Goal: Task Accomplishment & Management: Manage account settings

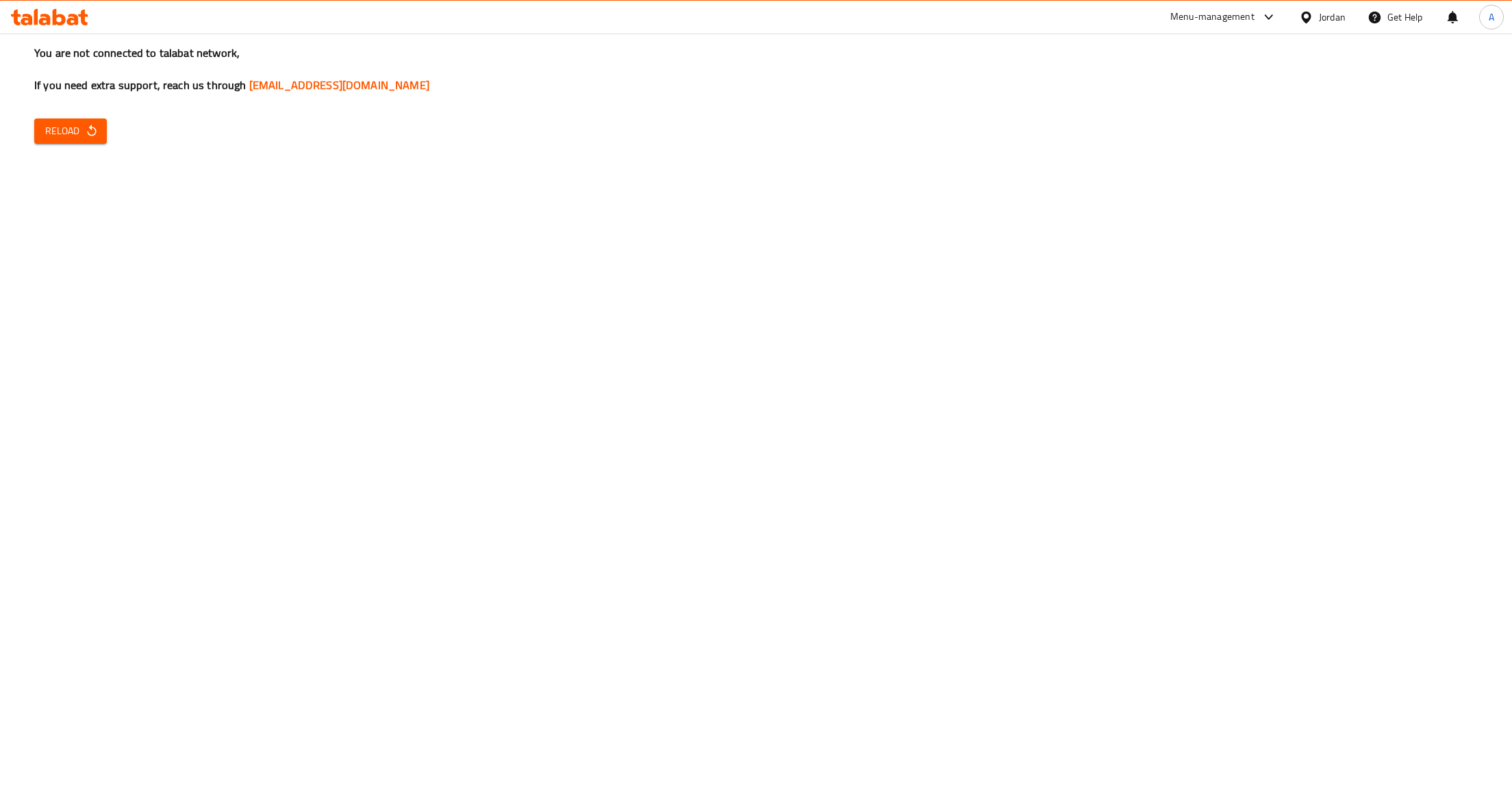
click at [88, 104] on div "You are not connected to talabat network, If you need extra support, reach us t…" at bounding box center [756, 394] width 1512 height 787
click at [94, 127] on icon "button" at bounding box center [91, 131] width 14 height 14
click at [48, 136] on span "Reload" at bounding box center [70, 131] width 50 height 17
click at [93, 132] on icon "button" at bounding box center [91, 131] width 14 height 14
drag, startPoint x: 138, startPoint y: 134, endPoint x: 68, endPoint y: 134, distance: 70.0
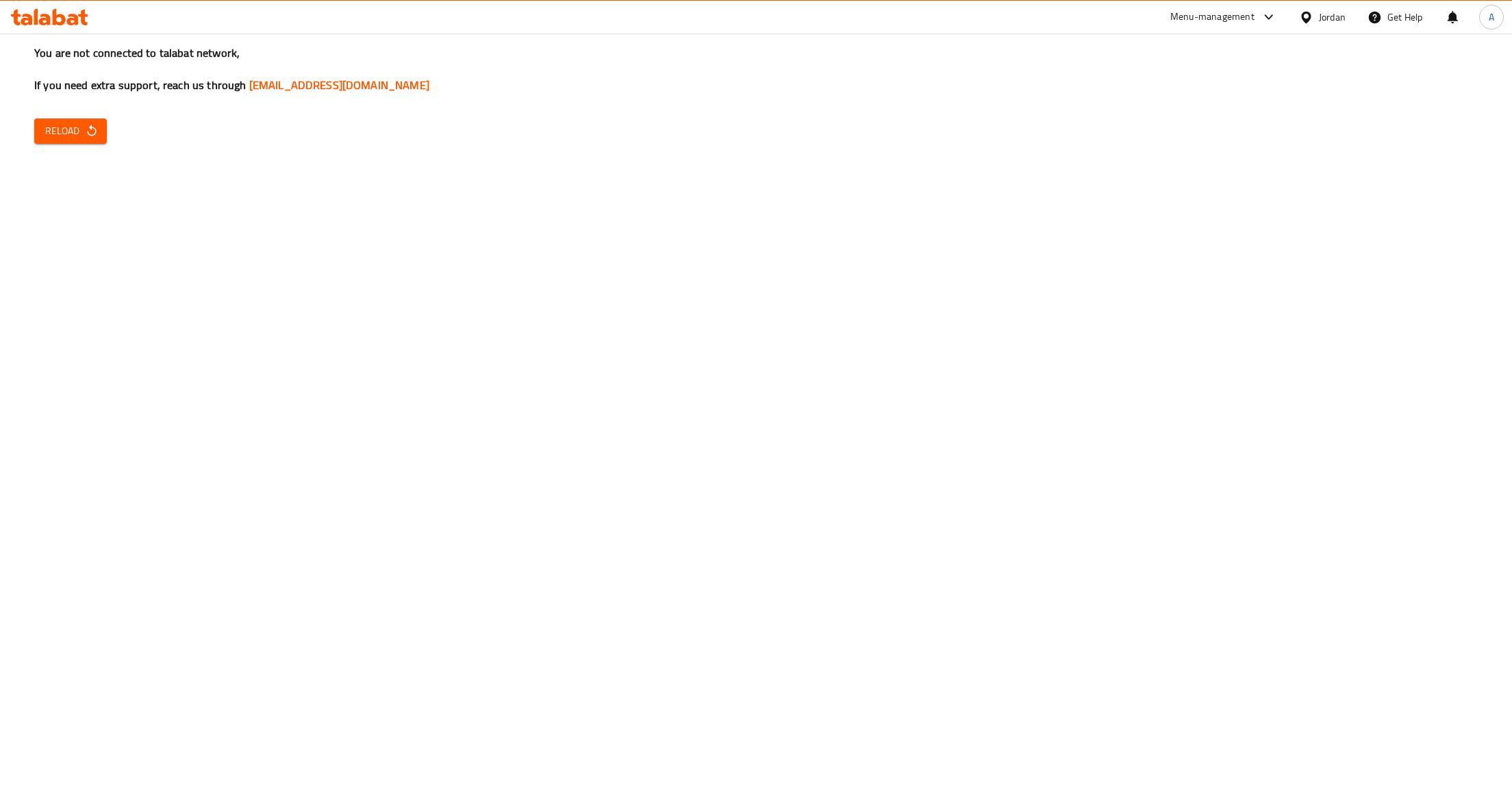
click at [138, 134] on div "You are not connected to talabat network, If you need extra support, reach us t…" at bounding box center [756, 394] width 1512 height 787
drag, startPoint x: 68, startPoint y: 134, endPoint x: 76, endPoint y: 135, distance: 8.1
click at [66, 135] on span "Reload" at bounding box center [70, 131] width 50 height 17
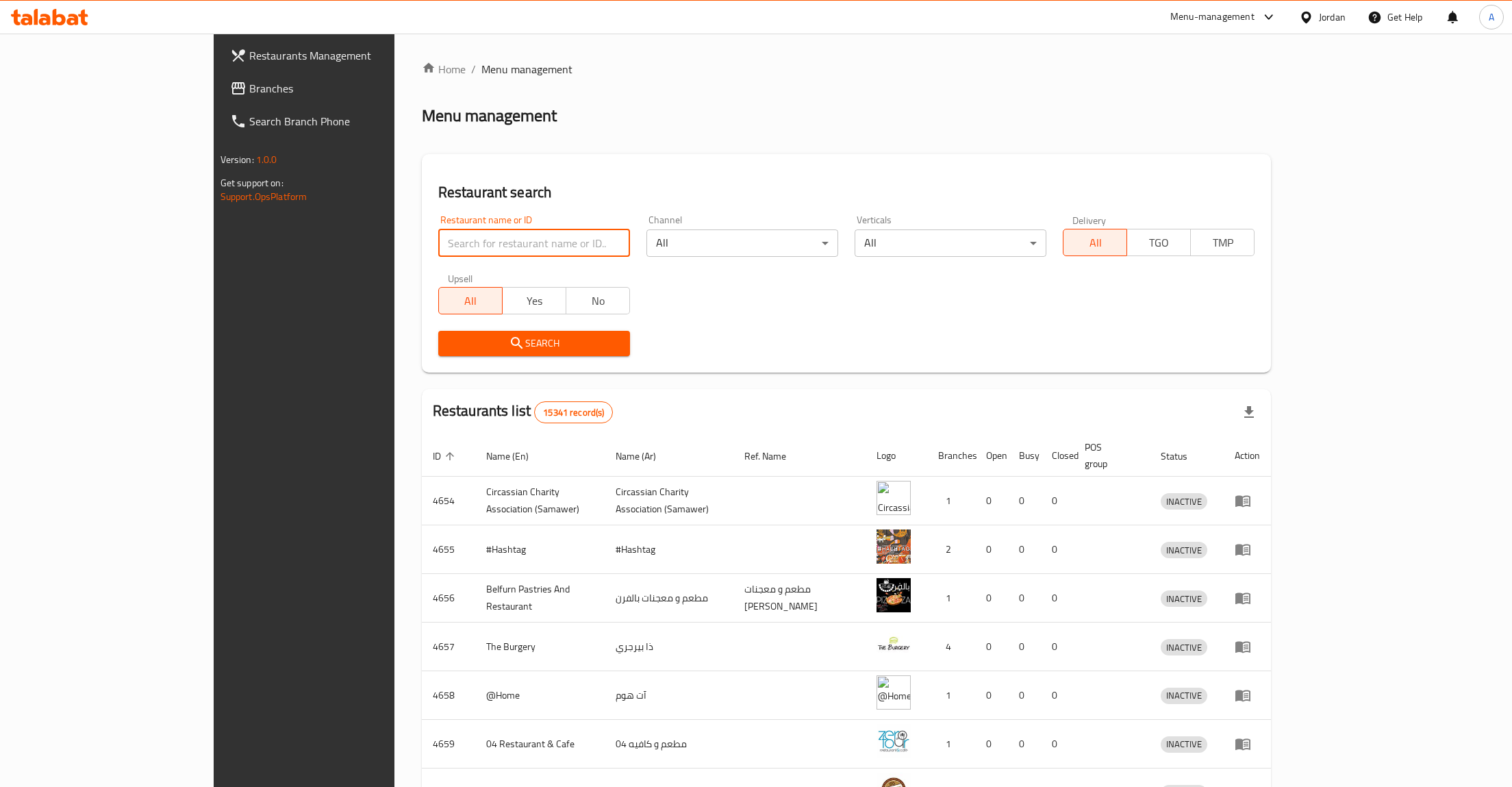
click at [438, 230] on input "search" at bounding box center [534, 242] width 192 height 27
type input "."
type input "زادك"
click button "Search" at bounding box center [534, 343] width 192 height 25
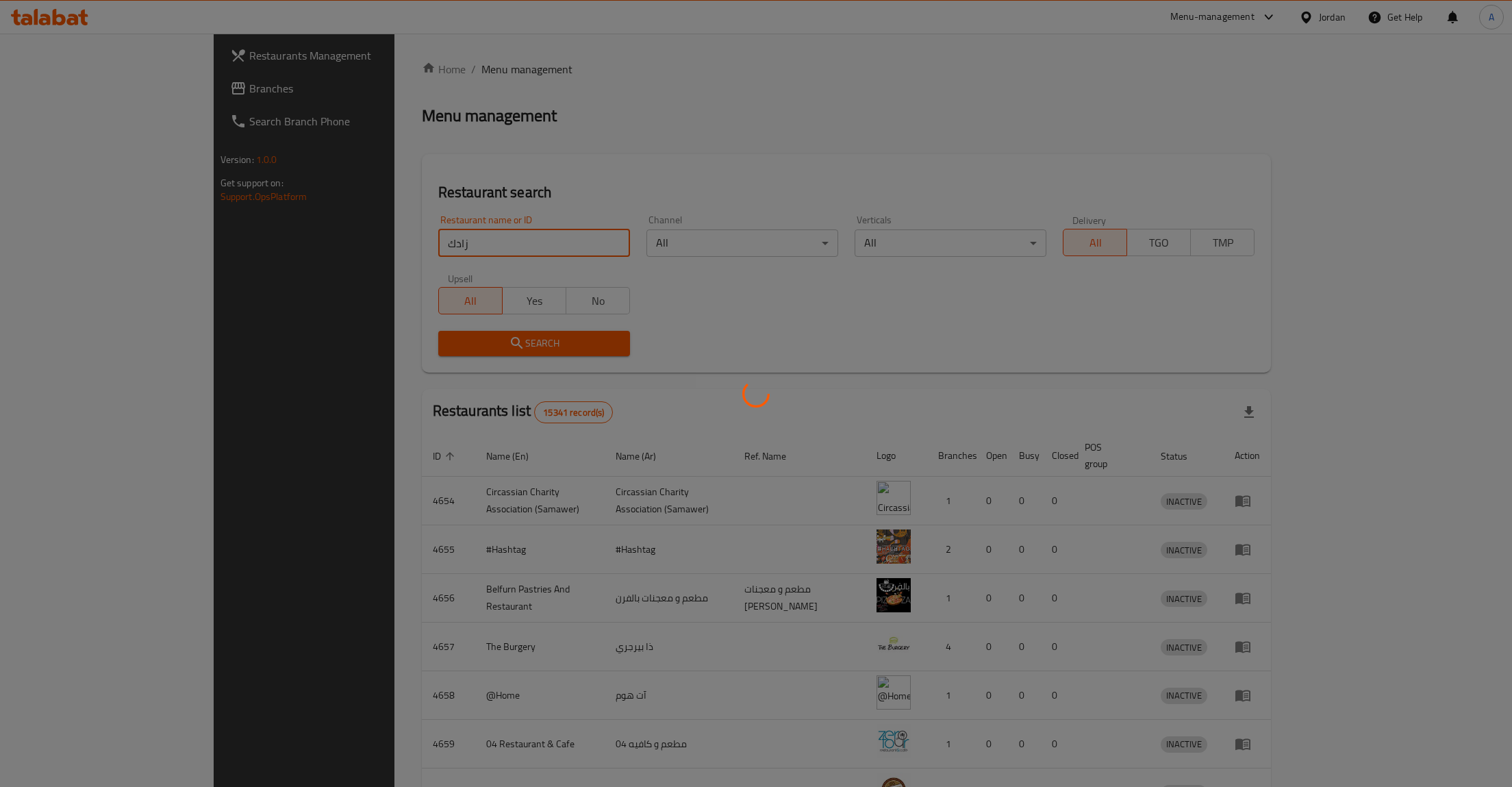
click button "Search" at bounding box center [534, 343] width 192 height 25
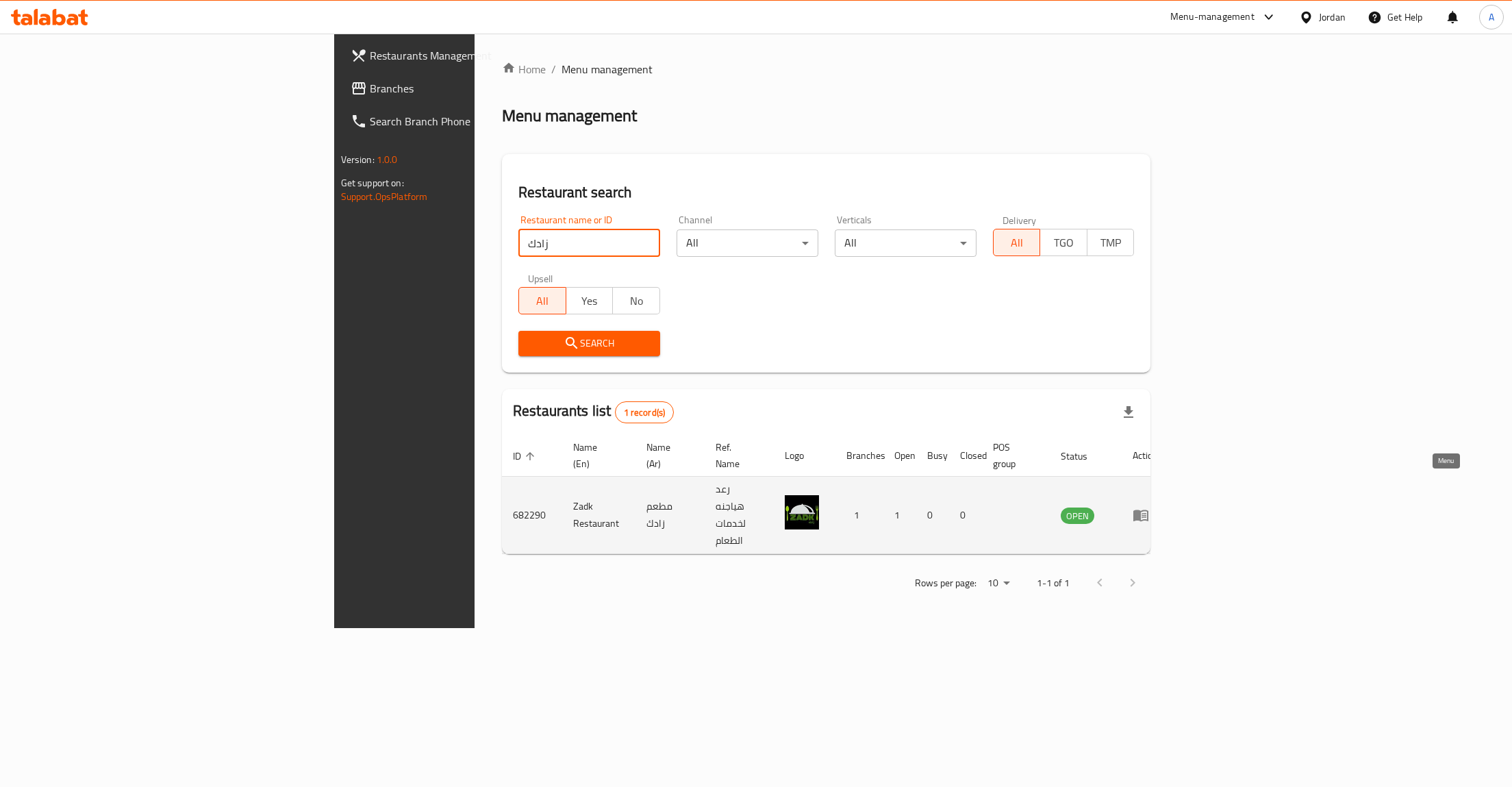
click at [1149, 506] on icon "enhanced table" at bounding box center [1142, 515] width 17 height 17
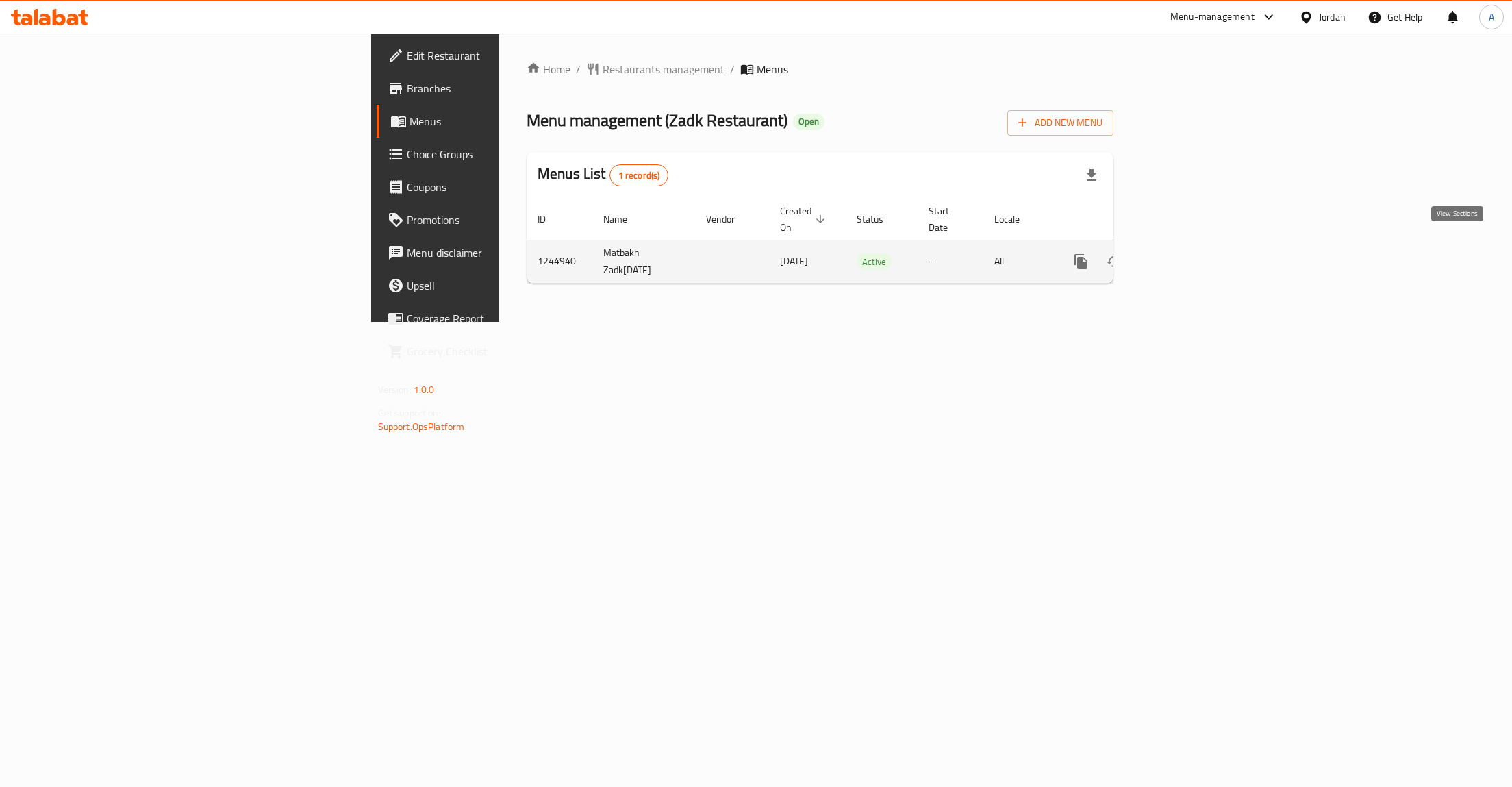
click at [1188, 254] on icon "enhanced table" at bounding box center [1180, 262] width 17 height 17
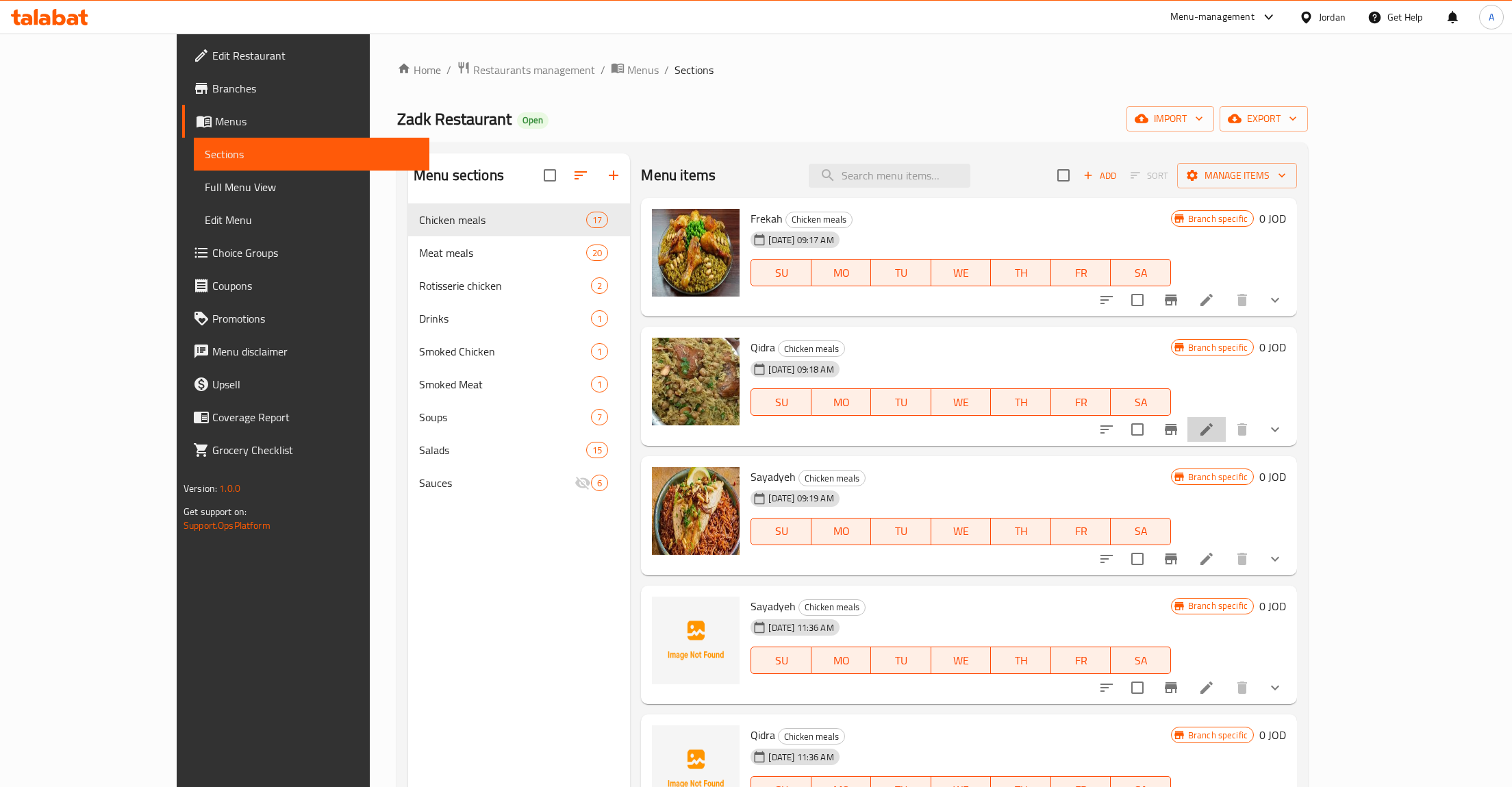
click at [1226, 426] on li at bounding box center [1206, 429] width 38 height 24
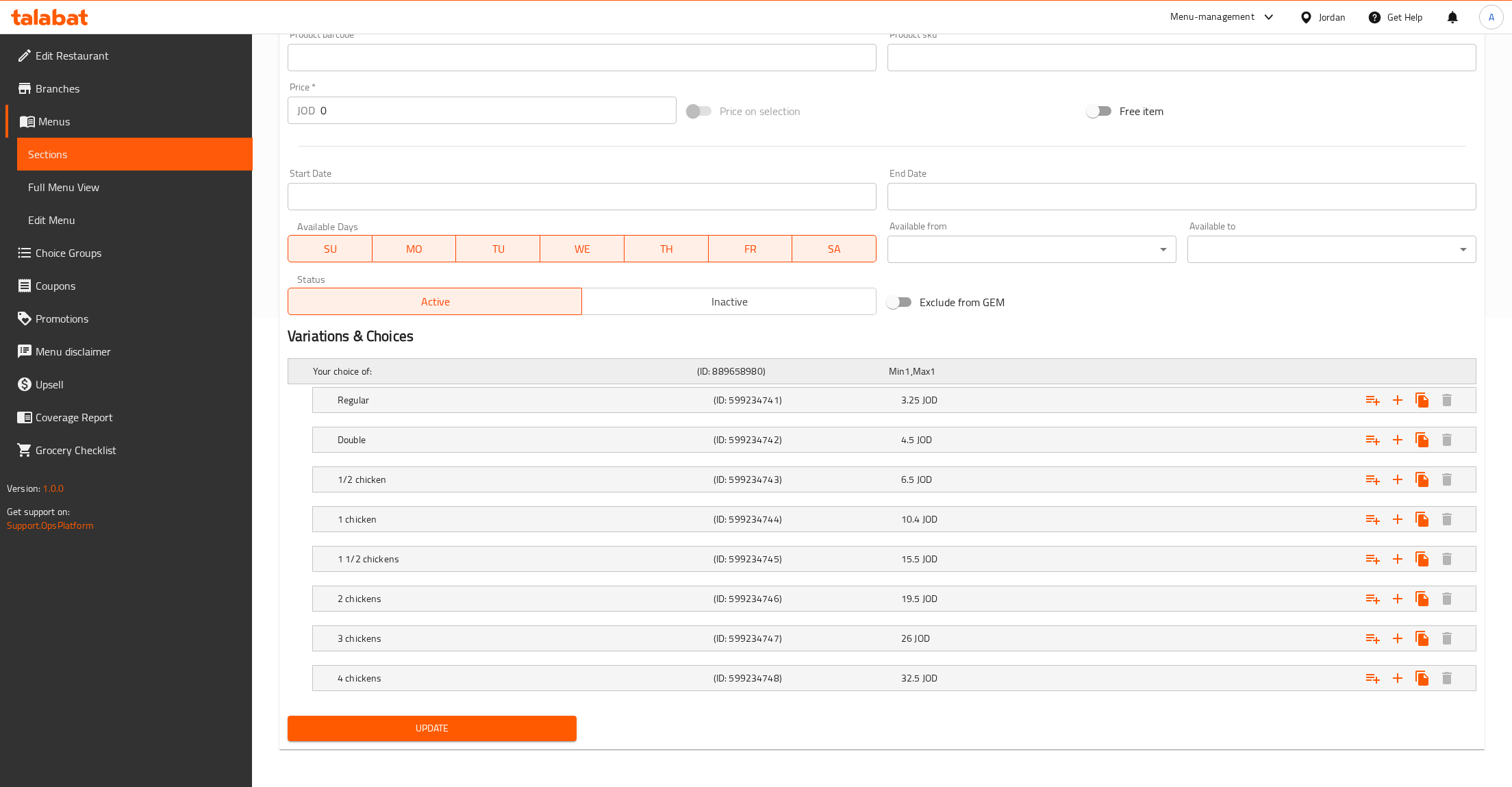
scroll to position [471, 0]
click at [1172, 399] on div "Expand" at bounding box center [1274, 399] width 376 height 30
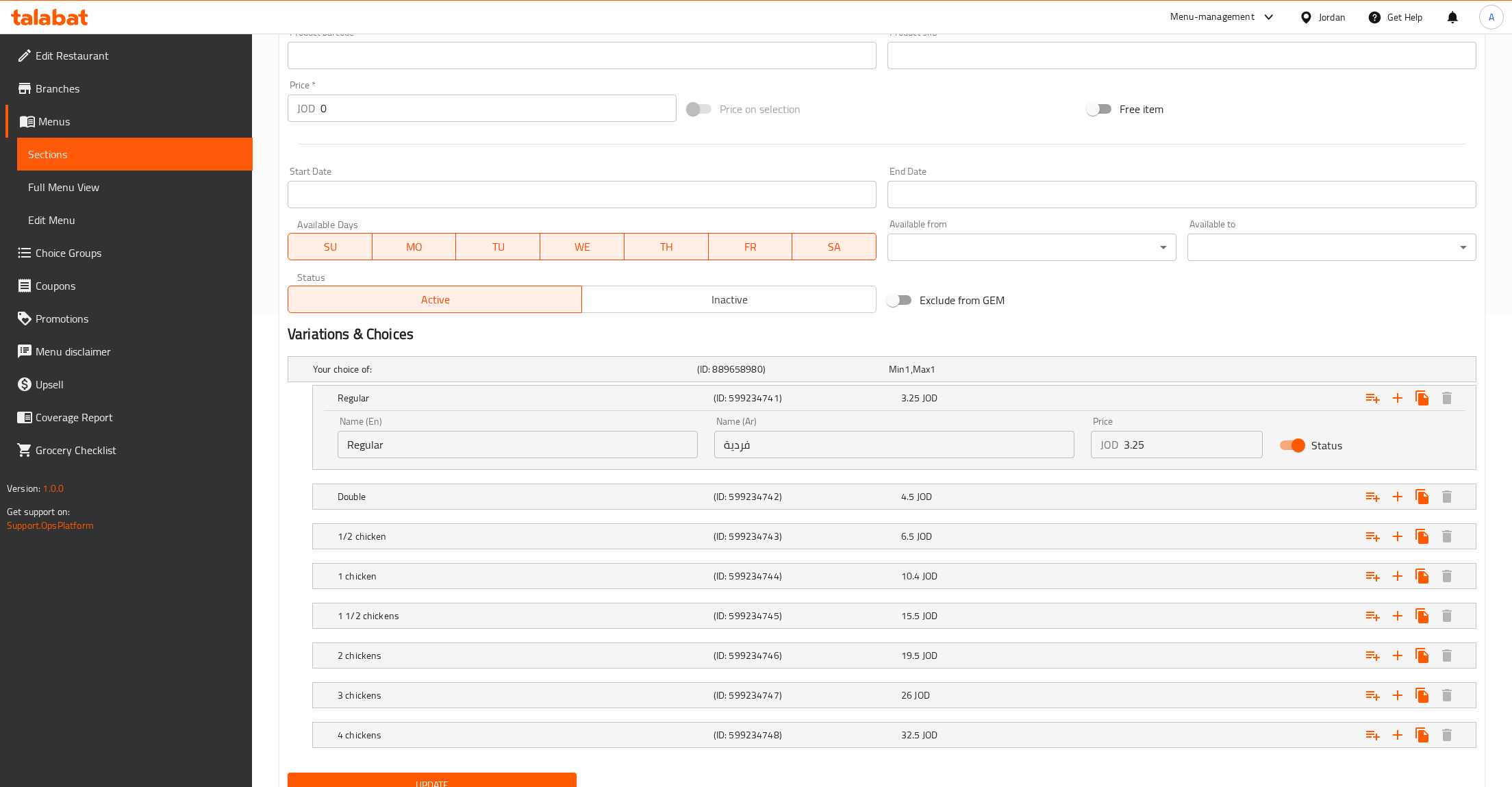
click at [1178, 476] on nav at bounding box center [881, 478] width 1189 height 11
click at [1180, 491] on div "Expand" at bounding box center [1274, 496] width 376 height 30
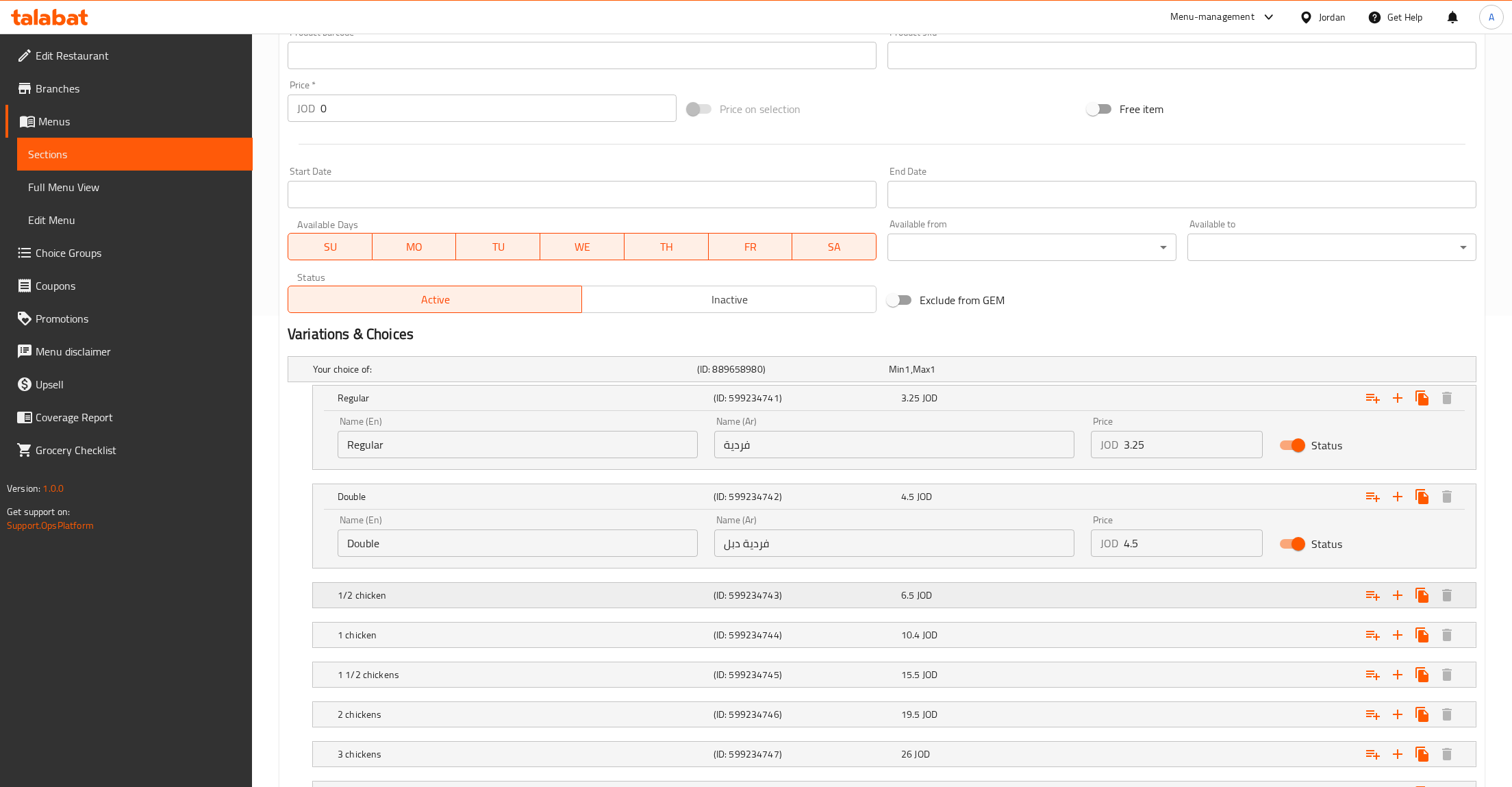
click at [1159, 600] on div "Expand" at bounding box center [1274, 595] width 376 height 30
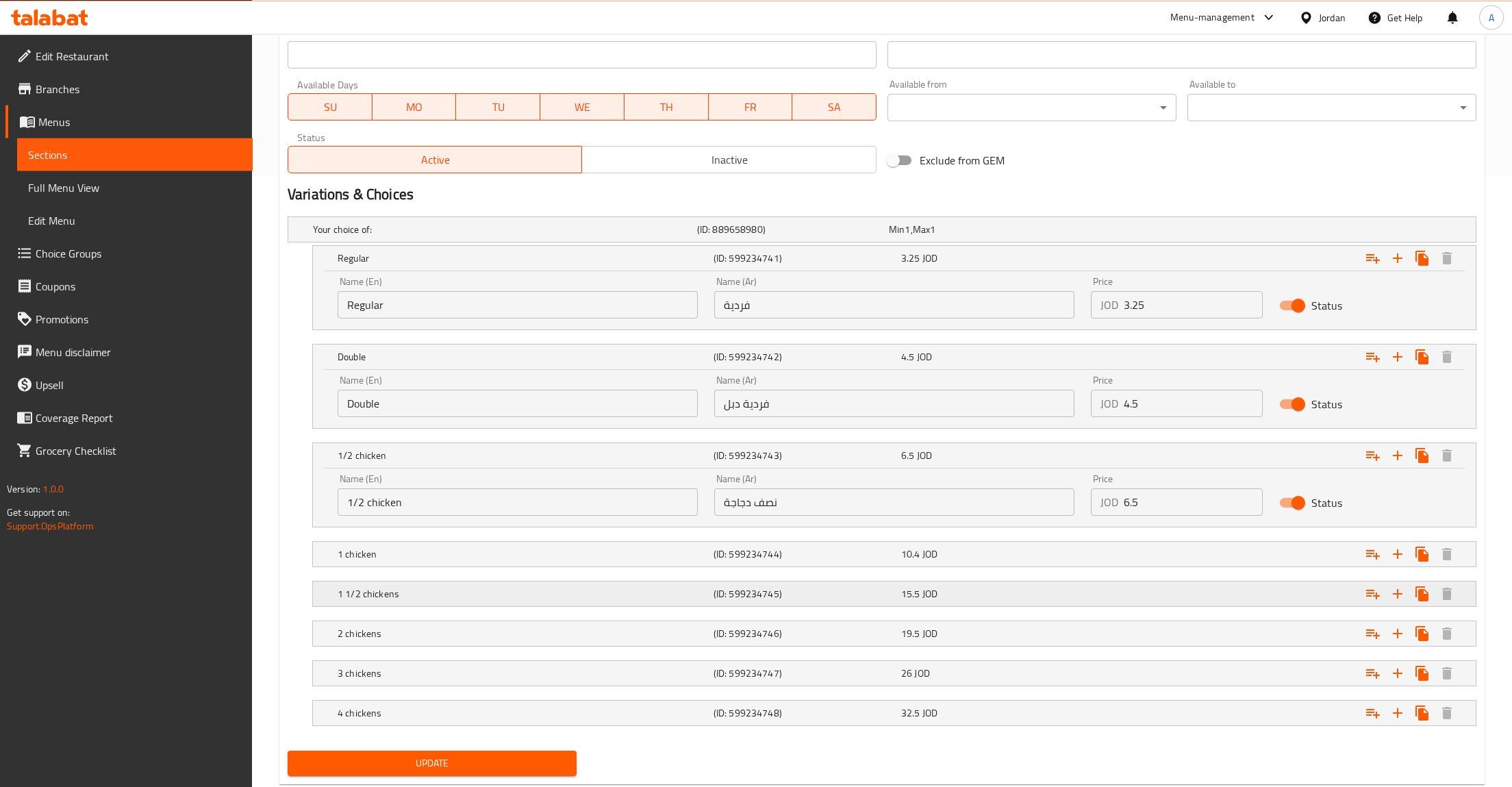
scroll to position [613, 0]
click at [1098, 549] on div "Expand" at bounding box center [1274, 552] width 376 height 30
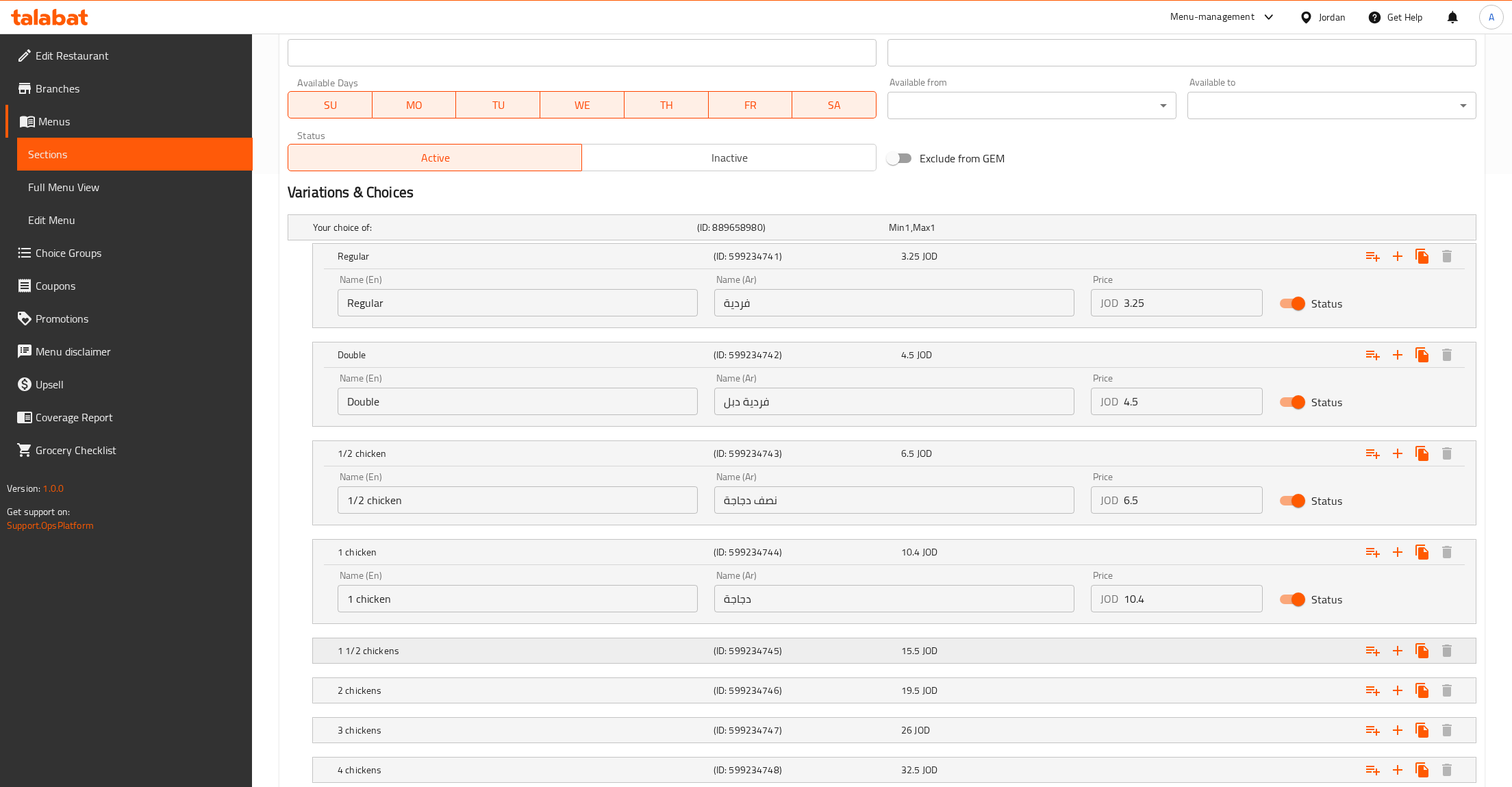
click at [1109, 661] on div "Expand" at bounding box center [1274, 650] width 376 height 30
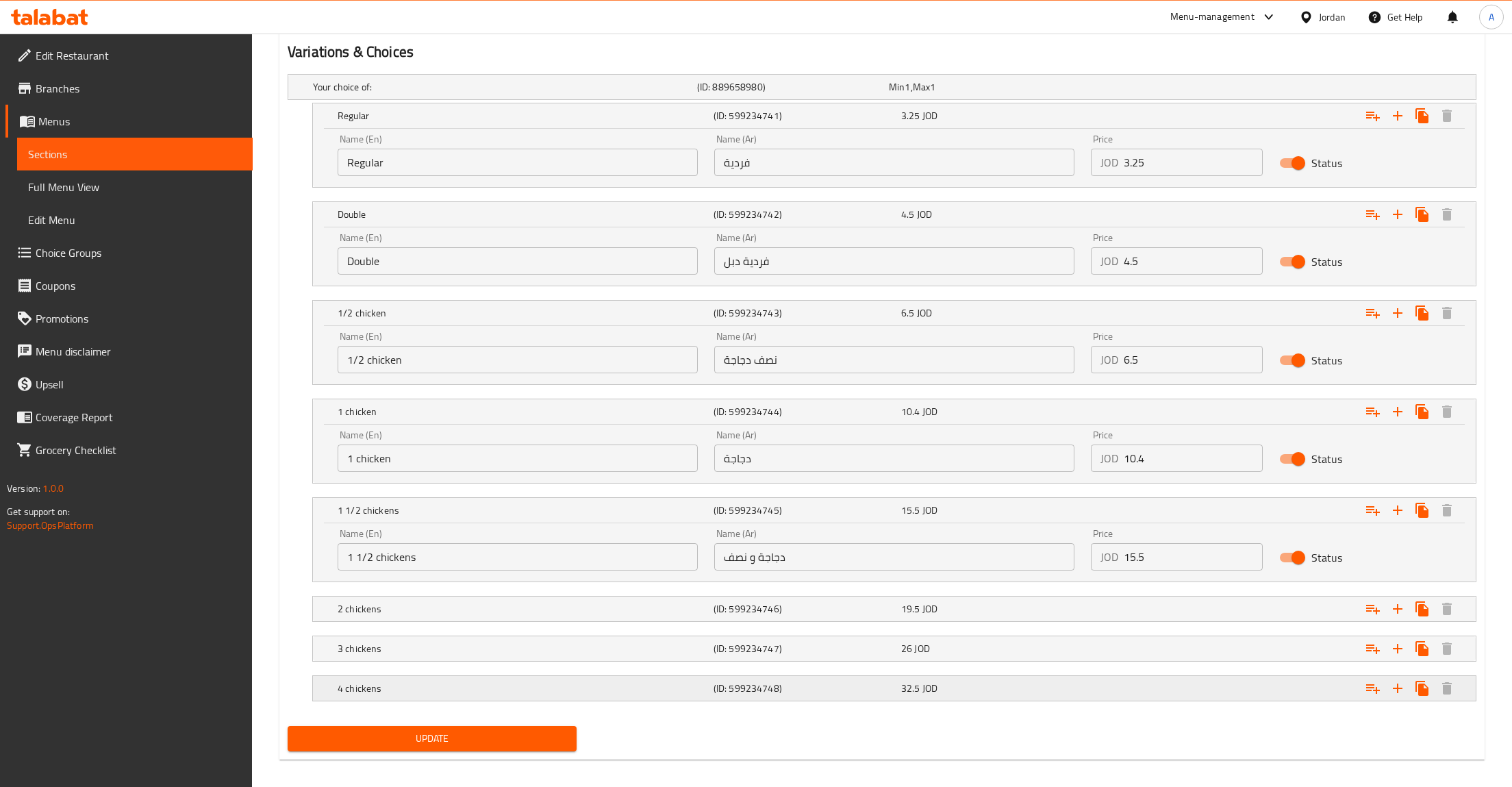
scroll to position [754, 0]
click at [1089, 598] on div "Expand" at bounding box center [1274, 607] width 376 height 30
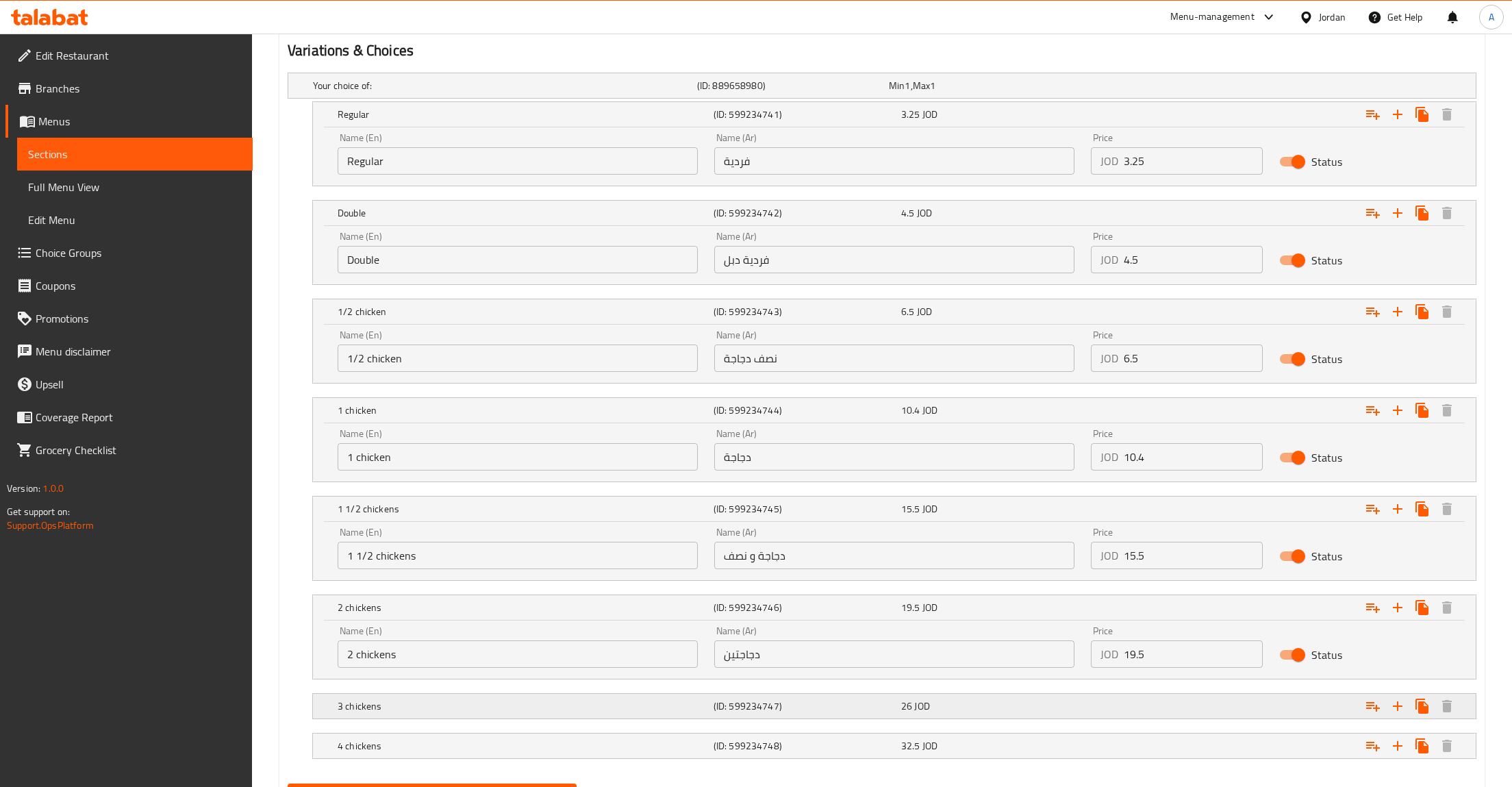
click at [1123, 708] on div "Expand" at bounding box center [1274, 706] width 376 height 30
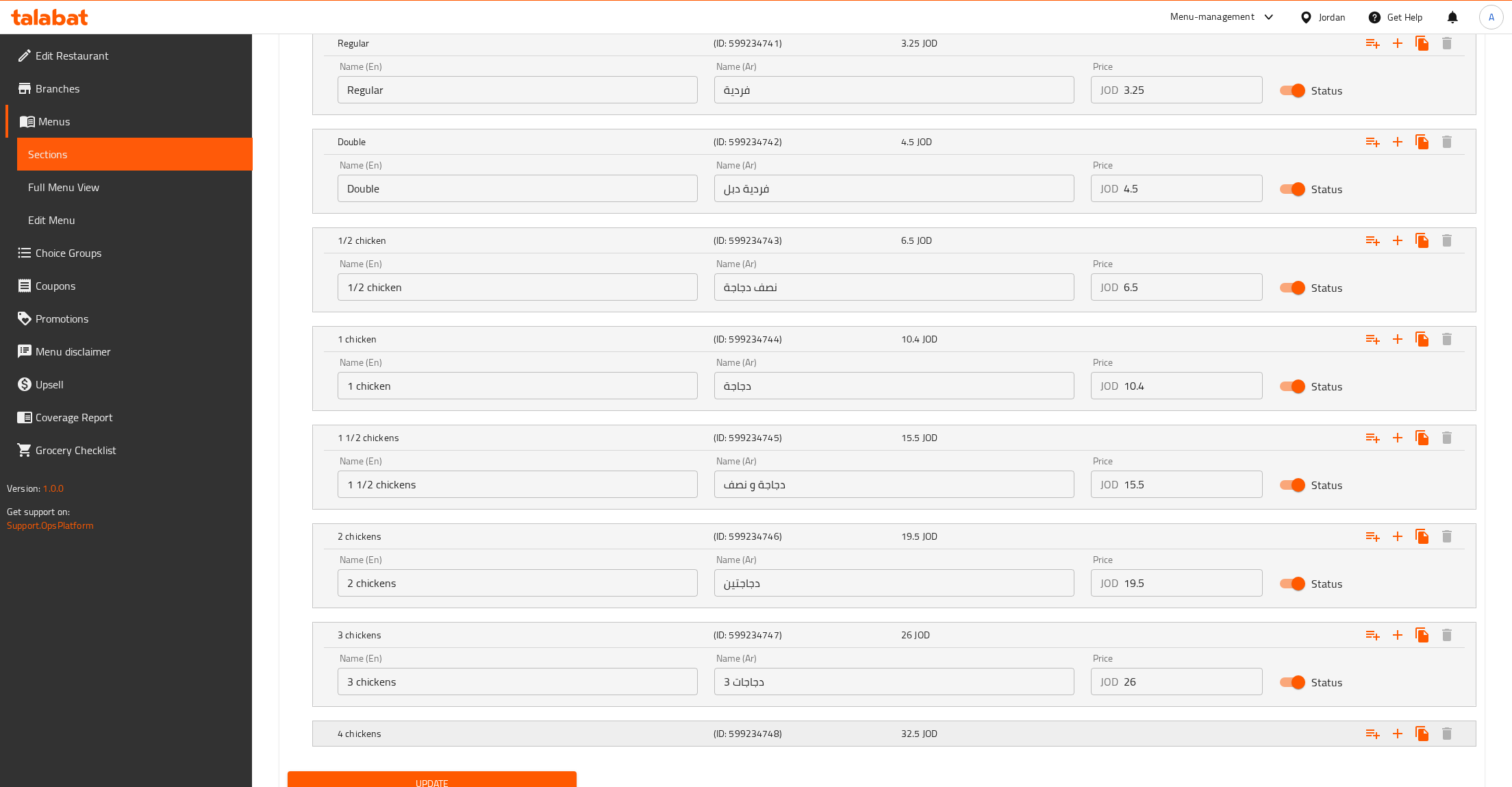
click at [1109, 735] on div "Expand" at bounding box center [1274, 733] width 376 height 30
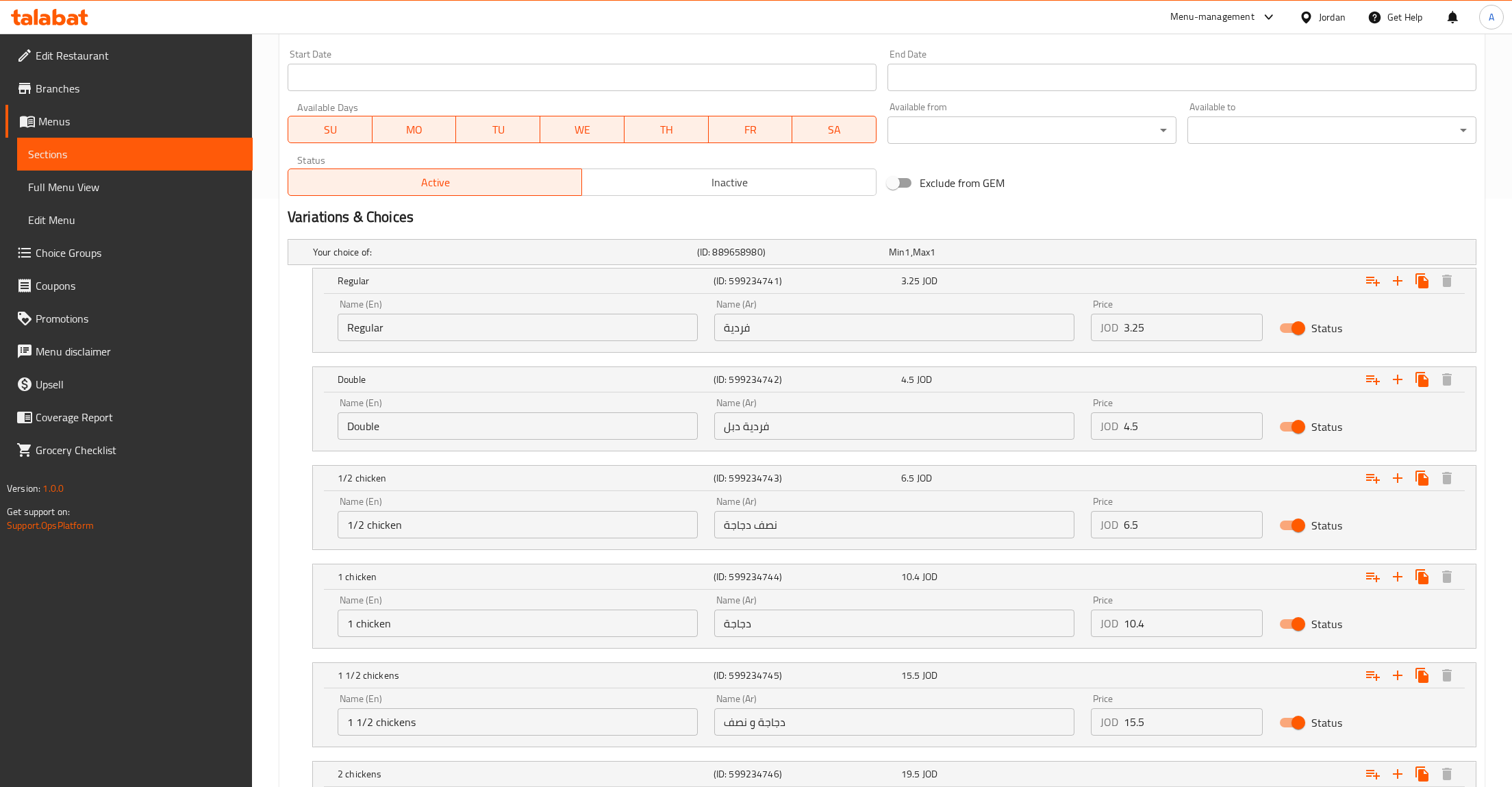
scroll to position [233, 0]
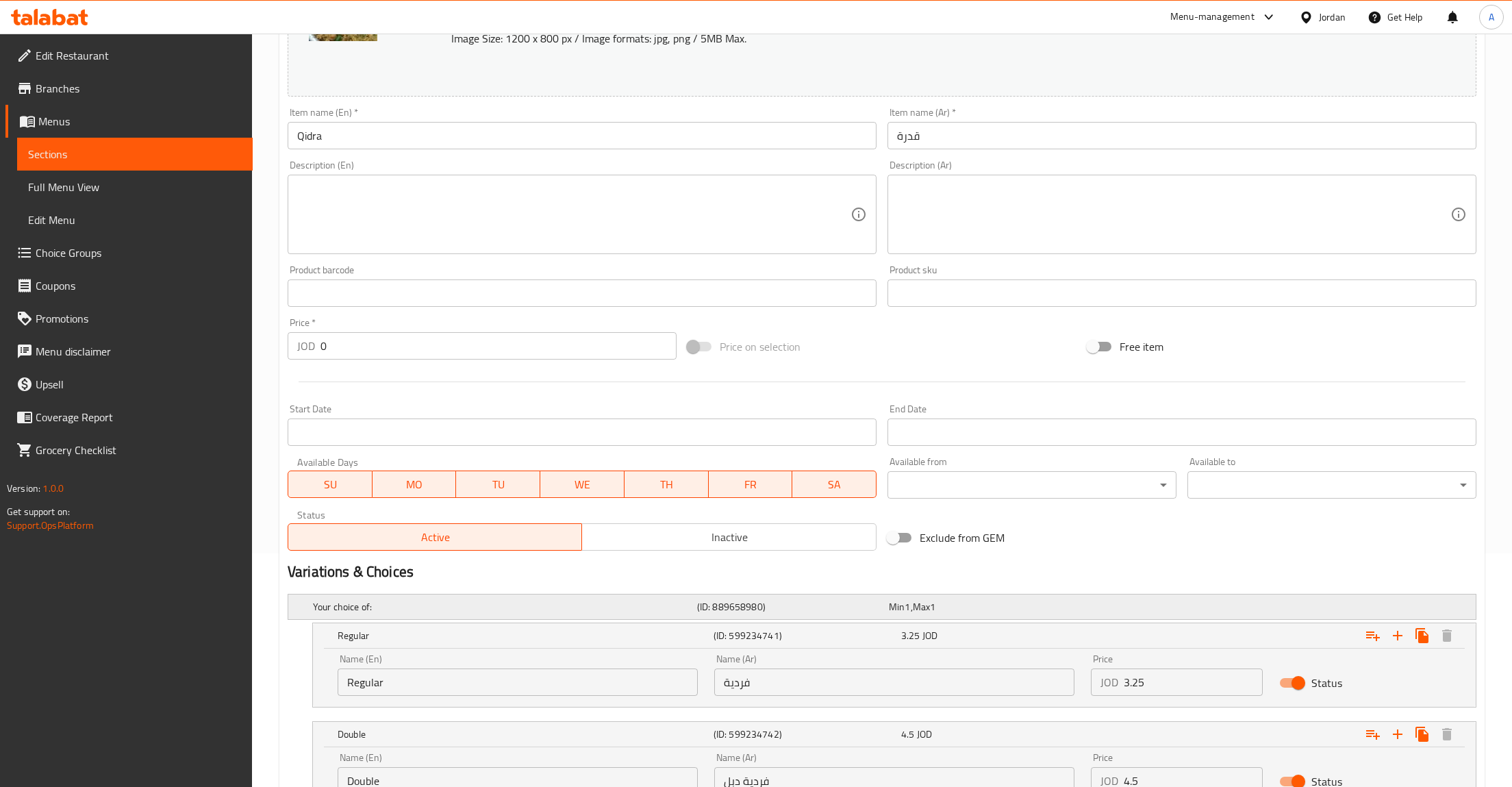
click at [1100, 601] on div "Your choice of: (ID: 889658980) Min 1 , Max 1" at bounding box center [886, 606] width 1152 height 30
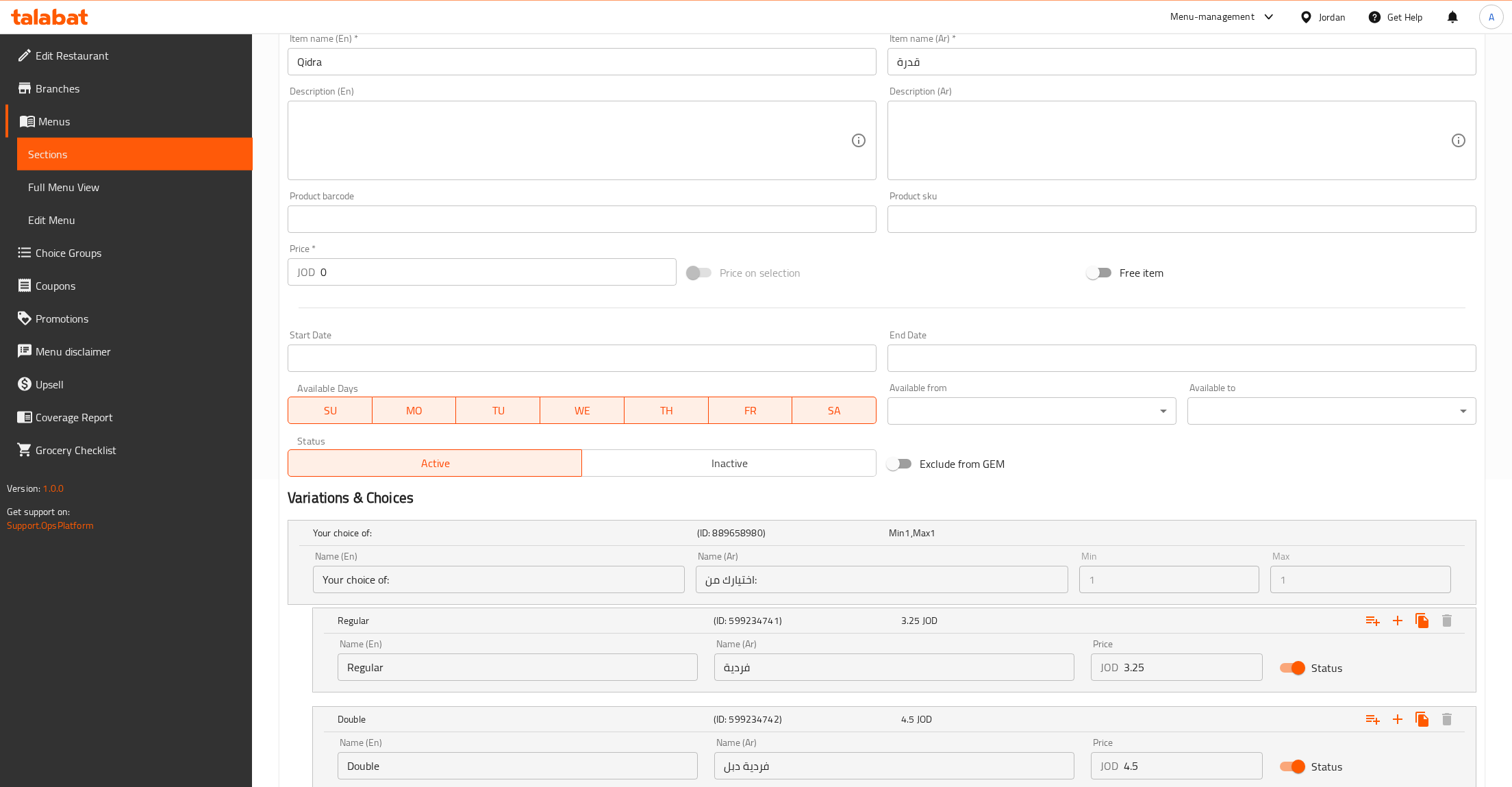
scroll to position [375, 0]
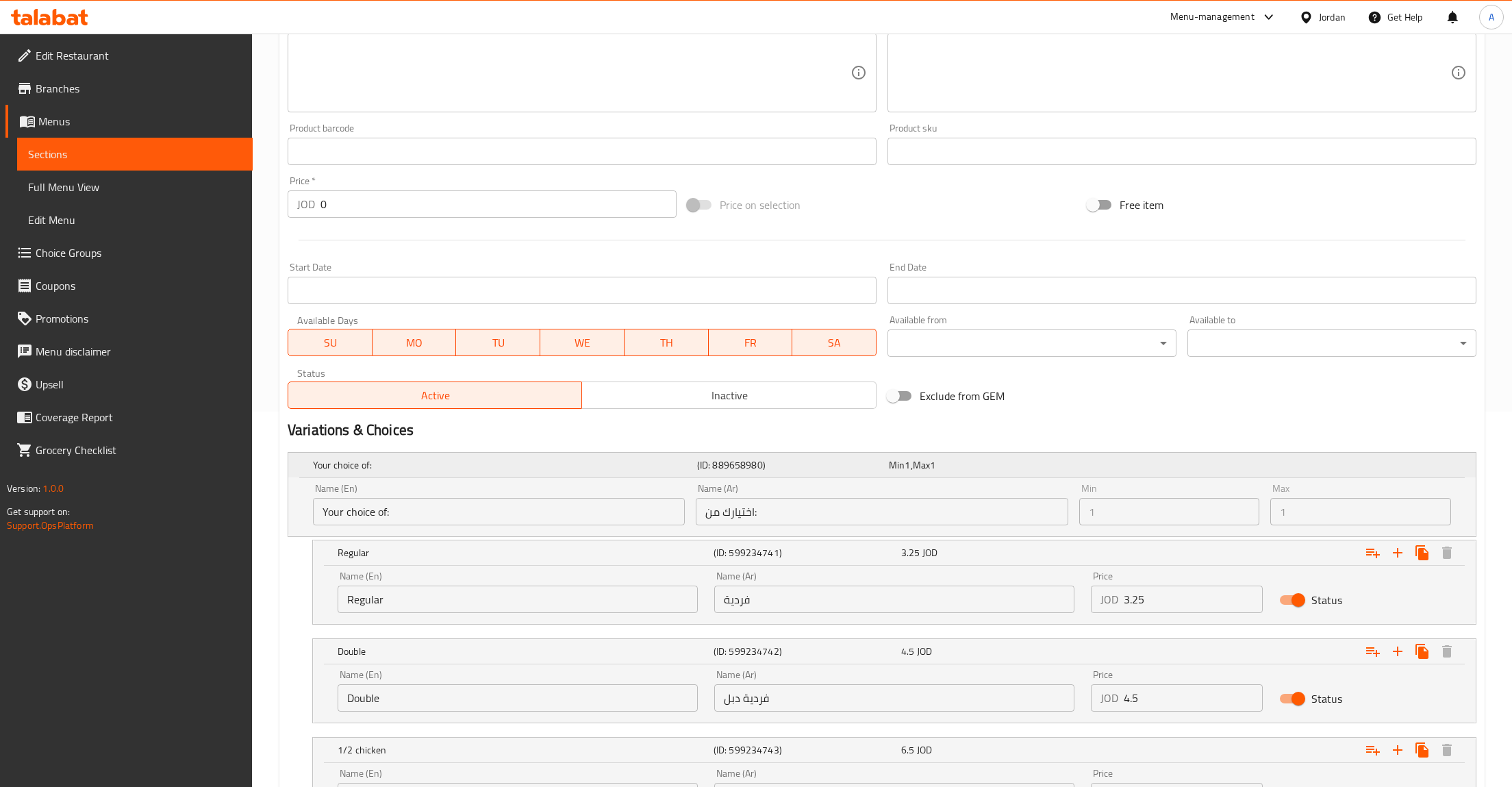
click at [1067, 461] on div "Min 1 , Max 1" at bounding box center [982, 464] width 187 height 14
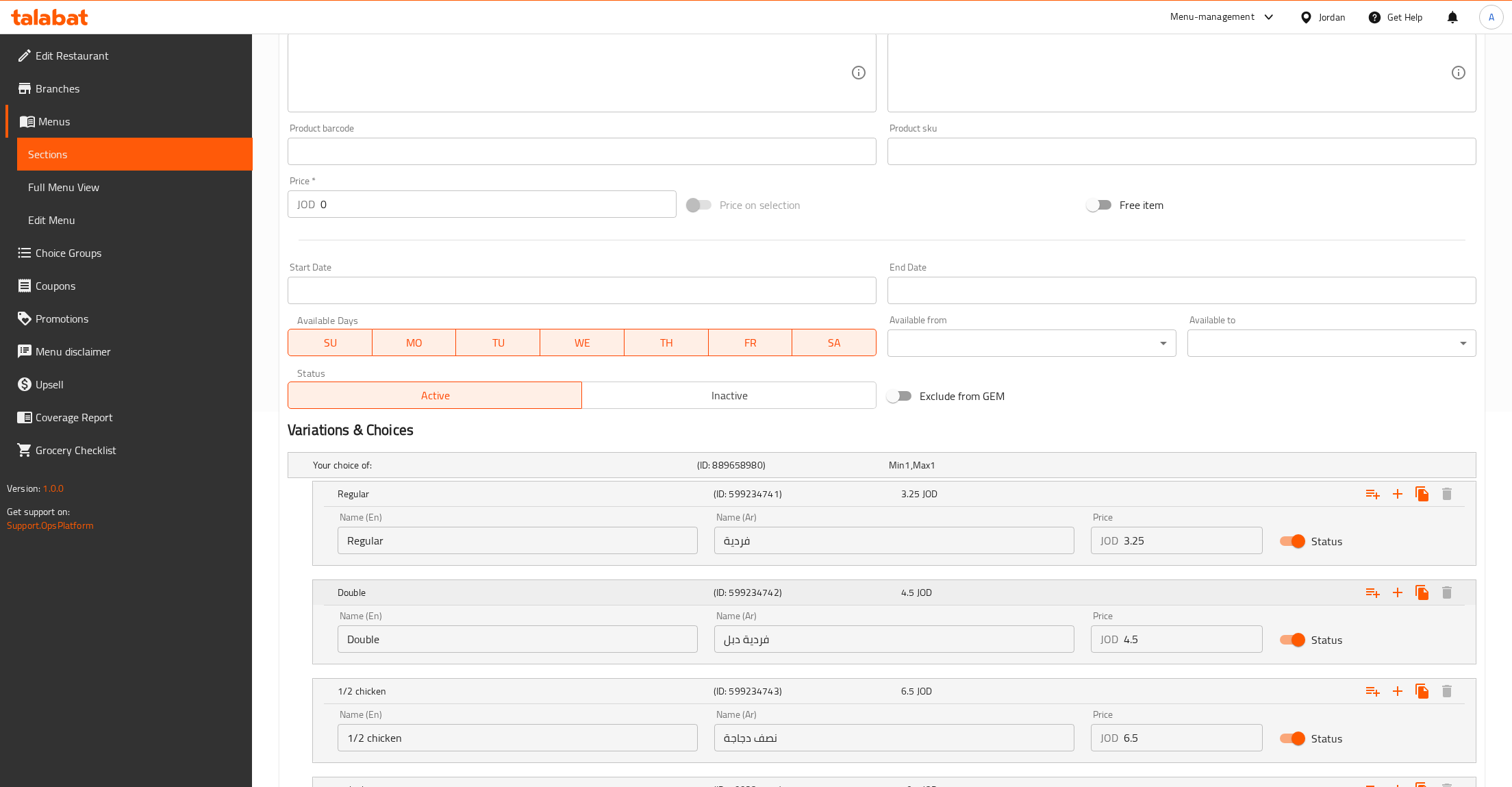
click at [1090, 587] on div "Expand" at bounding box center [1274, 592] width 376 height 30
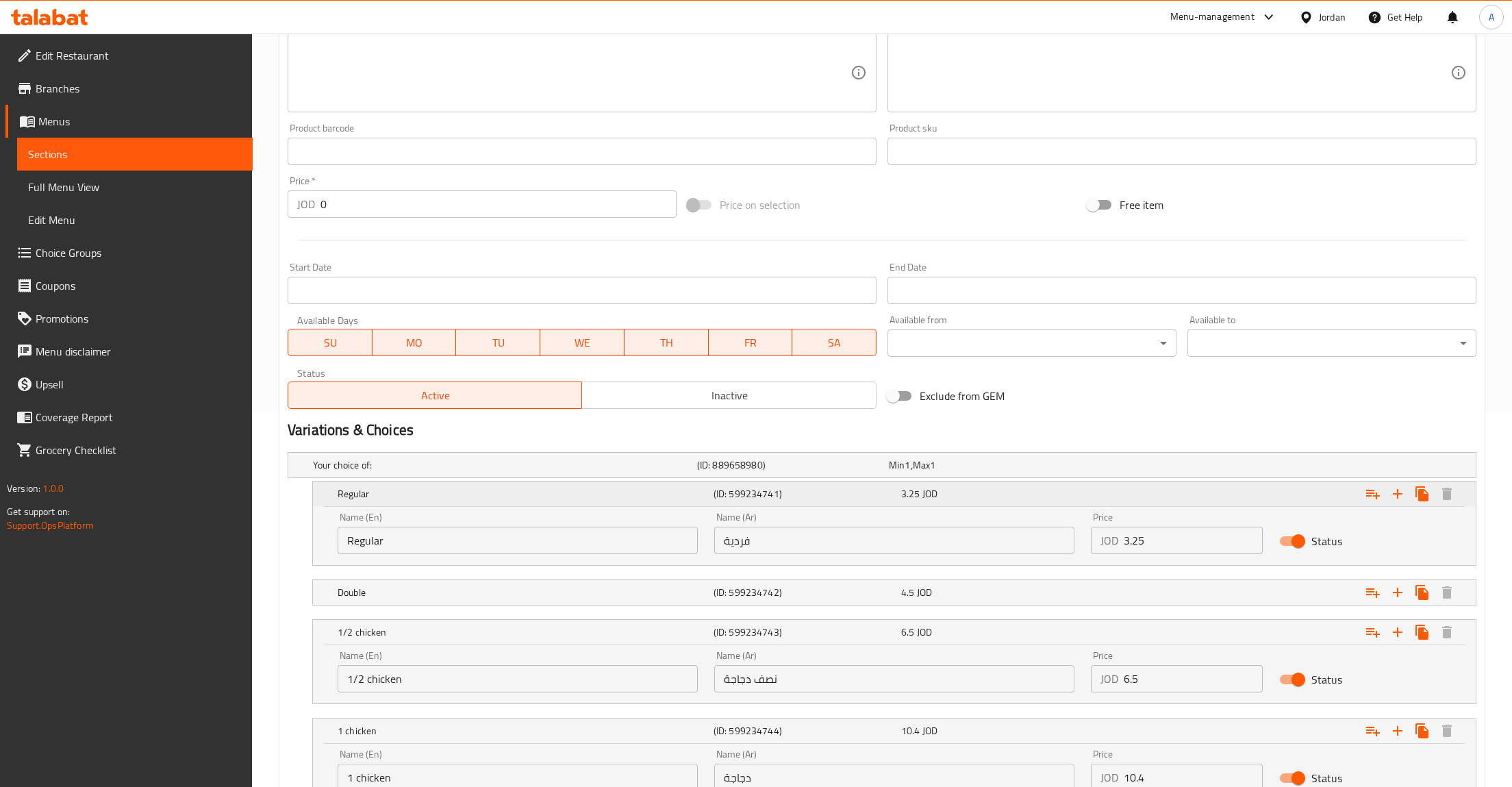
click at [1046, 484] on div "3.25 JOD" at bounding box center [992, 493] width 187 height 20
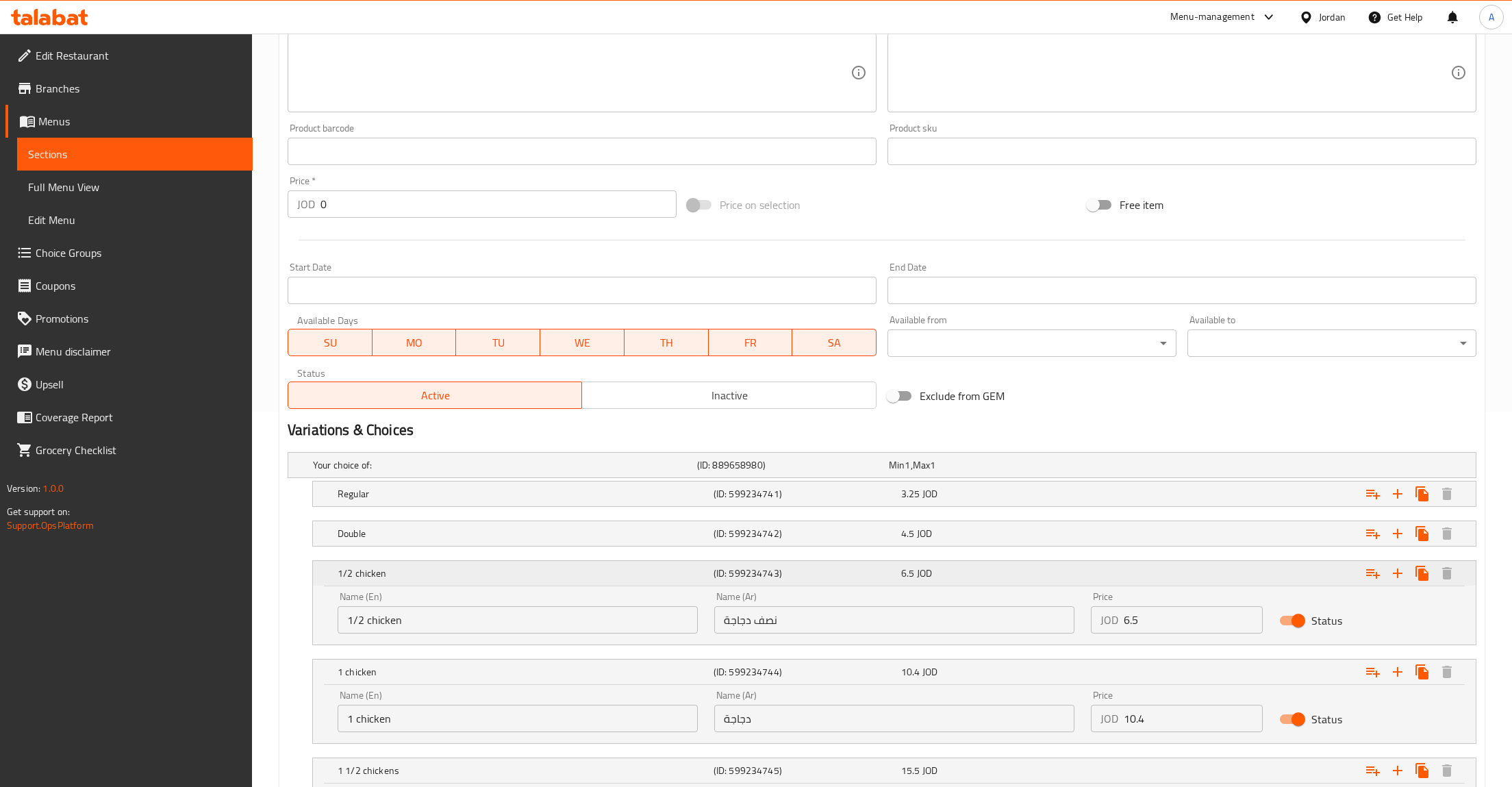
click at [1057, 585] on div "1/2 chicken (ID: 599234743) 6.5 JOD" at bounding box center [898, 573] width 1128 height 30
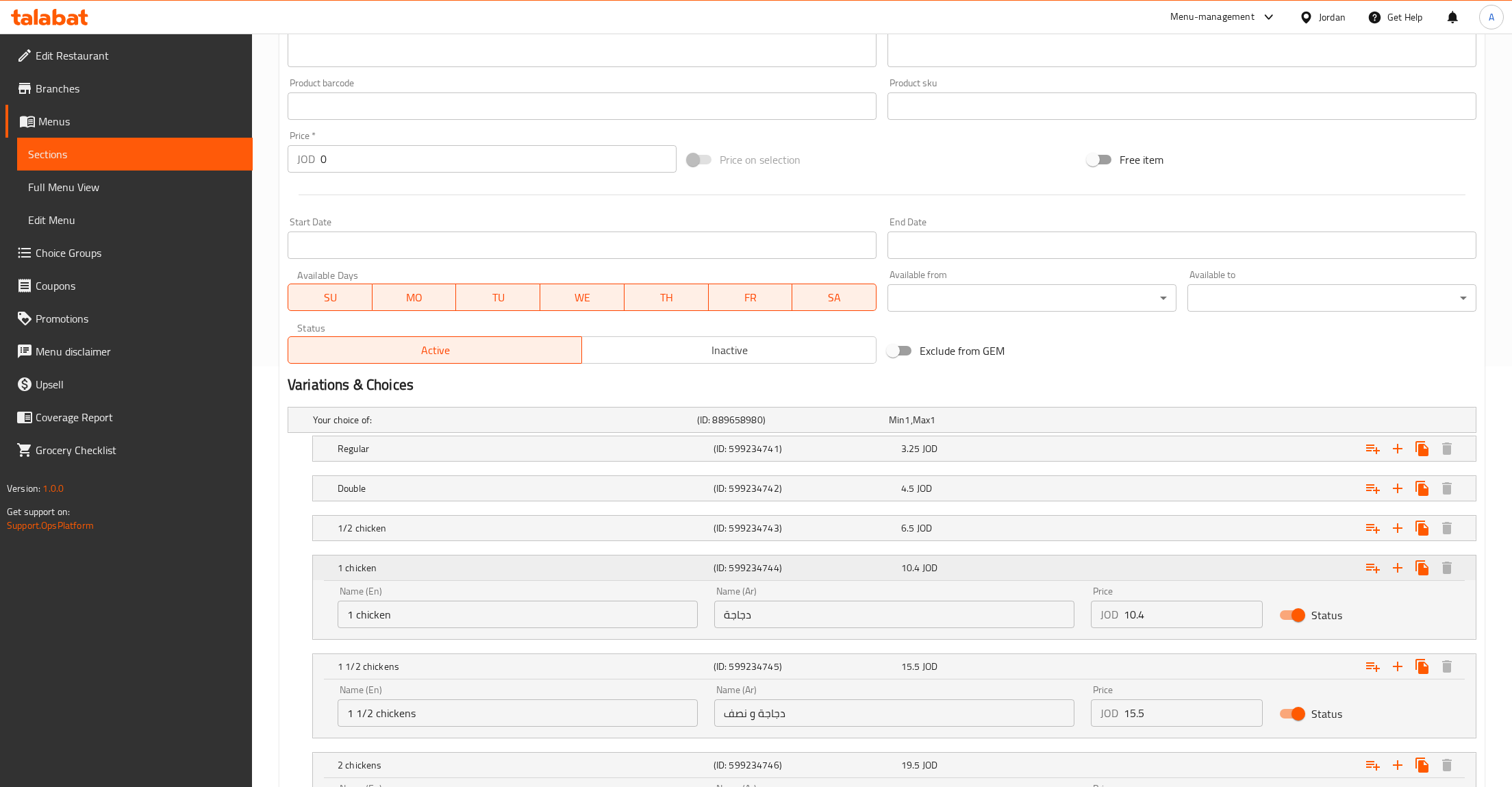
scroll to position [447, 0]
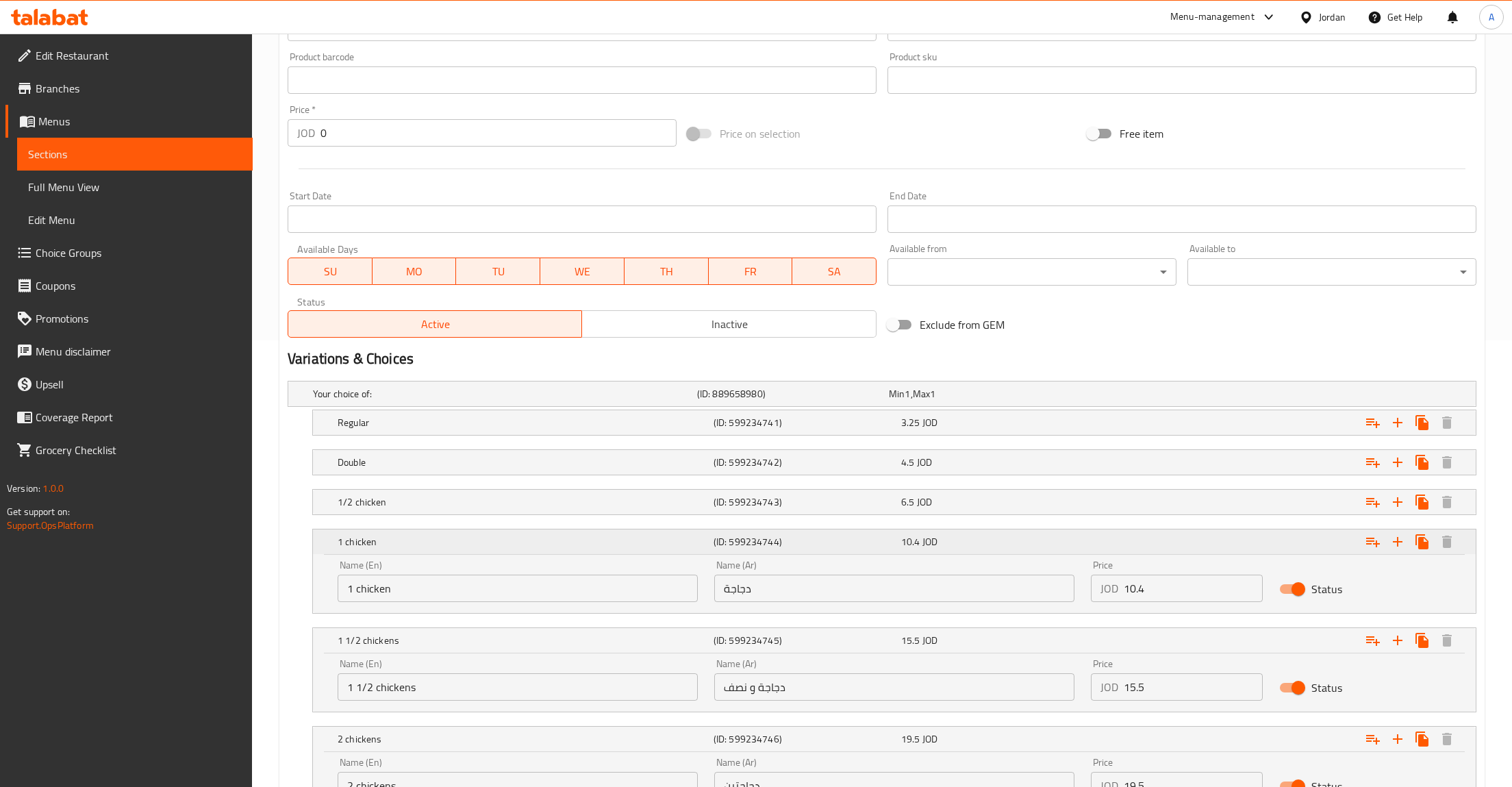
click at [1062, 545] on div "10.4 JOD" at bounding box center [992, 542] width 182 height 14
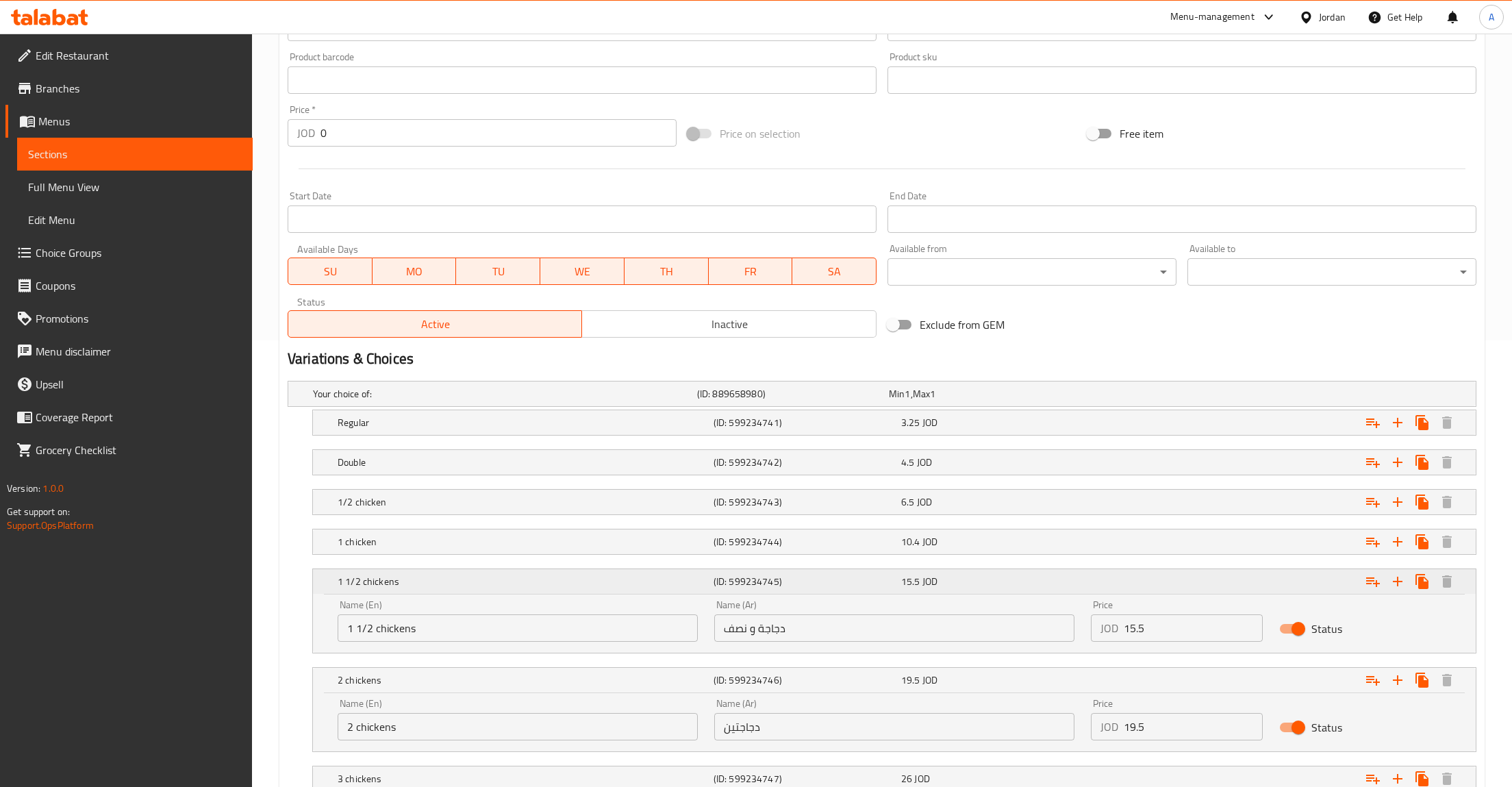
click at [1073, 589] on div "15.5 JOD" at bounding box center [992, 581] width 187 height 20
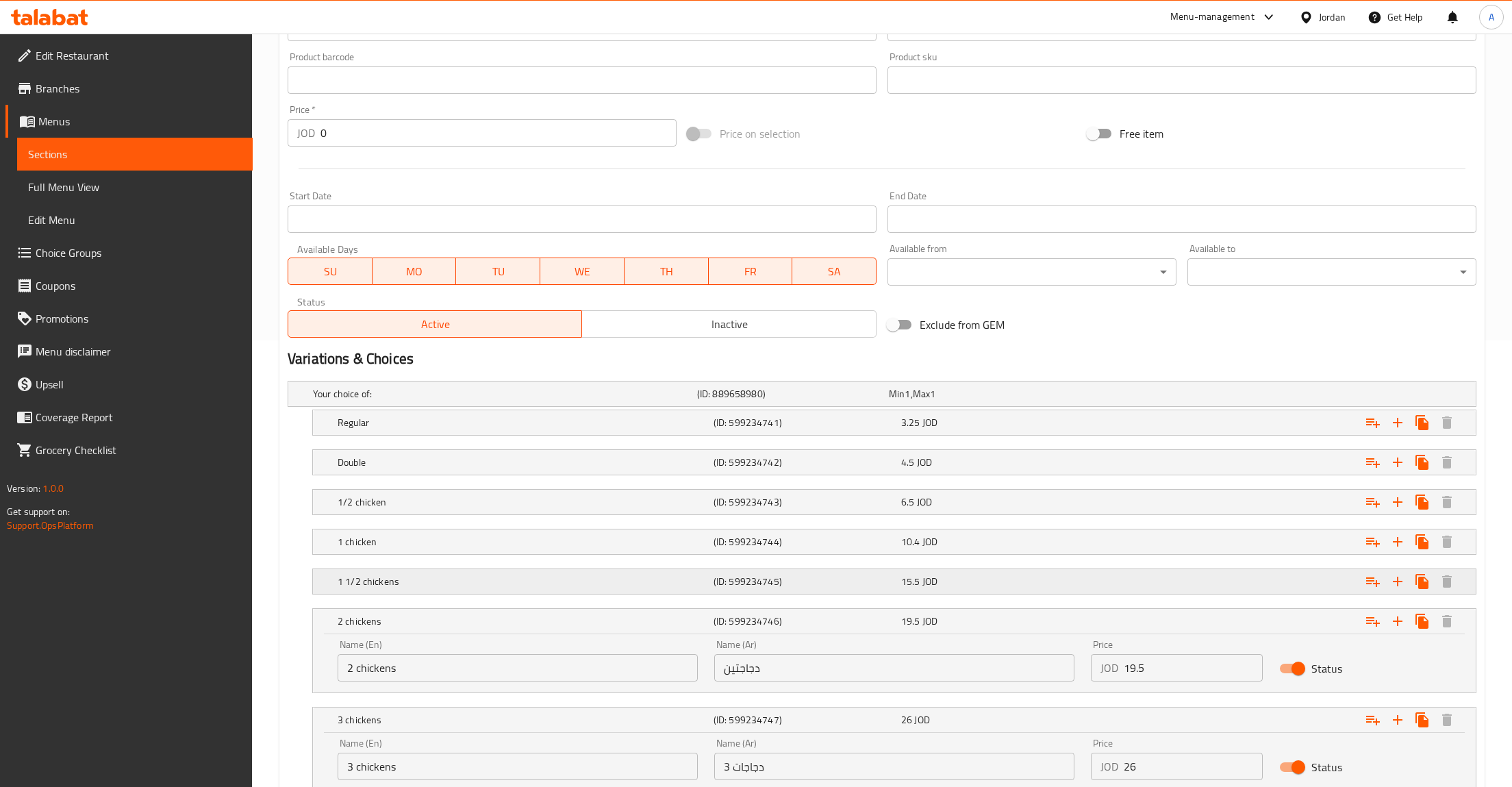
scroll to position [517, 0]
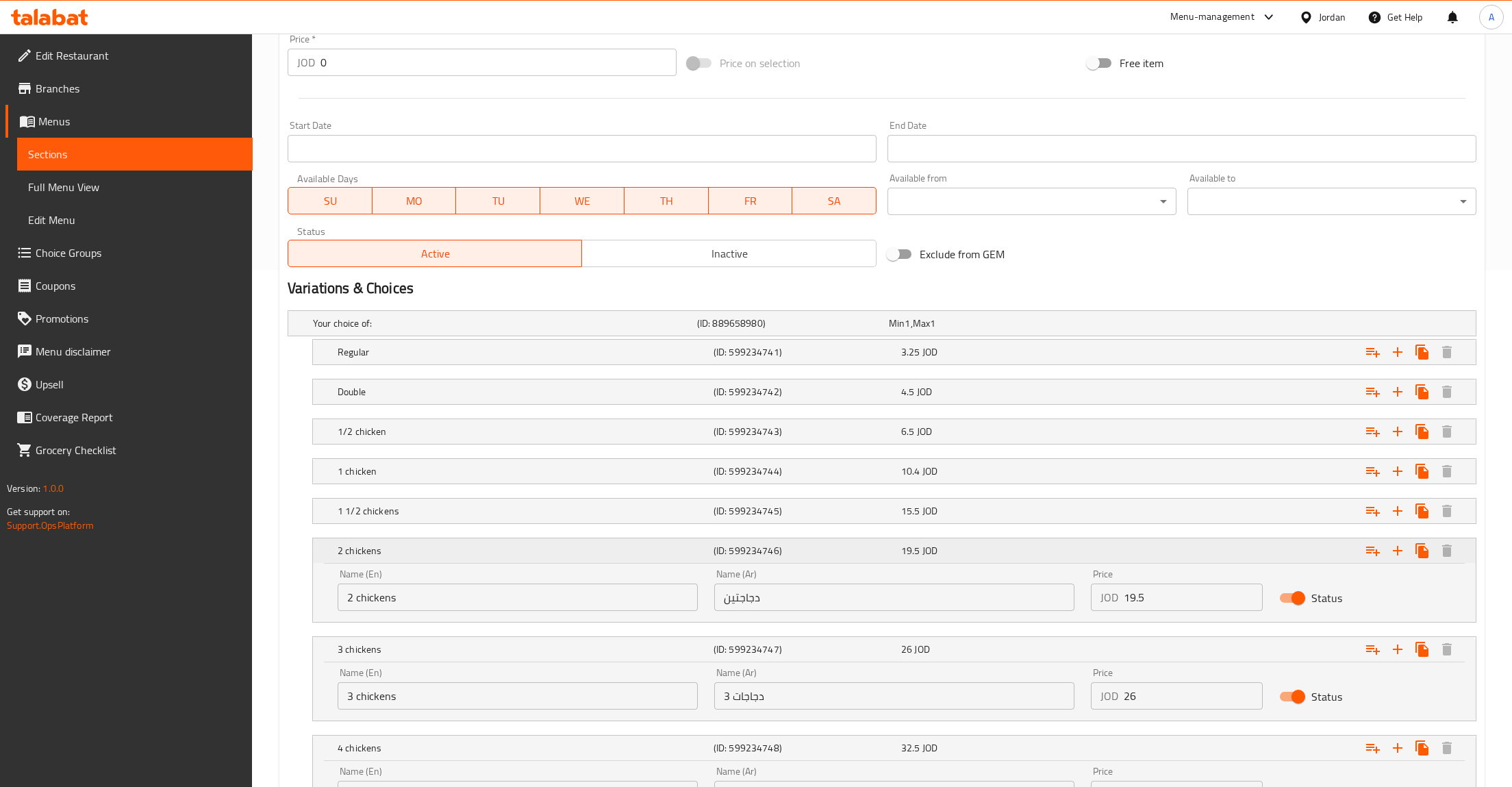
click at [1057, 542] on div "2 chickens (ID: 599234746) 19.5 JOD" at bounding box center [898, 550] width 1128 height 30
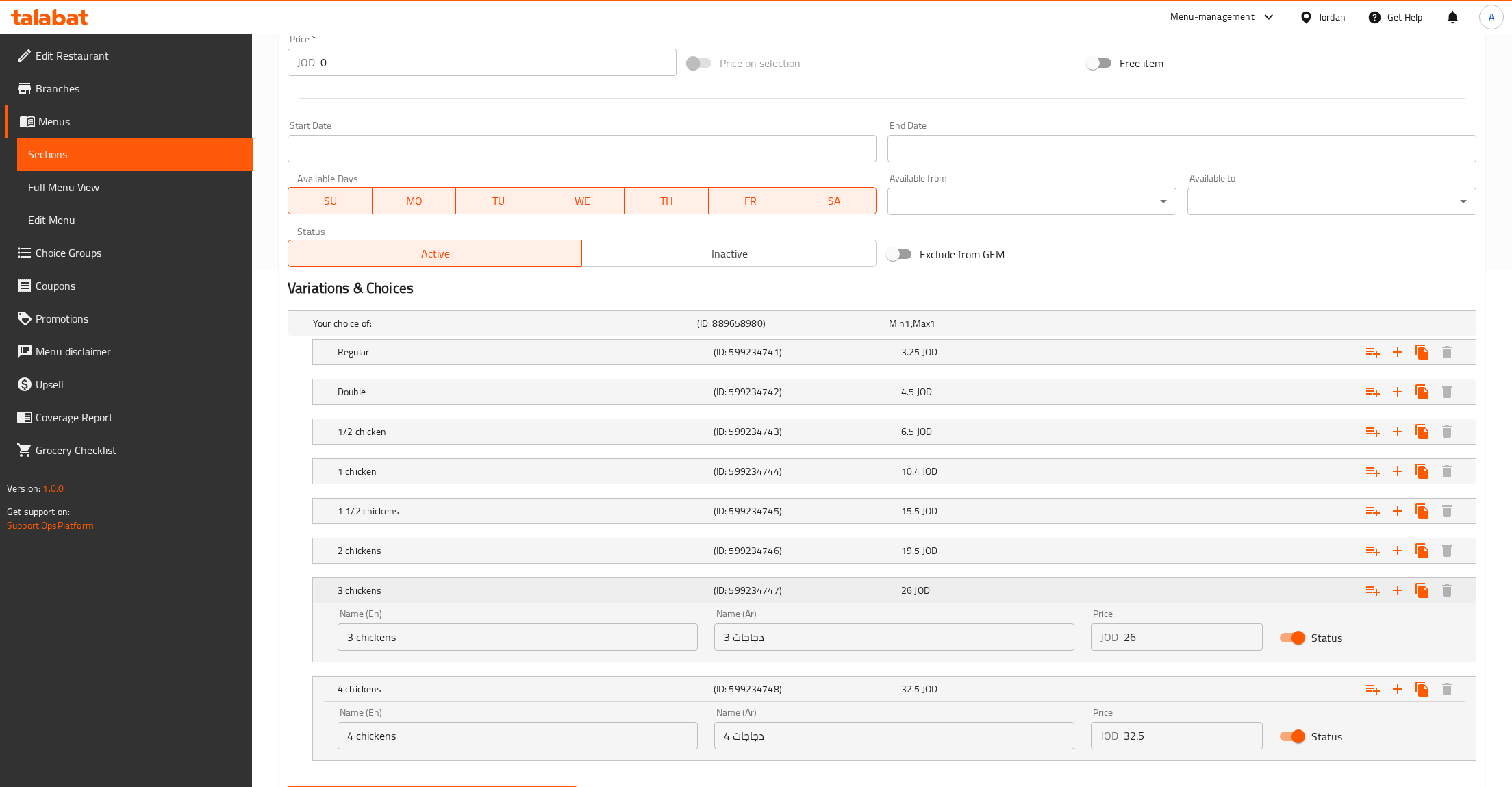
click at [1085, 605] on div "3 chickens (ID: 599234747) 26 JOD" at bounding box center [898, 590] width 1128 height 30
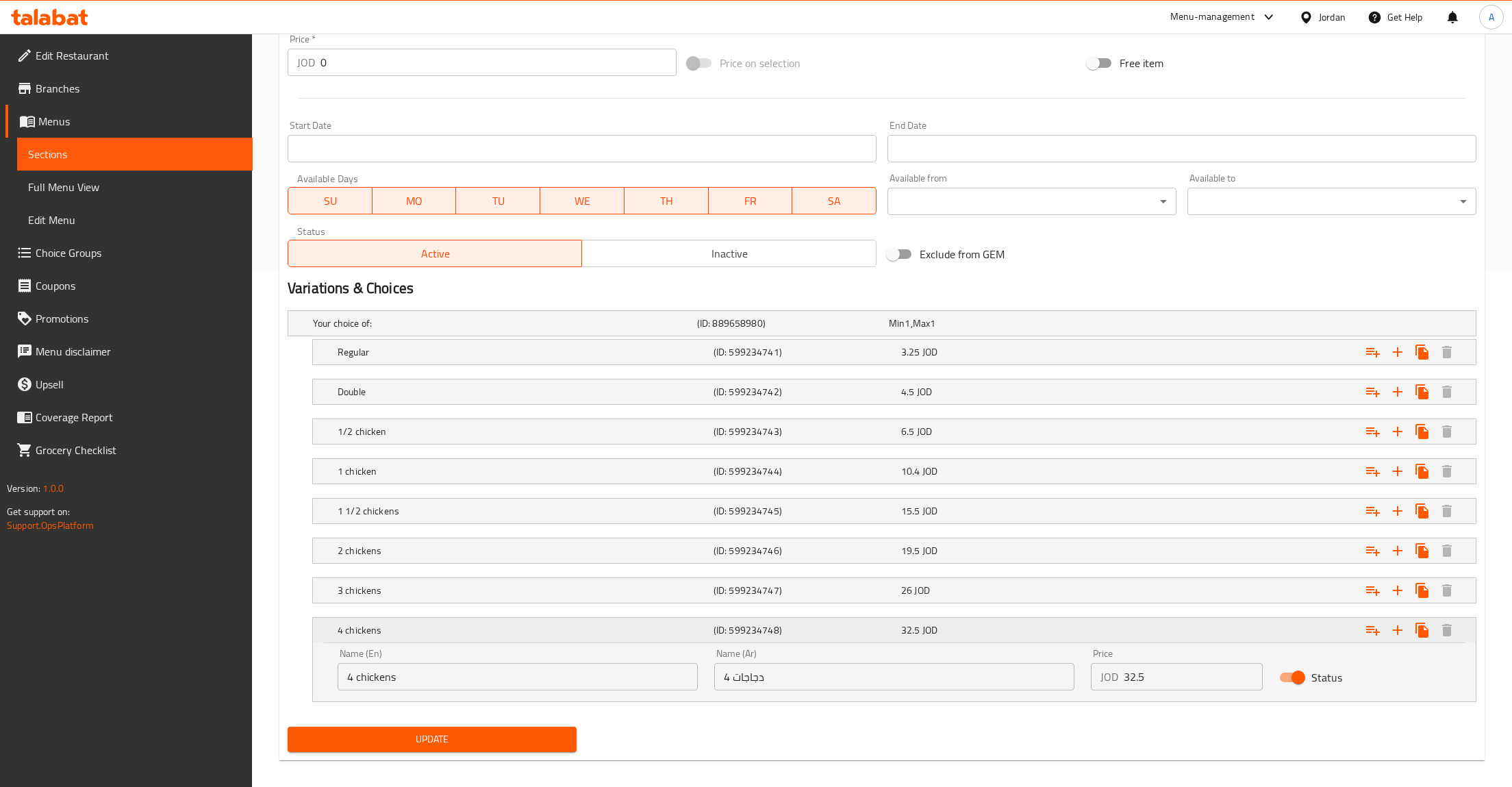
click at [1070, 640] on div "32.5 JOD" at bounding box center [992, 629] width 187 height 20
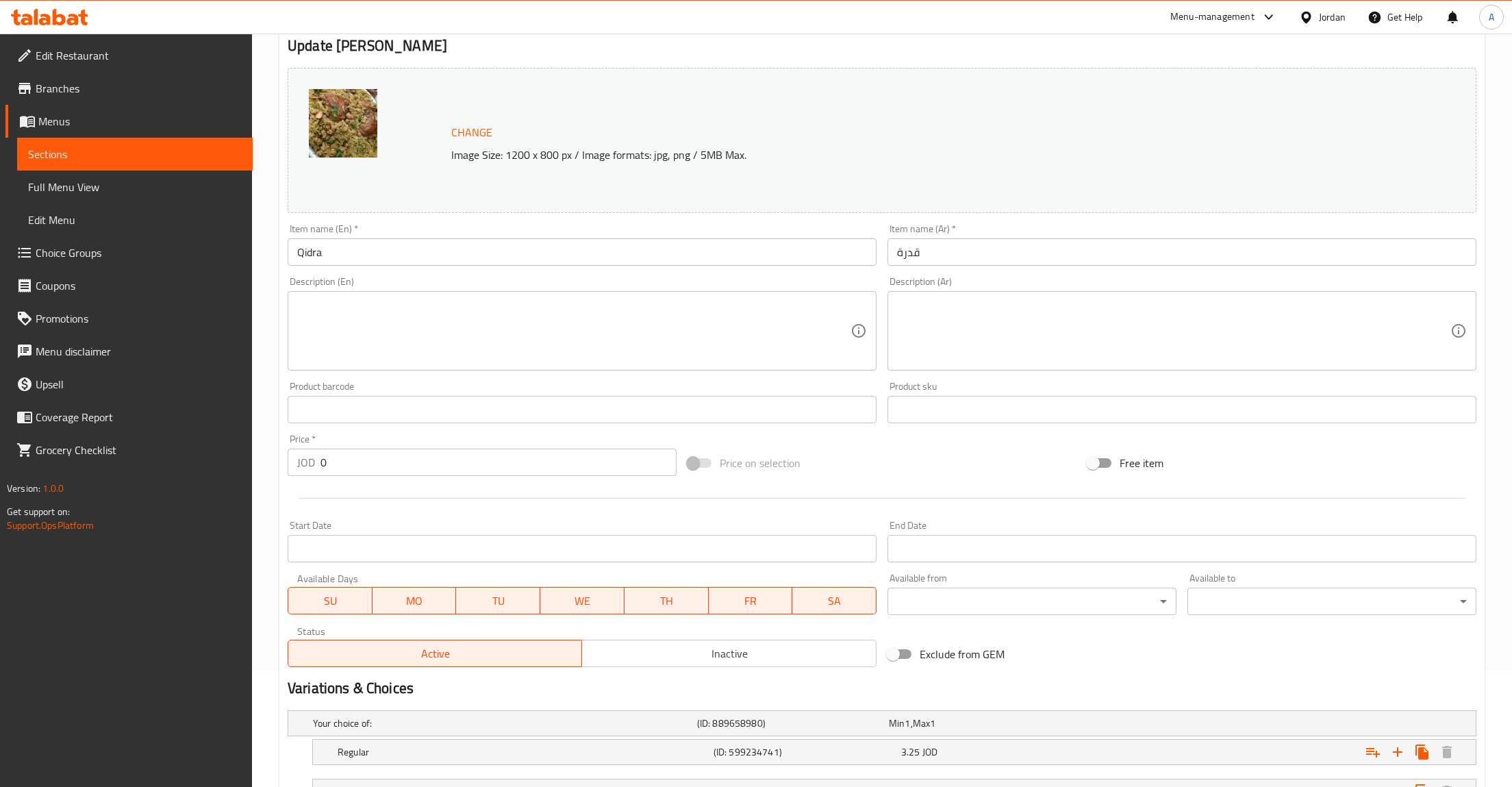
scroll to position [0, 0]
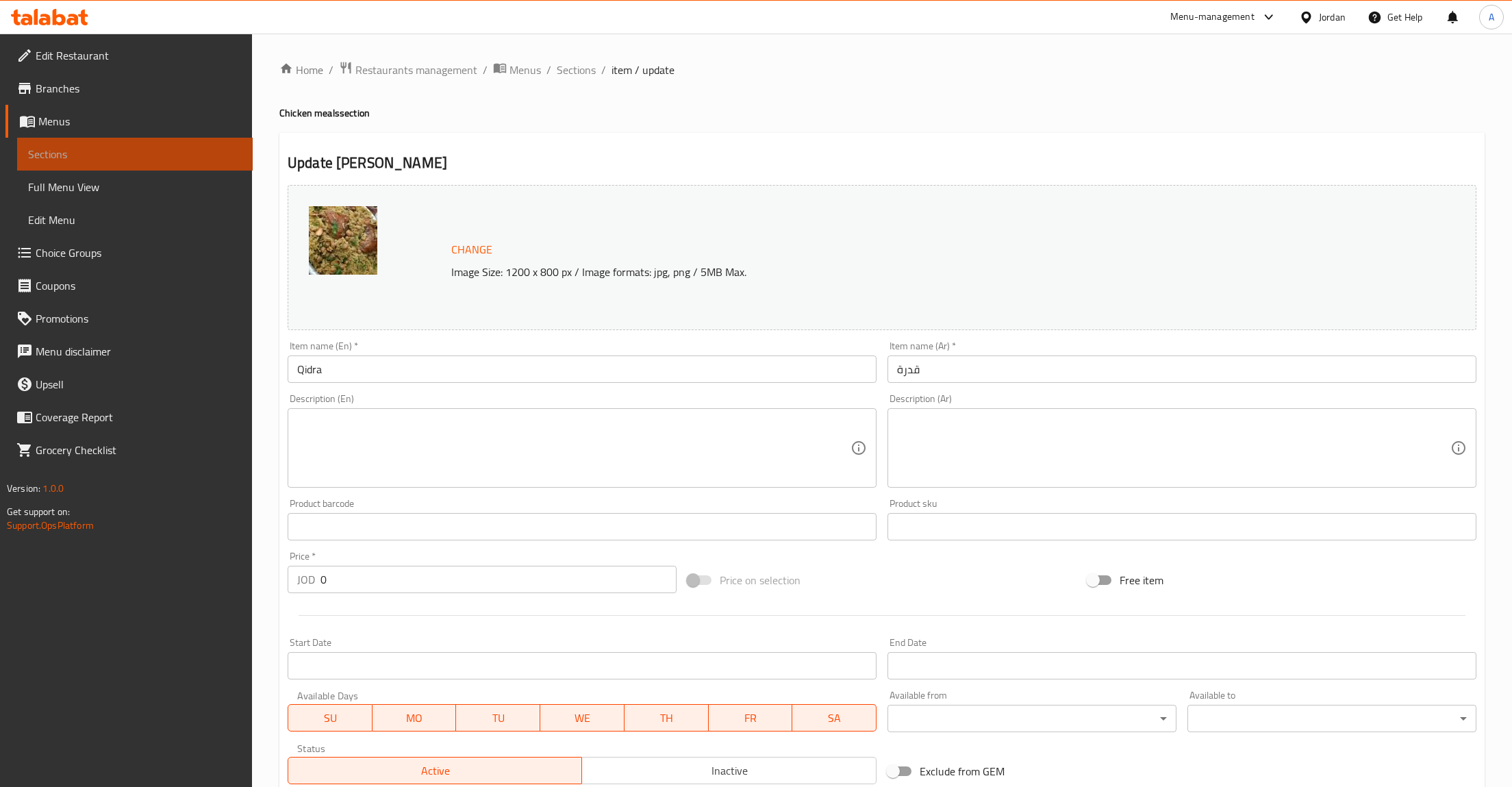
click at [176, 159] on span "Sections" at bounding box center [134, 154] width 214 height 17
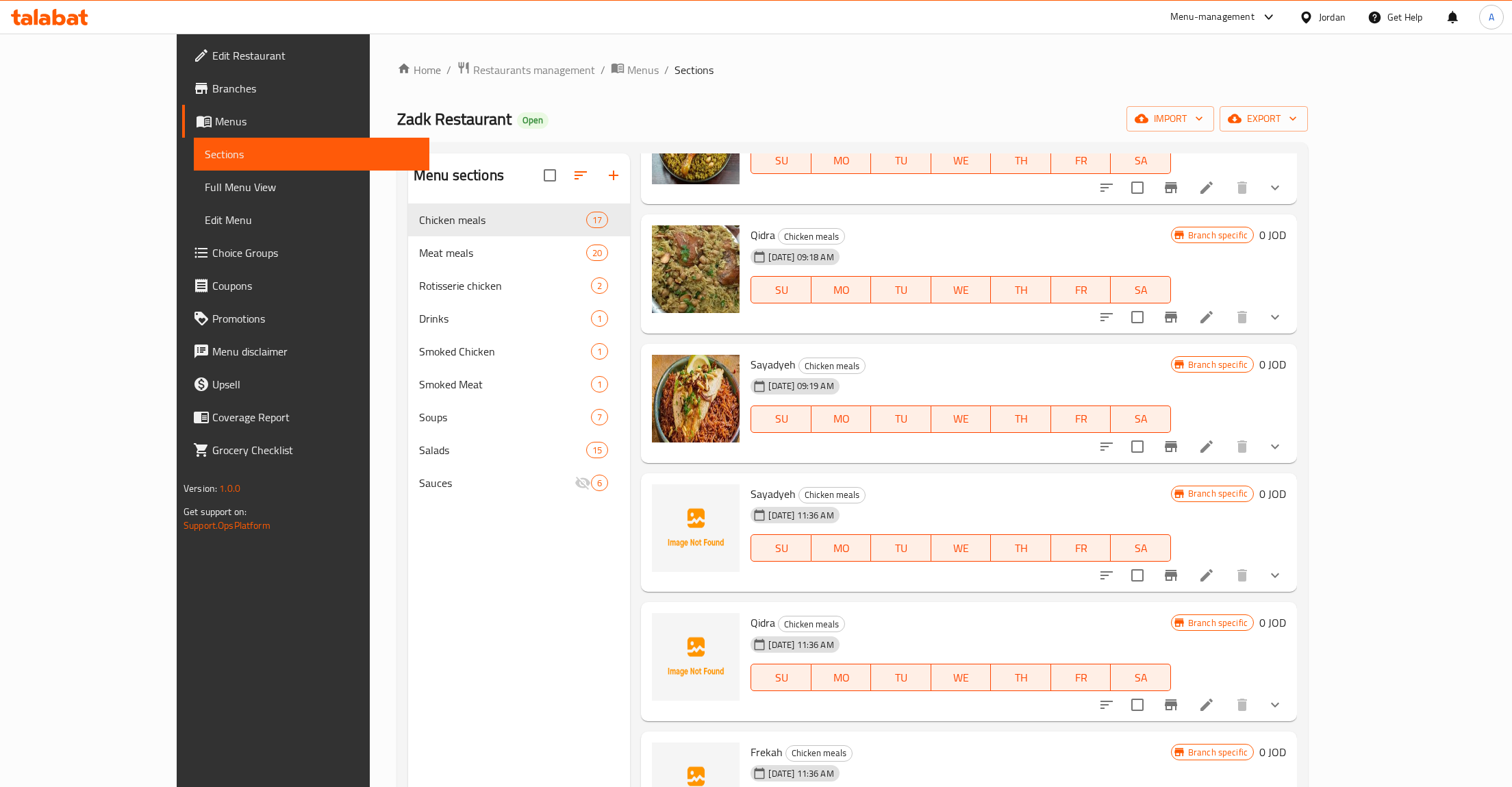
scroll to position [217, 0]
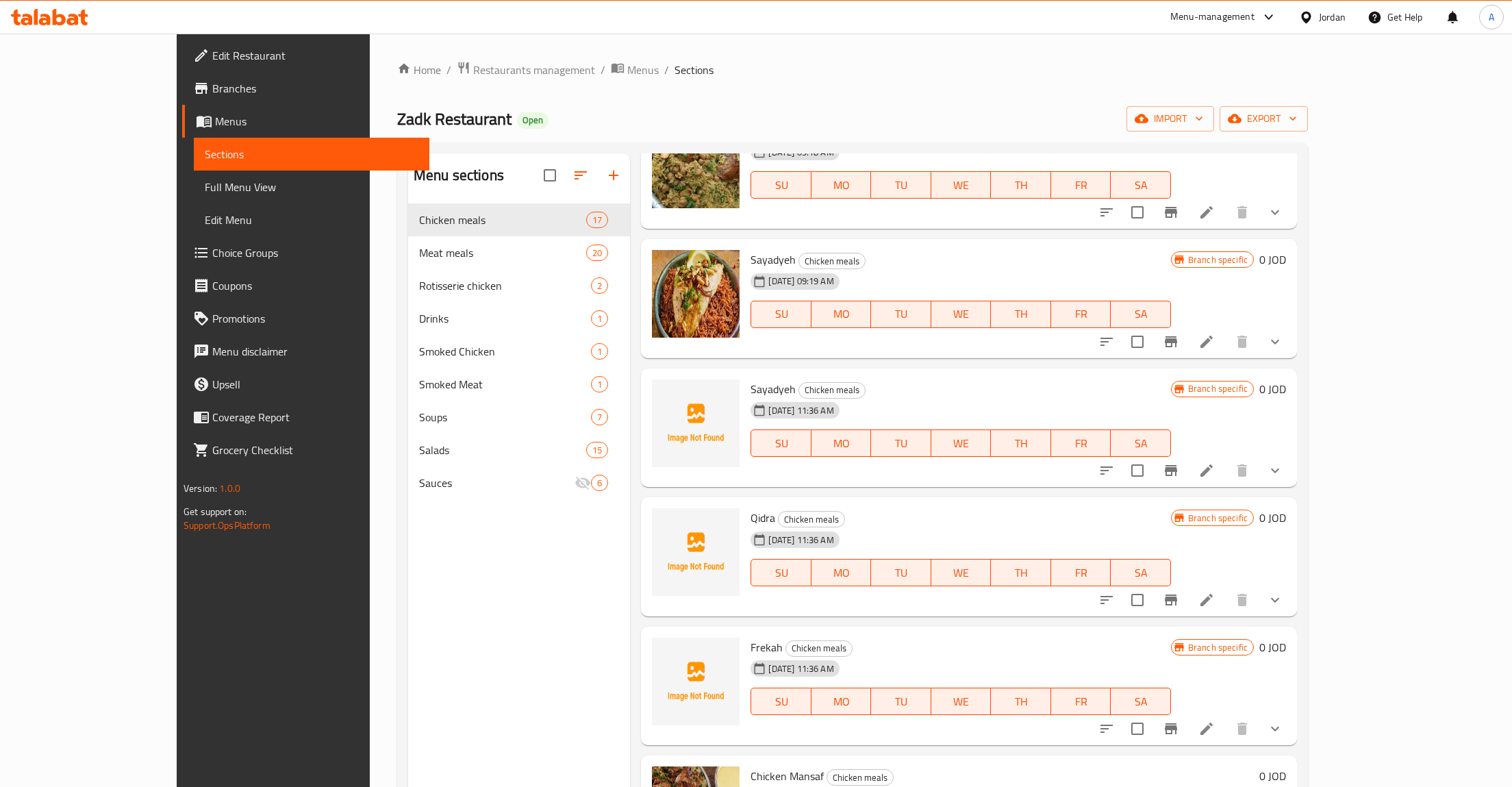
click at [1292, 340] on button "show more" at bounding box center [1275, 341] width 33 height 33
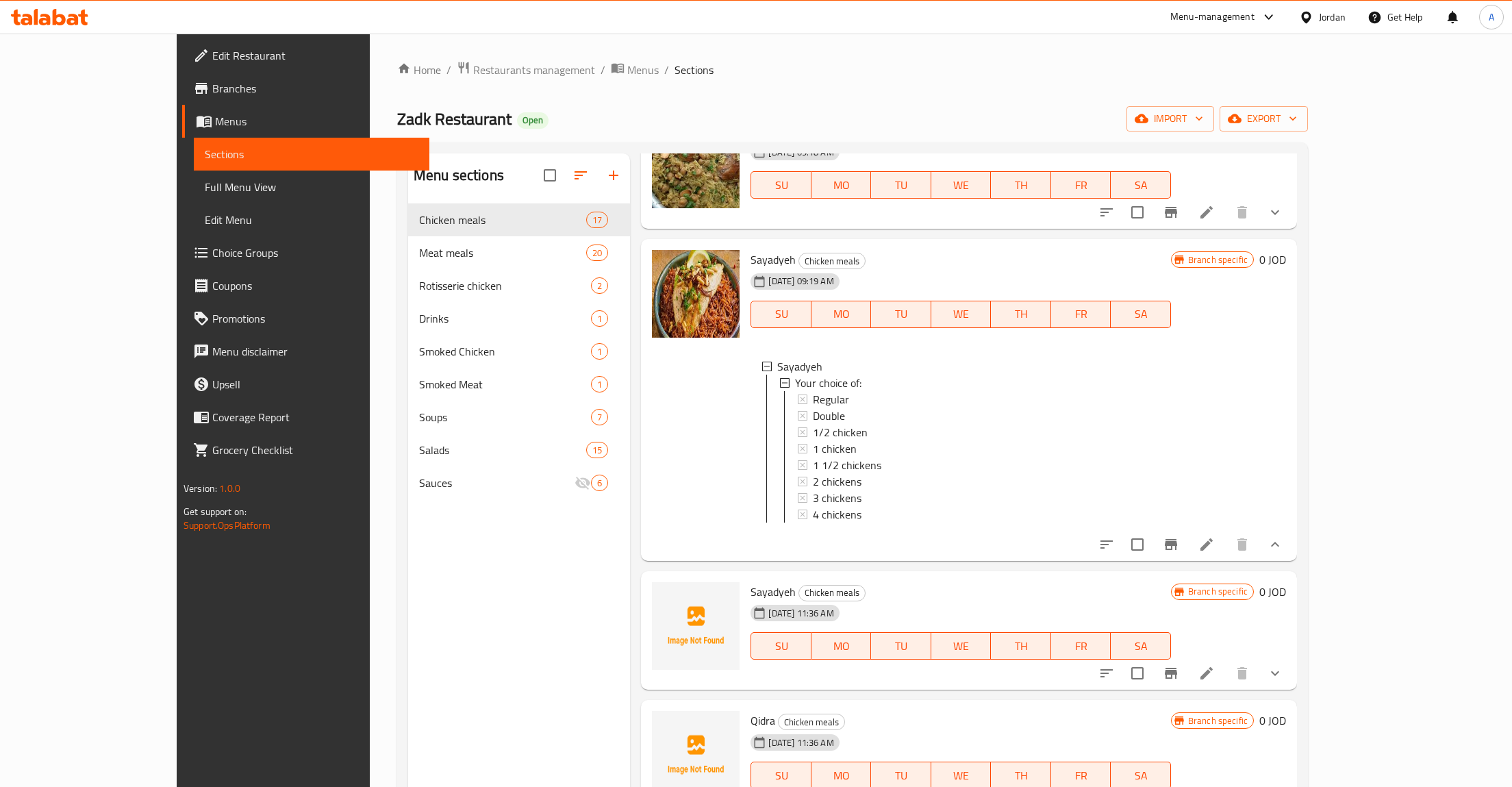
scroll to position [326, 0]
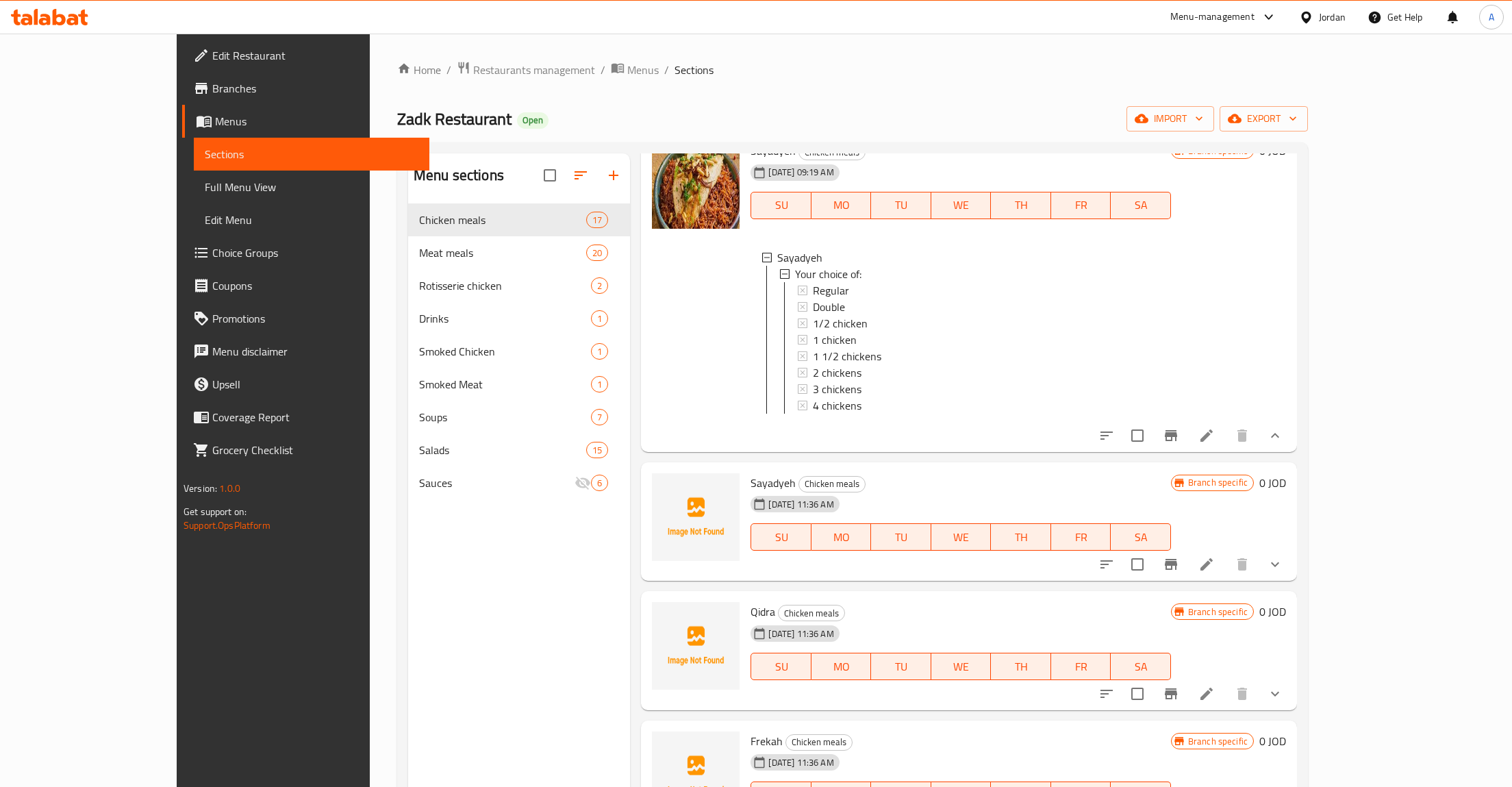
click at [897, 492] on div "18-11-2024 11:36 AM SU MO TU WE TH FR SA" at bounding box center [961, 527] width 431 height 74
click at [1215, 562] on icon at bounding box center [1207, 564] width 17 height 17
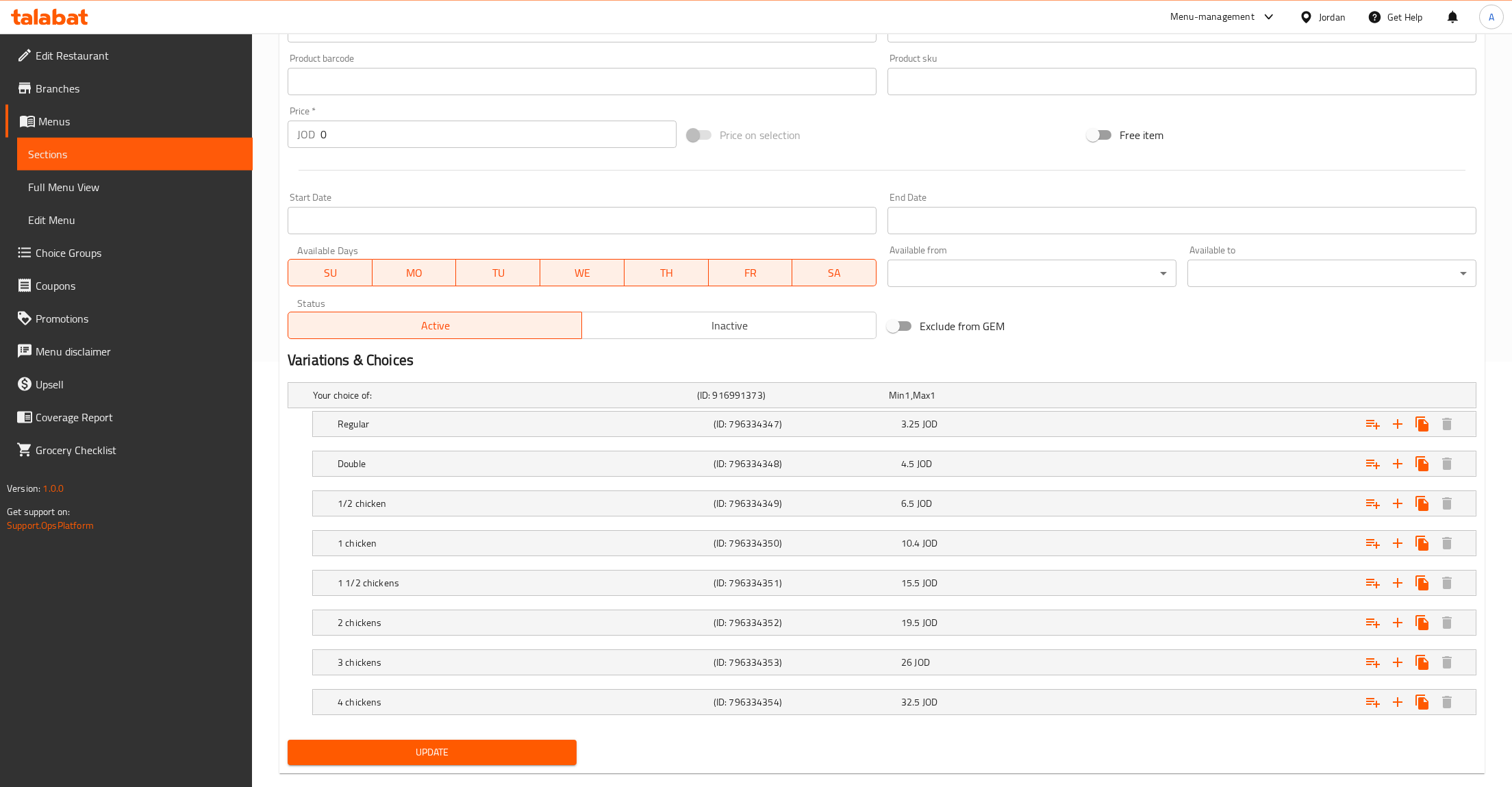
scroll to position [452, 0]
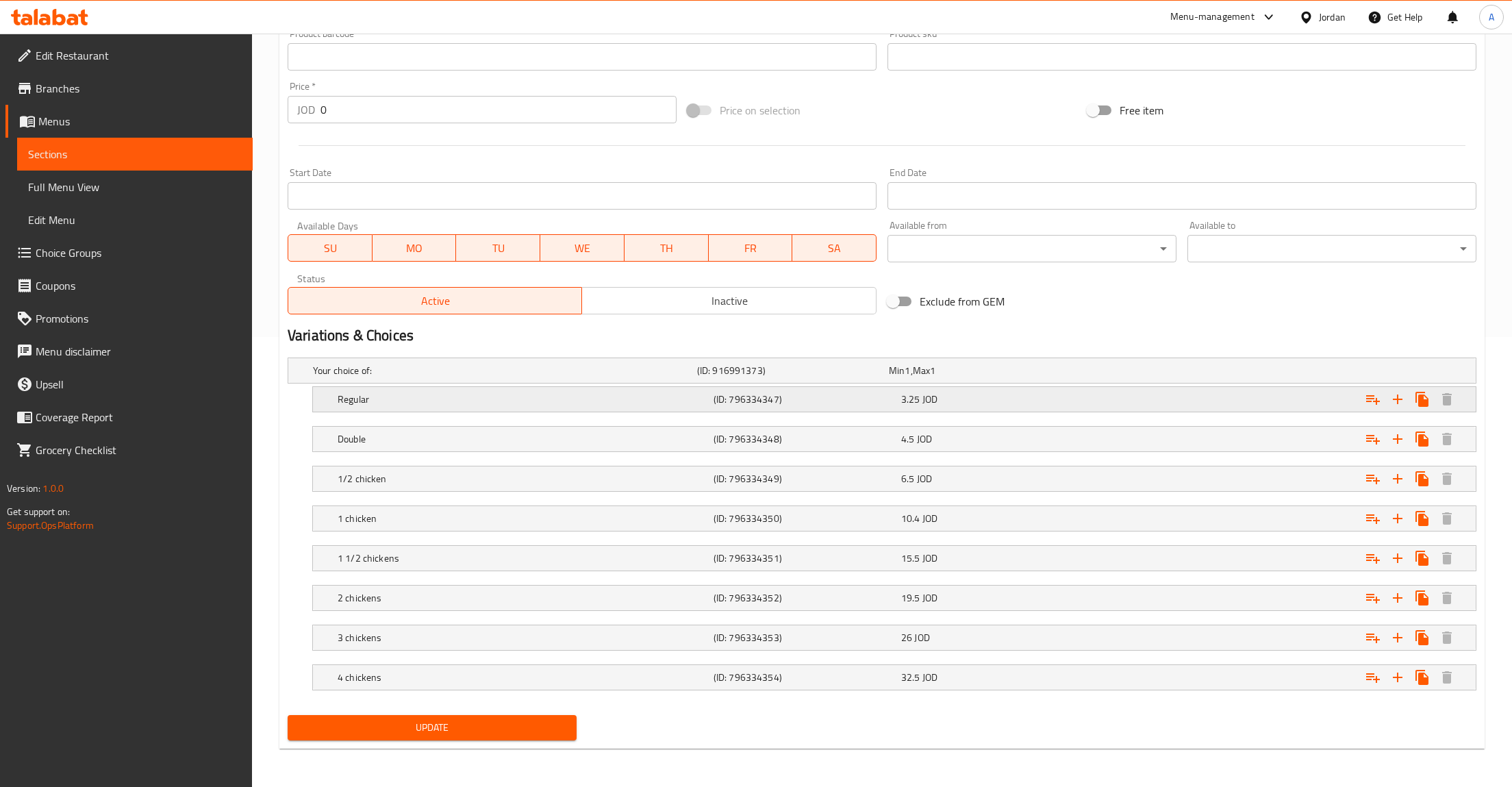
click at [931, 406] on span "JOD" at bounding box center [930, 399] width 15 height 18
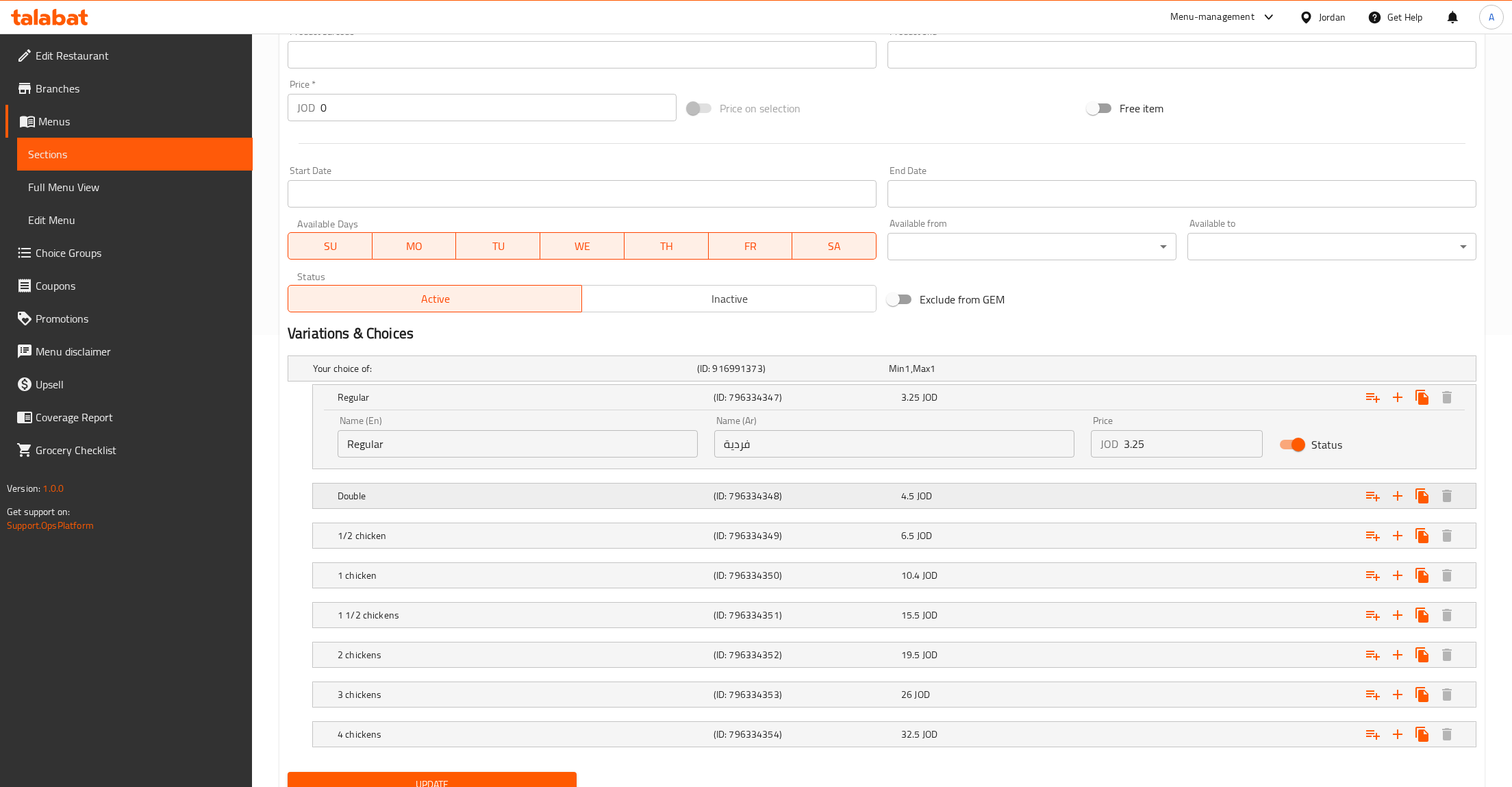
click at [959, 506] on div "Double (ID: 796334348) 4.5 JOD" at bounding box center [898, 496] width 1128 height 30
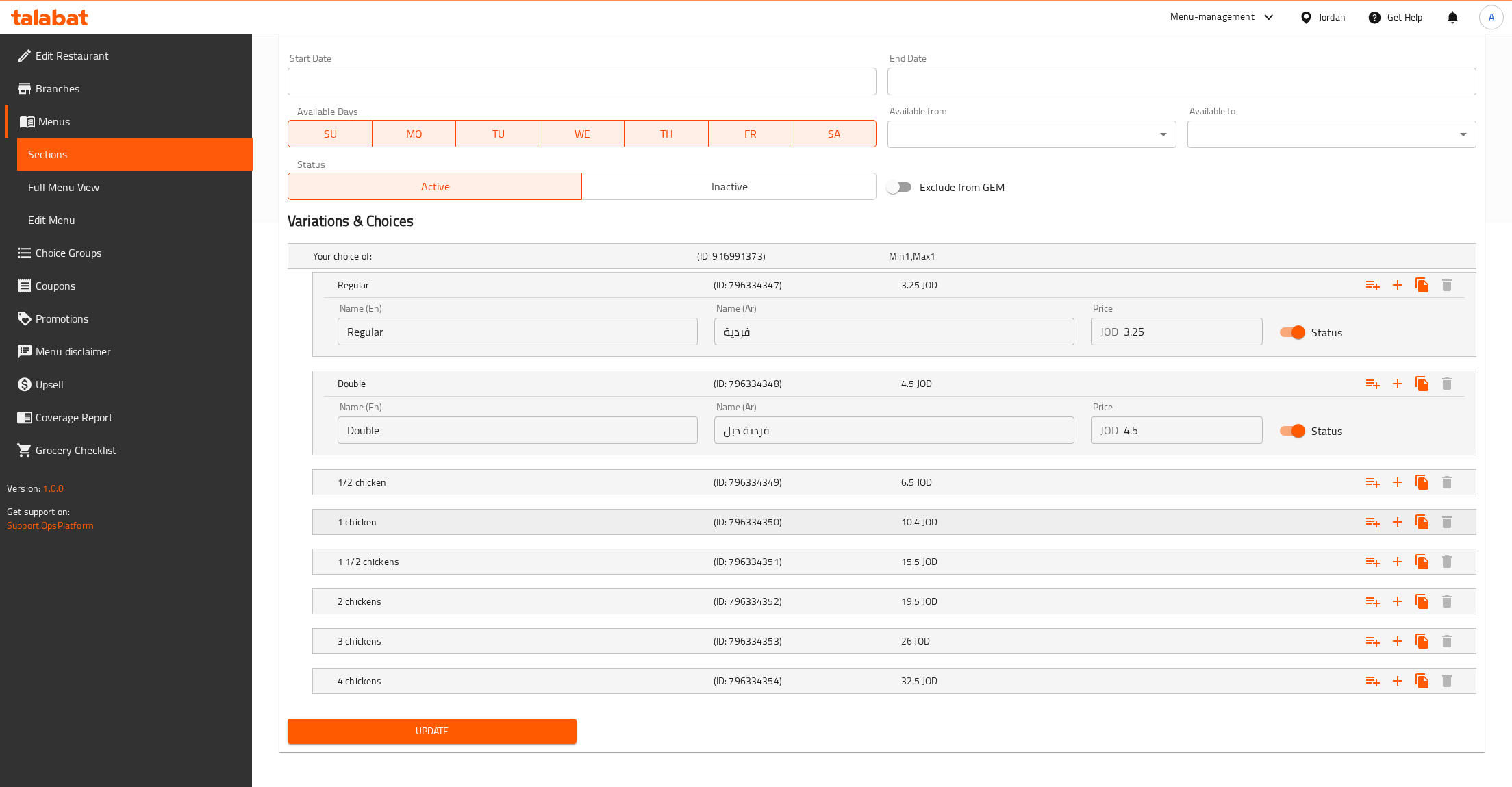
scroll to position [570, 0]
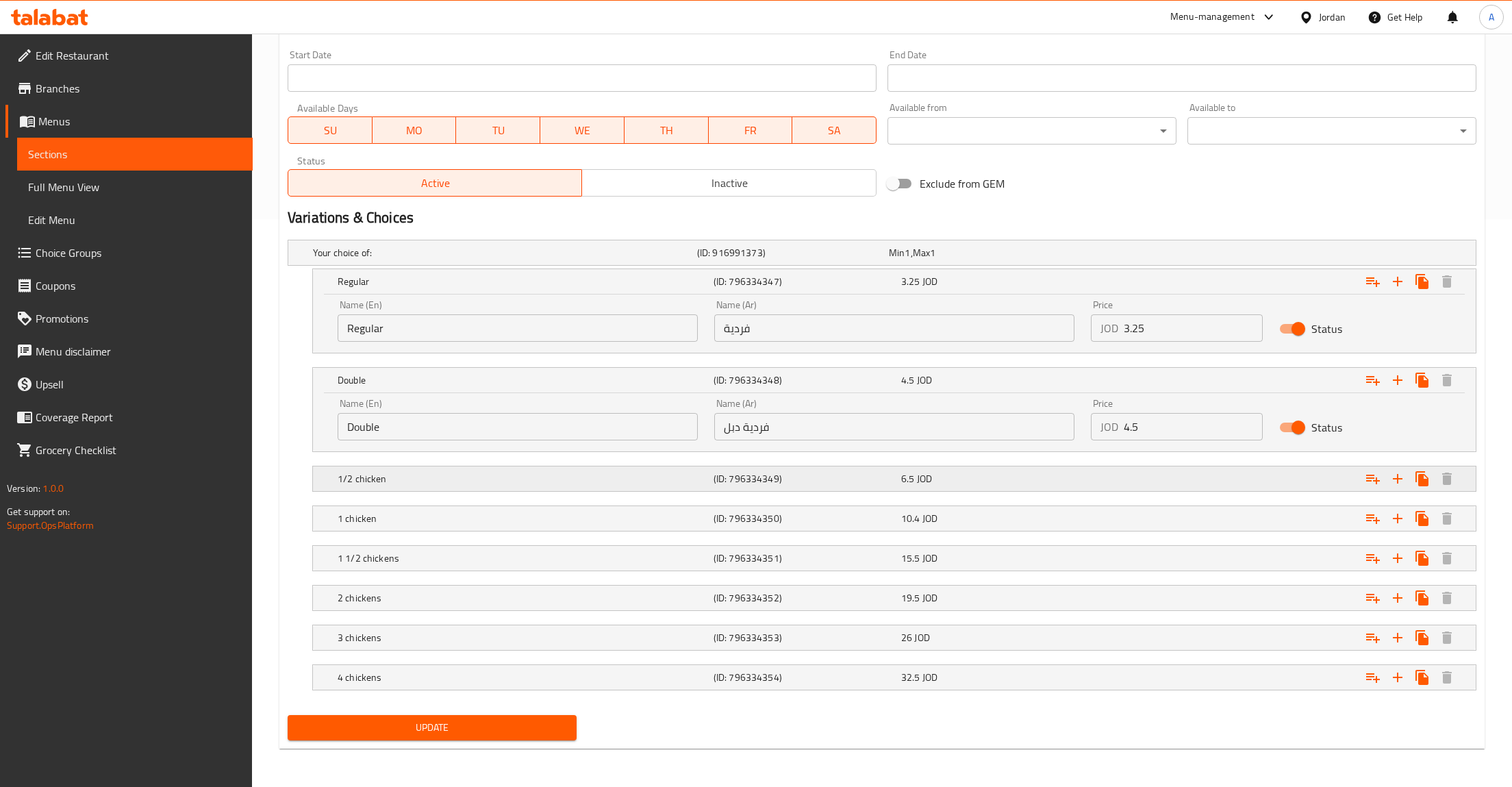
click at [936, 473] on div "6.5 JOD" at bounding box center [992, 478] width 182 height 14
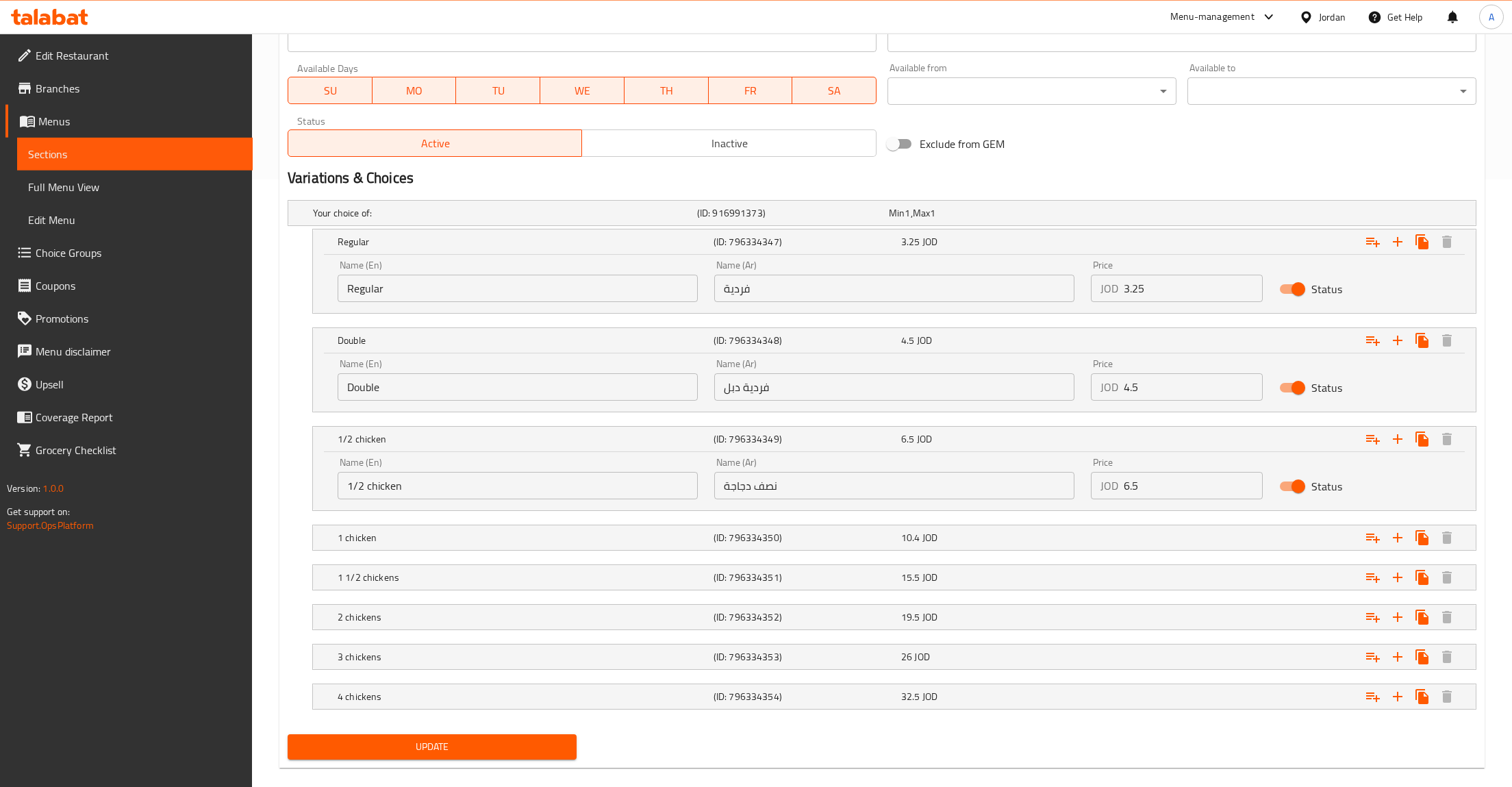
scroll to position [628, 0]
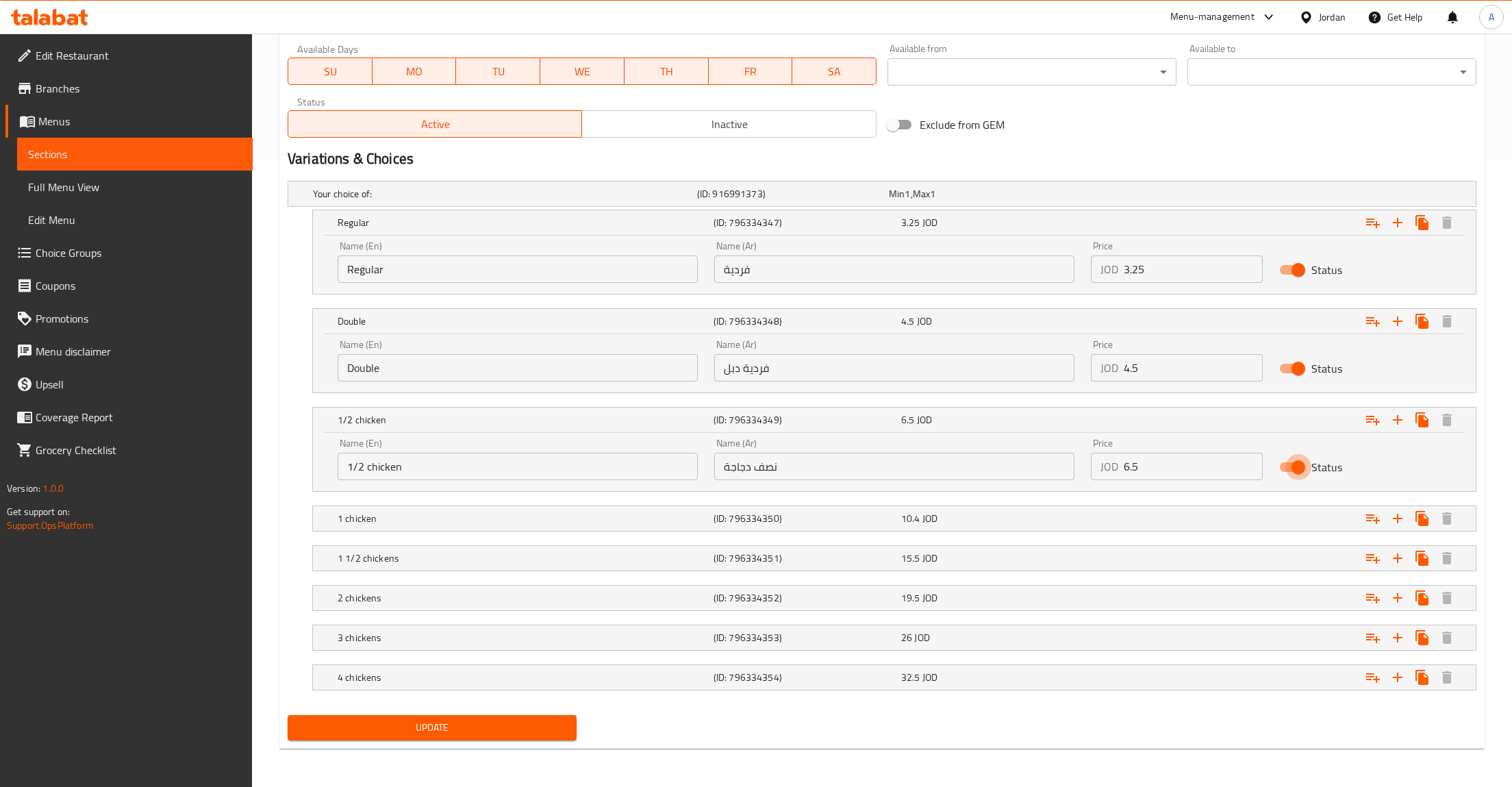
click at [1301, 463] on input "Status" at bounding box center [1298, 467] width 78 height 26
checkbox input "false"
click at [1291, 511] on div "Expand" at bounding box center [1274, 518] width 376 height 30
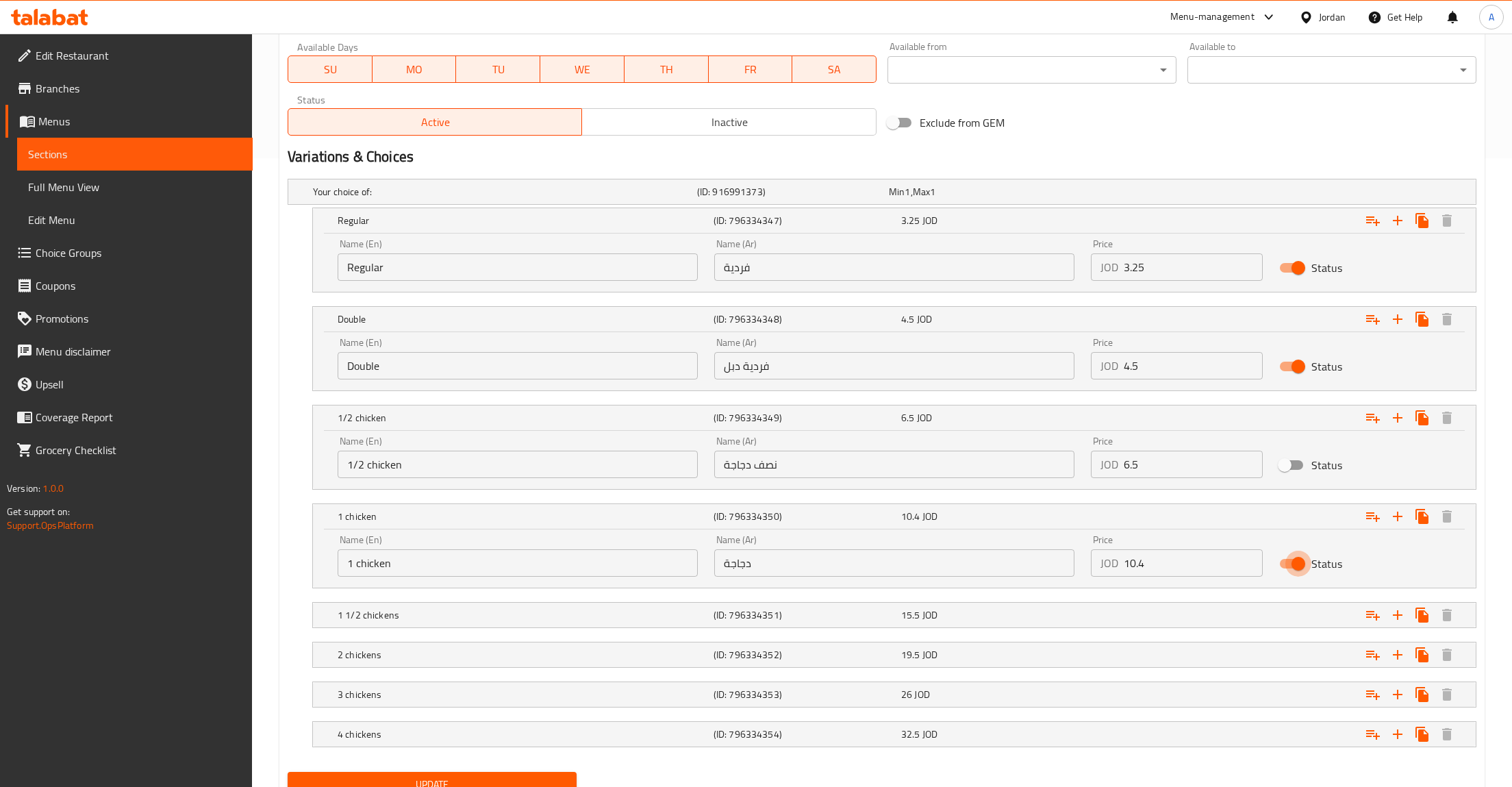
click at [1303, 558] on input "Status" at bounding box center [1298, 563] width 78 height 26
checkbox input "false"
click at [1287, 600] on nav at bounding box center [881, 597] width 1189 height 11
click at [1293, 620] on div "Expand" at bounding box center [1274, 614] width 376 height 30
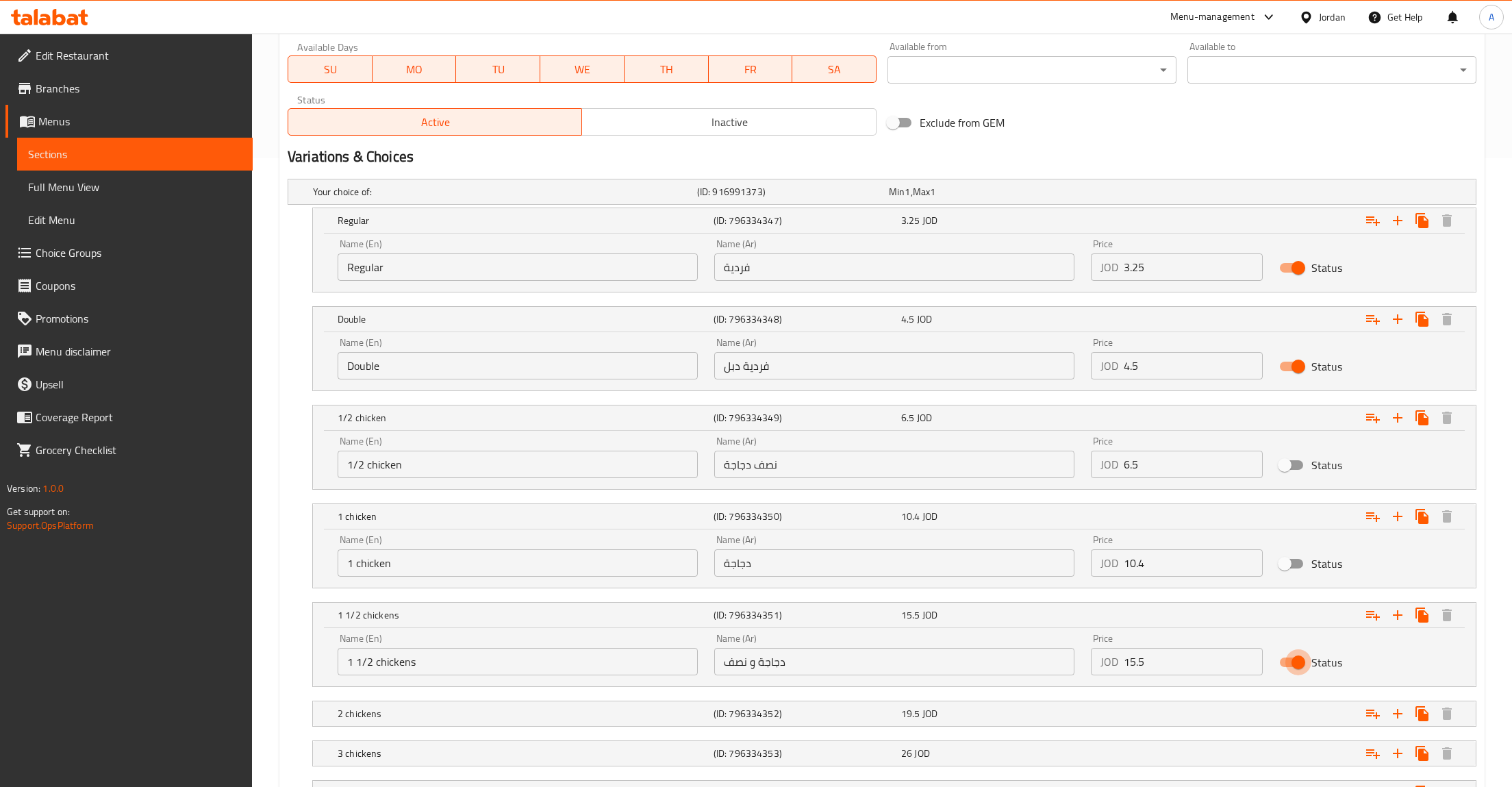
click at [1301, 670] on input "Status" at bounding box center [1298, 662] width 78 height 26
checkbox input "false"
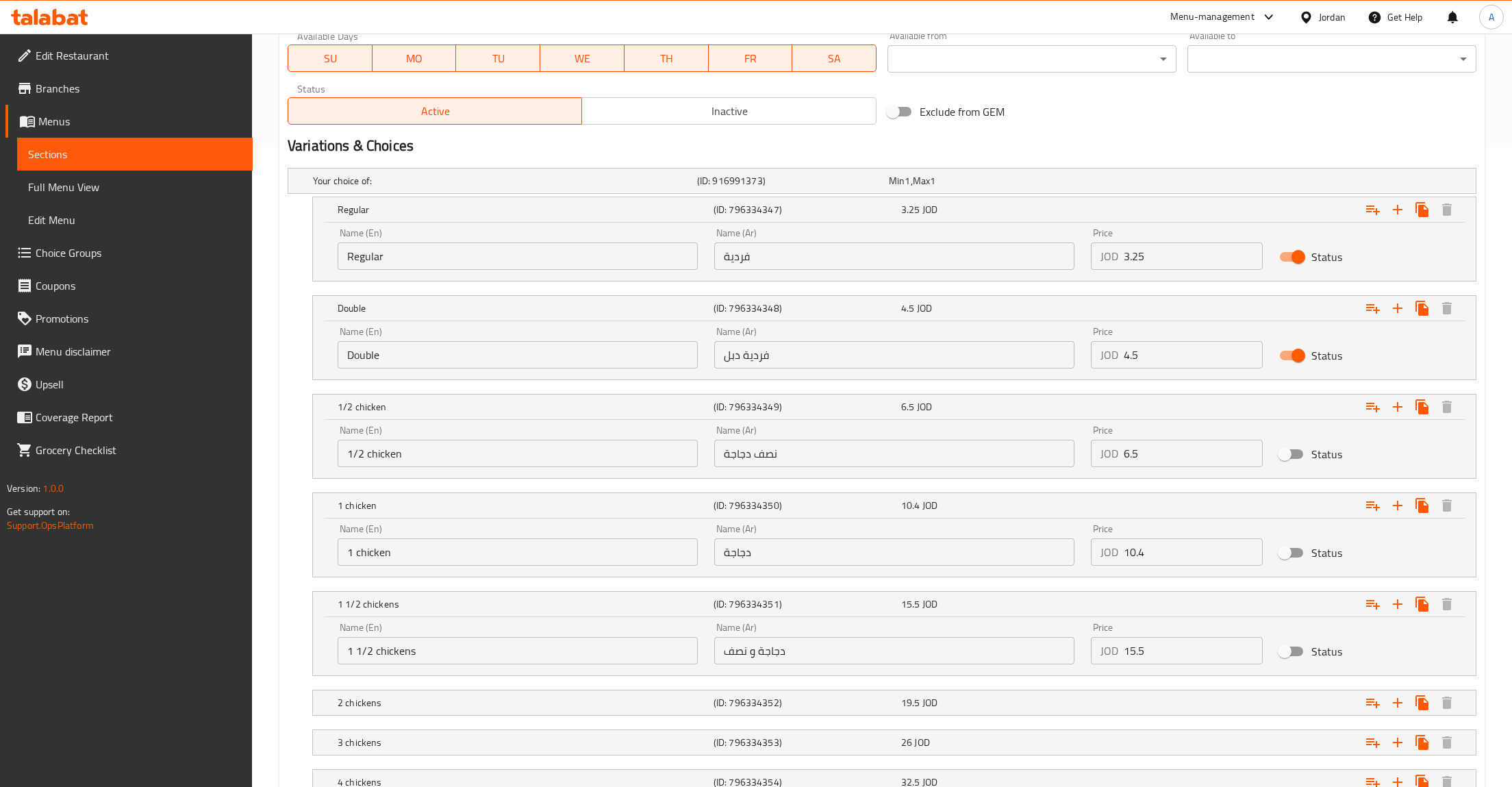
scroll to position [746, 0]
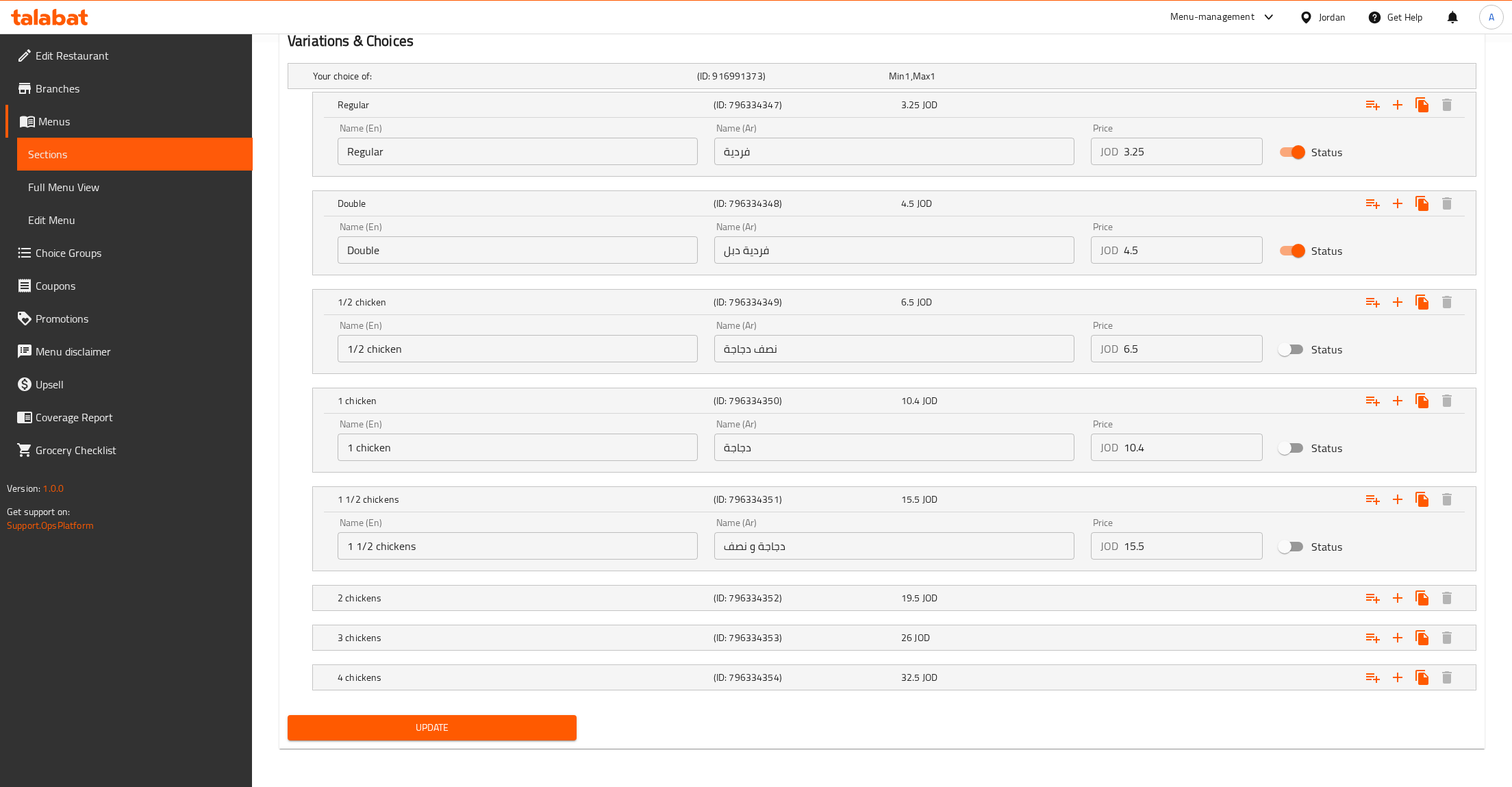
drag, startPoint x: 1178, startPoint y: 571, endPoint x: 1183, endPoint y: 581, distance: 11.2
click at [1181, 576] on div "Your choice of: (ID: 916991373) Min 1 , Max 1 Name (En) Your choice of: Name (E…" at bounding box center [882, 383] width 1200 height 652
click at [1192, 605] on div "Expand" at bounding box center [1274, 598] width 376 height 30
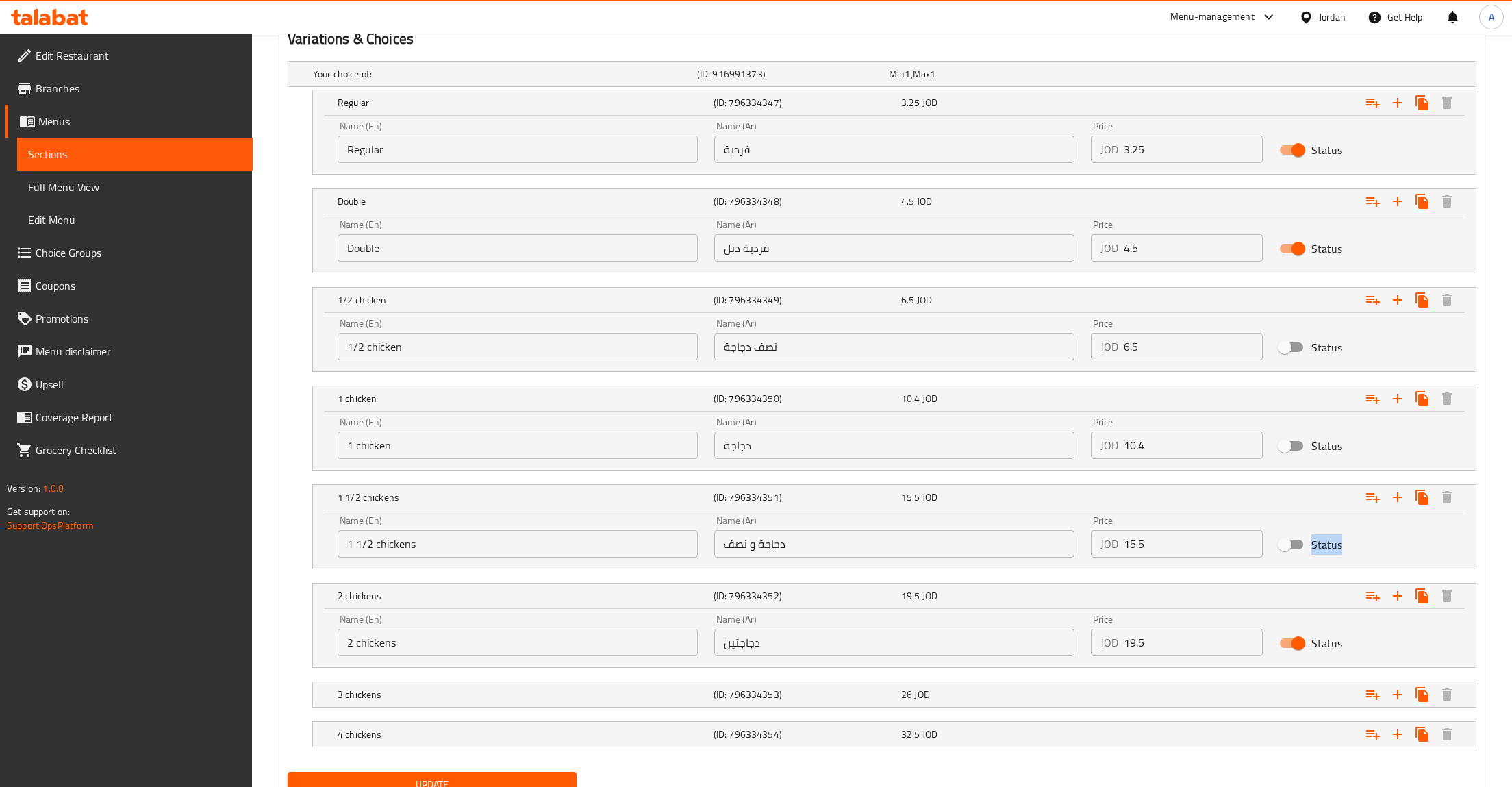
click at [1302, 651] on input "Status" at bounding box center [1298, 643] width 78 height 26
checkbox input "false"
click at [1271, 697] on div "Expand" at bounding box center [1274, 694] width 376 height 30
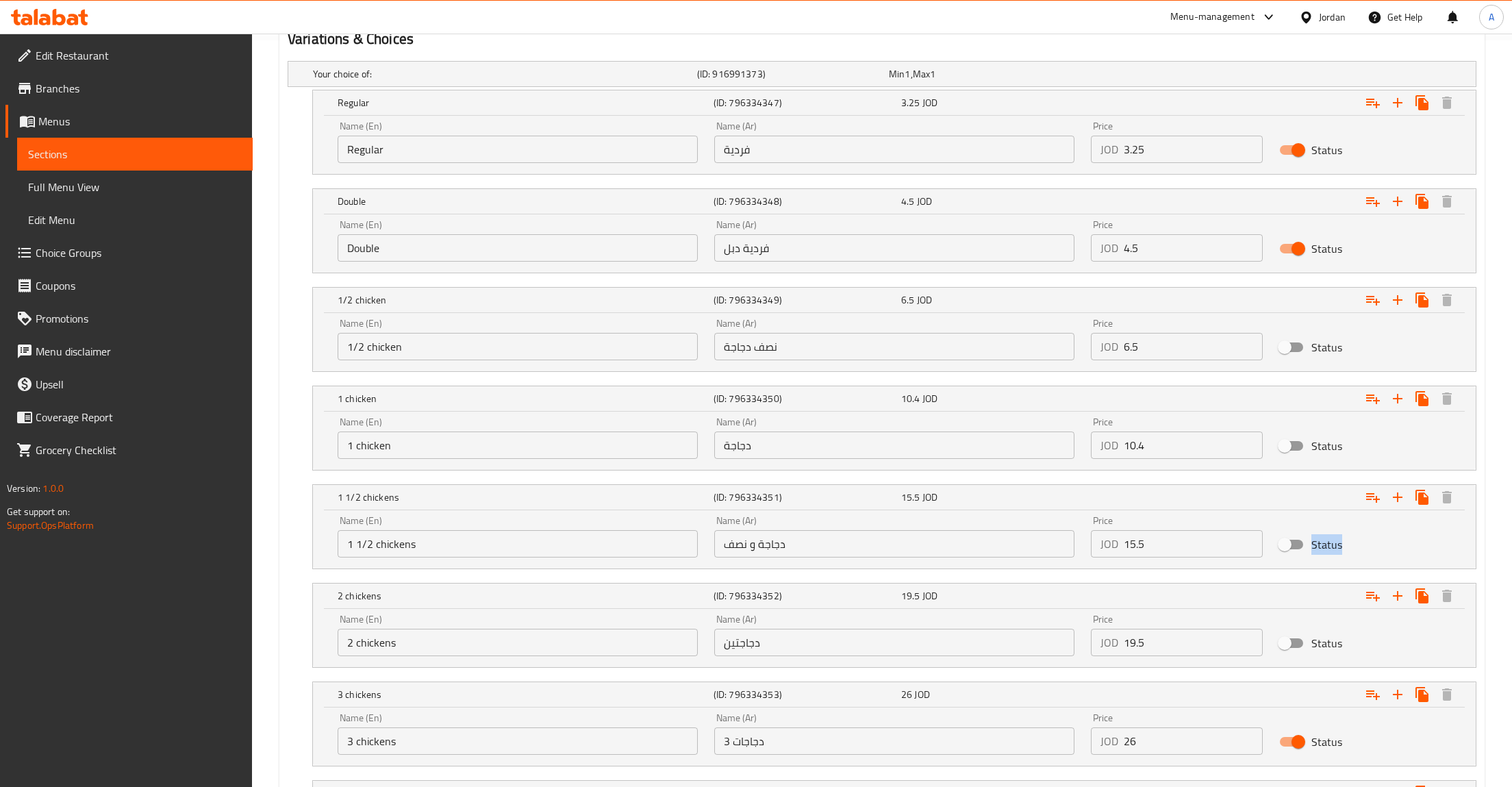
click at [1278, 746] on input "Status" at bounding box center [1298, 741] width 78 height 26
checkbox input "false"
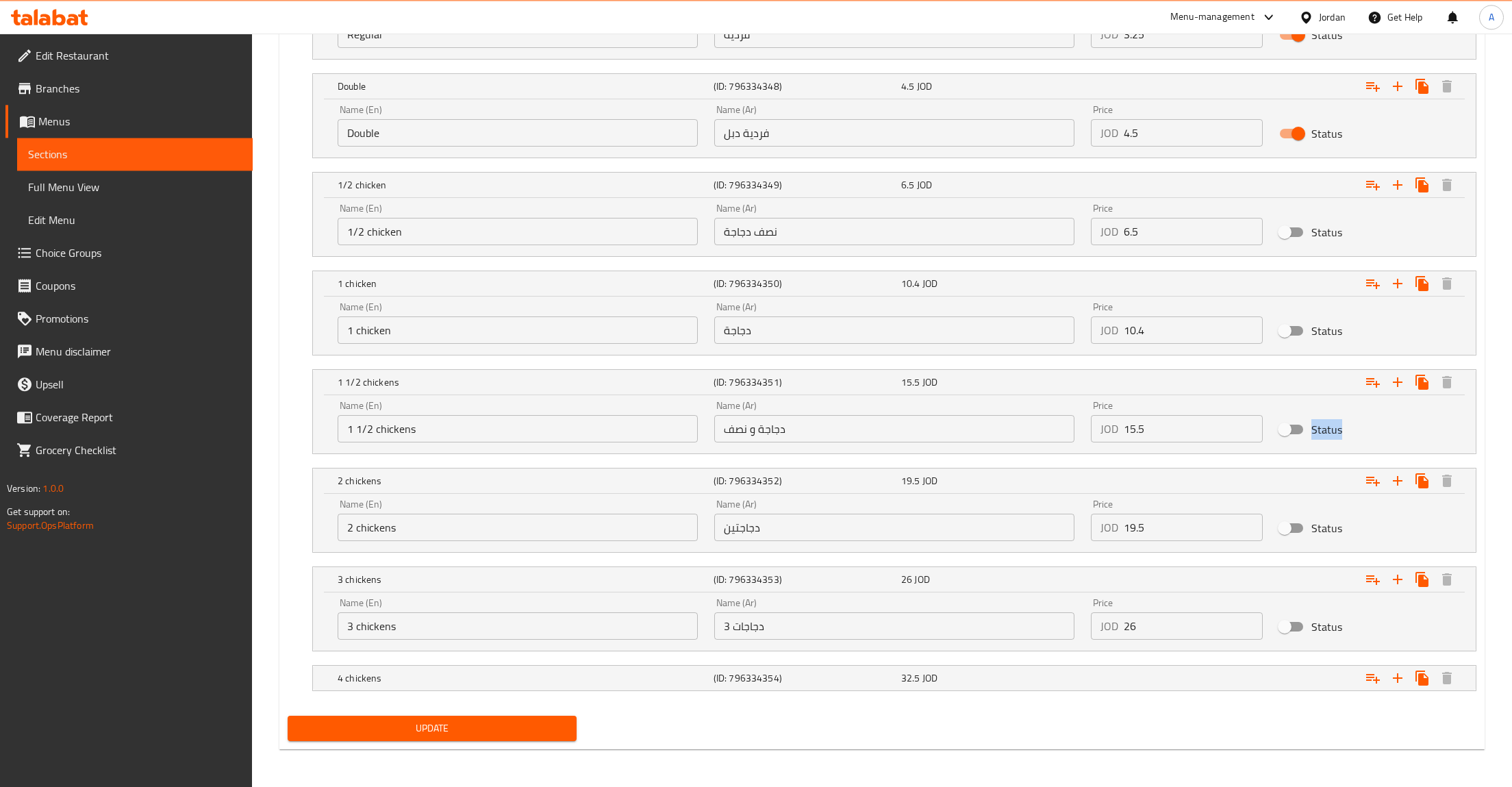
scroll to position [864, 0]
click at [1284, 677] on div "Expand" at bounding box center [1274, 677] width 376 height 30
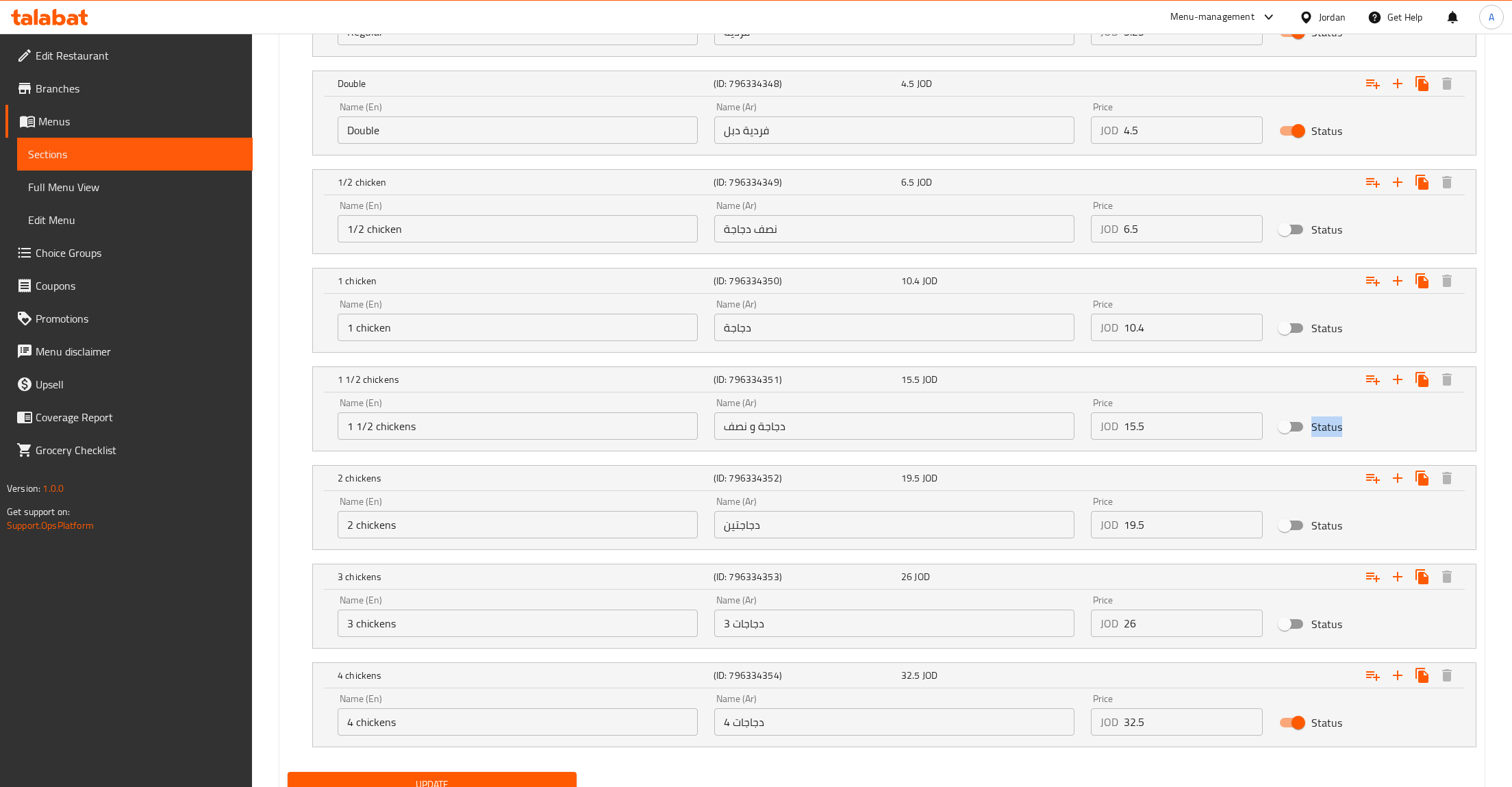
click at [1296, 714] on input "Status" at bounding box center [1298, 723] width 78 height 26
checkbox input "false"
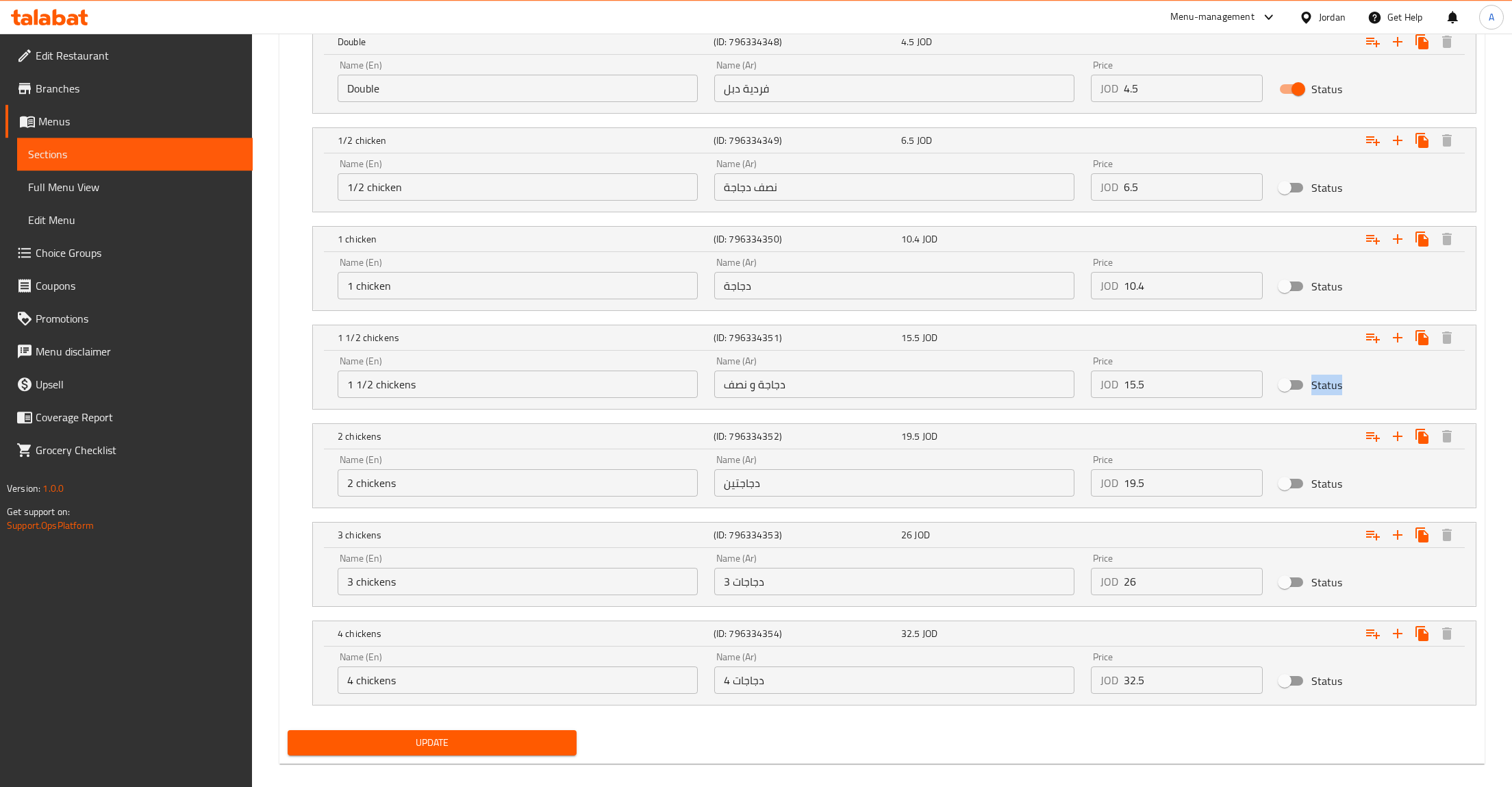
scroll to position [922, 0]
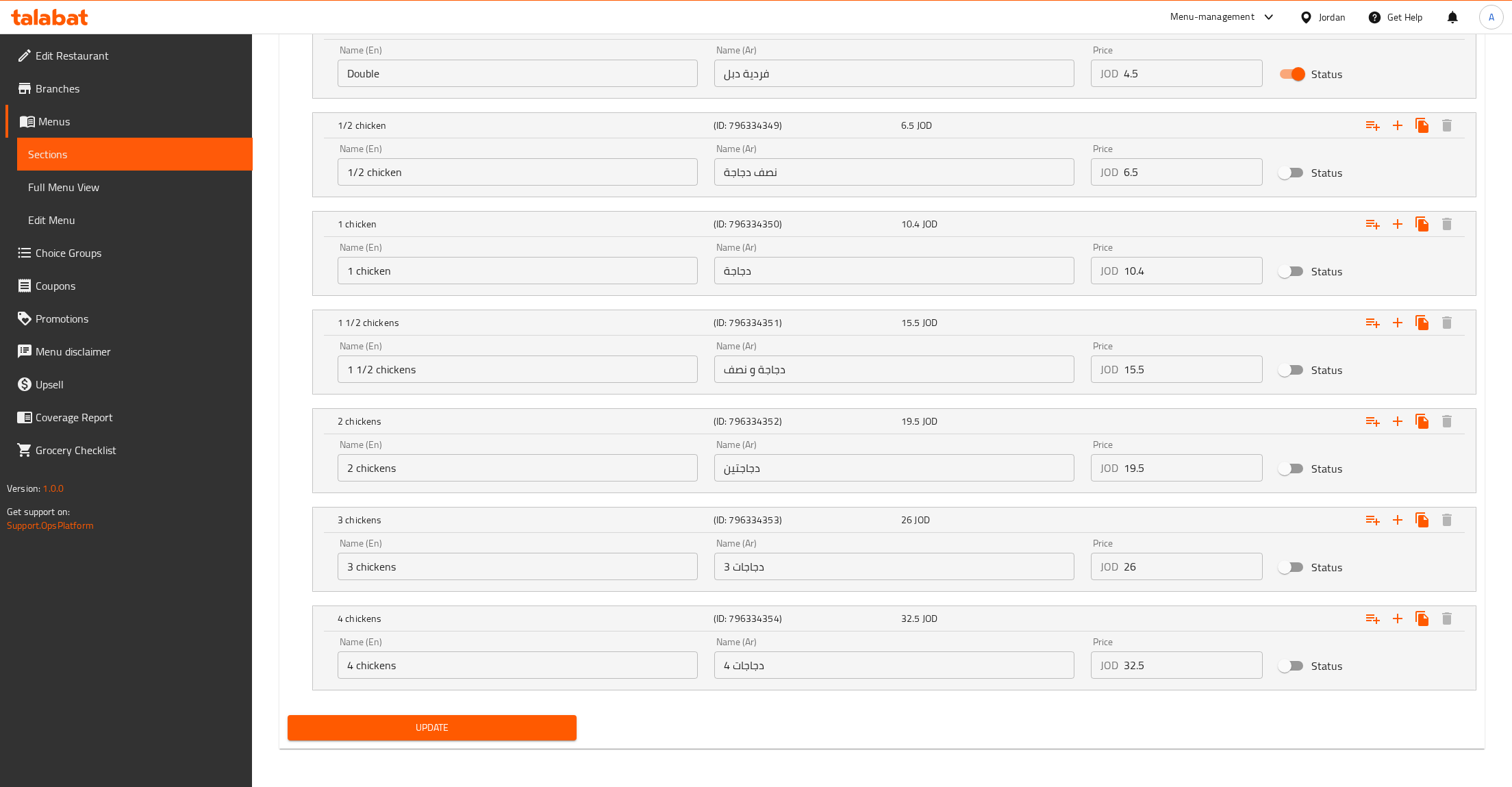
click at [492, 742] on div "Update" at bounding box center [433, 727] width 300 height 36
click at [494, 739] on button "Update" at bounding box center [432, 727] width 289 height 25
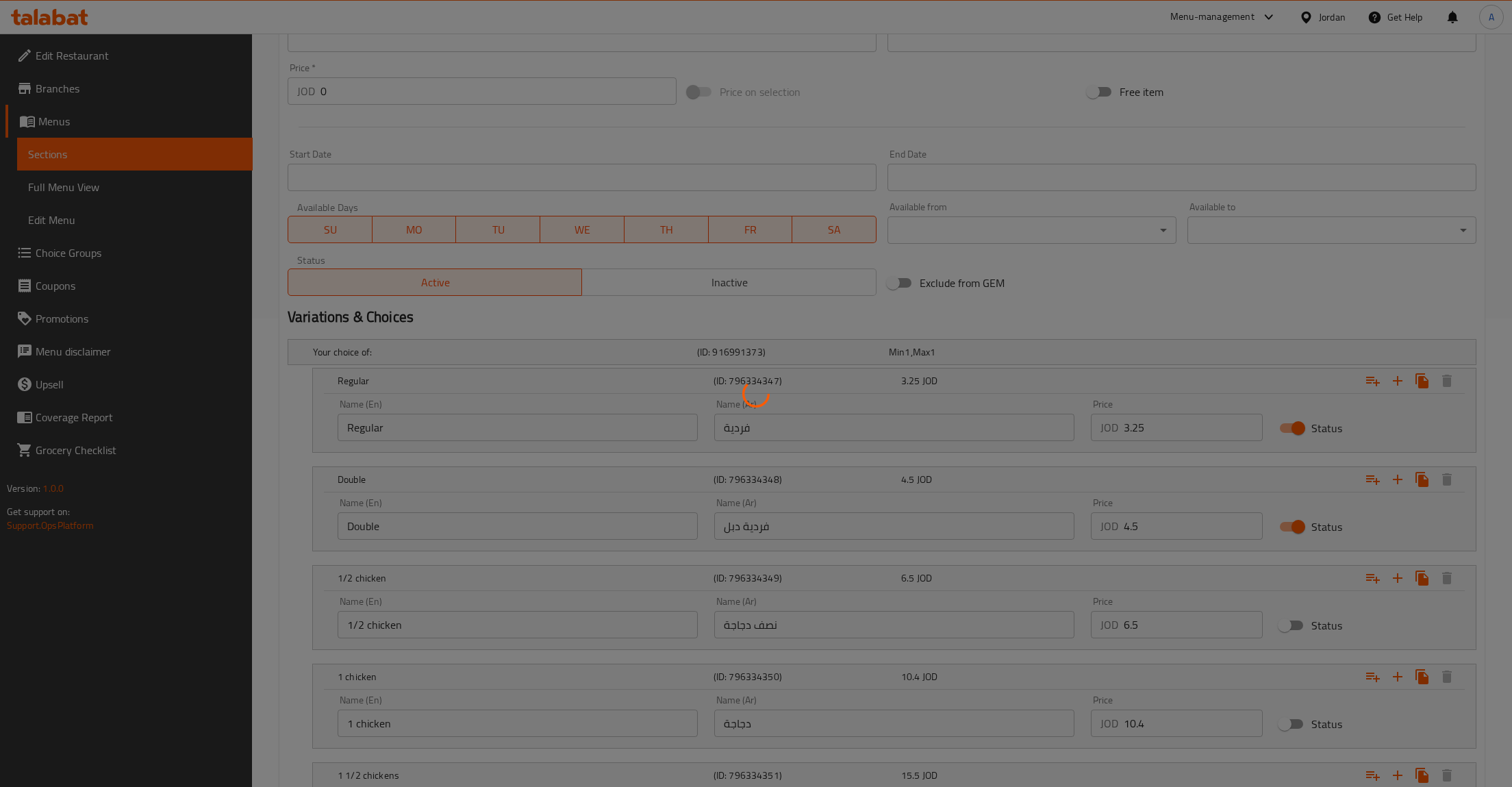
scroll to position [426, 0]
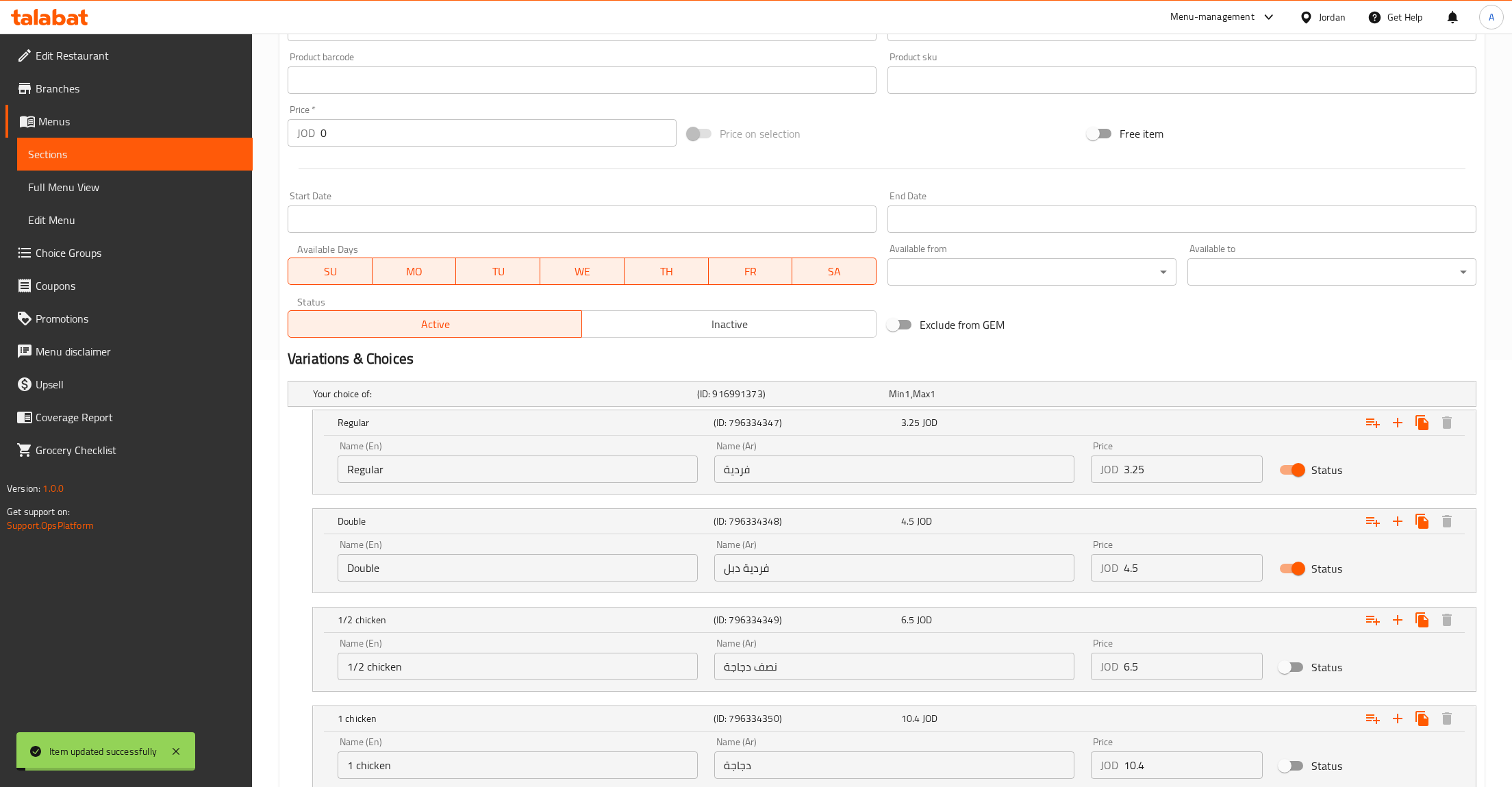
click at [65, 170] on link "Sections" at bounding box center [134, 154] width 236 height 33
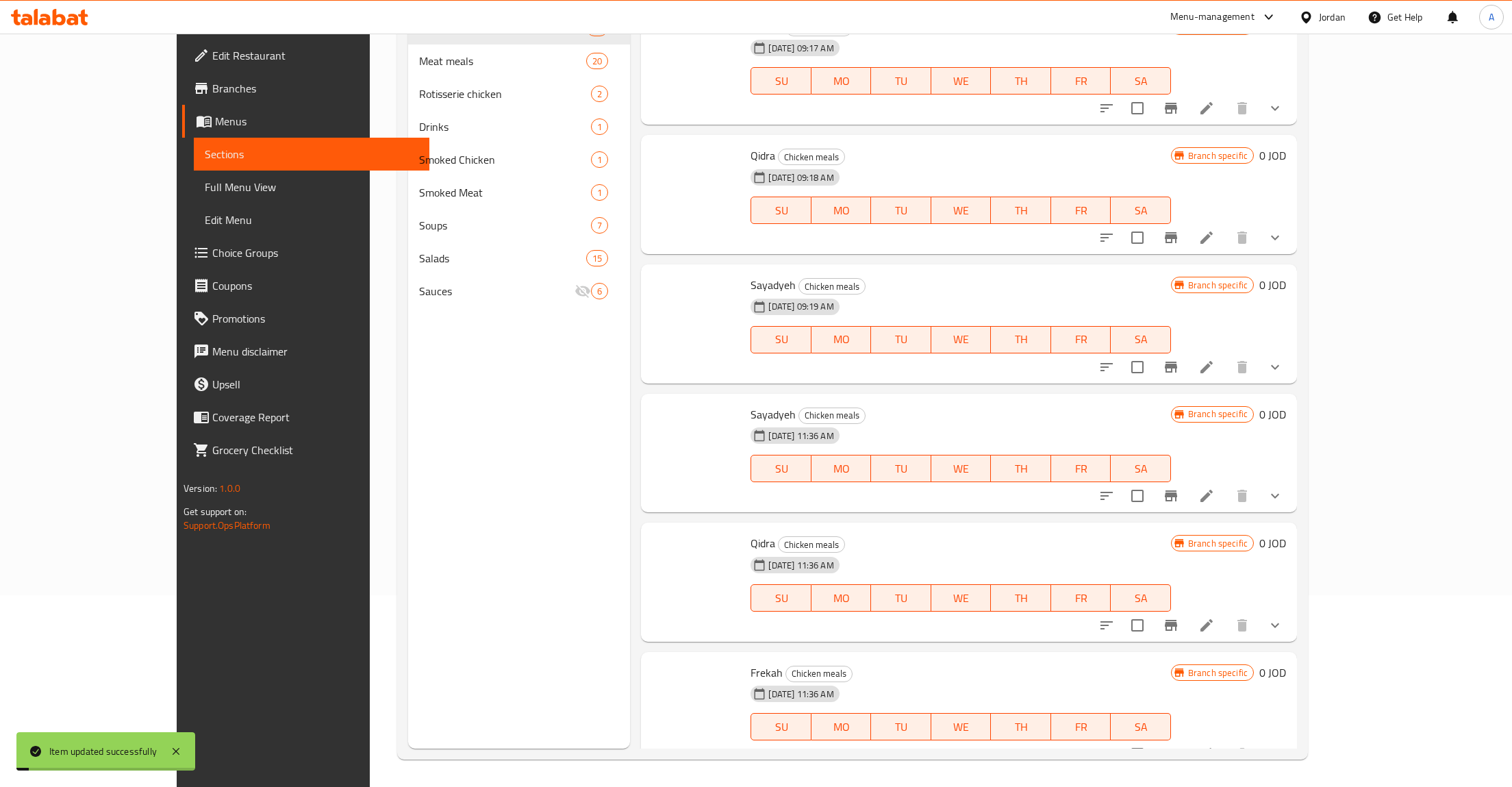
scroll to position [192, 0]
click at [205, 161] on span "Sections" at bounding box center [312, 154] width 214 height 17
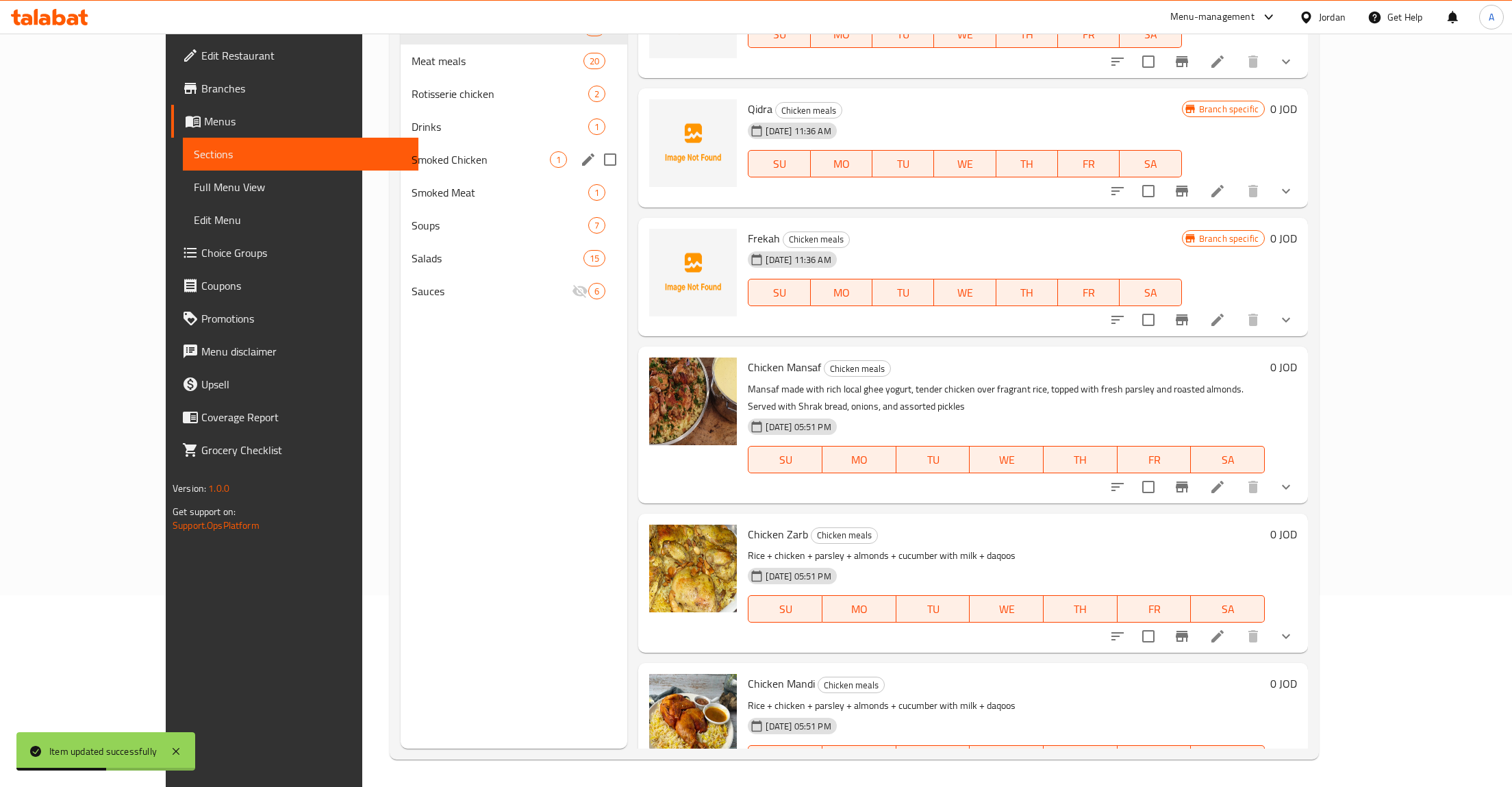
scroll to position [121, 0]
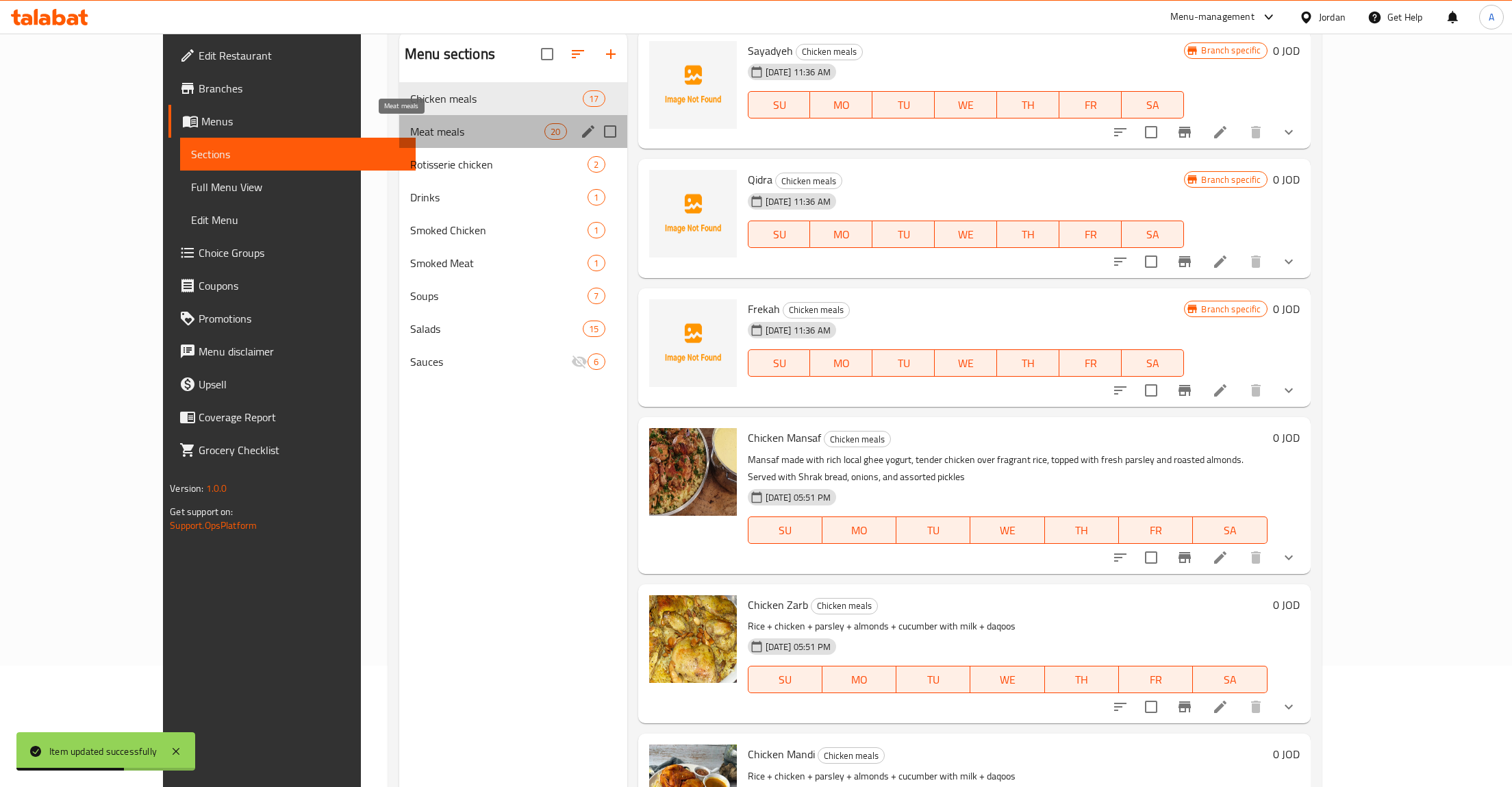
click at [410, 135] on span "Meat meals" at bounding box center [478, 131] width 134 height 17
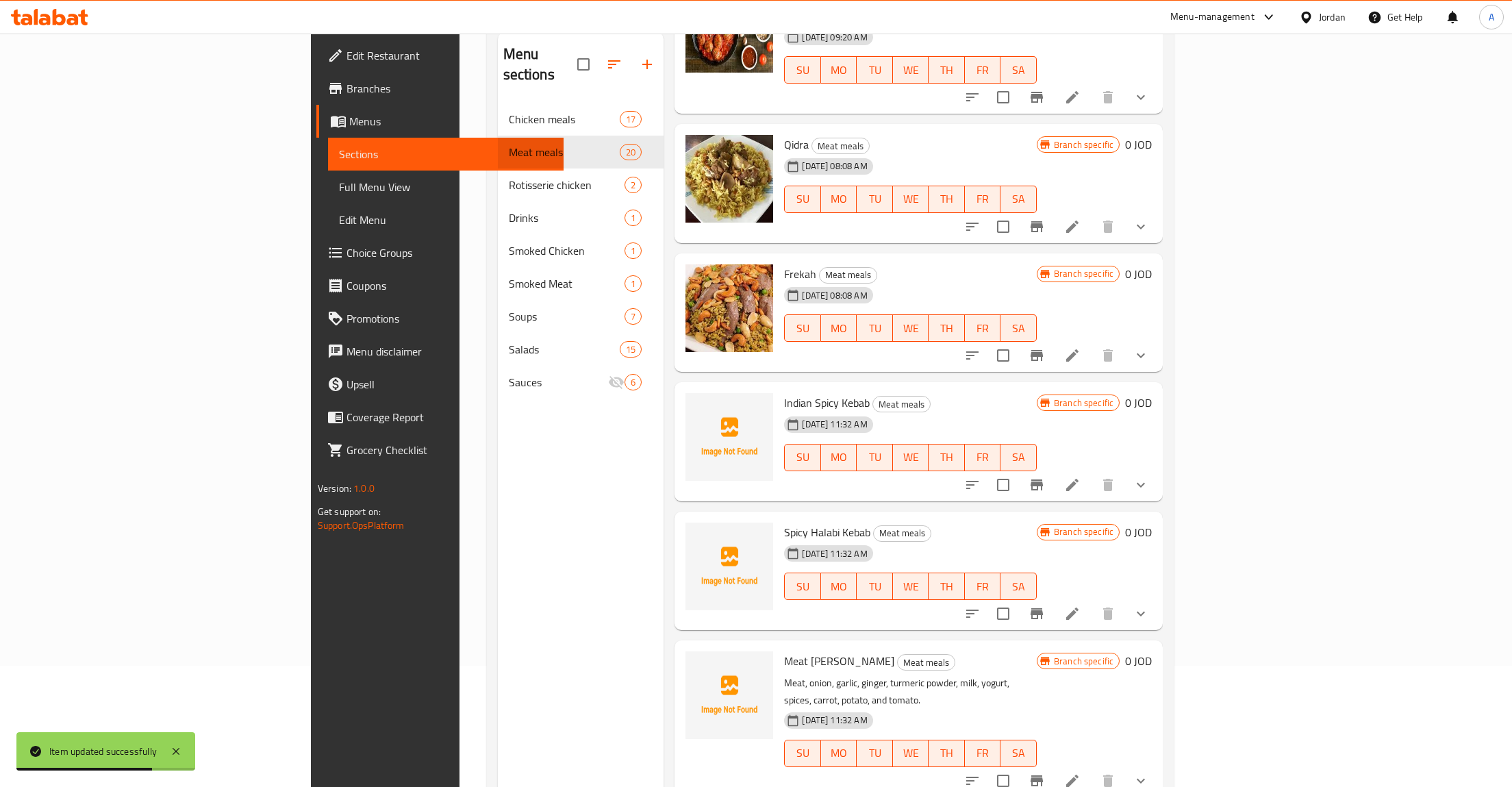
scroll to position [217, 0]
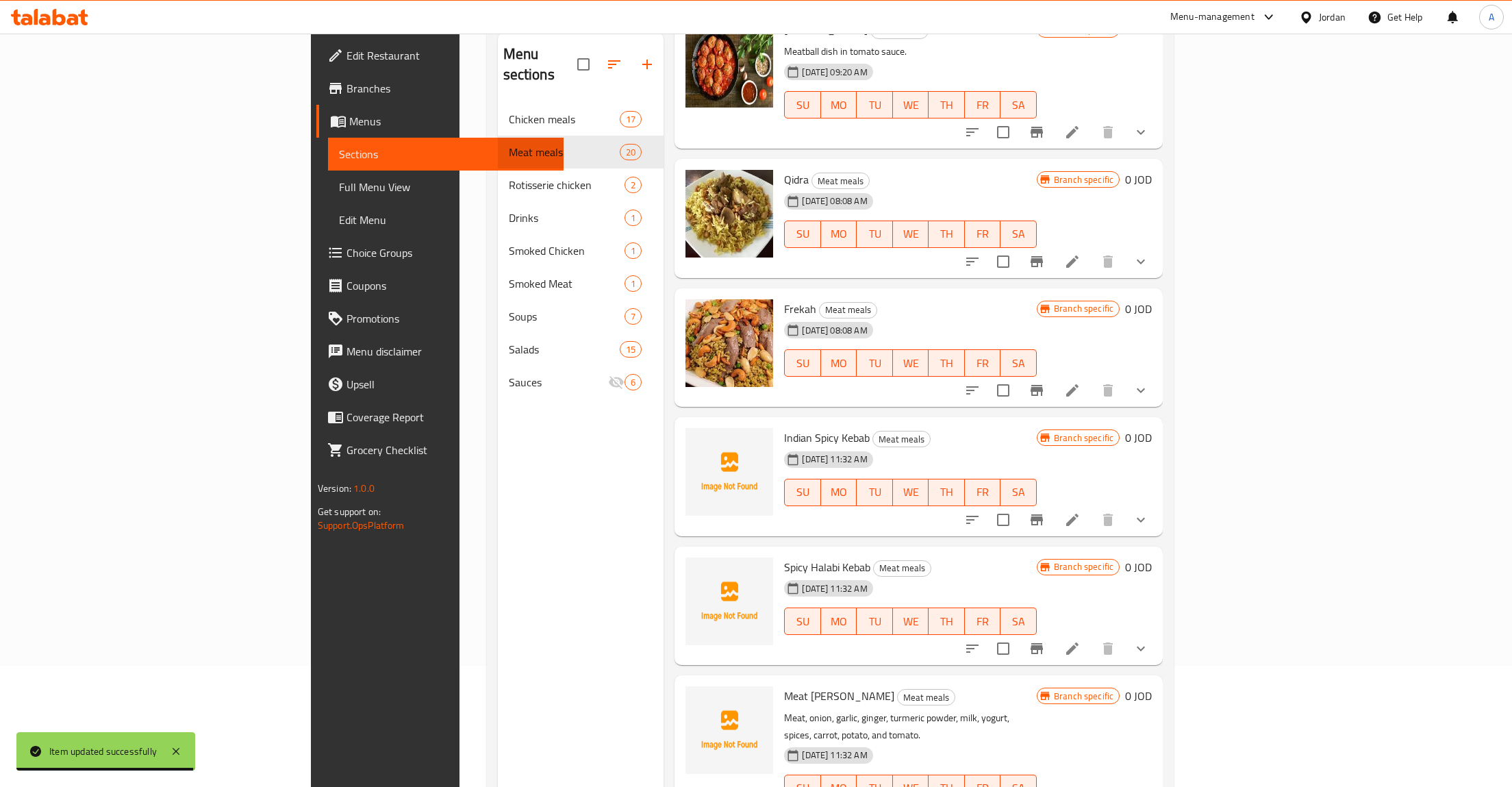
click at [1092, 249] on li at bounding box center [1072, 261] width 38 height 24
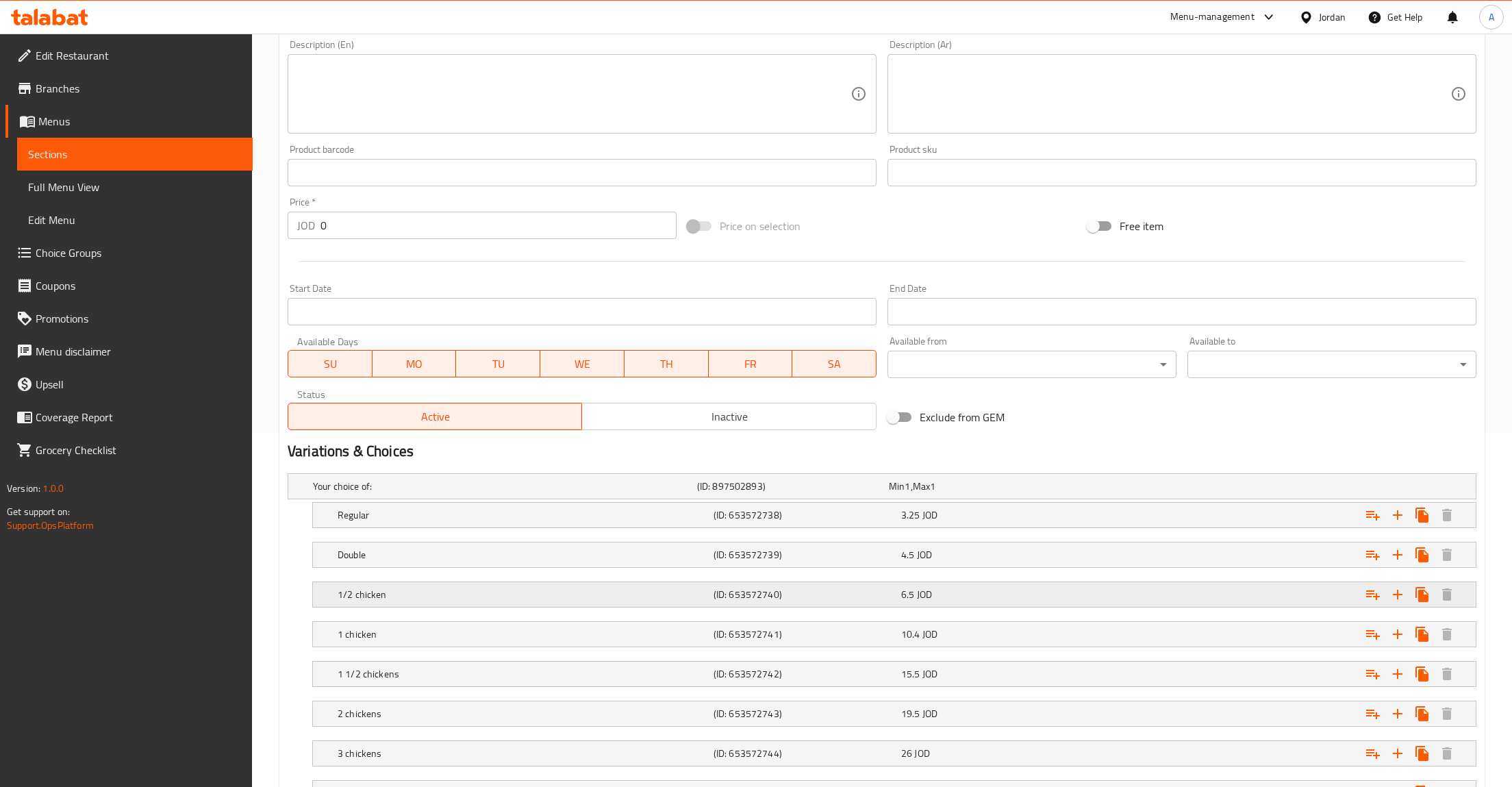
scroll to position [471, 0]
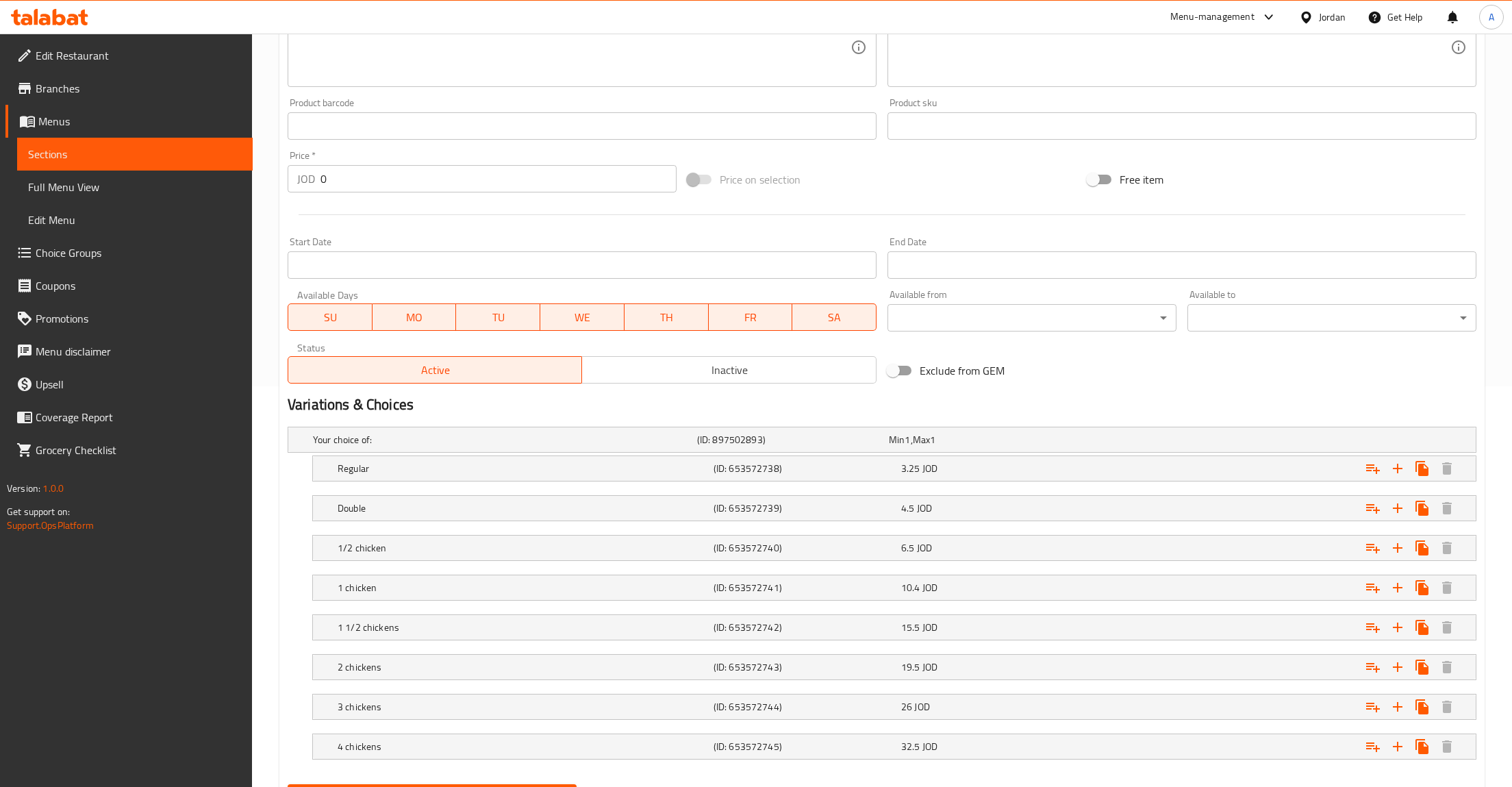
click at [117, 159] on span "Sections" at bounding box center [134, 154] width 214 height 17
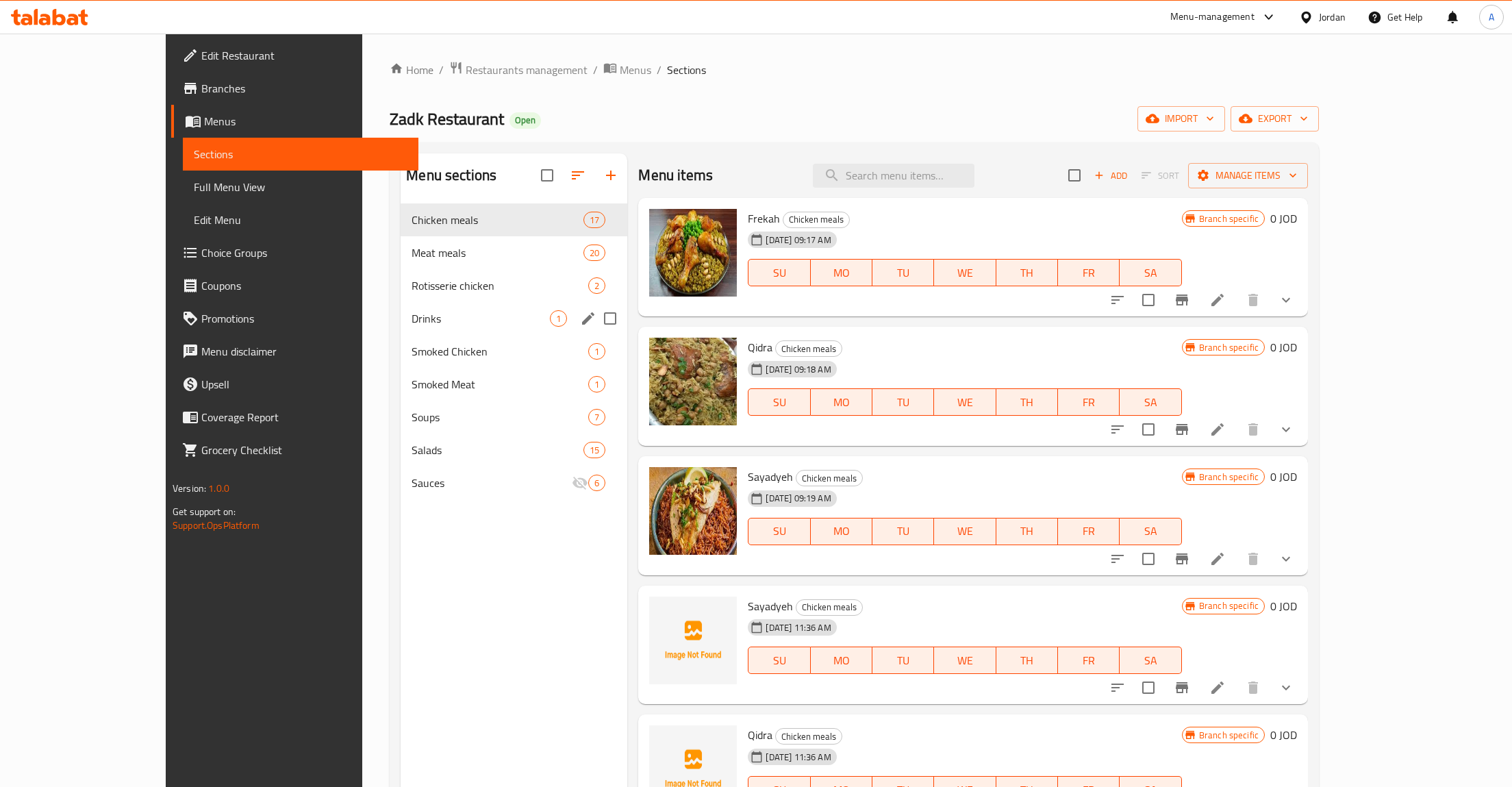
click at [401, 334] on div "Drinks 1" at bounding box center [514, 318] width 227 height 33
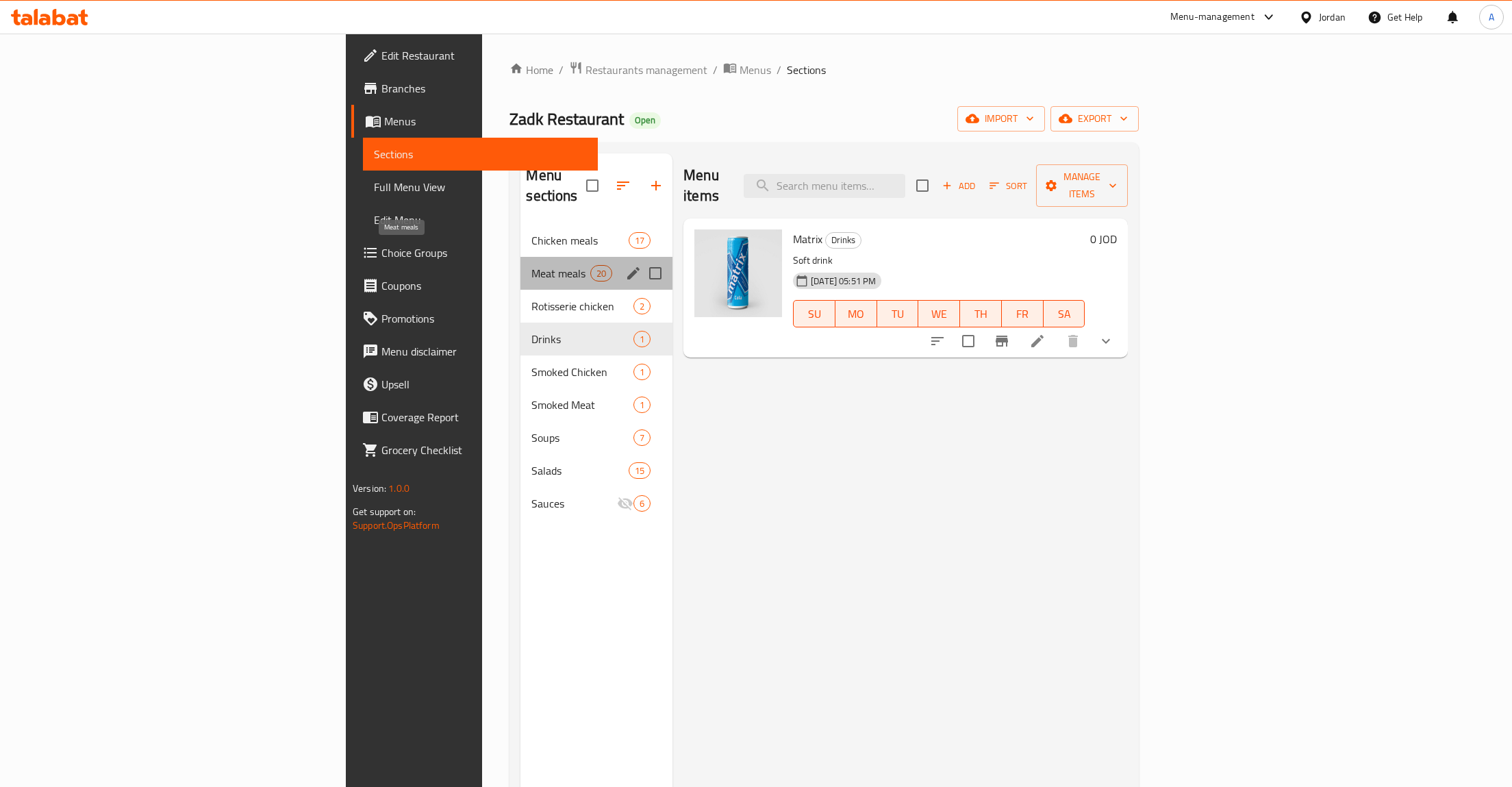
click at [532, 265] on span "Meat meals" at bounding box center [561, 273] width 58 height 17
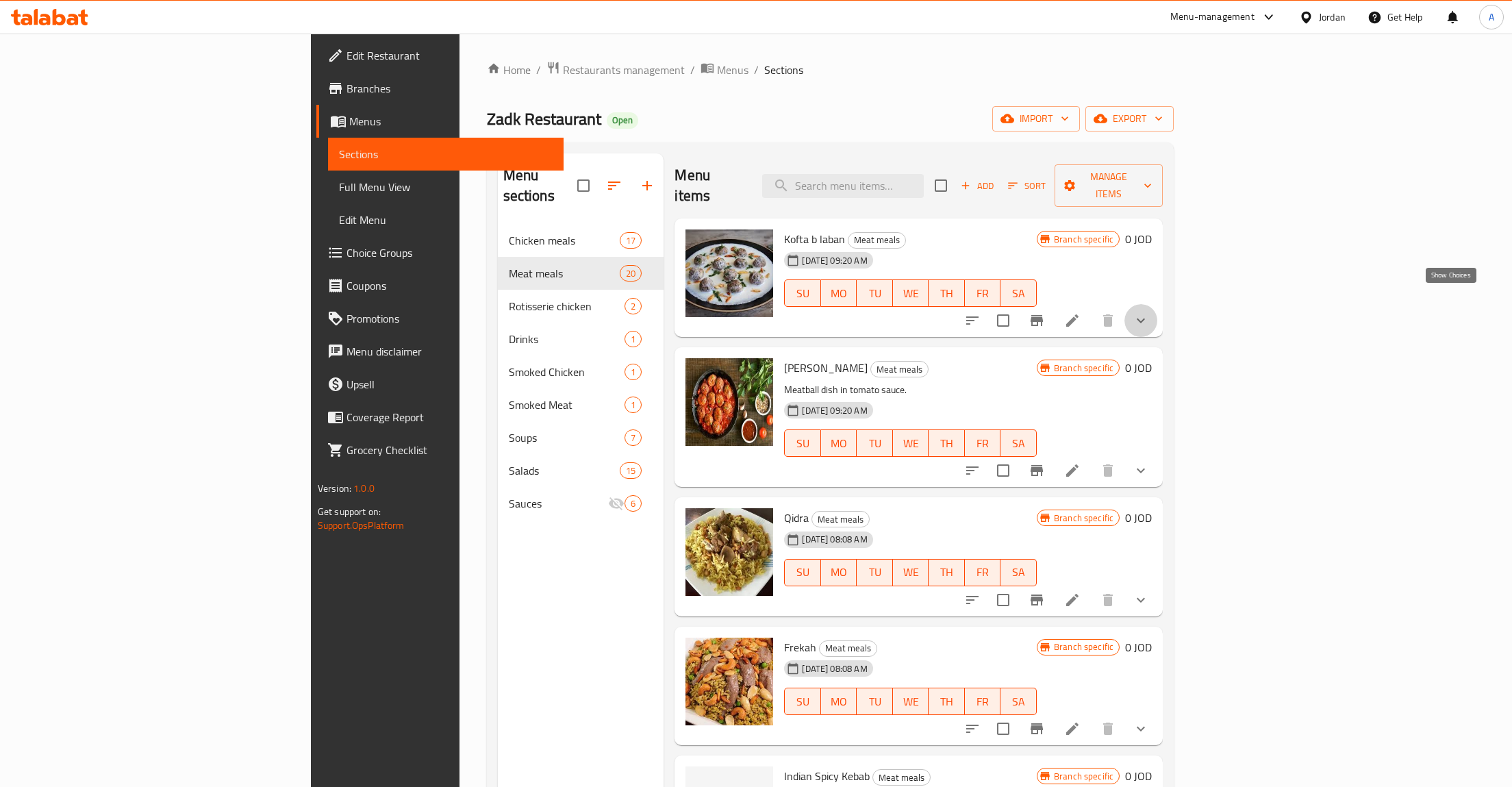
click at [1145, 318] on icon "show more" at bounding box center [1141, 320] width 8 height 5
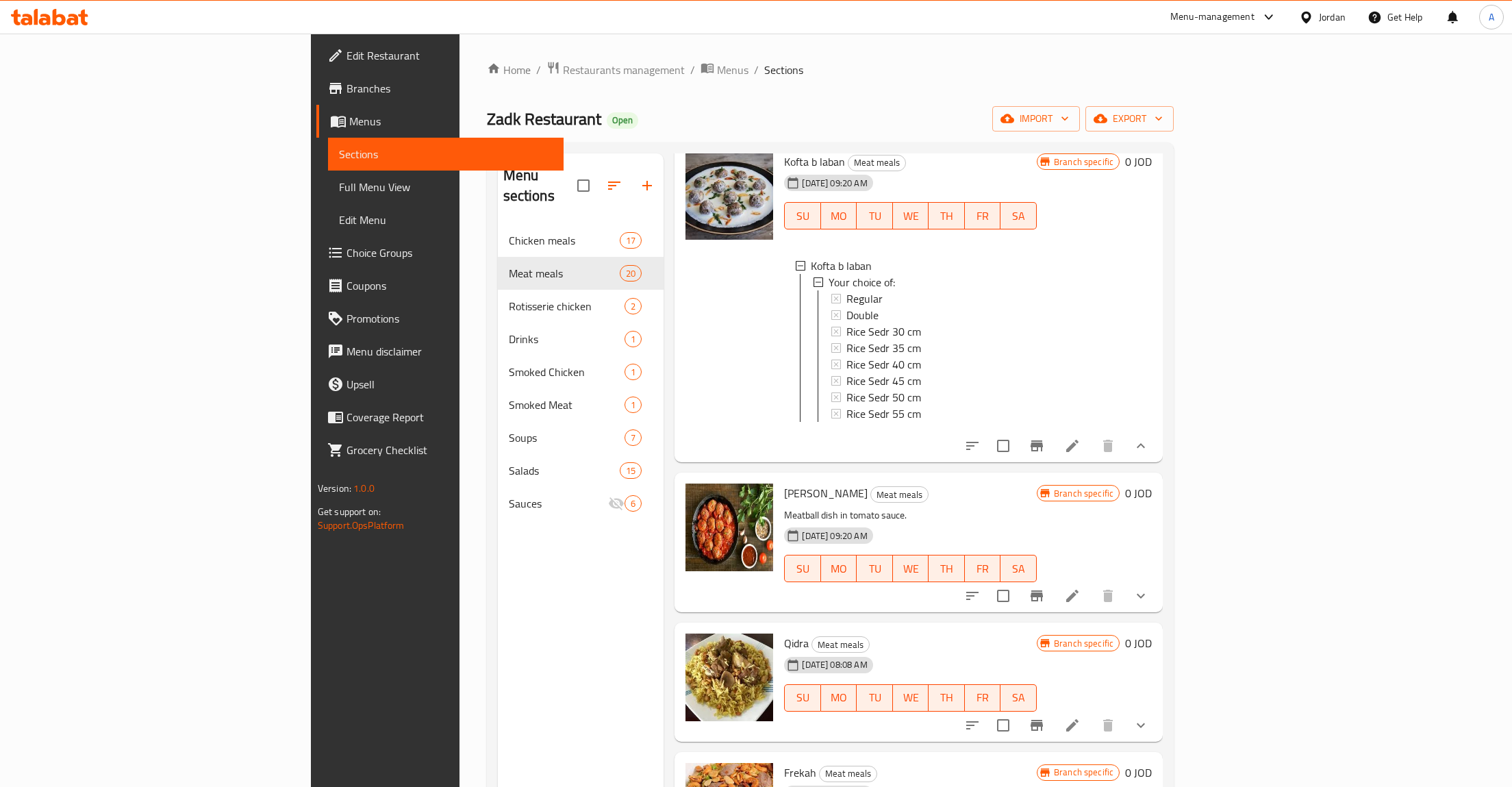
scroll to position [108, 0]
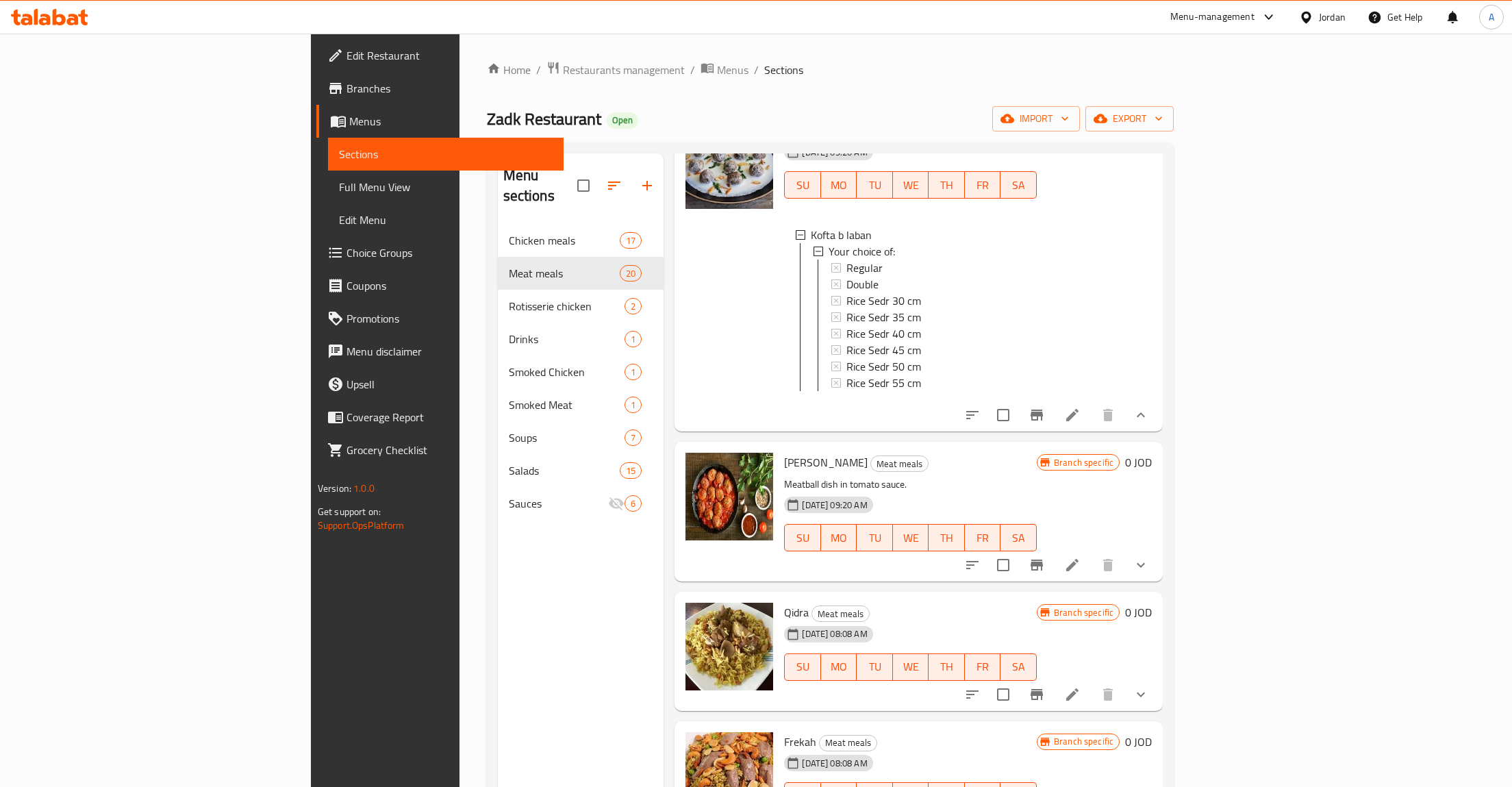
click at [1149, 407] on icon "show more" at bounding box center [1142, 415] width 17 height 17
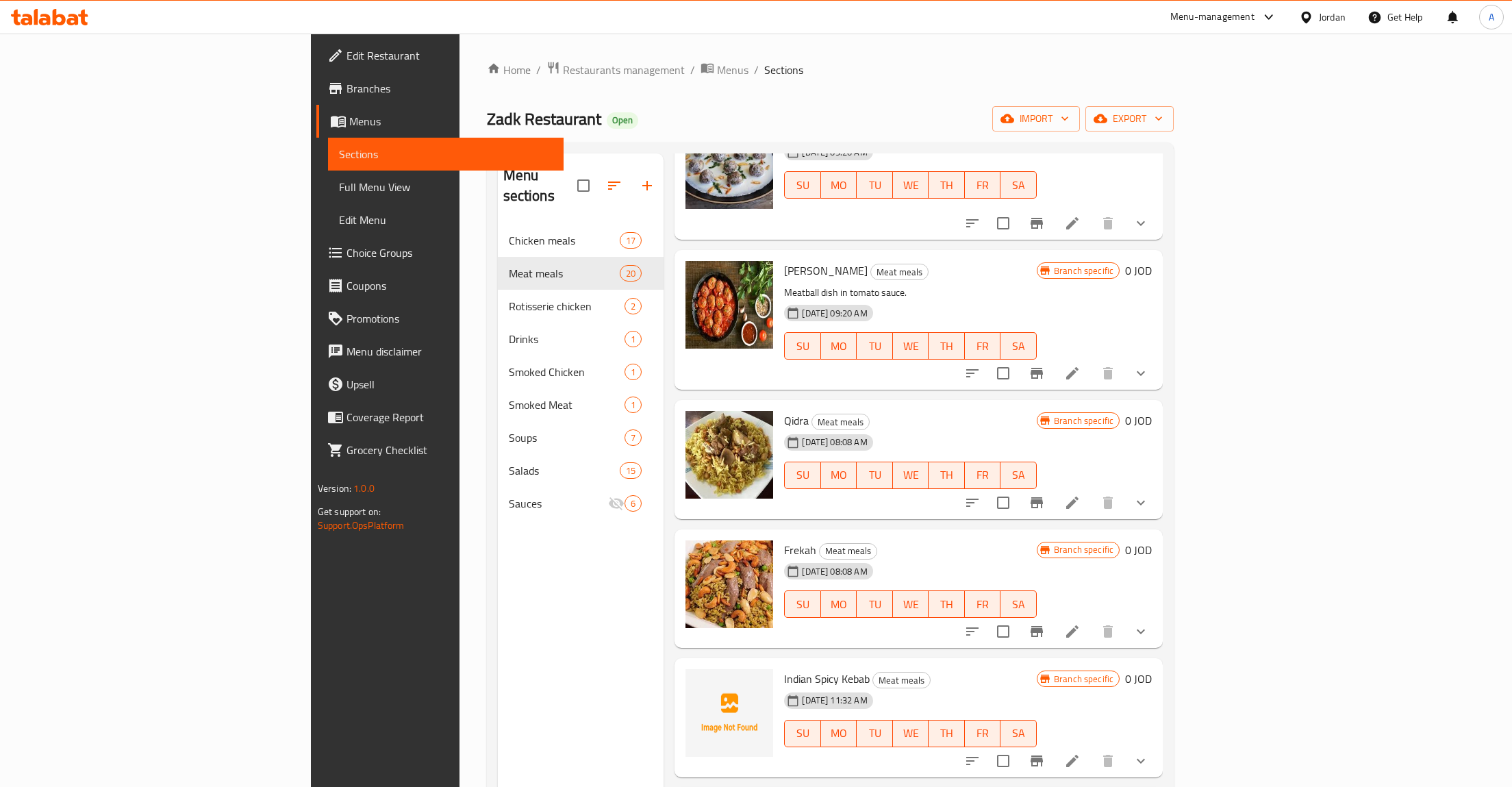
scroll to position [2, 0]
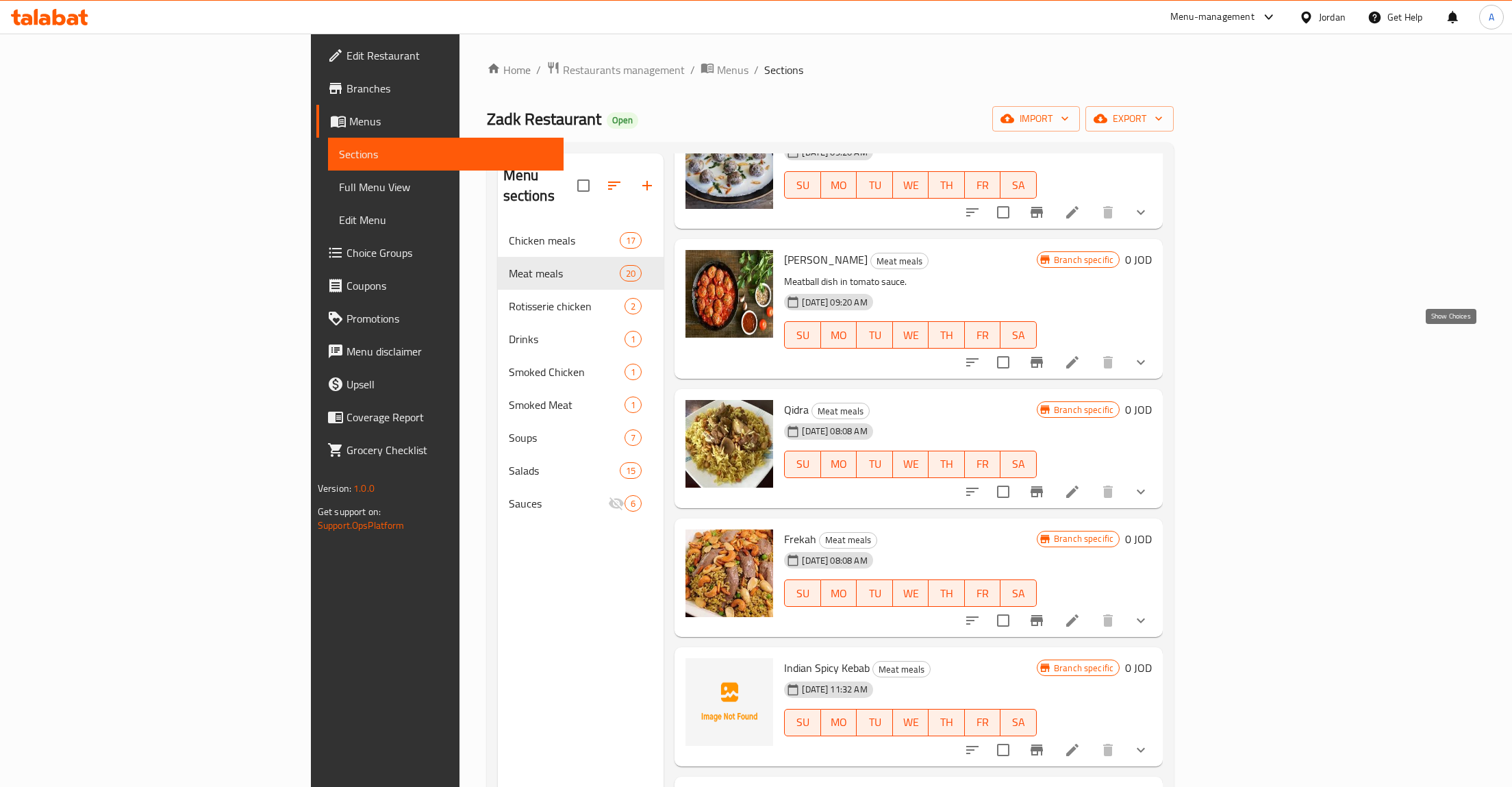
click at [1149, 354] on icon "show more" at bounding box center [1142, 363] width 17 height 17
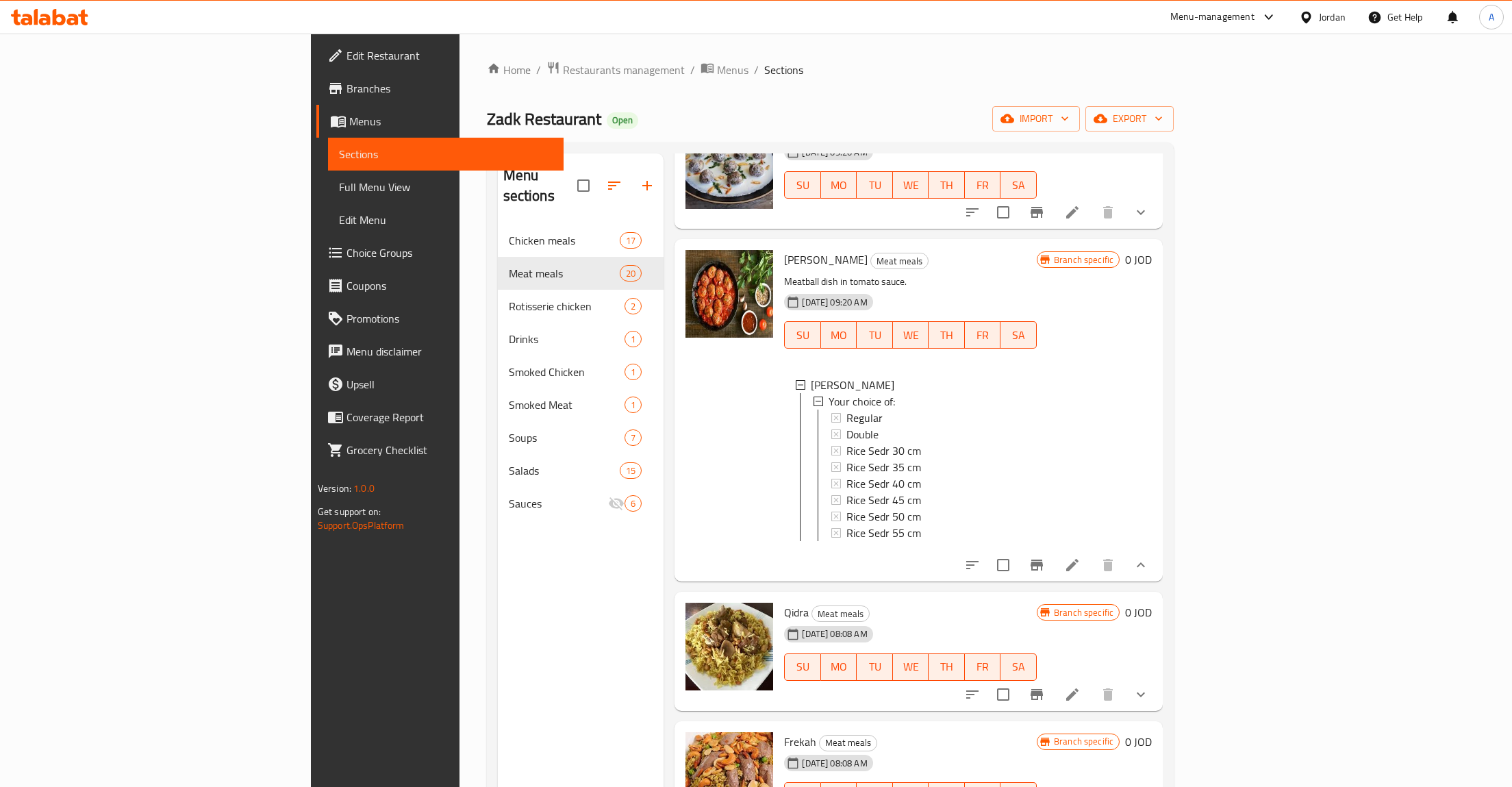
click at [1149, 557] on icon "show more" at bounding box center [1142, 565] width 17 height 17
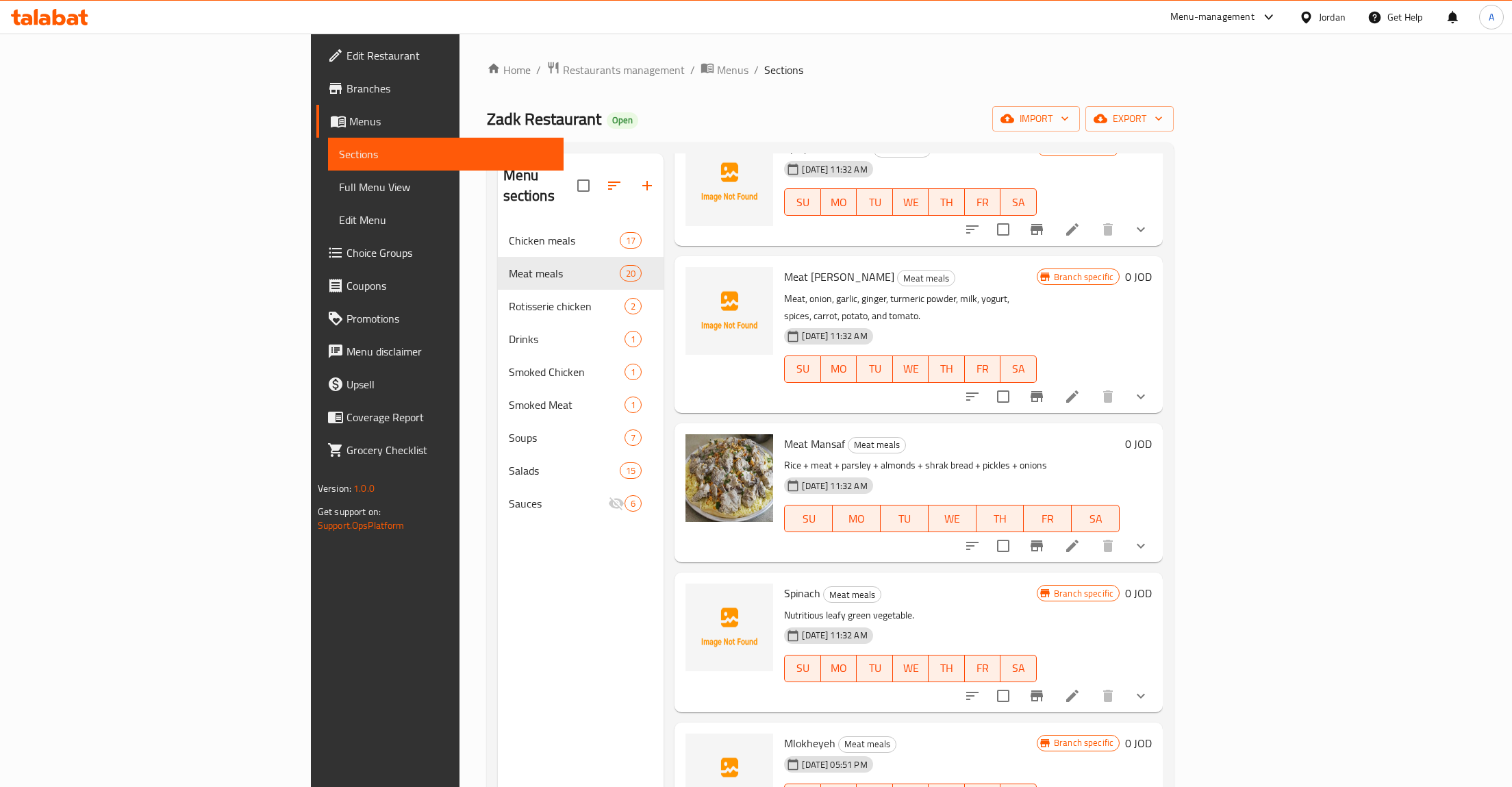
scroll to position [859, 0]
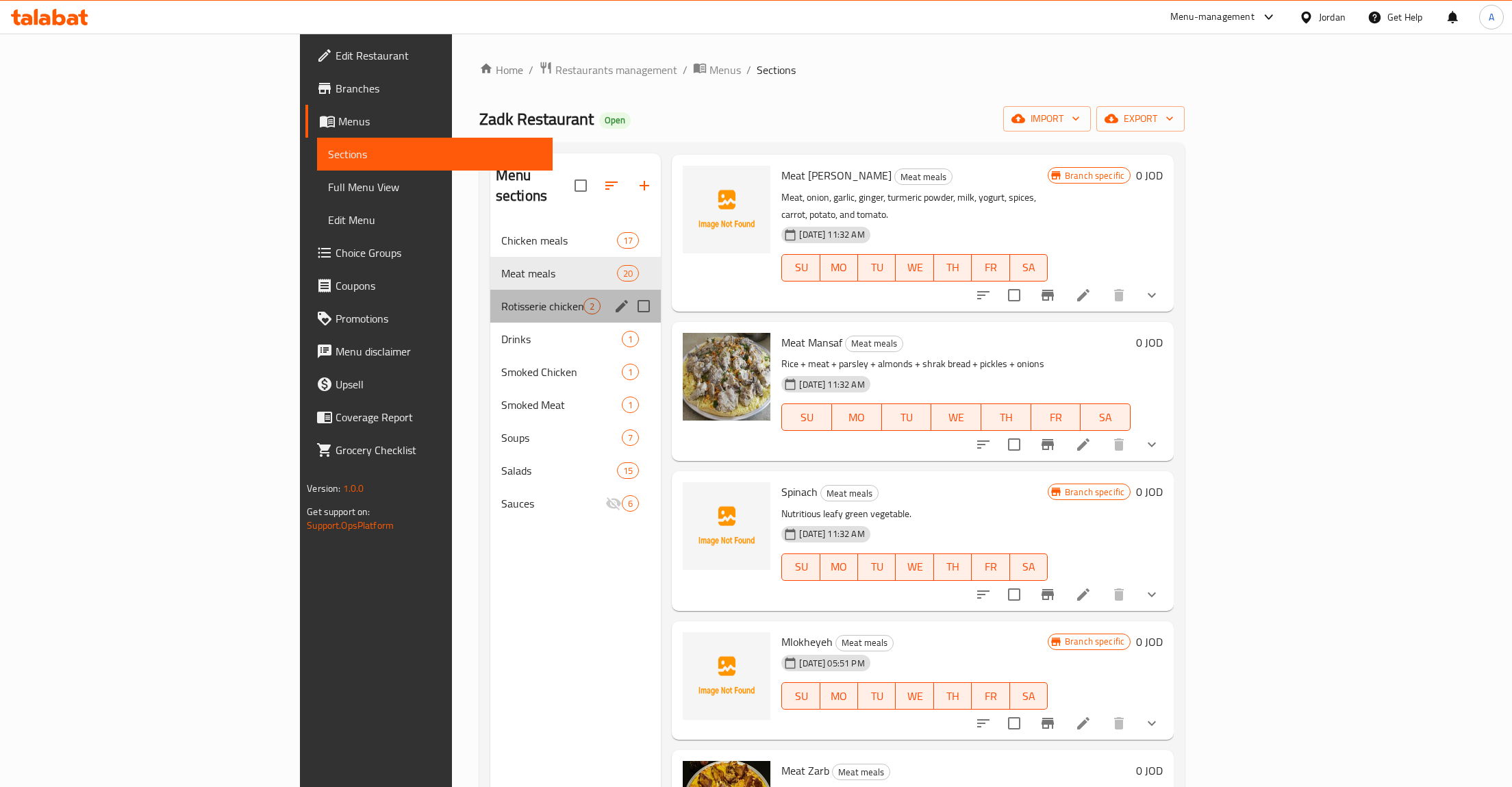
click at [491, 296] on div "Rotisserie chicken 2" at bounding box center [576, 306] width 172 height 33
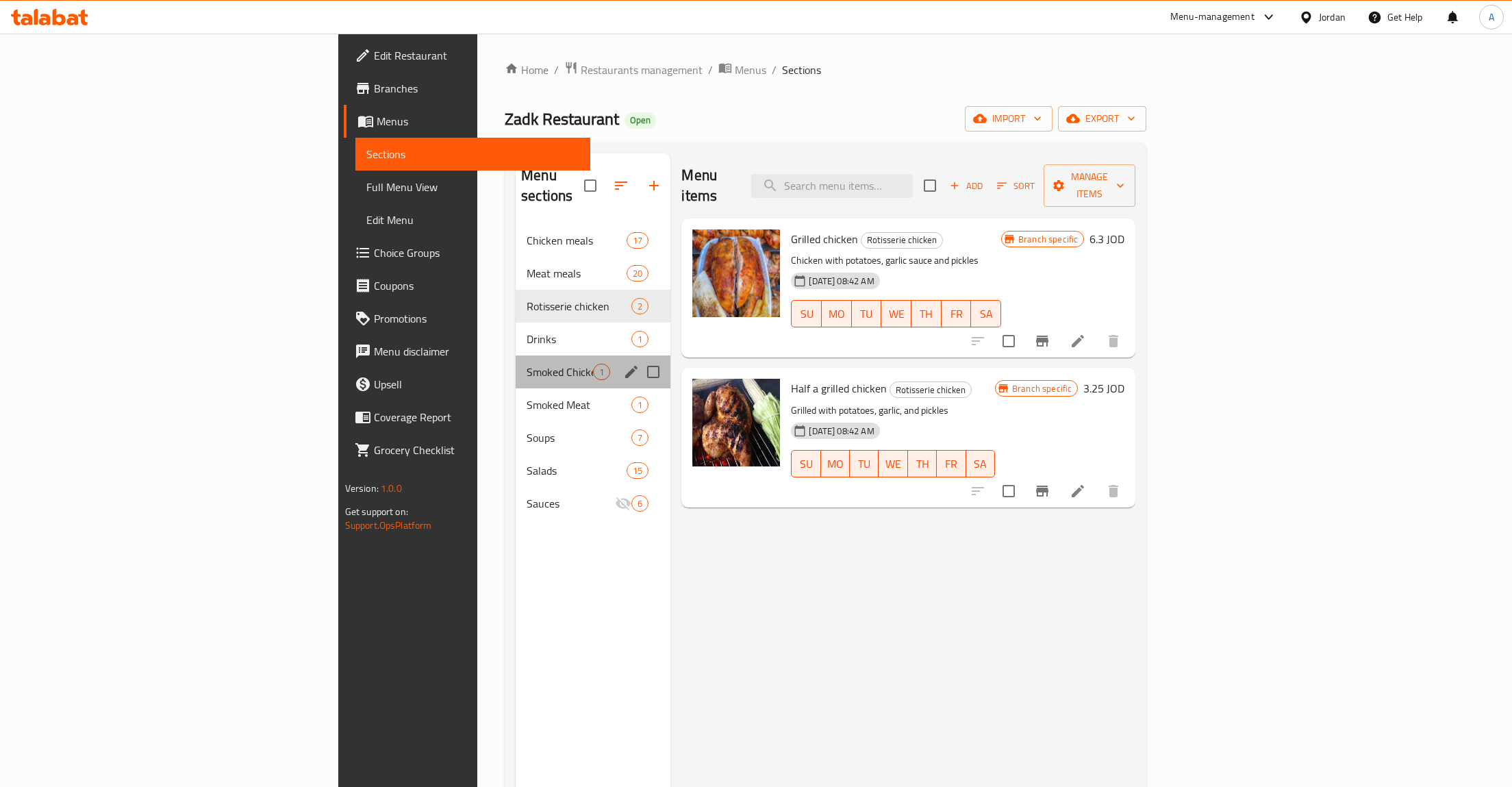
click at [516, 355] on div "Smoked Chicken 1" at bounding box center [593, 371] width 155 height 33
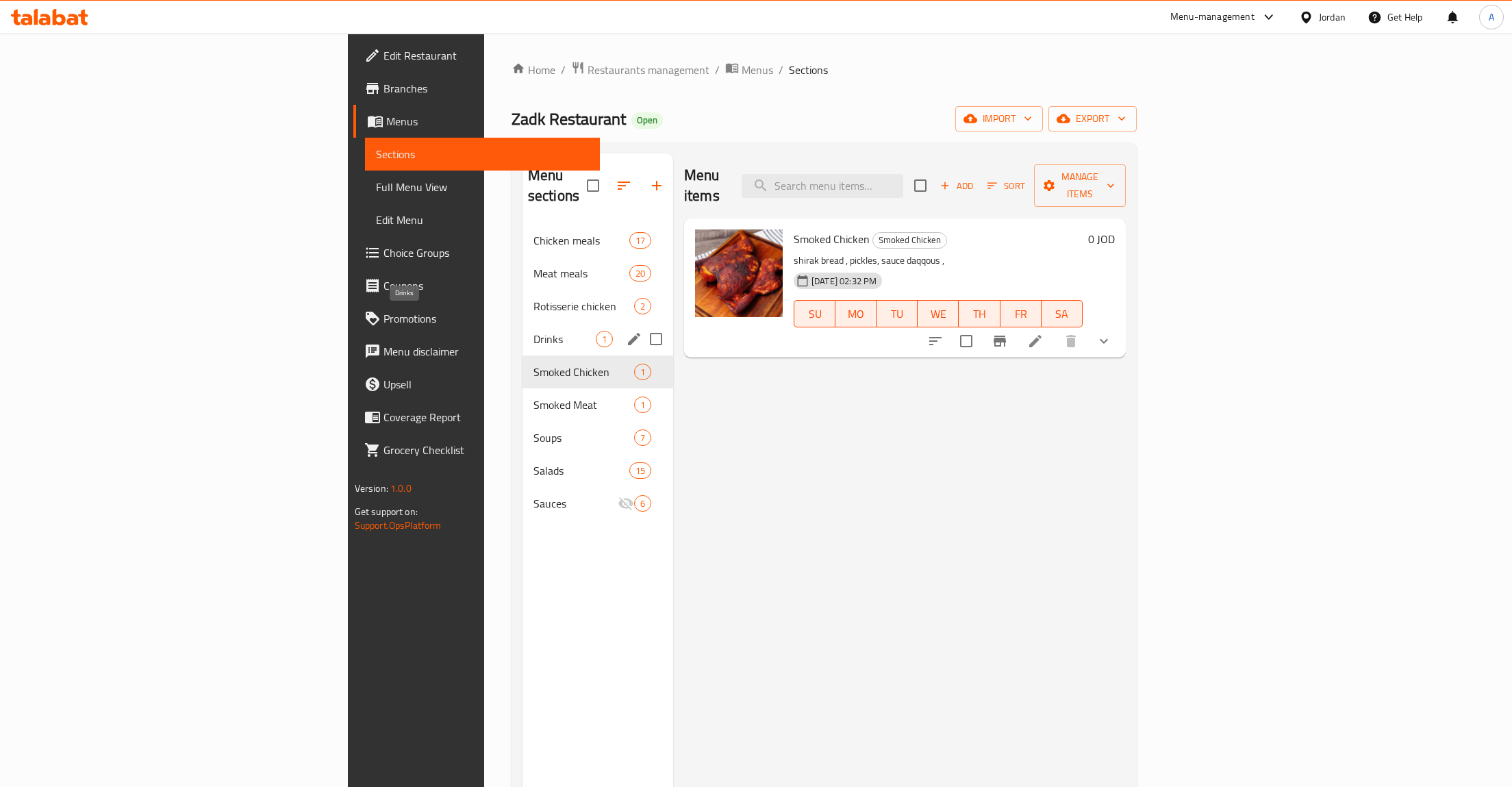
click at [534, 331] on span "Drinks" at bounding box center [564, 339] width 62 height 17
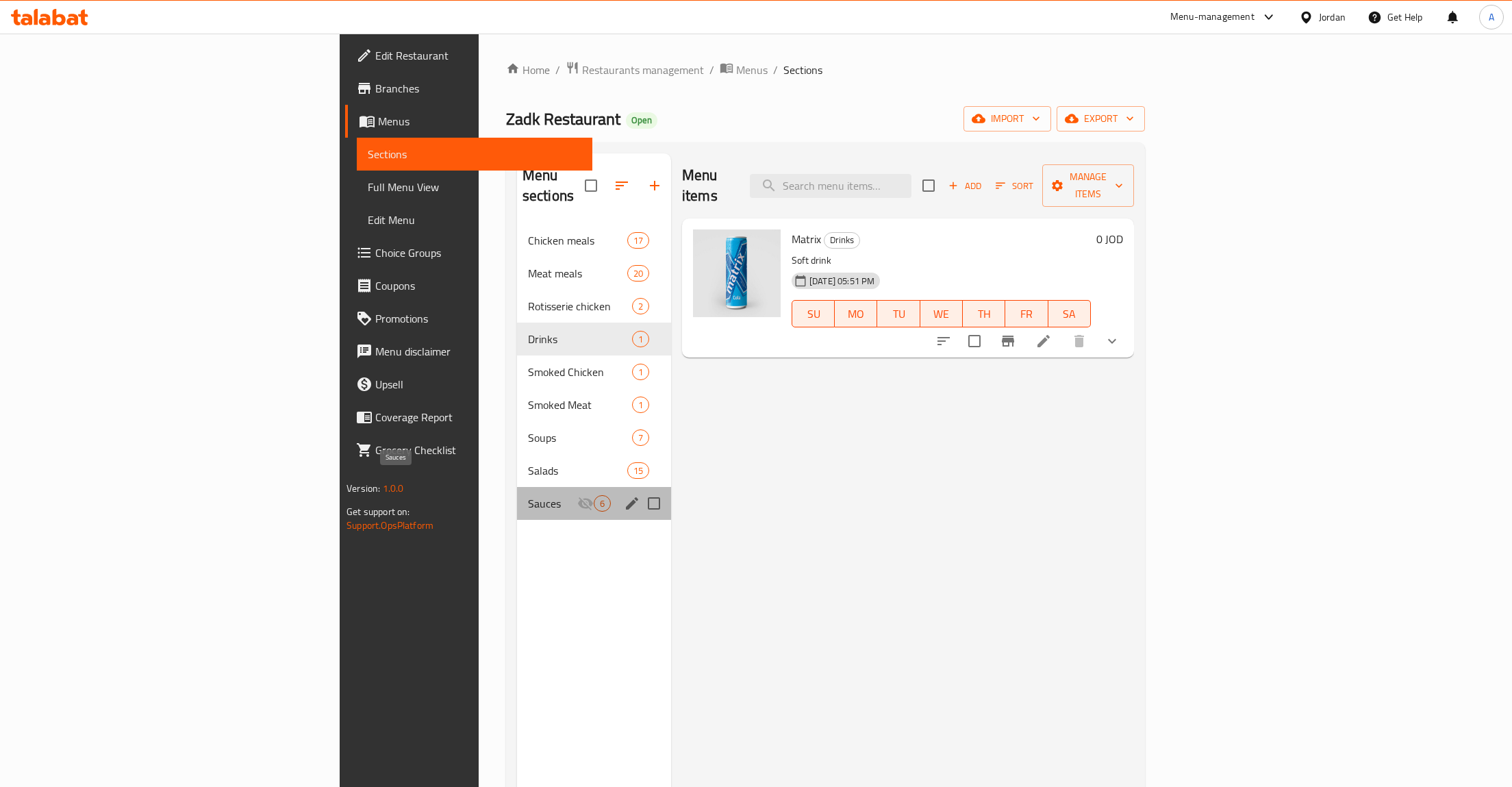
click at [528, 495] on span "Sauces" at bounding box center [552, 504] width 49 height 17
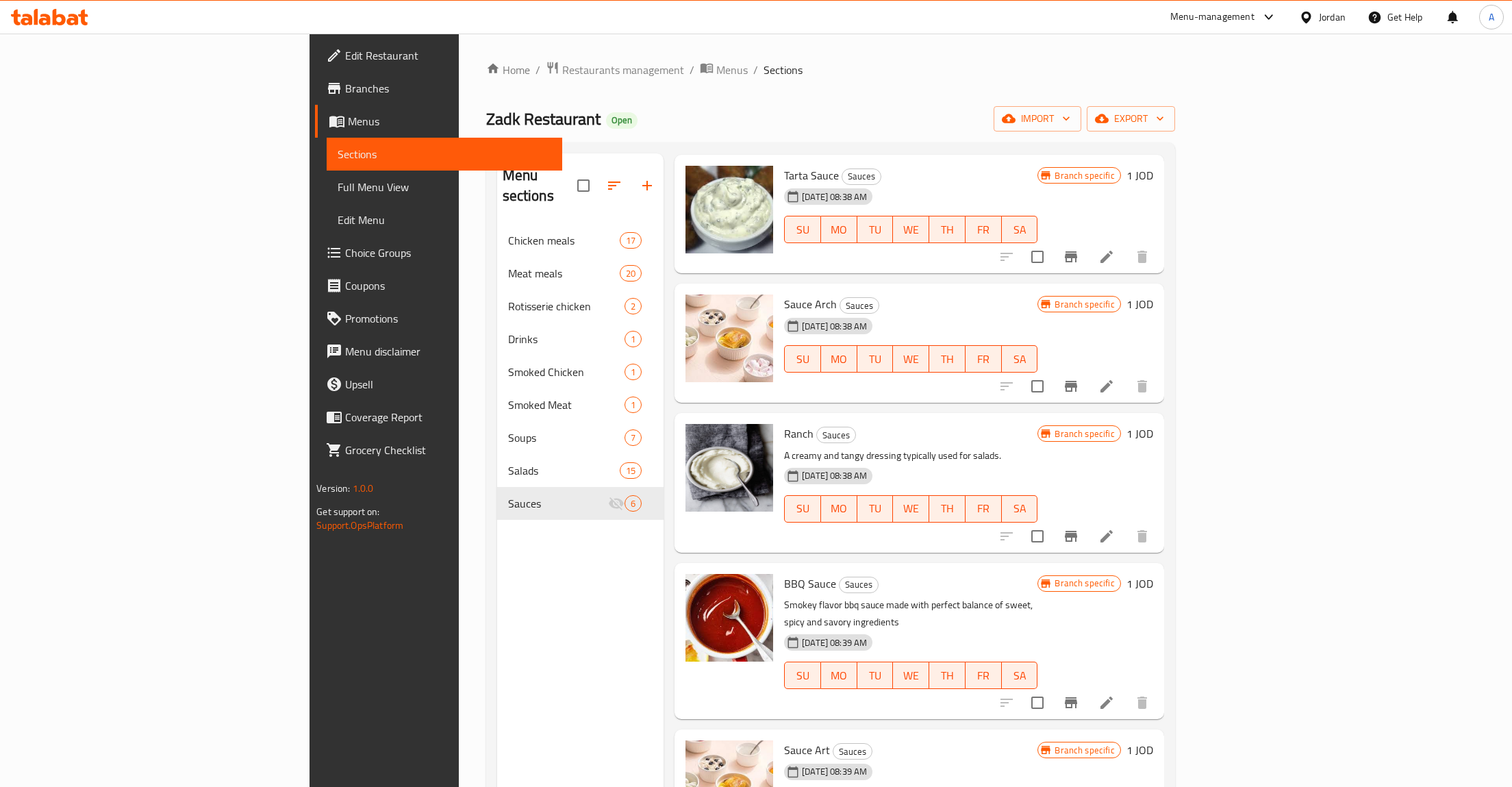
scroll to position [192, 0]
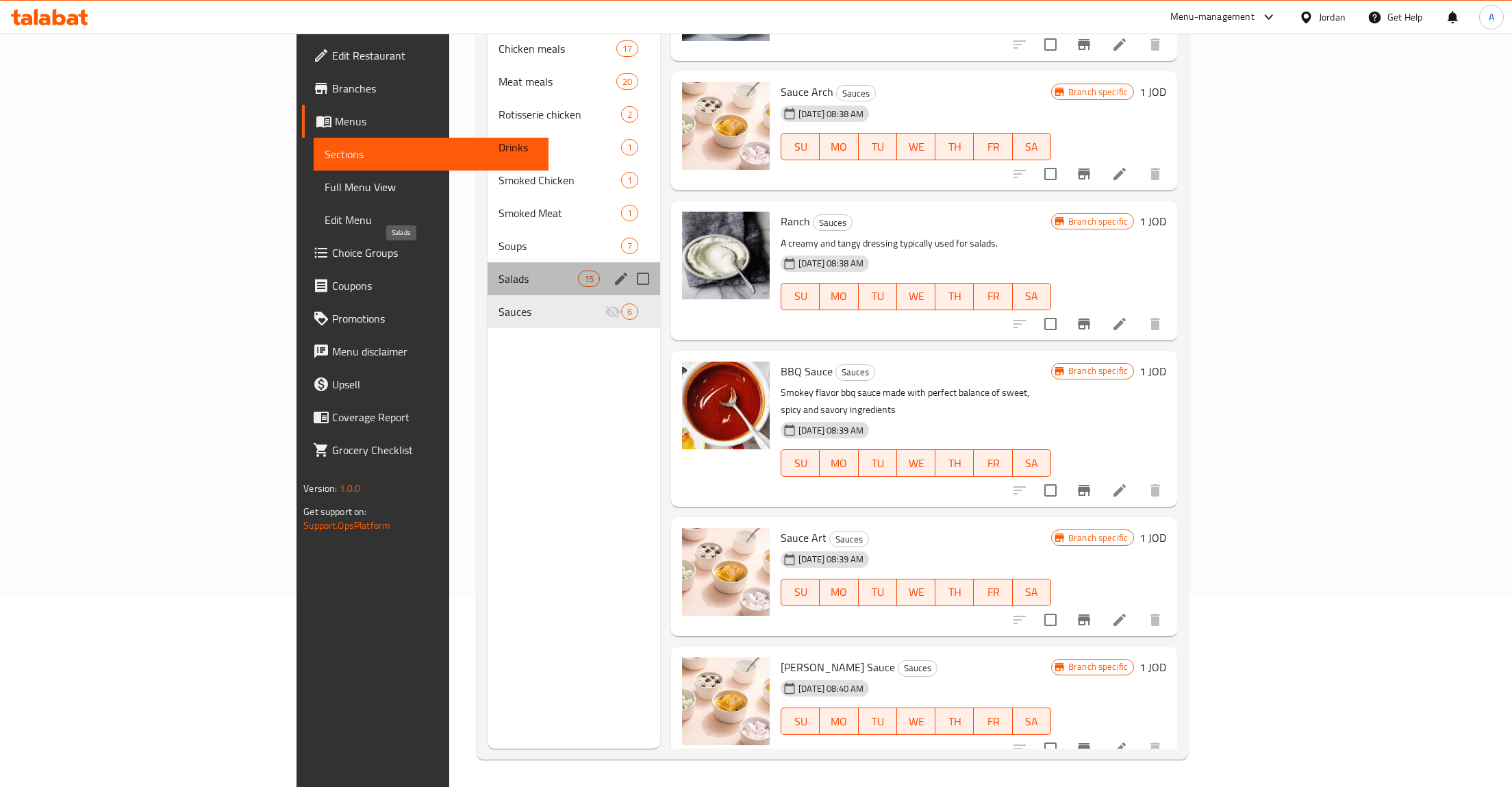
click at [499, 270] on span "Salads" at bounding box center [538, 279] width 78 height 17
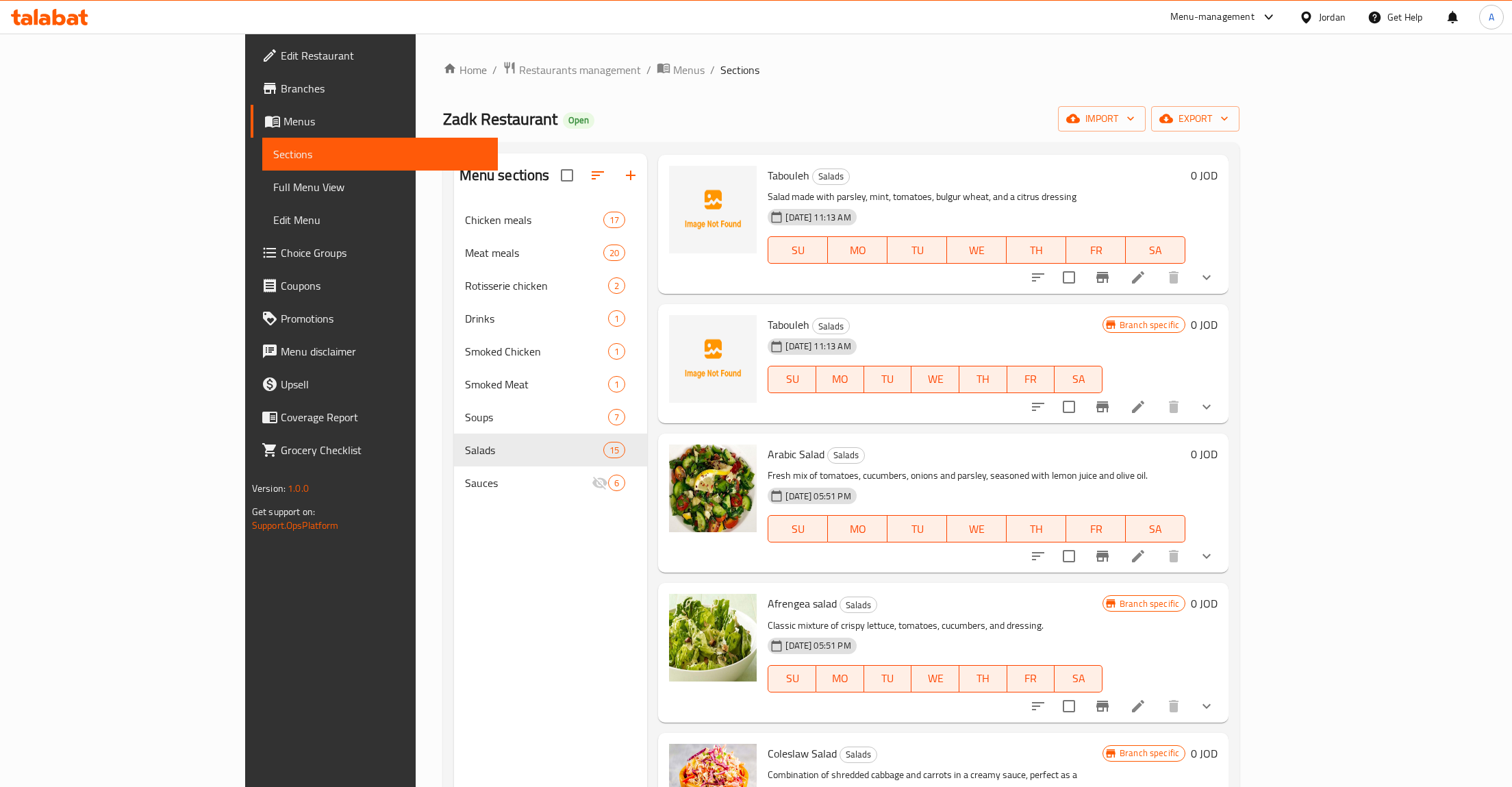
scroll to position [435, 0]
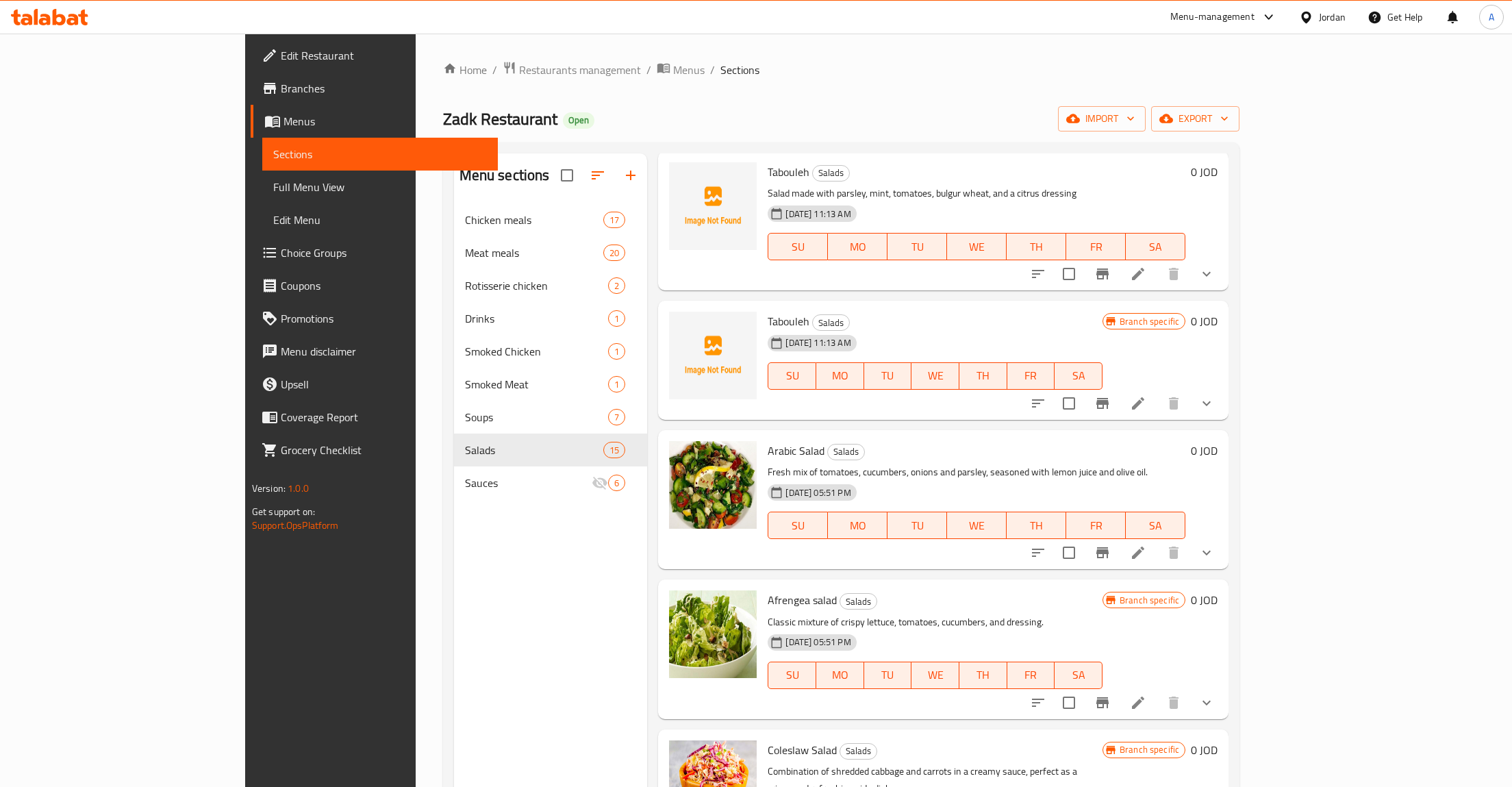
click at [1111, 401] on icon "Branch-specific-item" at bounding box center [1103, 404] width 17 height 17
click at [1158, 404] on li at bounding box center [1138, 403] width 38 height 24
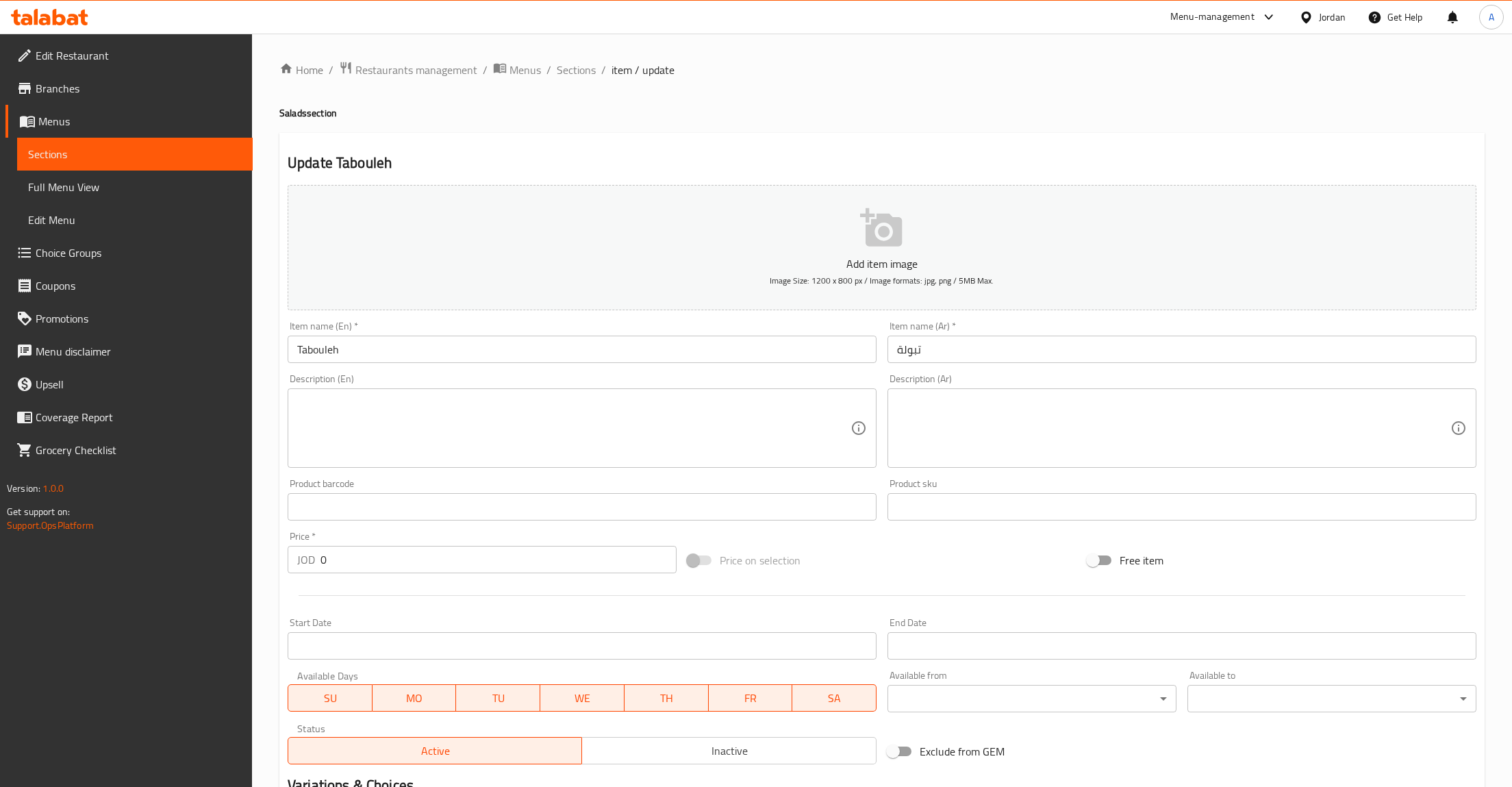
scroll to position [213, 0]
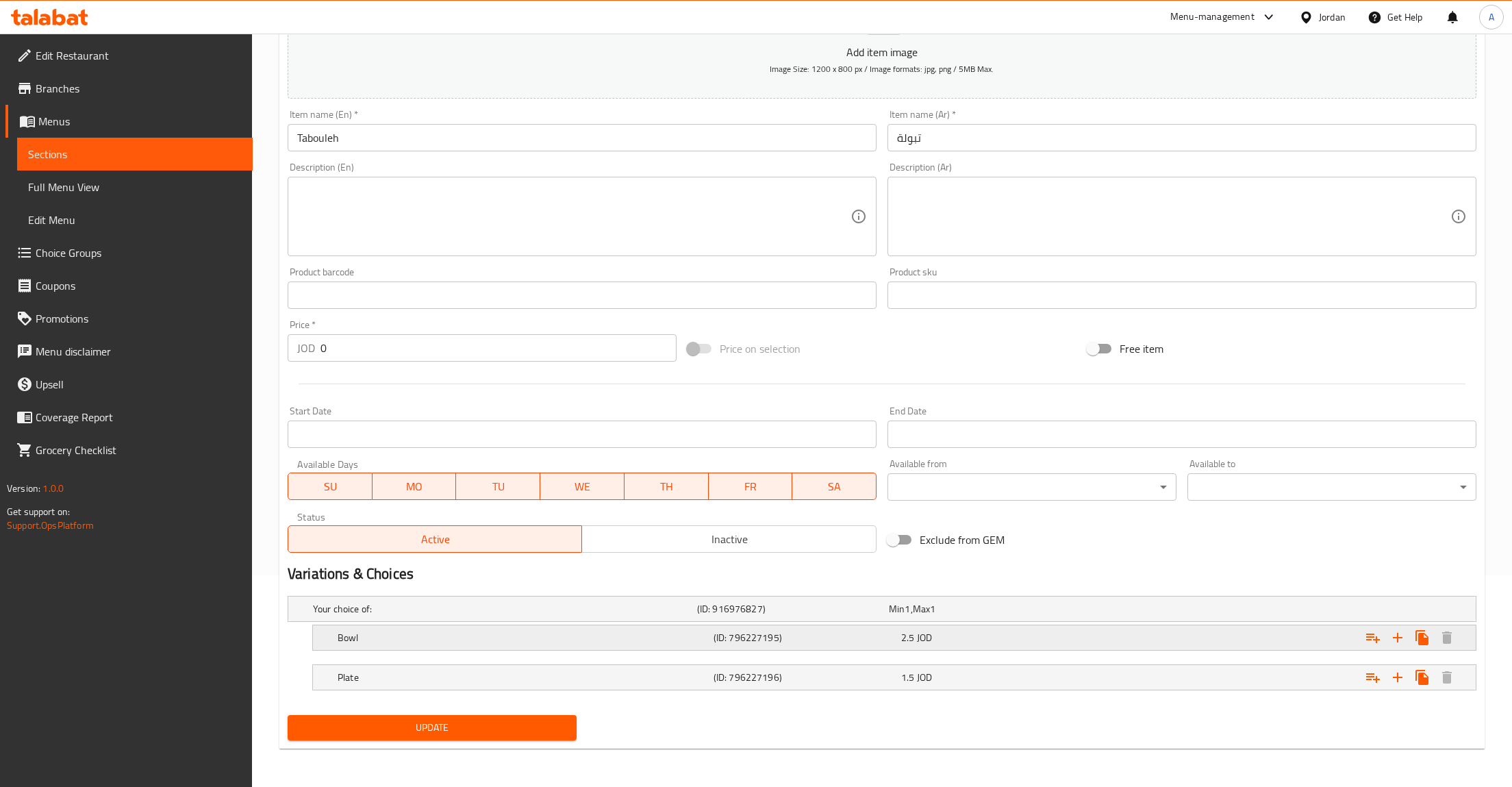
click at [1141, 637] on div "Expand" at bounding box center [1274, 638] width 376 height 30
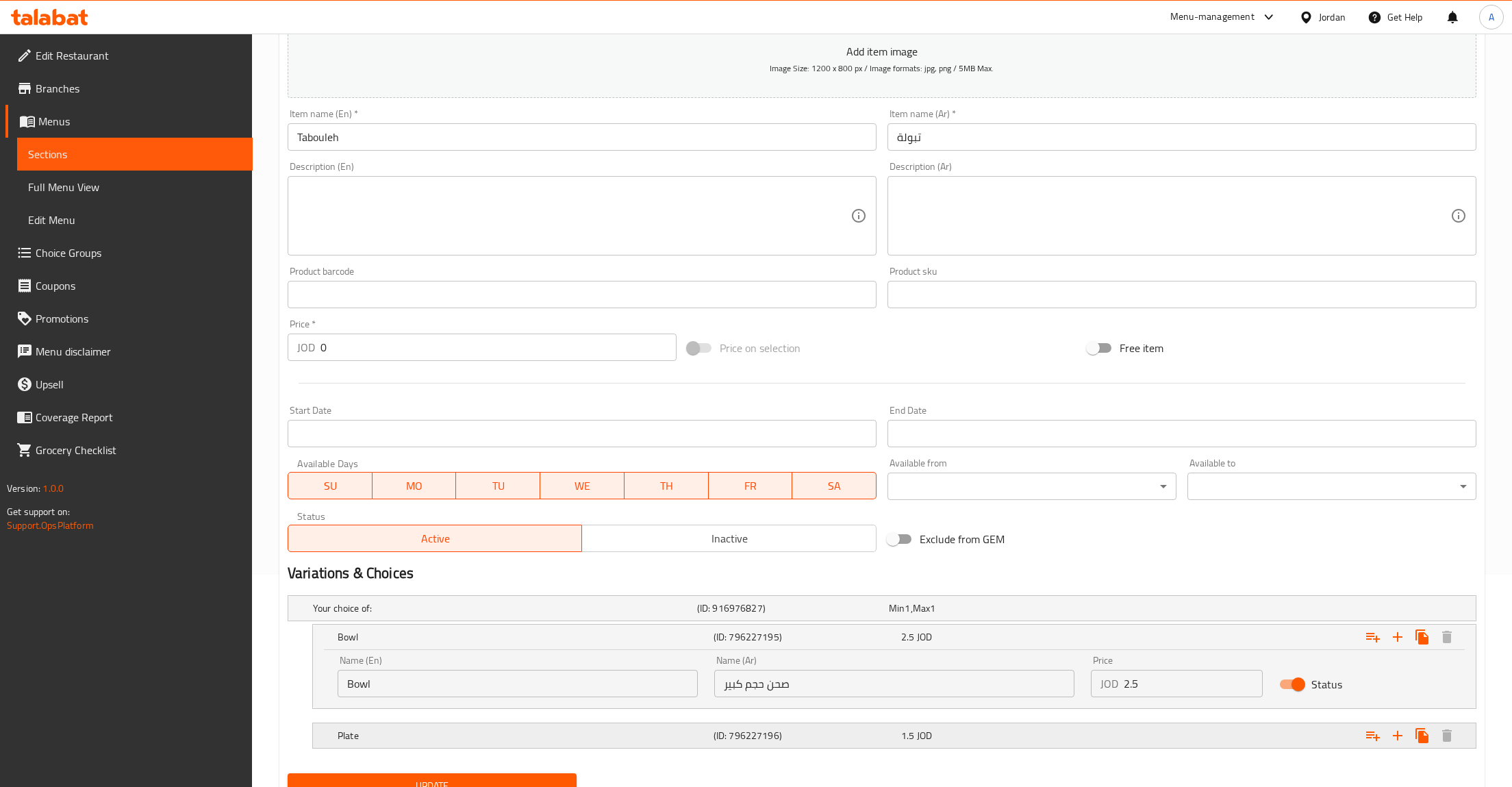
click at [950, 734] on div "1.5 JOD" at bounding box center [992, 735] width 182 height 14
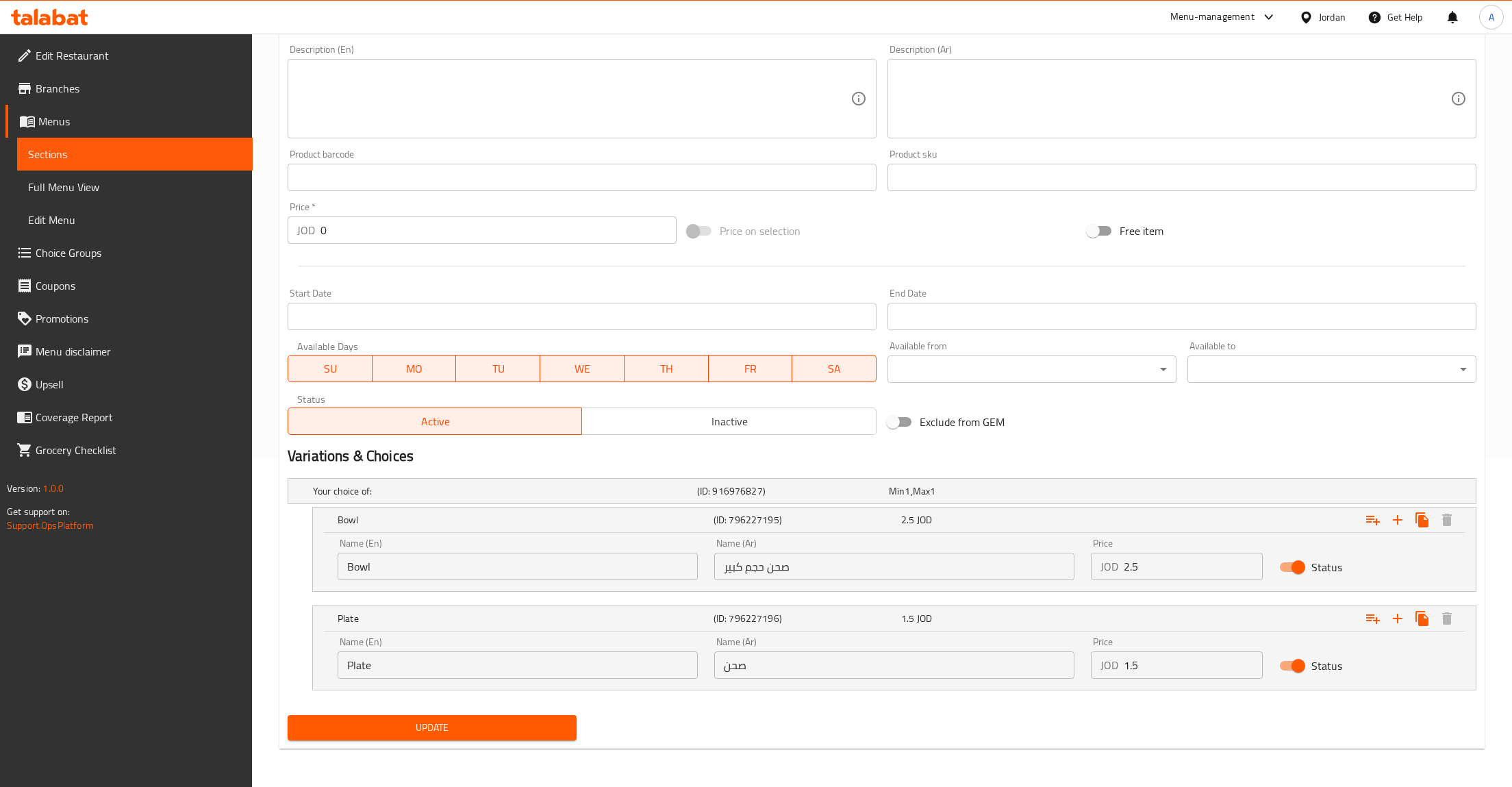
scroll to position [0, 0]
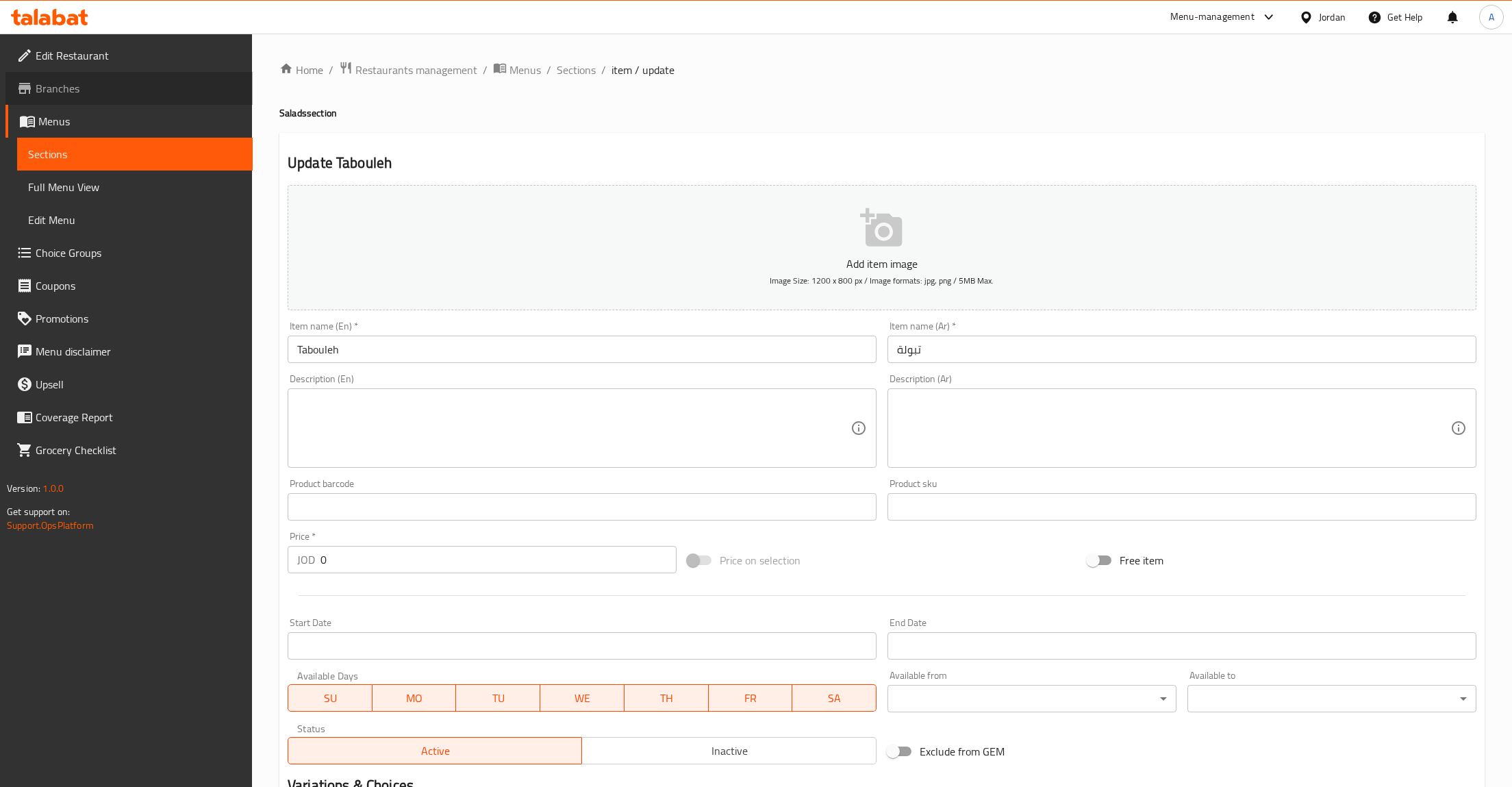
click at [83, 94] on span "Branches" at bounding box center [138, 89] width 206 height 17
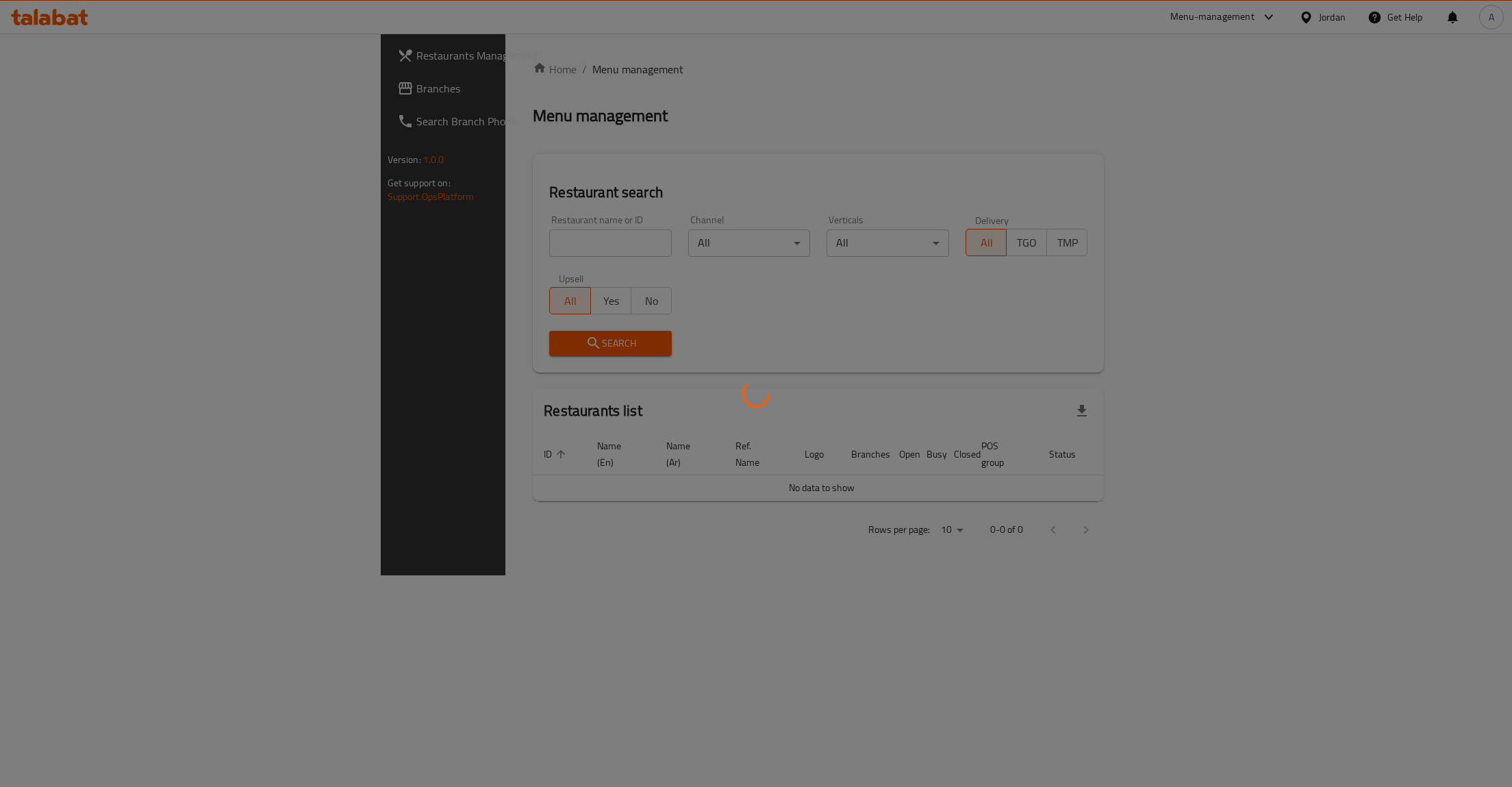
click at [409, 245] on div at bounding box center [756, 394] width 1512 height 787
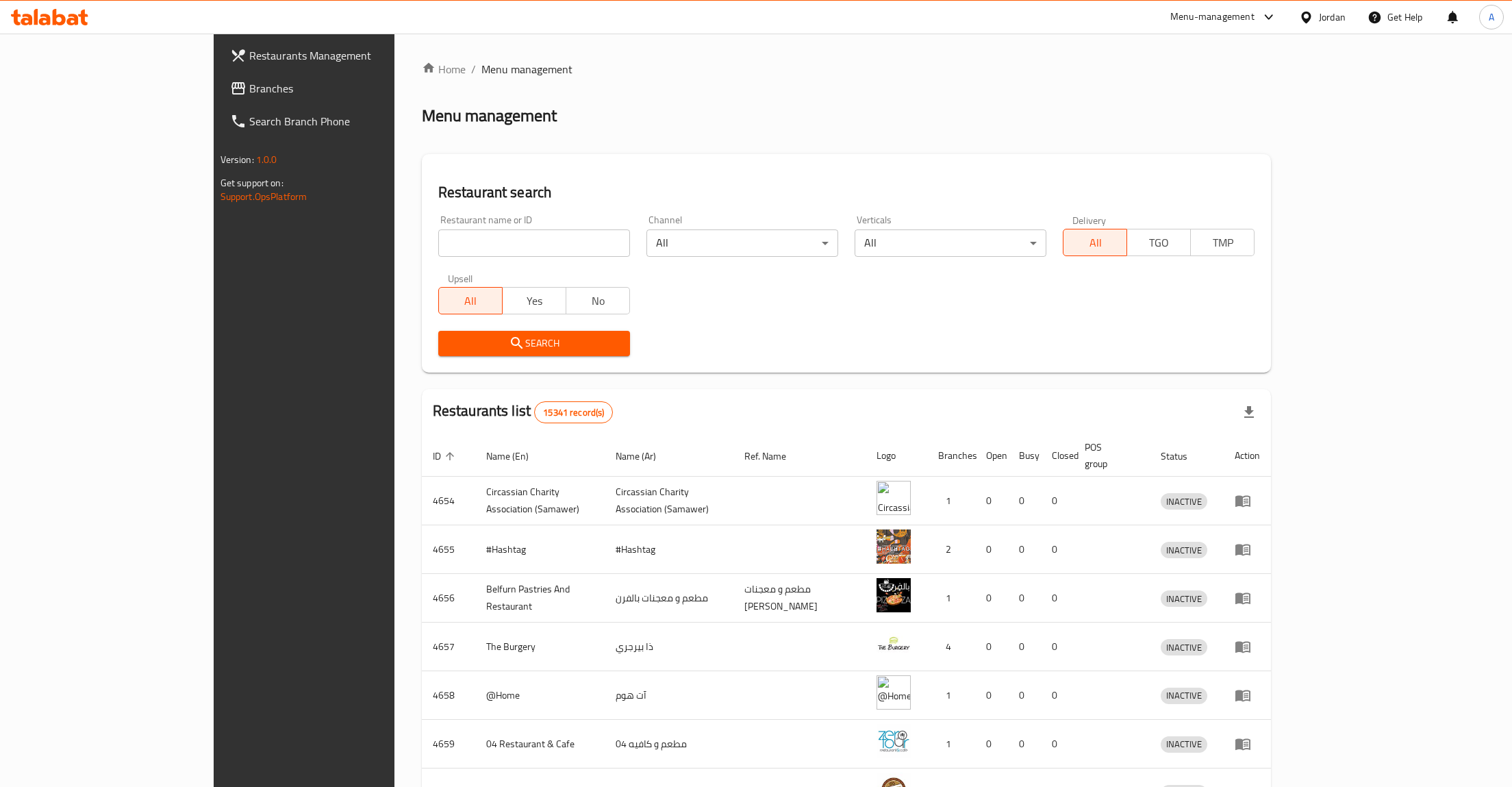
click at [438, 256] on input "search" at bounding box center [534, 242] width 192 height 27
type input "خ"
type input "obada"
click button "Search" at bounding box center [534, 343] width 192 height 25
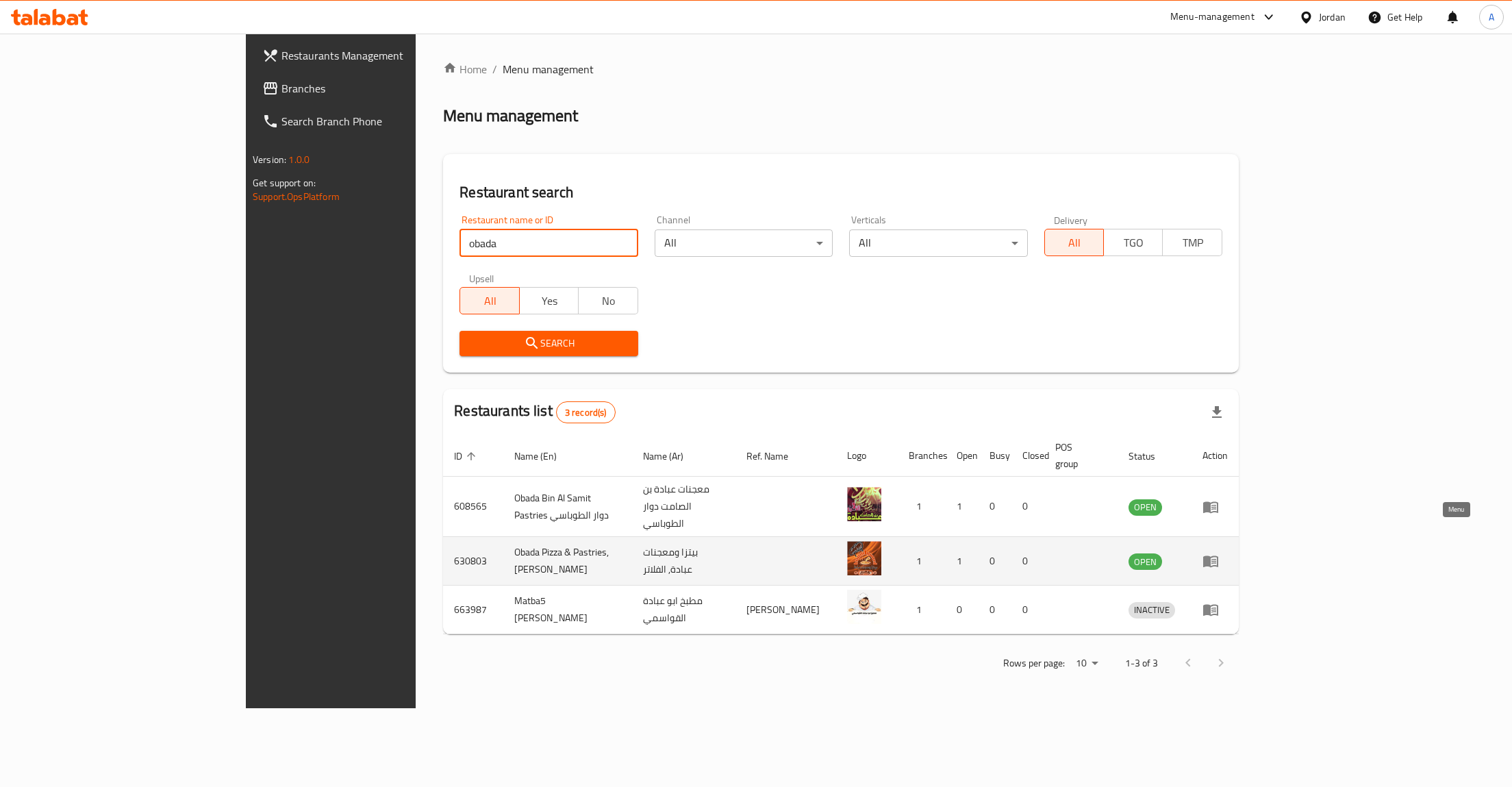
click at [1219, 553] on icon "enhanced table" at bounding box center [1212, 561] width 17 height 17
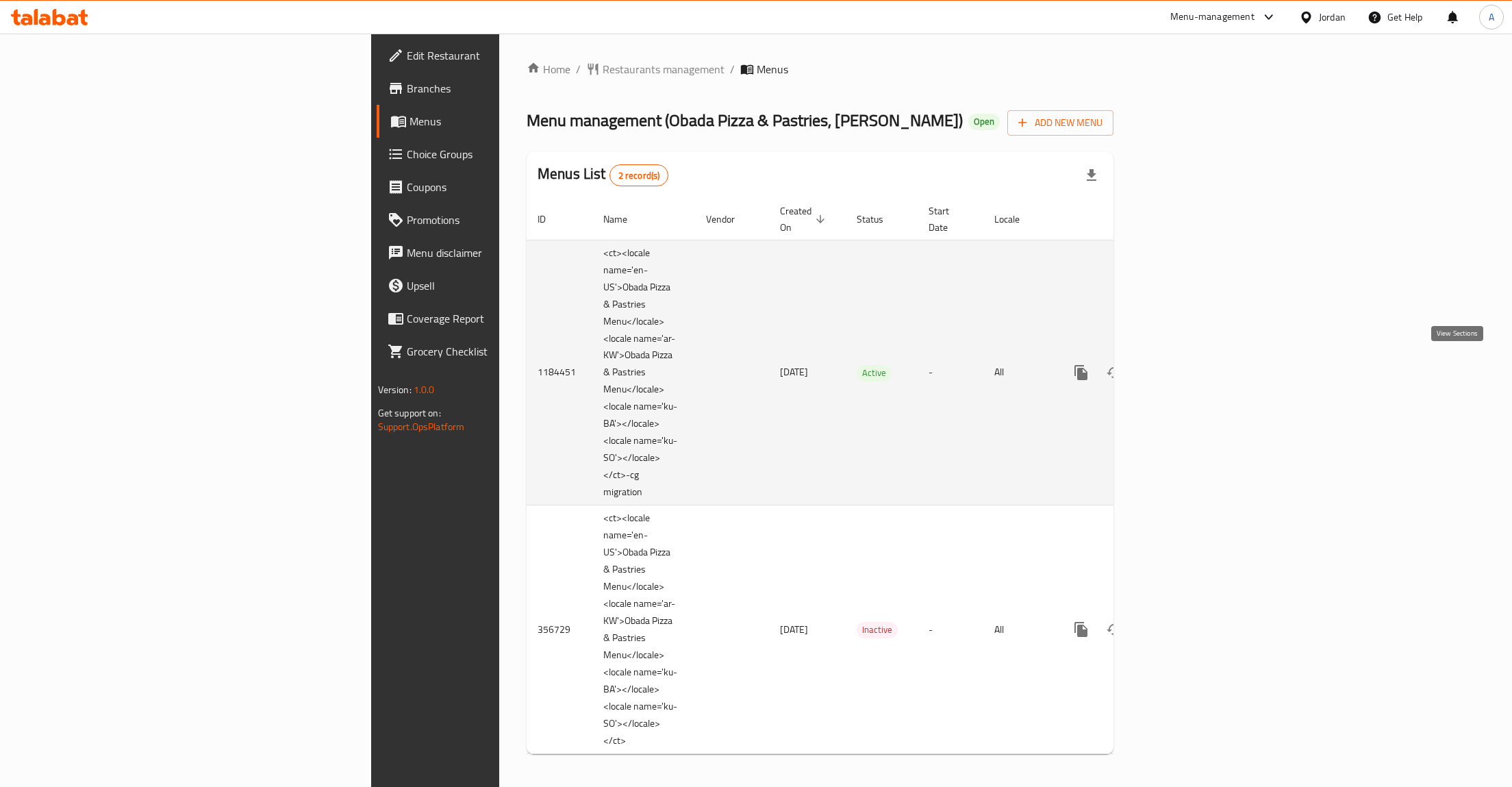
click at [1197, 356] on link "enhanced table" at bounding box center [1180, 372] width 33 height 33
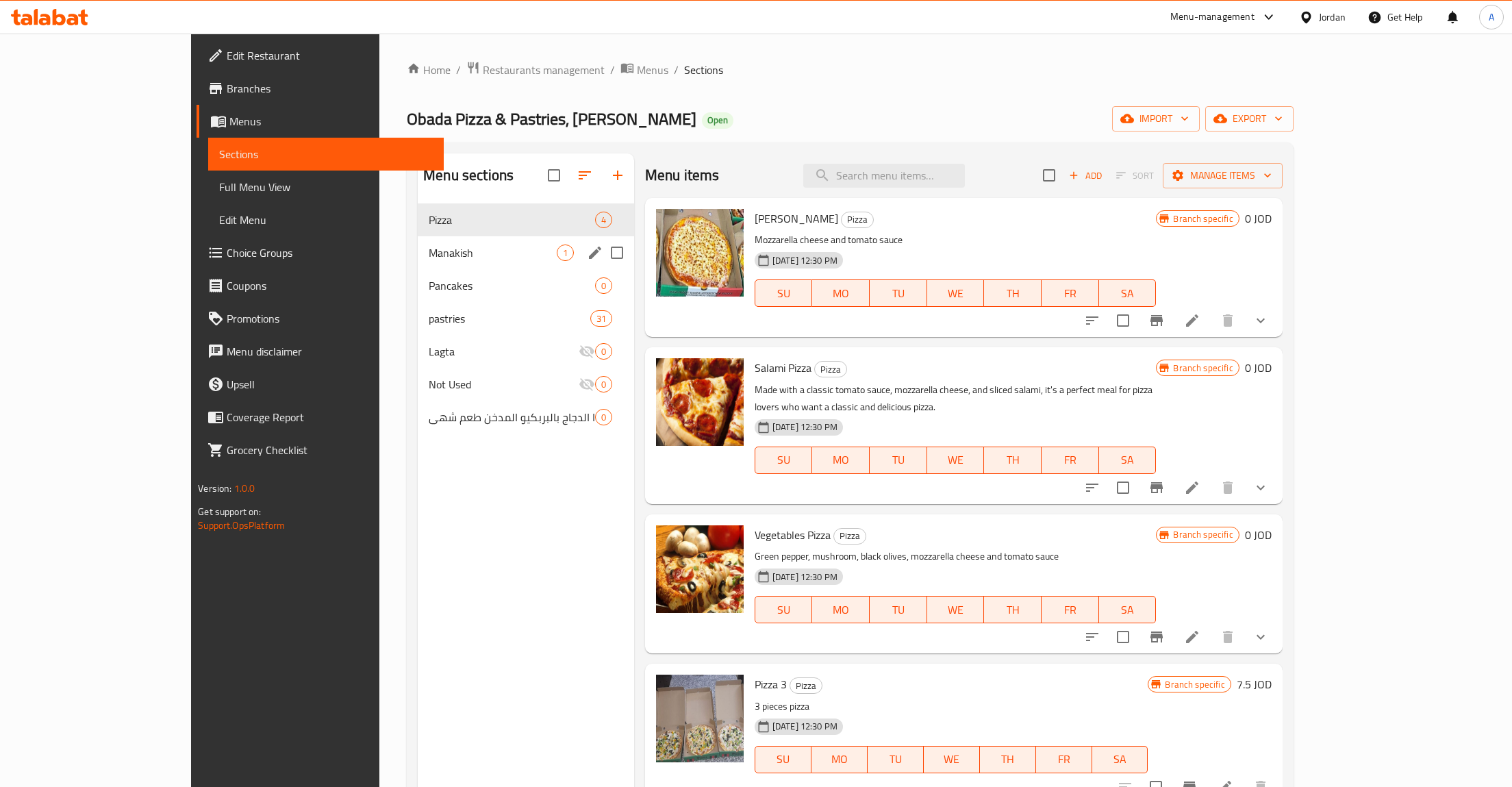
click at [418, 239] on div "Manakish 1" at bounding box center [526, 252] width 216 height 33
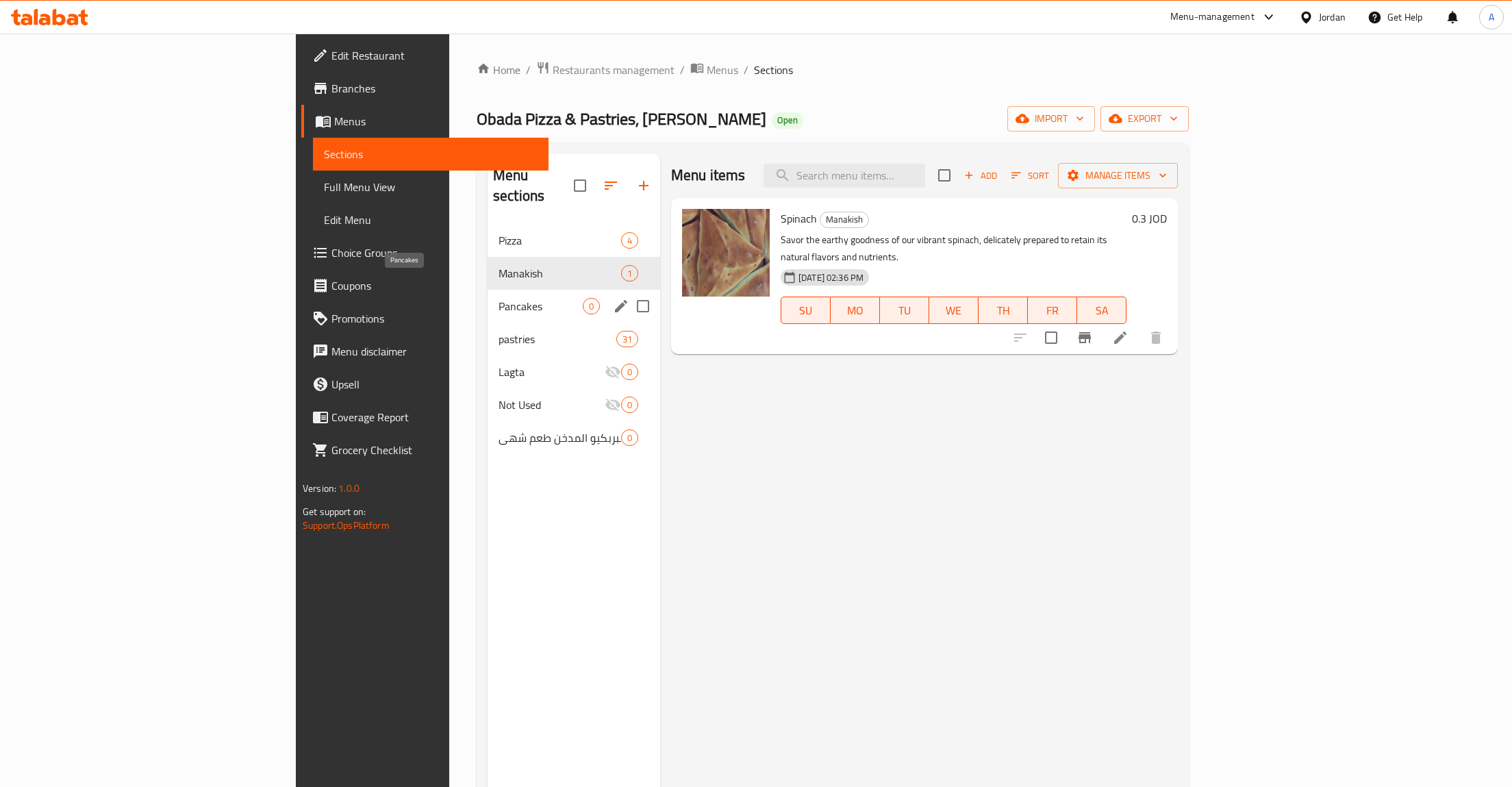
click at [488, 296] on div "Pancakes 0" at bounding box center [574, 306] width 173 height 33
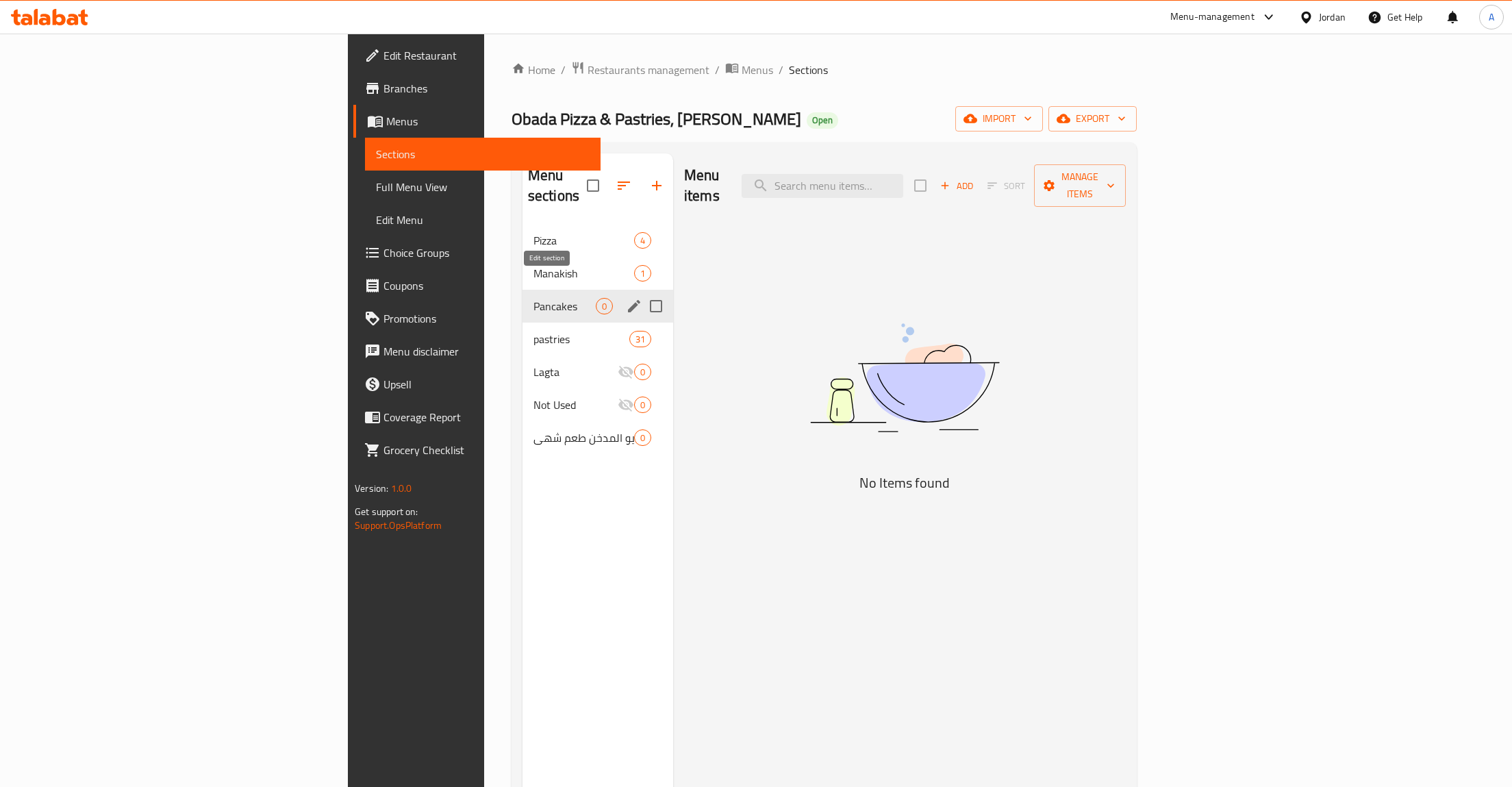
click at [626, 297] on icon "edit" at bounding box center [634, 306] width 17 height 17
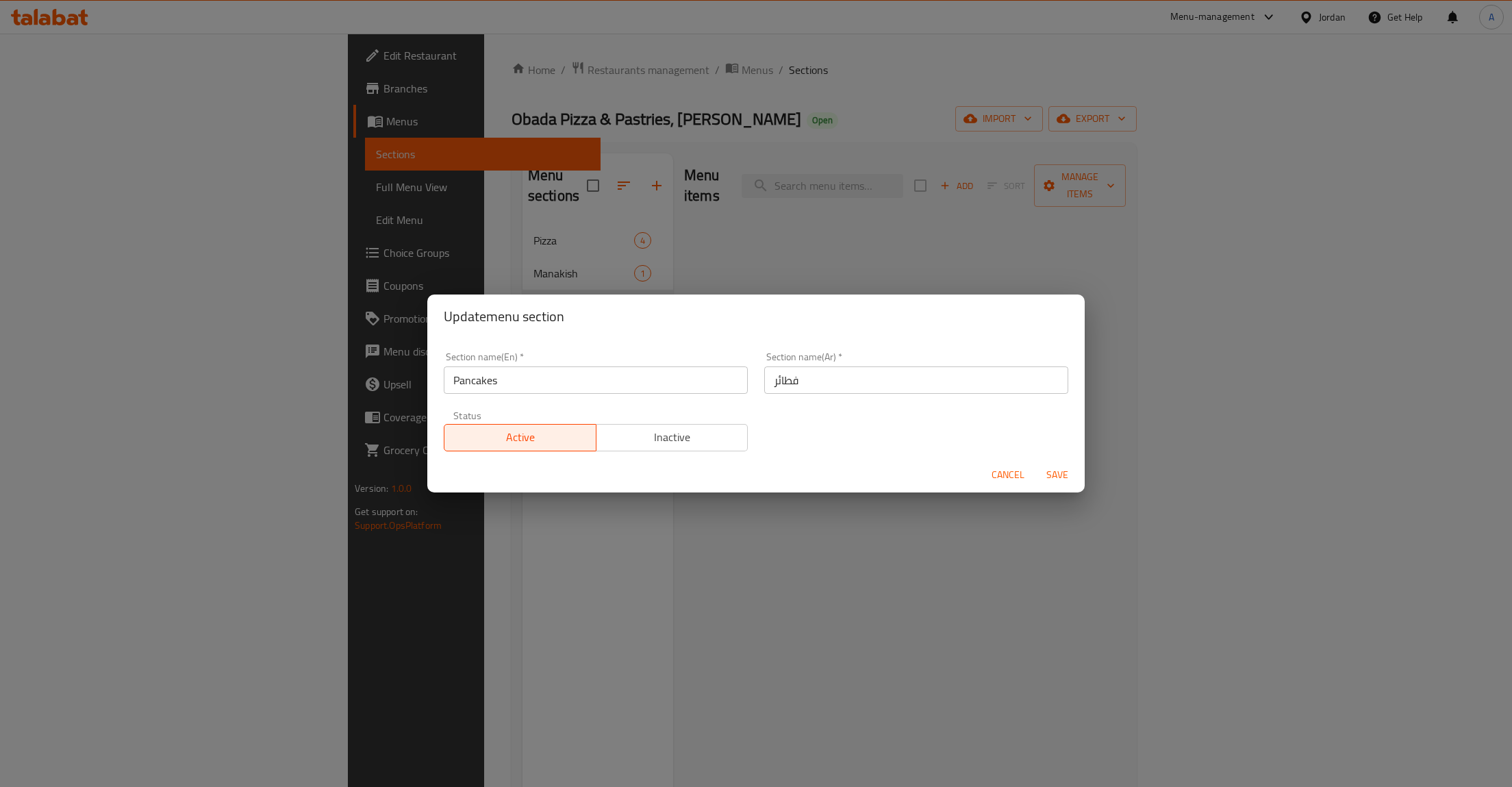
click at [695, 426] on button "Inactive" at bounding box center [673, 437] width 153 height 27
click at [1052, 472] on span "Save" at bounding box center [1057, 475] width 33 height 17
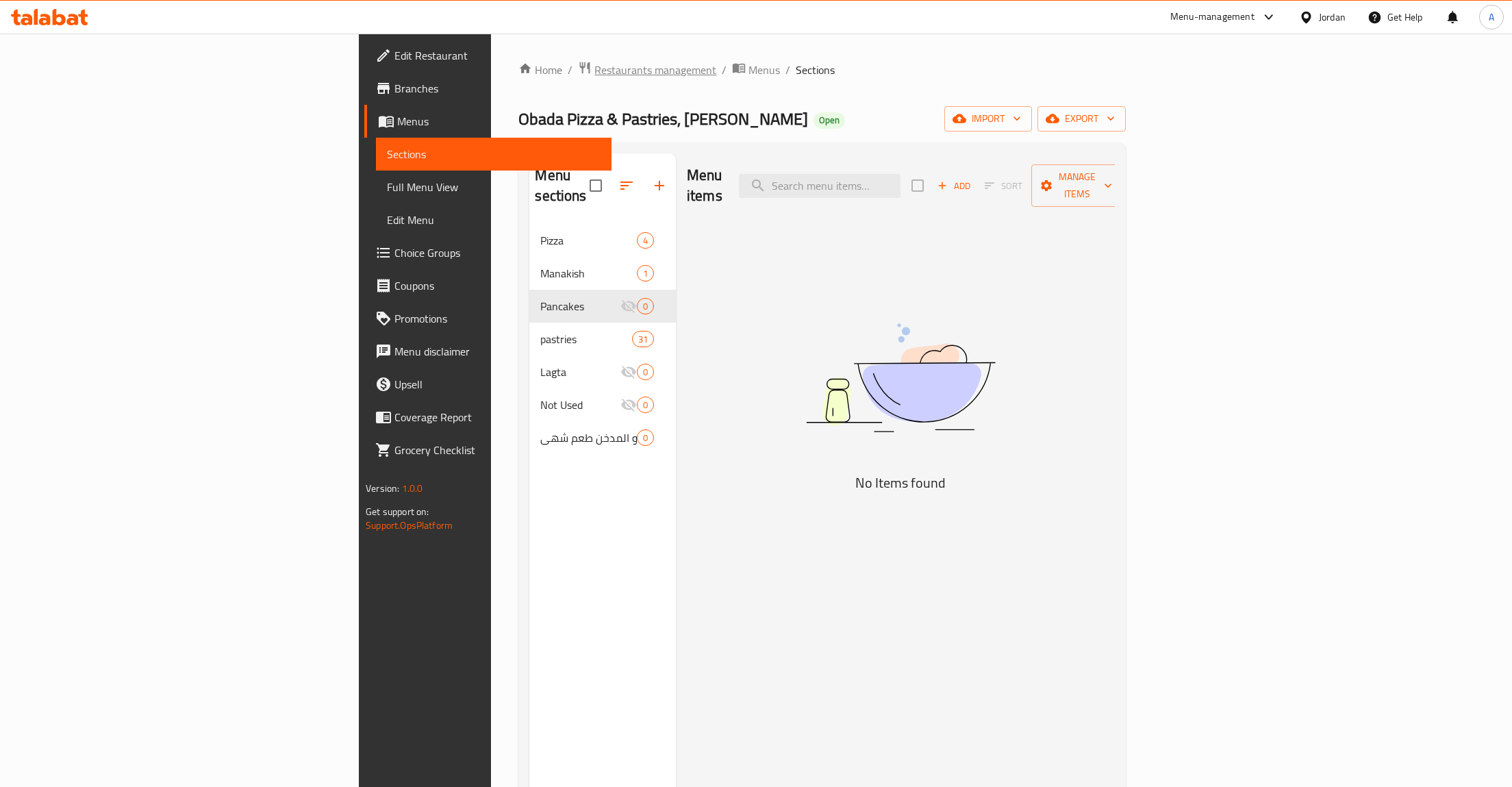
click at [594, 74] on span "Restaurants management" at bounding box center [655, 70] width 122 height 17
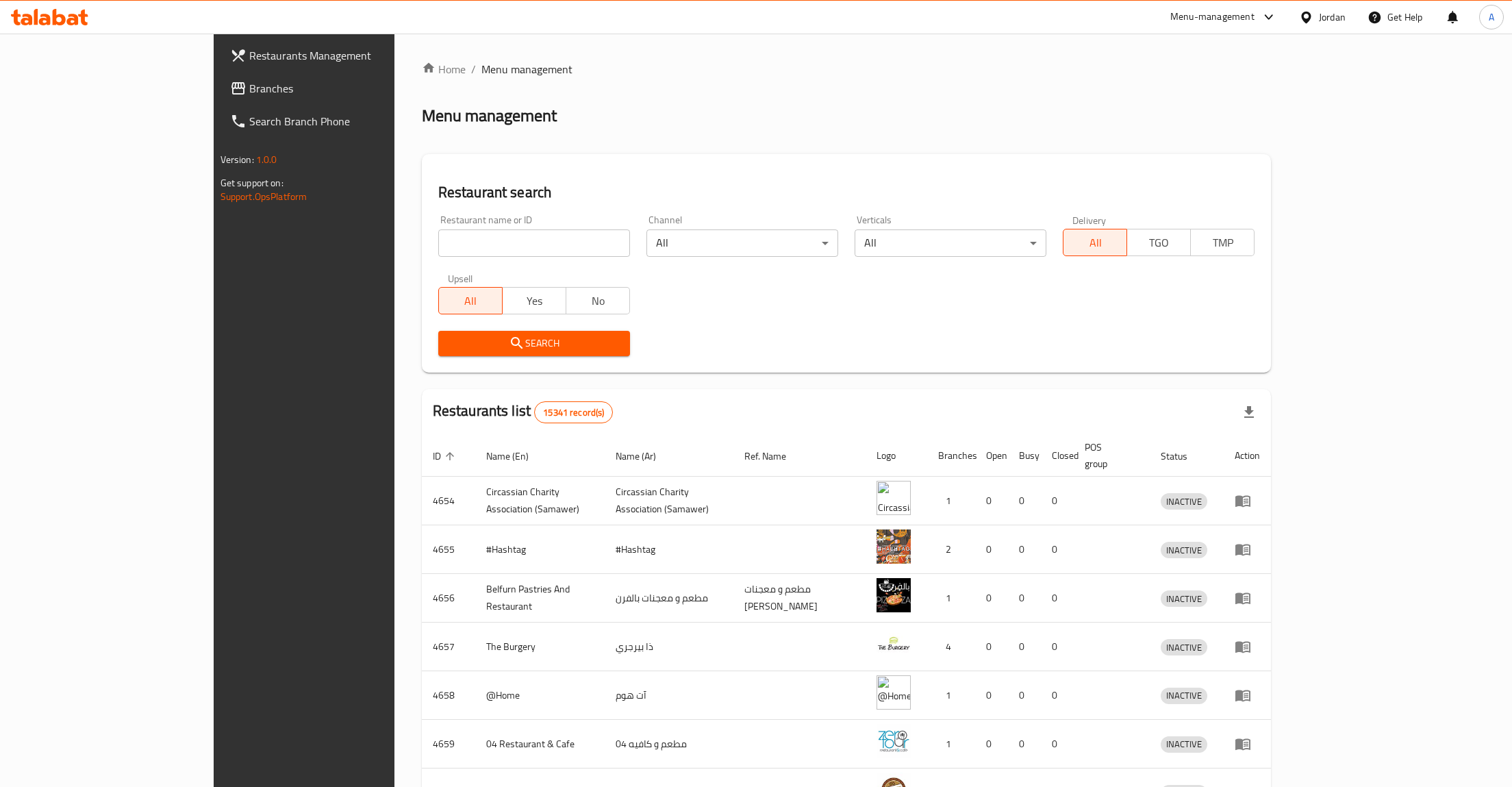
click at [438, 220] on div "Restaurant name or ID Restaurant name or ID" at bounding box center [534, 236] width 192 height 42
click at [438, 234] on input "search" at bounding box center [534, 242] width 192 height 27
type input "j"
type input "تاج الماسي"
click button "Search" at bounding box center [534, 343] width 192 height 25
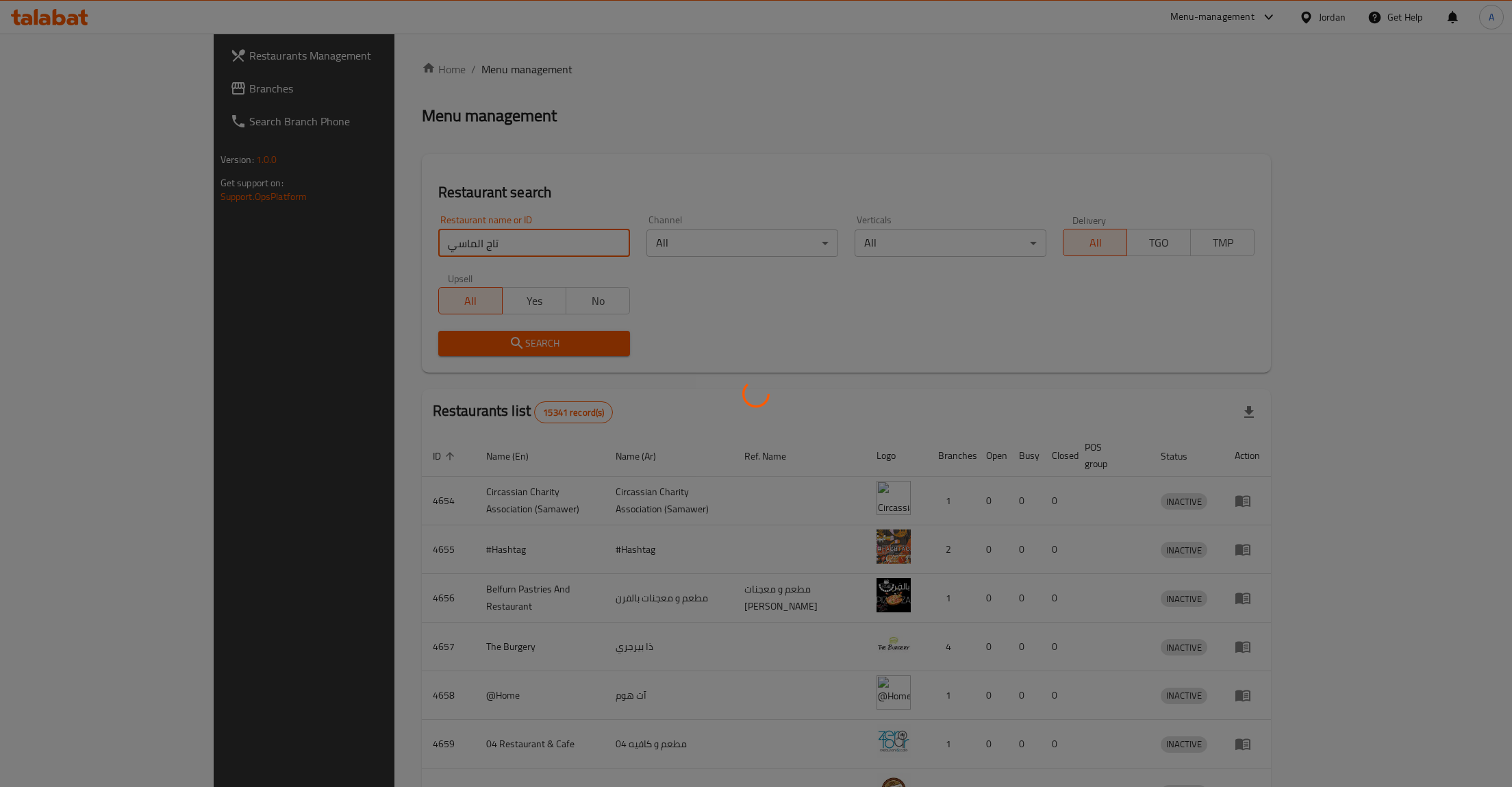
click button "Search" at bounding box center [534, 343] width 192 height 25
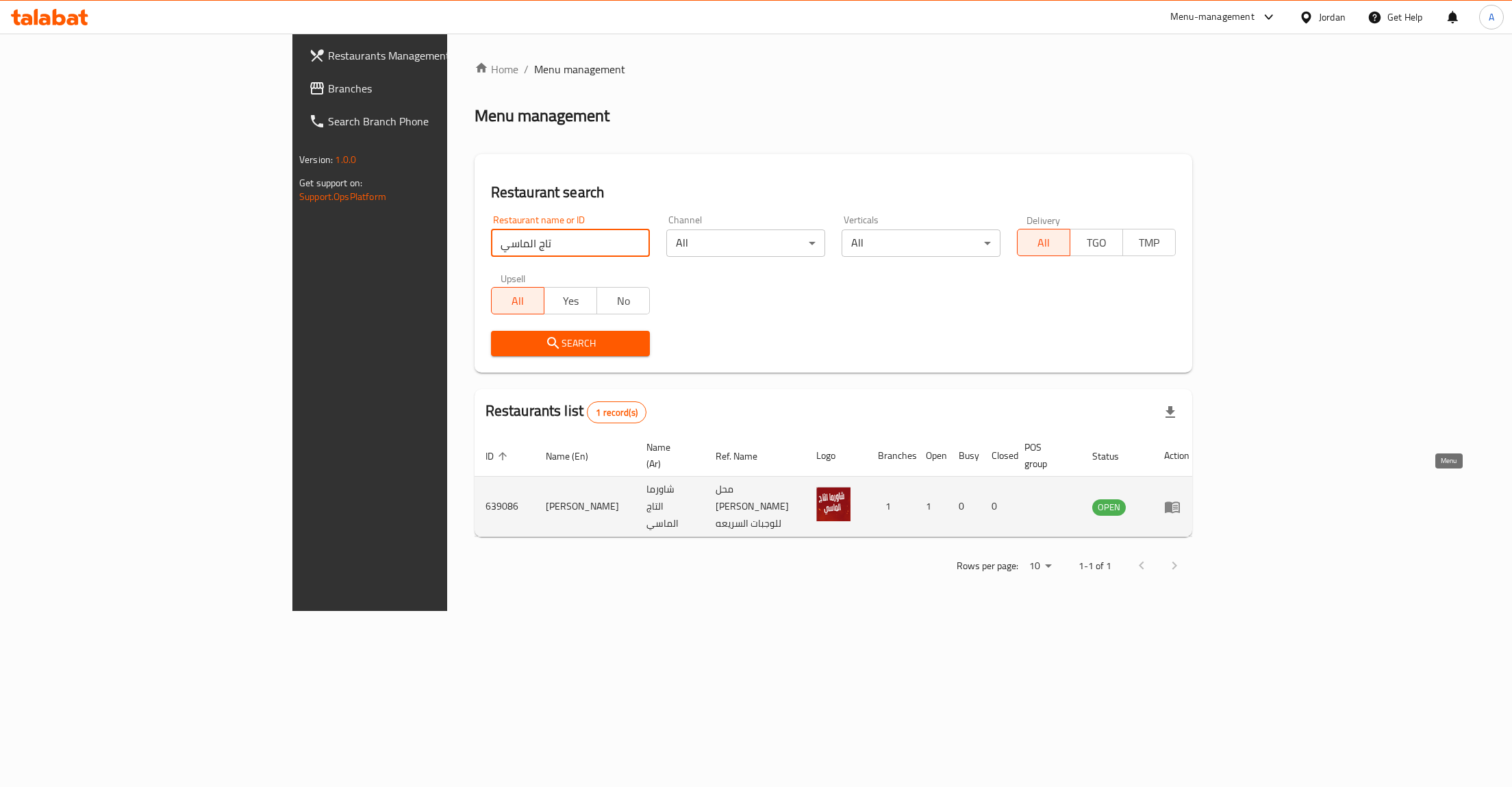
click at [1190, 499] on link "enhanced table" at bounding box center [1176, 507] width 25 height 17
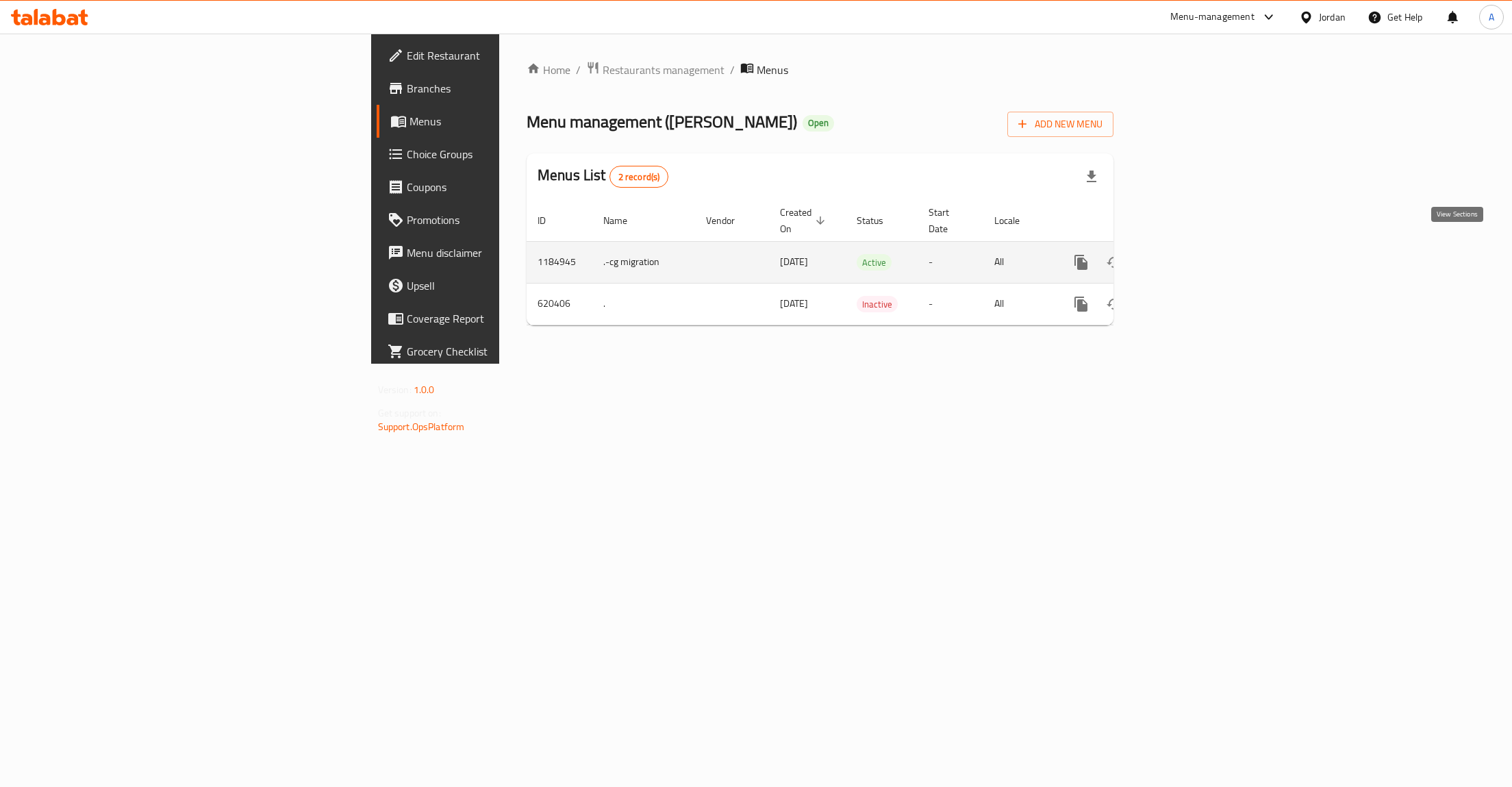
click at [1188, 254] on icon "enhanced table" at bounding box center [1180, 262] width 17 height 17
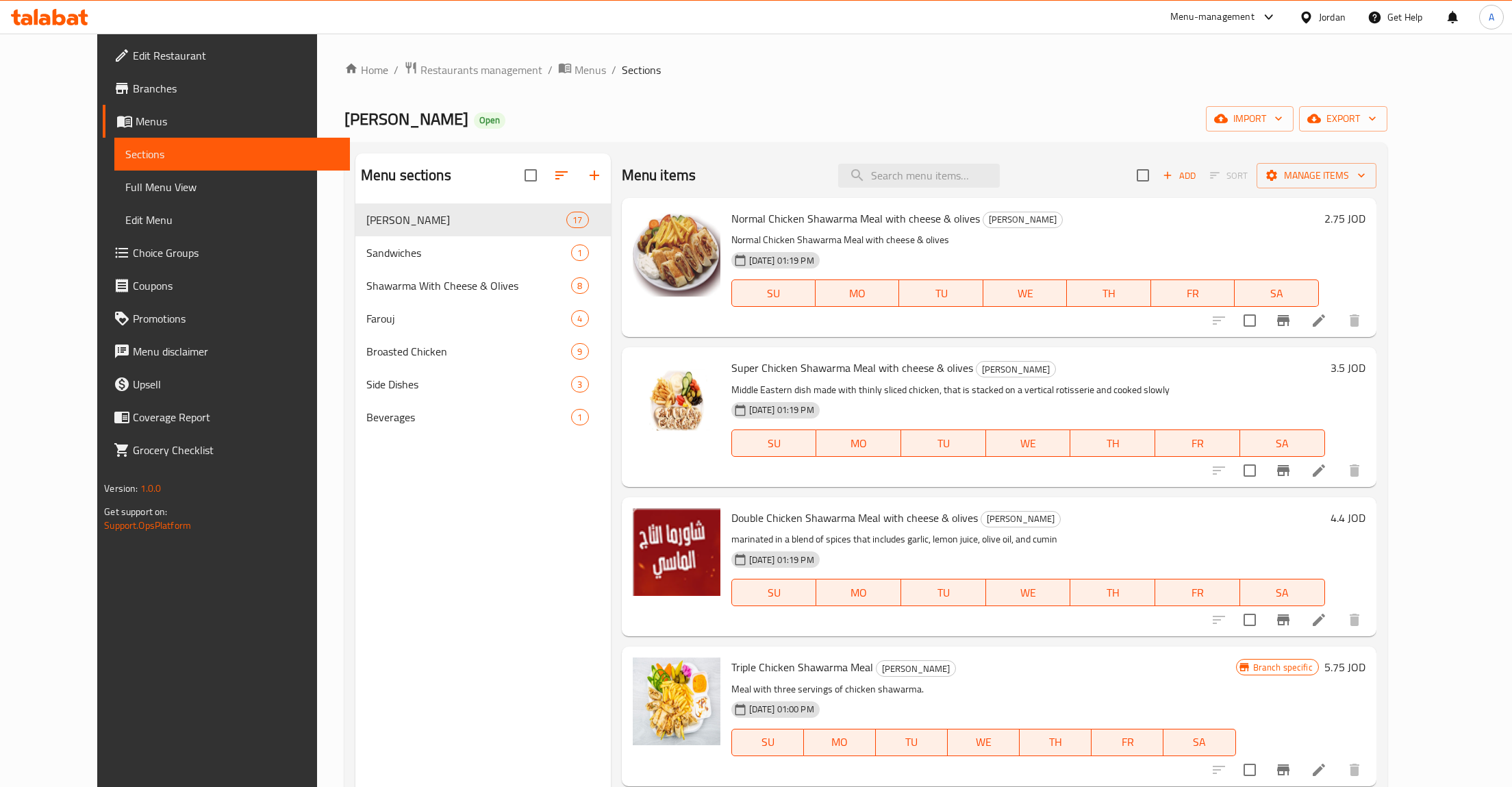
click at [132, 84] on span "Branches" at bounding box center [235, 89] width 206 height 17
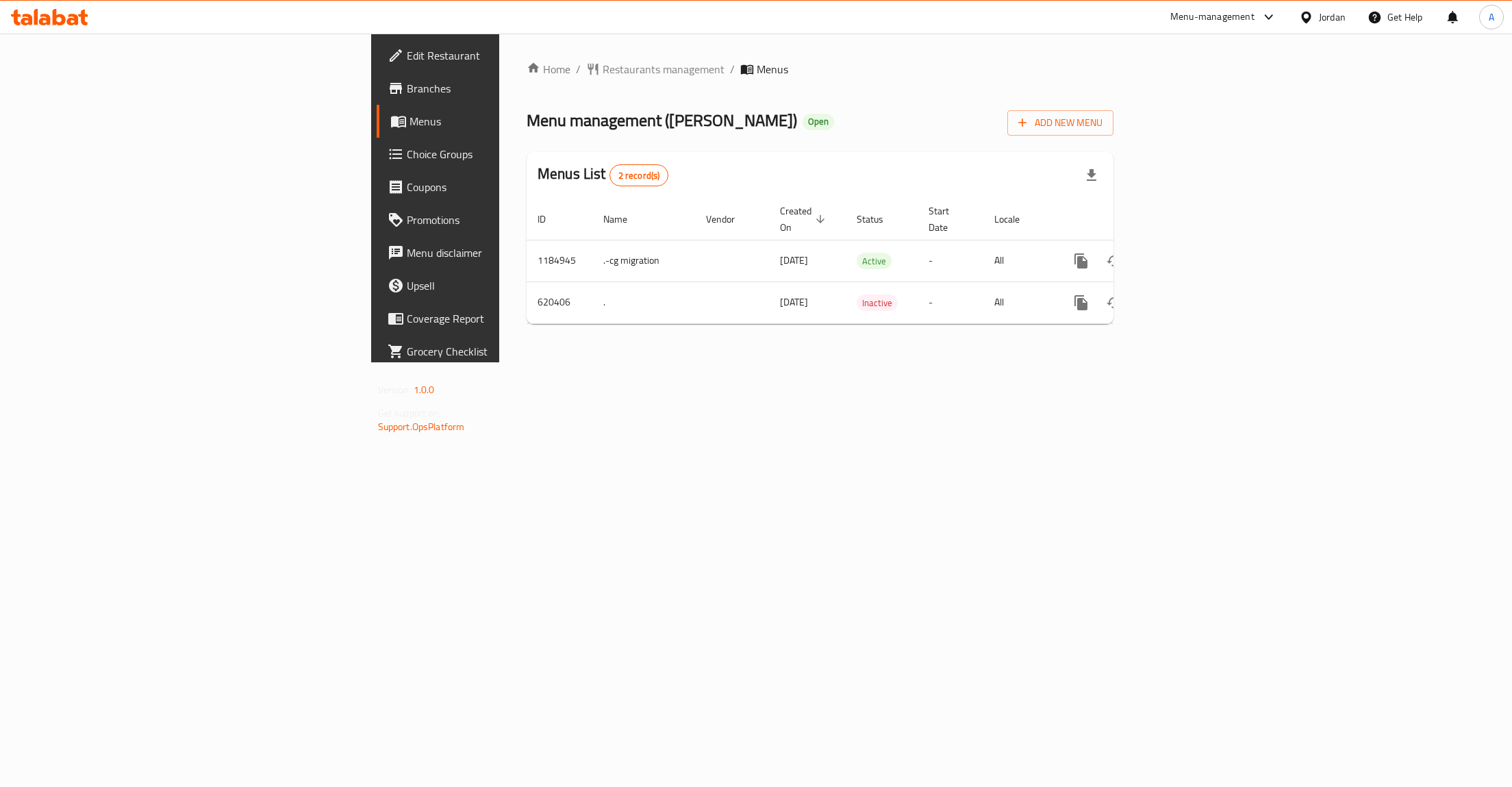
click at [407, 82] on span "Branches" at bounding box center [509, 89] width 206 height 17
click at [1188, 253] on icon "enhanced table" at bounding box center [1180, 261] width 17 height 17
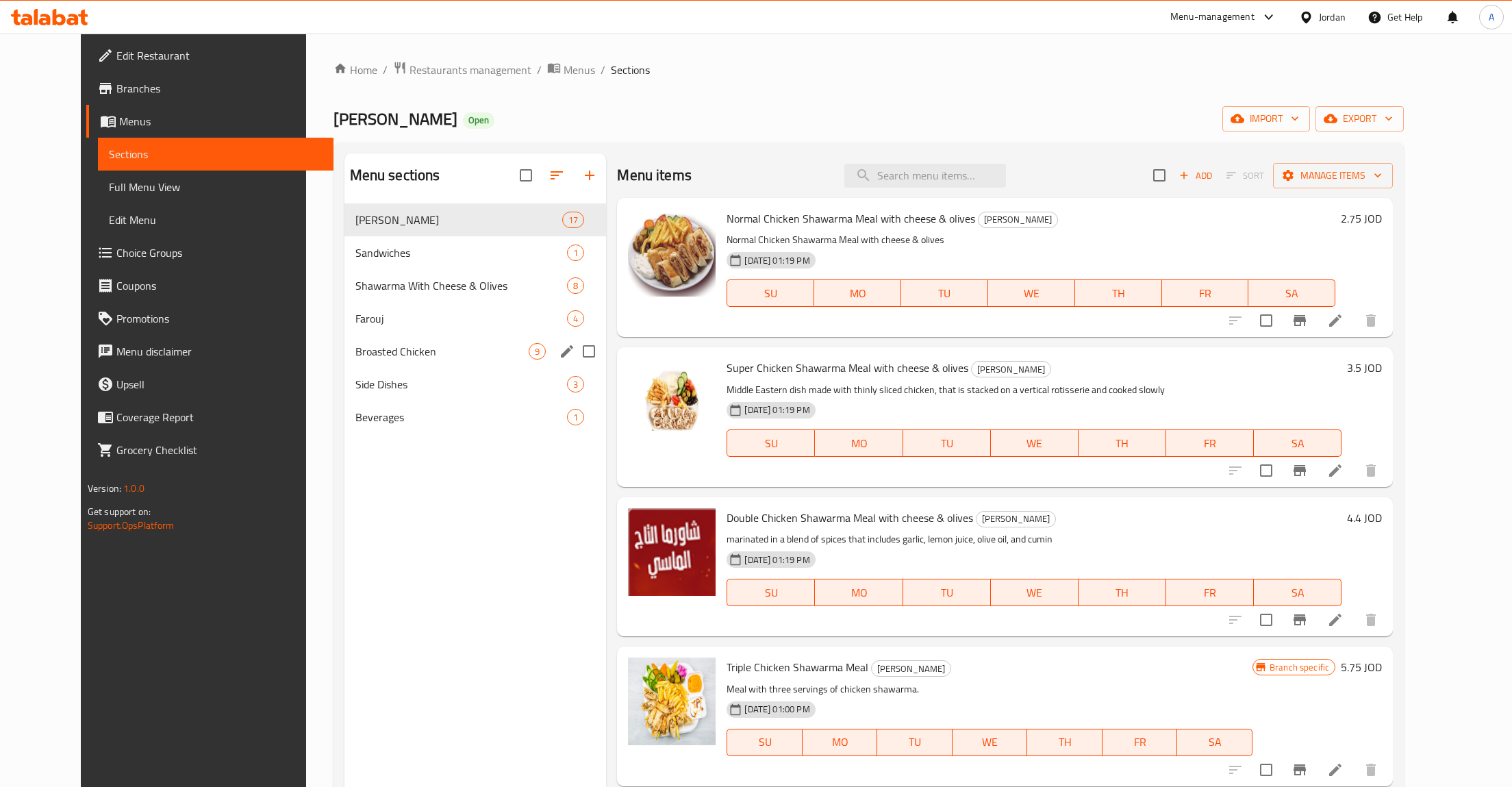
click at [427, 363] on div "Broasted Chicken 9" at bounding box center [475, 351] width 262 height 33
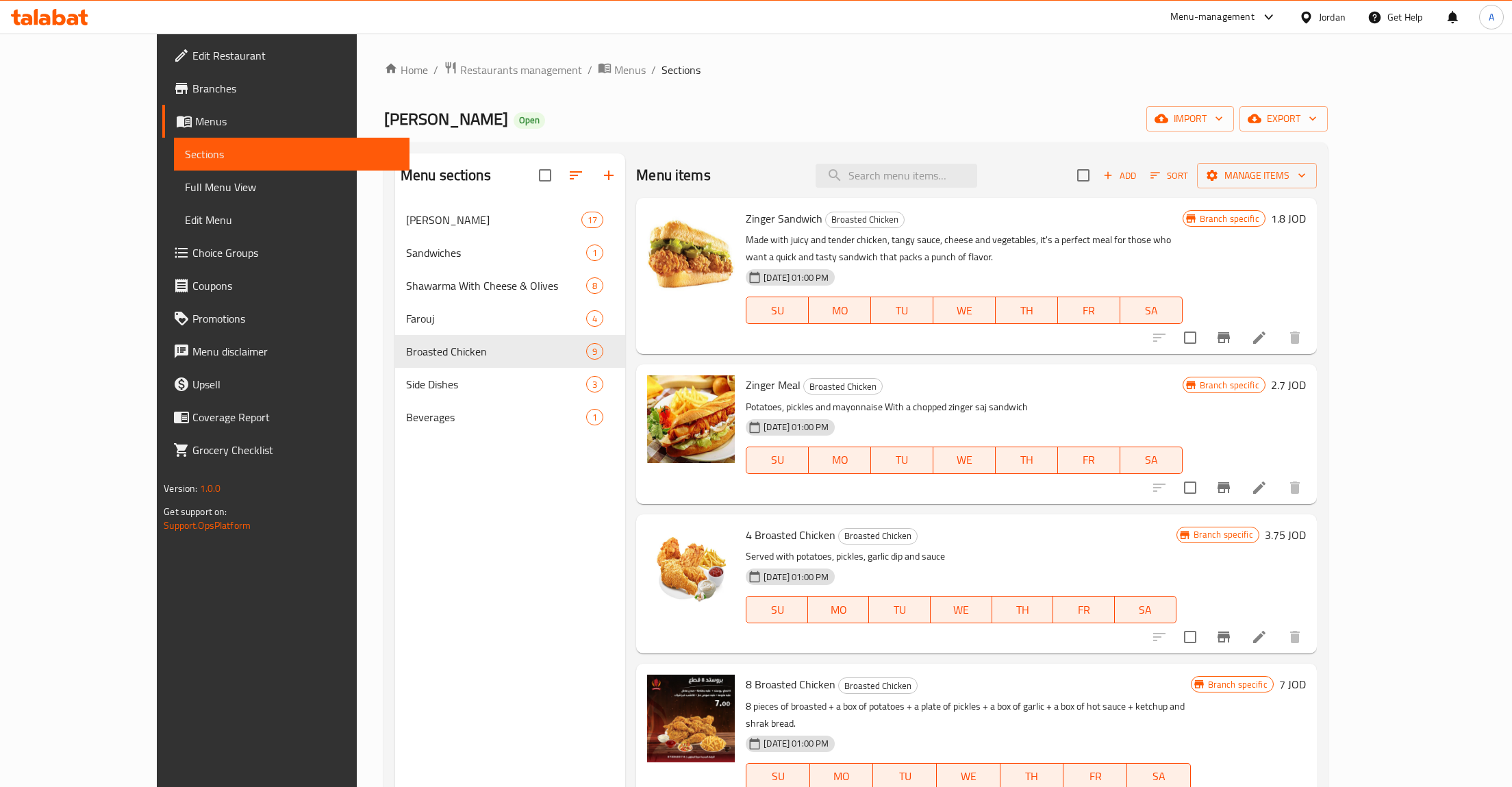
click at [1241, 331] on button "Branch-specific-item" at bounding box center [1224, 337] width 33 height 33
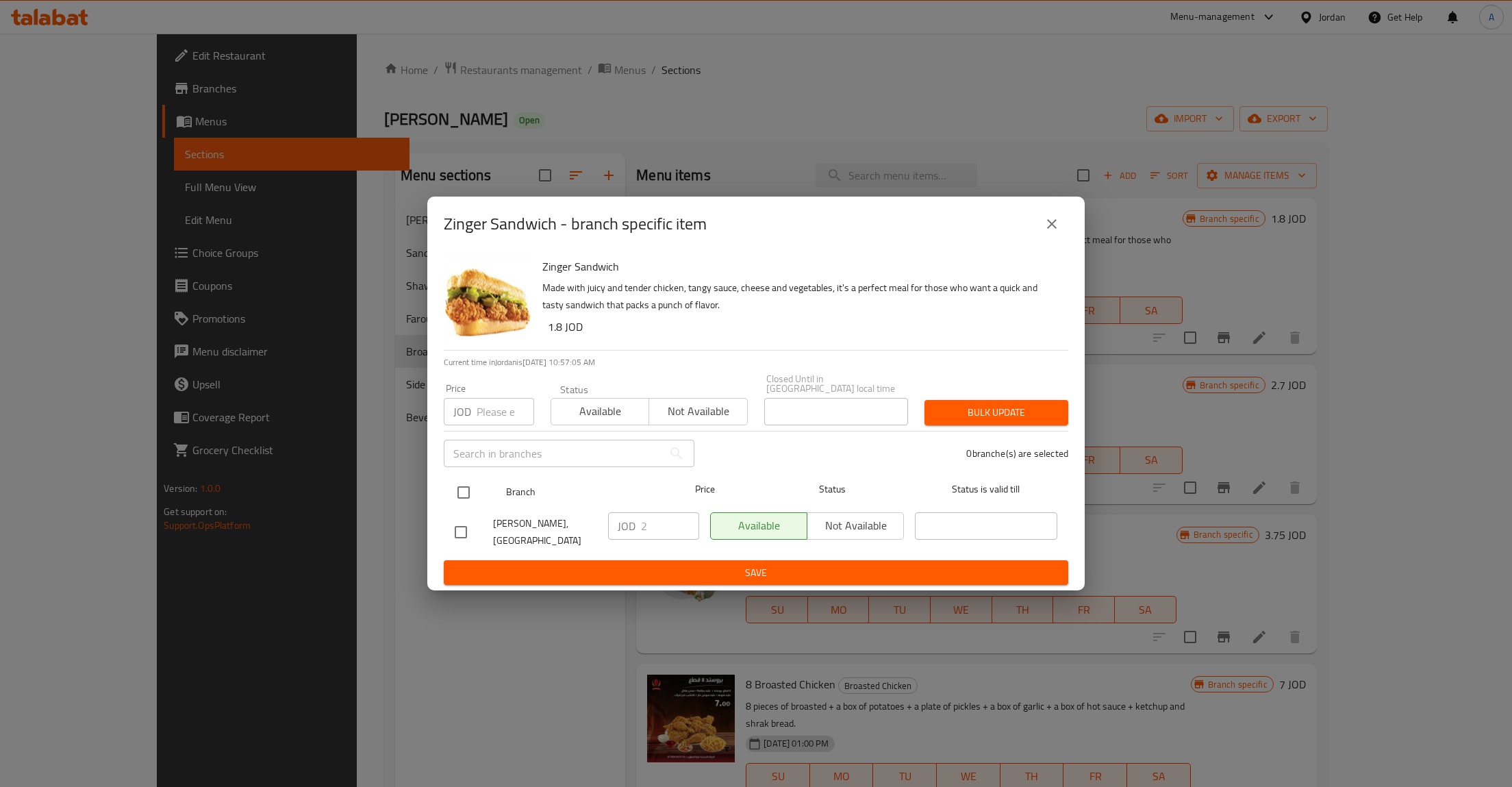
click at [459, 489] on input "checkbox" at bounding box center [464, 492] width 29 height 29
checkbox input "true"
drag, startPoint x: 656, startPoint y: 514, endPoint x: 613, endPoint y: 519, distance: 43.3
click at [641, 519] on input "2" at bounding box center [670, 525] width 58 height 27
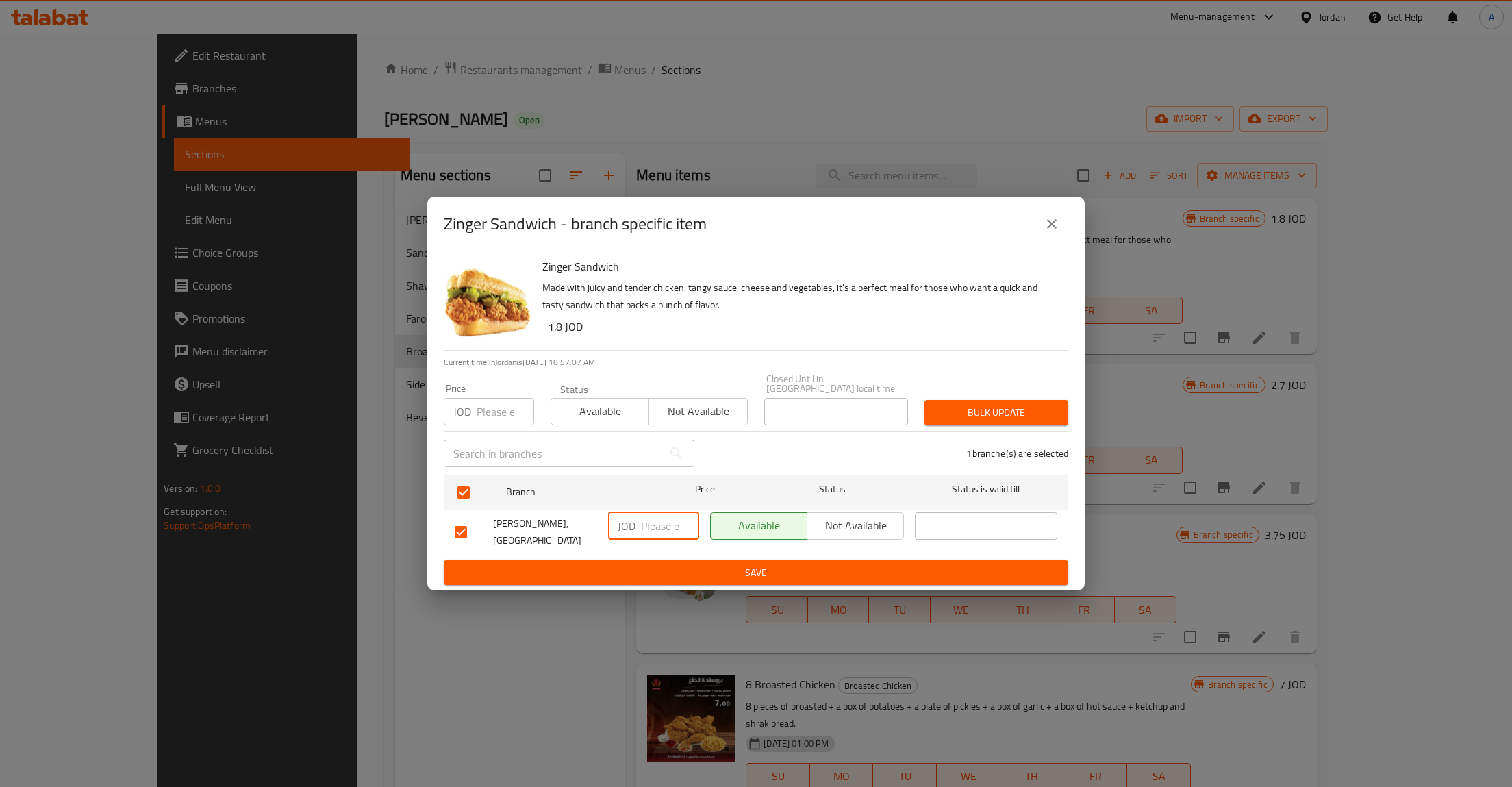
type input "0"
click at [765, 567] on span "Save" at bounding box center [756, 573] width 603 height 17
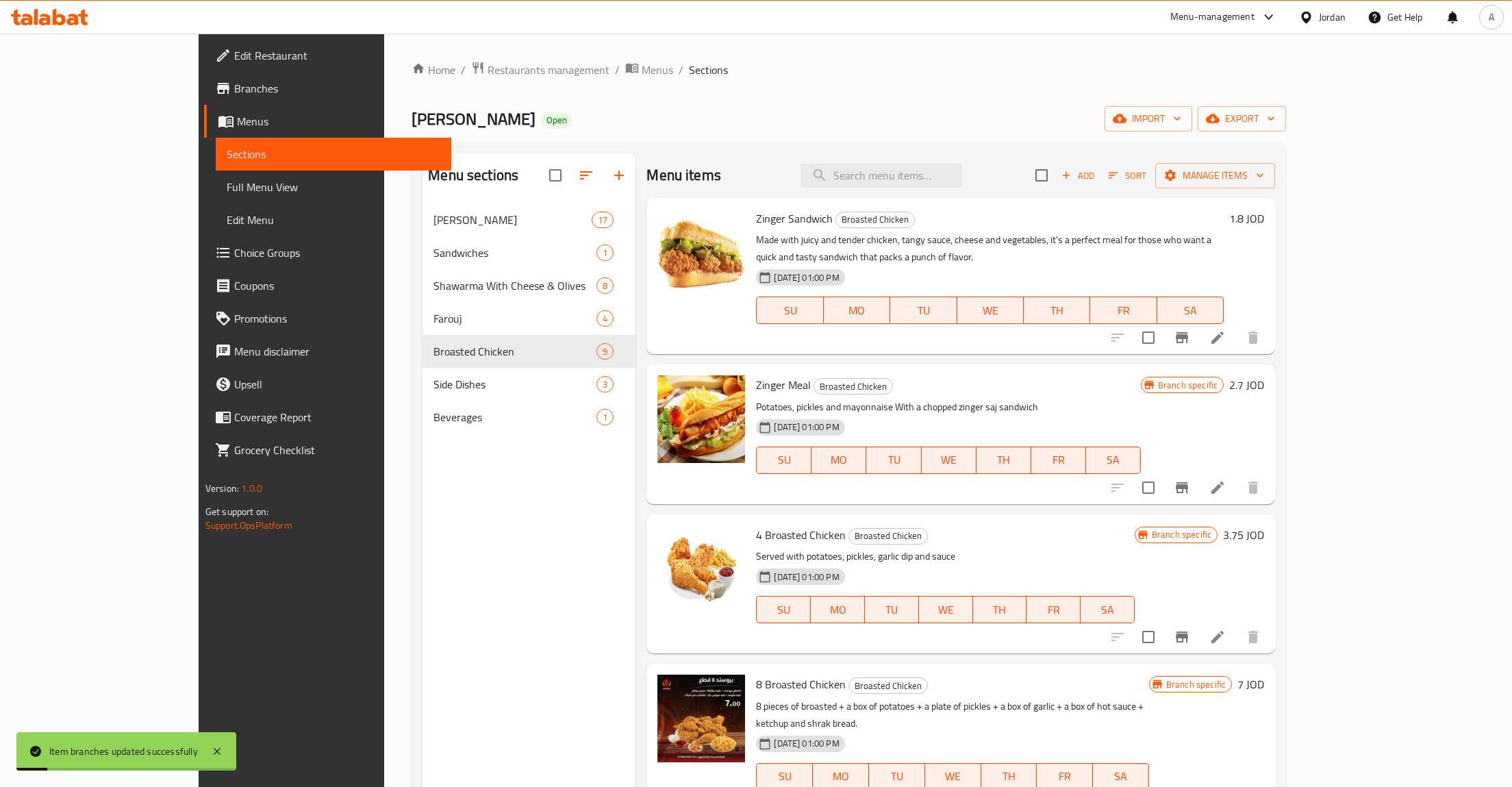
click at [1265, 221] on div "1.8 JOD" at bounding box center [1243, 218] width 40 height 20
click at [1265, 220] on h6 "1.8 JOD" at bounding box center [1246, 218] width 35 height 20
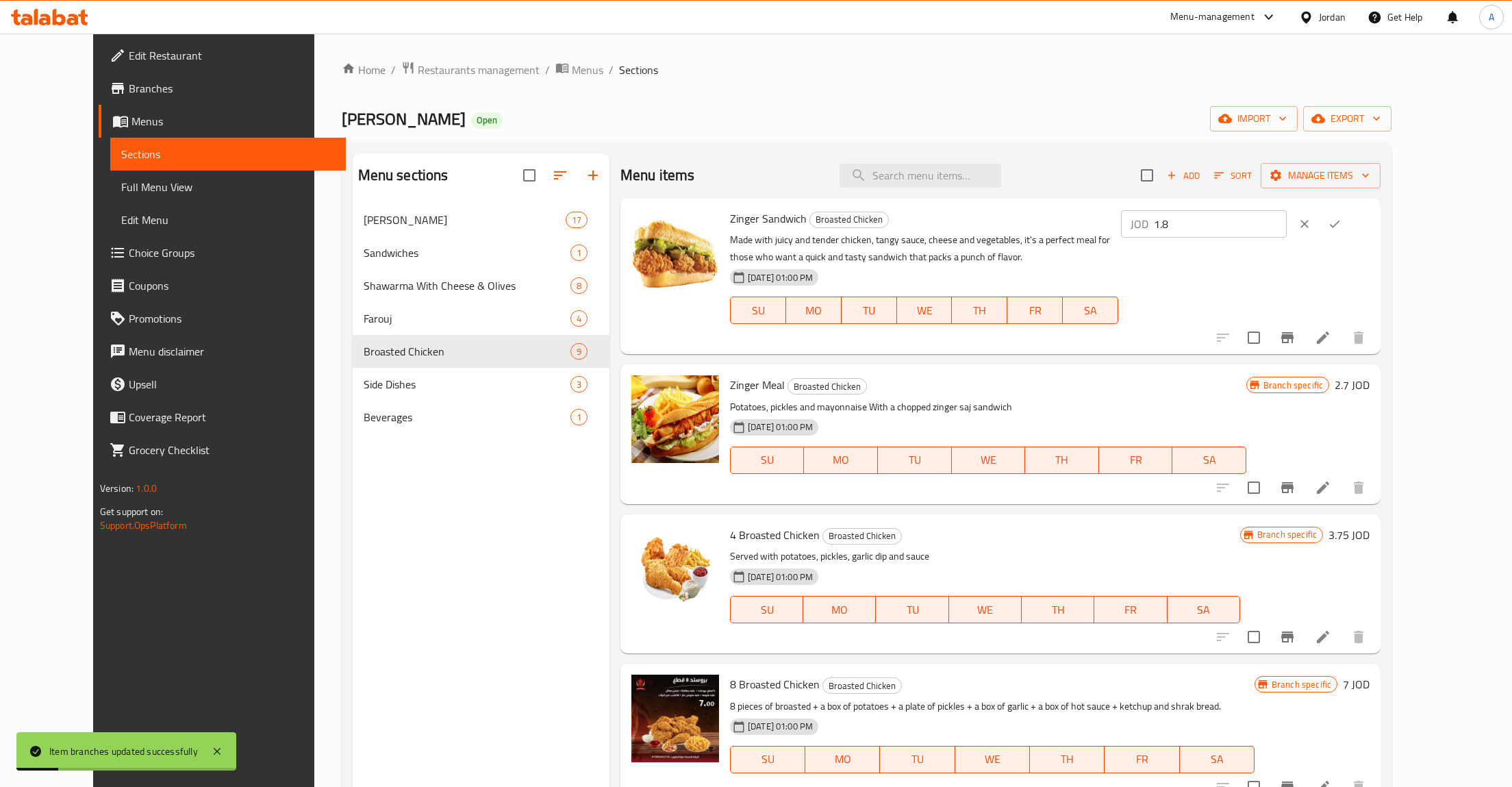
click at [1342, 220] on icon "ok" at bounding box center [1335, 224] width 14 height 14
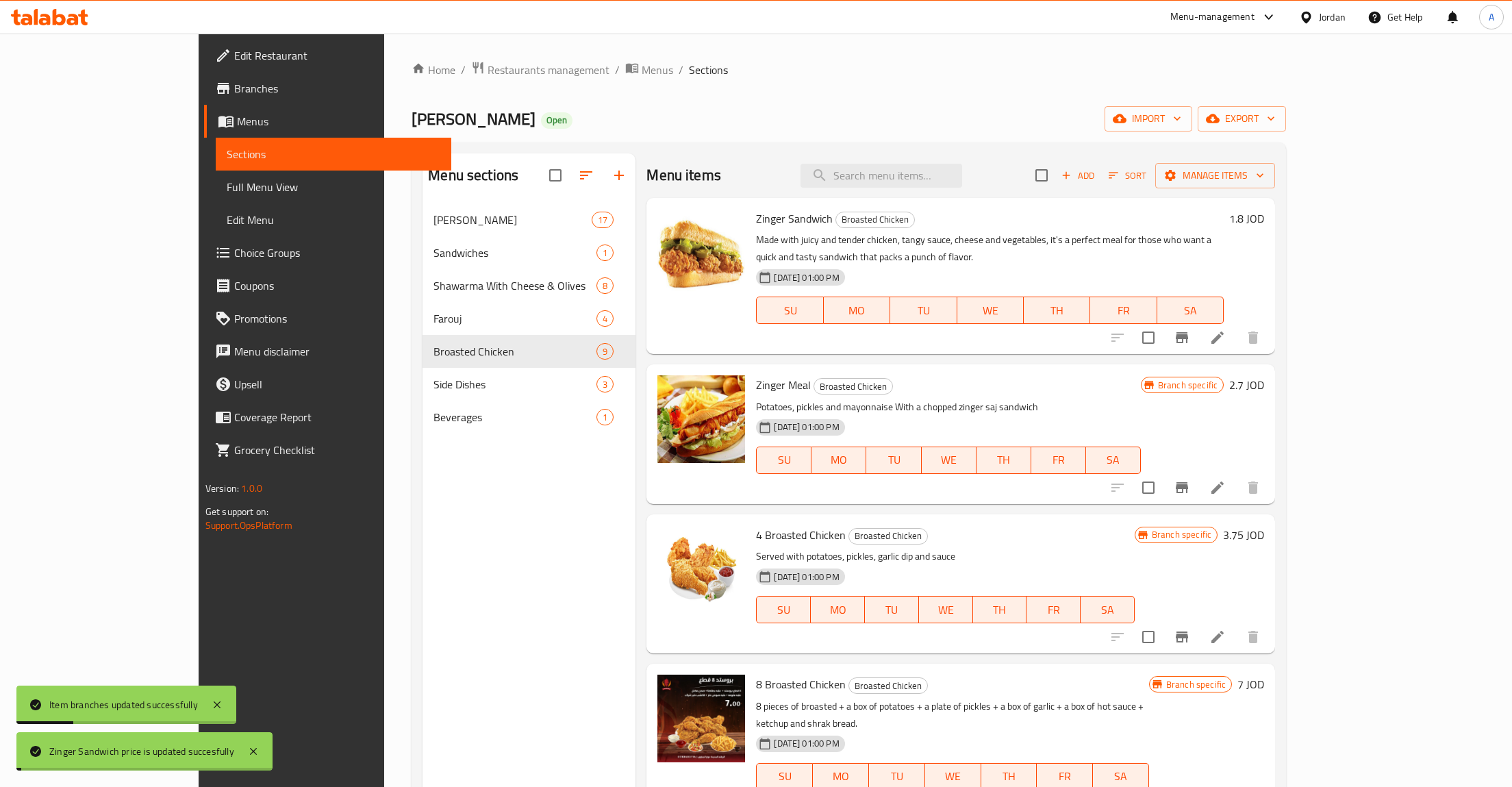
click at [1224, 226] on h6 "Zinger Sandwich Broasted Chicken" at bounding box center [991, 218] width 468 height 20
click at [1265, 222] on div "1.8 JOD" at bounding box center [1243, 218] width 40 height 20
click at [1265, 218] on h6 "1.8 JOD" at bounding box center [1246, 218] width 35 height 20
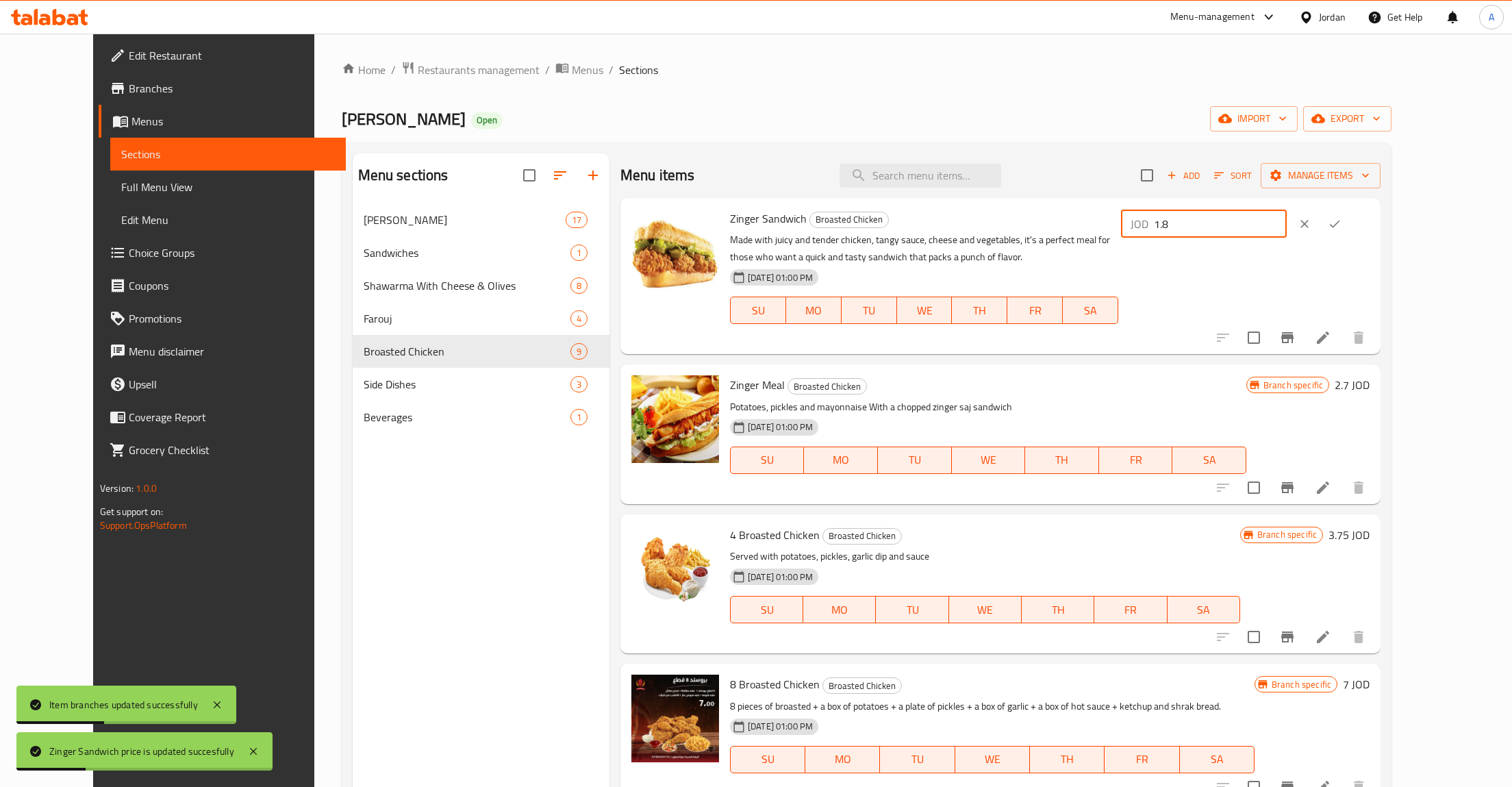
drag, startPoint x: 1311, startPoint y: 223, endPoint x: 1174, endPoint y: 223, distance: 137.0
click at [1174, 223] on input "1.8" at bounding box center [1220, 223] width 132 height 27
type input "2"
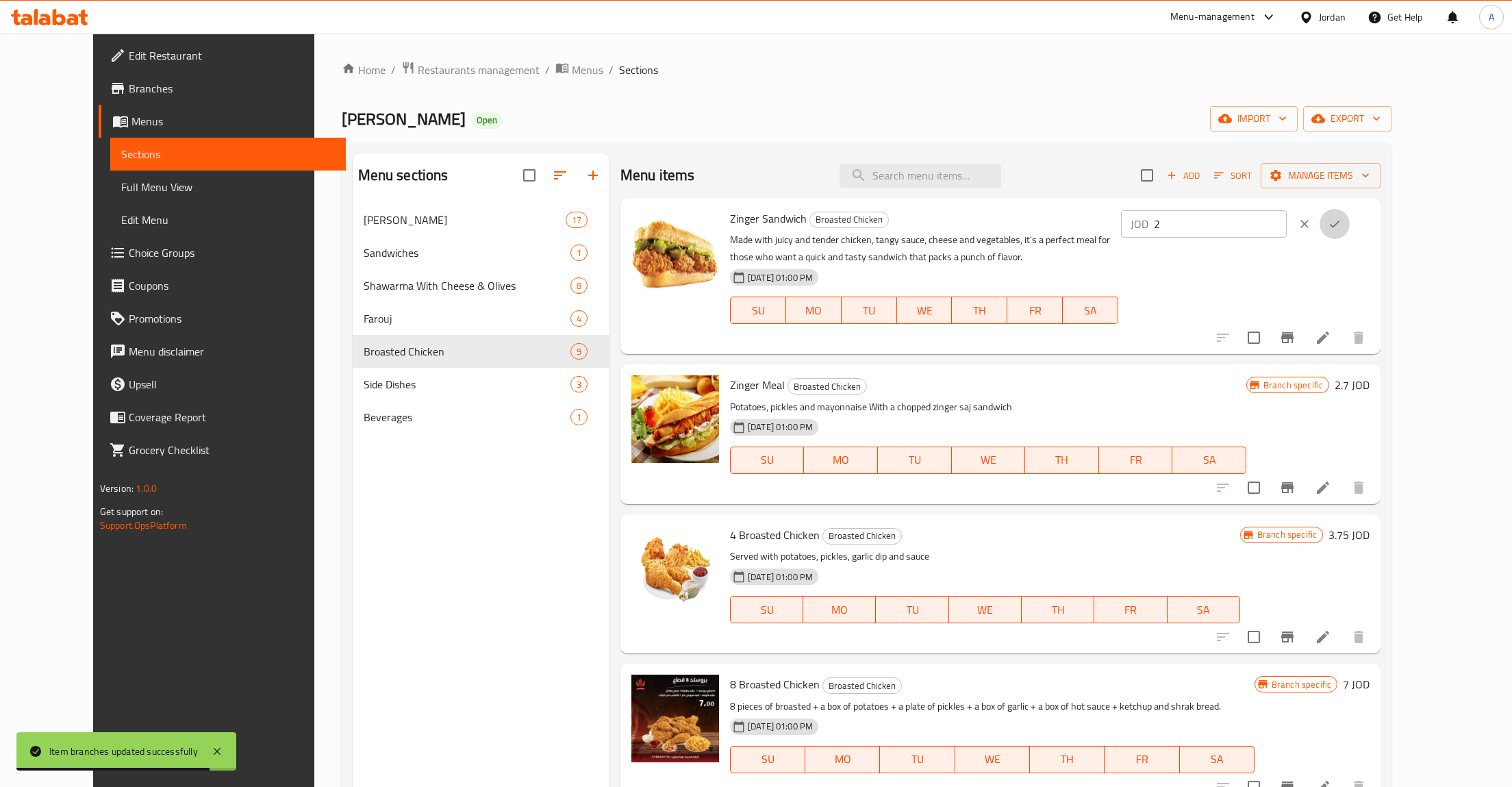
click button "ok" at bounding box center [1335, 224] width 30 height 30
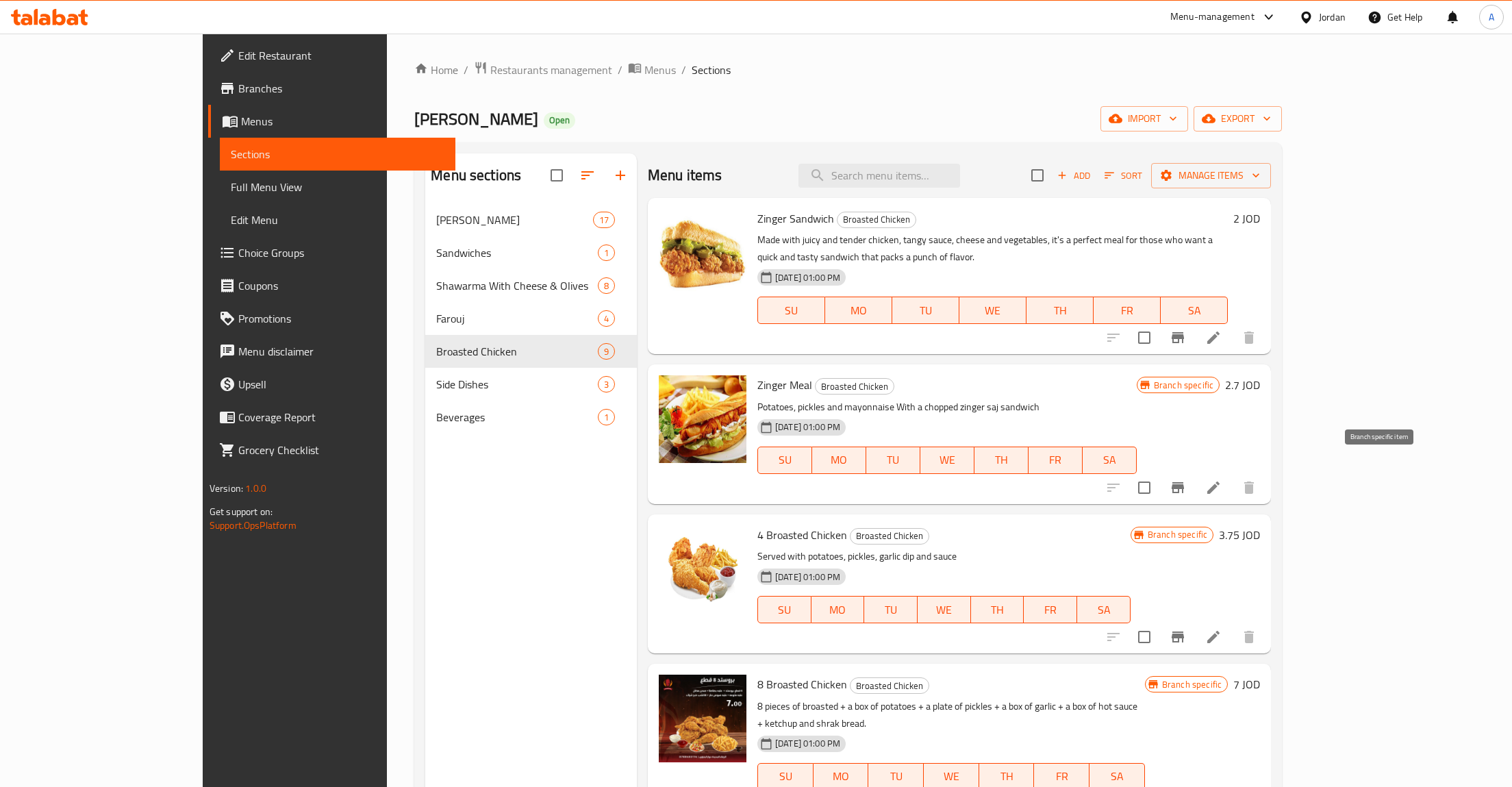
click at [1185, 482] on icon "Branch-specific-item" at bounding box center [1177, 488] width 12 height 11
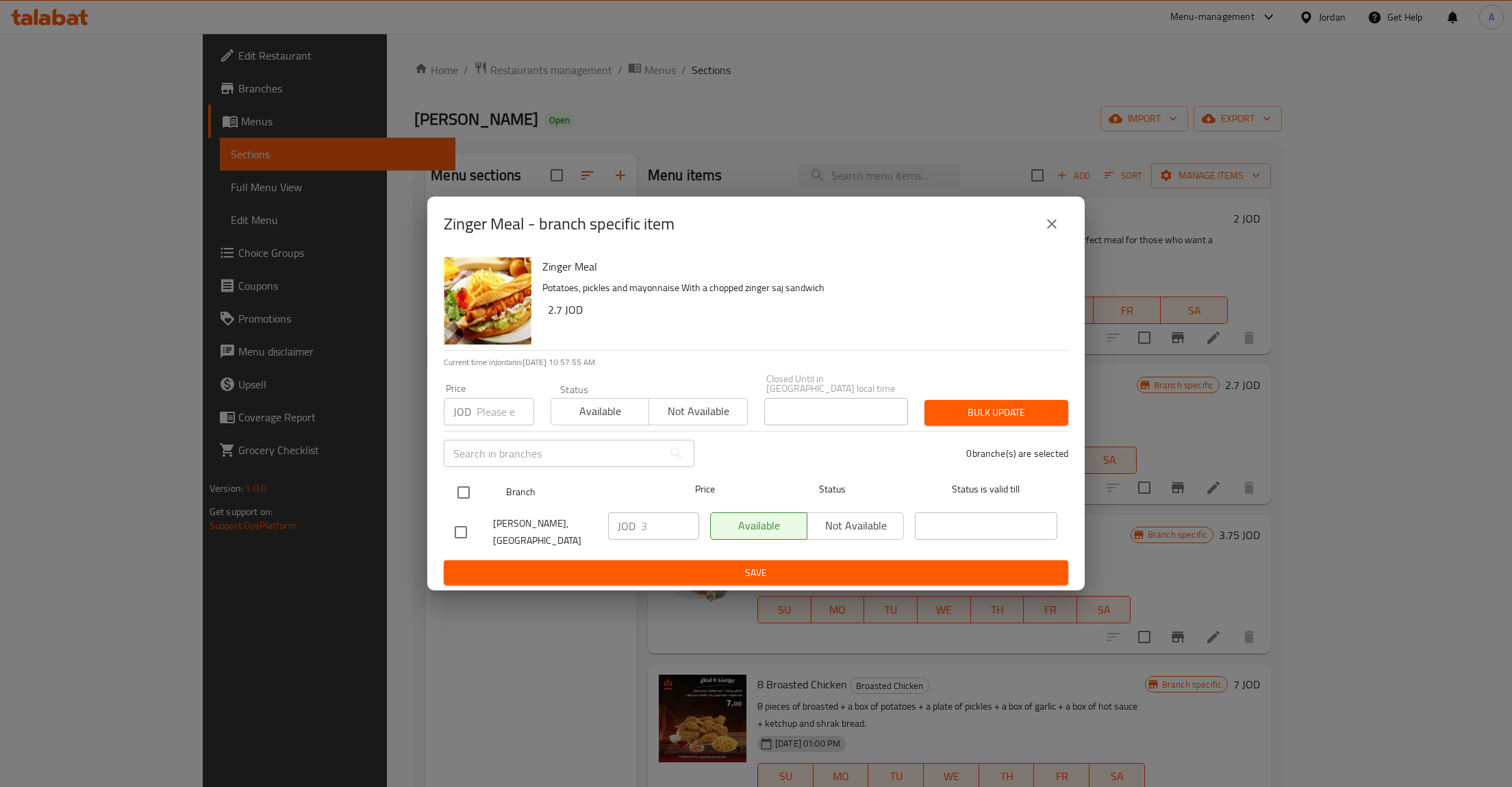
click at [479, 489] on div at bounding box center [475, 492] width 51 height 40
click at [464, 489] on input "checkbox" at bounding box center [464, 492] width 29 height 29
checkbox input "true"
click at [635, 521] on p "JOD" at bounding box center [626, 526] width 18 height 17
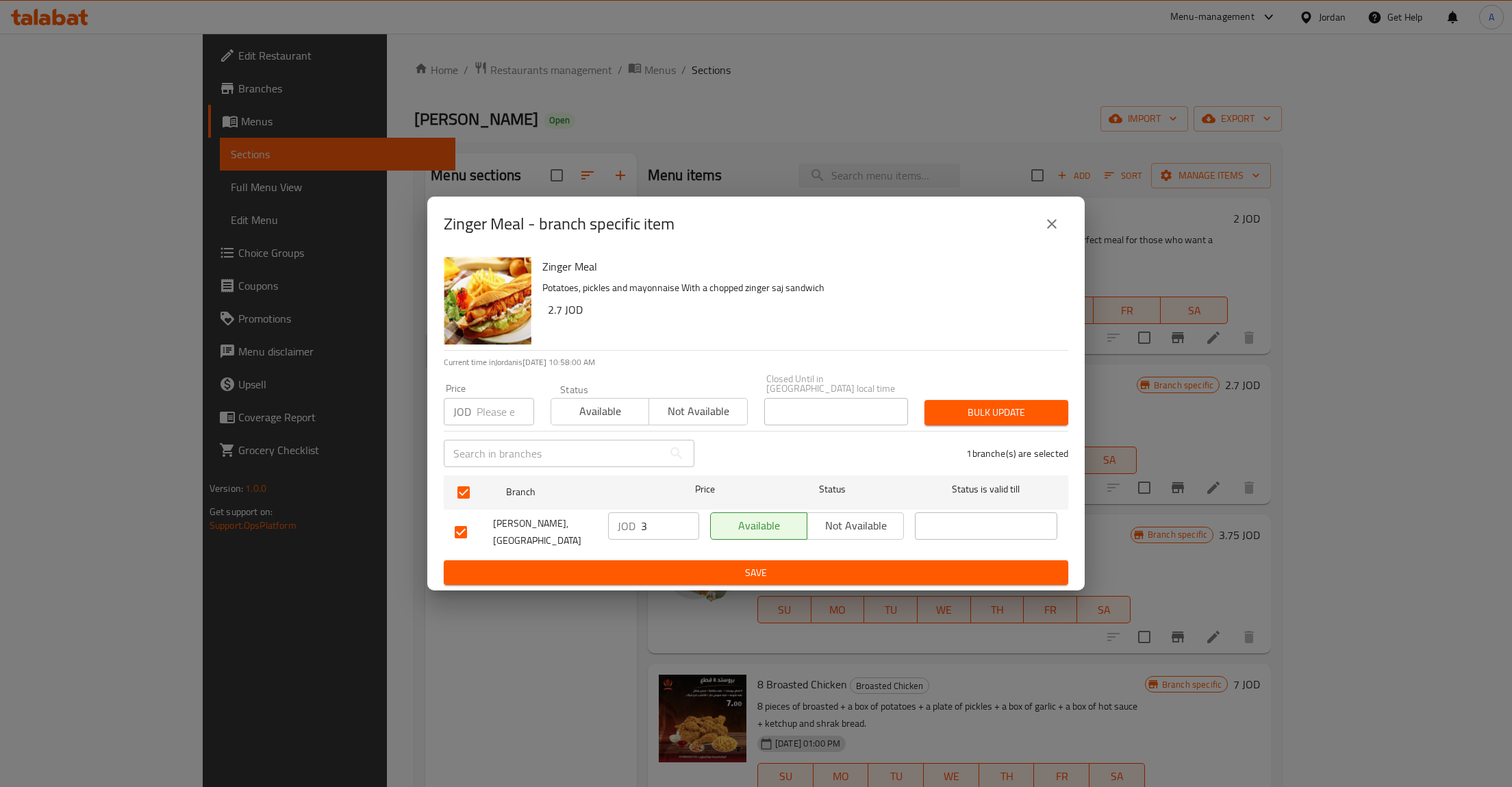
click at [638, 521] on div "JOD 3 ​" at bounding box center [654, 525] width 91 height 27
click at [675, 516] on input "3" at bounding box center [670, 525] width 58 height 27
click at [762, 568] on span "Save" at bounding box center [756, 573] width 603 height 17
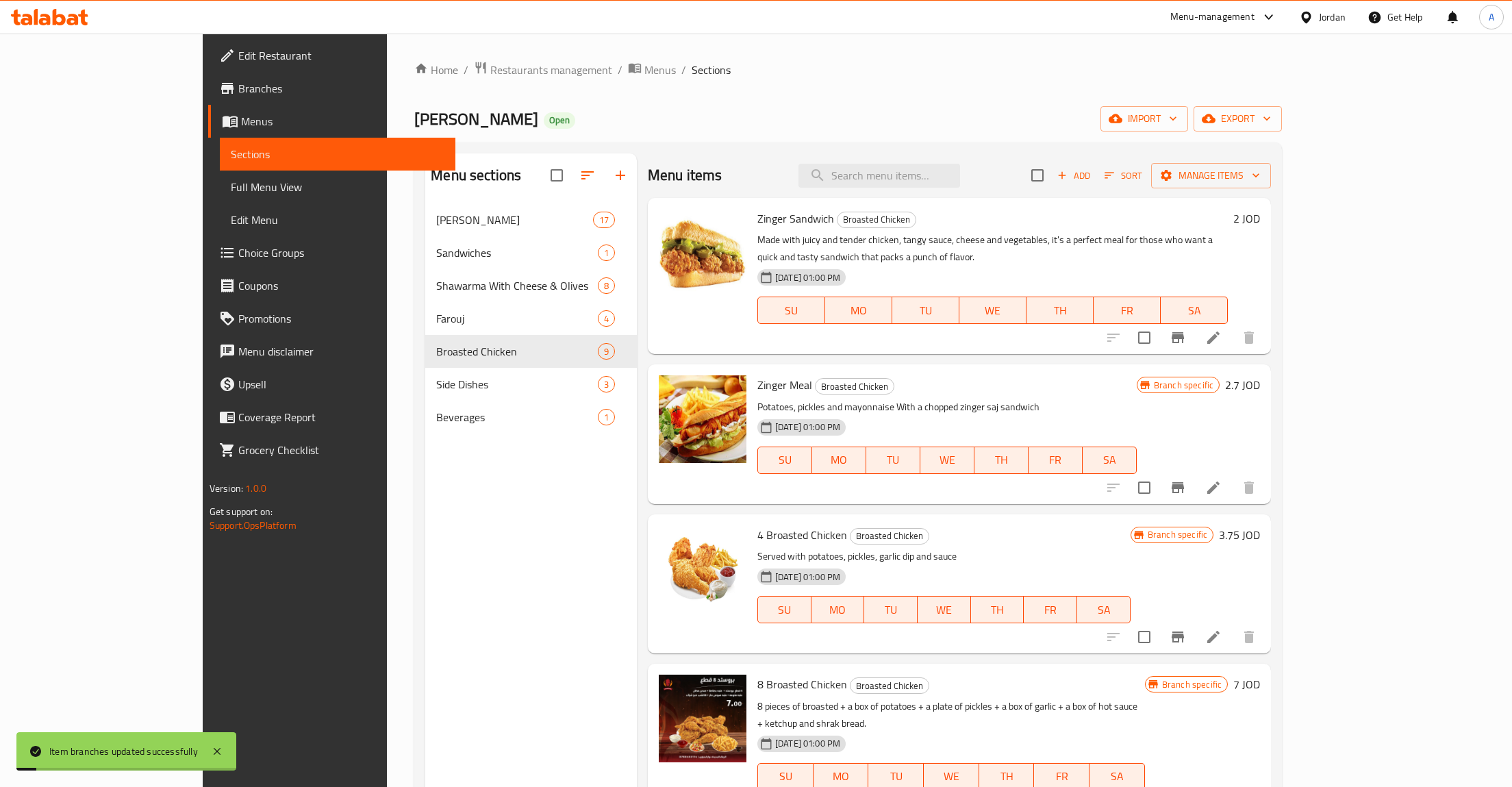
click at [1260, 375] on h6 "2.7 JOD" at bounding box center [1242, 384] width 35 height 20
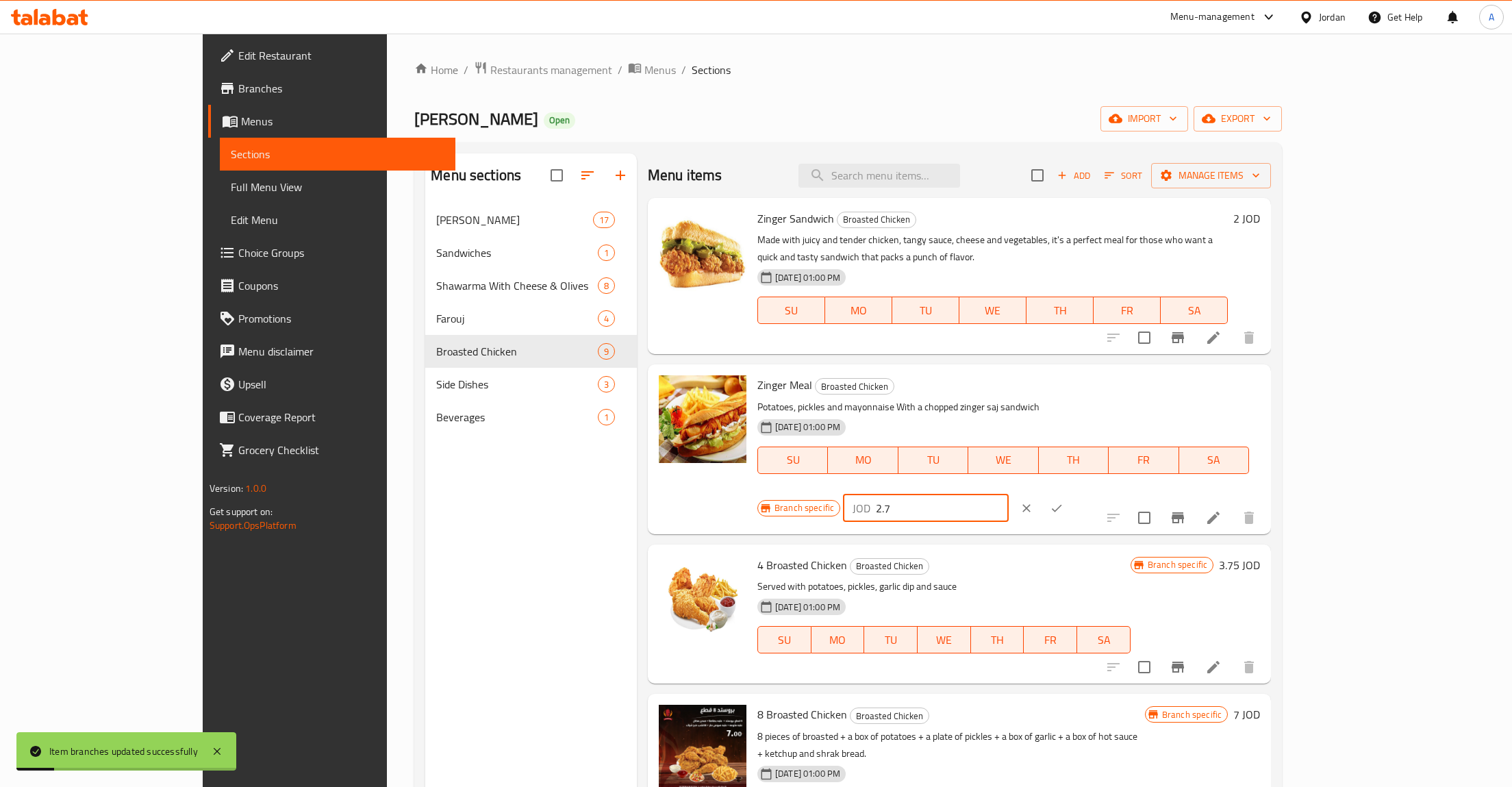
click at [1009, 494] on input "2.7" at bounding box center [942, 507] width 132 height 27
type input "2"
type input "3"
click button "ok" at bounding box center [1057, 508] width 30 height 30
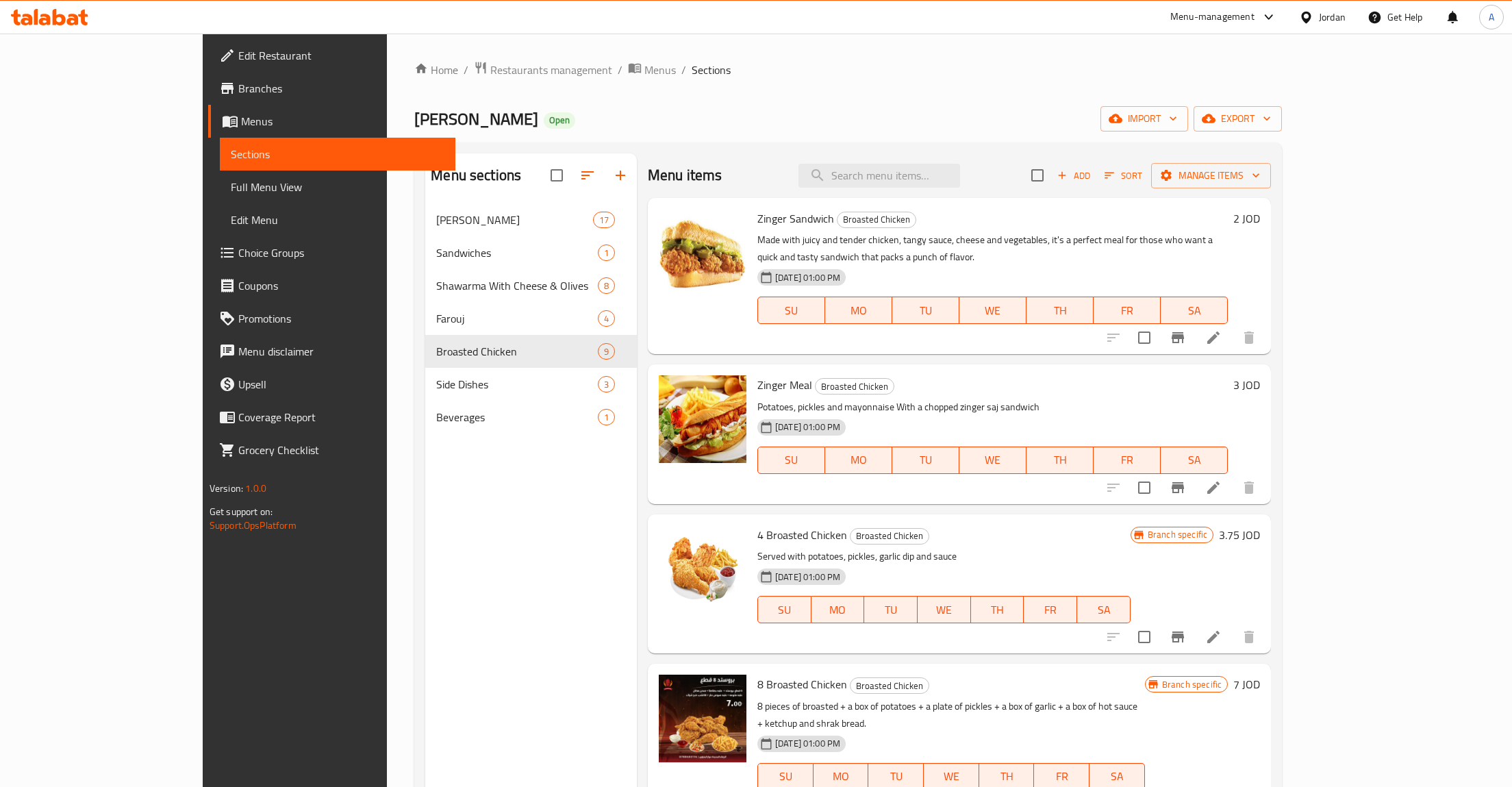
scroll to position [108, 0]
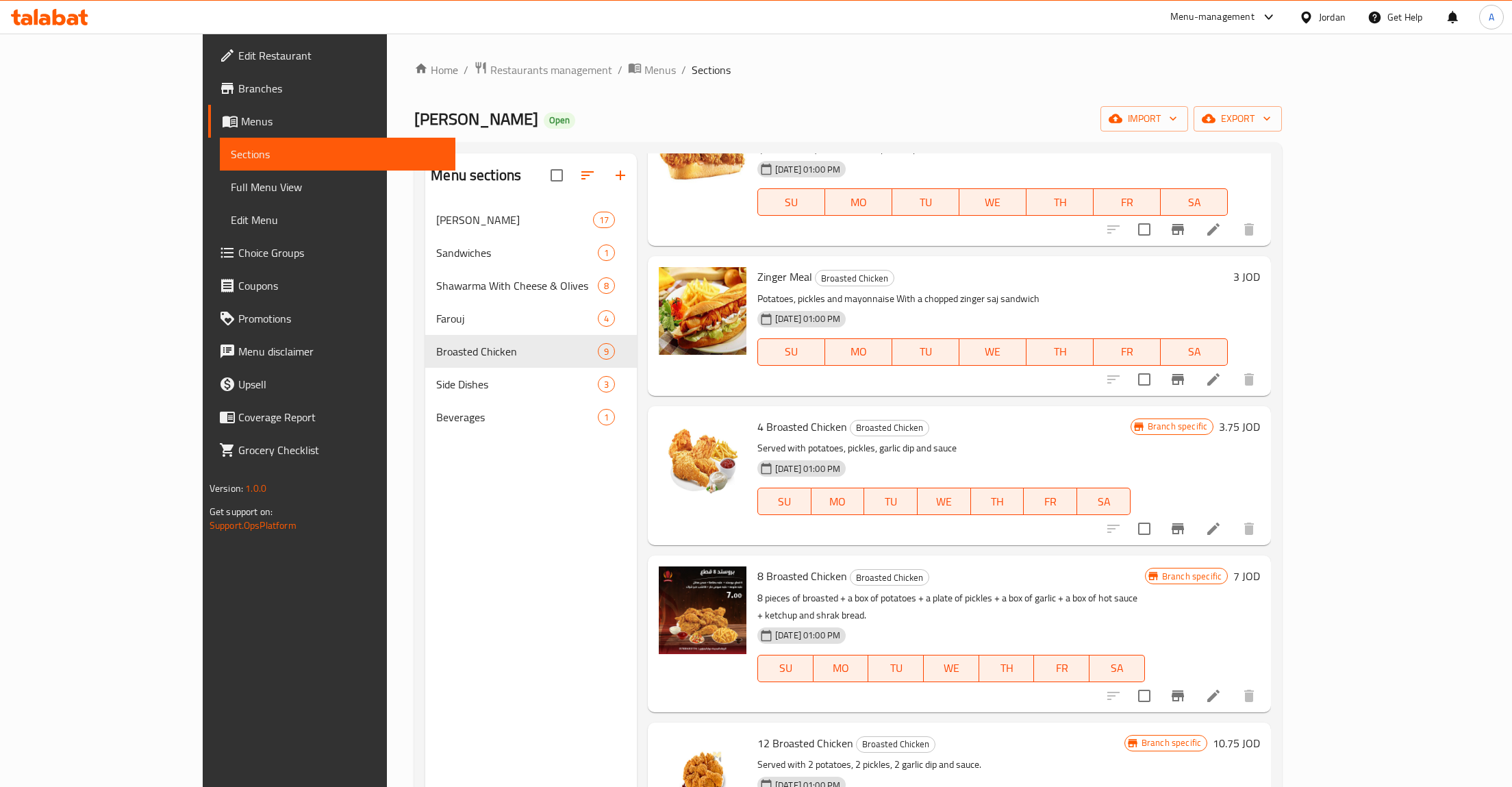
click at [1195, 512] on button "Branch-specific-item" at bounding box center [1177, 528] width 33 height 33
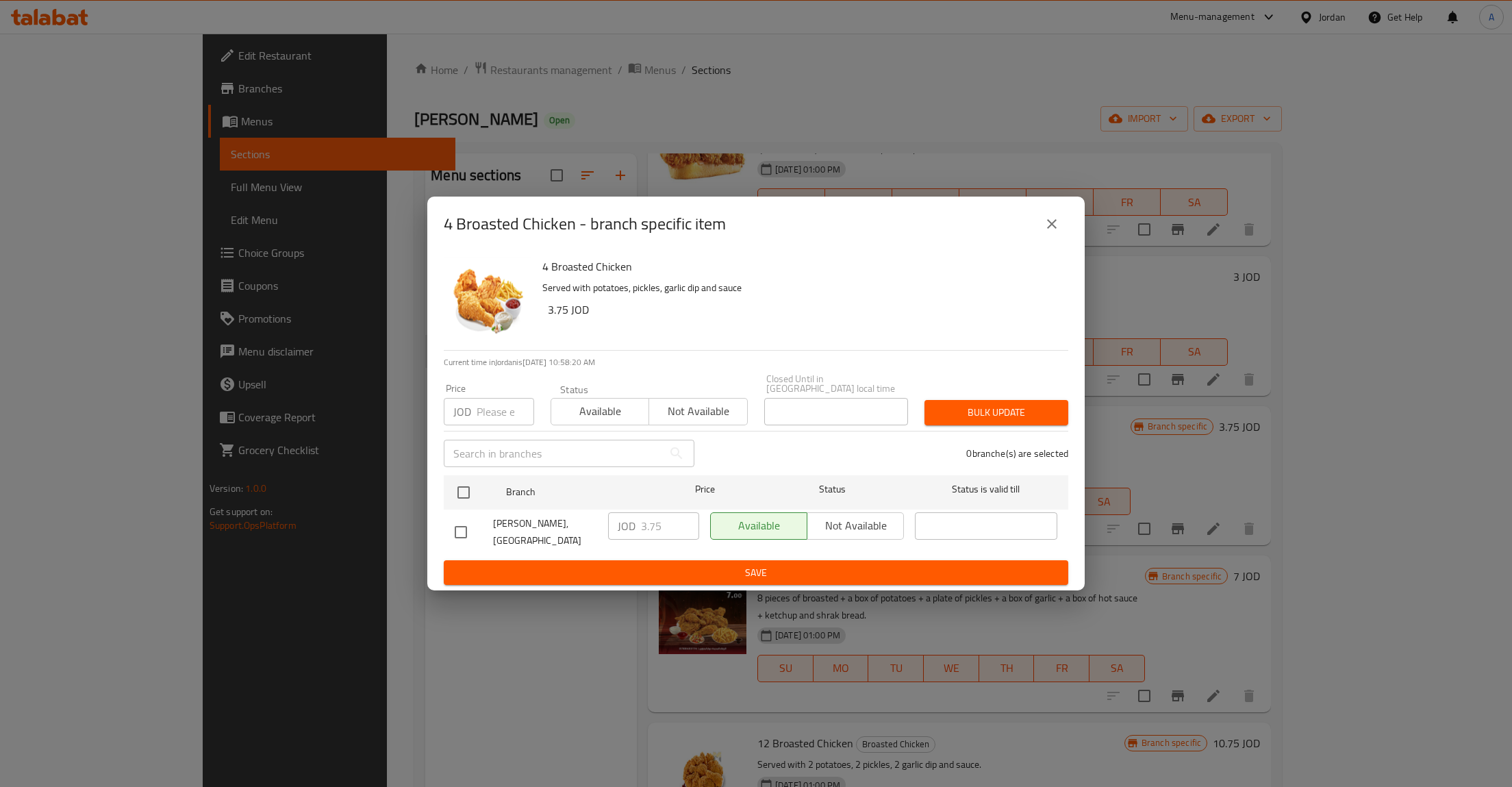
click at [1048, 228] on icon "close" at bounding box center [1052, 224] width 9 height 9
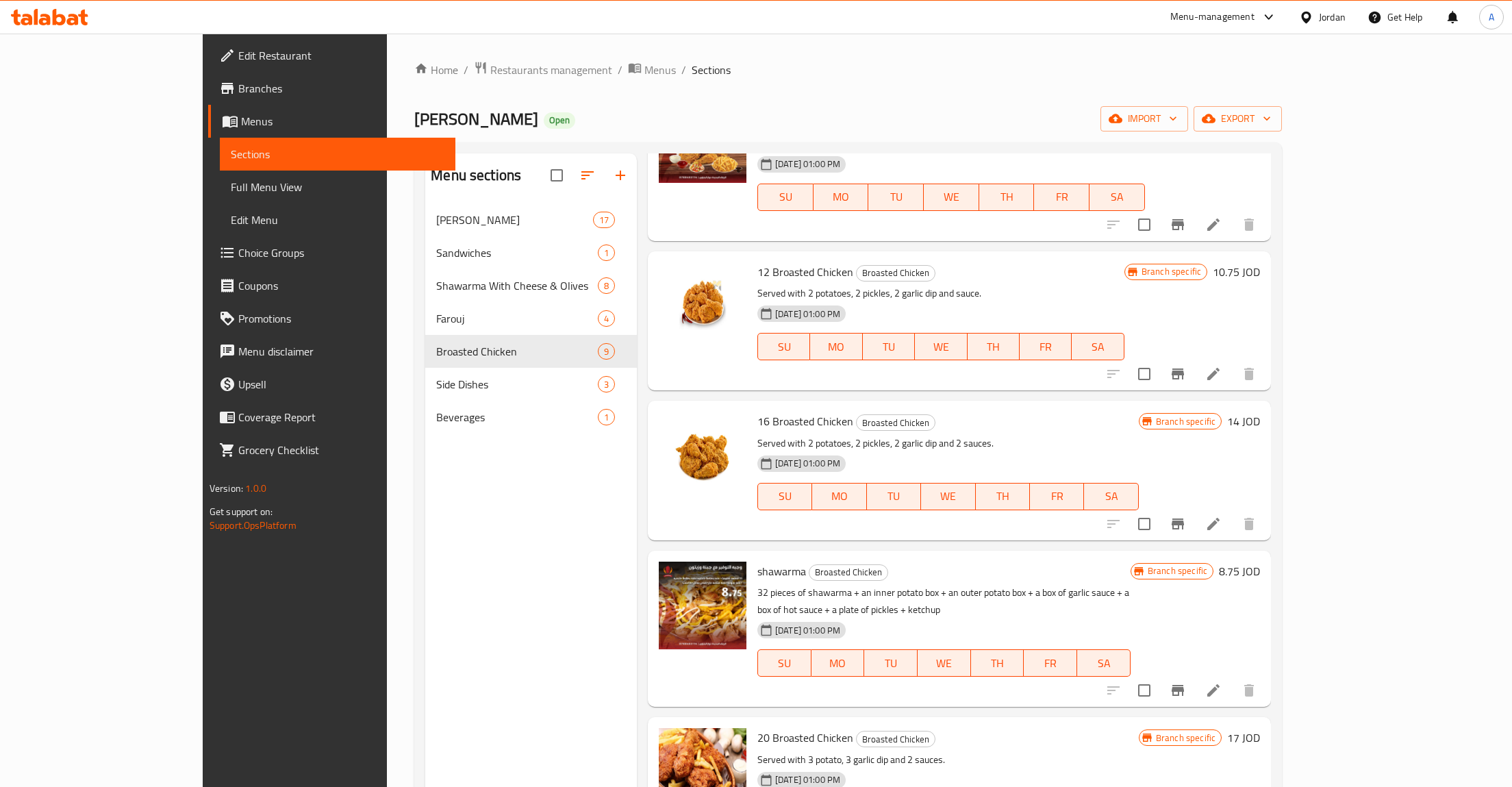
scroll to position [594, 0]
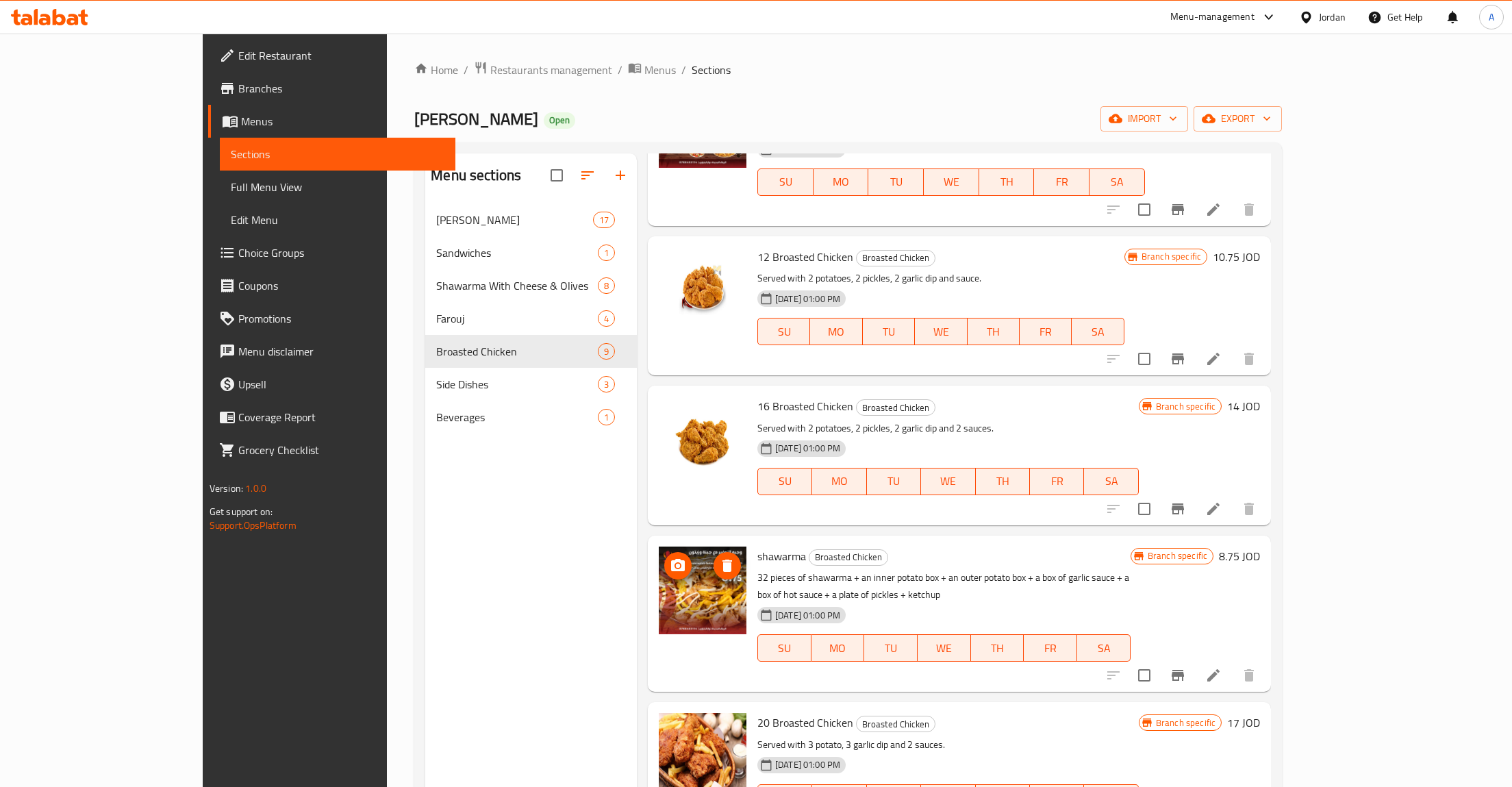
click at [660, 546] on img at bounding box center [702, 590] width 88 height 88
click at [659, 557] on img at bounding box center [702, 590] width 88 height 88
click at [719, 558] on icon "delete image" at bounding box center [728, 566] width 17 height 17
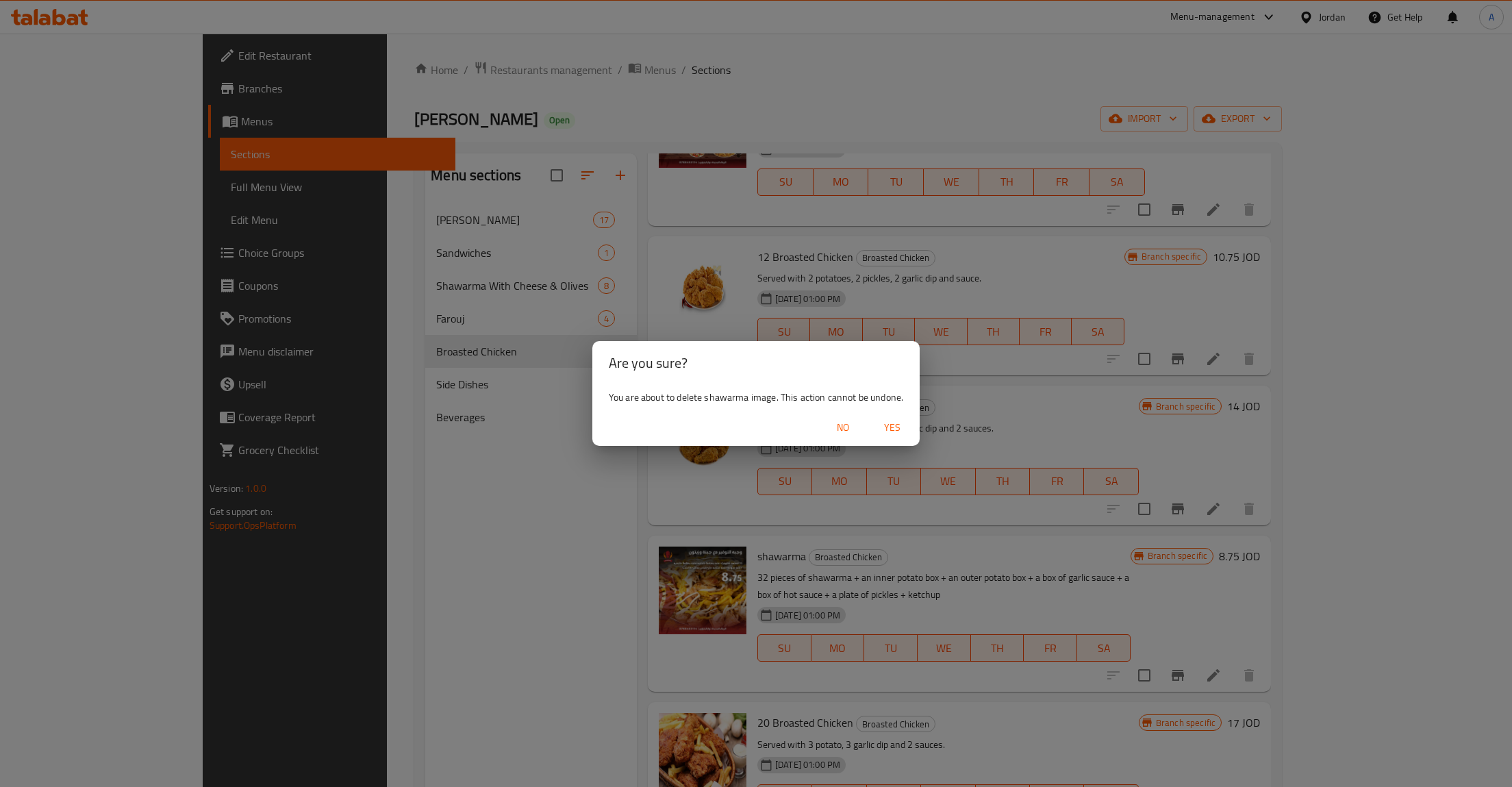
click at [888, 425] on span "Yes" at bounding box center [892, 427] width 33 height 17
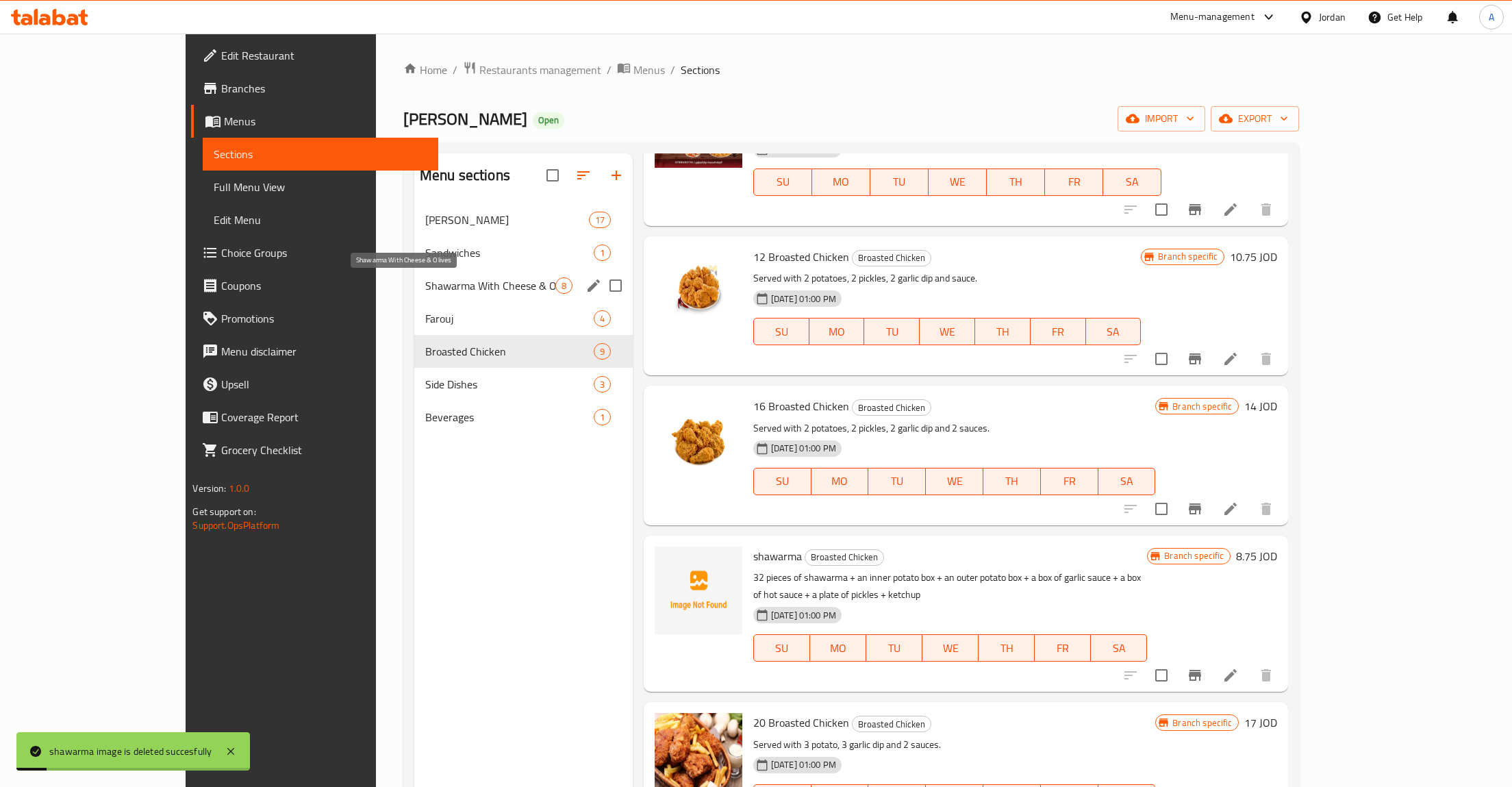
click at [425, 293] on span "Shawarma With Cheese & Olives" at bounding box center [491, 285] width 131 height 17
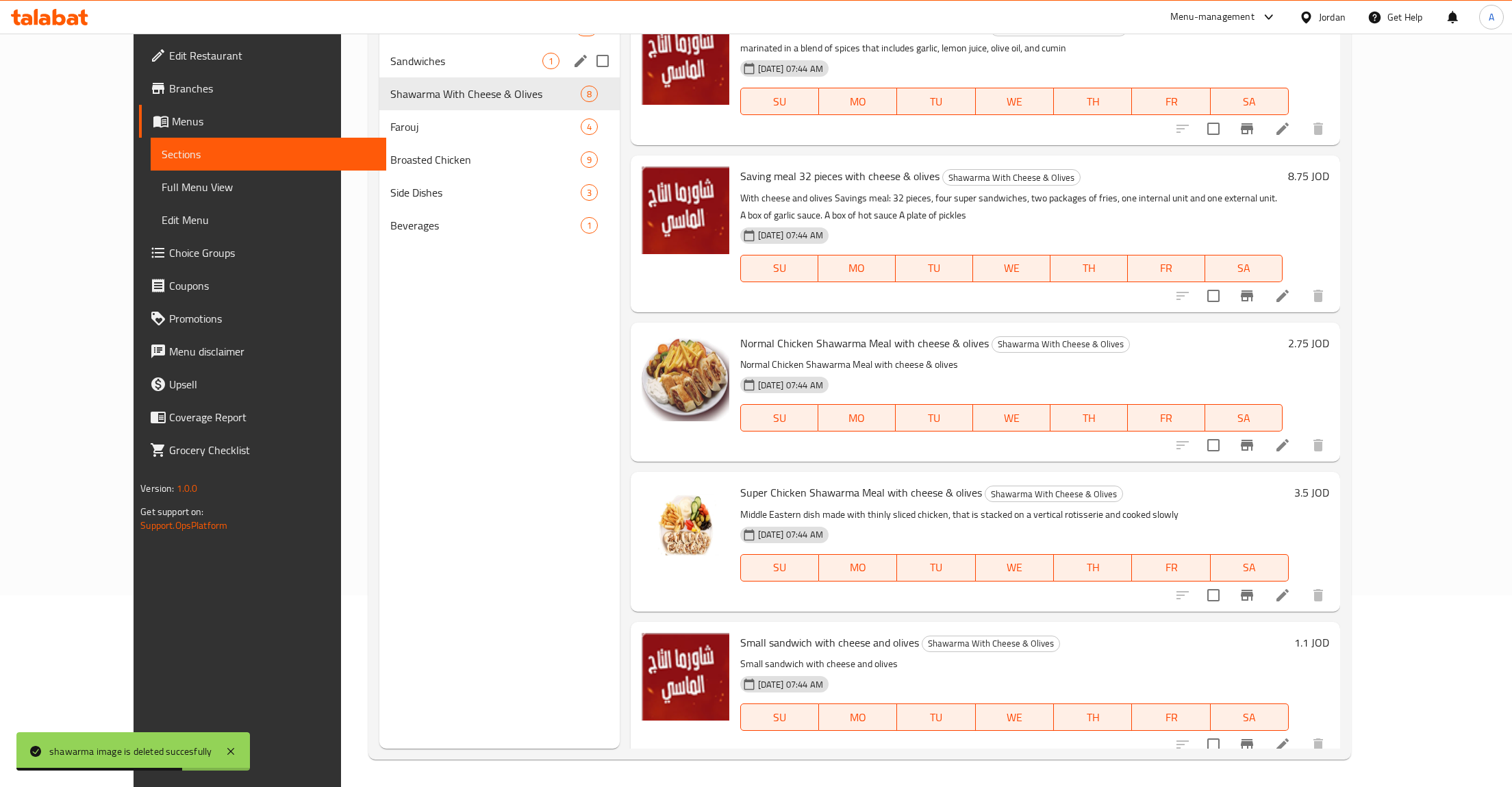
click at [393, 77] on div "Sandwiches 1" at bounding box center [500, 61] width 241 height 33
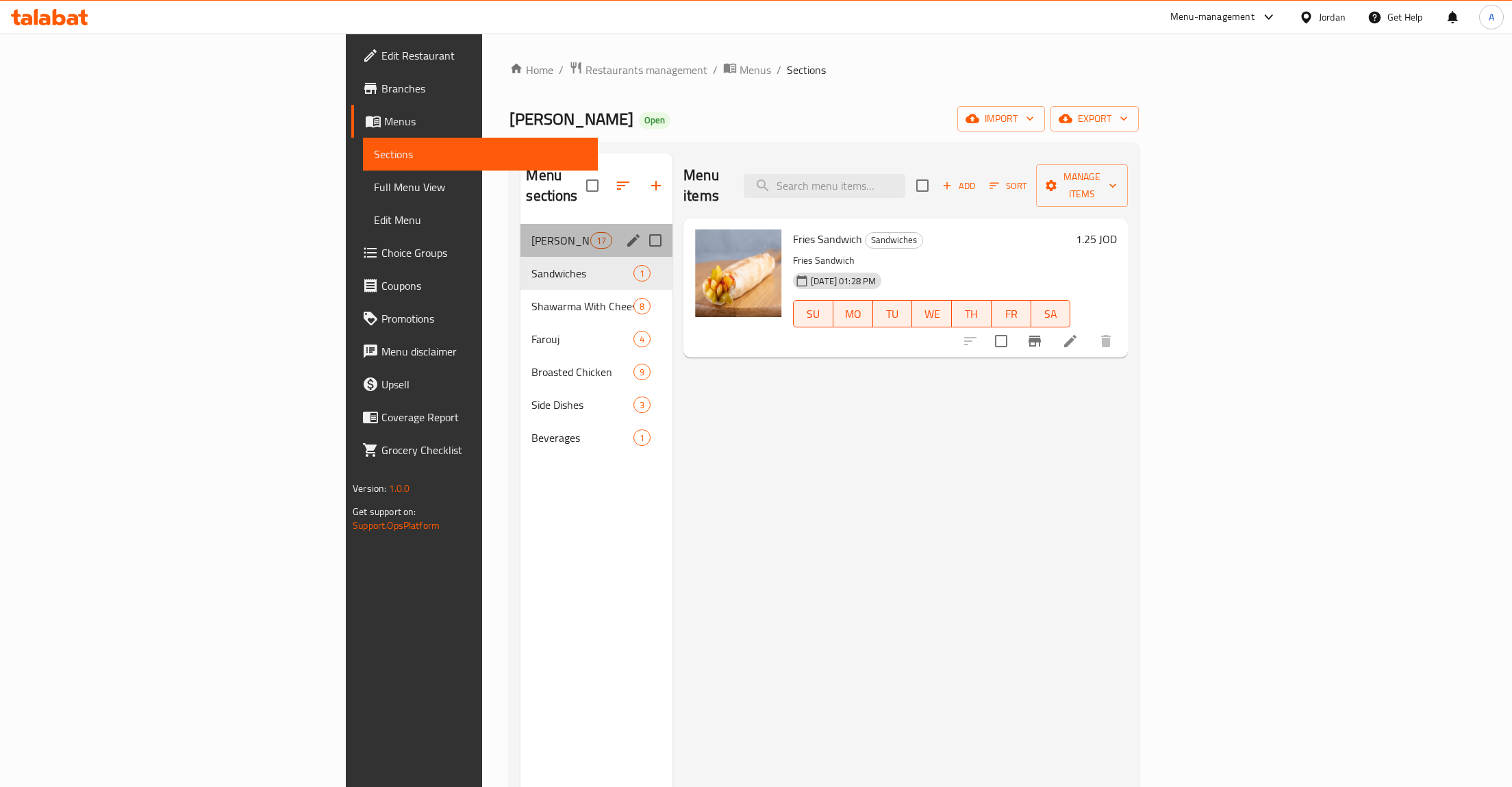
click at [520, 230] on div "[PERSON_NAME] 17" at bounding box center [596, 240] width 152 height 33
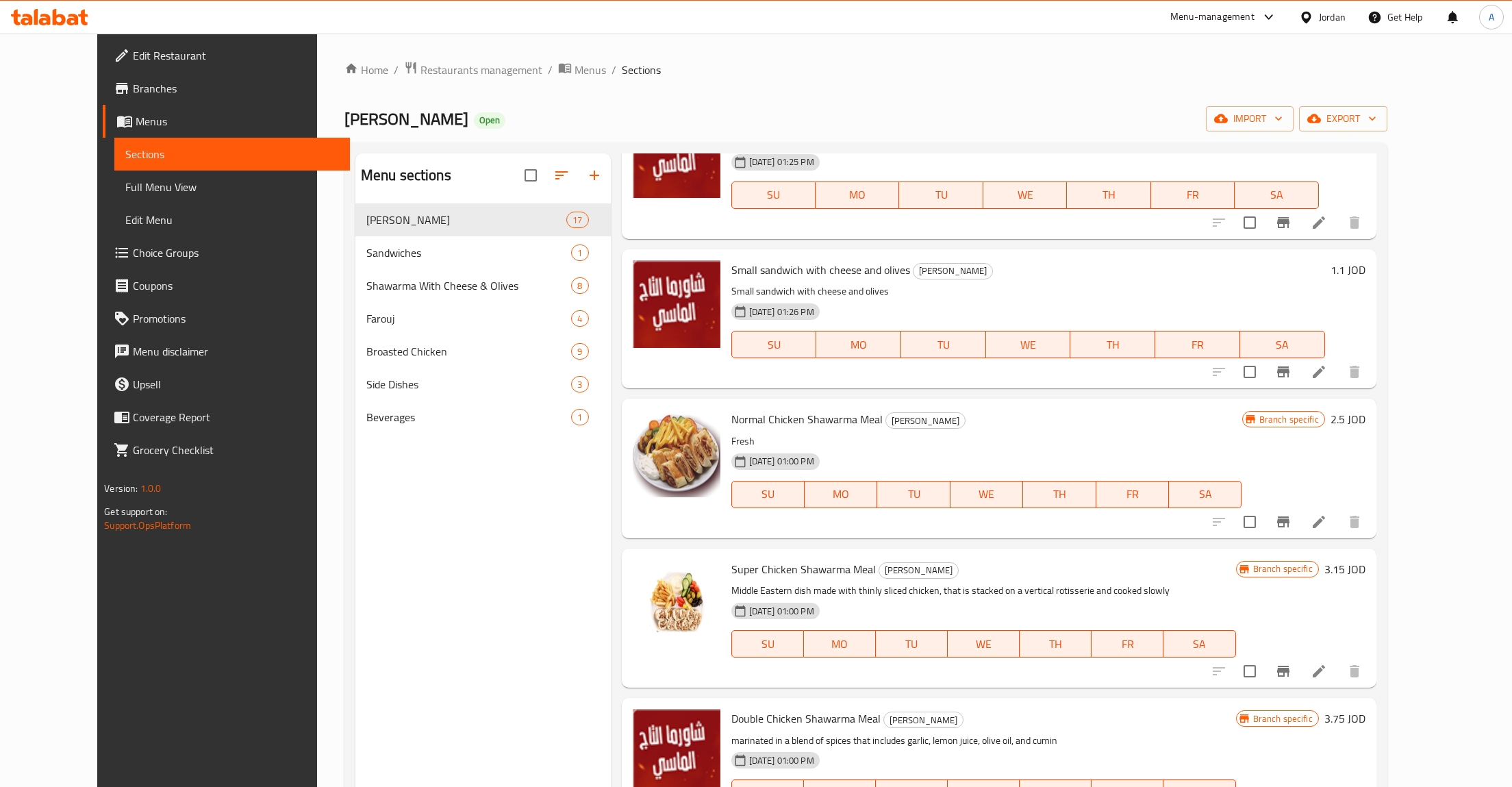
scroll to position [1194, 0]
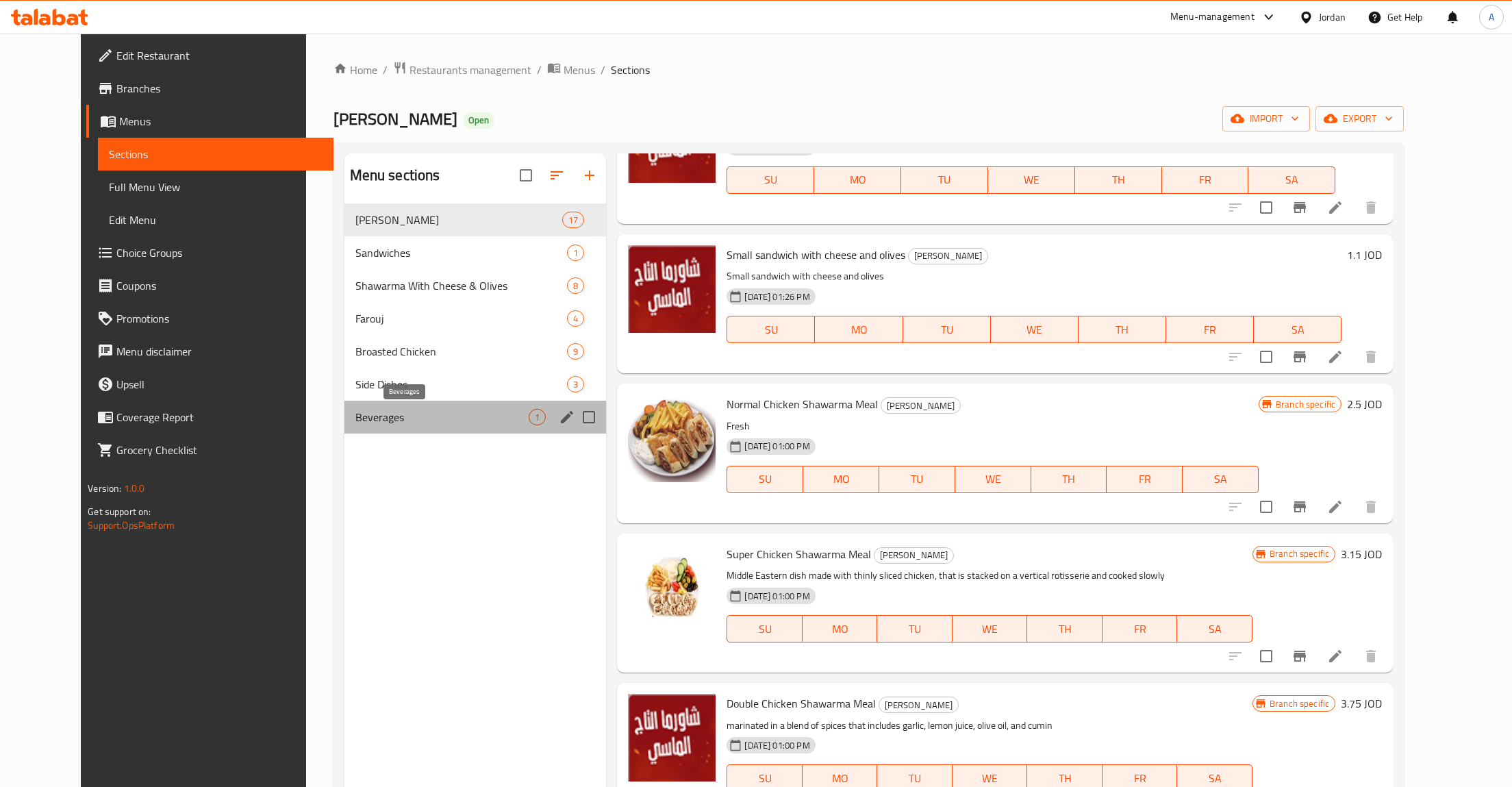
click at [470, 418] on span "Beverages" at bounding box center [442, 417] width 174 height 17
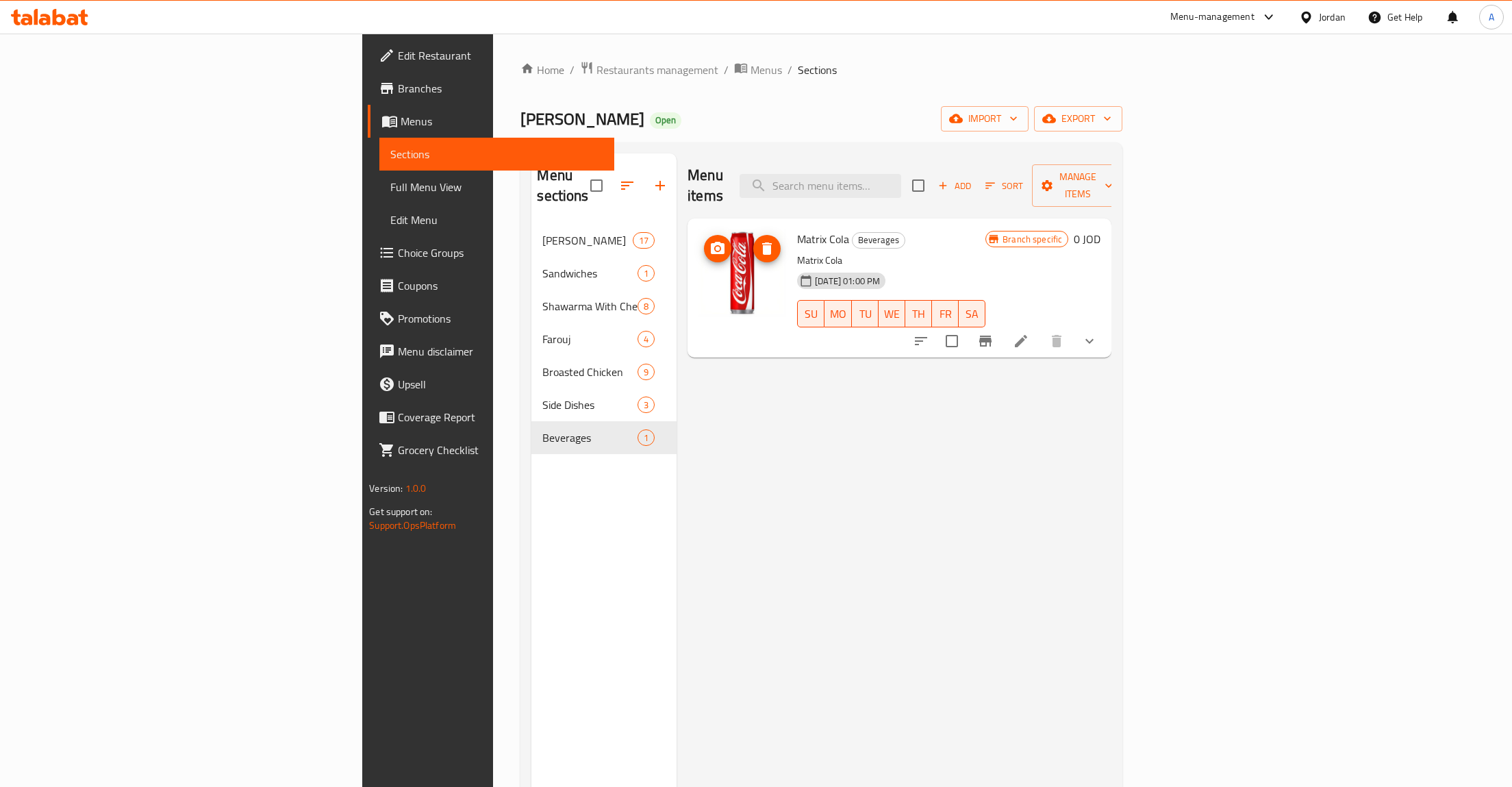
drag, startPoint x: 647, startPoint y: 250, endPoint x: 668, endPoint y: 255, distance: 21.6
click at [699, 251] on img at bounding box center [742, 273] width 88 height 88
click at [762, 242] on icon "delete image" at bounding box center [767, 248] width 9 height 12
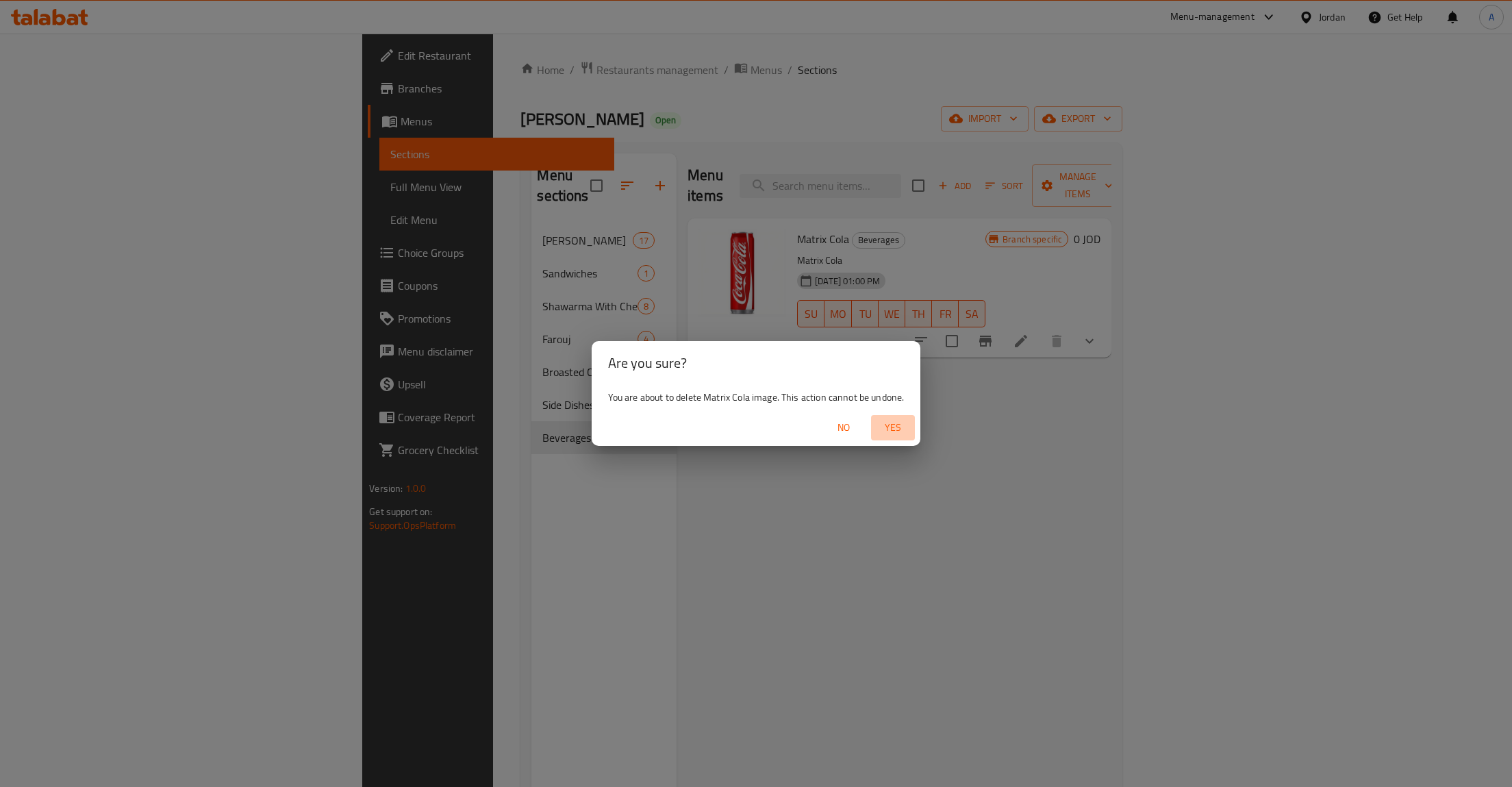
click at [891, 434] on span "Yes" at bounding box center [893, 427] width 33 height 17
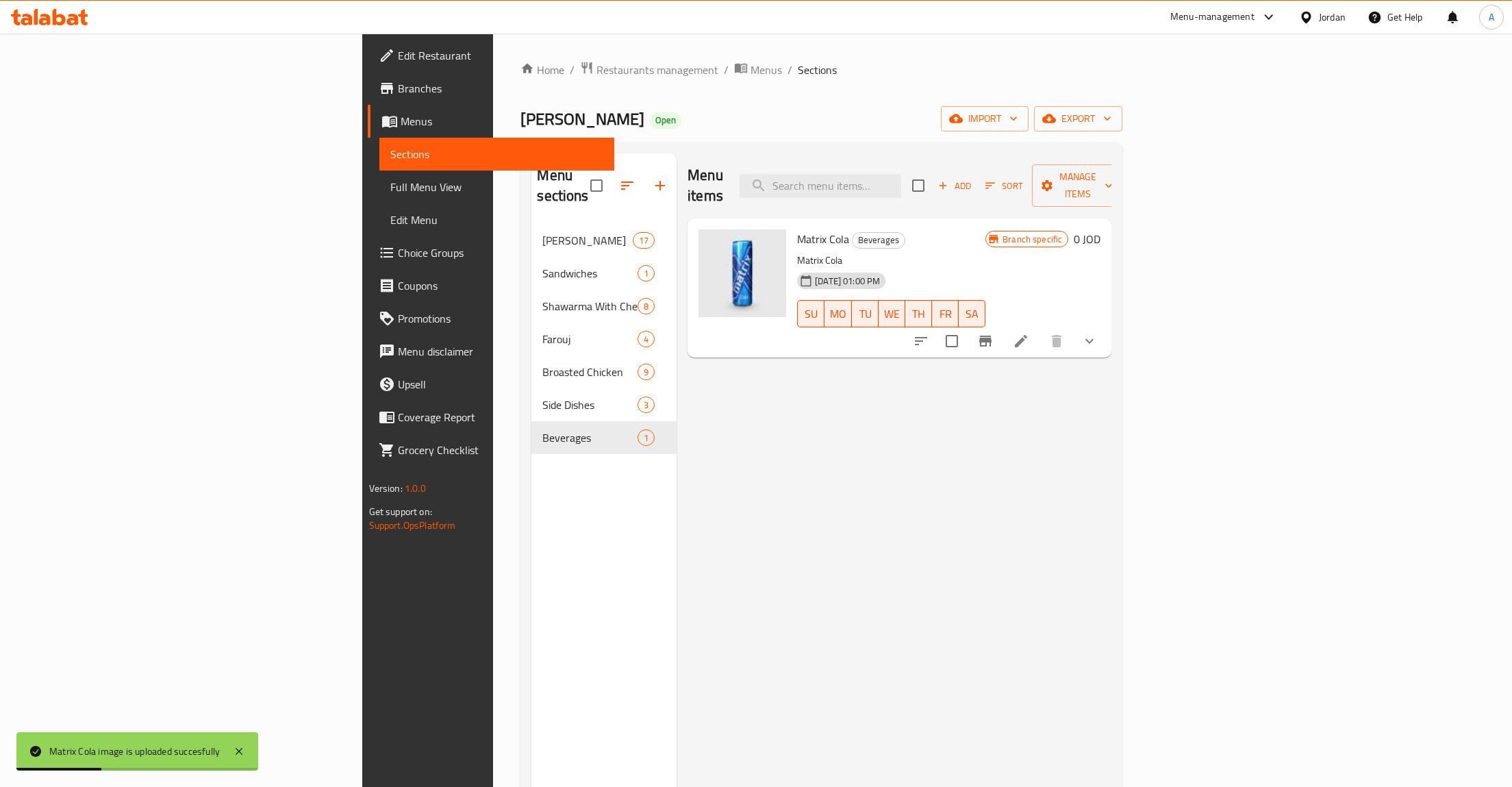
click at [1106, 324] on button "show more" at bounding box center [1089, 340] width 33 height 33
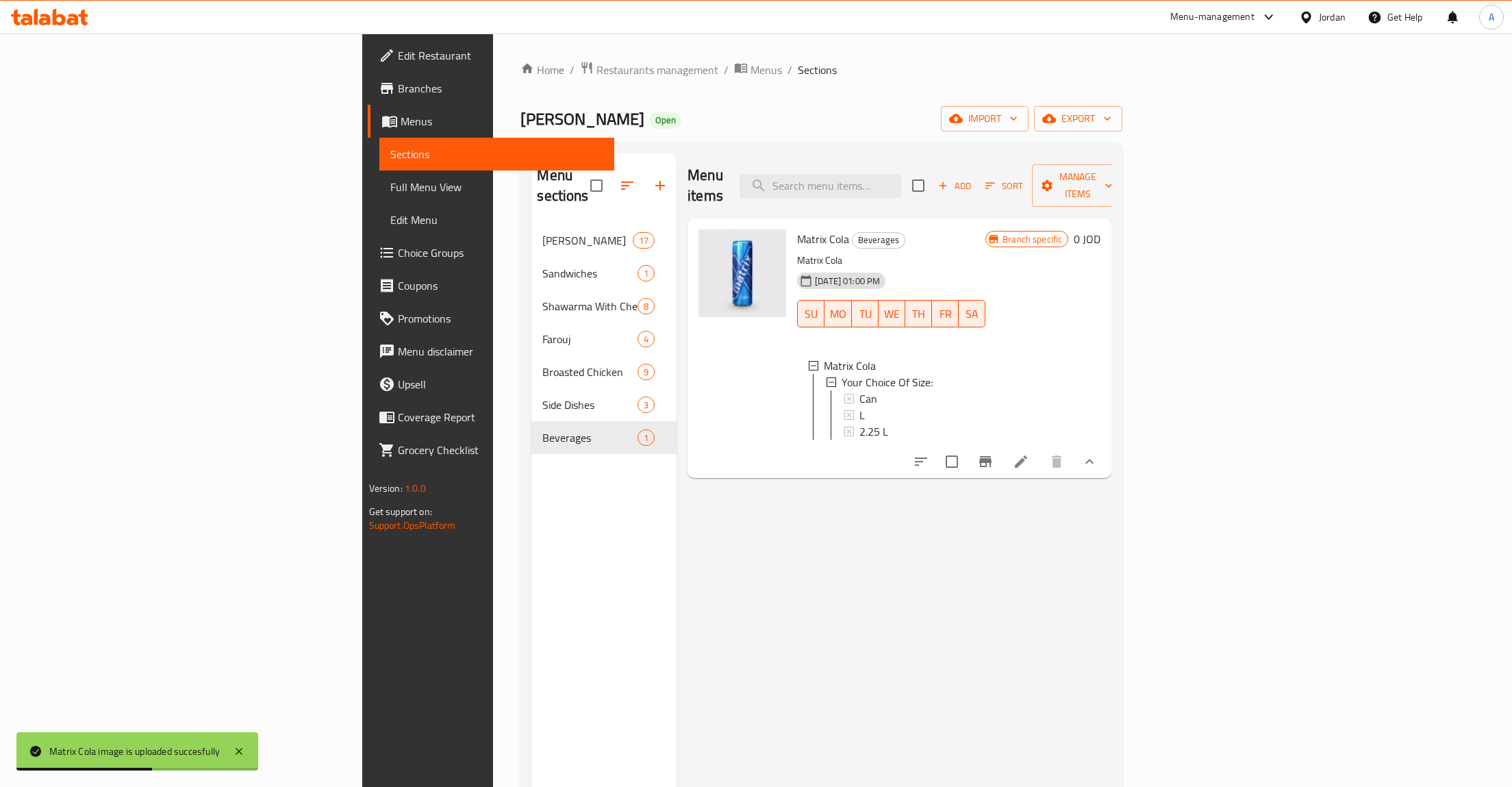
scroll to position [2, 0]
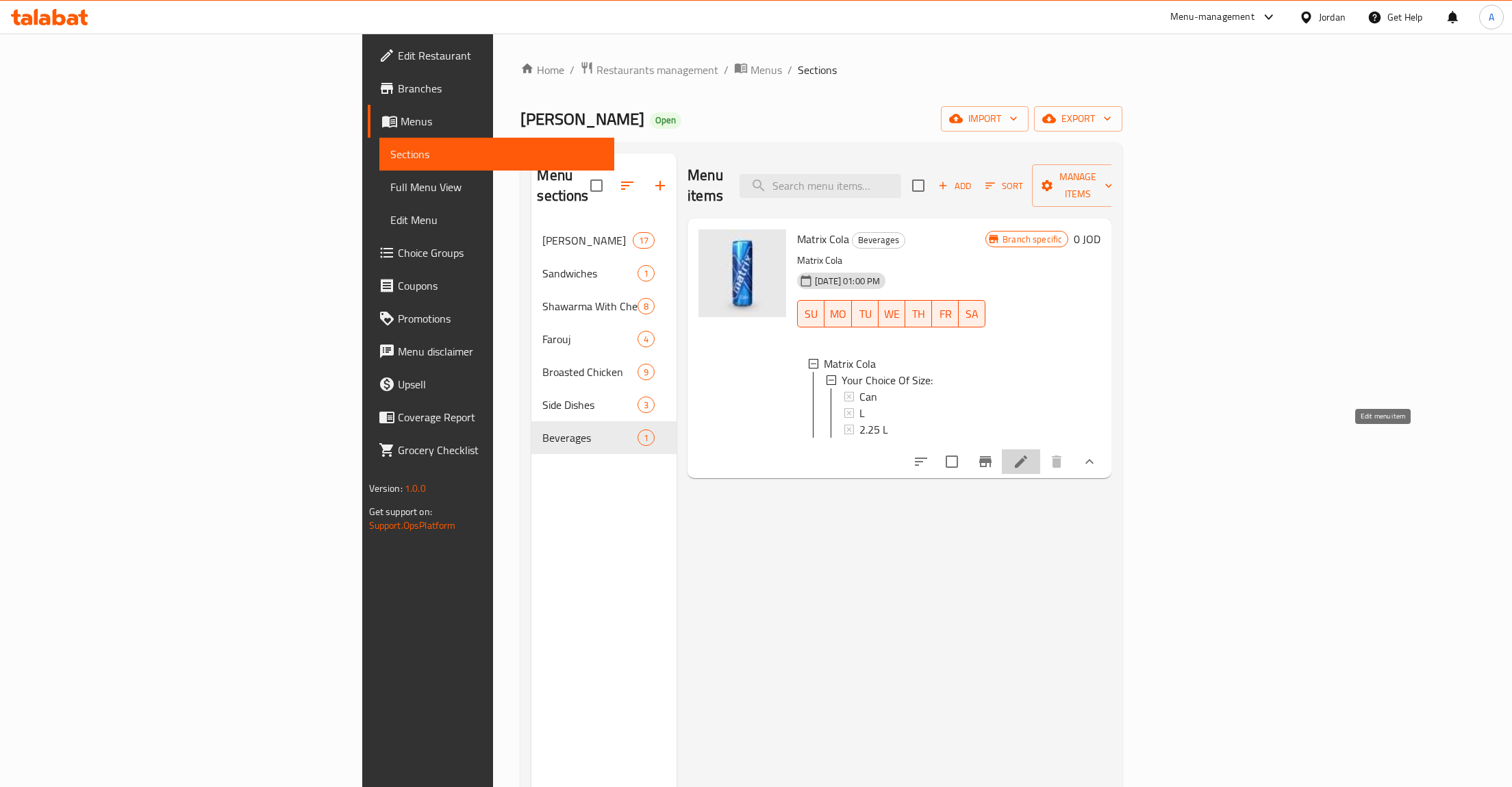
click at [1028, 455] on icon at bounding box center [1020, 461] width 12 height 12
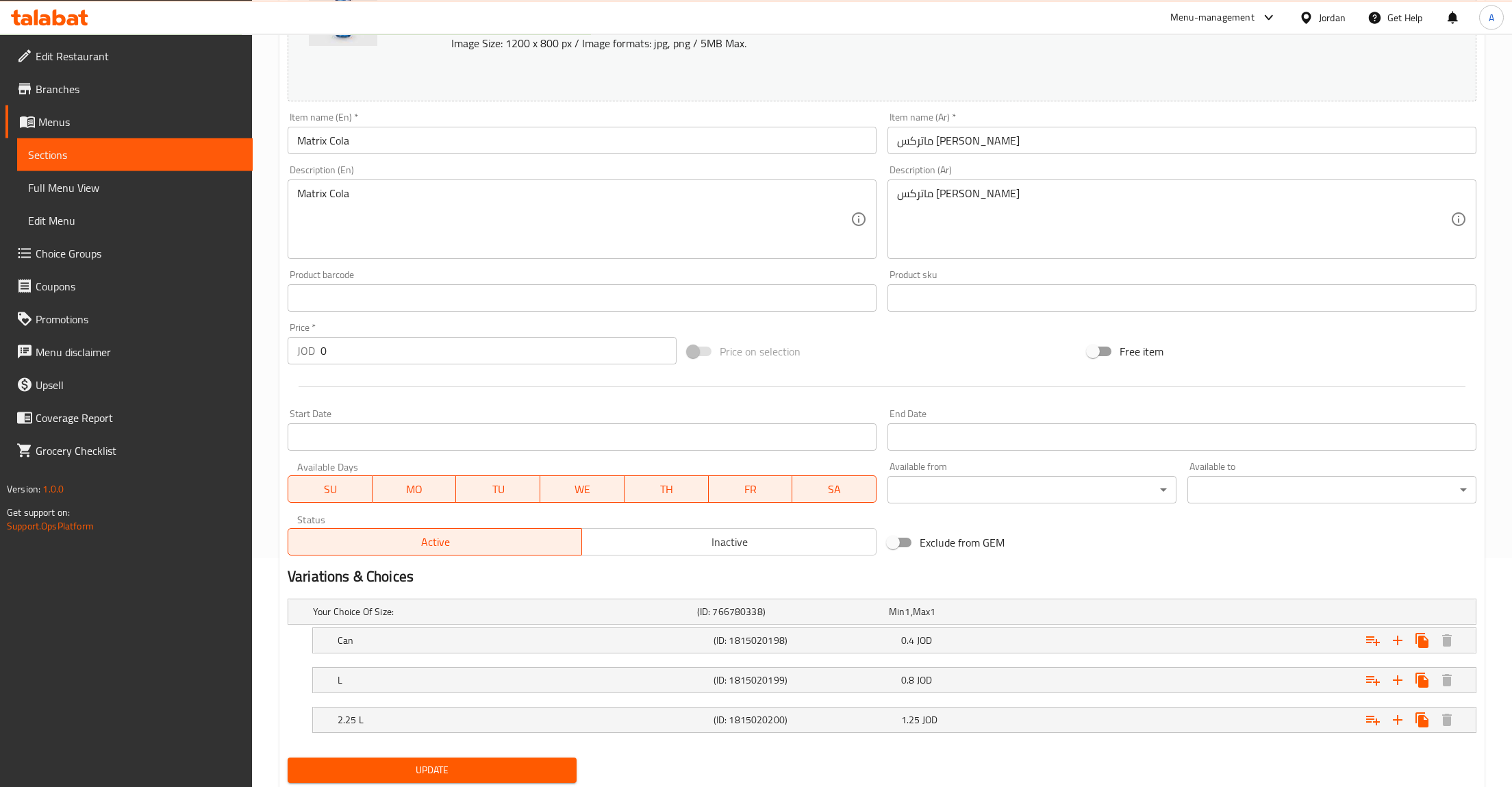
scroll to position [272, 0]
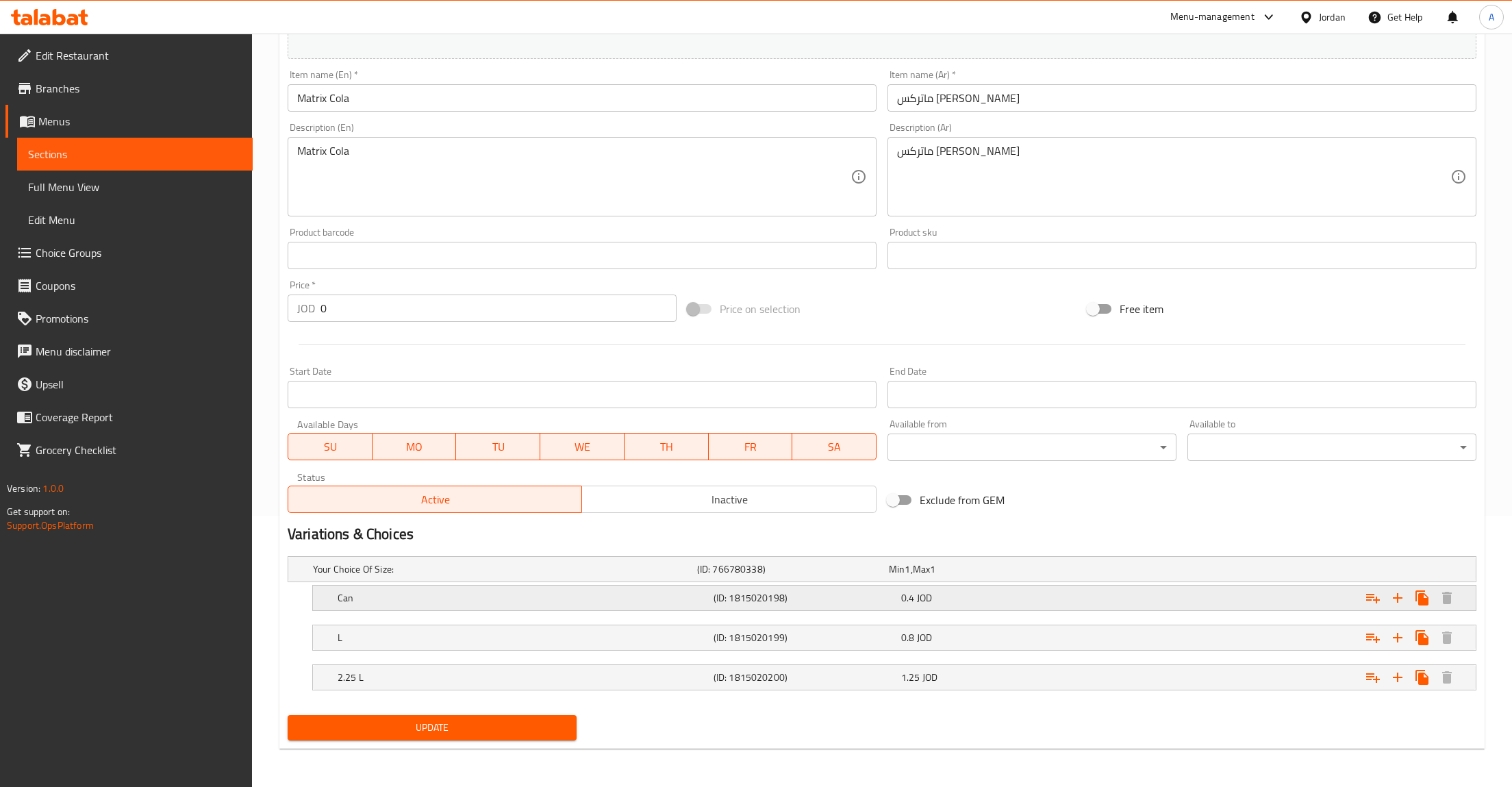
click at [987, 594] on div "0.4 JOD" at bounding box center [992, 598] width 182 height 14
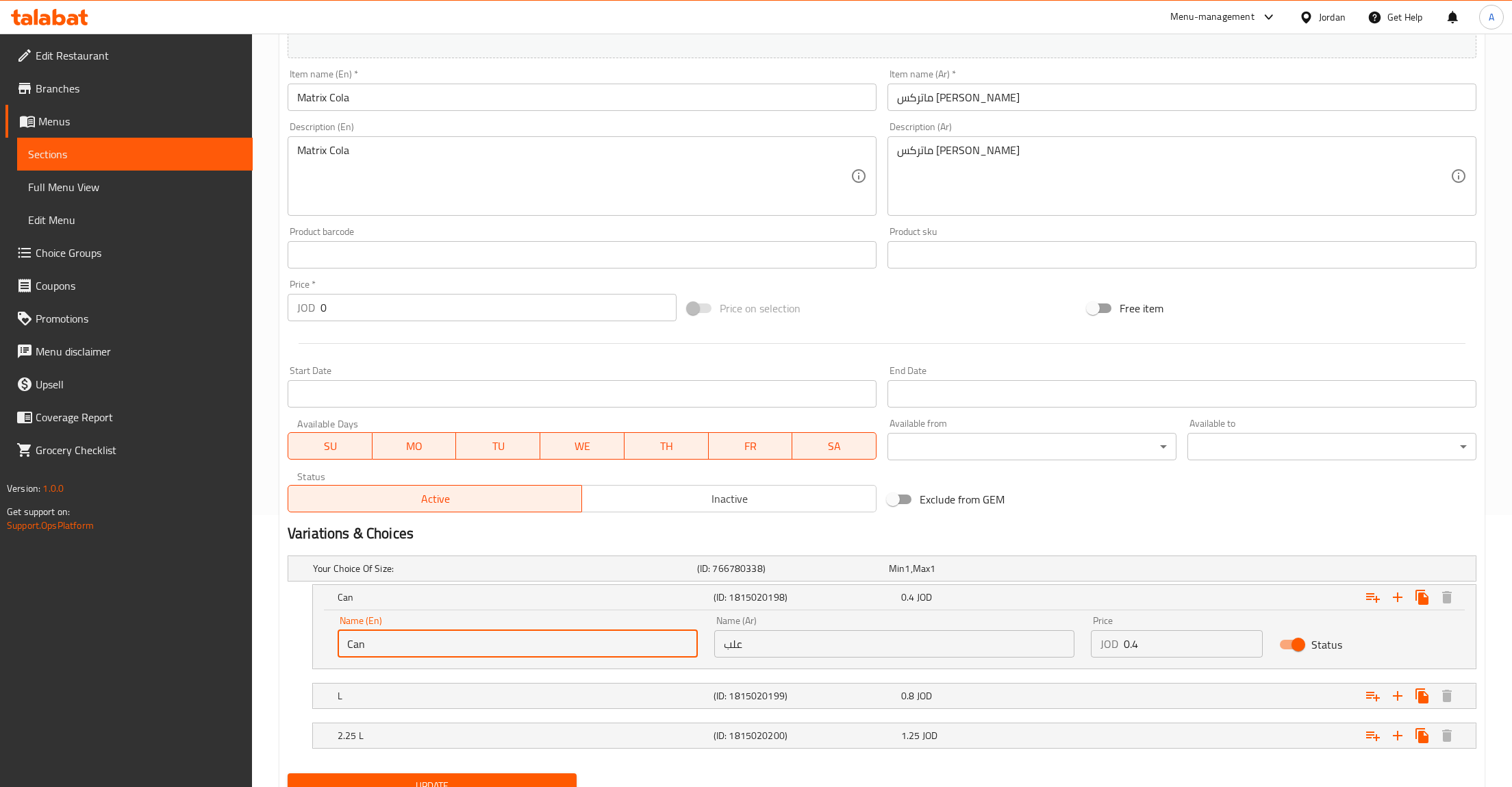
click at [483, 645] on input "Can" at bounding box center [518, 643] width 360 height 27
type input "ؤمشخ"
type input "}"
type input "C"
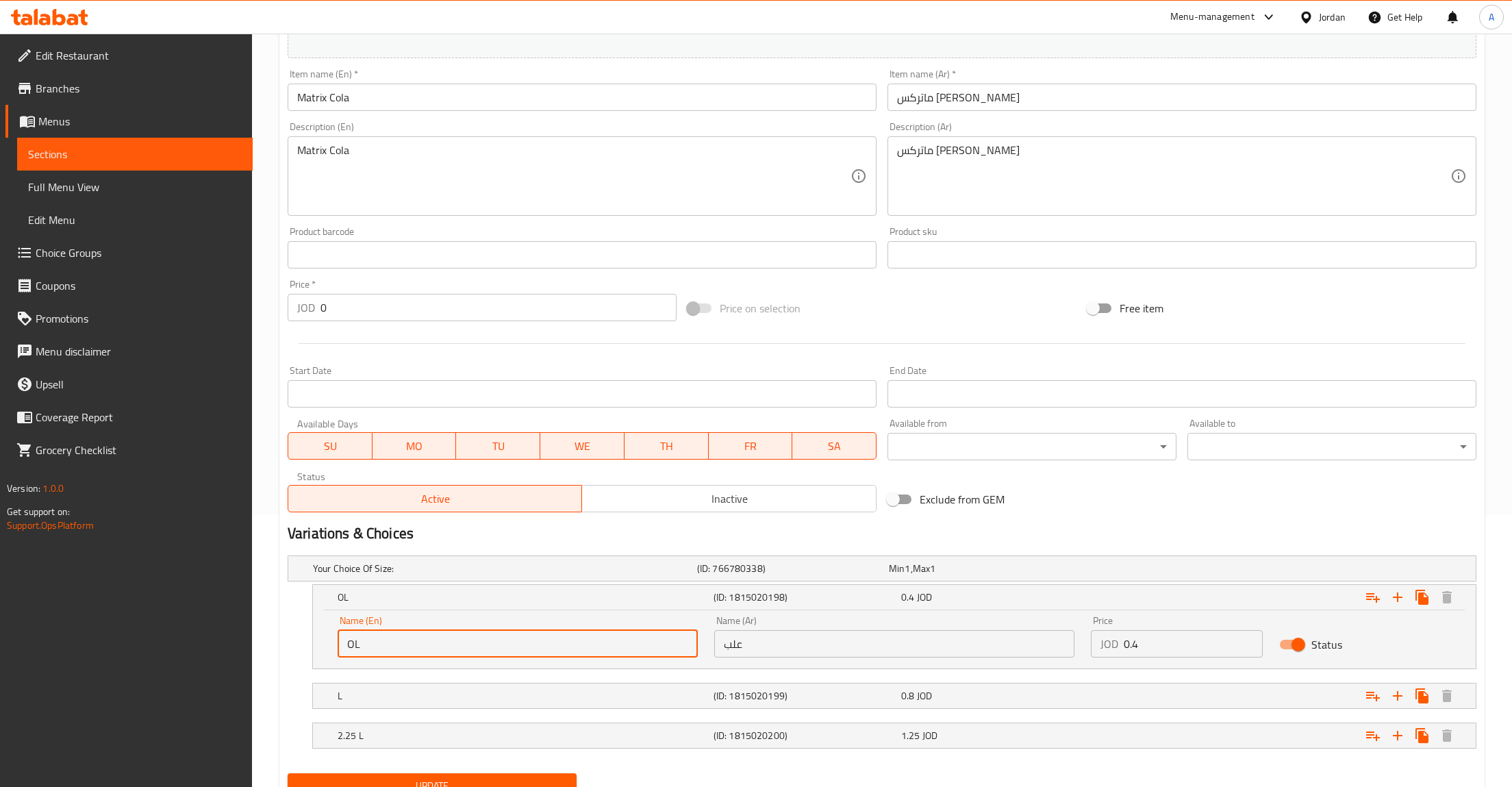
type input "O"
type input "cOLA"
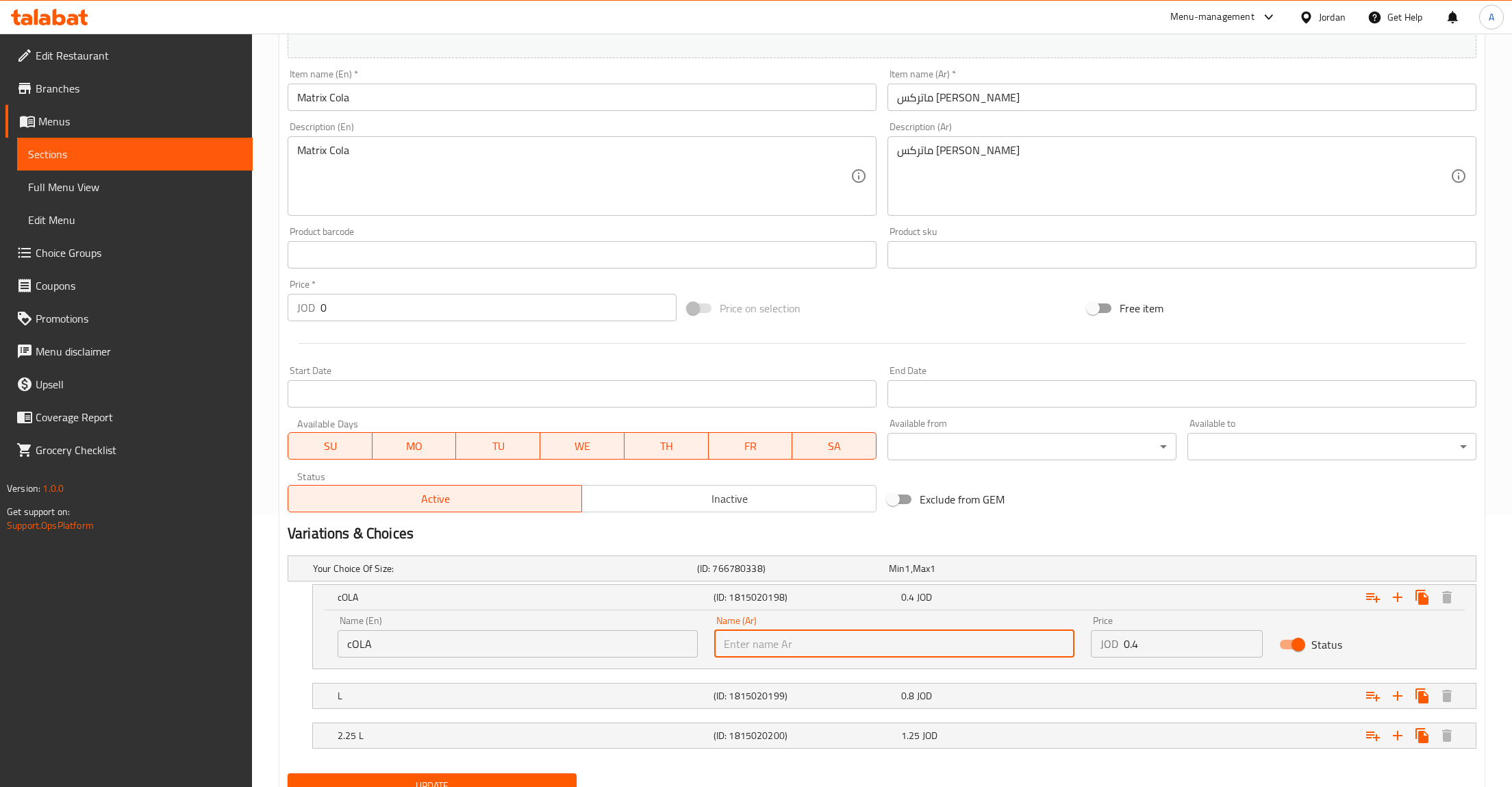
click at [446, 641] on input "cOLA" at bounding box center [518, 643] width 360 height 27
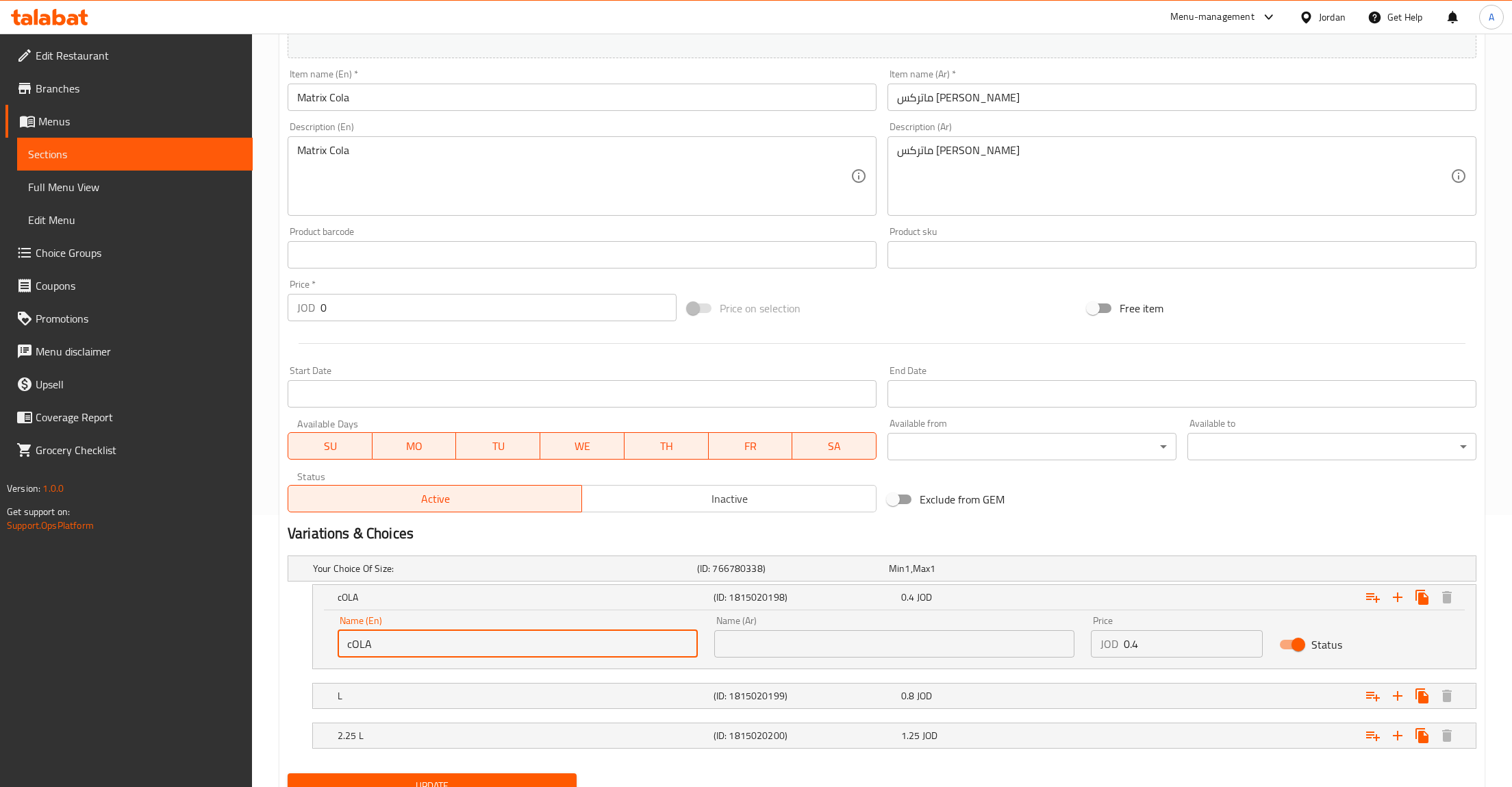
click at [446, 641] on input "cOLA" at bounding box center [518, 643] width 360 height 27
type input "Cola"
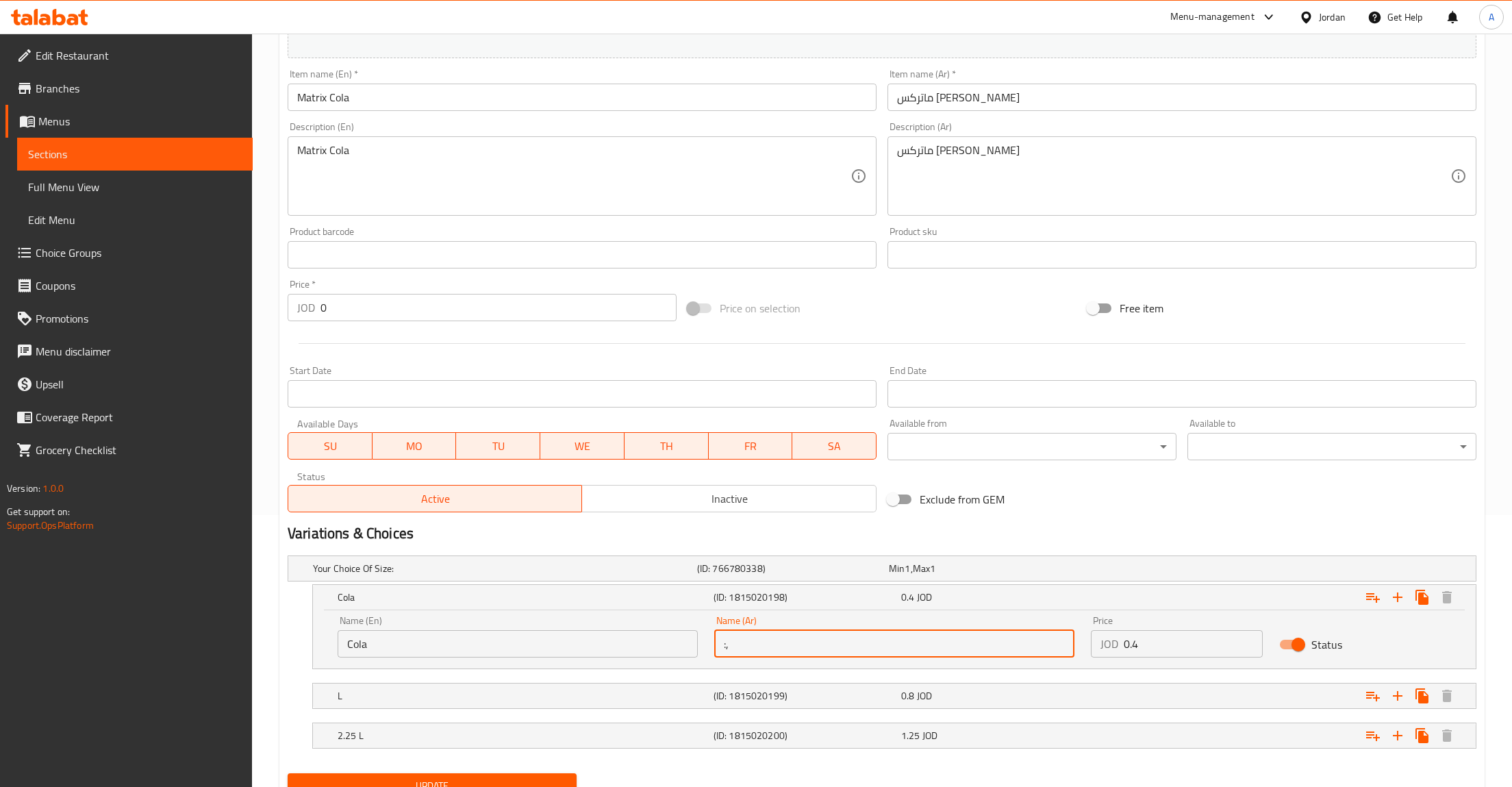
type input ":"
type input "كولا"
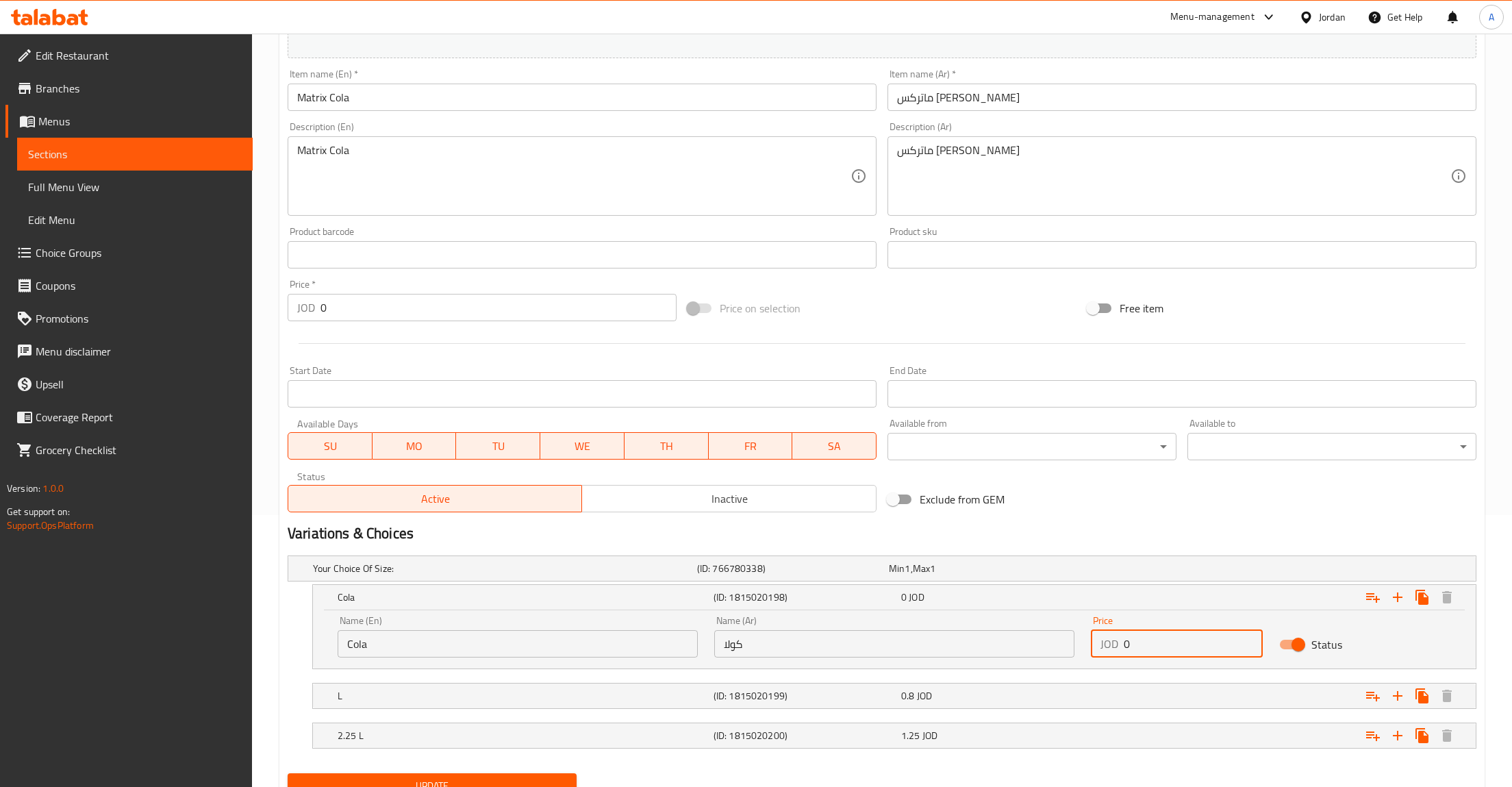
type input "0.4"
click at [509, 688] on div "L" at bounding box center [522, 696] width 376 height 20
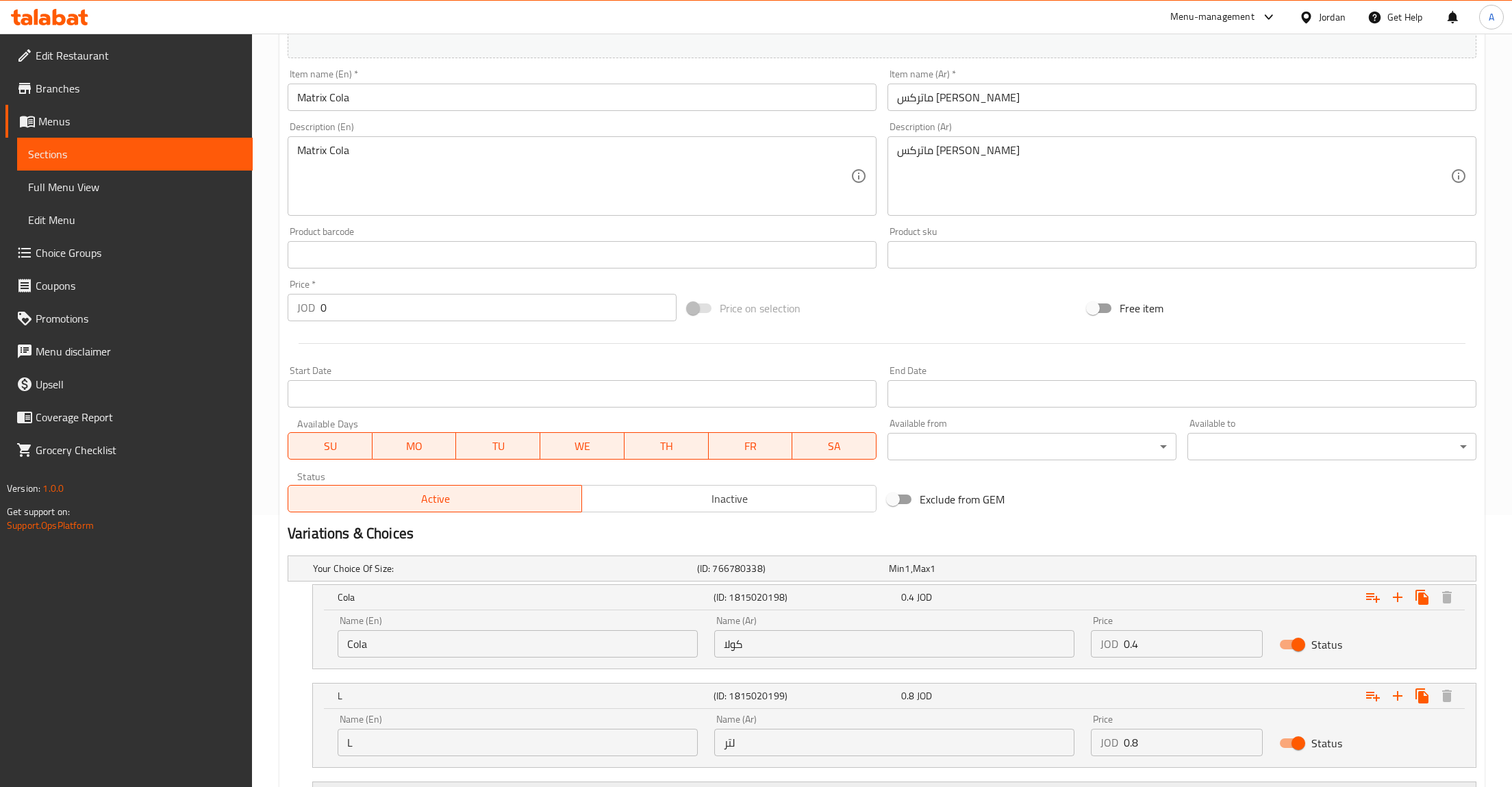
scroll to position [343, 0]
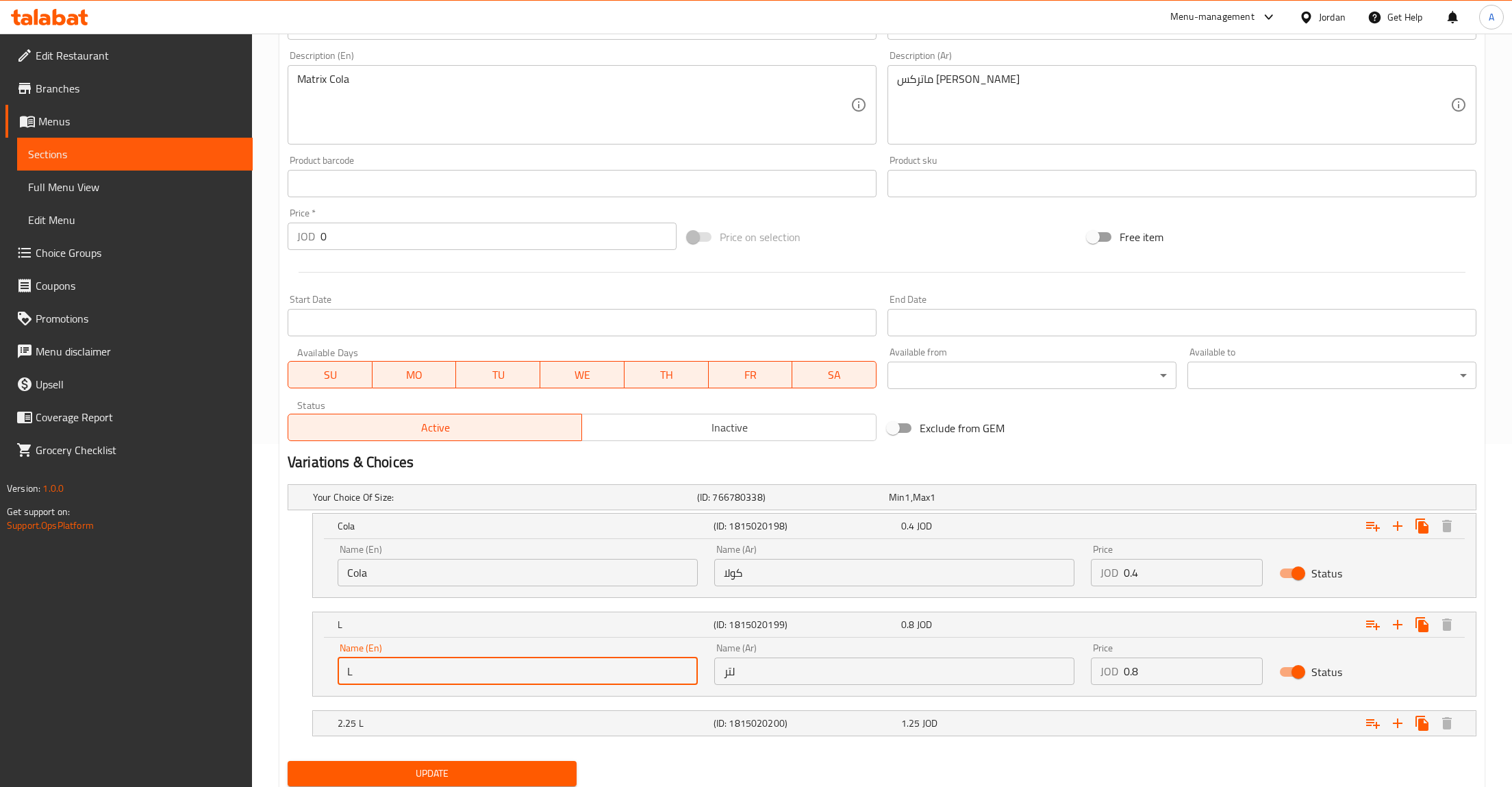
drag, startPoint x: 370, startPoint y: 664, endPoint x: 274, endPoint y: 666, distance: 96.0
click at [338, 666] on input "L" at bounding box center [518, 670] width 360 height 27
type input "×قشىلث"
type input "Orange"
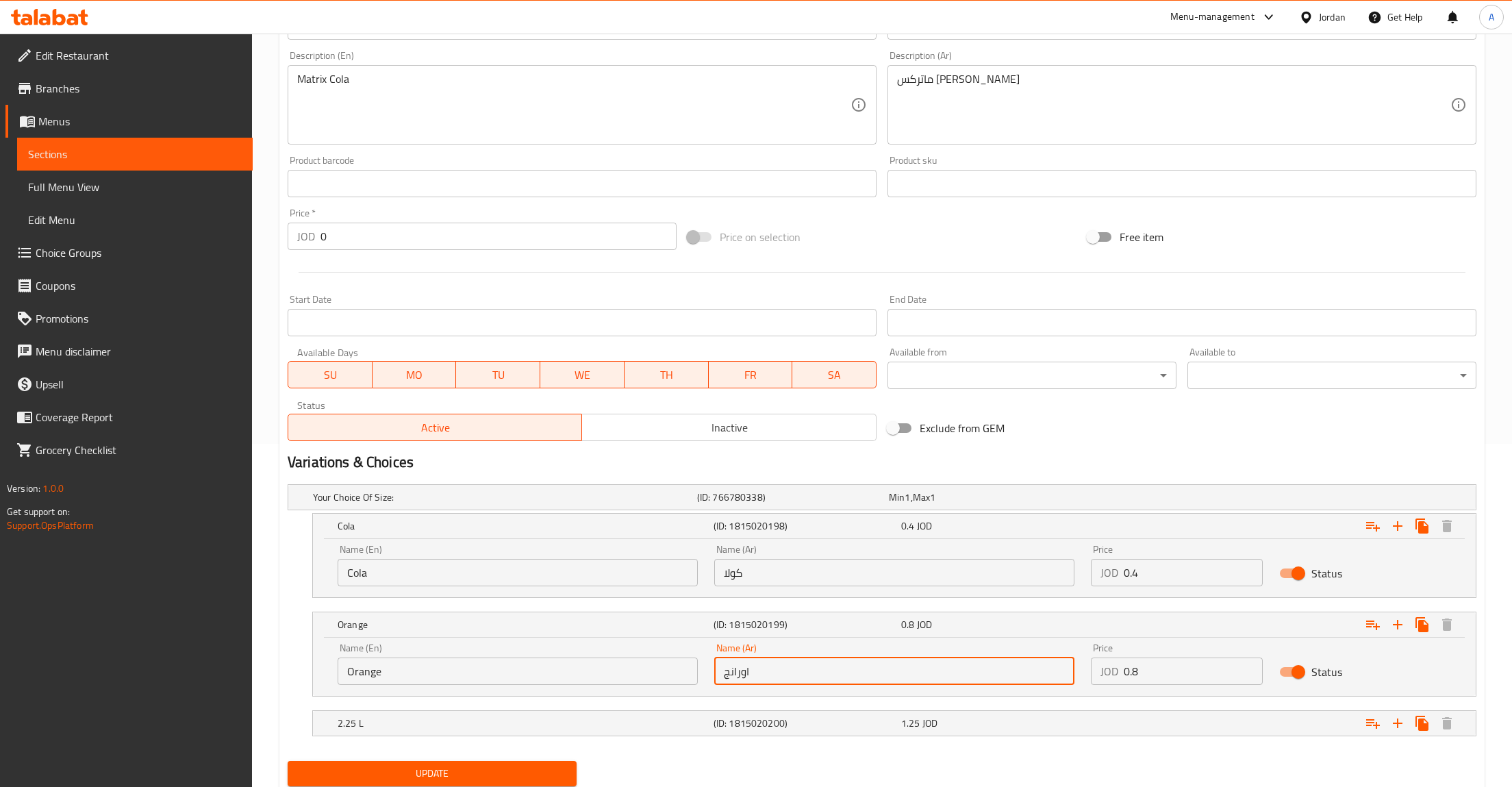
type input "اورانج"
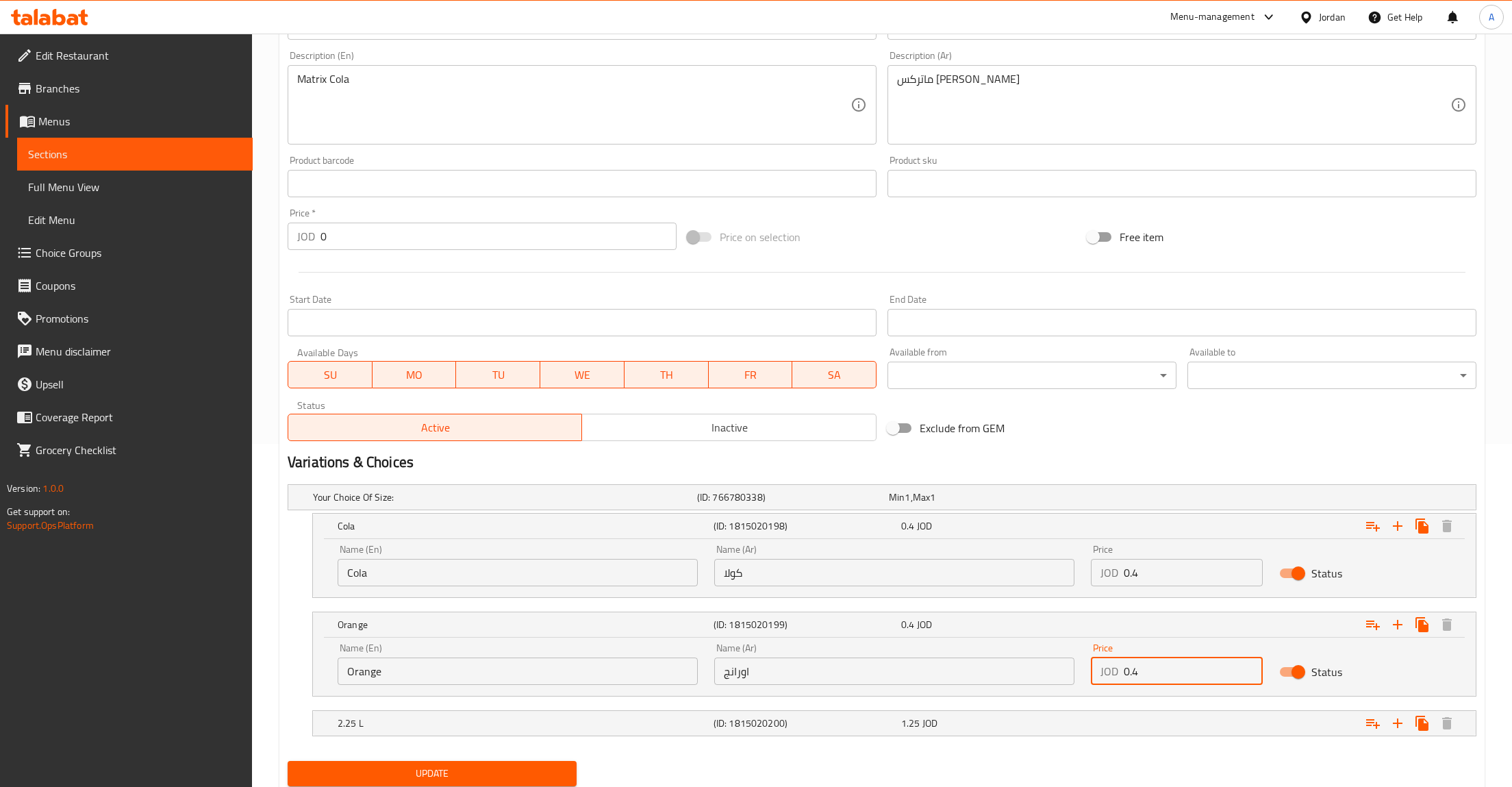
type input "0.4"
click at [863, 730] on h5 "(ID: 1815020200)" at bounding box center [804, 723] width 182 height 14
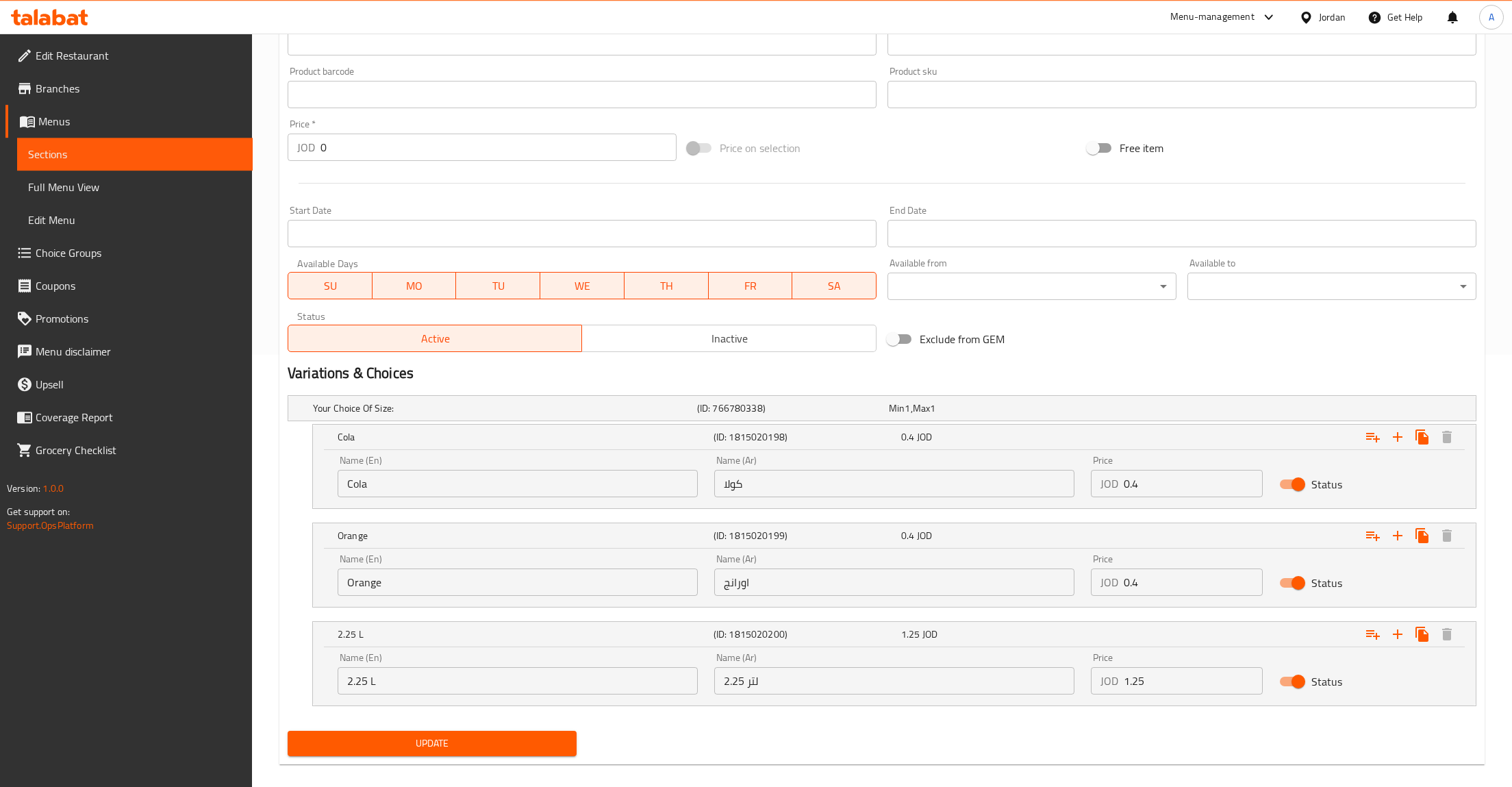
scroll to position [449, 0]
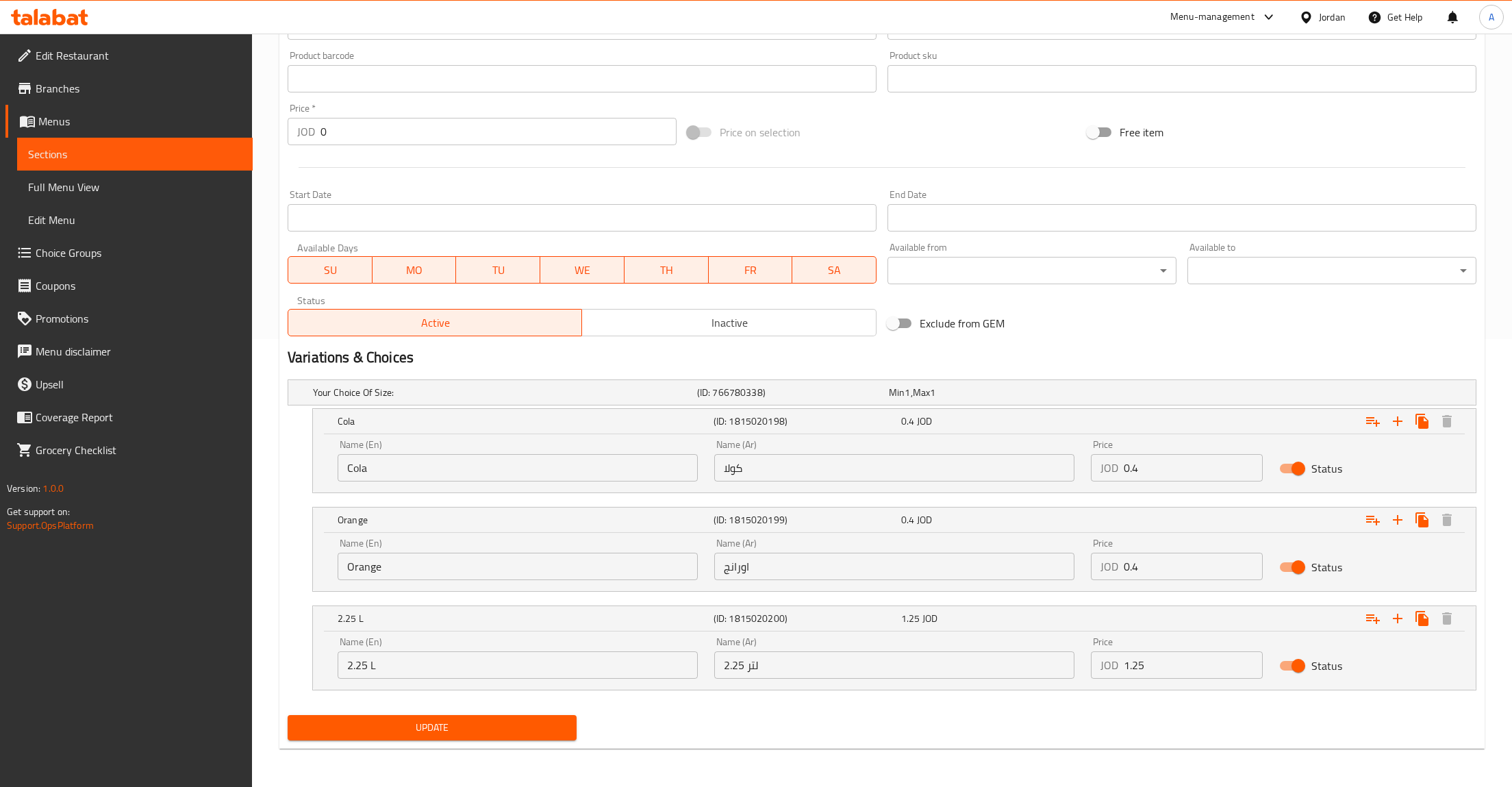
drag, startPoint x: 394, startPoint y: 659, endPoint x: 257, endPoint y: 648, distance: 137.4
click at [338, 651] on input "2.25 L" at bounding box center [518, 664] width 360 height 27
type input "Up"
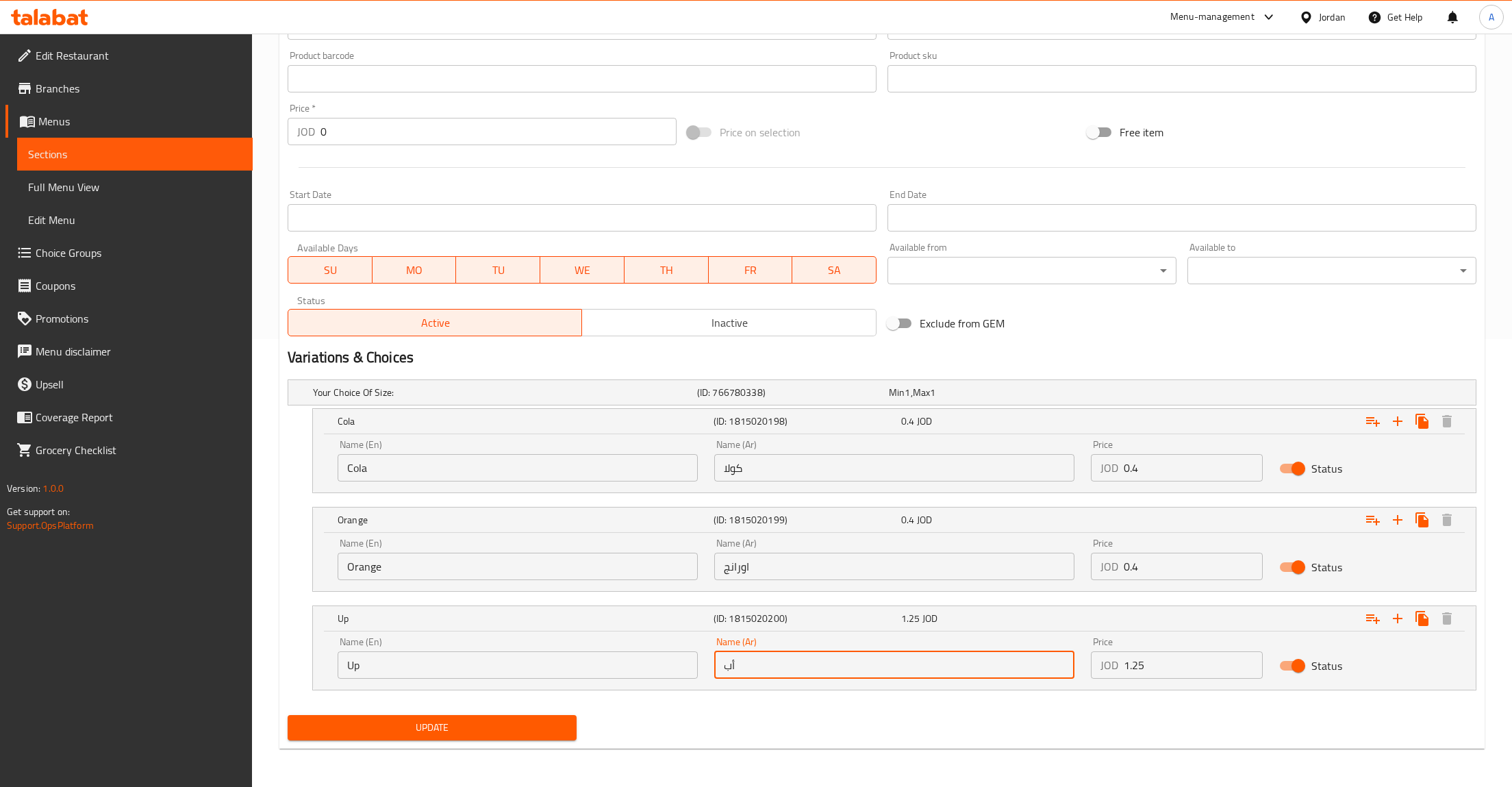
type input "أب"
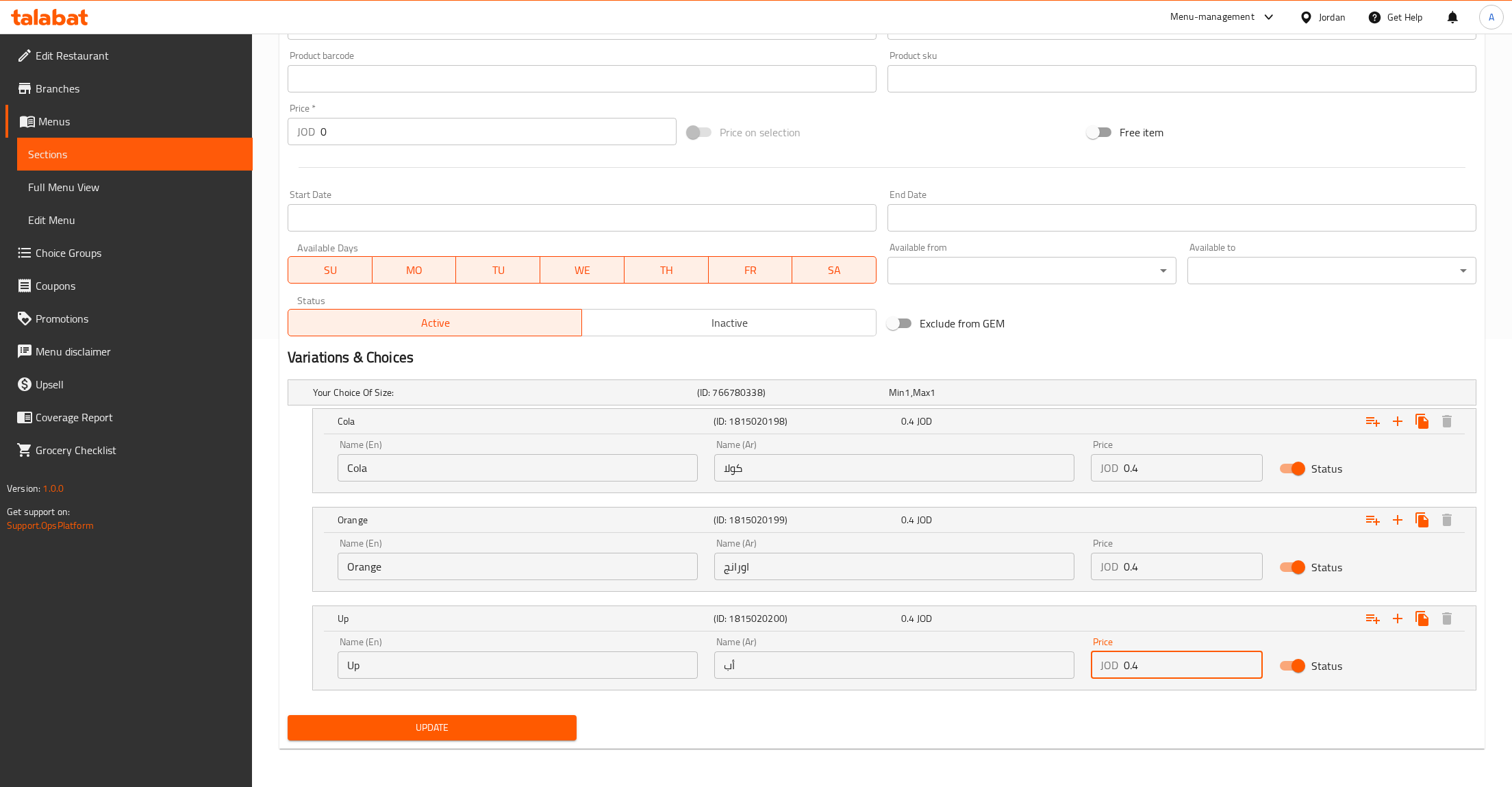
type input "0.4"
click at [466, 733] on span "Update" at bounding box center [432, 727] width 267 height 17
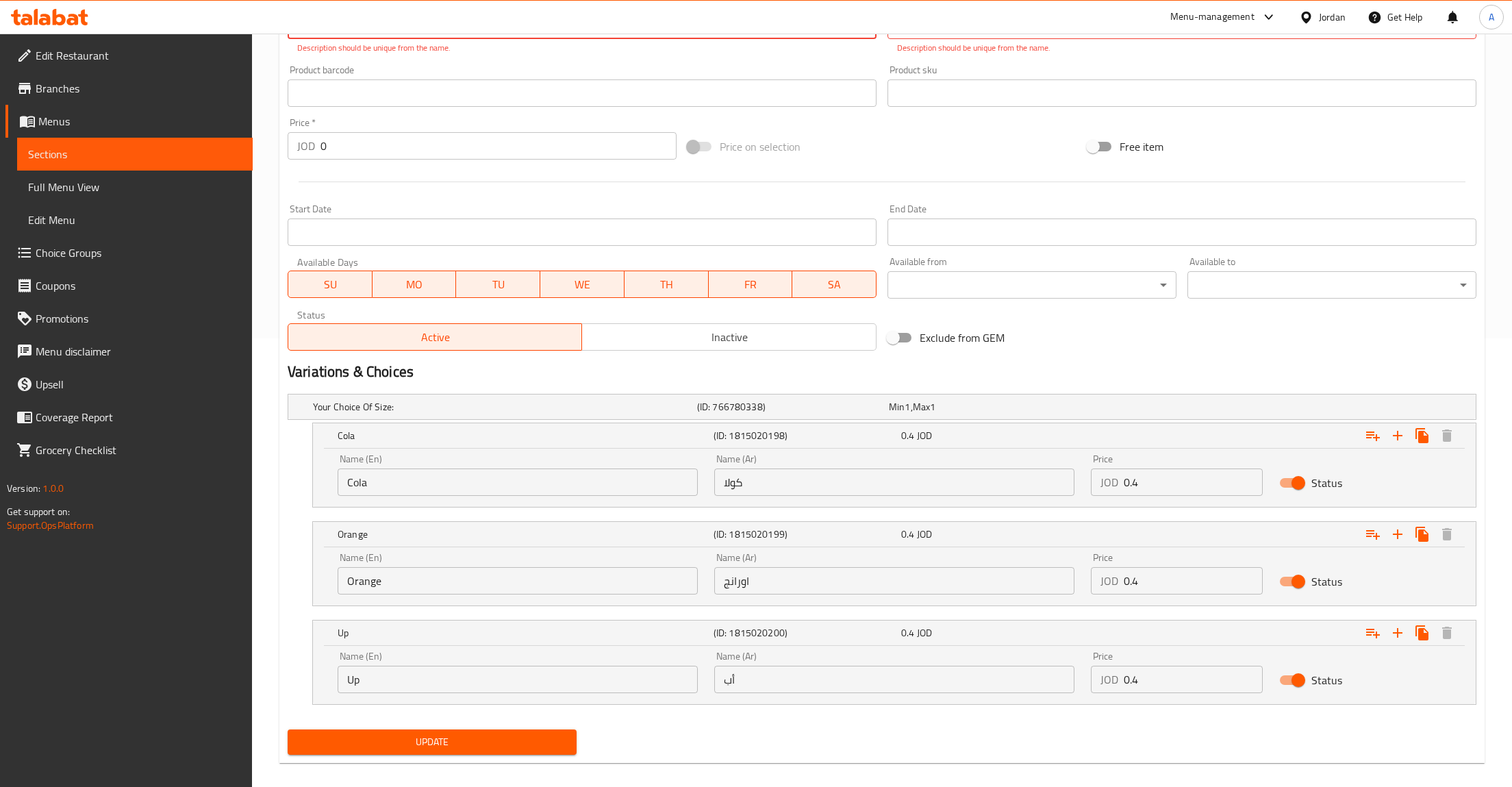
scroll to position [412, 0]
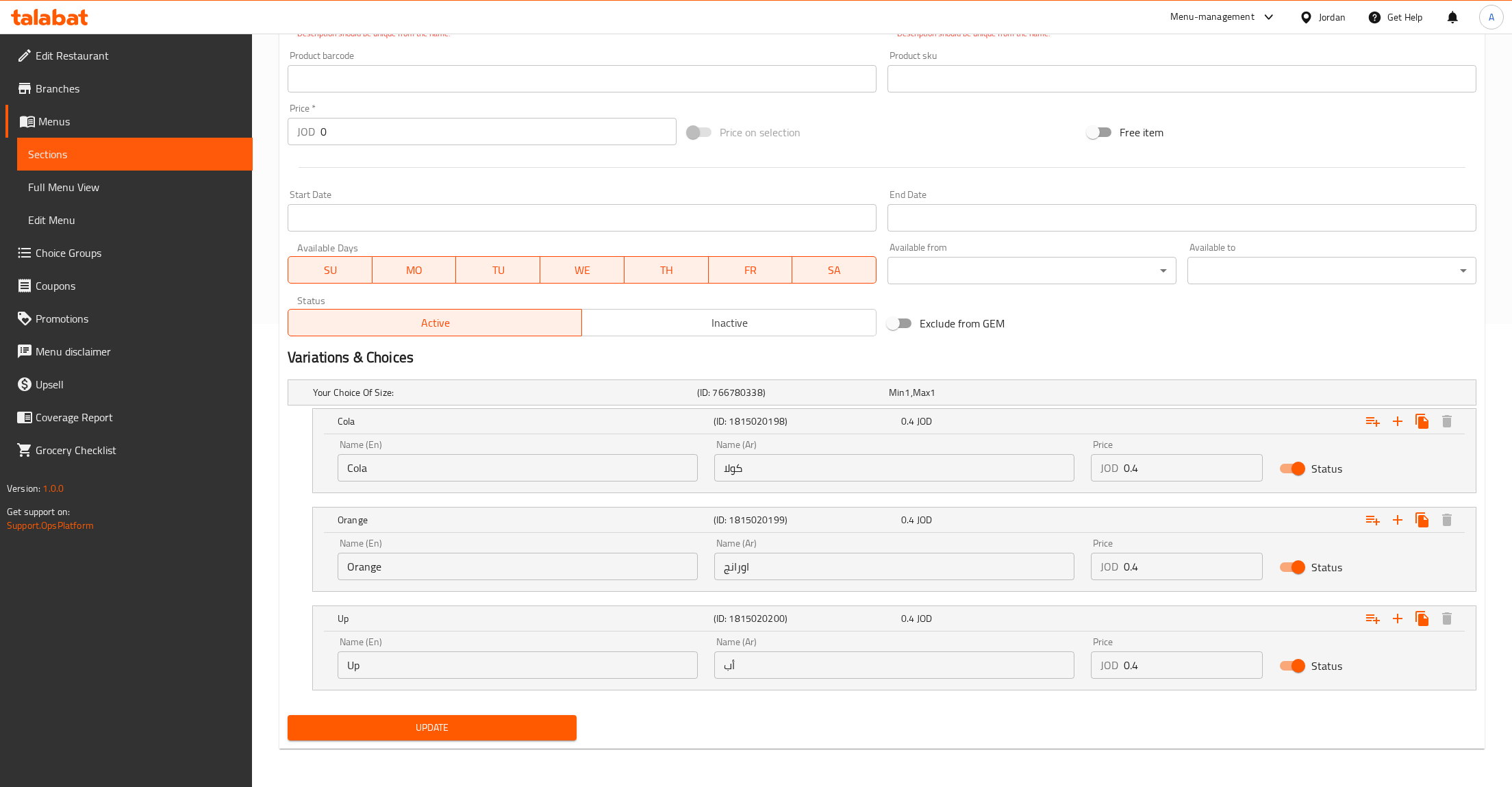
click at [424, 729] on span "Update" at bounding box center [432, 727] width 267 height 17
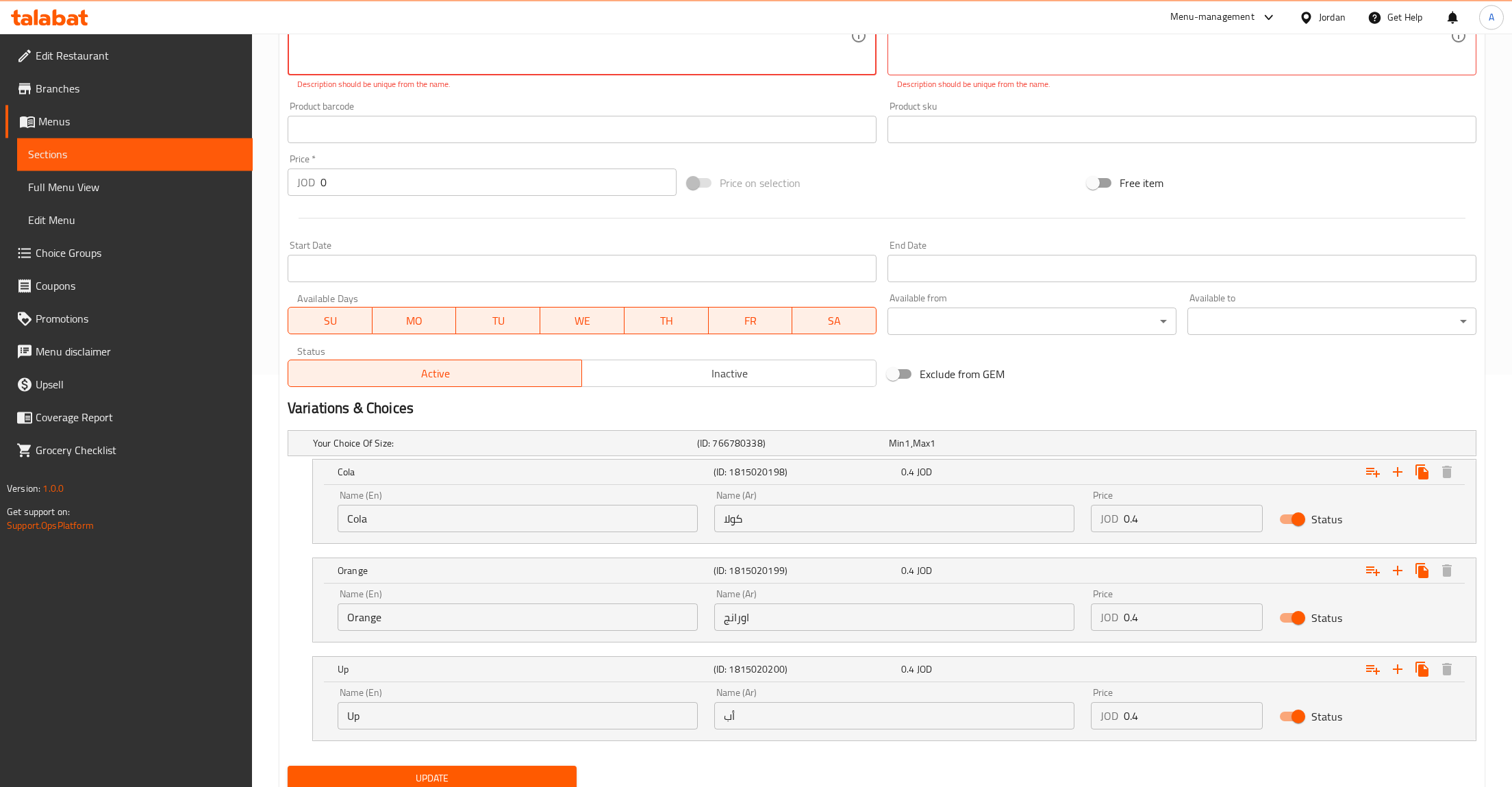
click at [424, 728] on input "Up" at bounding box center [518, 715] width 360 height 27
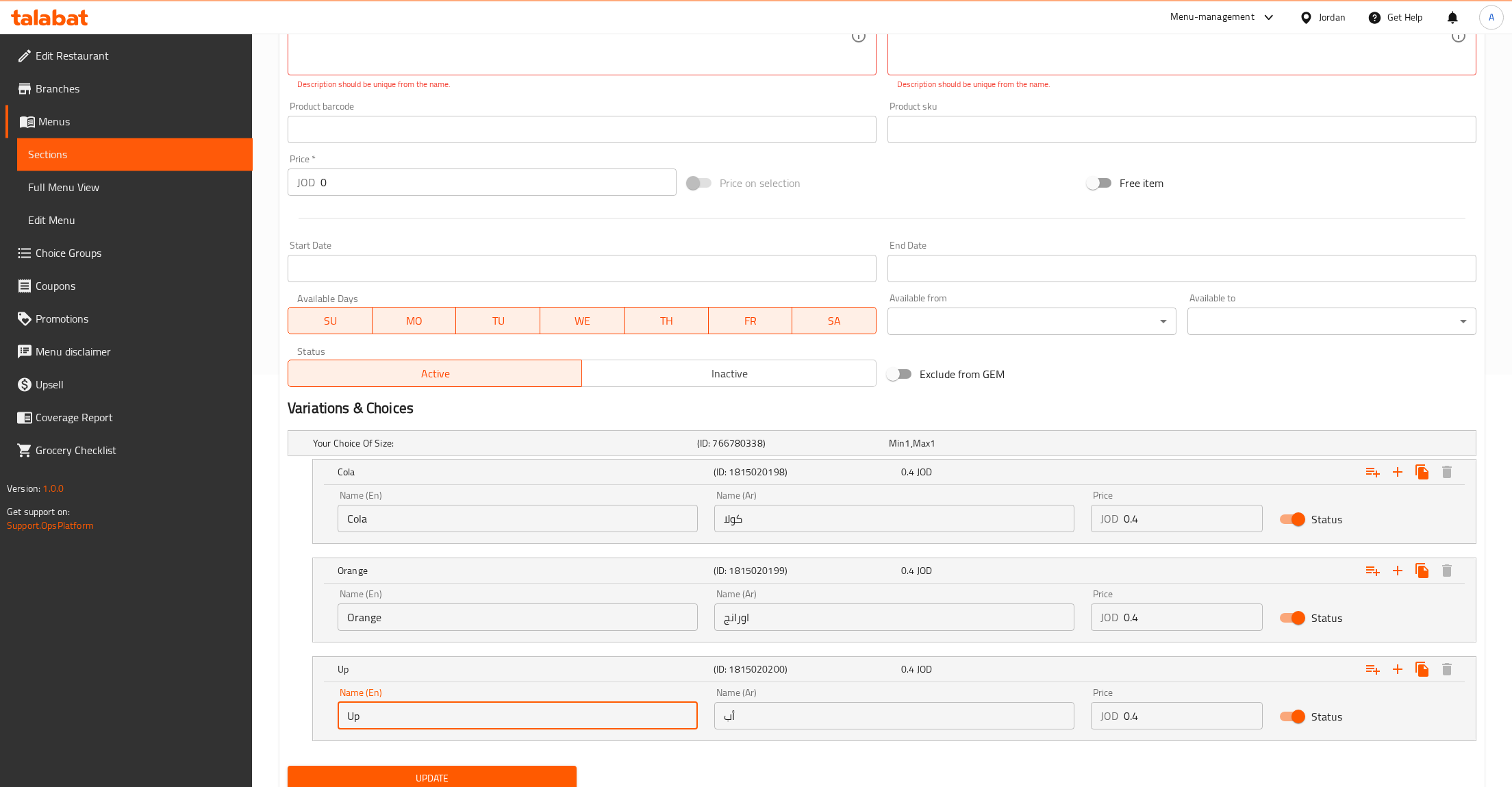
click at [424, 728] on input "Up" at bounding box center [518, 715] width 360 height 27
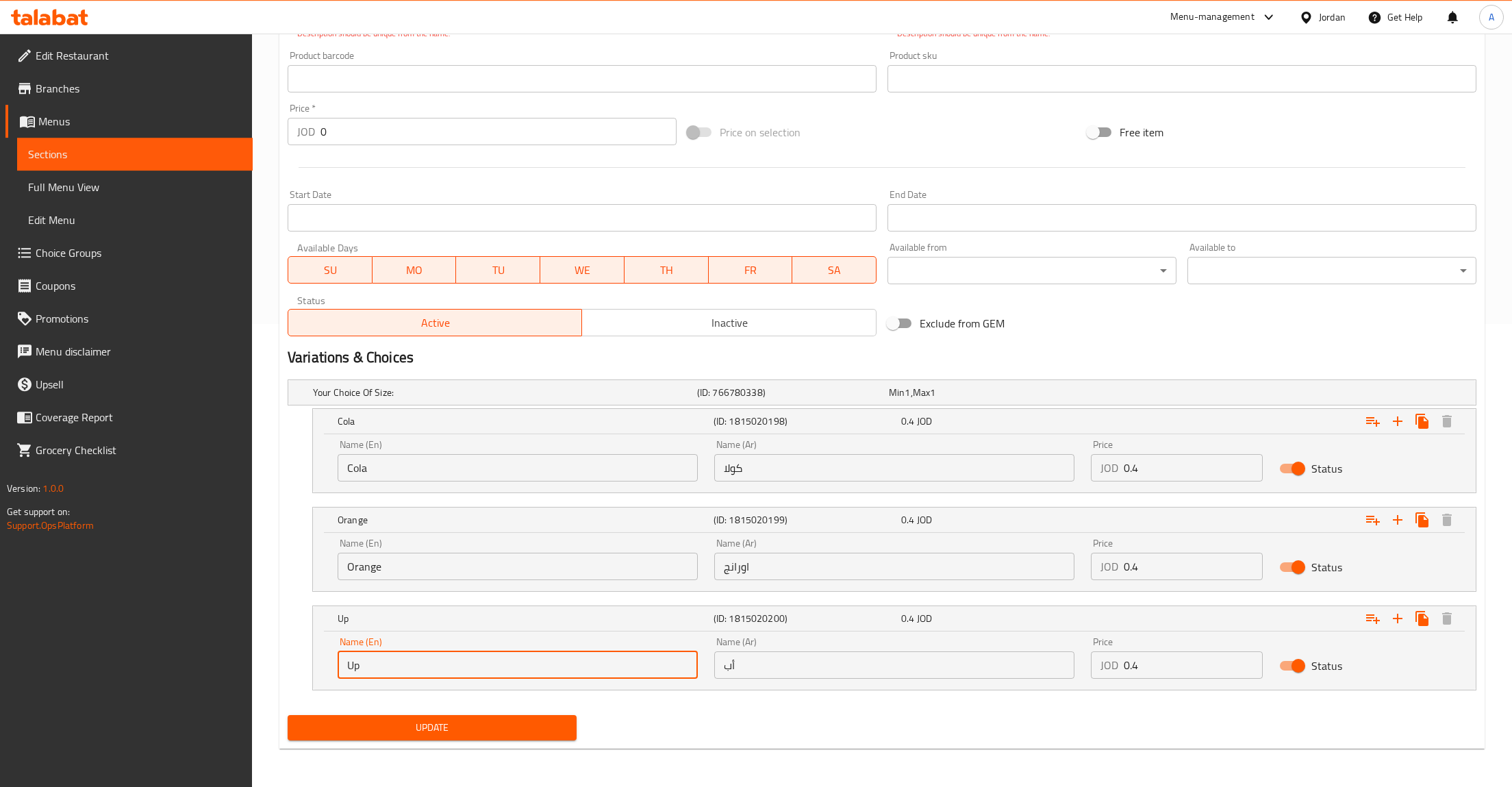
scroll to position [463, 0]
drag, startPoint x: 453, startPoint y: 751, endPoint x: 446, endPoint y: 741, distance: 12.2
click at [452, 751] on div "Home / Restaurants management / Menus / Sections / item / update Beverages sect…" at bounding box center [882, 178] width 1205 height 1161
click at [446, 741] on div "Update" at bounding box center [433, 727] width 300 height 36
click at [448, 739] on button "Update" at bounding box center [432, 727] width 289 height 25
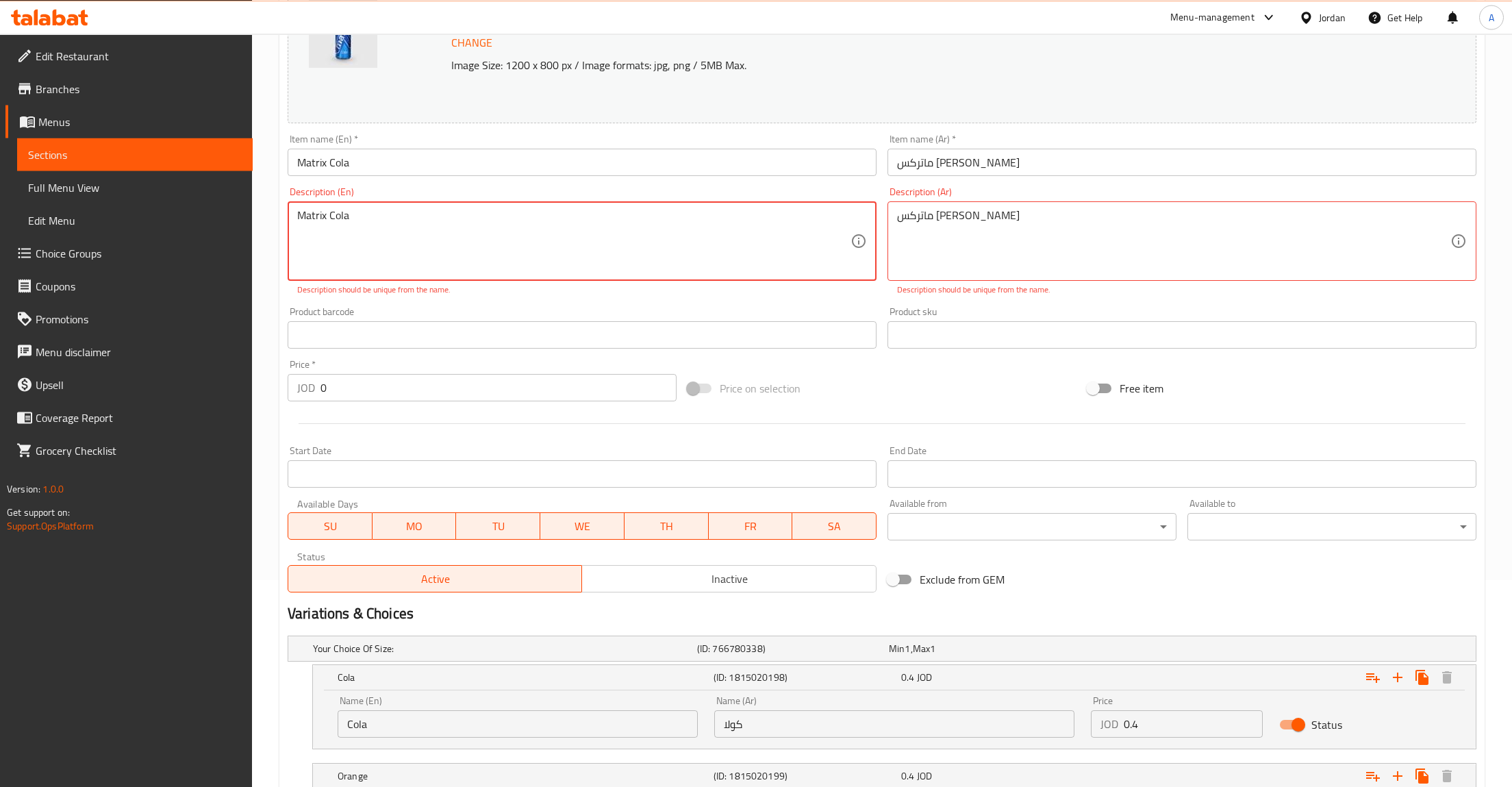
scroll to position [200, 0]
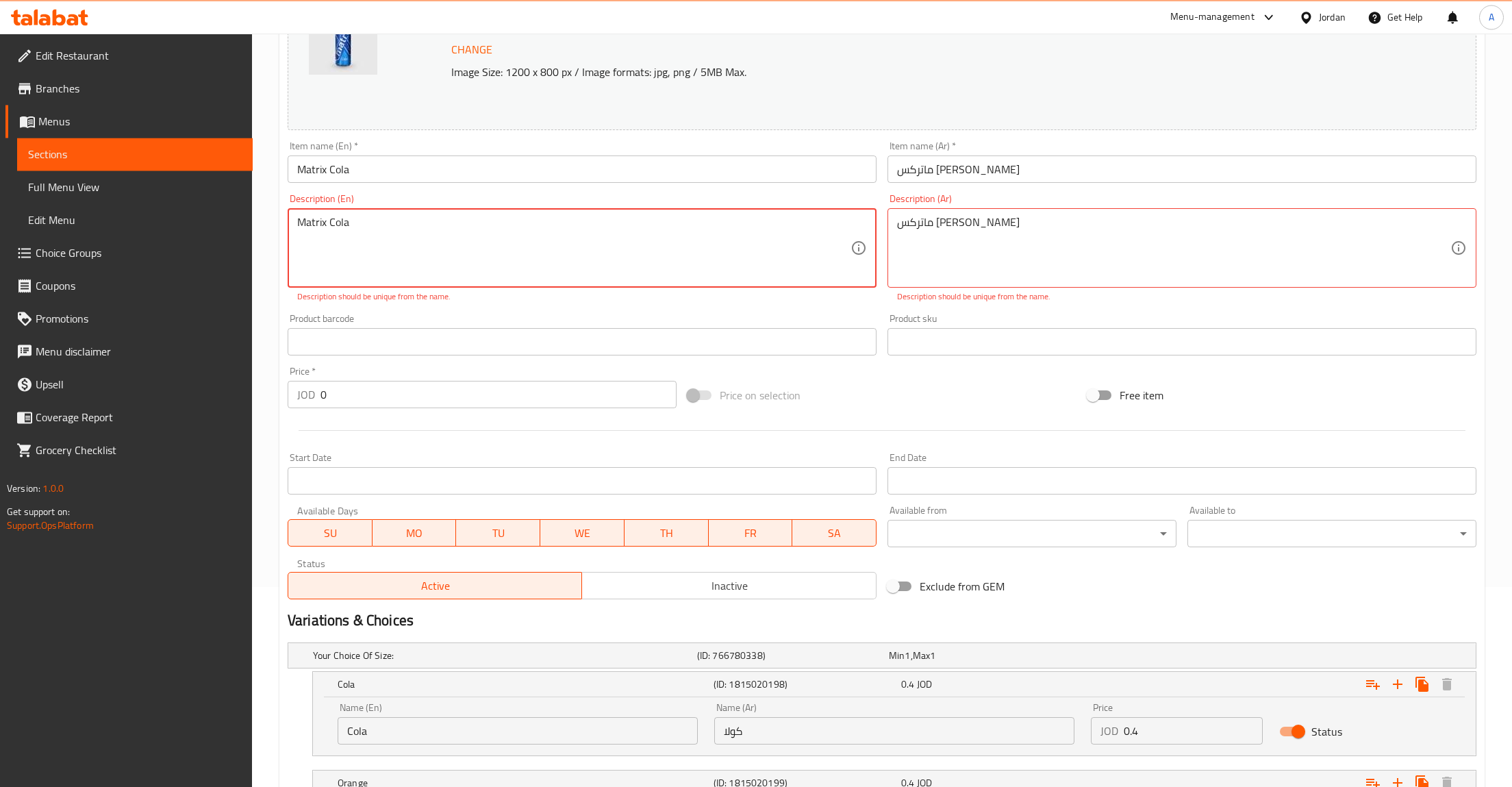
click at [390, 217] on textarea "Matrix Cola" at bounding box center [574, 248] width 553 height 65
type textarea "Matrix Cola"
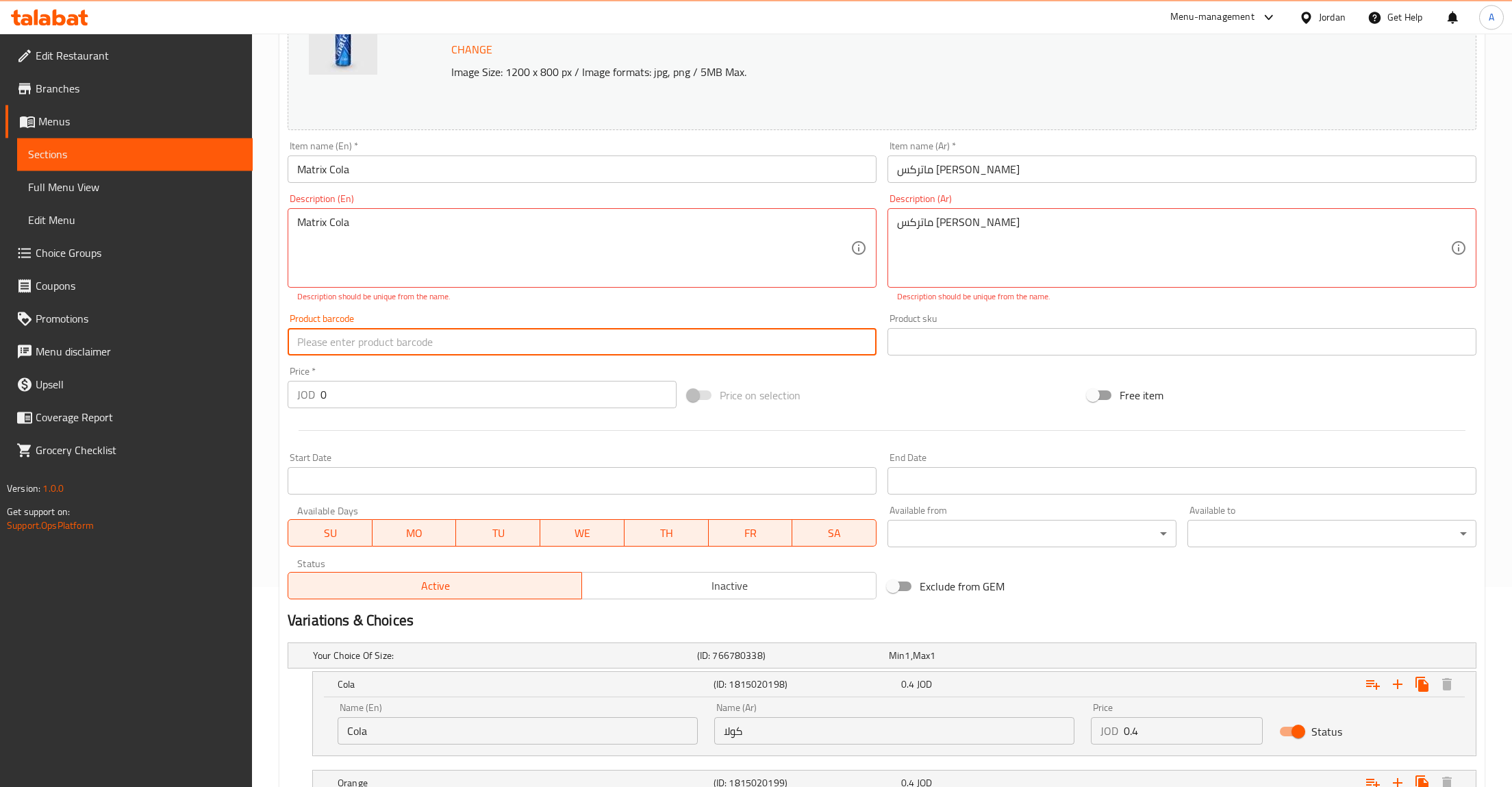
click at [989, 246] on textarea "ماتركس كولا" at bounding box center [1173, 248] width 553 height 65
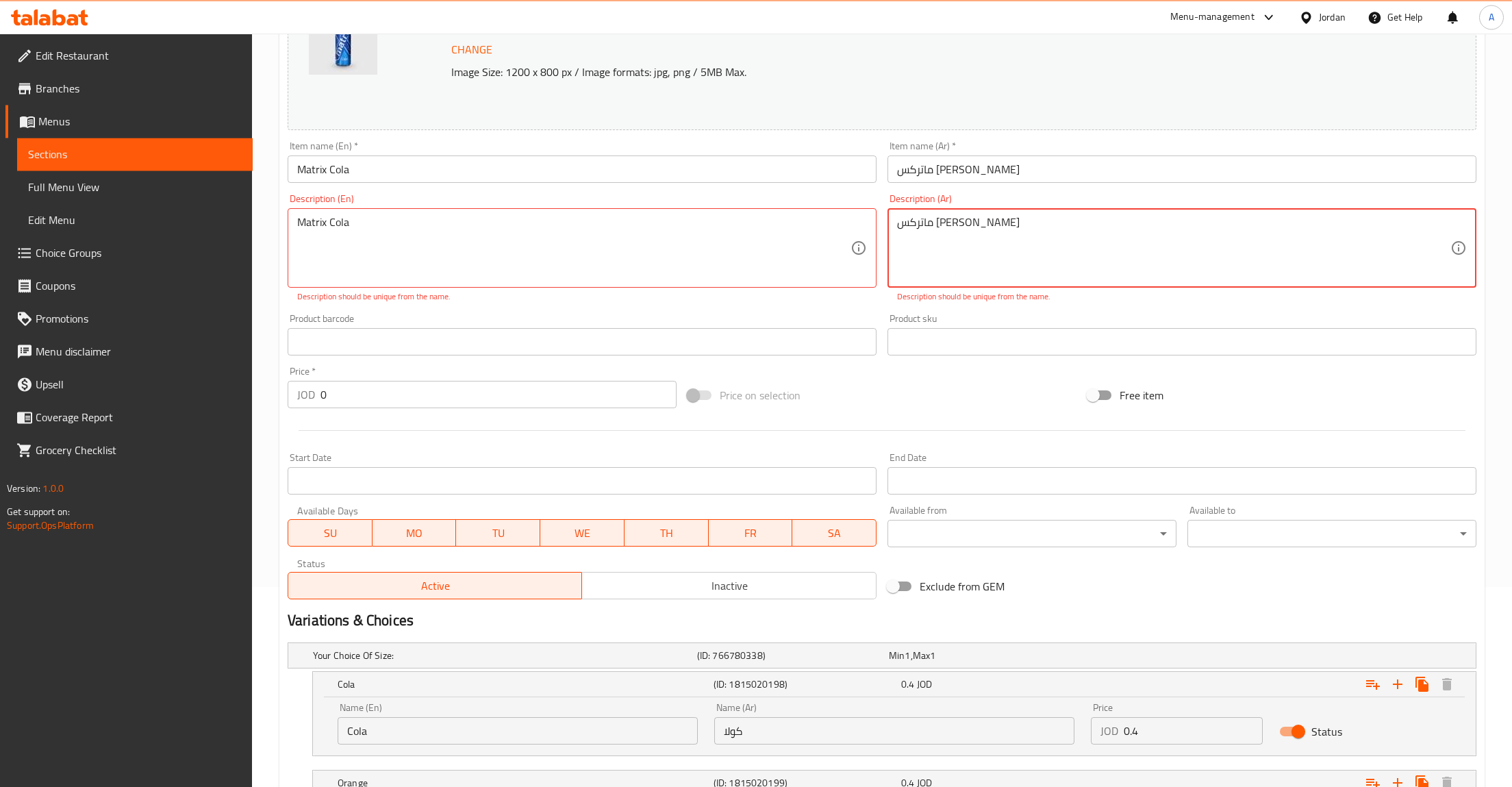
click at [926, 223] on textarea "ماتركس كولا" at bounding box center [1173, 248] width 553 height 65
click at [932, 226] on textarea "ماتركس كولا" at bounding box center [1173, 248] width 553 height 65
type textarea "ماتركـــس كولا"
click at [638, 313] on div "Product barcode Product barcode" at bounding box center [582, 334] width 600 height 53
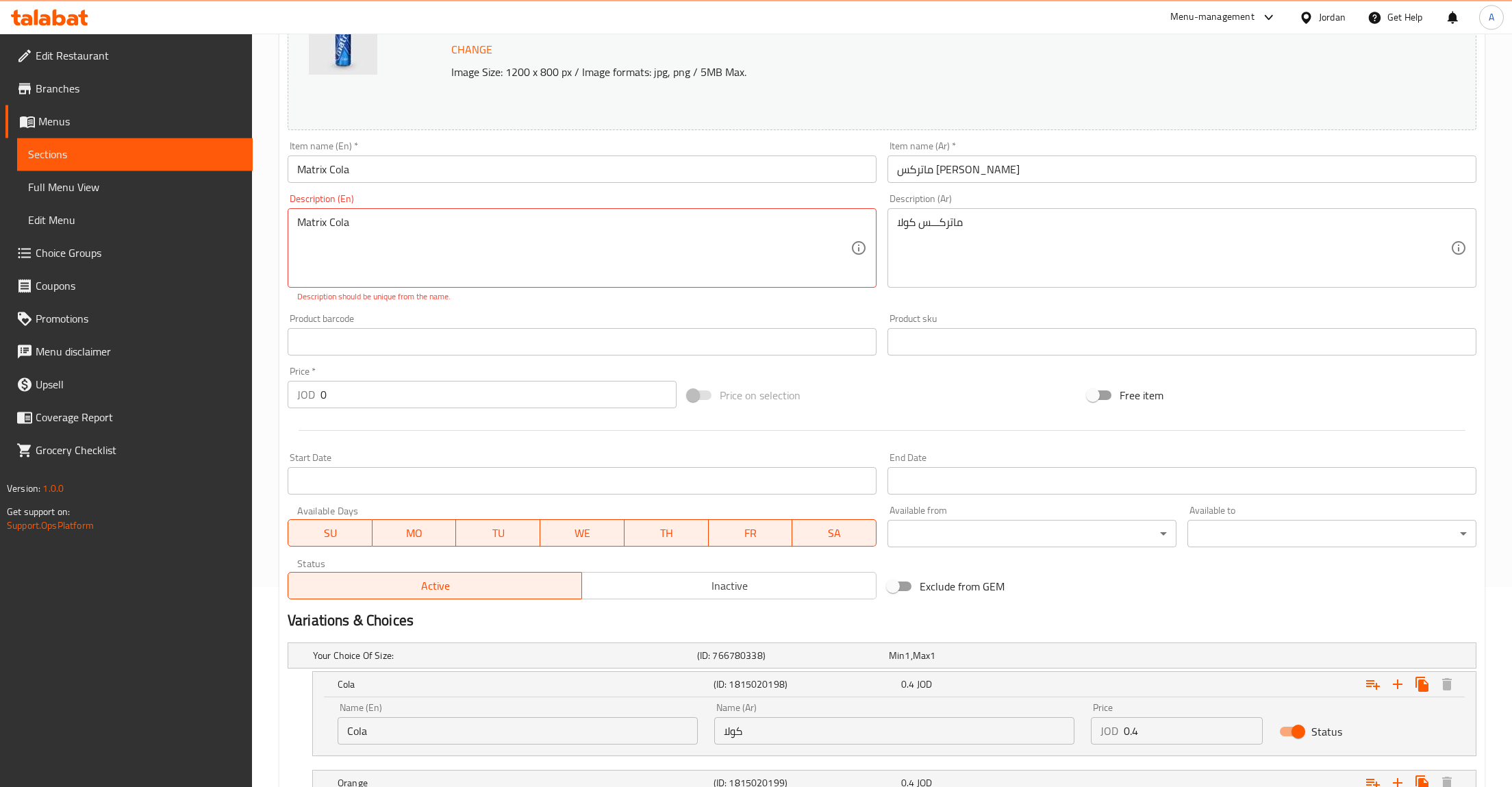
click at [631, 259] on textarea "Matrix Cola" at bounding box center [574, 248] width 553 height 65
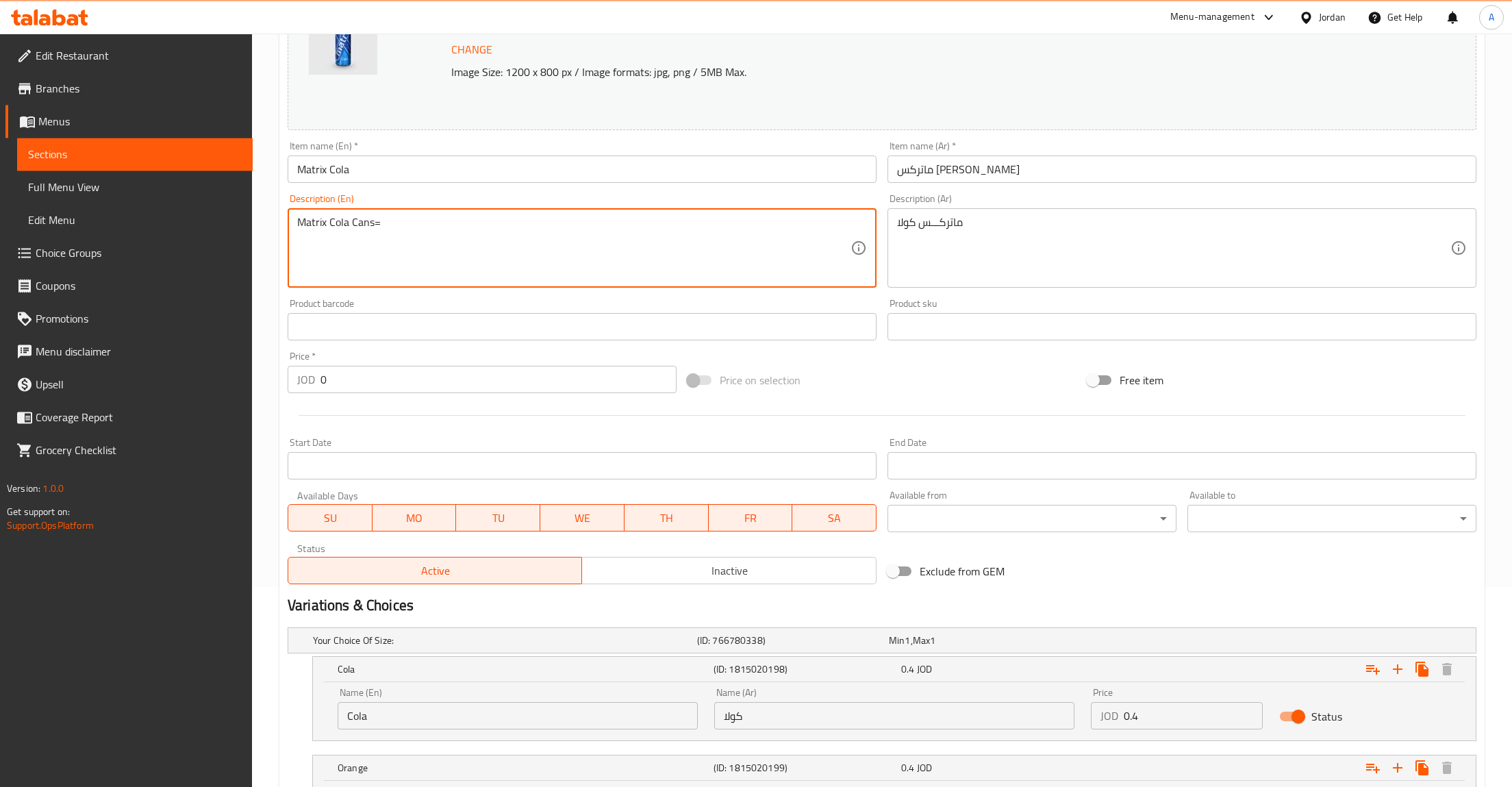
type textarea "Matrix Cola Cans="
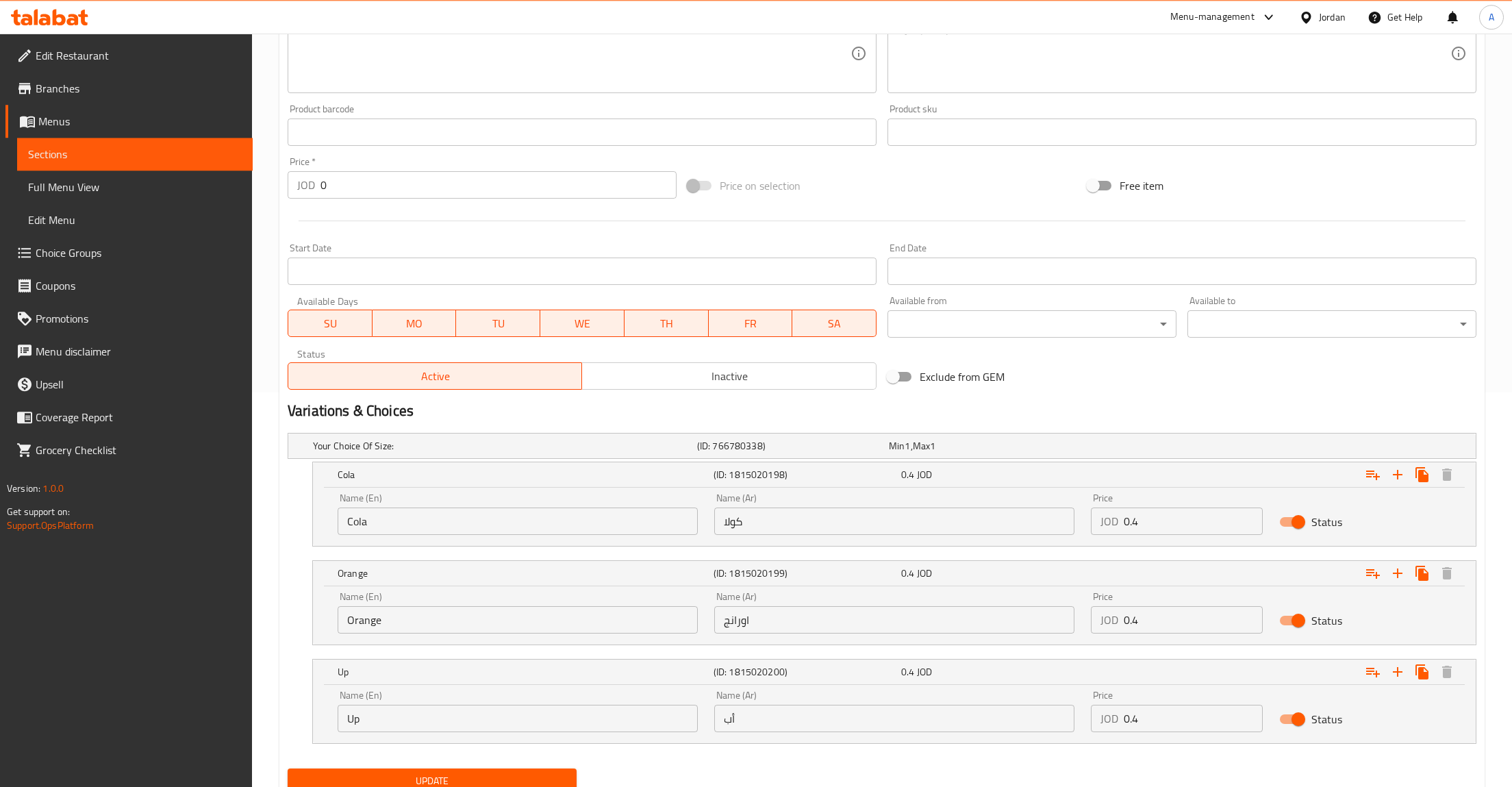
scroll to position [449, 0]
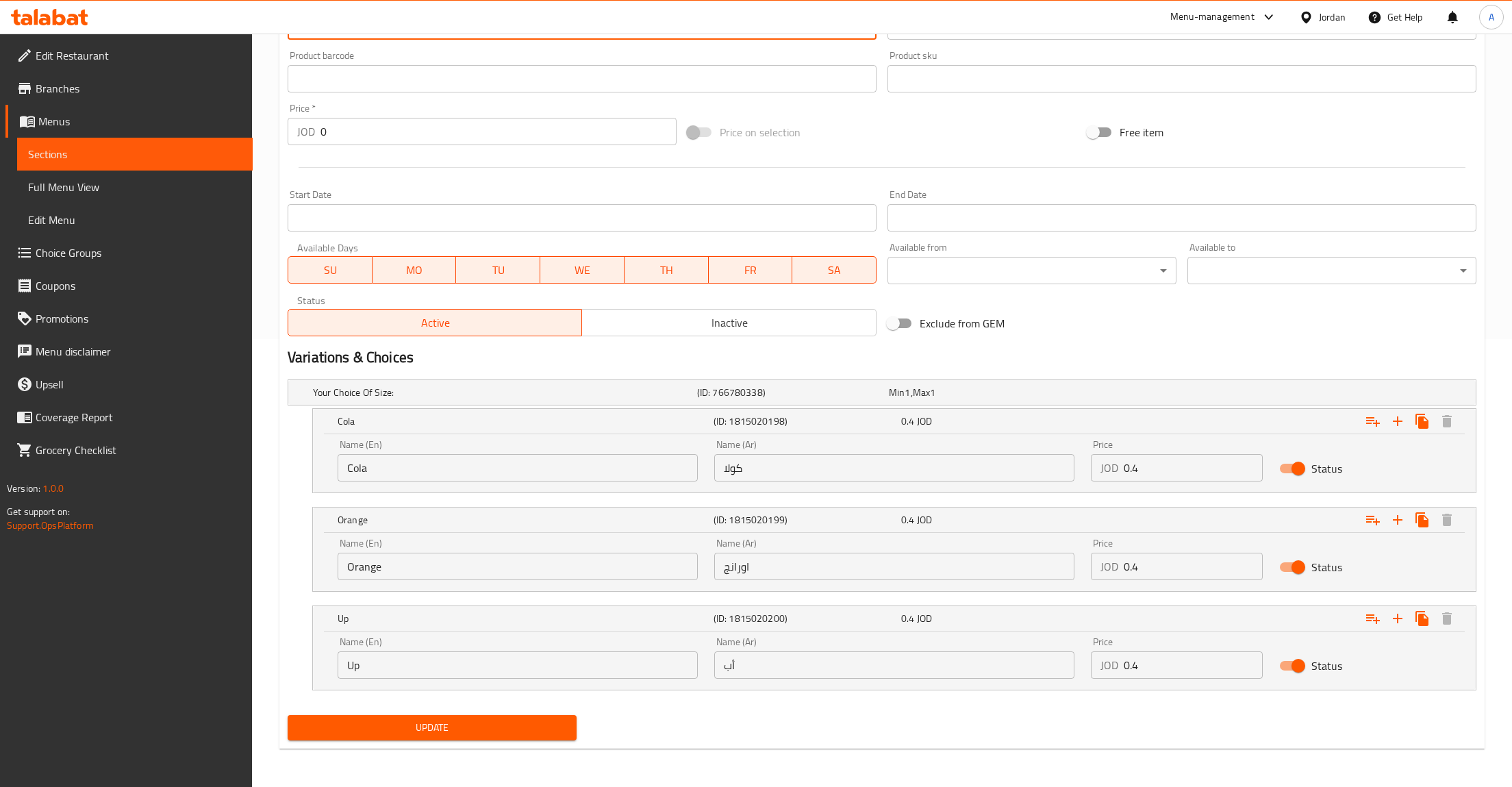
click at [474, 736] on button "Update" at bounding box center [432, 727] width 289 height 25
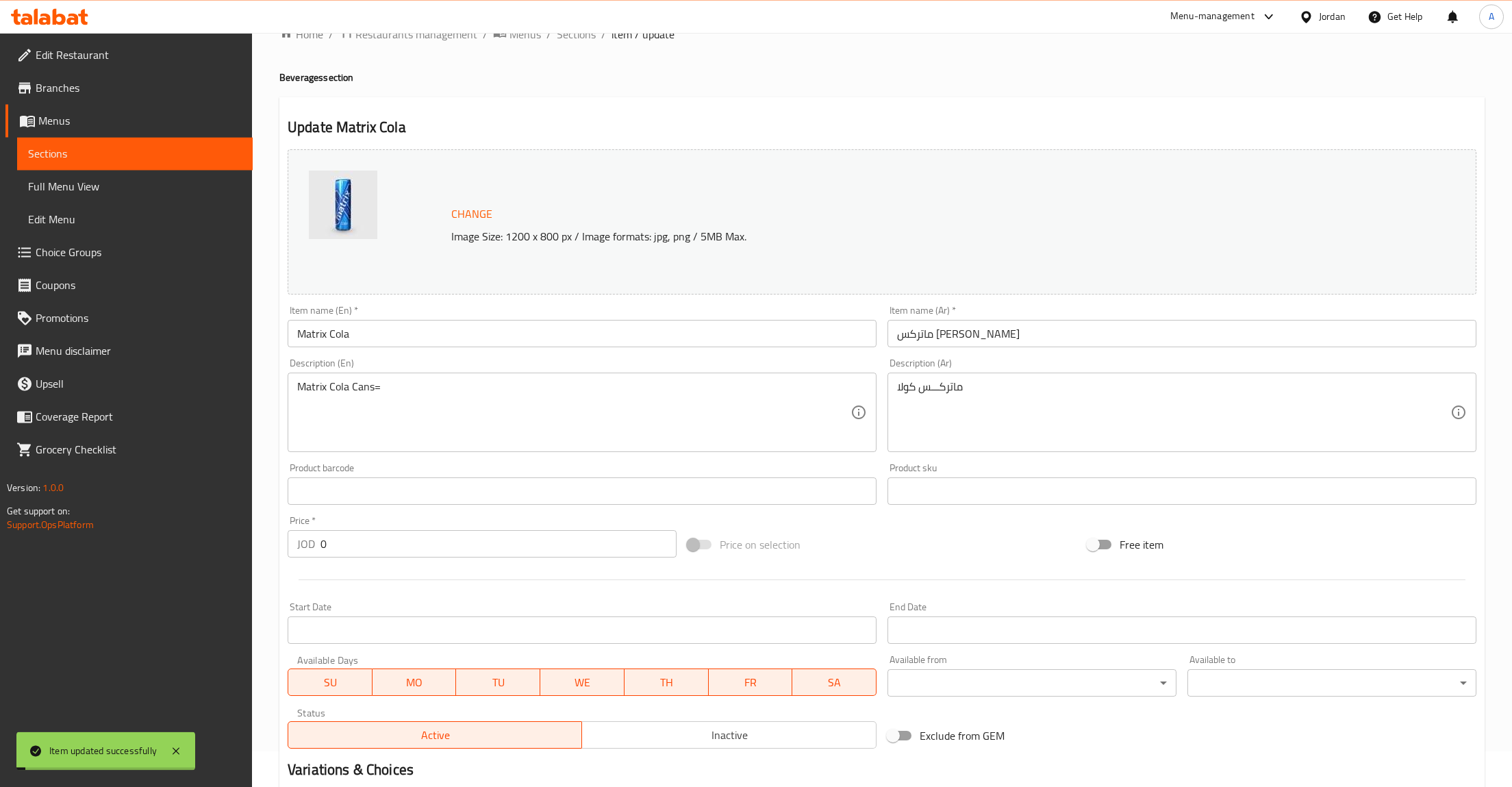
scroll to position [0, 0]
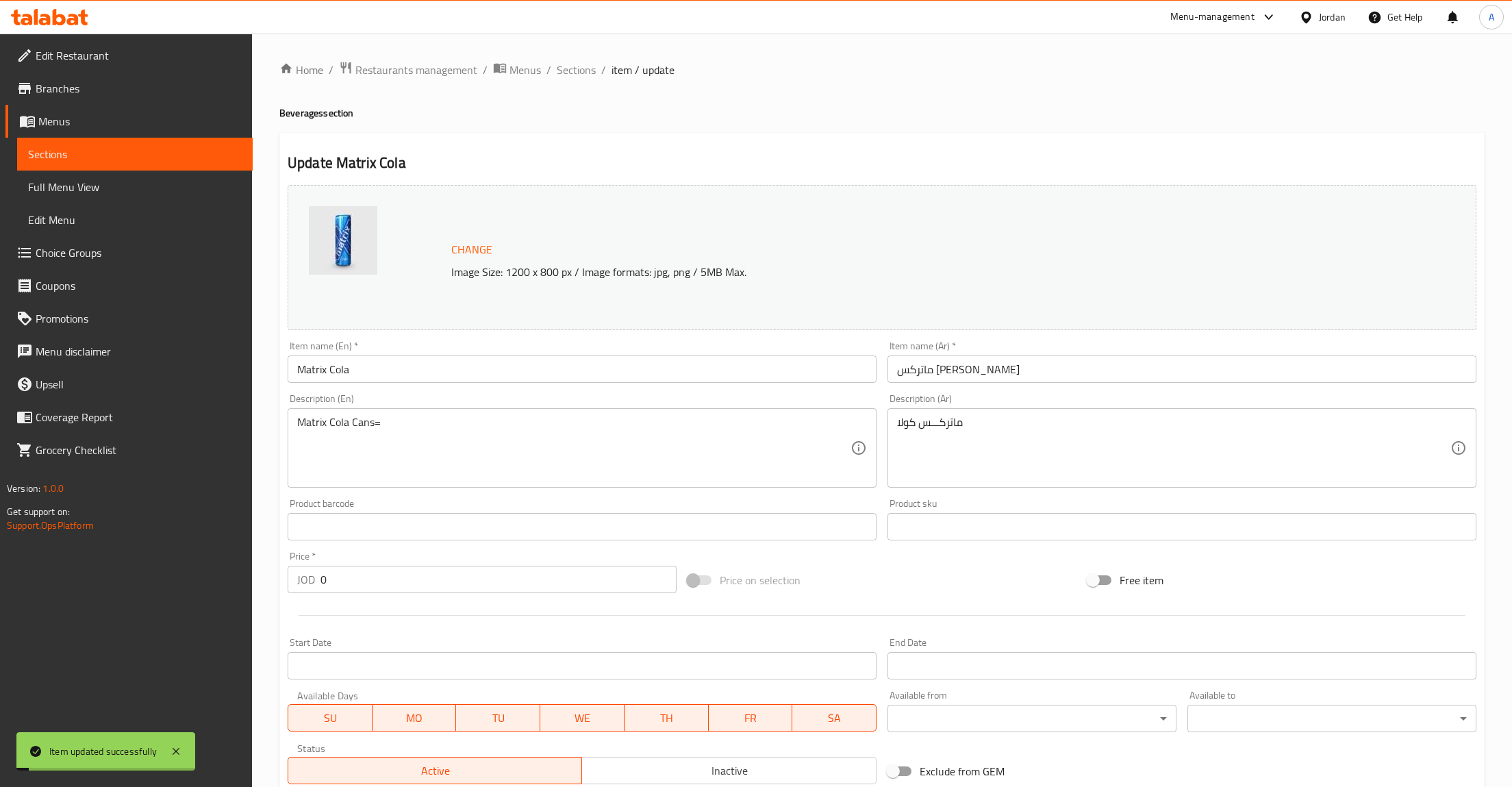
click at [54, 151] on span "Sections" at bounding box center [134, 154] width 214 height 17
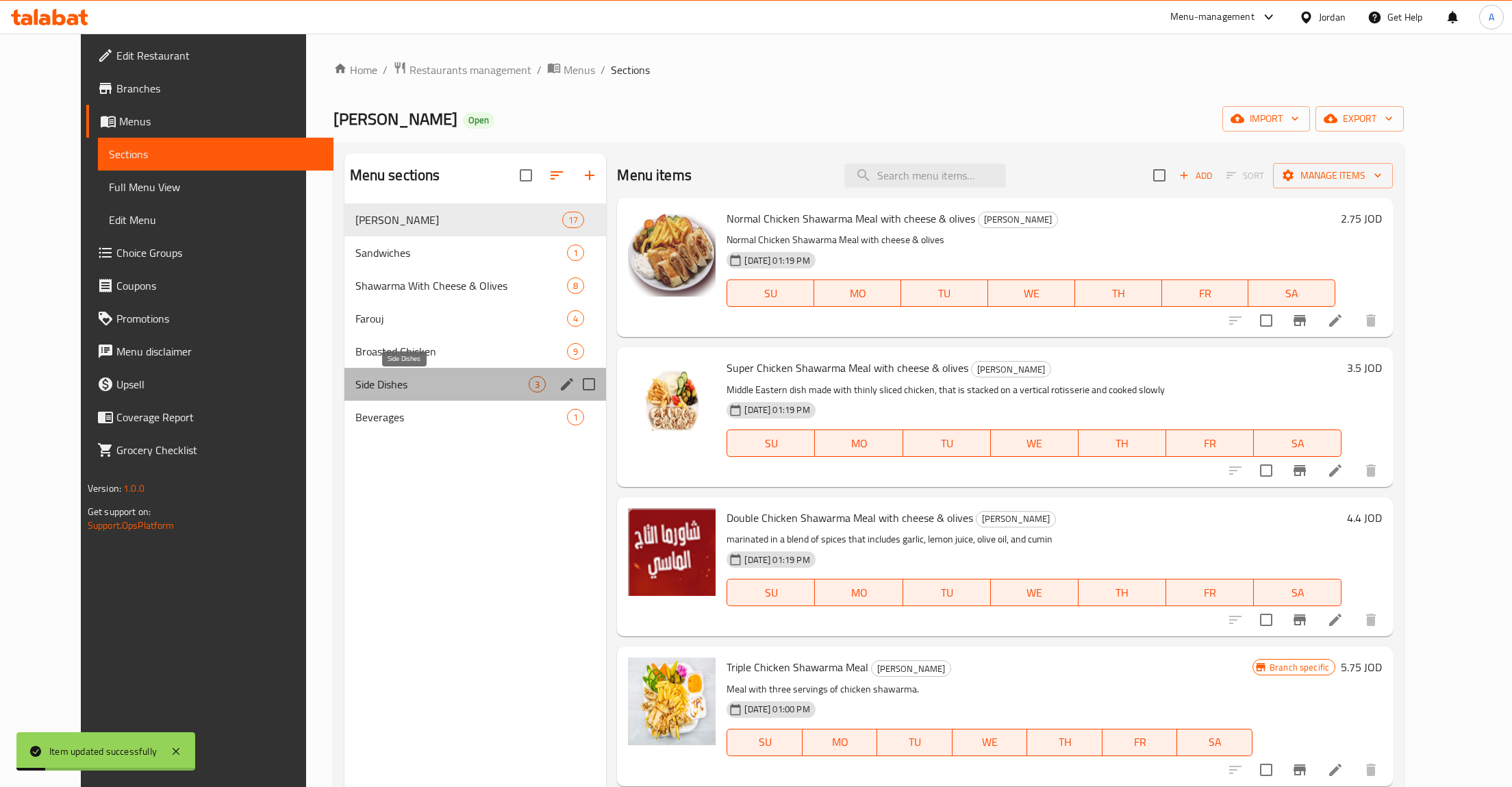
click at [451, 393] on span "Side Dishes" at bounding box center [442, 384] width 174 height 17
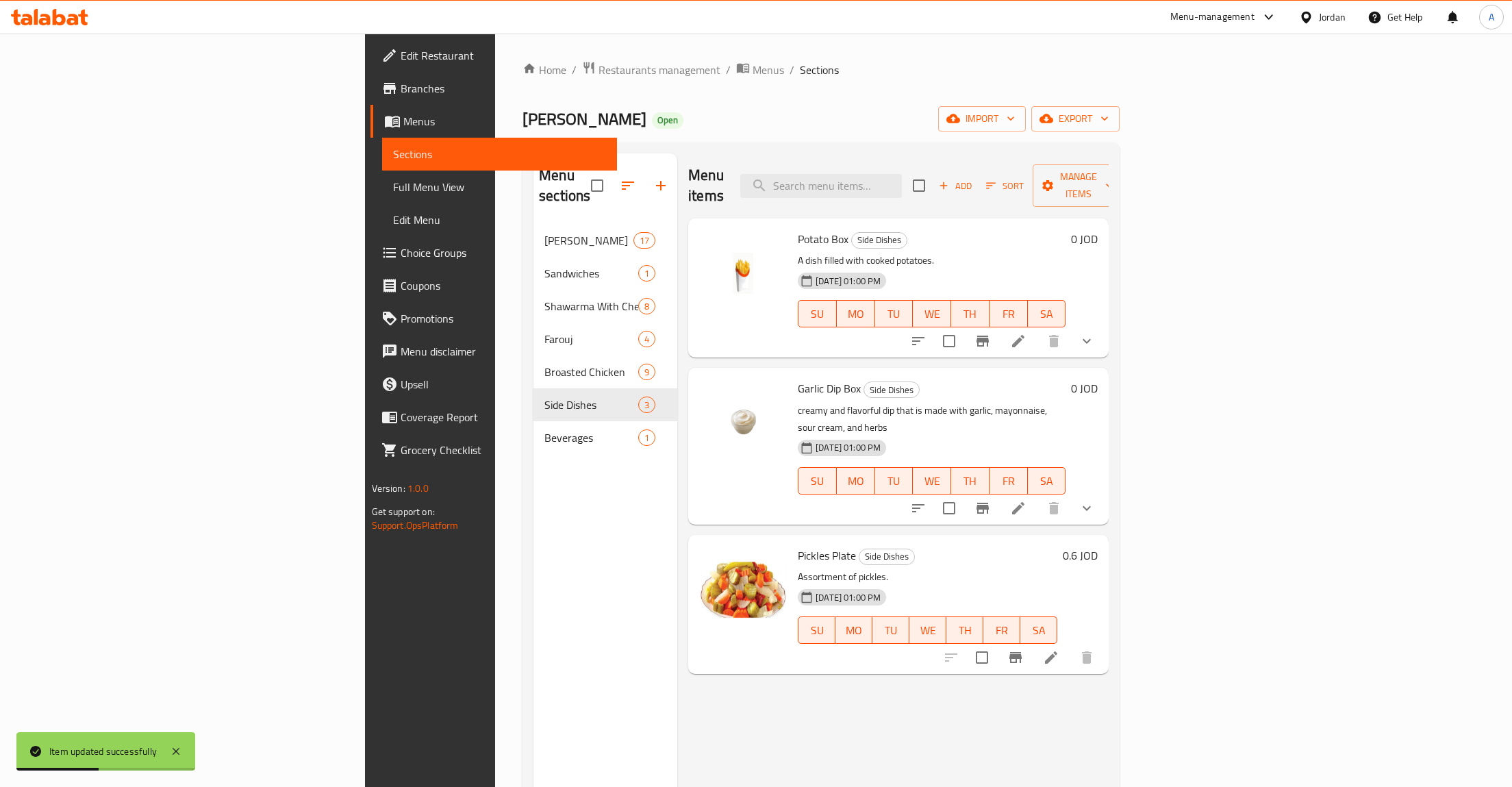
click at [1103, 324] on button "show more" at bounding box center [1087, 340] width 33 height 33
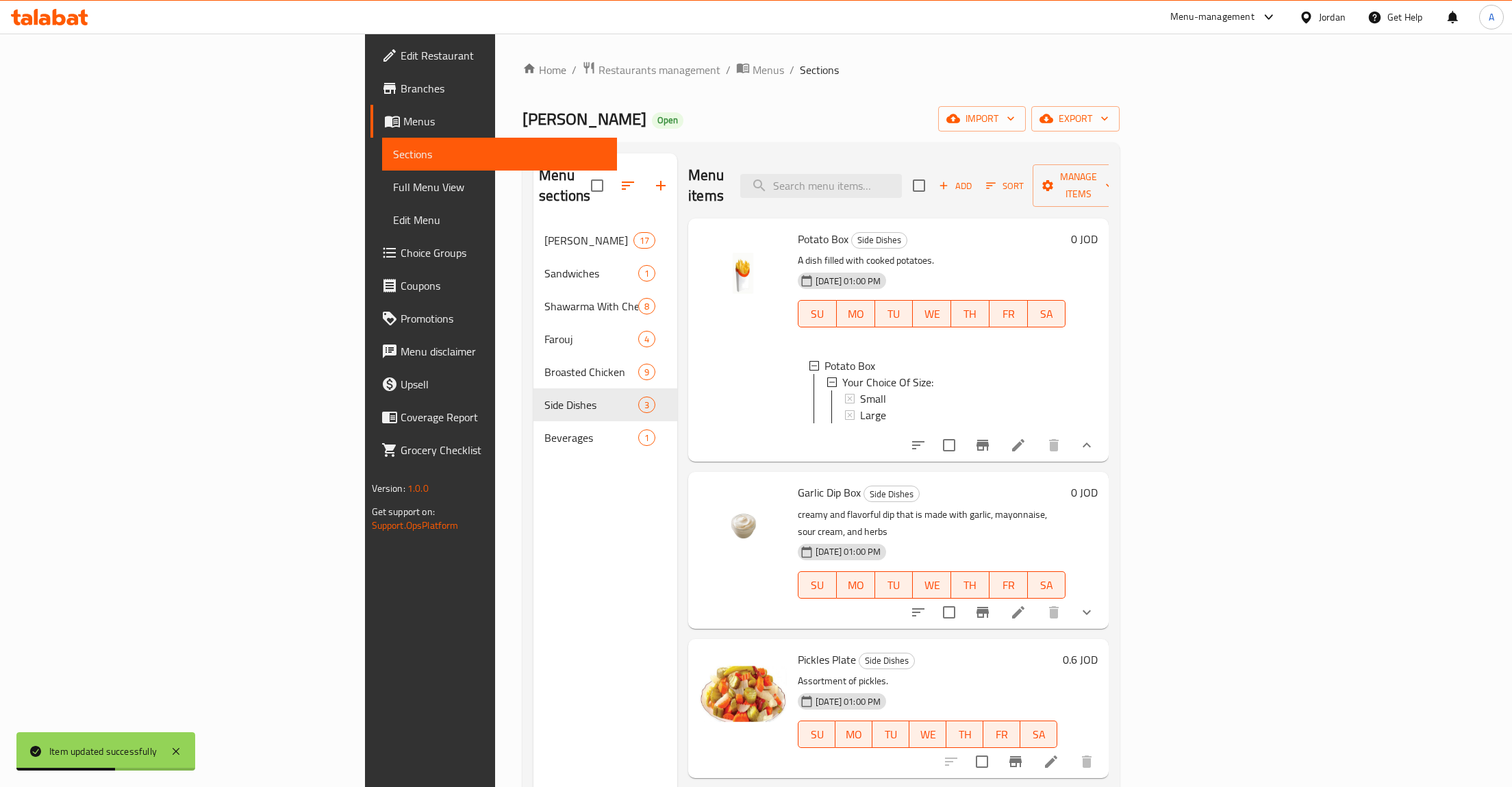
scroll to position [2, 0]
click at [1027, 437] on icon at bounding box center [1019, 446] width 17 height 17
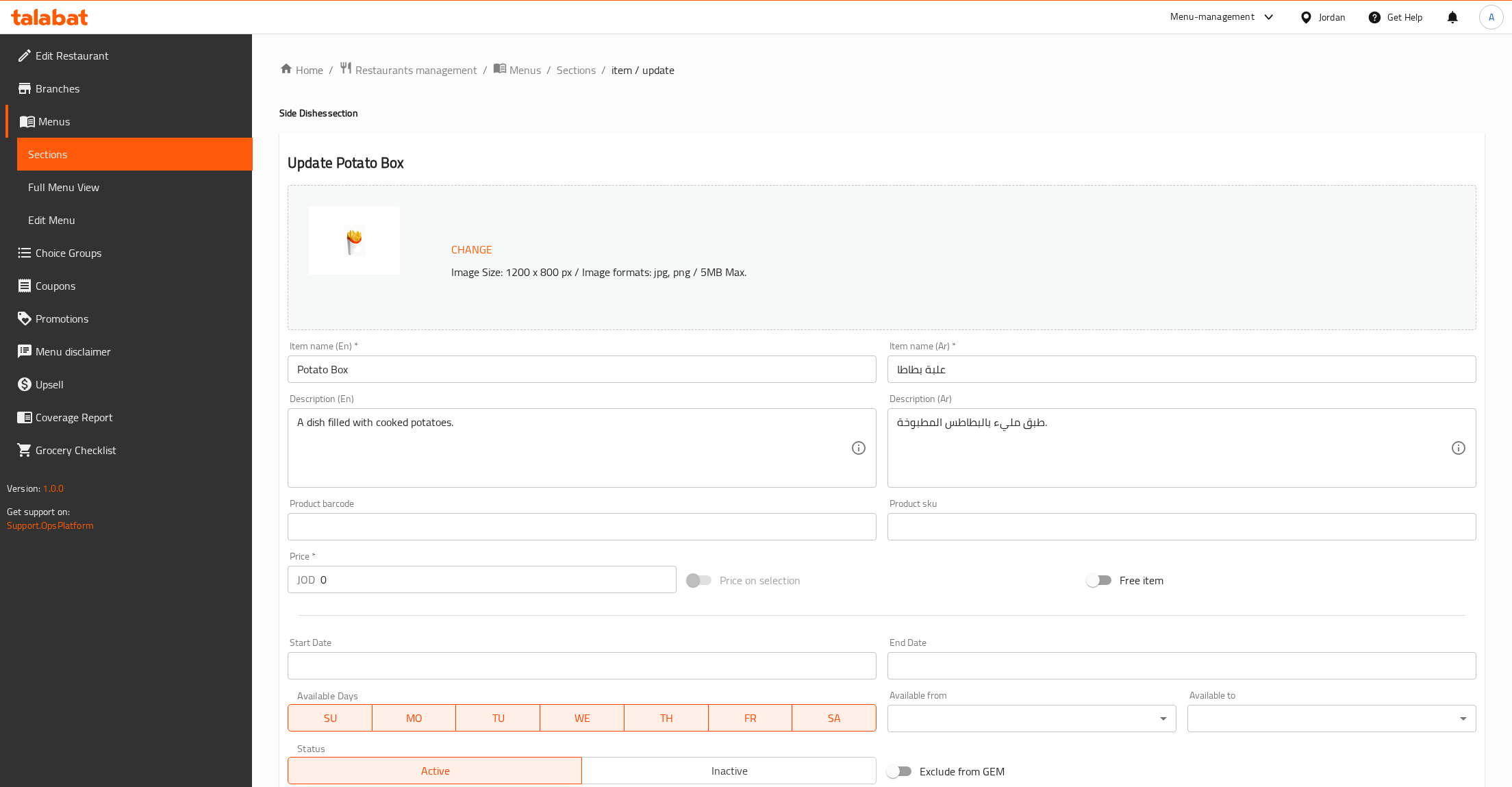
click at [52, 153] on span "Sections" at bounding box center [134, 154] width 214 height 17
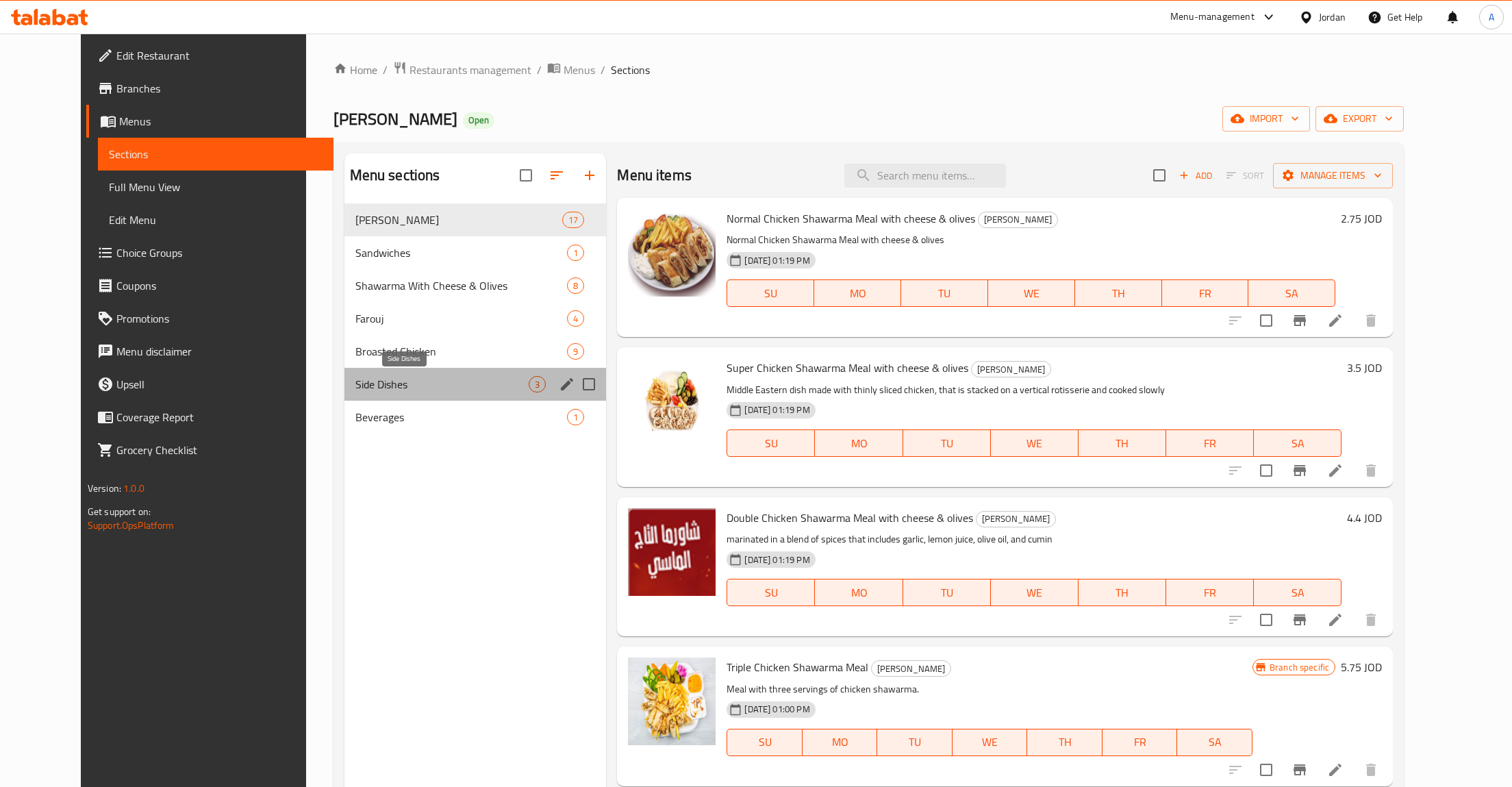
click at [382, 377] on span "Side Dishes" at bounding box center [442, 384] width 174 height 17
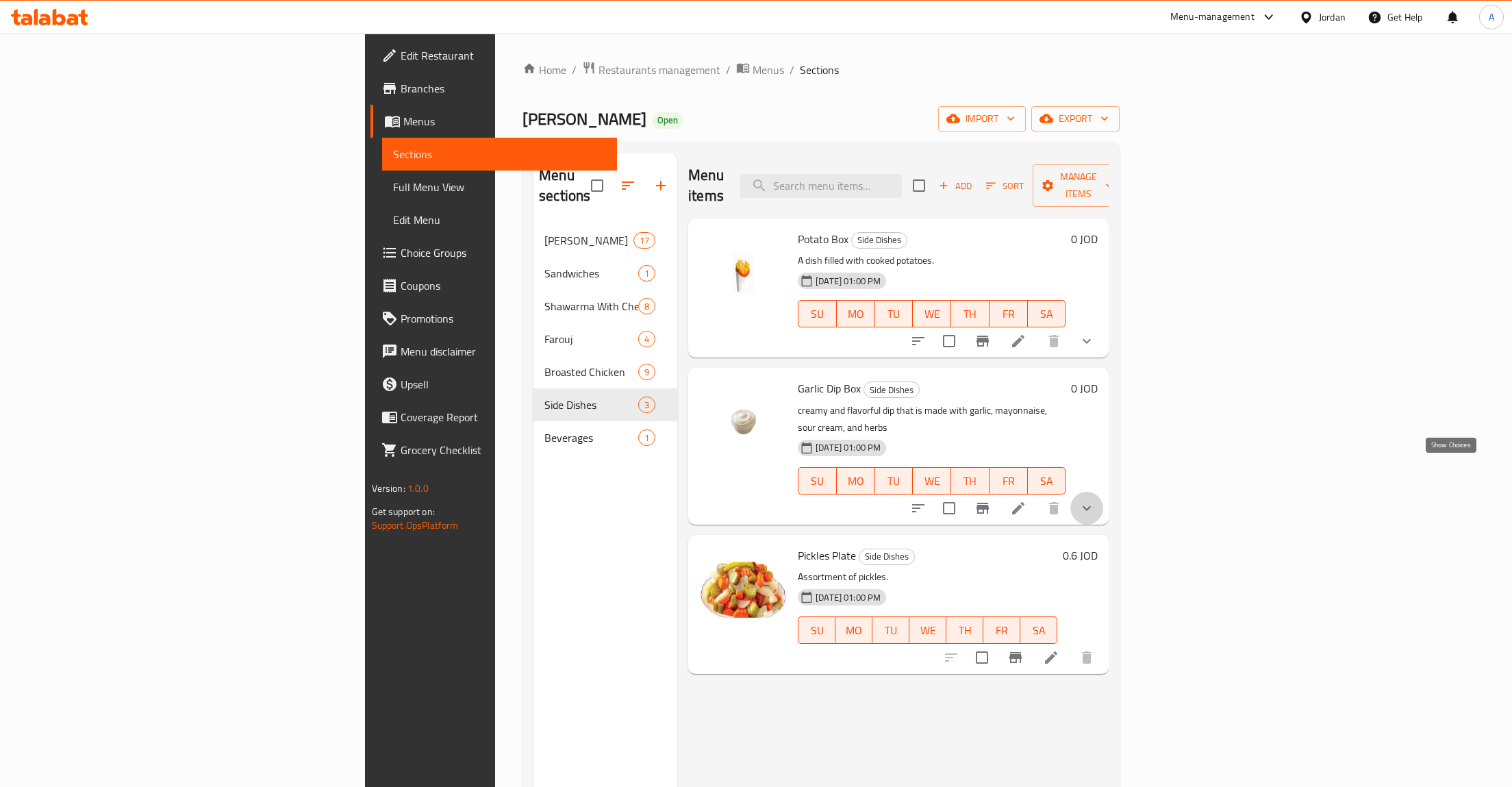
click at [1095, 500] on icon "show more" at bounding box center [1088, 508] width 17 height 17
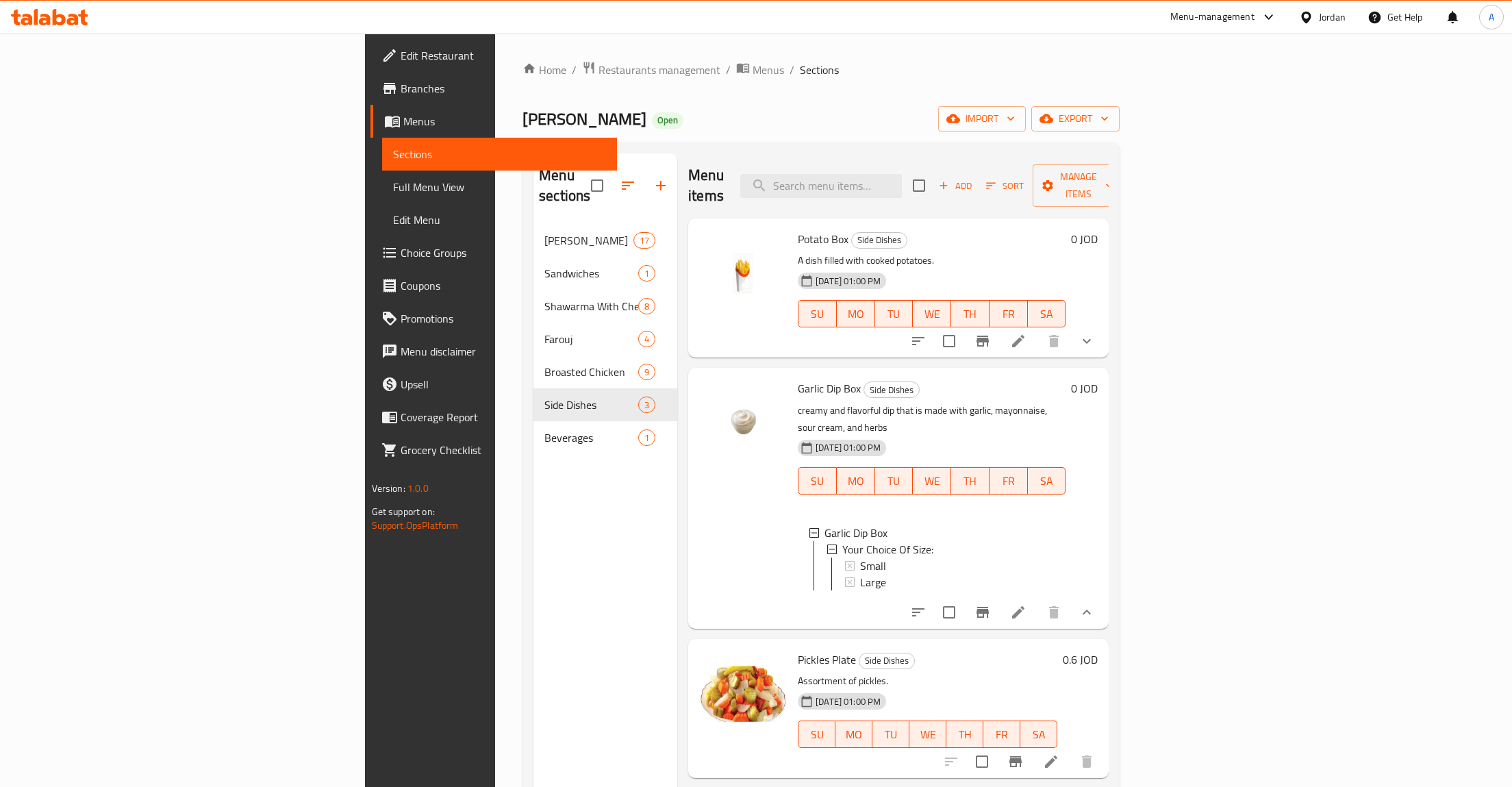
click at [1098, 476] on div "0 JOD" at bounding box center [1082, 498] width 33 height 239
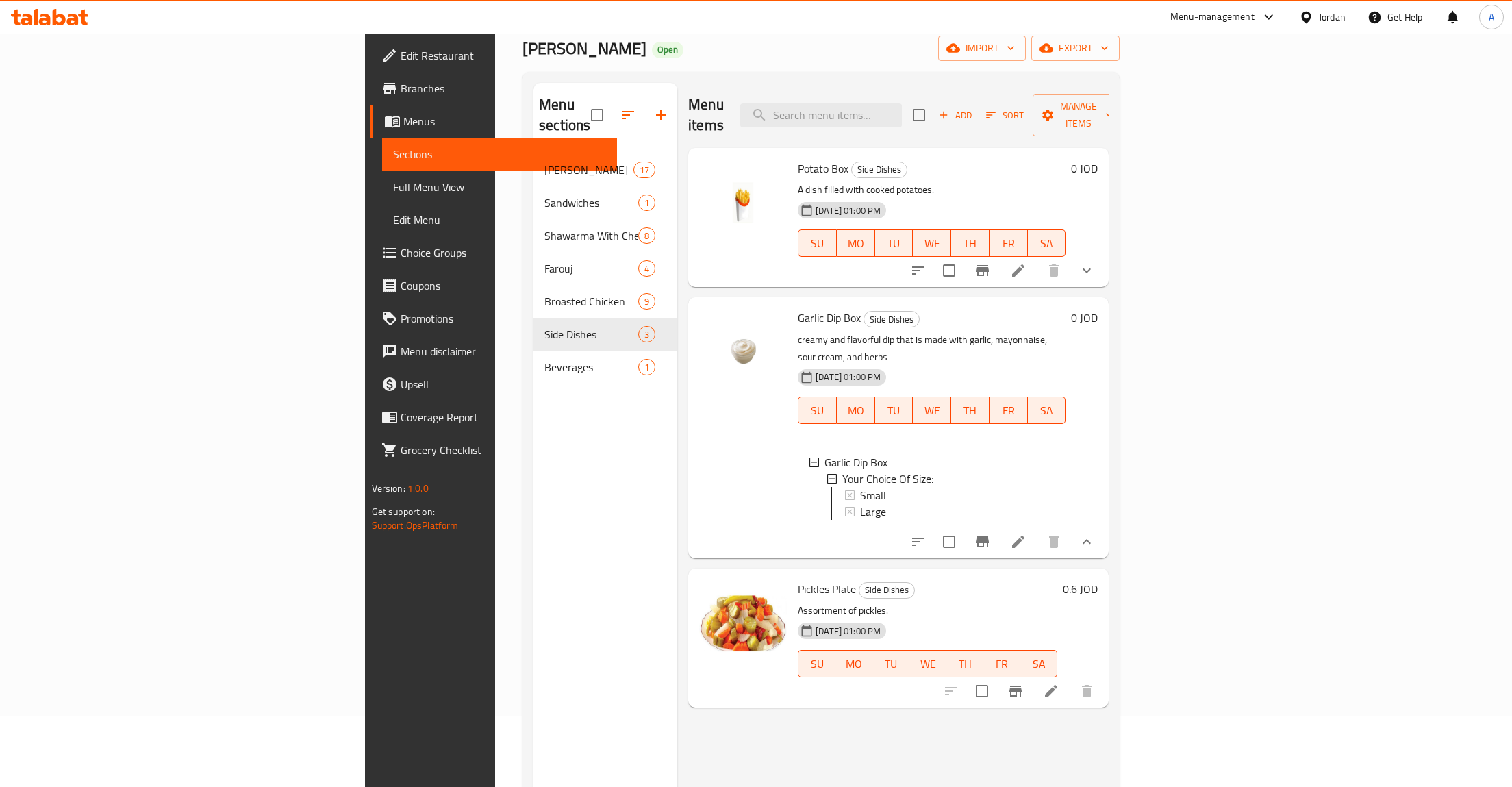
click at [1027, 533] on icon at bounding box center [1019, 542] width 17 height 17
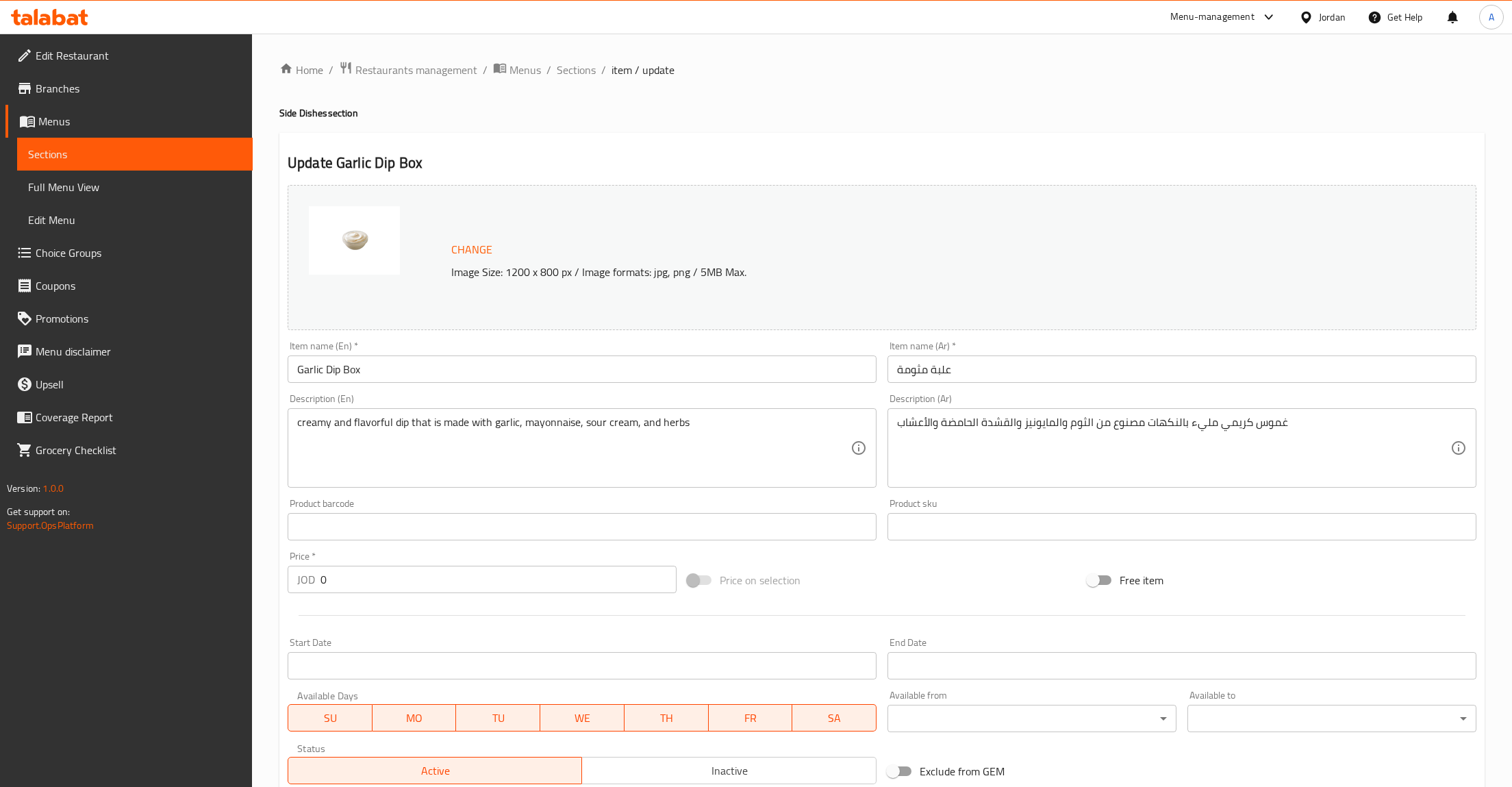
scroll to position [232, 0]
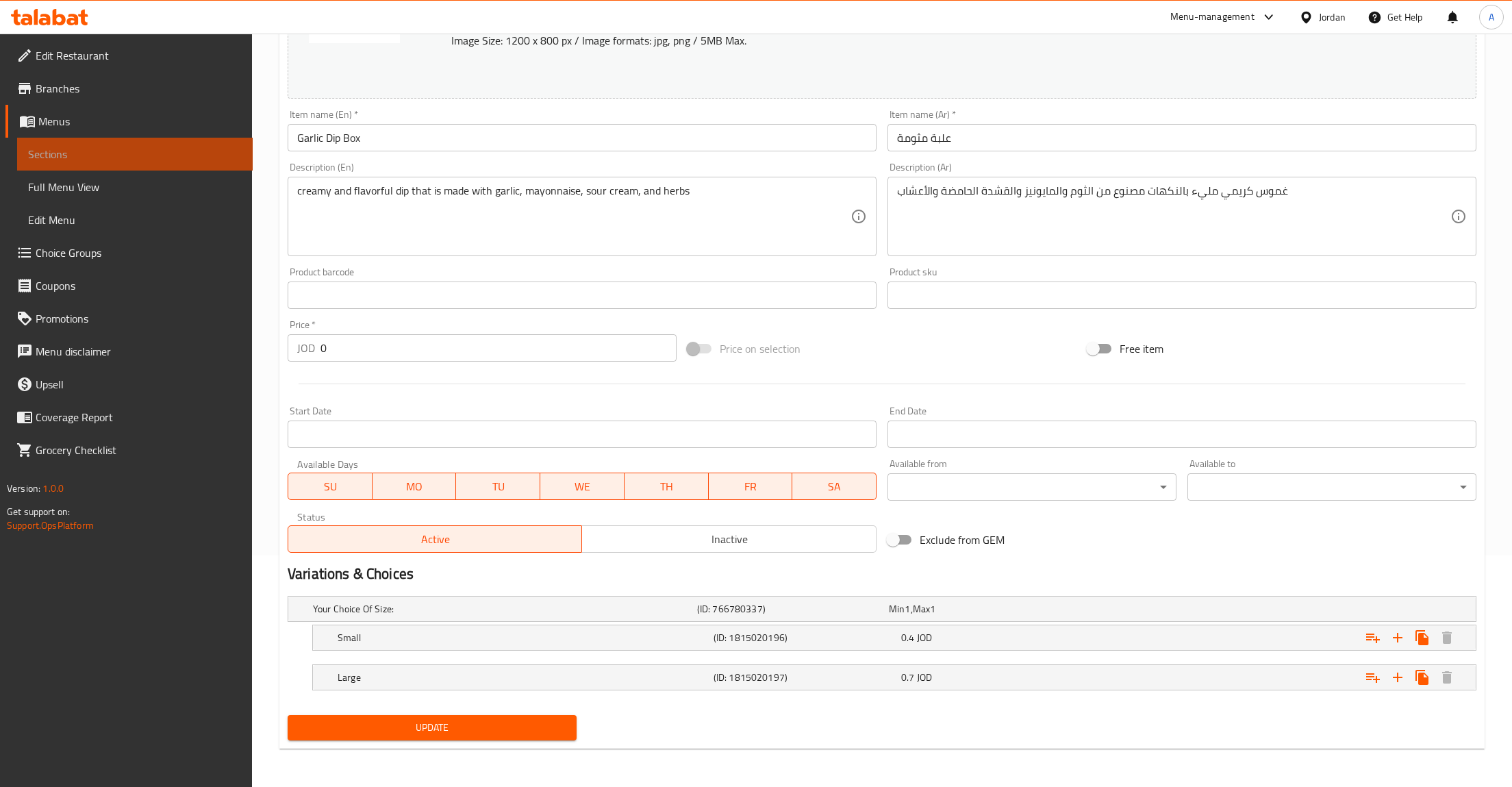
click at [63, 153] on span "Sections" at bounding box center [134, 154] width 214 height 17
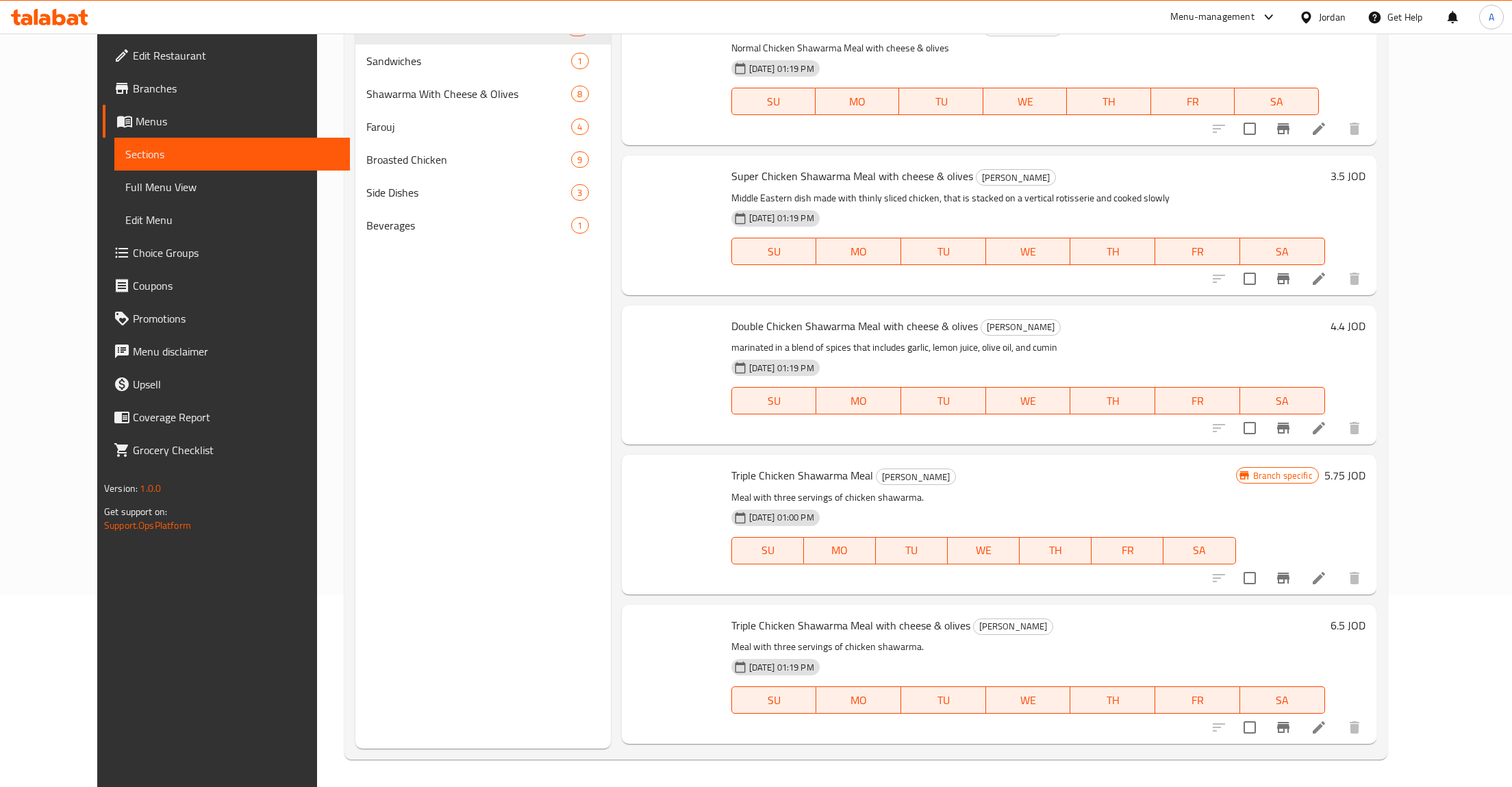
scroll to position [192, 0]
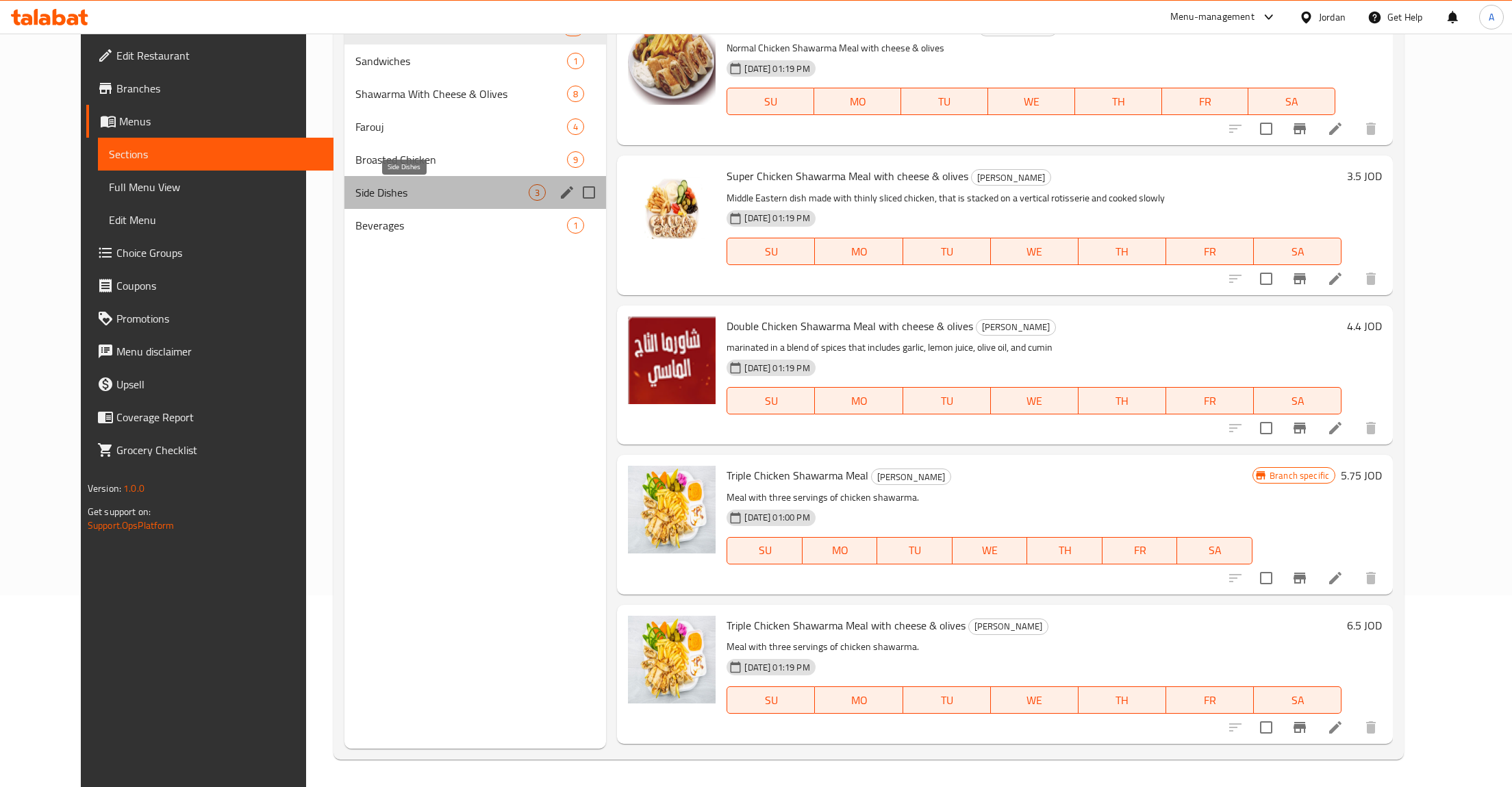
click at [380, 197] on span "Side Dishes" at bounding box center [442, 193] width 174 height 17
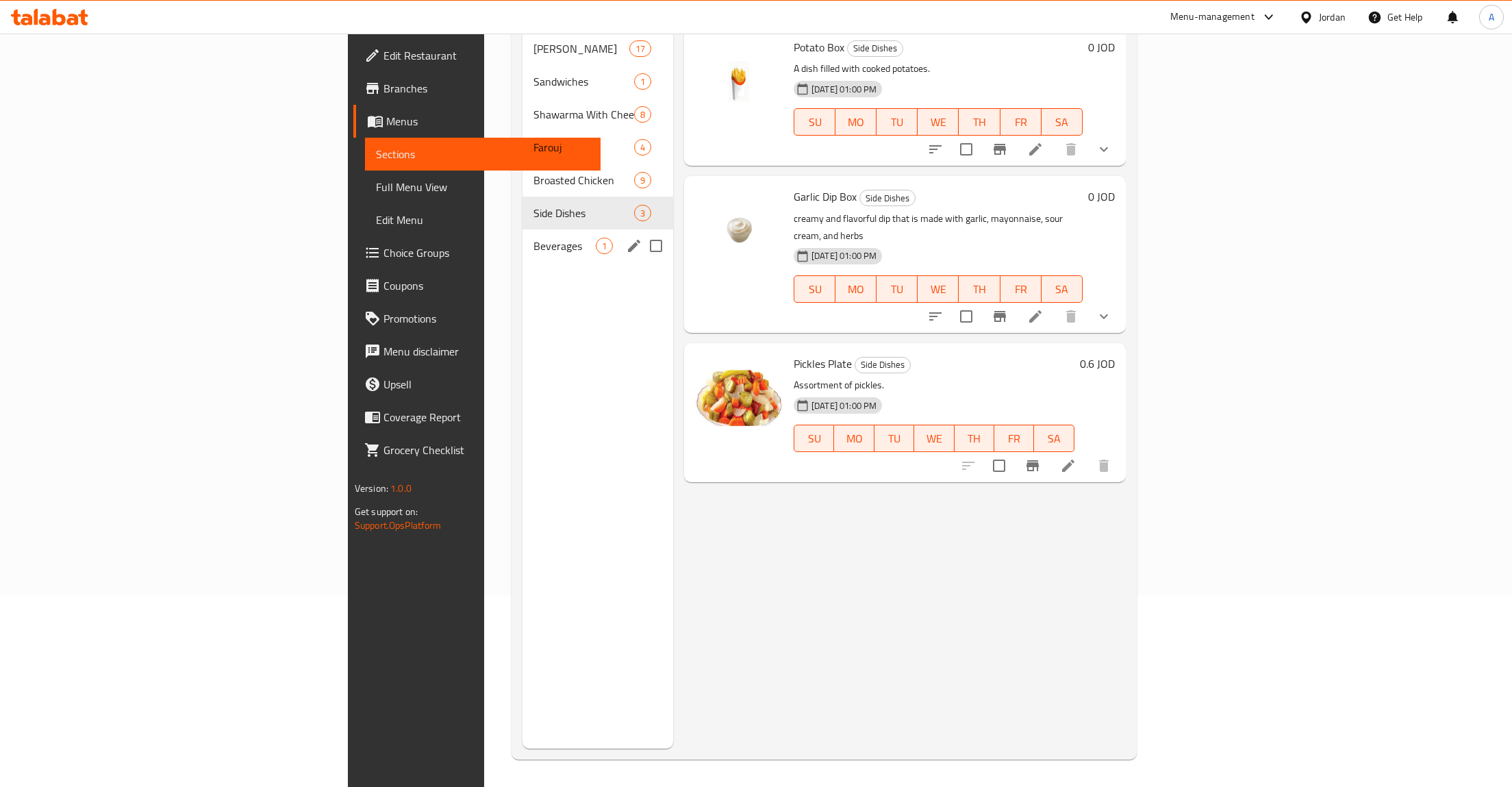
click at [534, 238] on span "Beverages" at bounding box center [564, 246] width 62 height 17
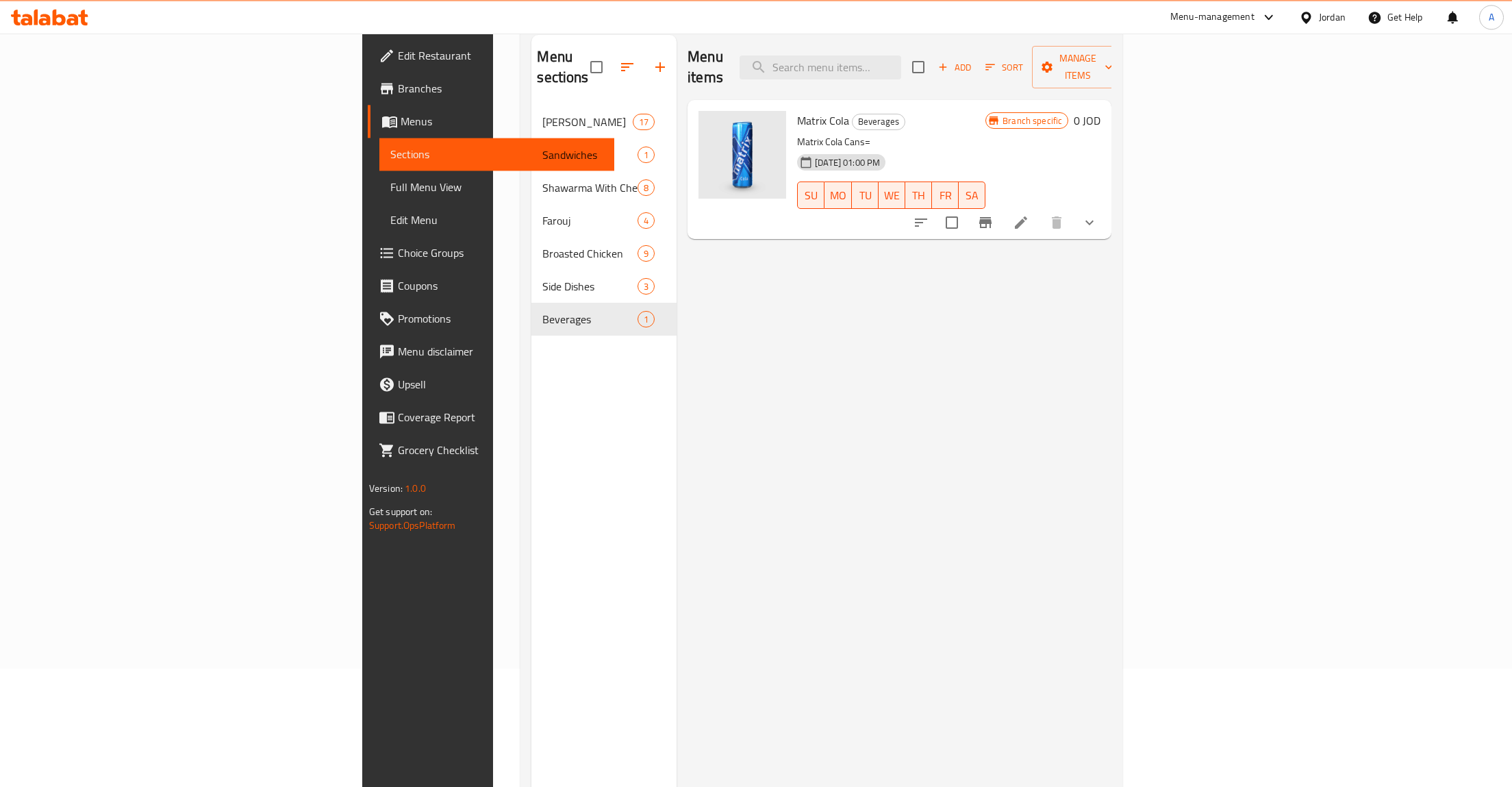
scroll to position [50, 0]
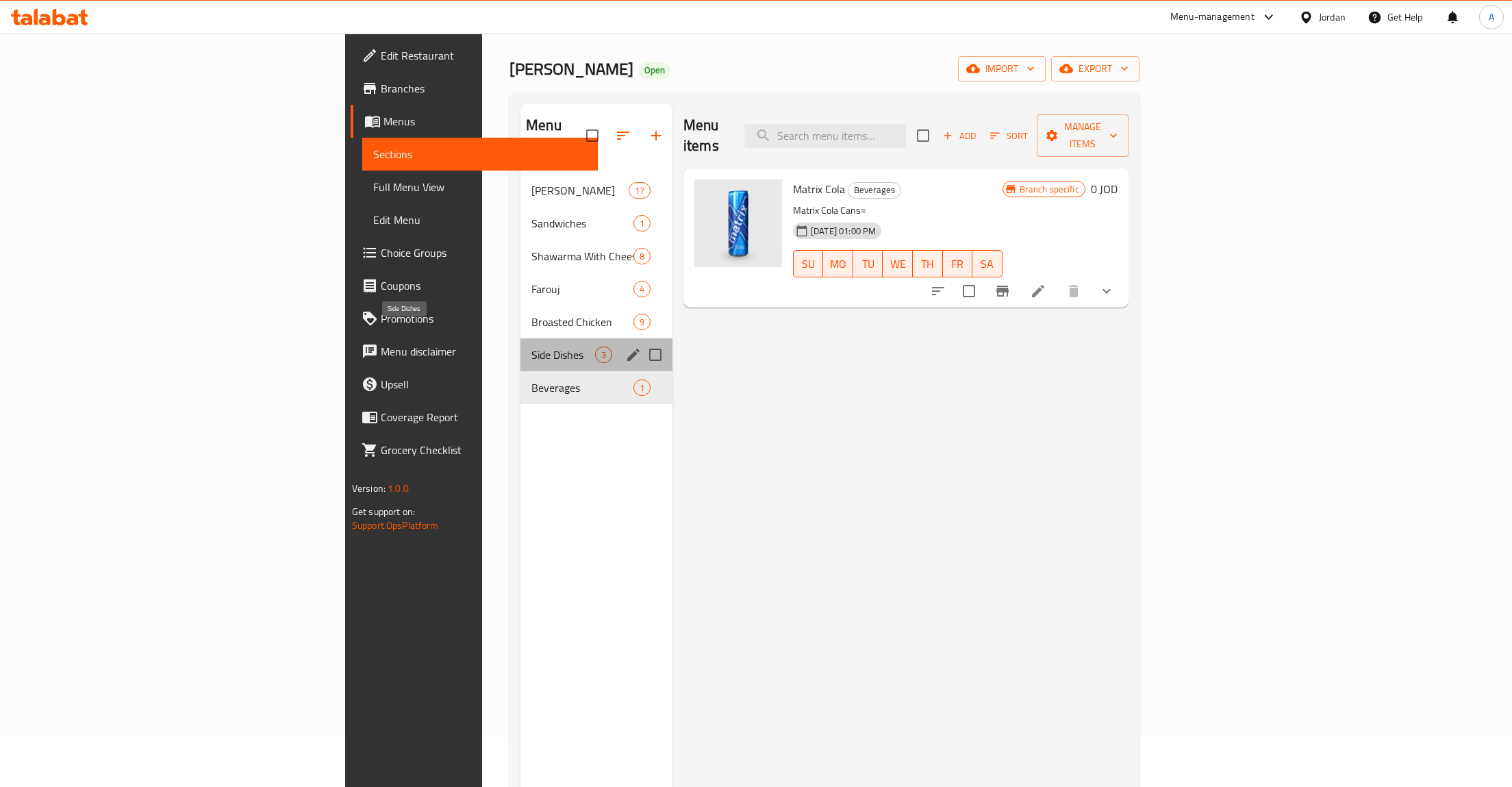
click at [532, 347] on span "Side Dishes" at bounding box center [563, 355] width 63 height 17
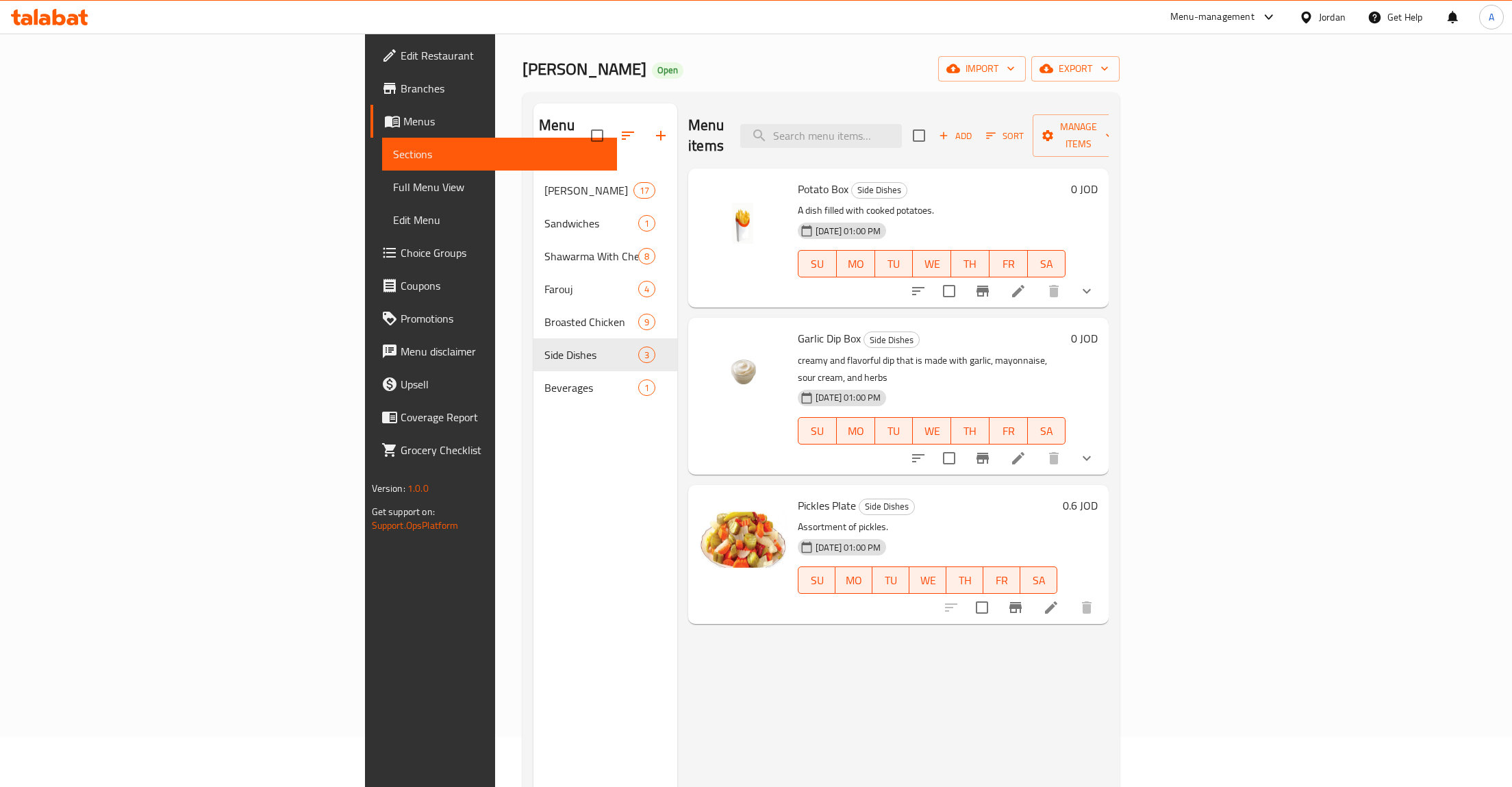
click at [1038, 279] on li at bounding box center [1018, 291] width 38 height 24
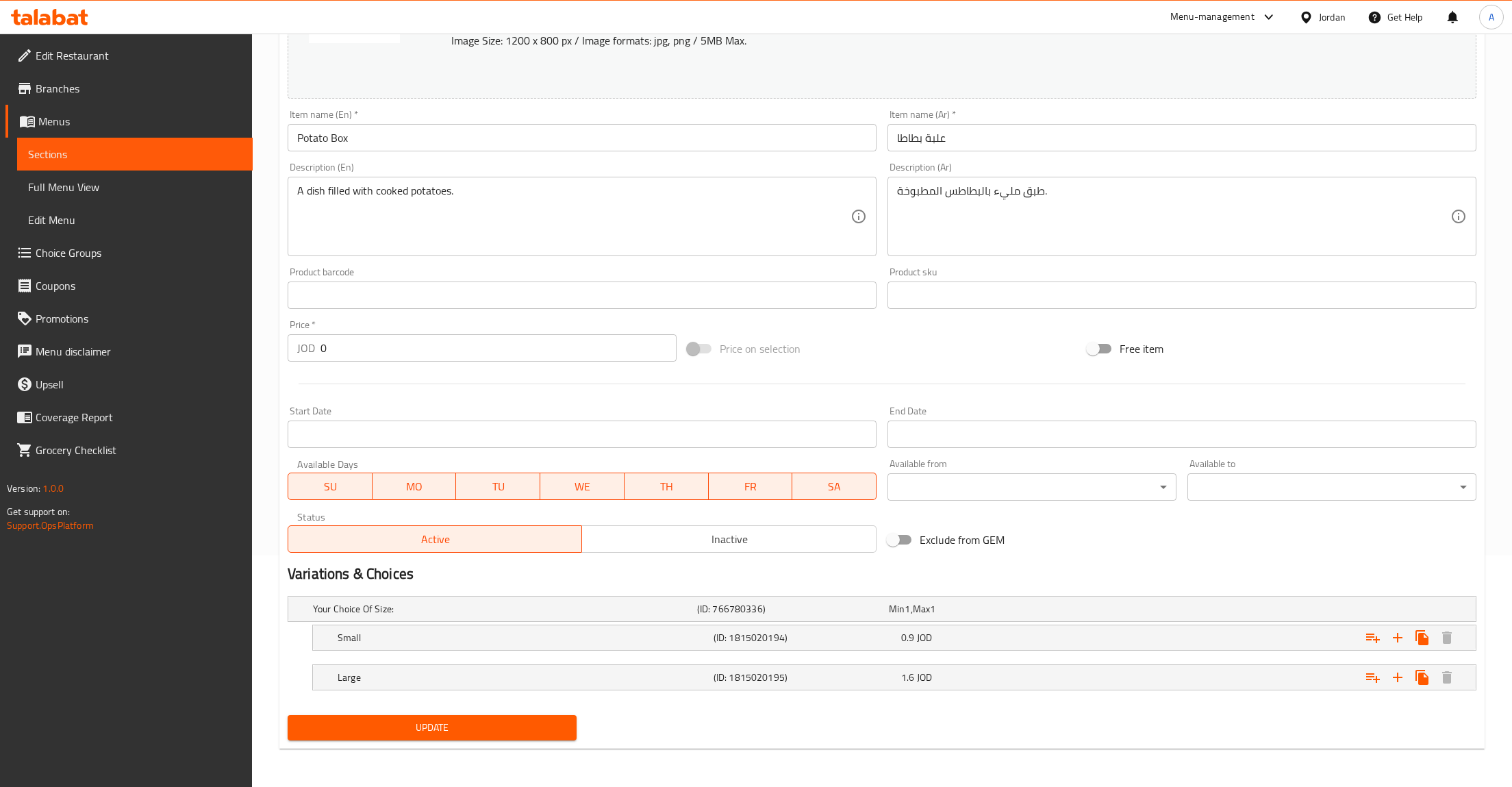
scroll to position [232, 0]
click at [1087, 643] on div "Expand" at bounding box center [1274, 638] width 376 height 30
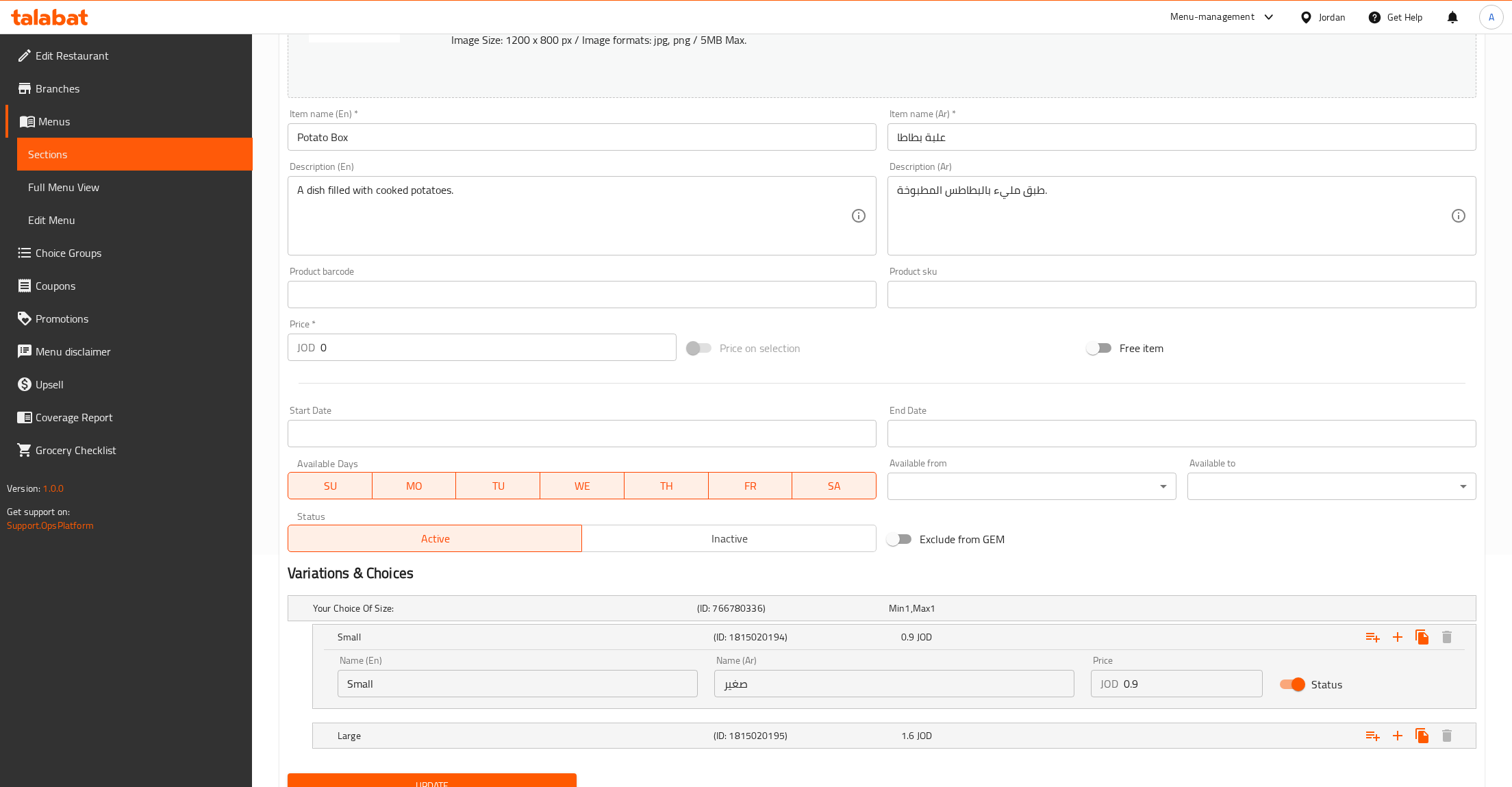
scroll to position [291, 0]
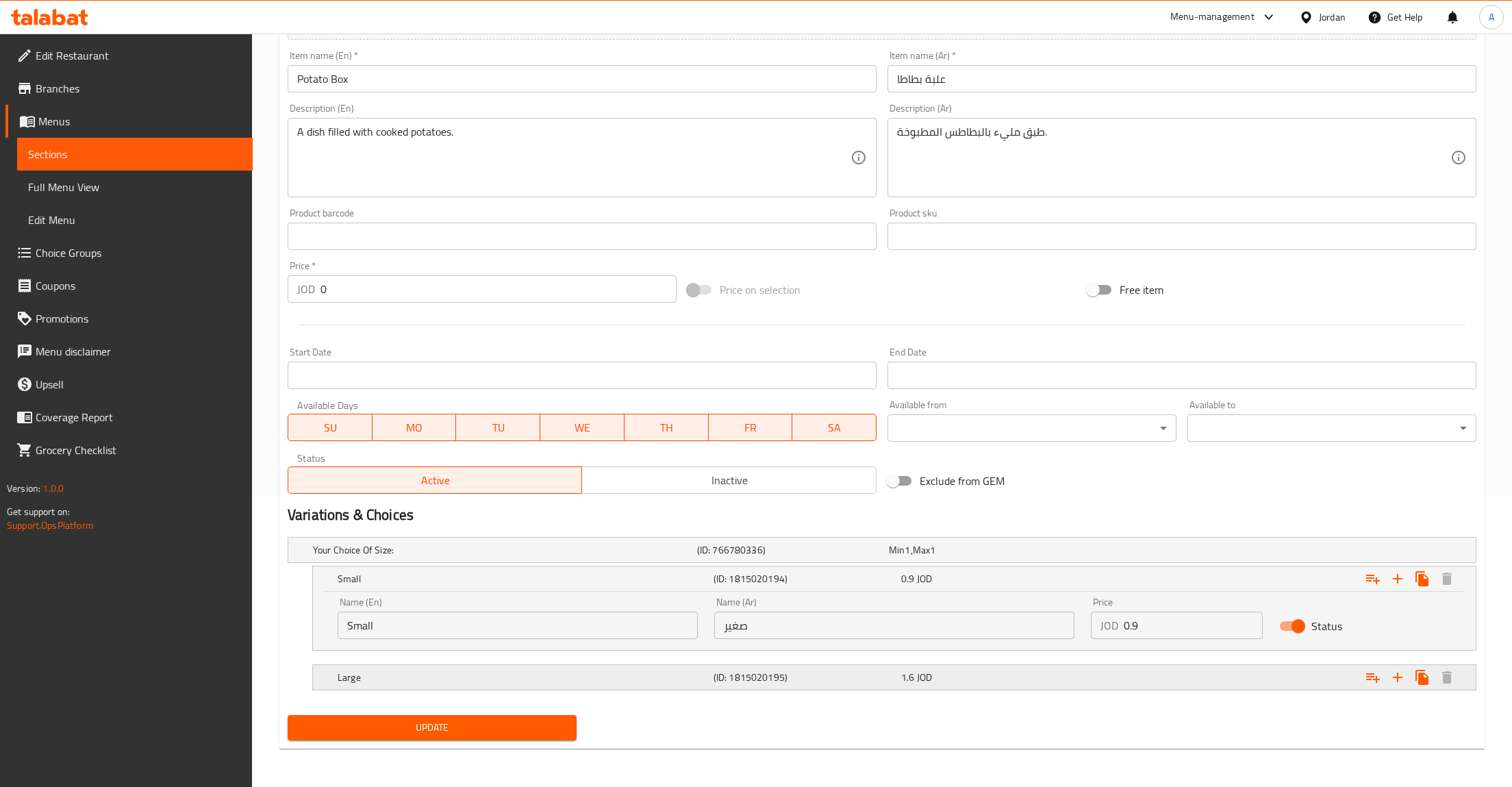
click at [992, 682] on div "1.6 JOD" at bounding box center [992, 677] width 182 height 14
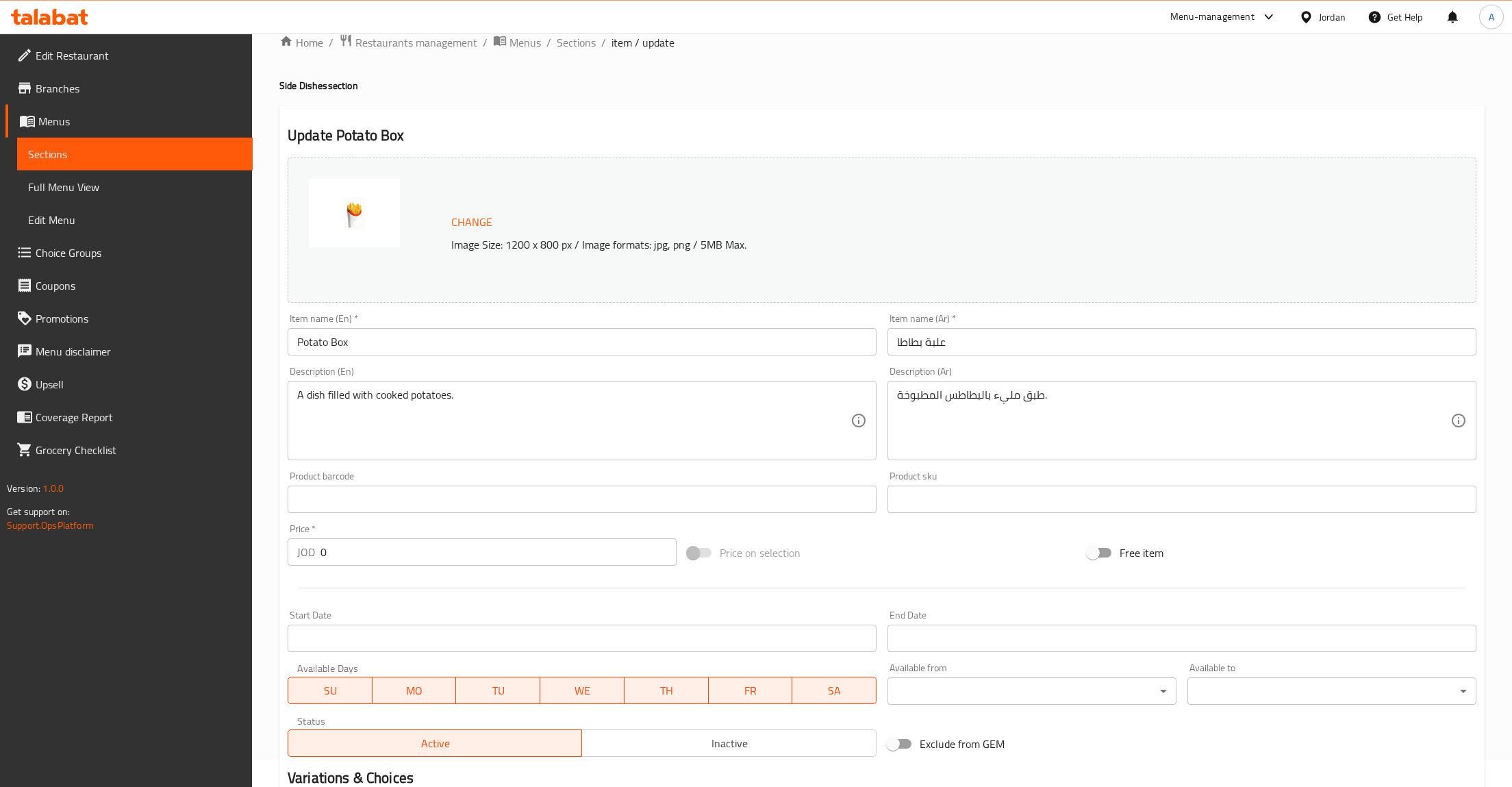
scroll to position [0, 0]
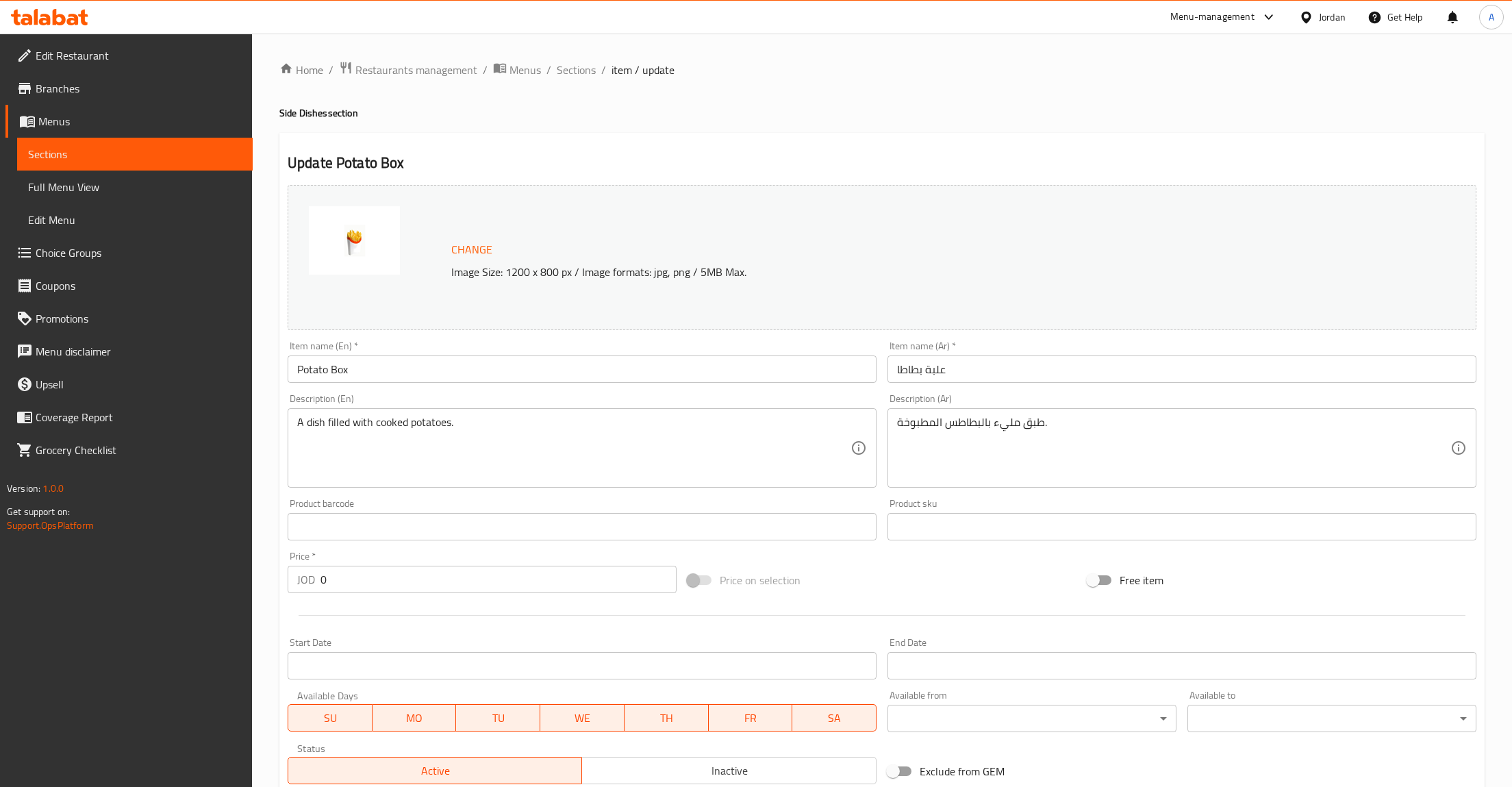
click at [371, 250] on img at bounding box center [354, 240] width 91 height 68
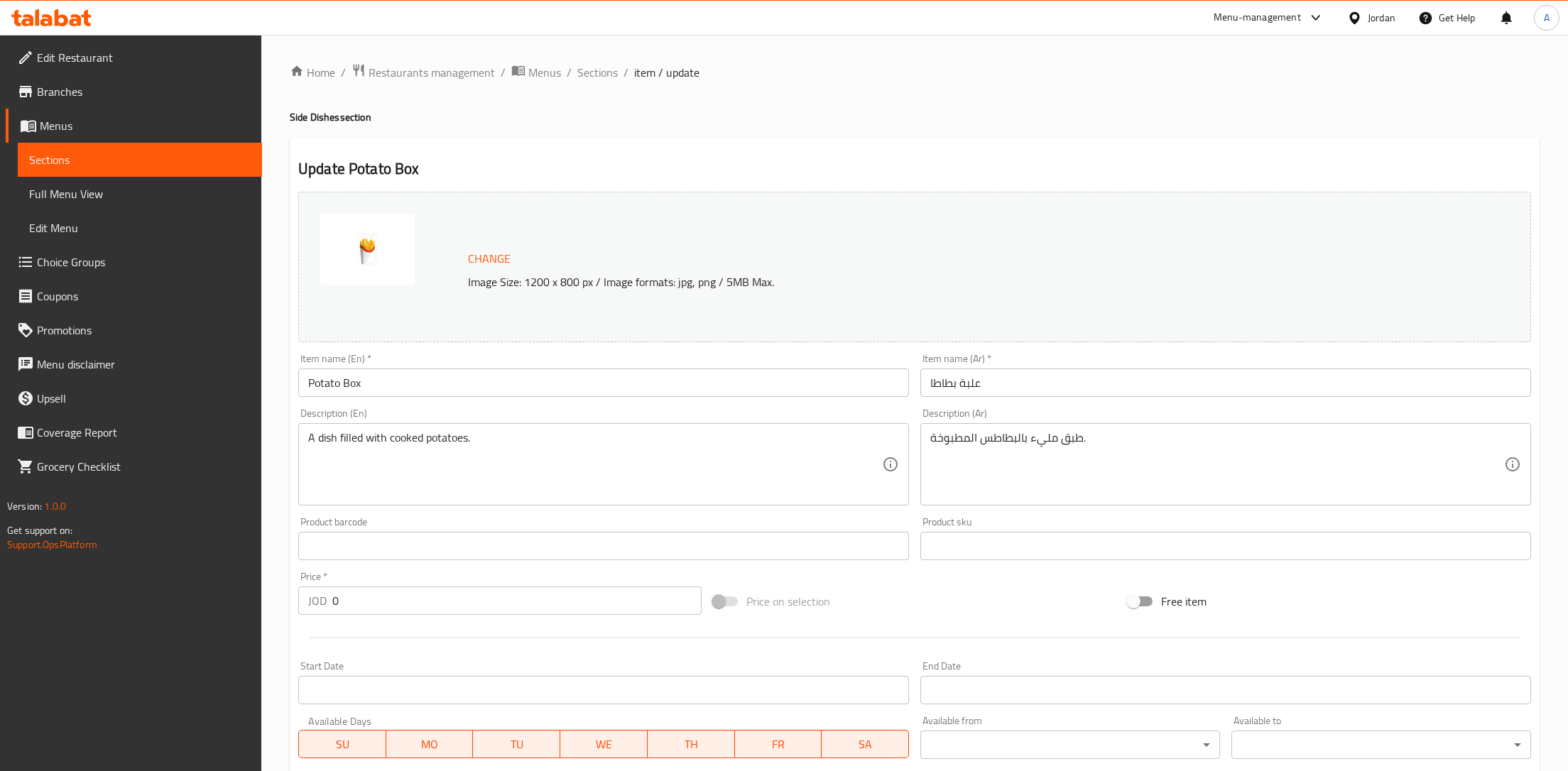
click at [568, 124] on div "Home / Restaurants management / Menus / Sections / item / update Side Dishes se…" at bounding box center [915, 607] width 1250 height 1087
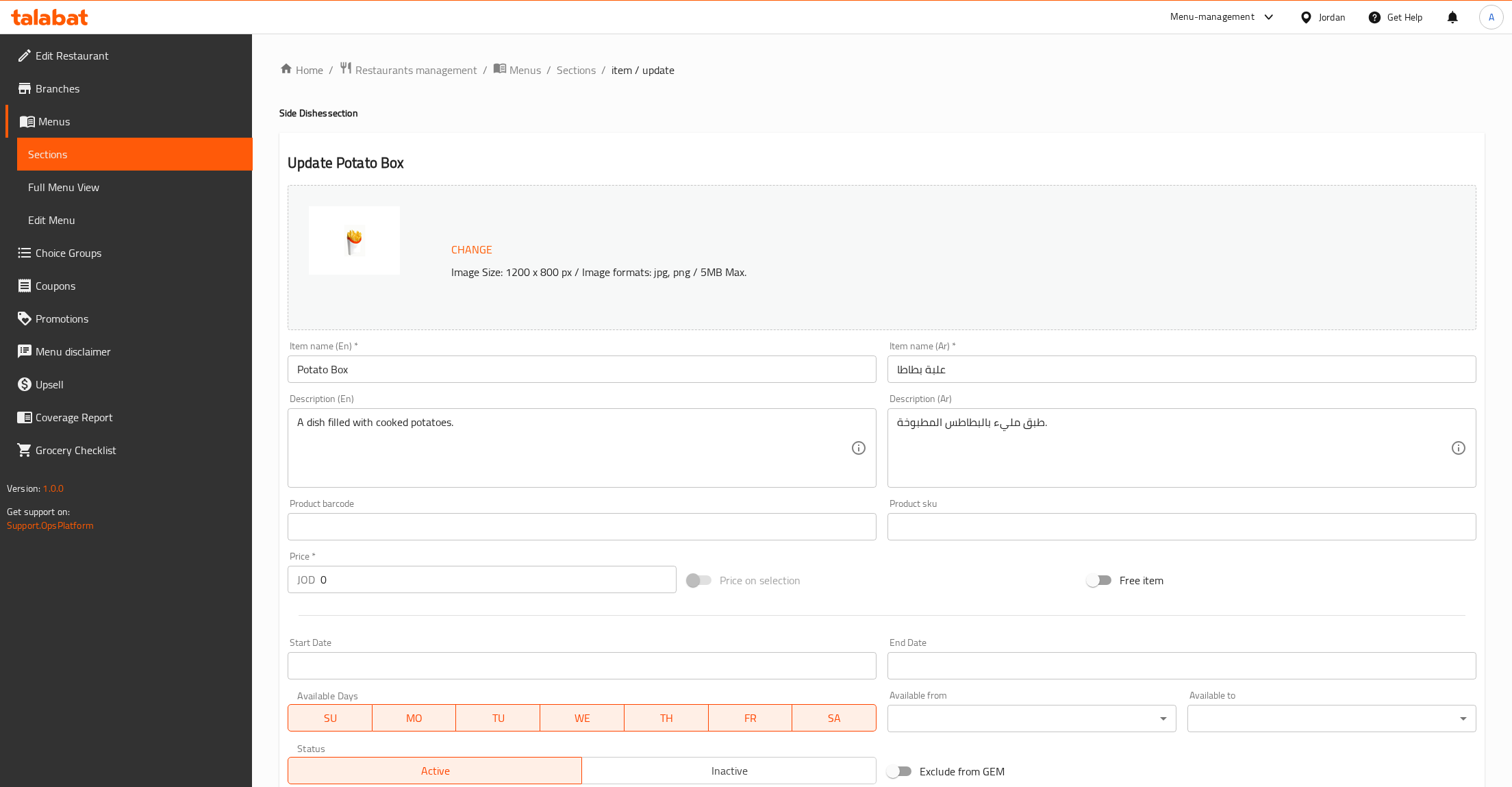
click at [565, 117] on h4 "Side Dishes section" at bounding box center [882, 113] width 1205 height 14
click at [590, 65] on span "Sections" at bounding box center [576, 70] width 39 height 17
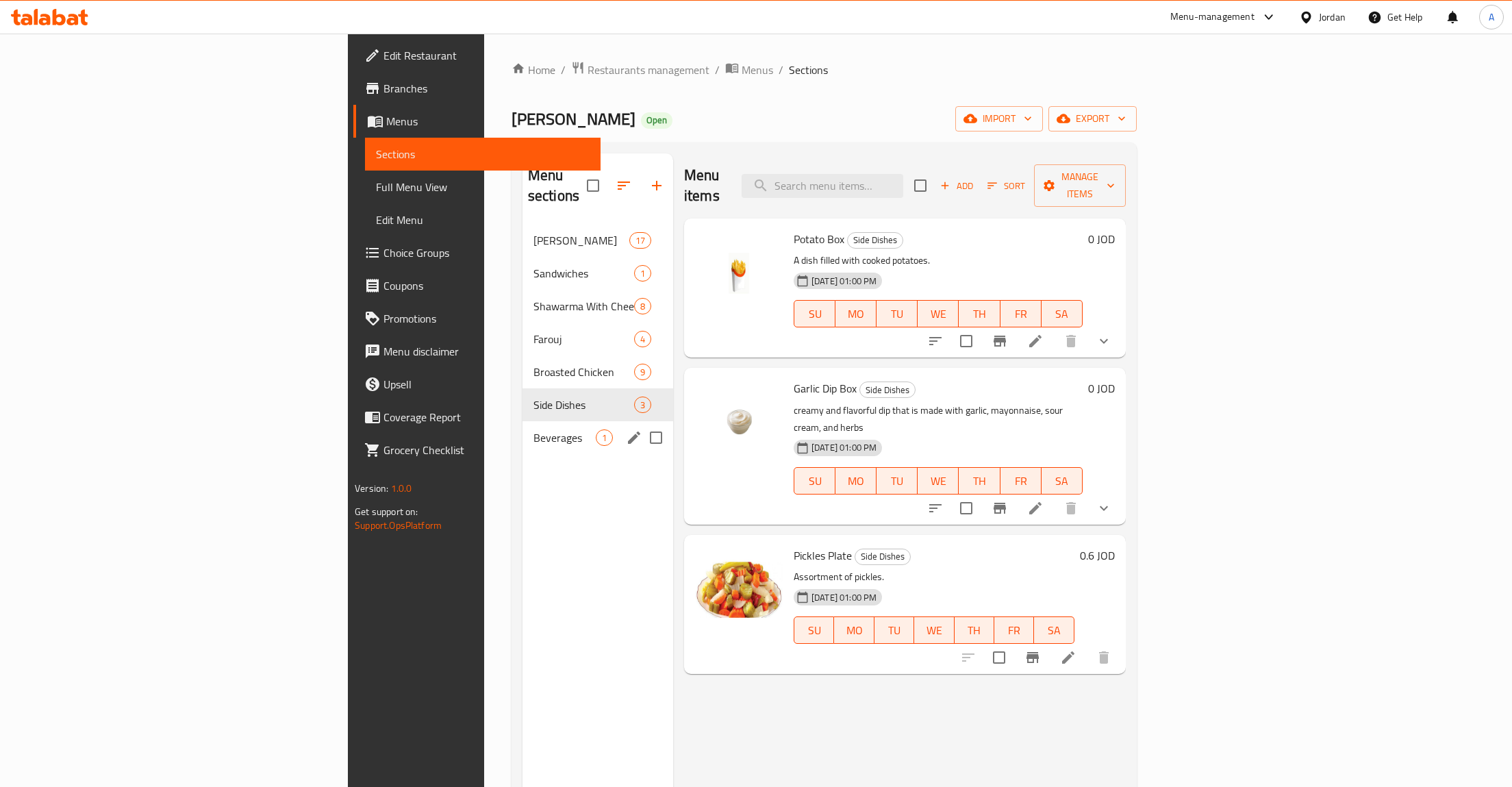
drag, startPoint x: 415, startPoint y: 419, endPoint x: 424, endPoint y: 420, distance: 9.1
click at [534, 429] on span "Beverages" at bounding box center [564, 437] width 62 height 17
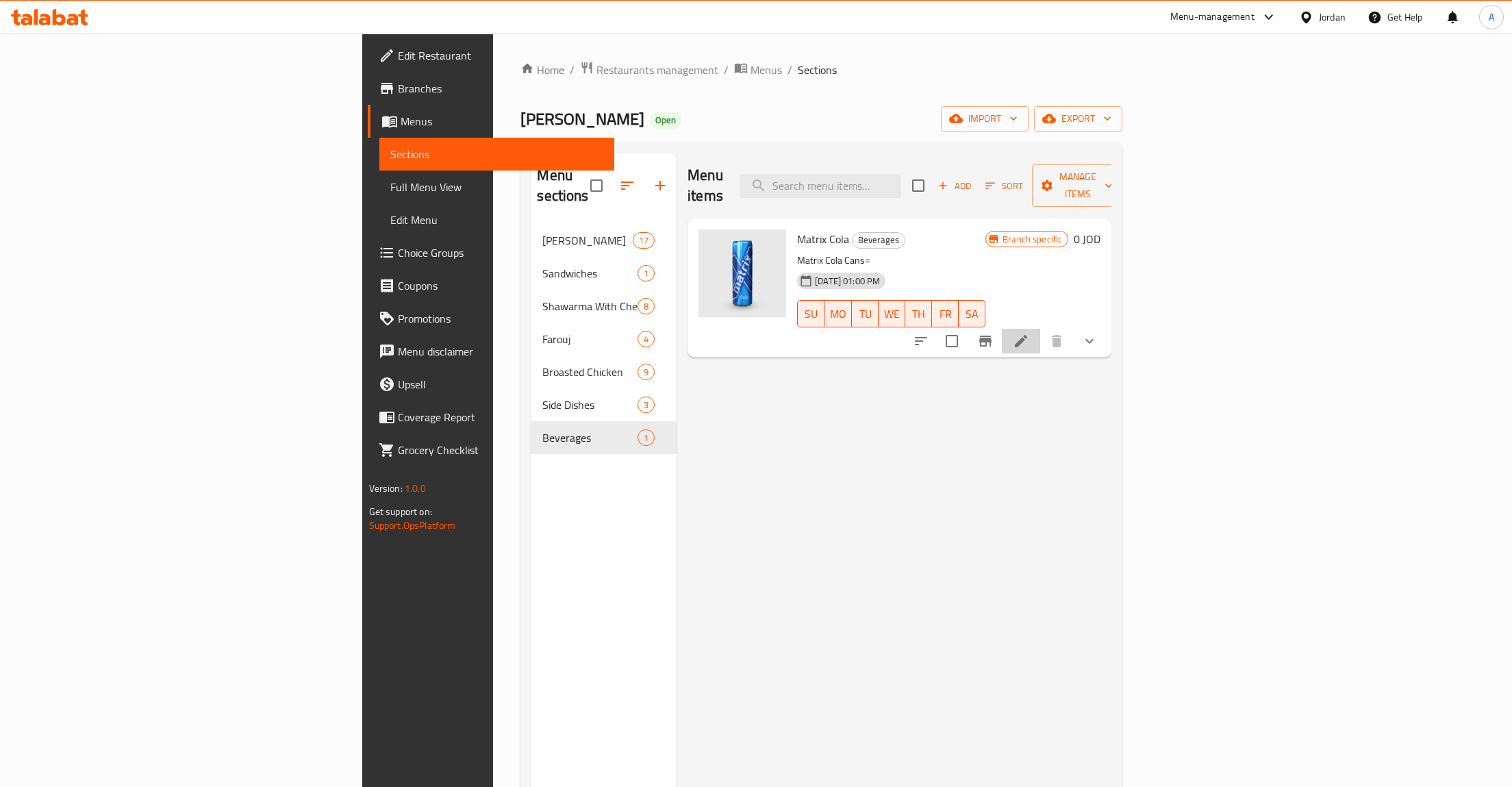
click at [1040, 328] on li at bounding box center [1020, 340] width 38 height 24
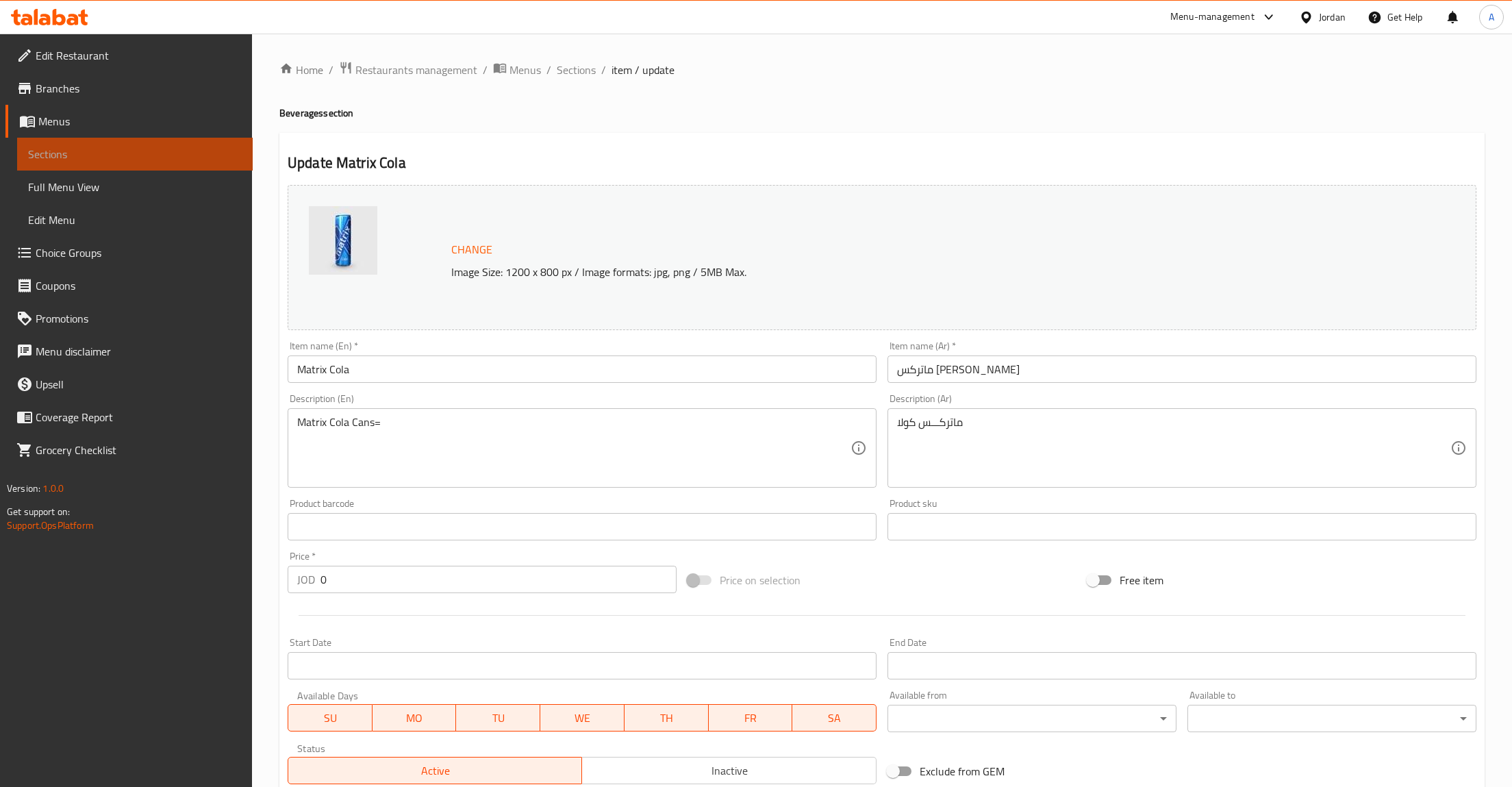
click at [74, 145] on link "Sections" at bounding box center [134, 154] width 236 height 33
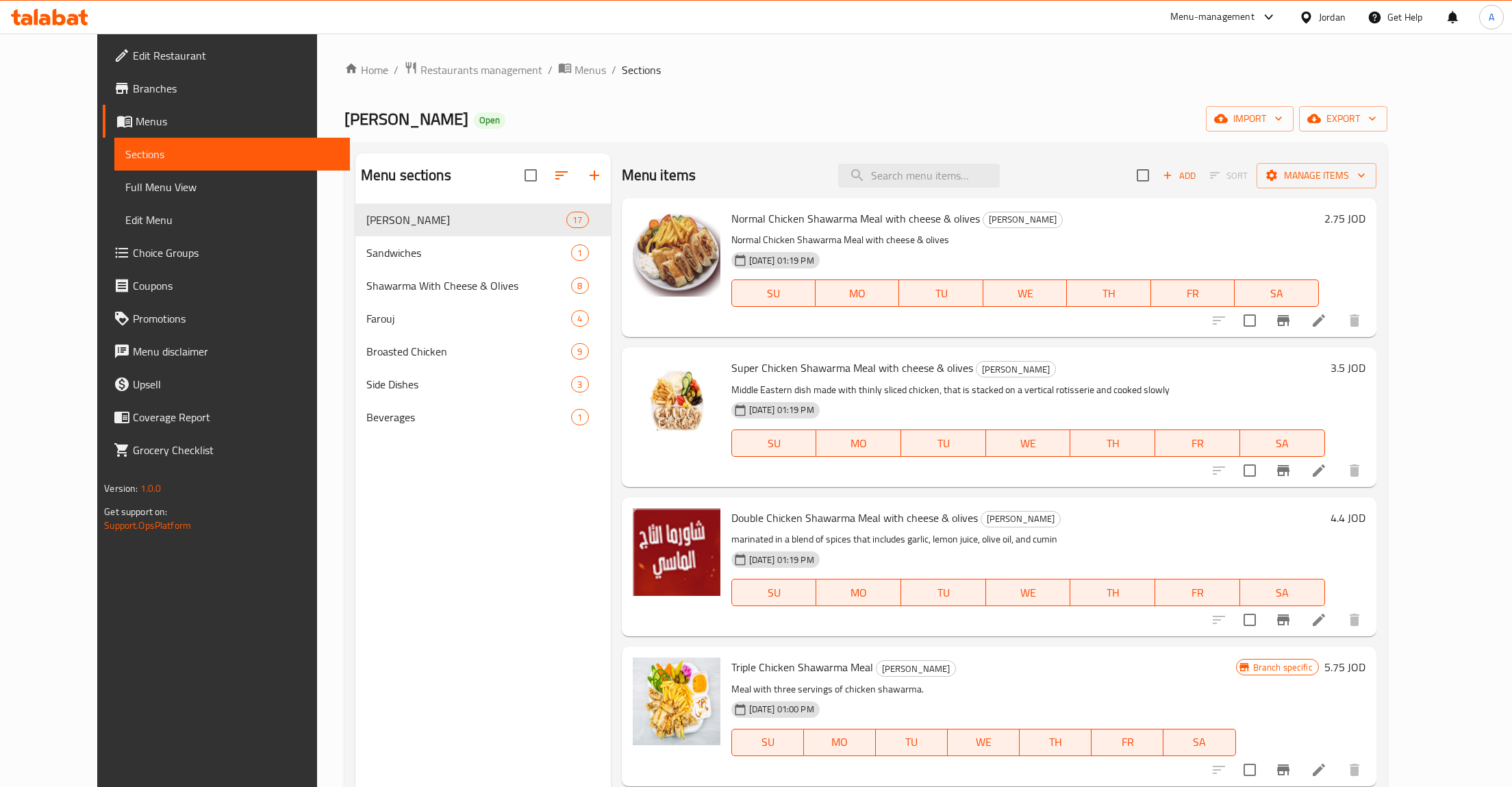
drag, startPoint x: 382, startPoint y: 441, endPoint x: 374, endPoint y: 426, distance: 17.0
click at [381, 439] on div "Menu sections Abo Abdo Shawarma 17 Sandwiches 1 Shawarma With Cheese & Olives 8…" at bounding box center [483, 546] width 256 height 787
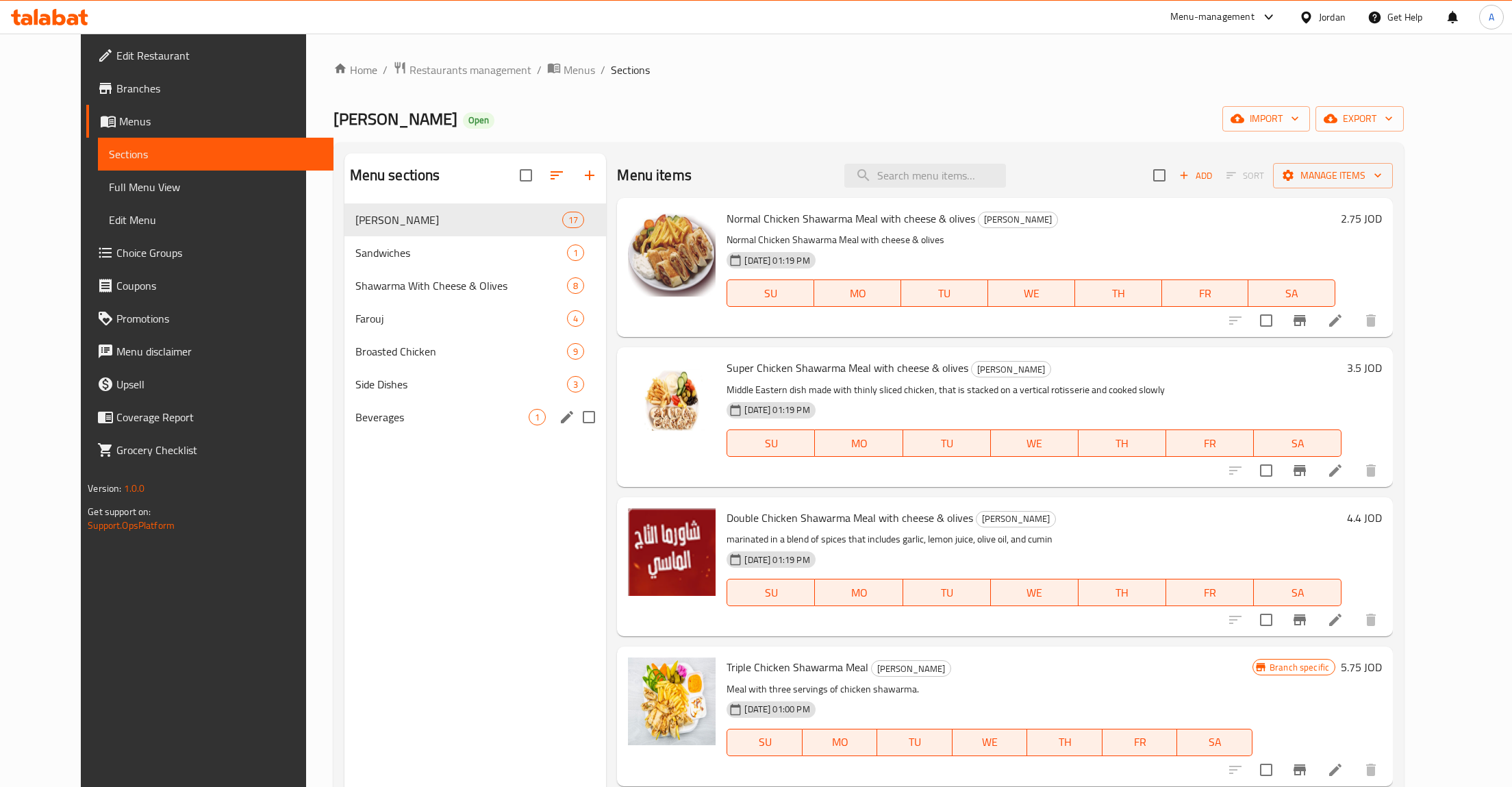
click at [374, 426] on div "Beverages 1" at bounding box center [475, 417] width 262 height 33
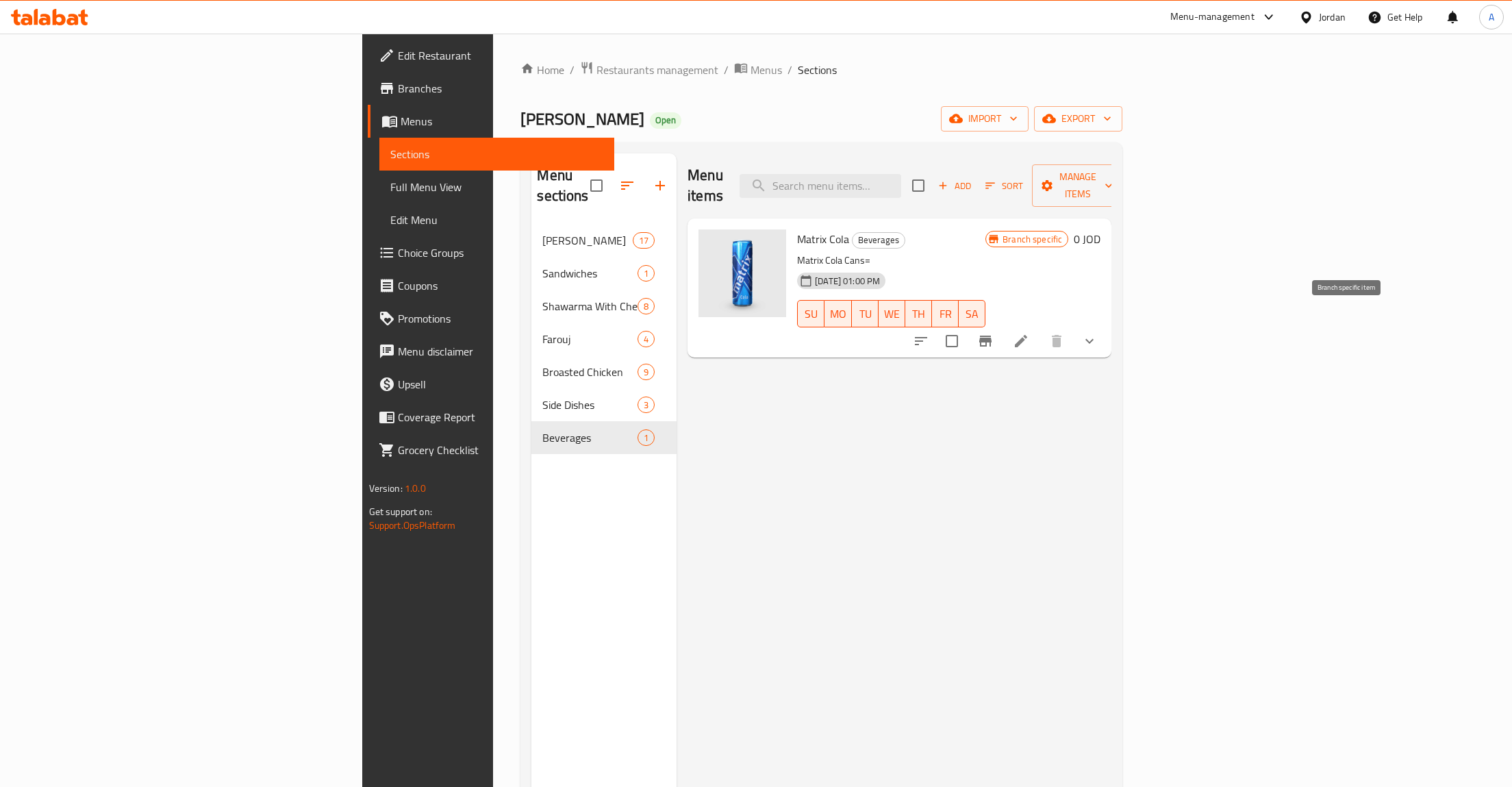
click at [992, 336] on icon "Branch-specific-item" at bounding box center [985, 341] width 12 height 11
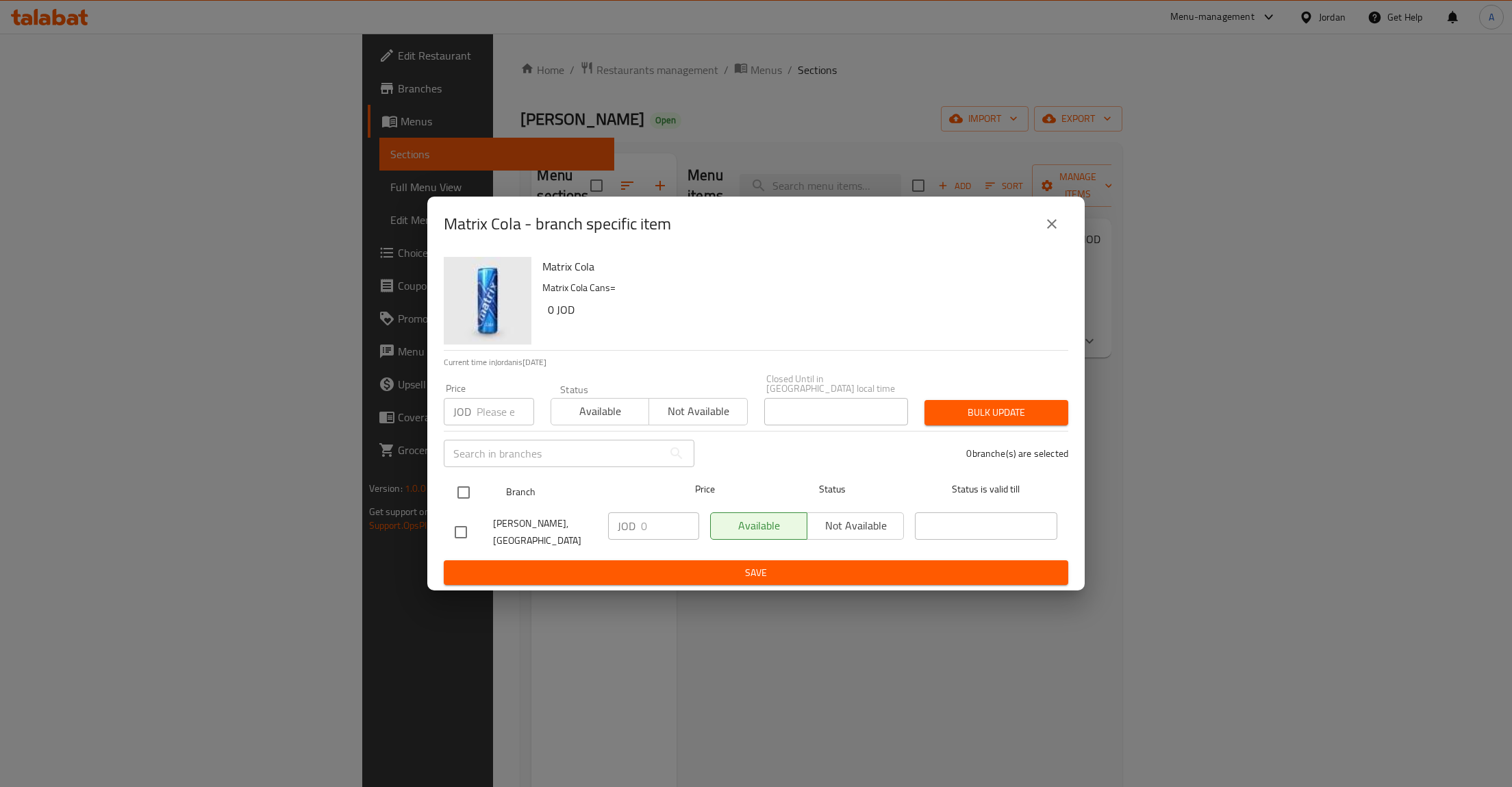
click at [453, 493] on input "checkbox" at bounding box center [464, 492] width 29 height 29
checkbox input "true"
drag, startPoint x: 663, startPoint y: 516, endPoint x: 600, endPoint y: 516, distance: 63.0
click at [641, 516] on input "0" at bounding box center [670, 525] width 58 height 27
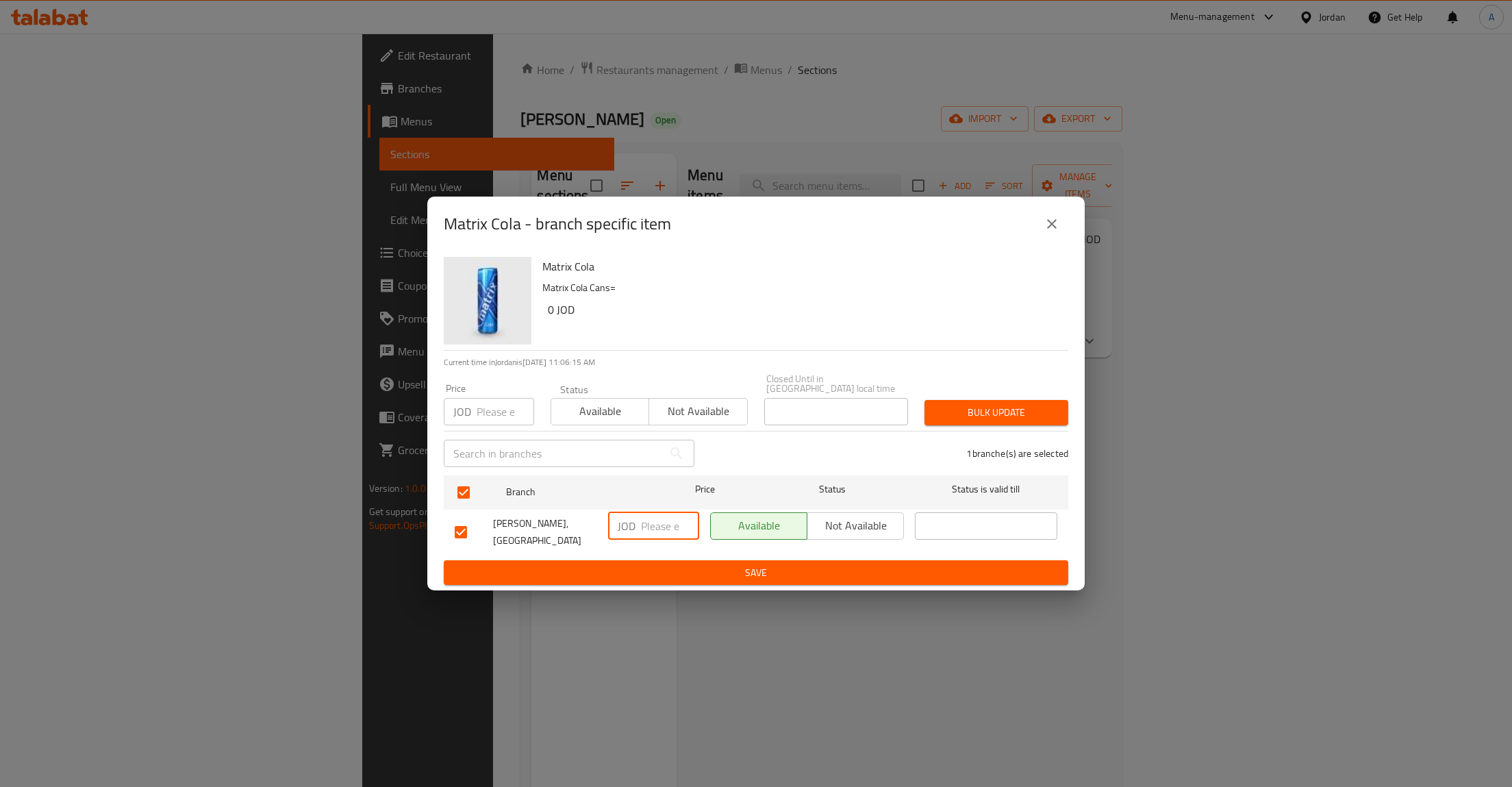
click at [784, 569] on span "Save" at bounding box center [756, 573] width 603 height 17
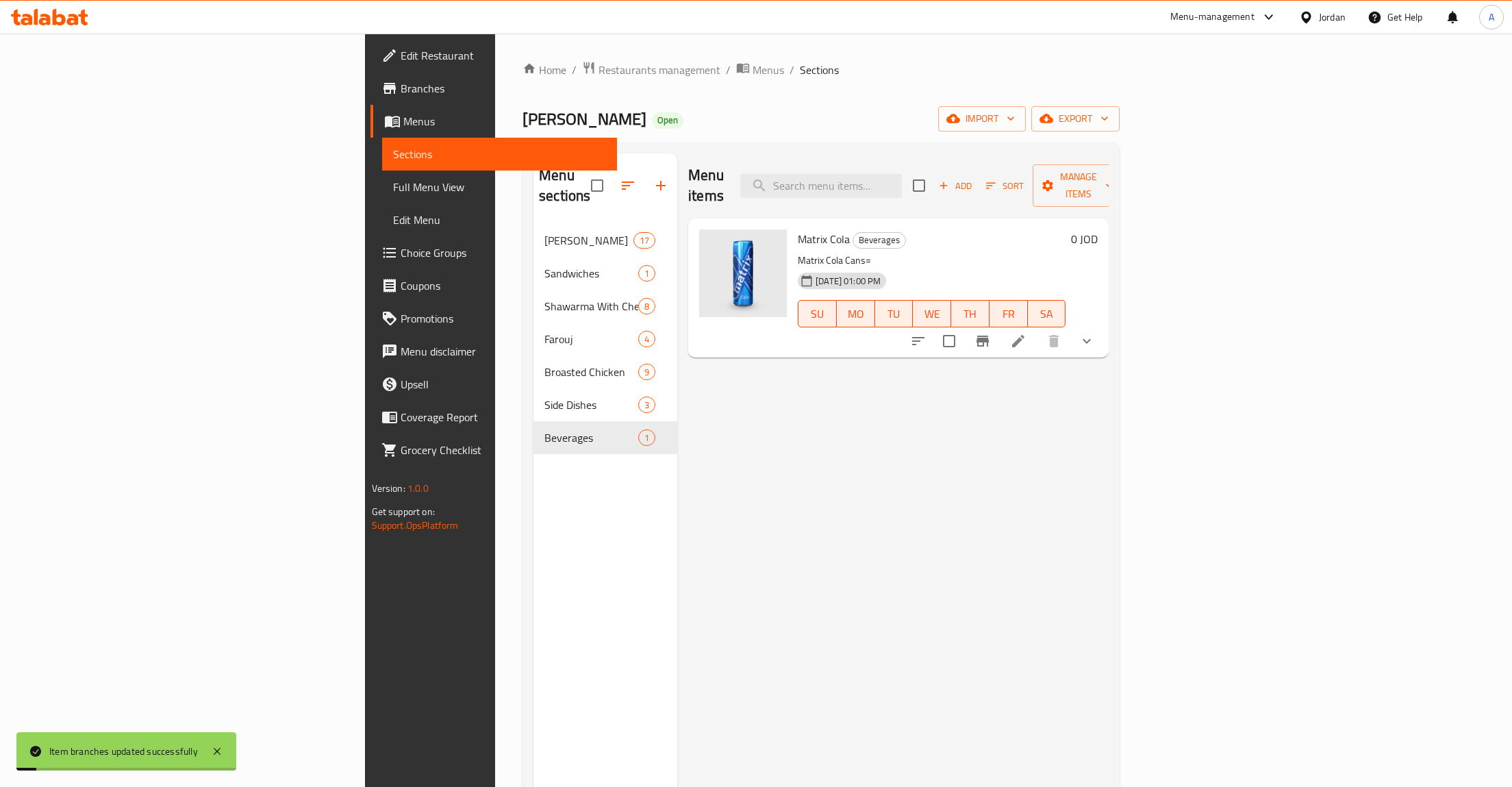
click at [1103, 324] on button "show more" at bounding box center [1087, 340] width 33 height 33
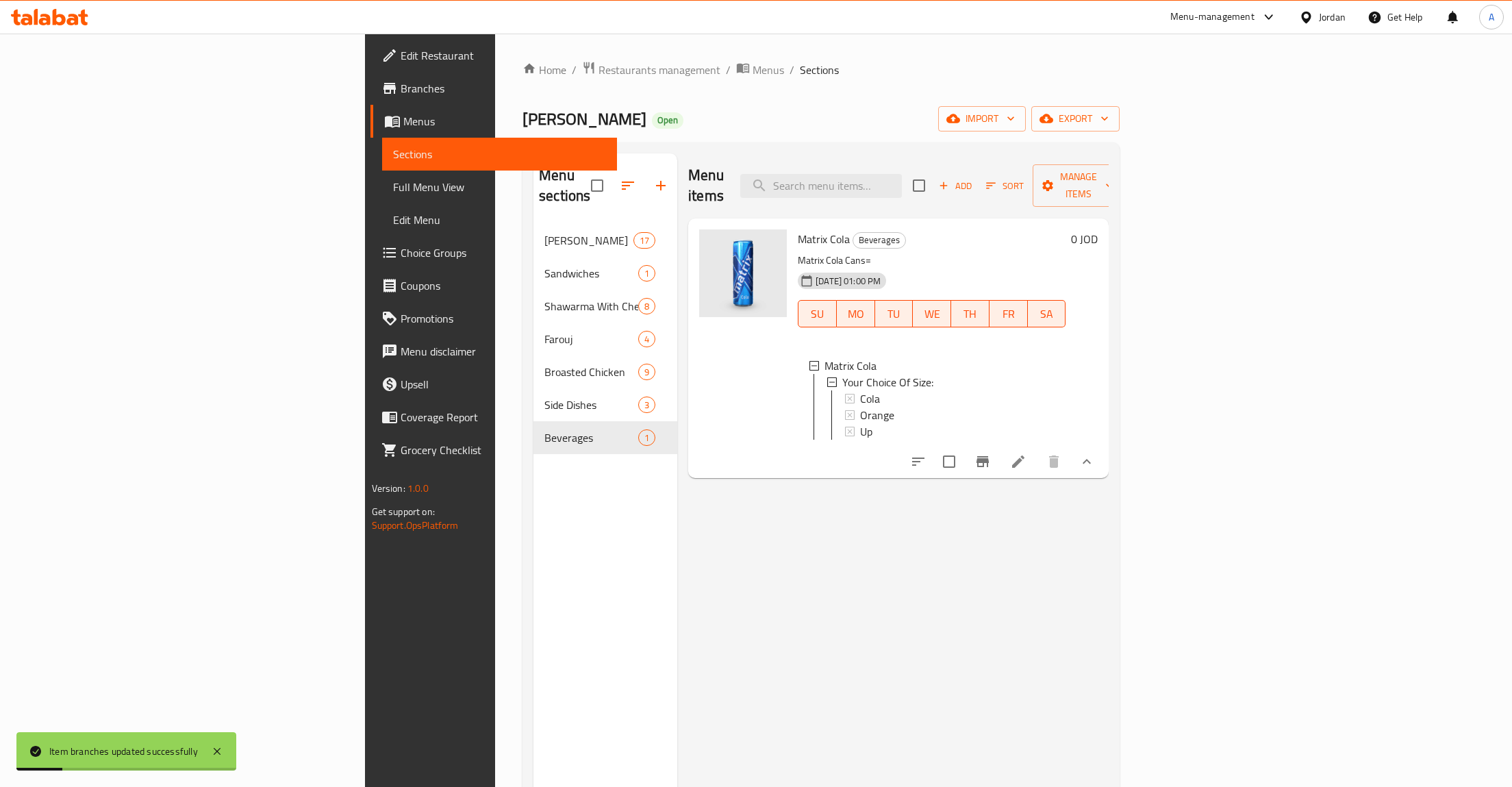
scroll to position [2, 0]
click at [1027, 453] on icon at bounding box center [1019, 462] width 17 height 17
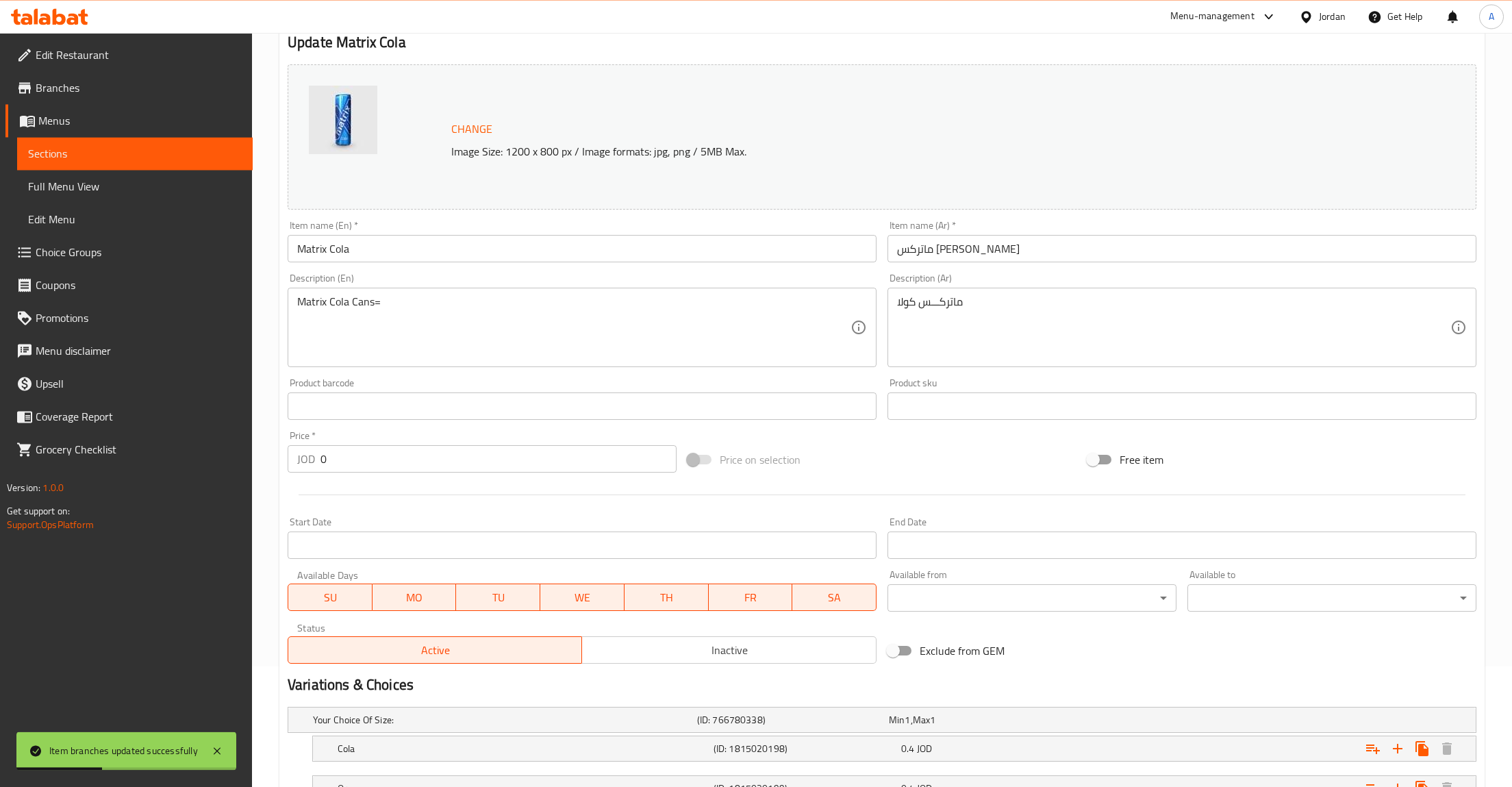
scroll to position [272, 0]
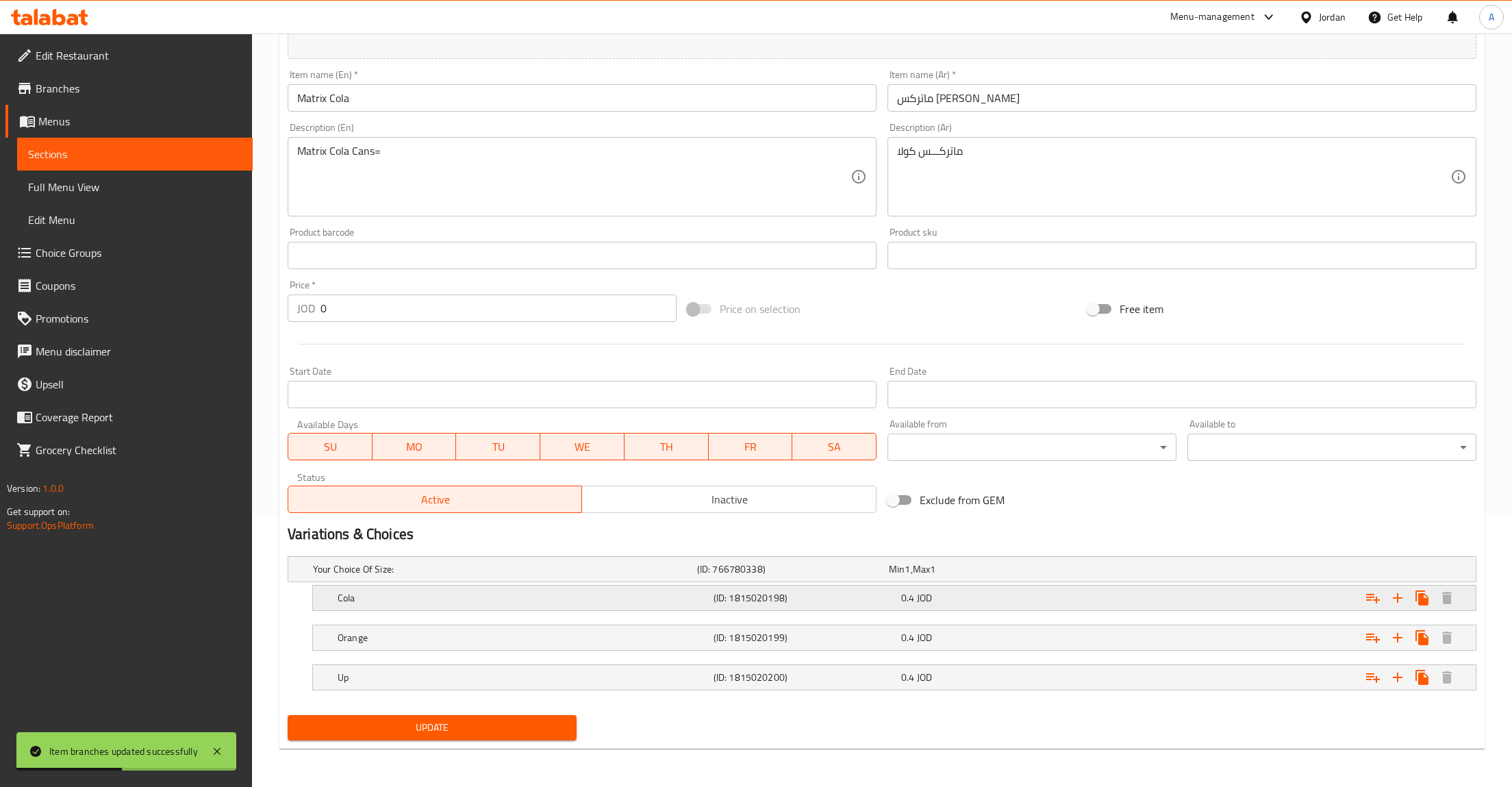
click at [1255, 595] on div "Expand" at bounding box center [1274, 598] width 376 height 30
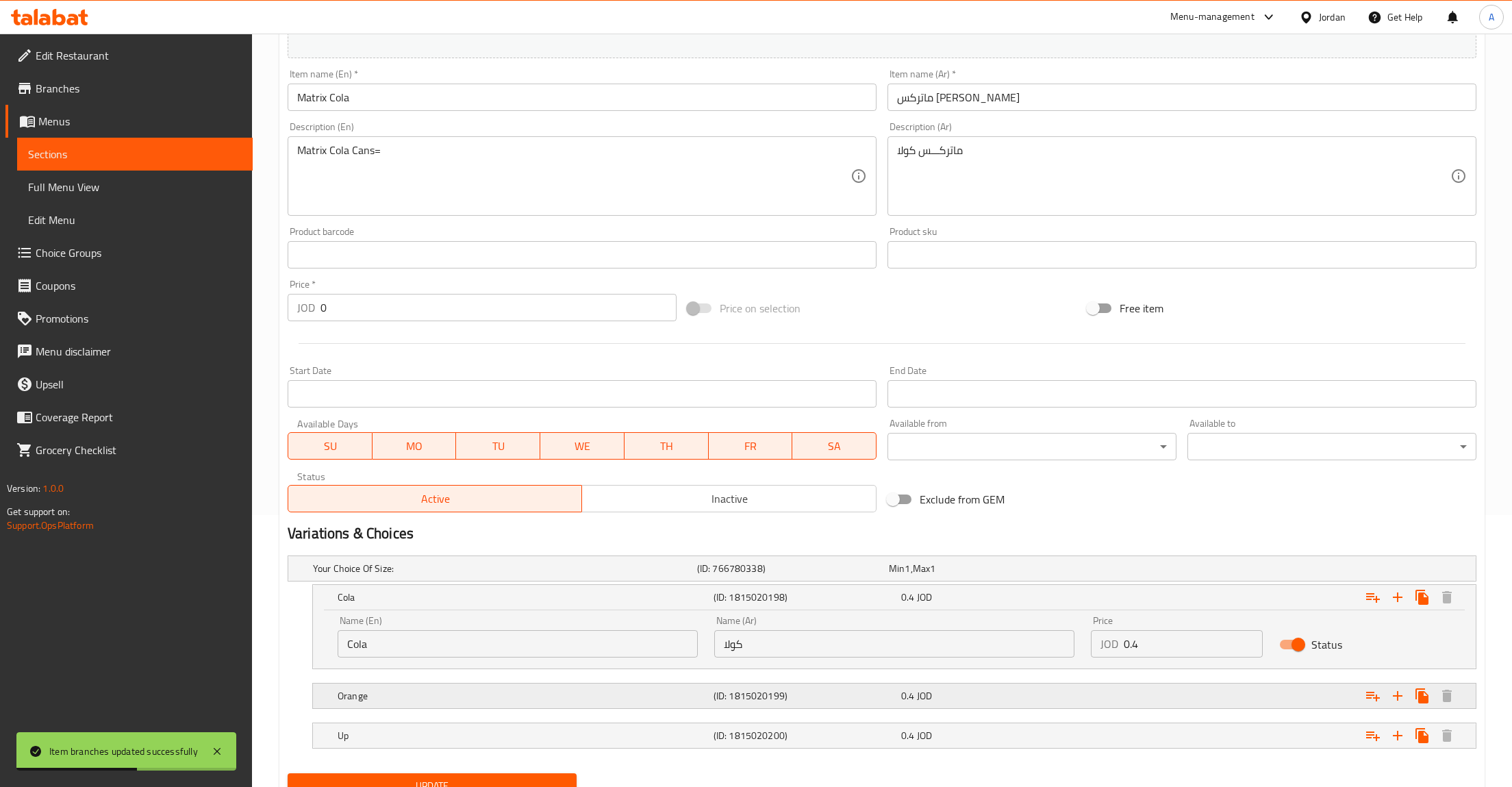
click at [1231, 705] on div "Expand" at bounding box center [1274, 696] width 376 height 30
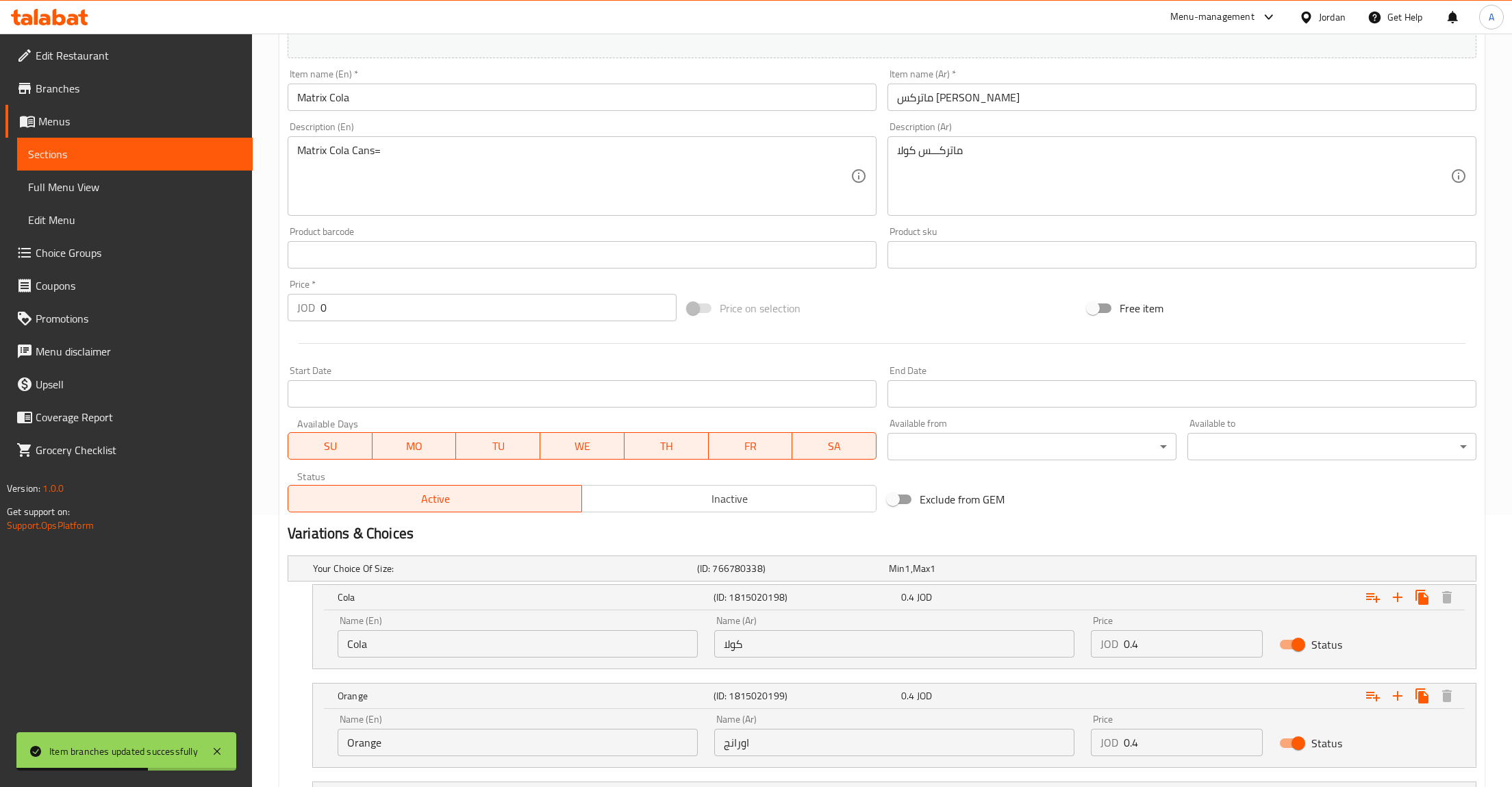
click at [1231, 772] on nav at bounding box center [881, 776] width 1189 height 11
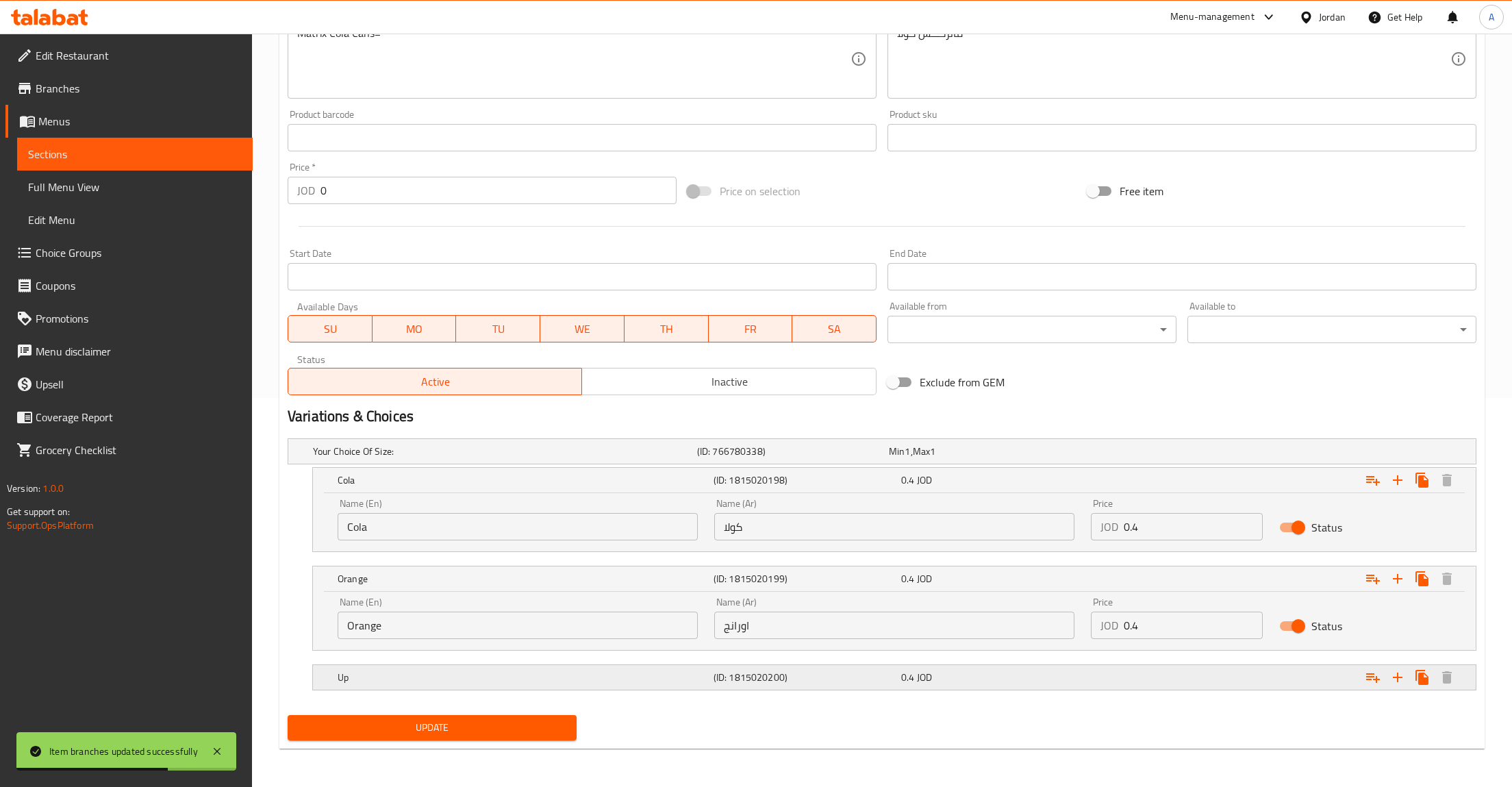
click at [1188, 677] on div "Expand" at bounding box center [1274, 677] width 376 height 30
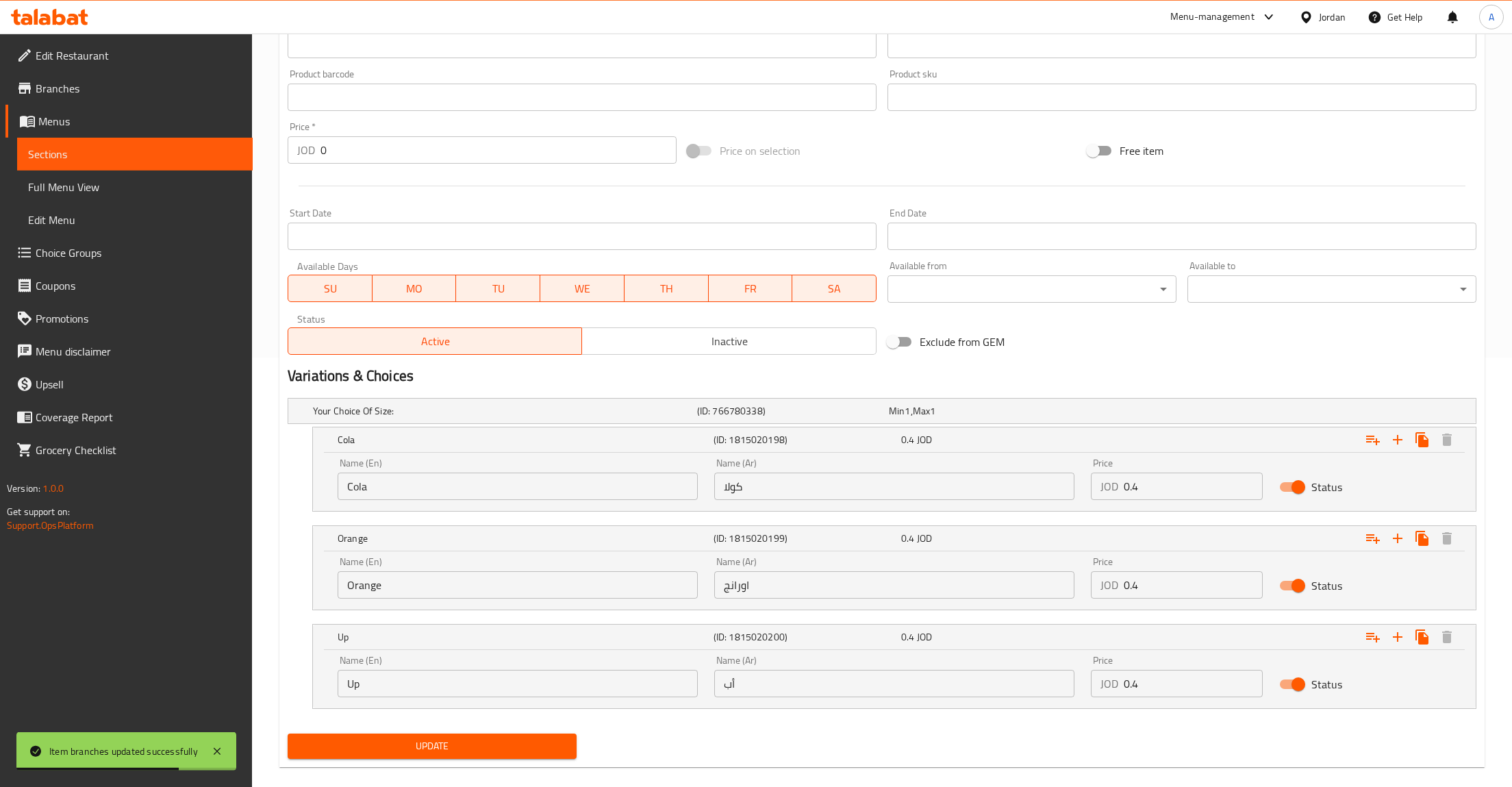
scroll to position [449, 0]
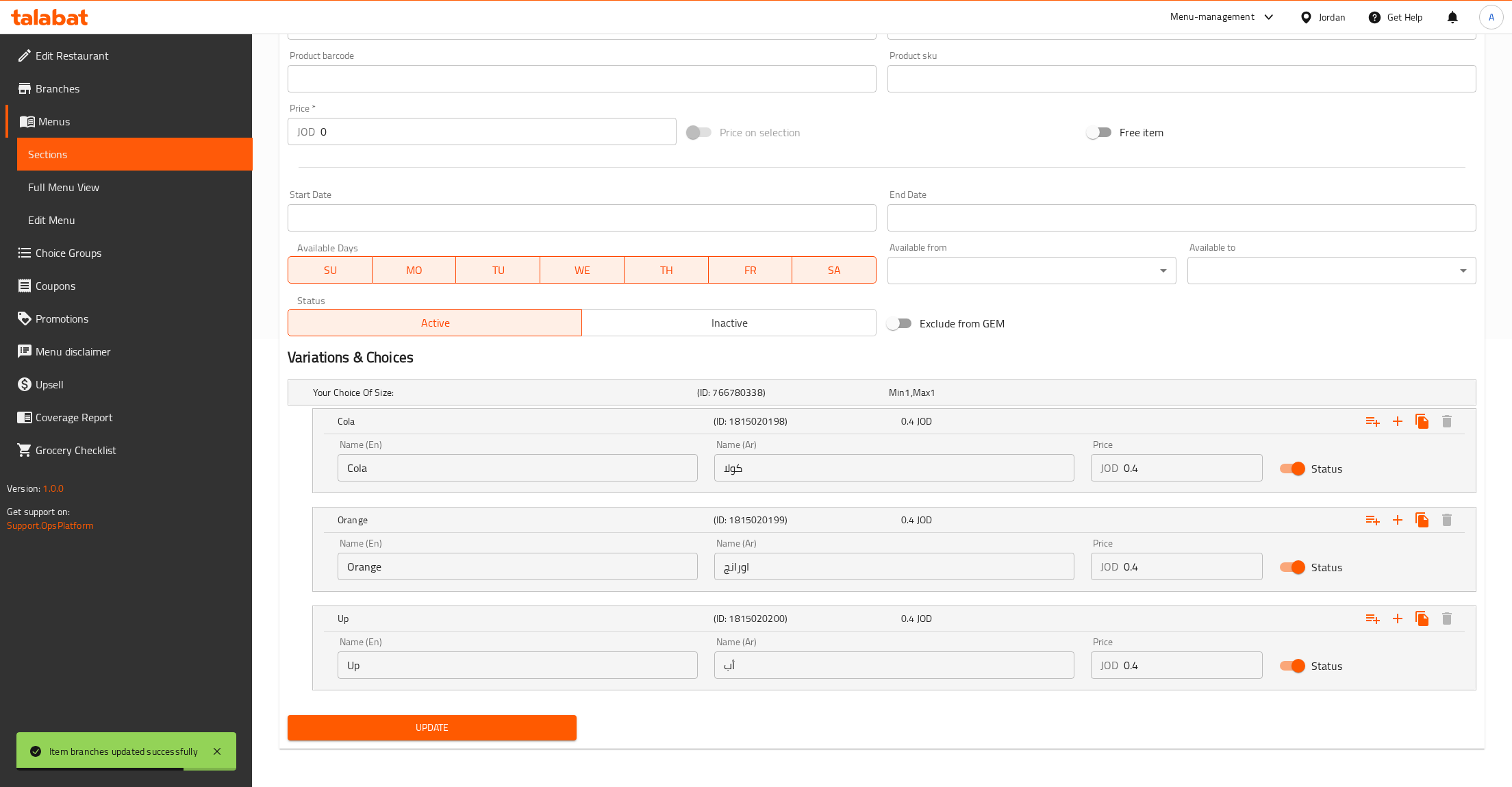
click at [1293, 669] on input "Status" at bounding box center [1298, 666] width 78 height 26
click at [1293, 669] on input "Status" at bounding box center [1285, 666] width 78 height 26
checkbox input "true"
click at [479, 715] on button "Update" at bounding box center [432, 727] width 289 height 25
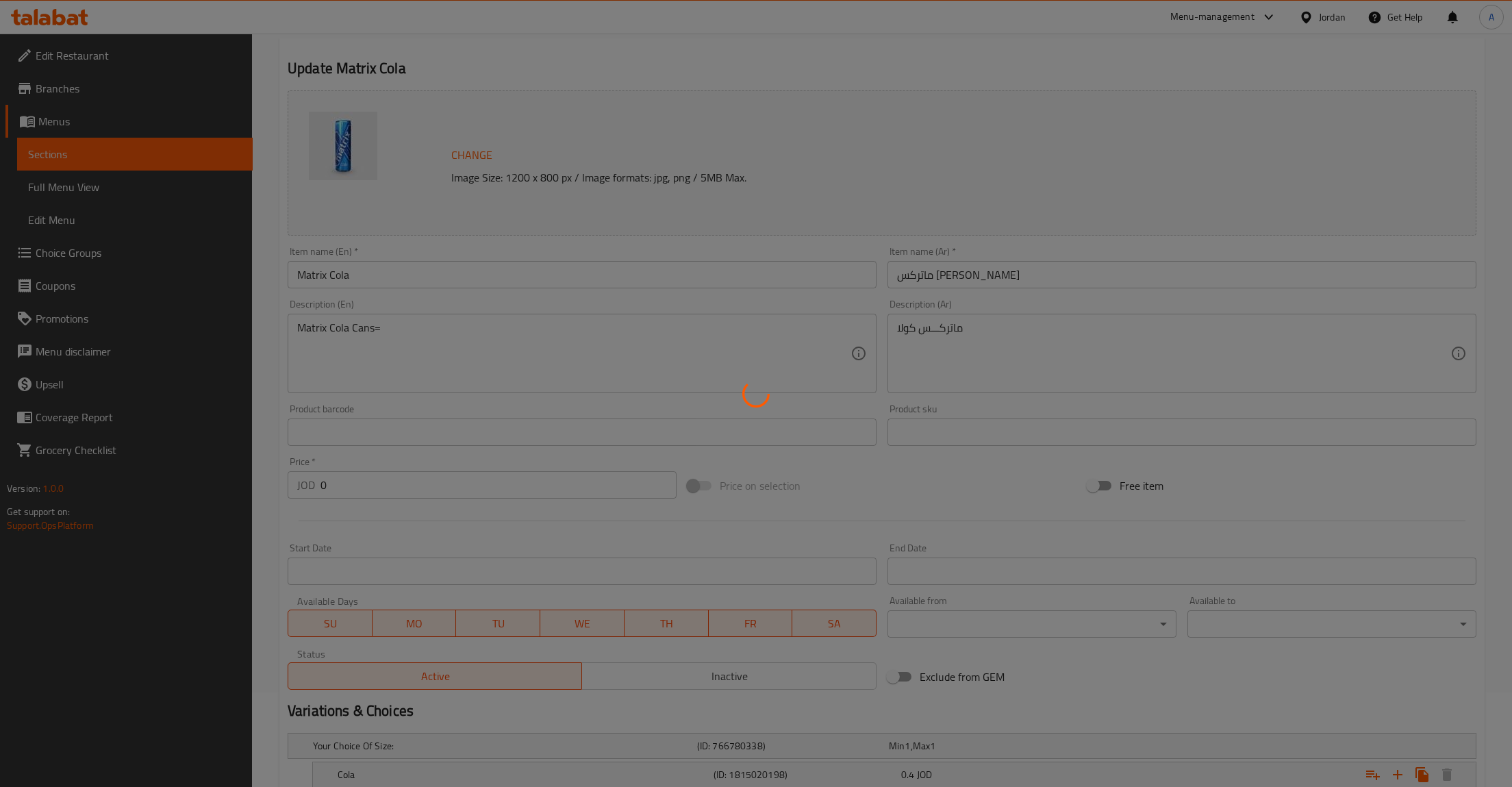
scroll to position [0, 0]
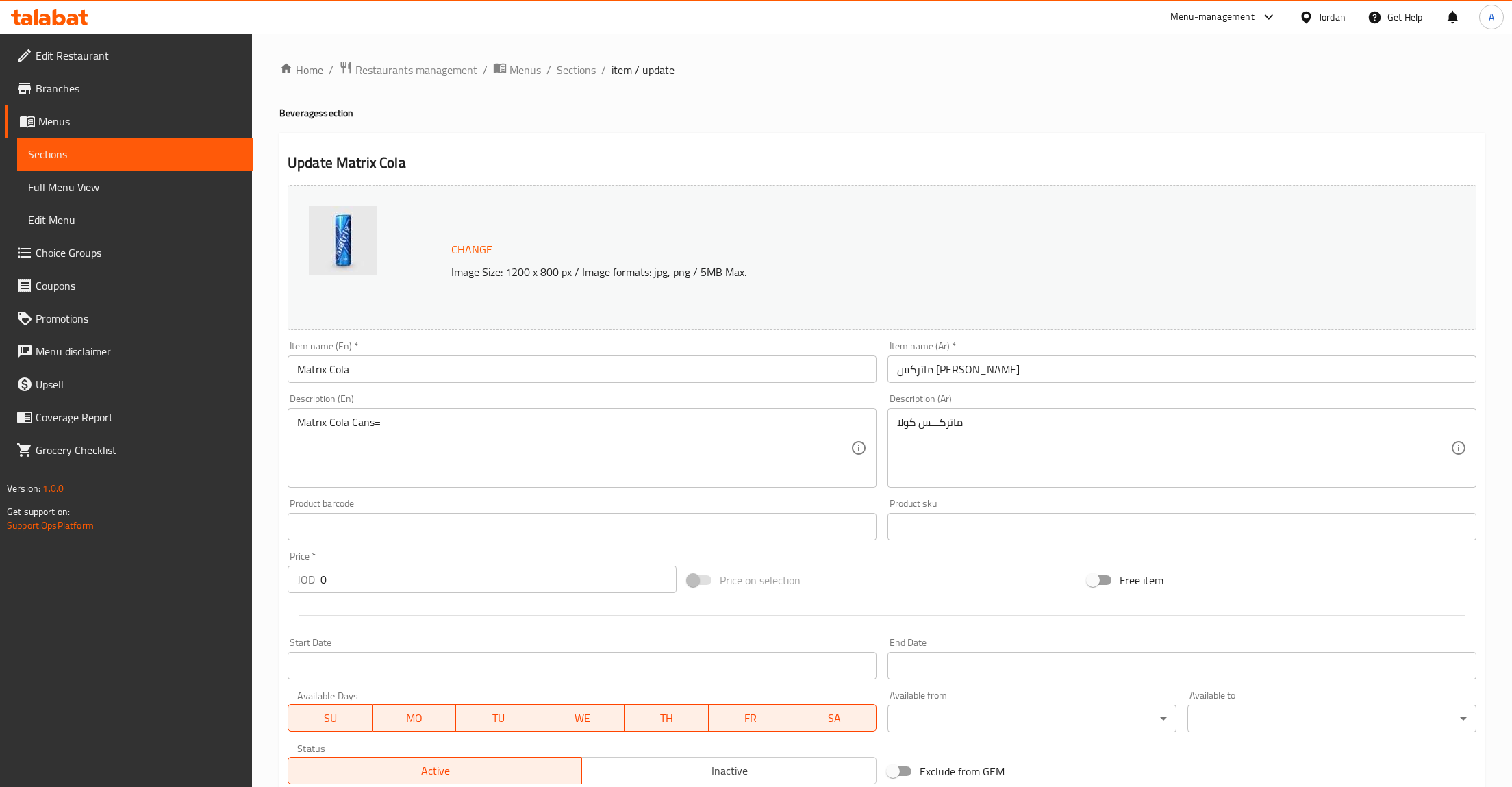
click at [166, 151] on span "Sections" at bounding box center [134, 154] width 214 height 17
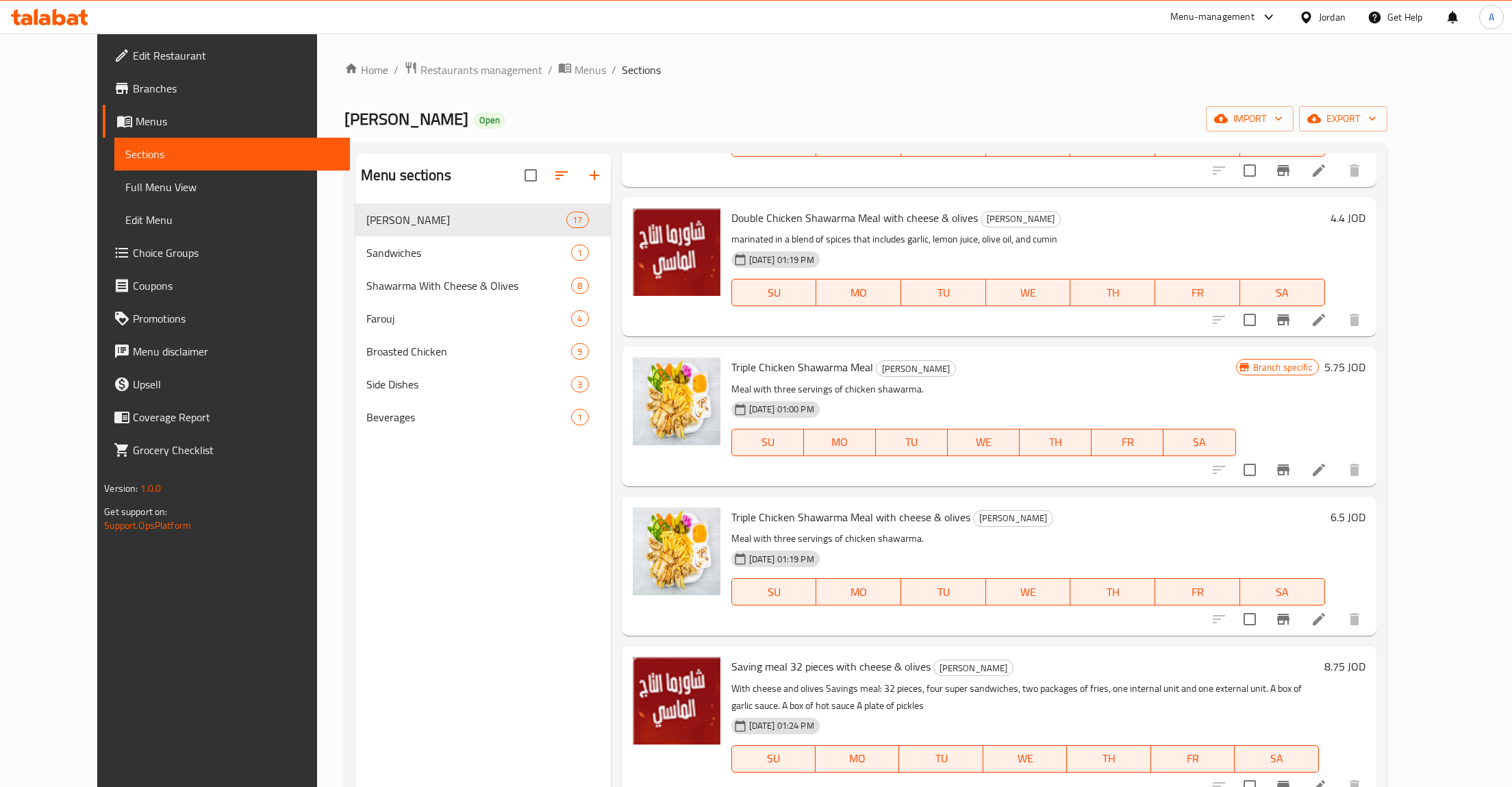
scroll to position [326, 0]
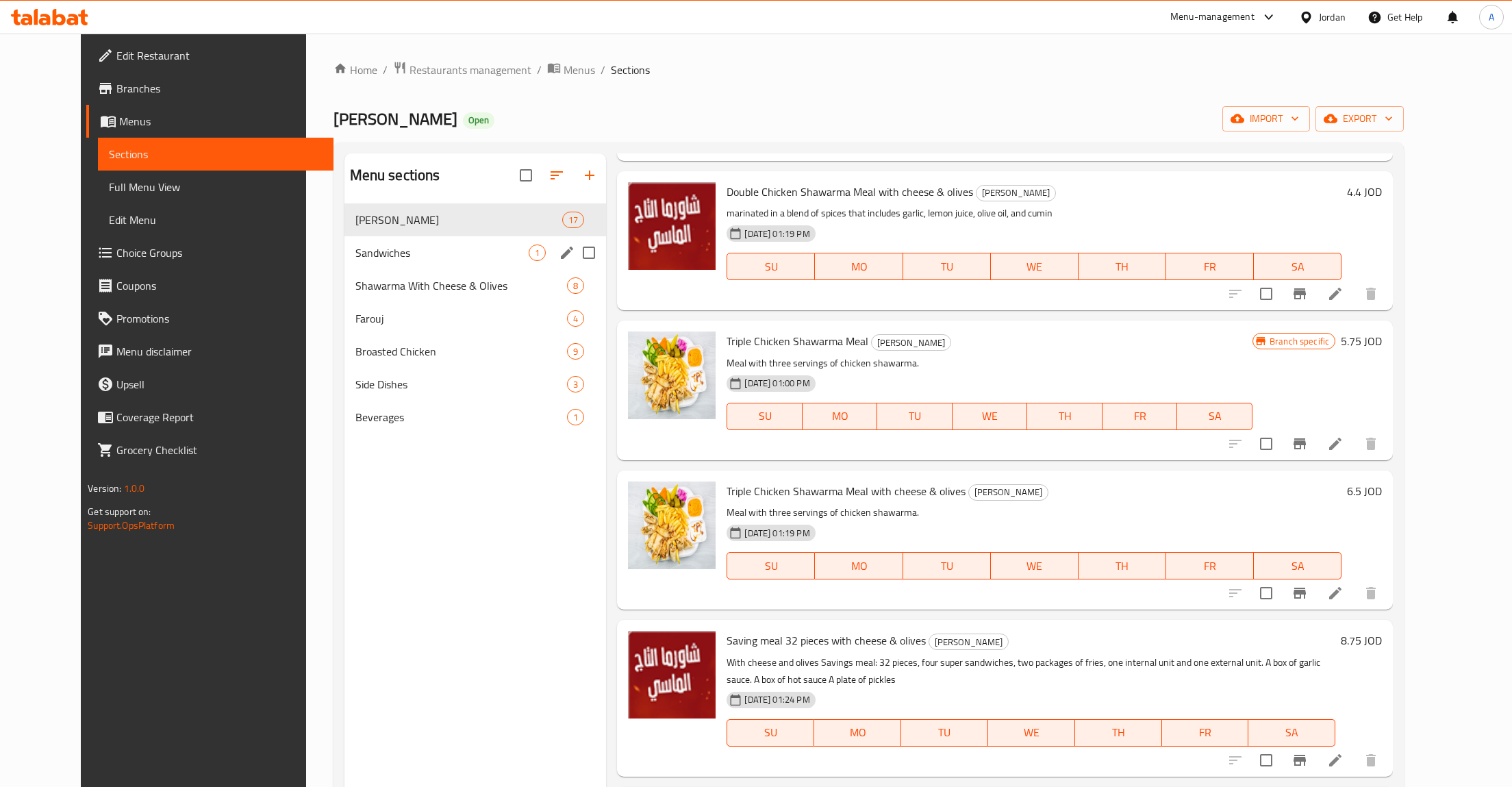
click at [344, 251] on div "Sandwiches 1" at bounding box center [475, 252] width 262 height 33
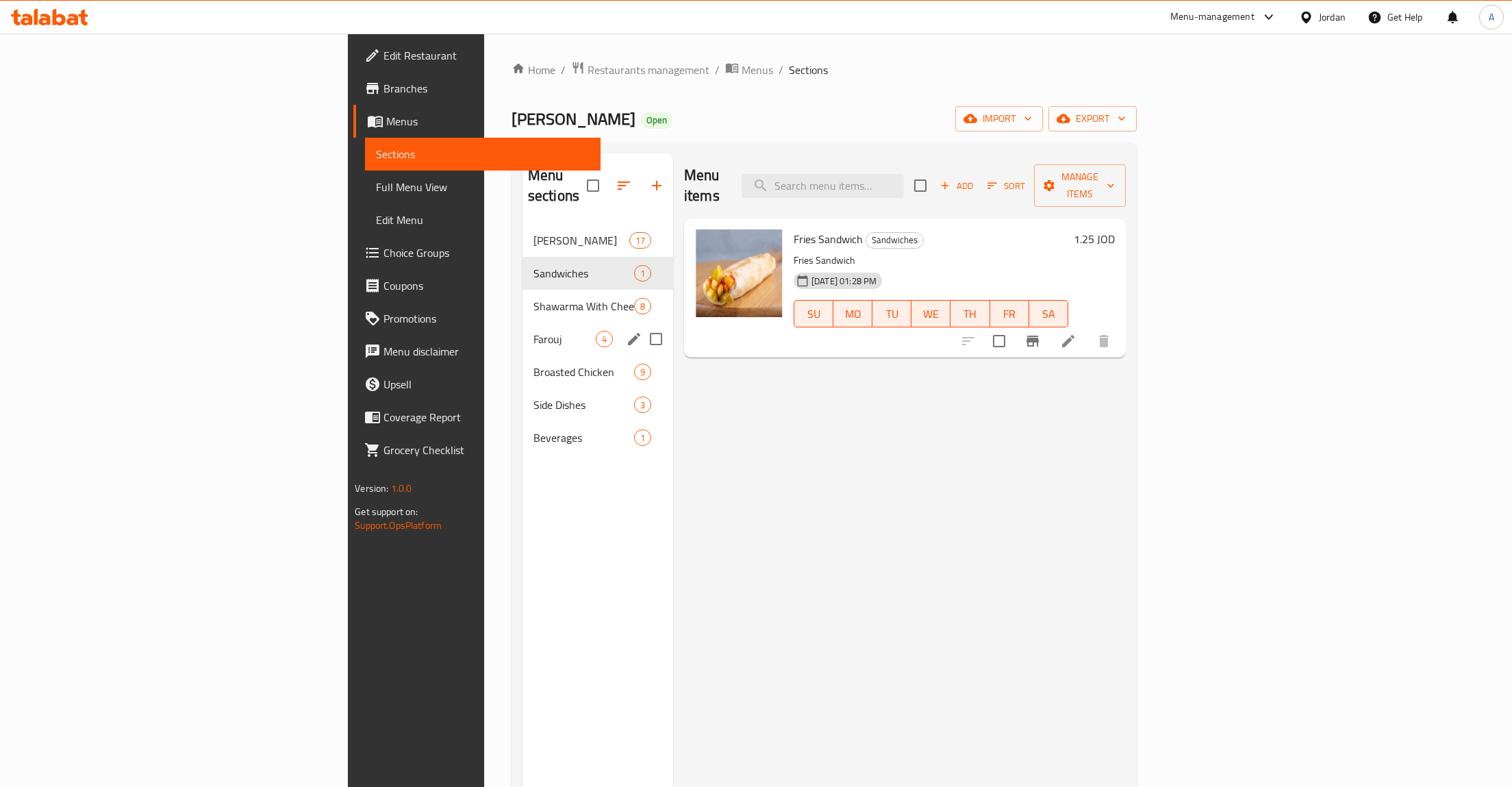
click at [522, 332] on div "Farouj 4" at bounding box center [598, 338] width 151 height 33
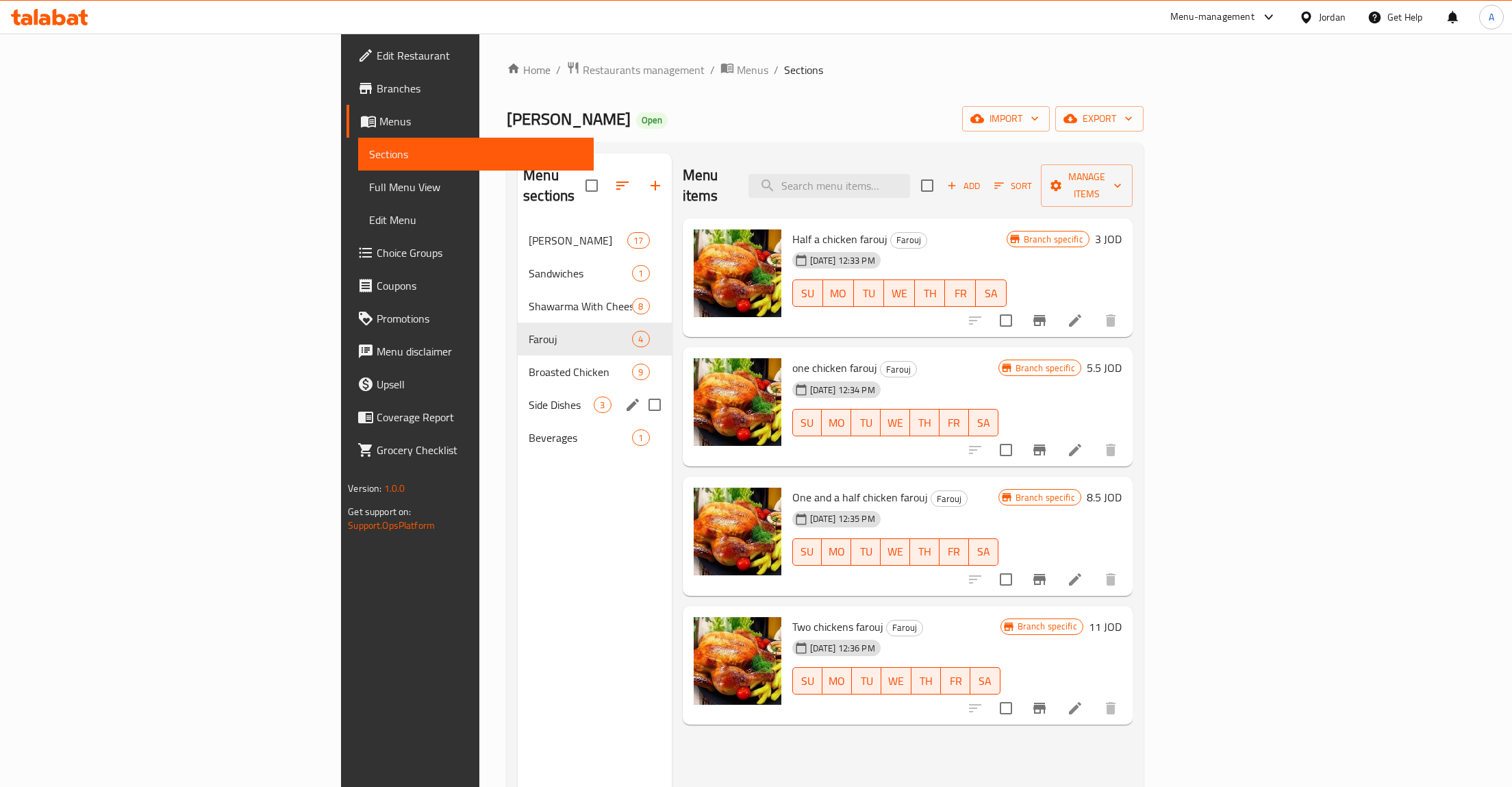
click at [518, 367] on div "Broasted Chicken 9" at bounding box center [594, 371] width 153 height 33
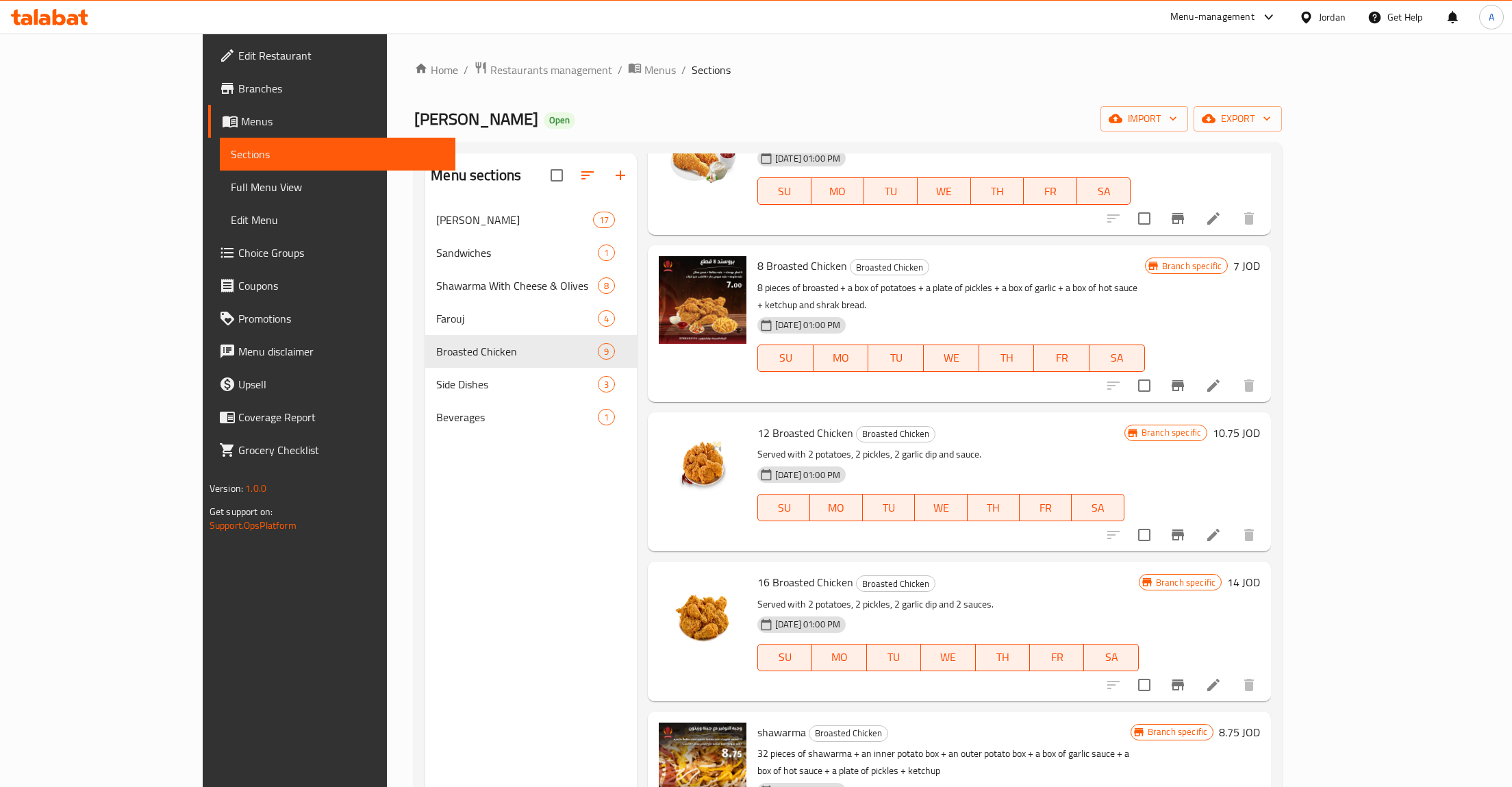
scroll to position [543, 0]
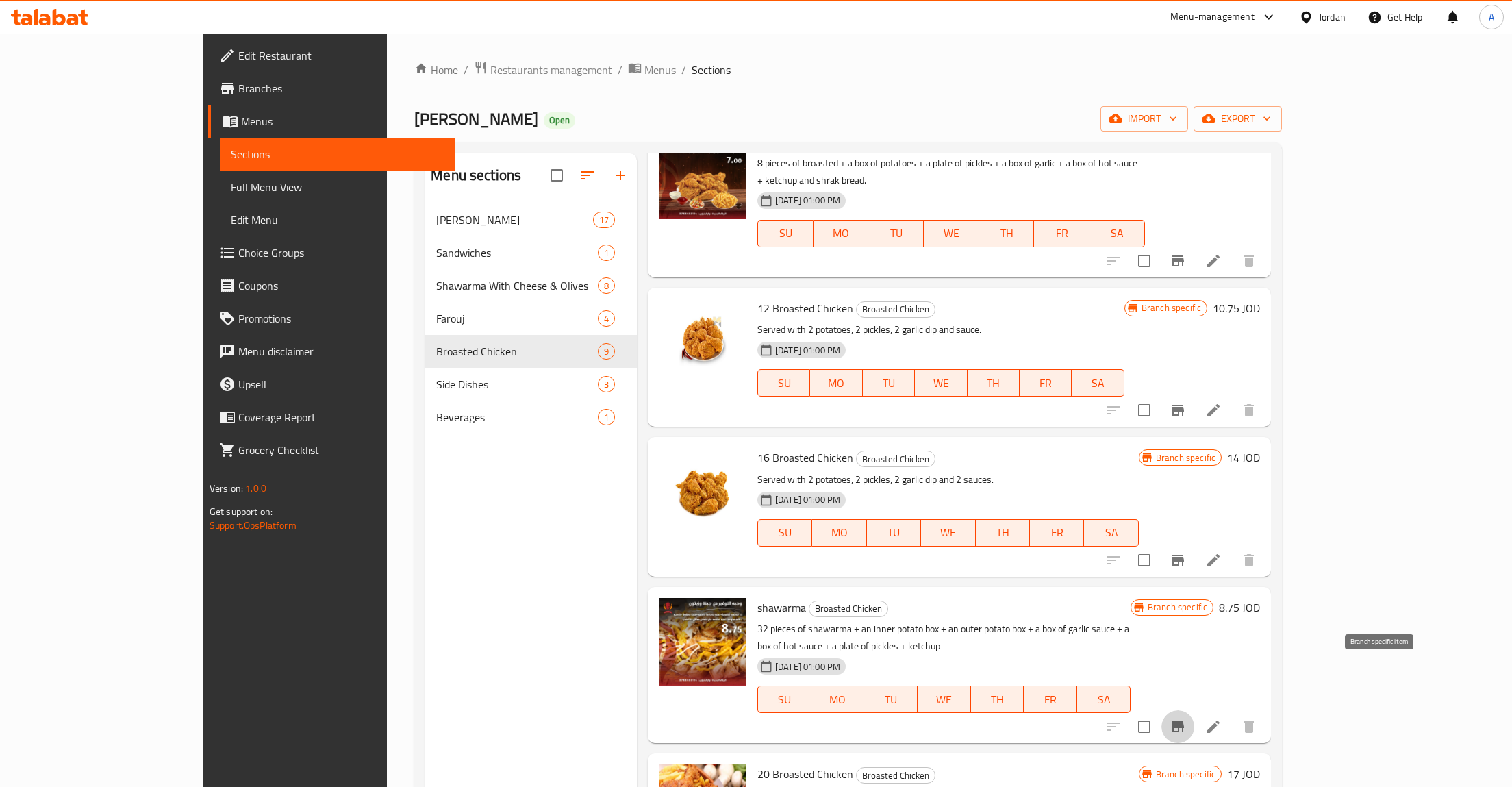
click at [1186, 718] on icon "Branch-specific-item" at bounding box center [1178, 726] width 17 height 17
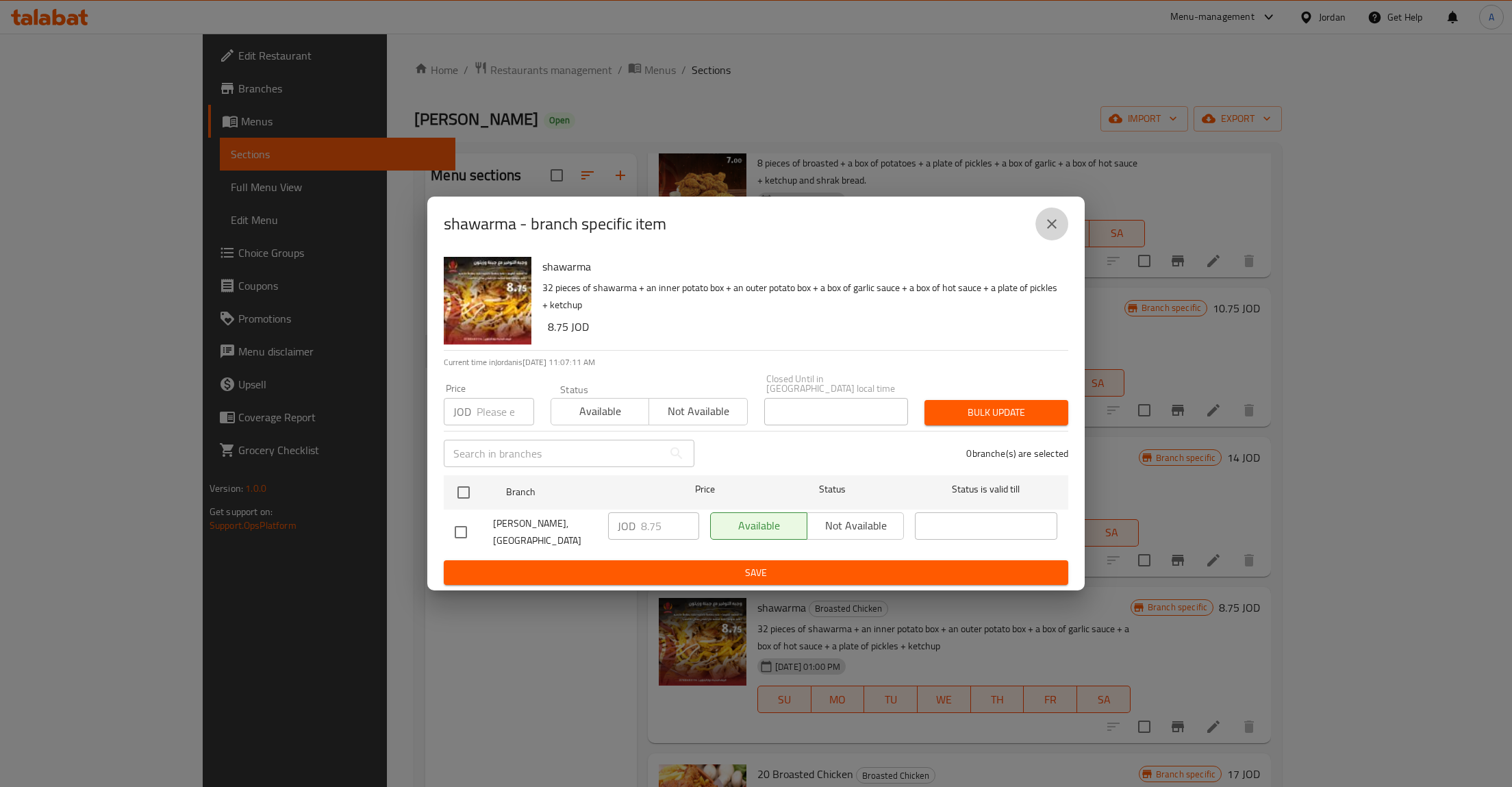
click at [1050, 224] on icon "close" at bounding box center [1052, 224] width 17 height 17
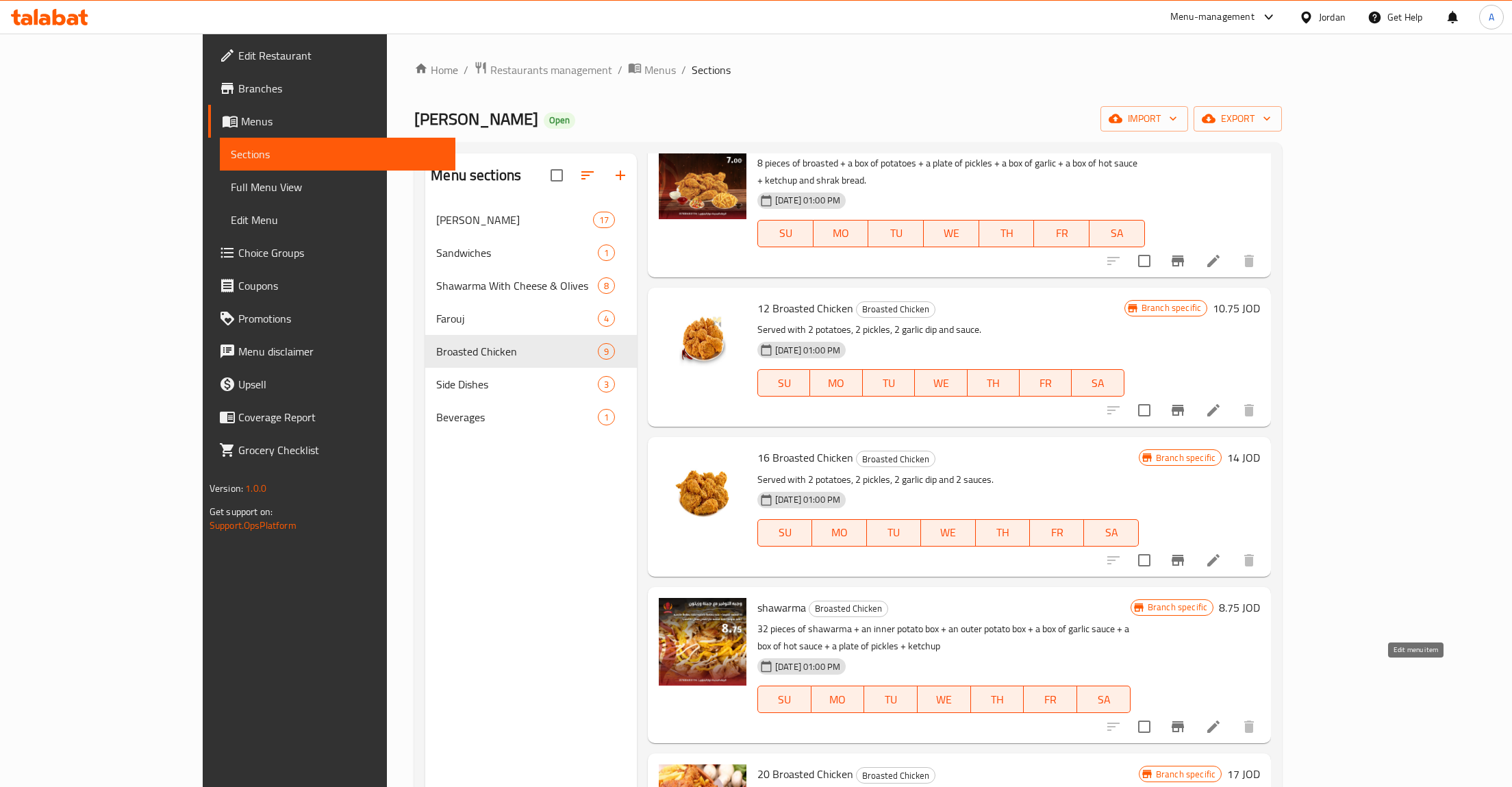
click at [1222, 718] on icon at bounding box center [1214, 726] width 17 height 17
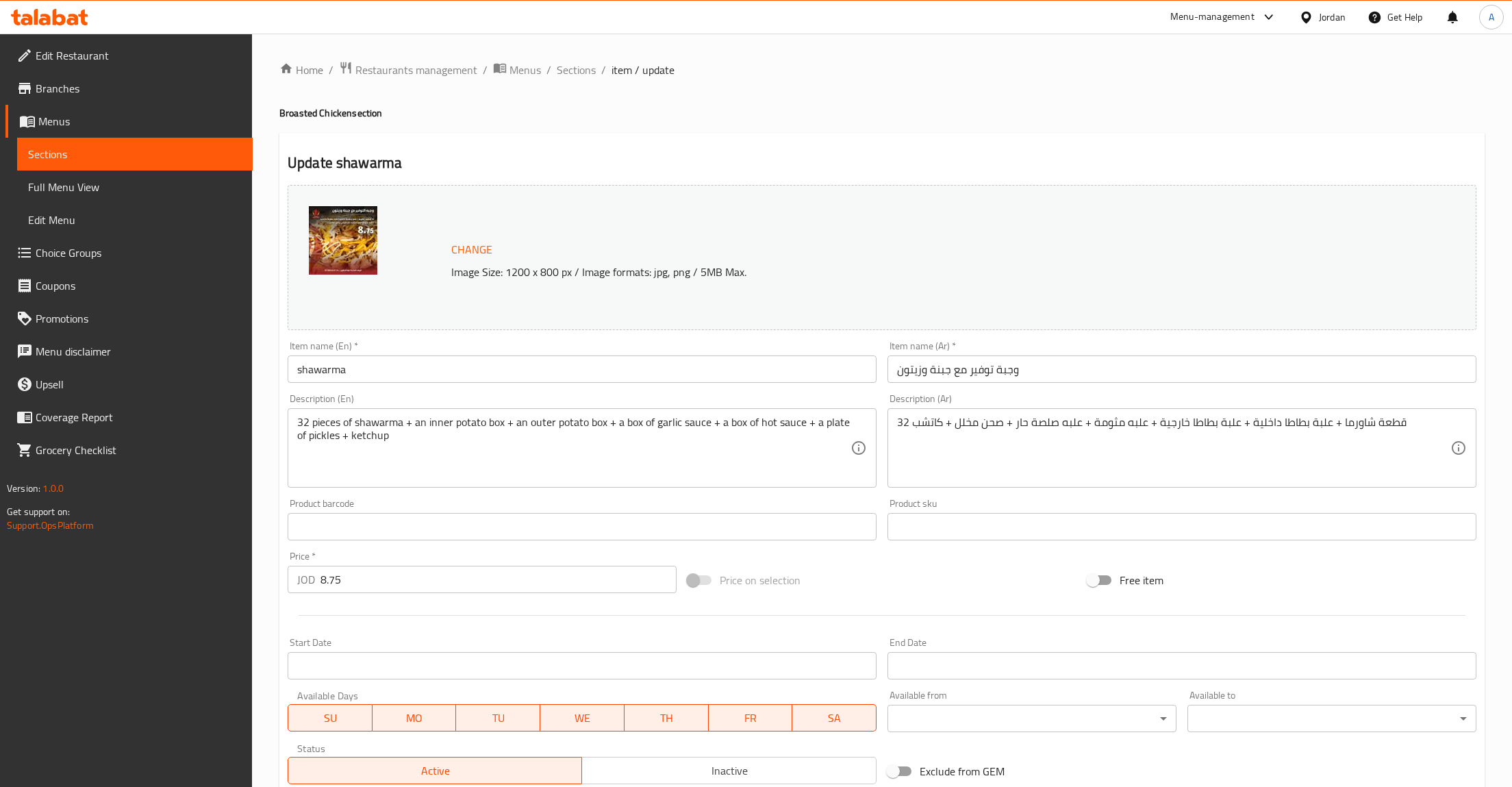
click at [169, 161] on span "Sections" at bounding box center [134, 154] width 214 height 17
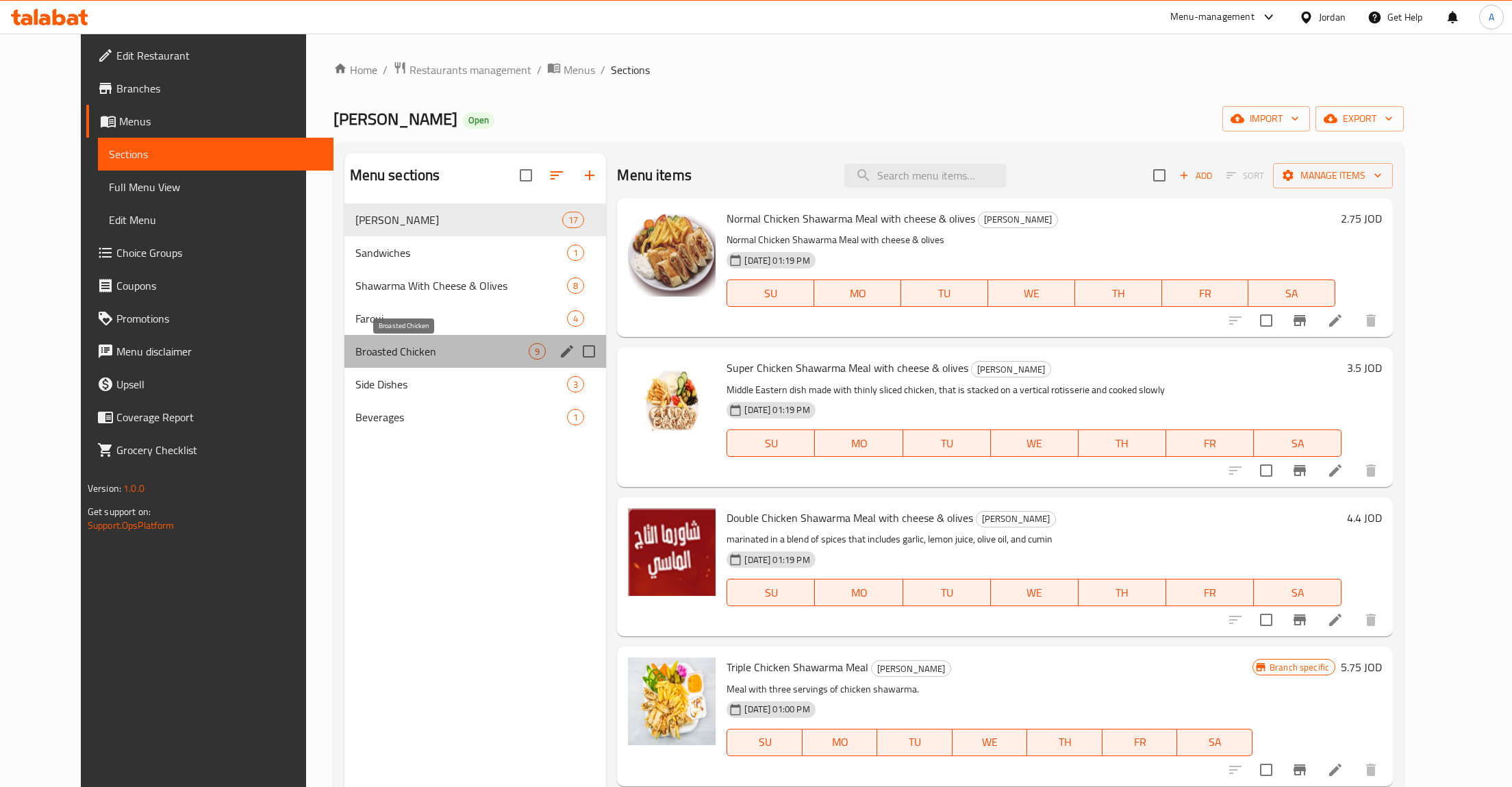
click at [355, 351] on span "Broasted Chicken" at bounding box center [442, 352] width 174 height 17
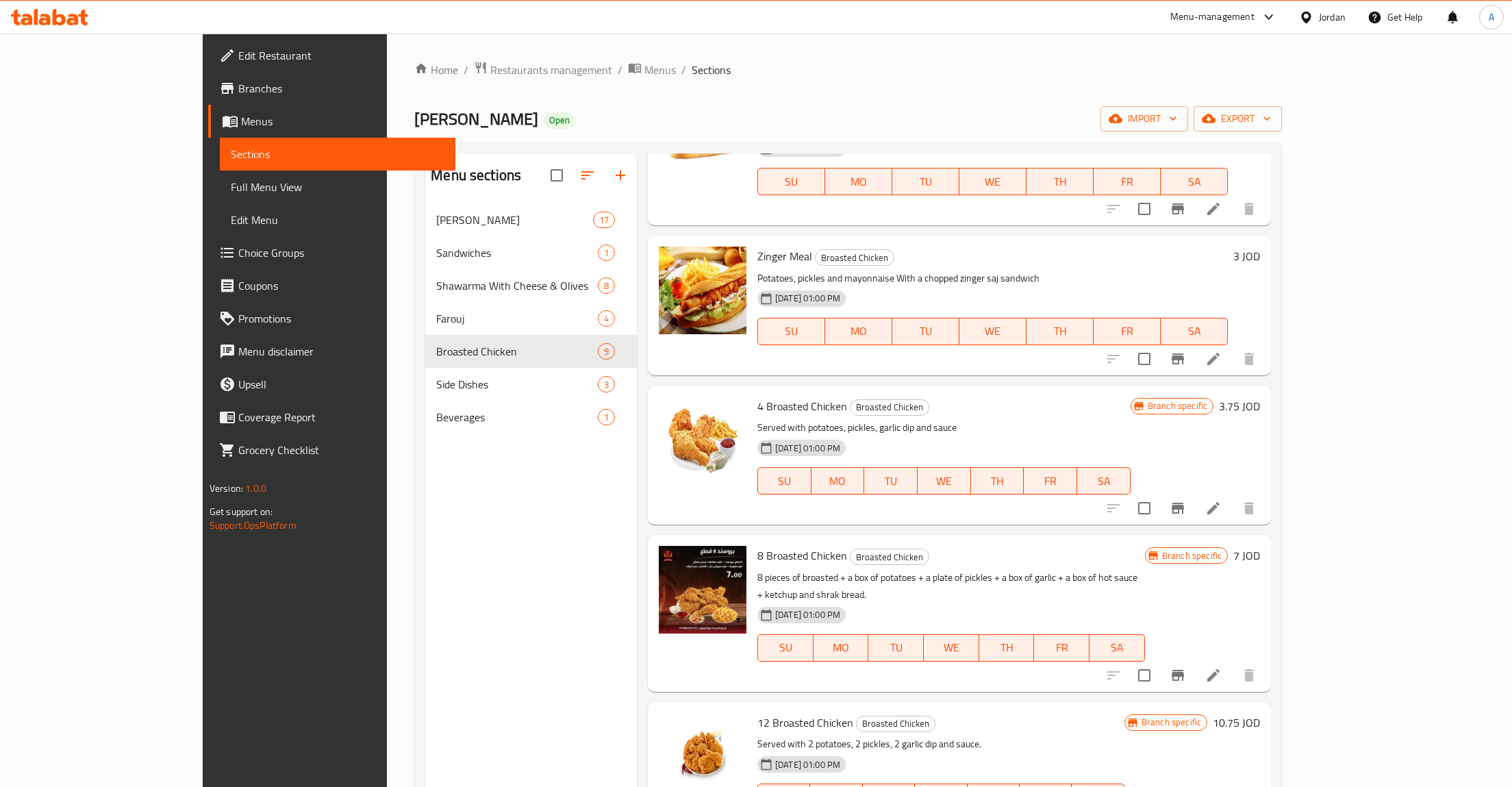
scroll to position [326, 0]
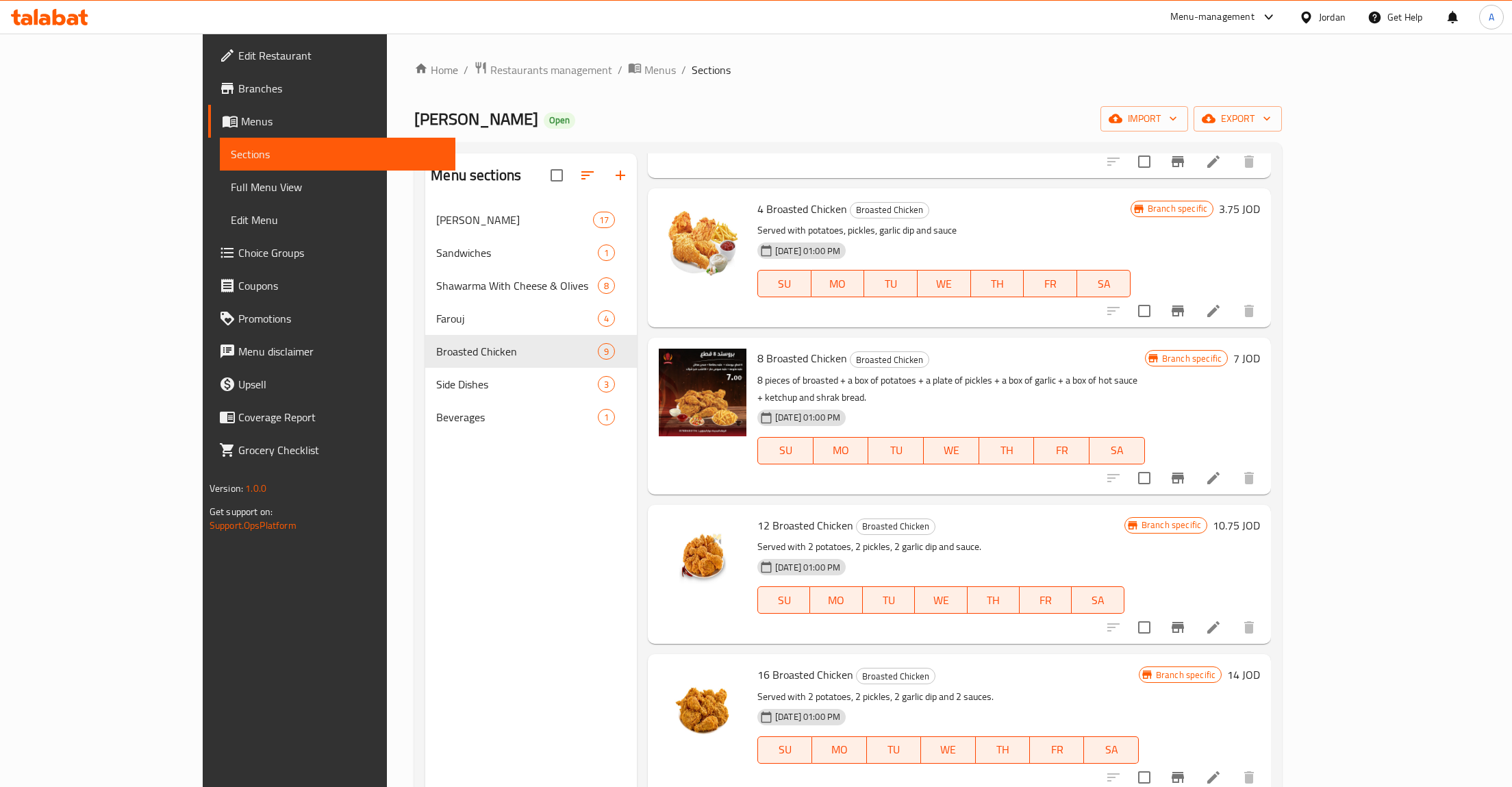
click at [1233, 465] on li at bounding box center [1214, 477] width 38 height 24
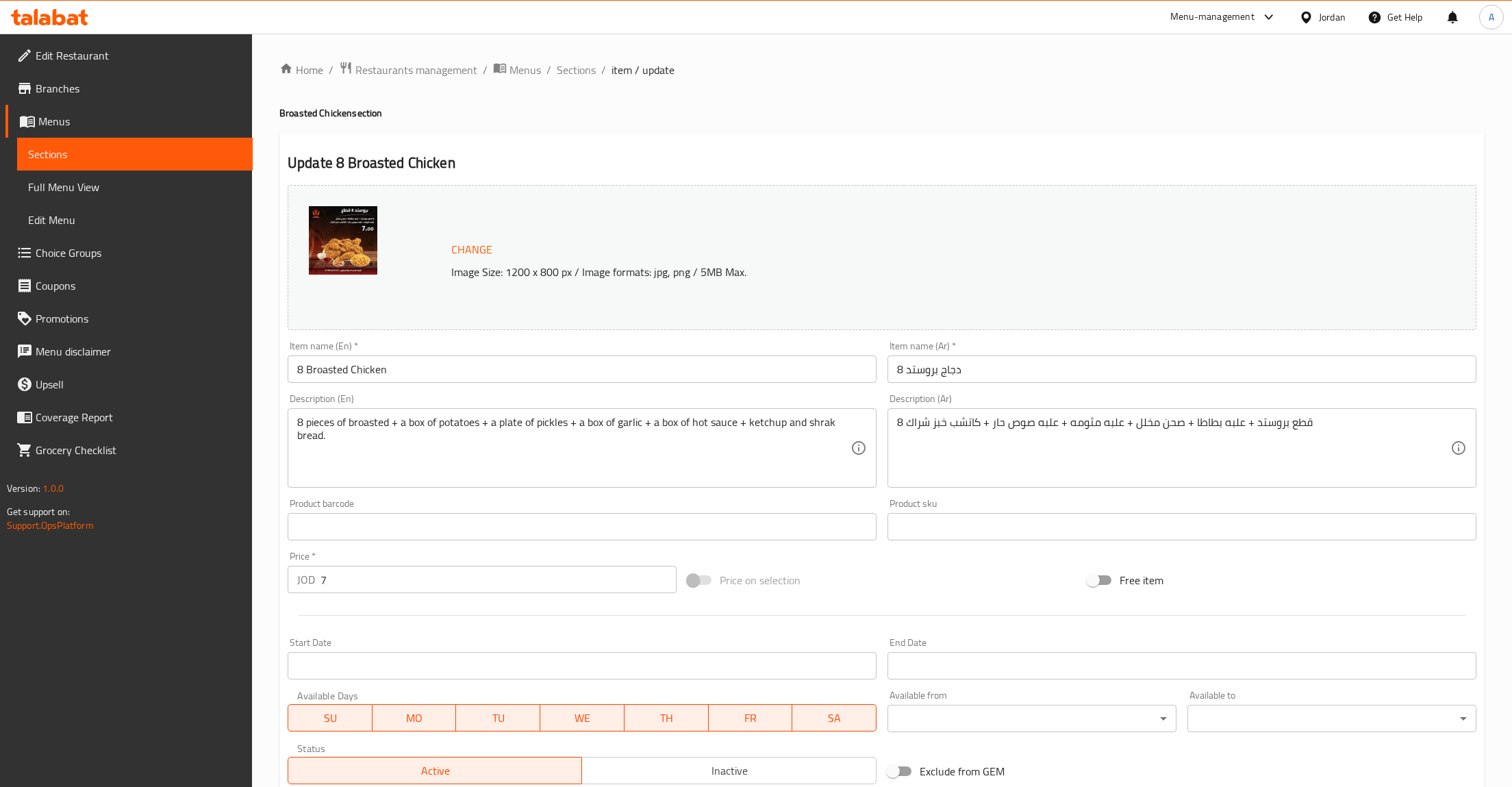
scroll to position [199, 0]
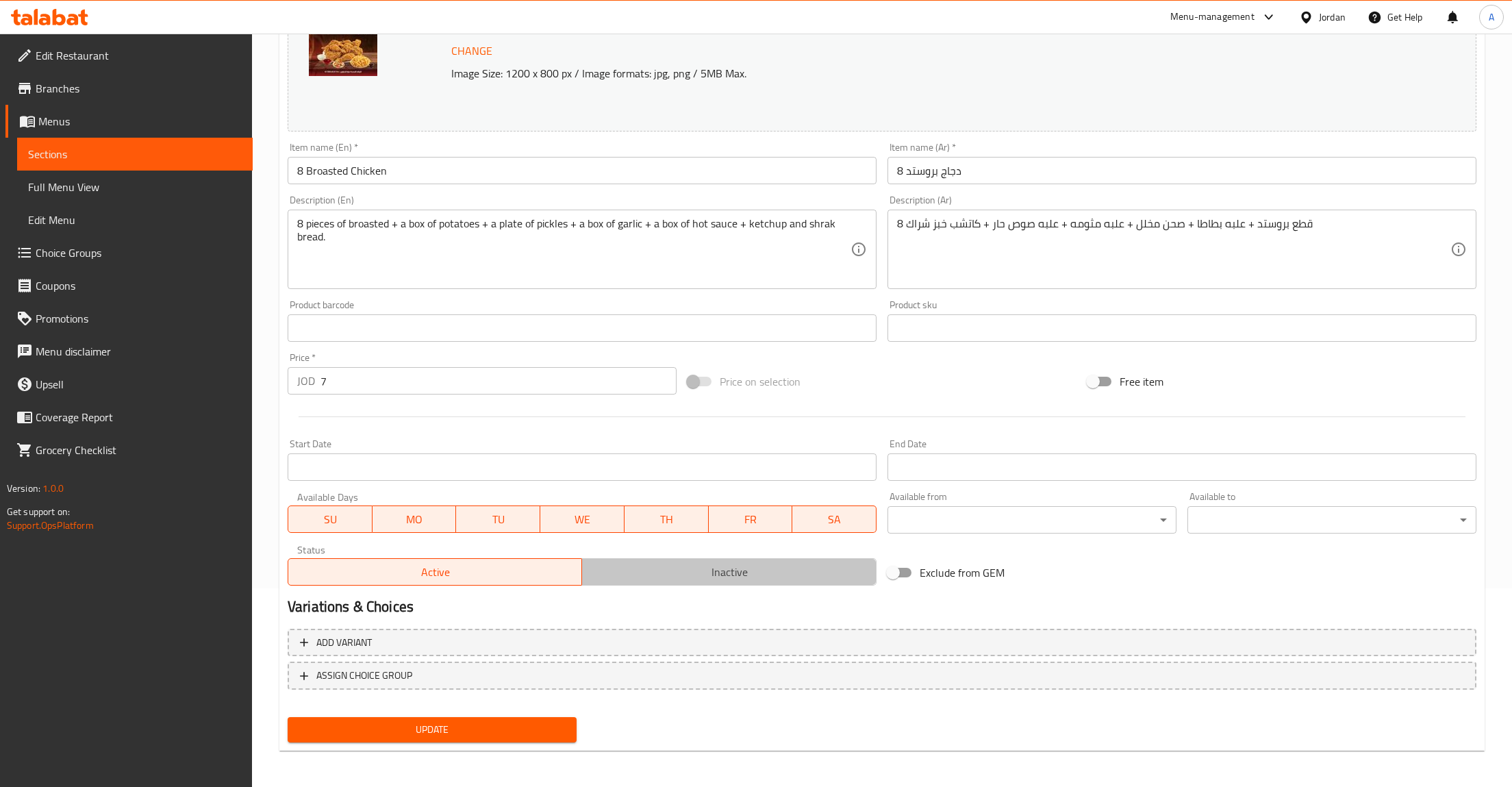
click at [684, 578] on span "Inactive" at bounding box center [728, 572] width 283 height 20
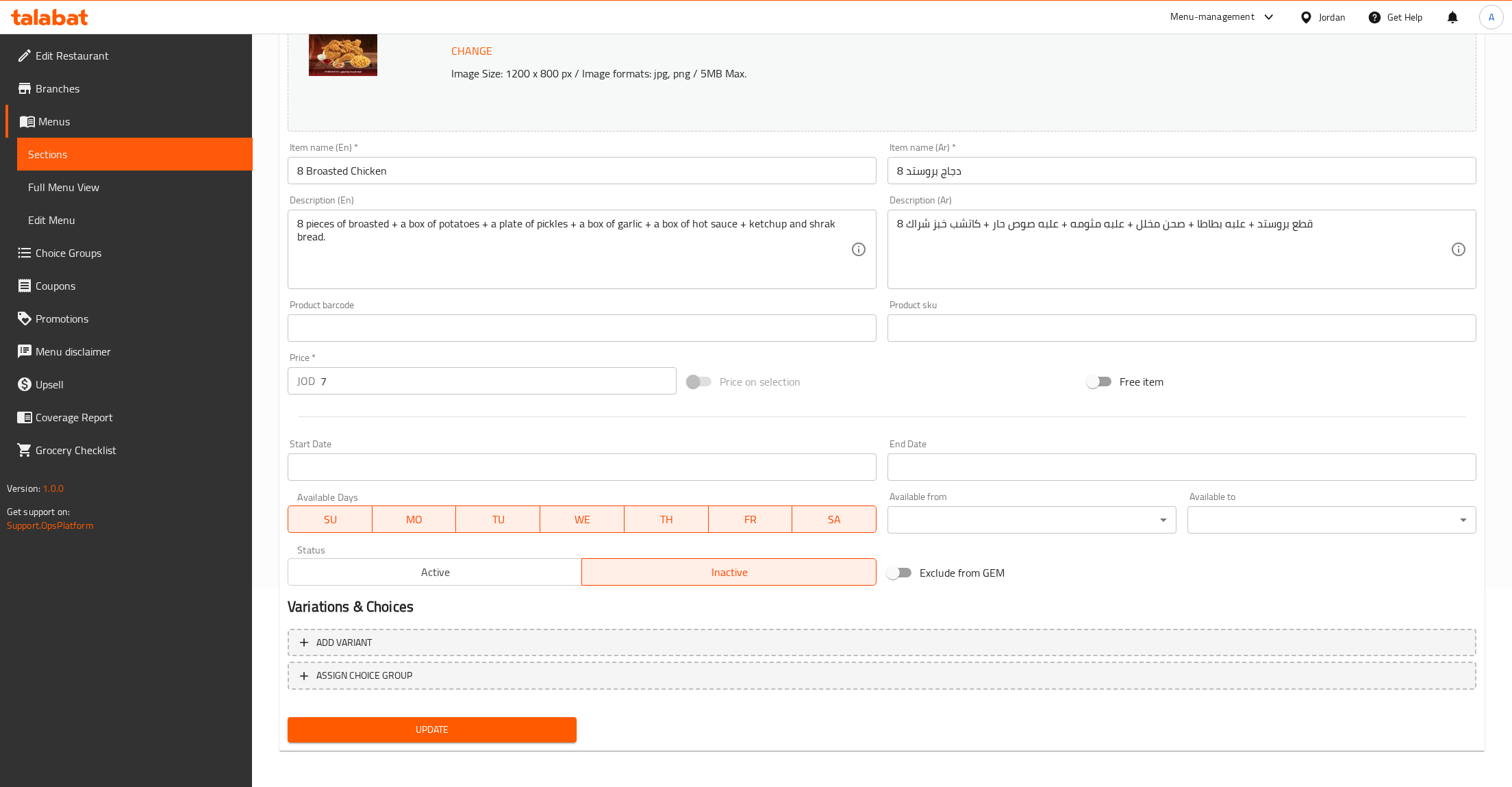
click at [432, 741] on div "Update" at bounding box center [433, 729] width 300 height 36
click at [426, 735] on span "Update" at bounding box center [432, 729] width 267 height 17
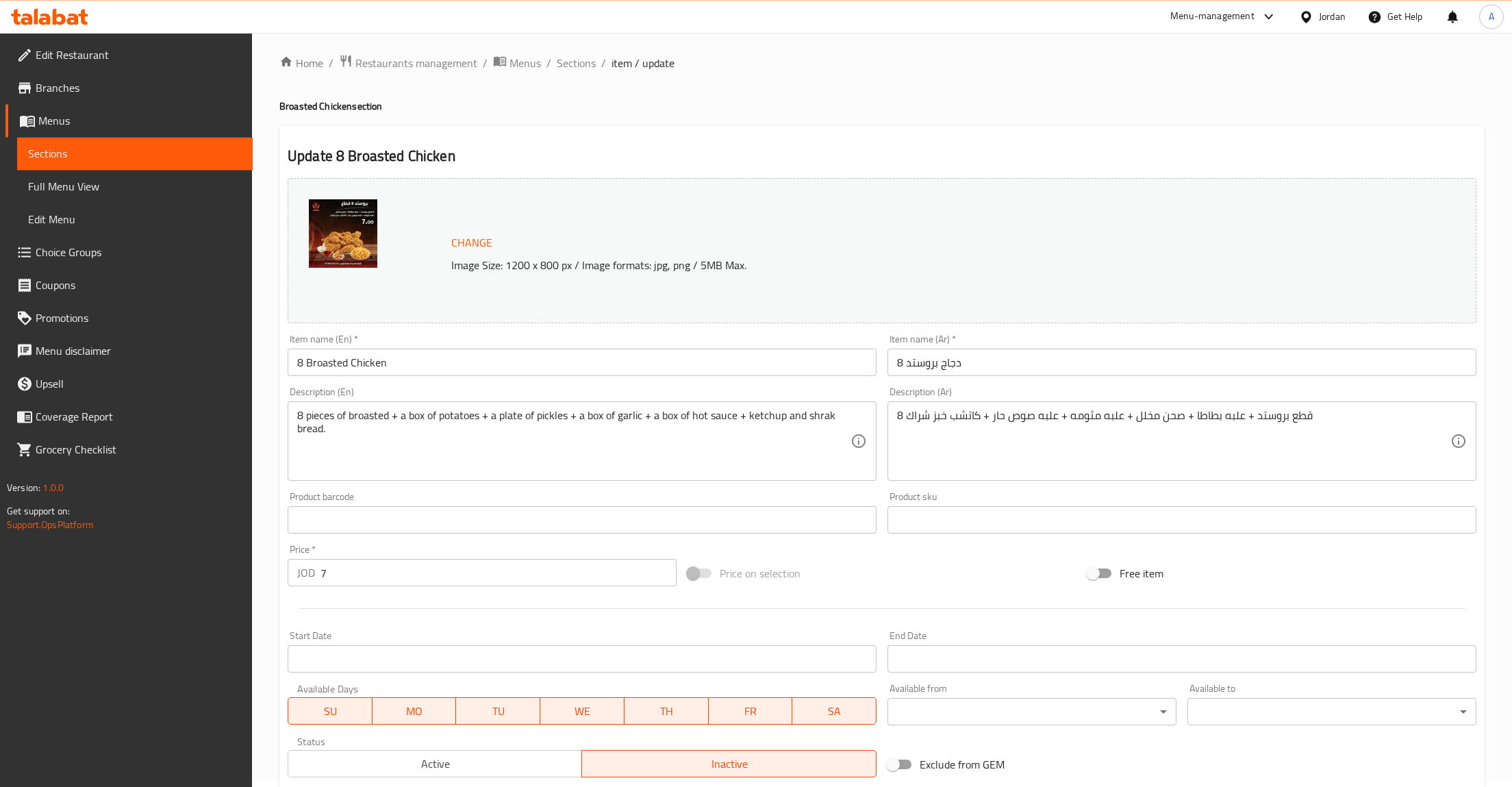
scroll to position [199, 0]
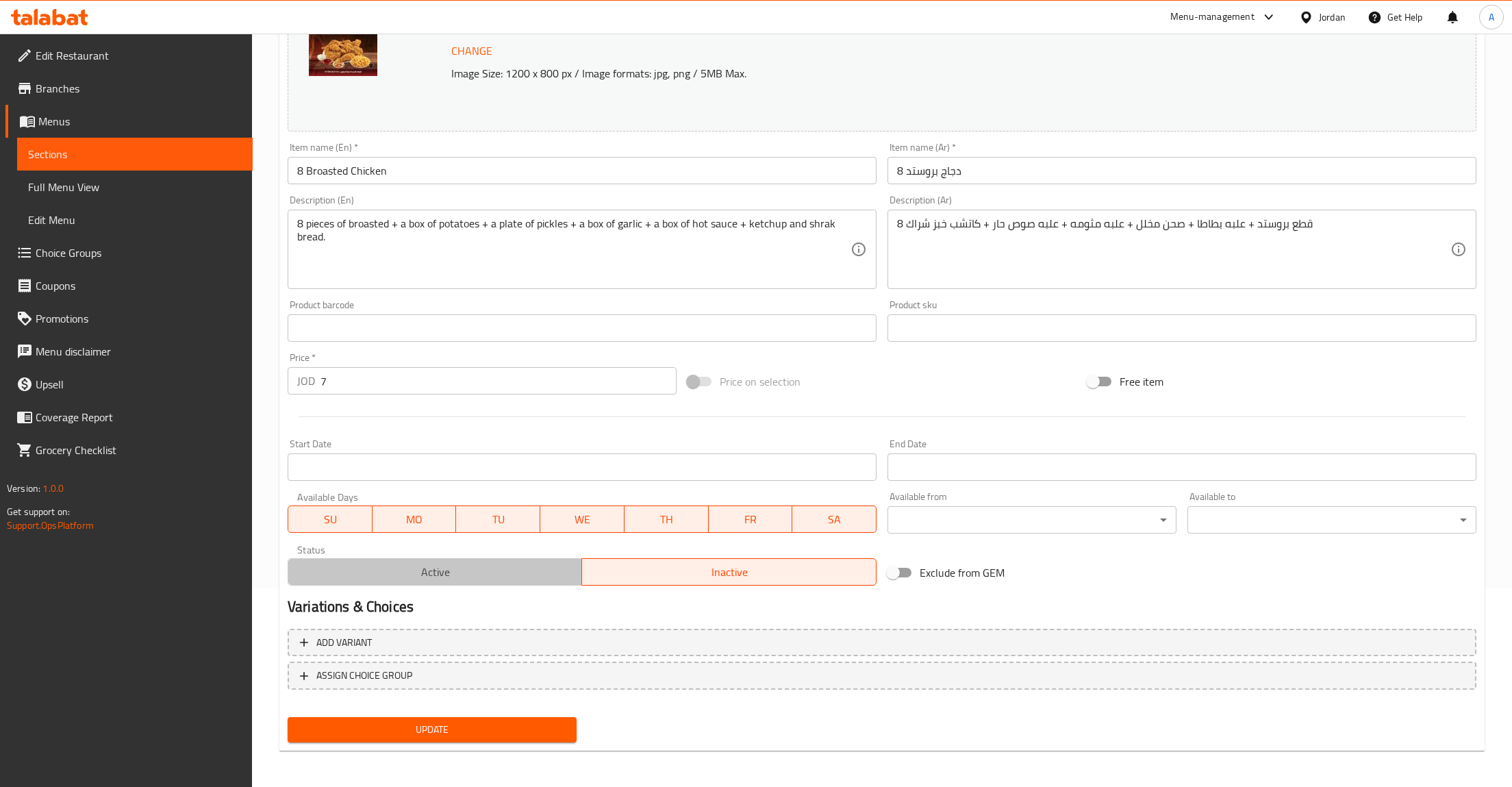
click at [488, 563] on span "Active" at bounding box center [435, 572] width 283 height 20
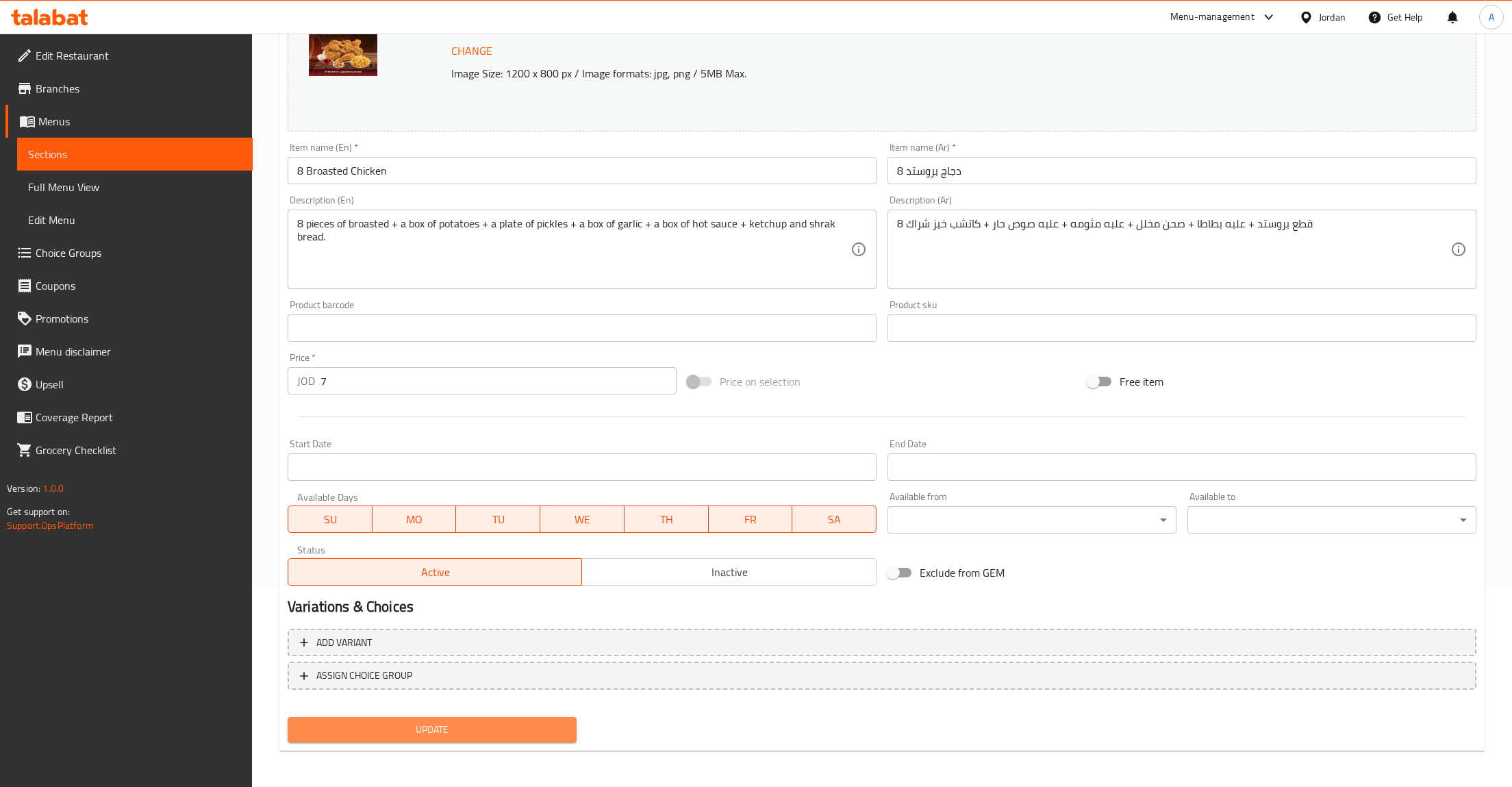
click at [406, 728] on span "Update" at bounding box center [432, 729] width 267 height 17
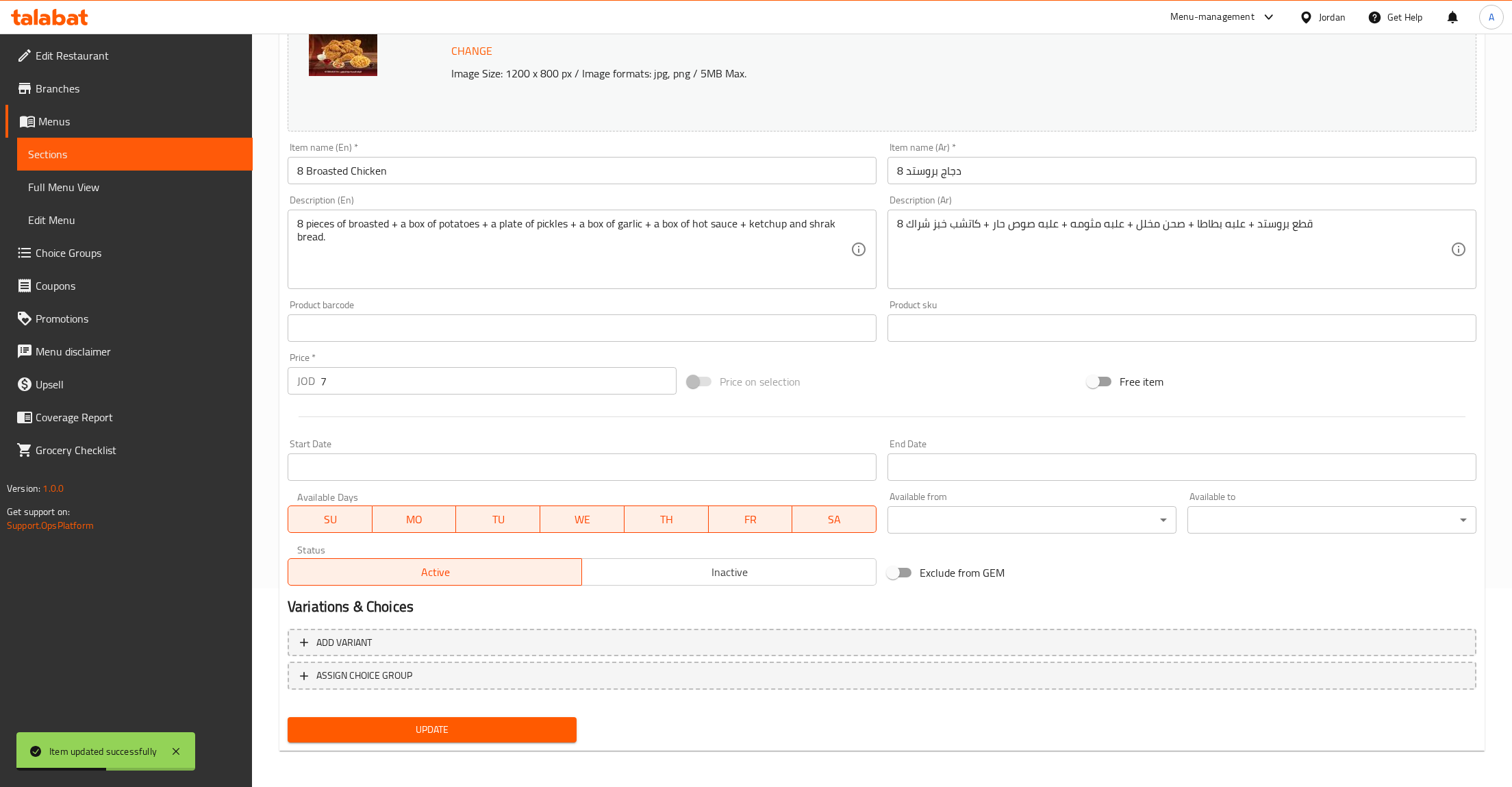
click at [406, 728] on span "Update" at bounding box center [432, 729] width 267 height 17
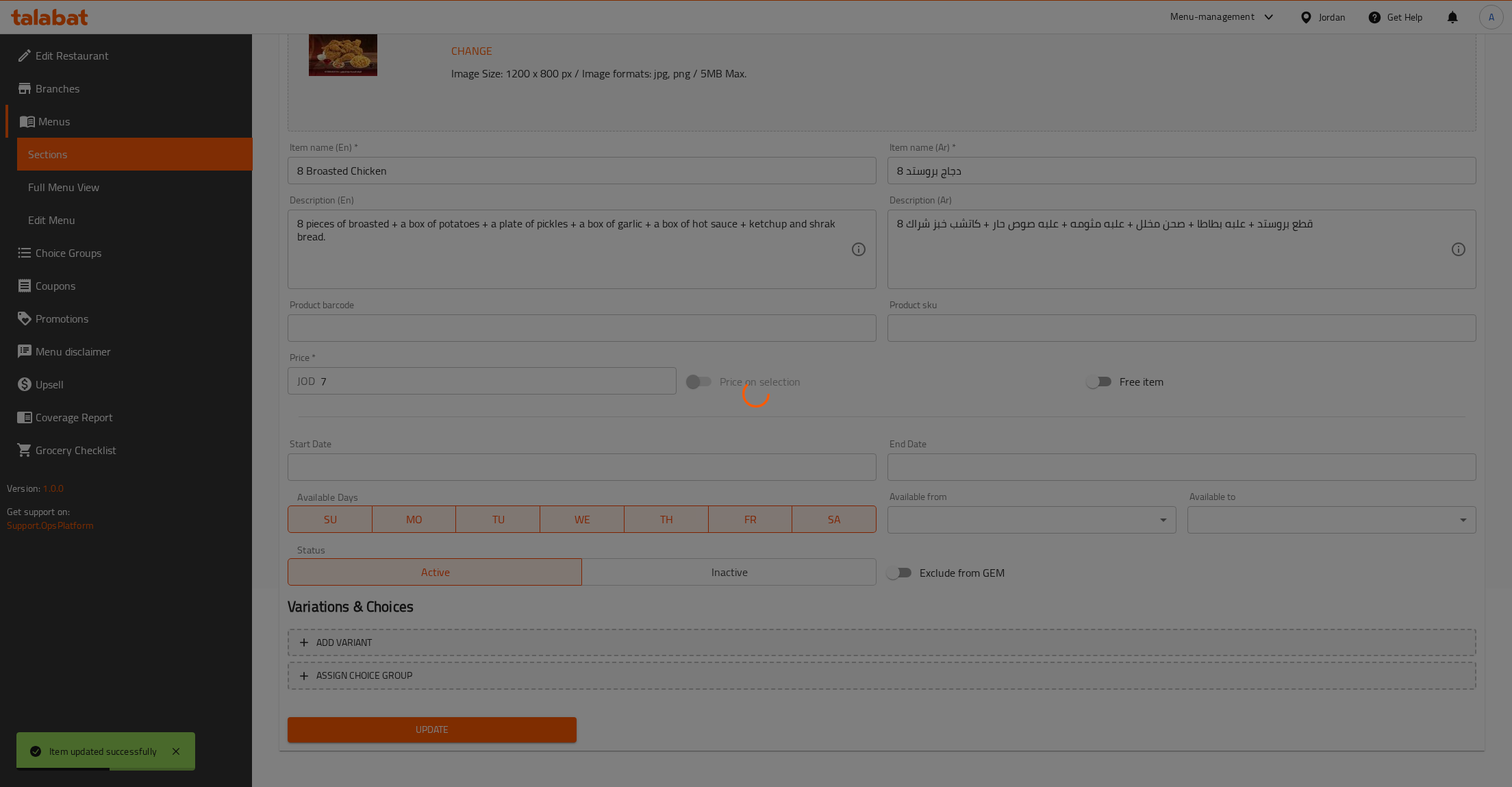
click at [406, 728] on div at bounding box center [756, 394] width 1512 height 787
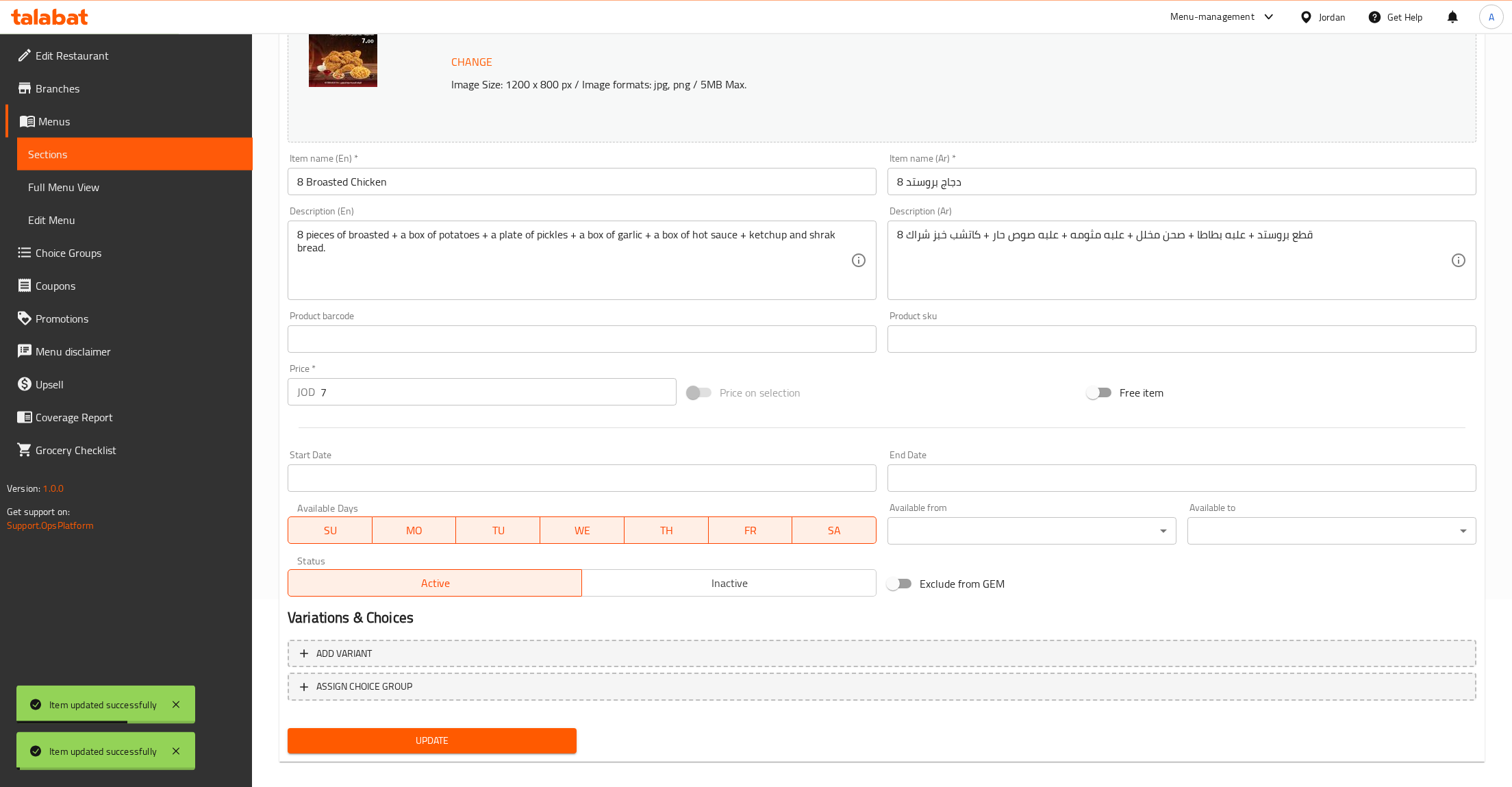
scroll to position [128, 0]
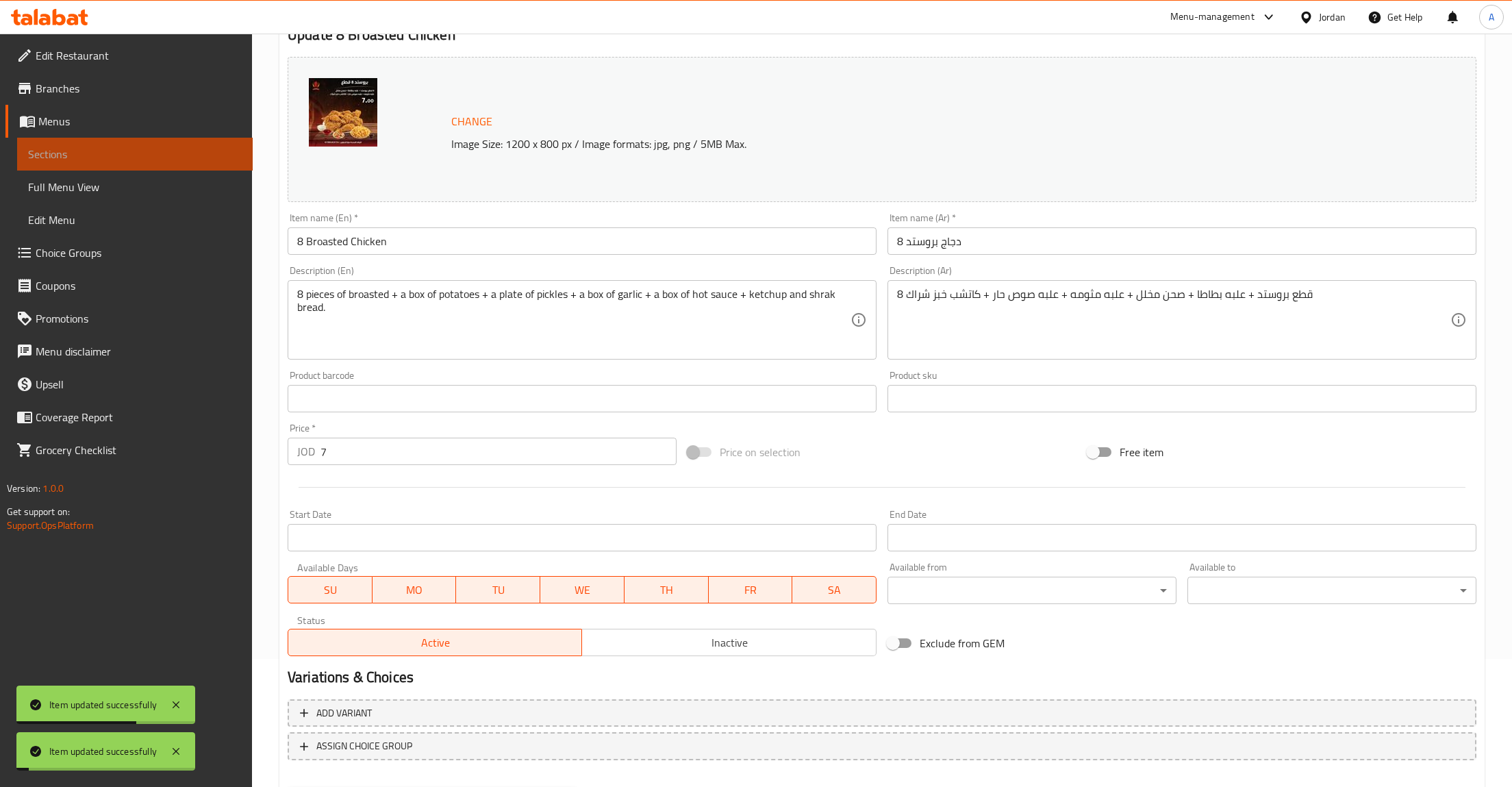
click at [32, 145] on span "Sections" at bounding box center [134, 154] width 214 height 17
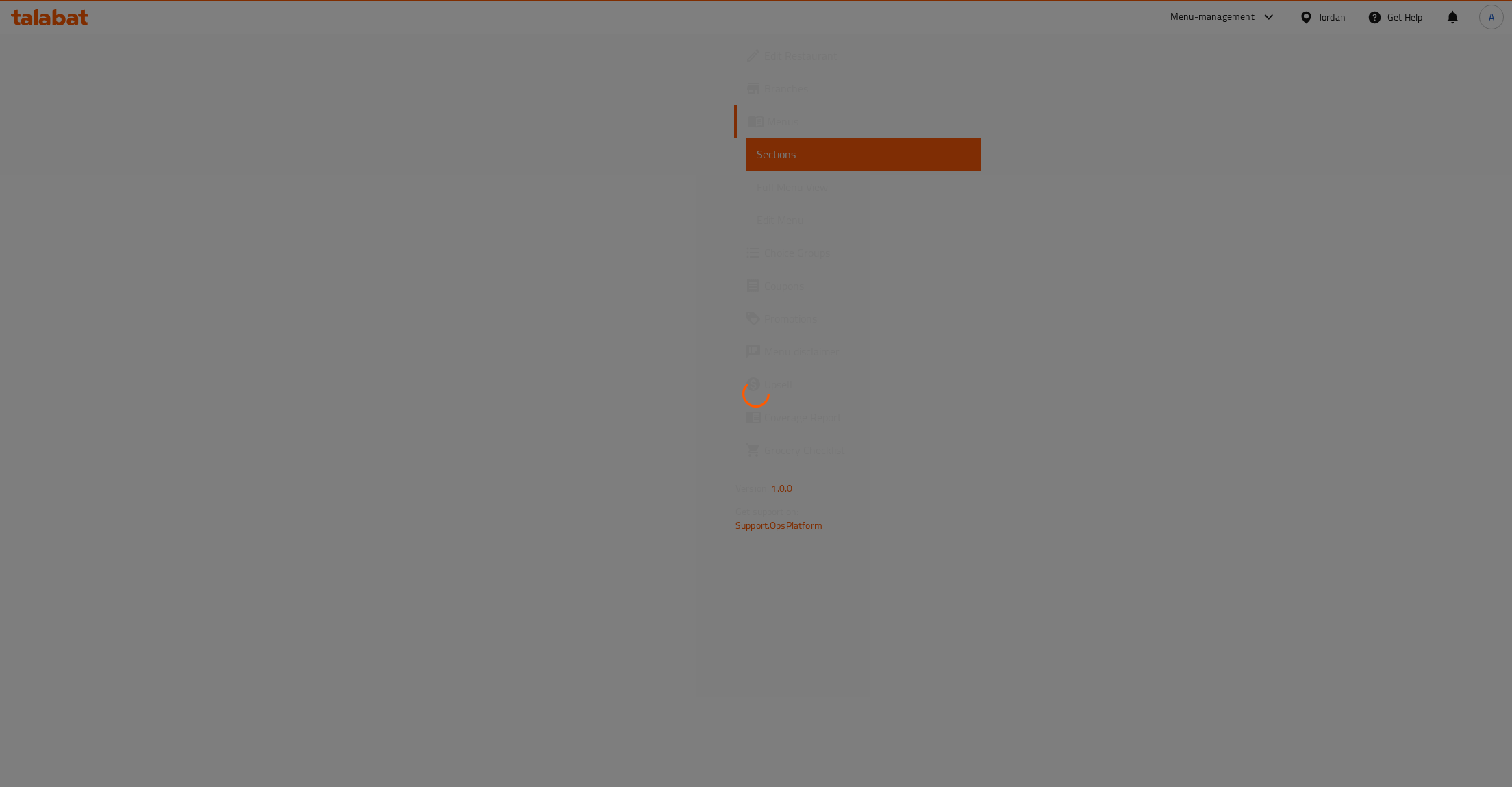
click at [45, 143] on div at bounding box center [756, 394] width 1512 height 787
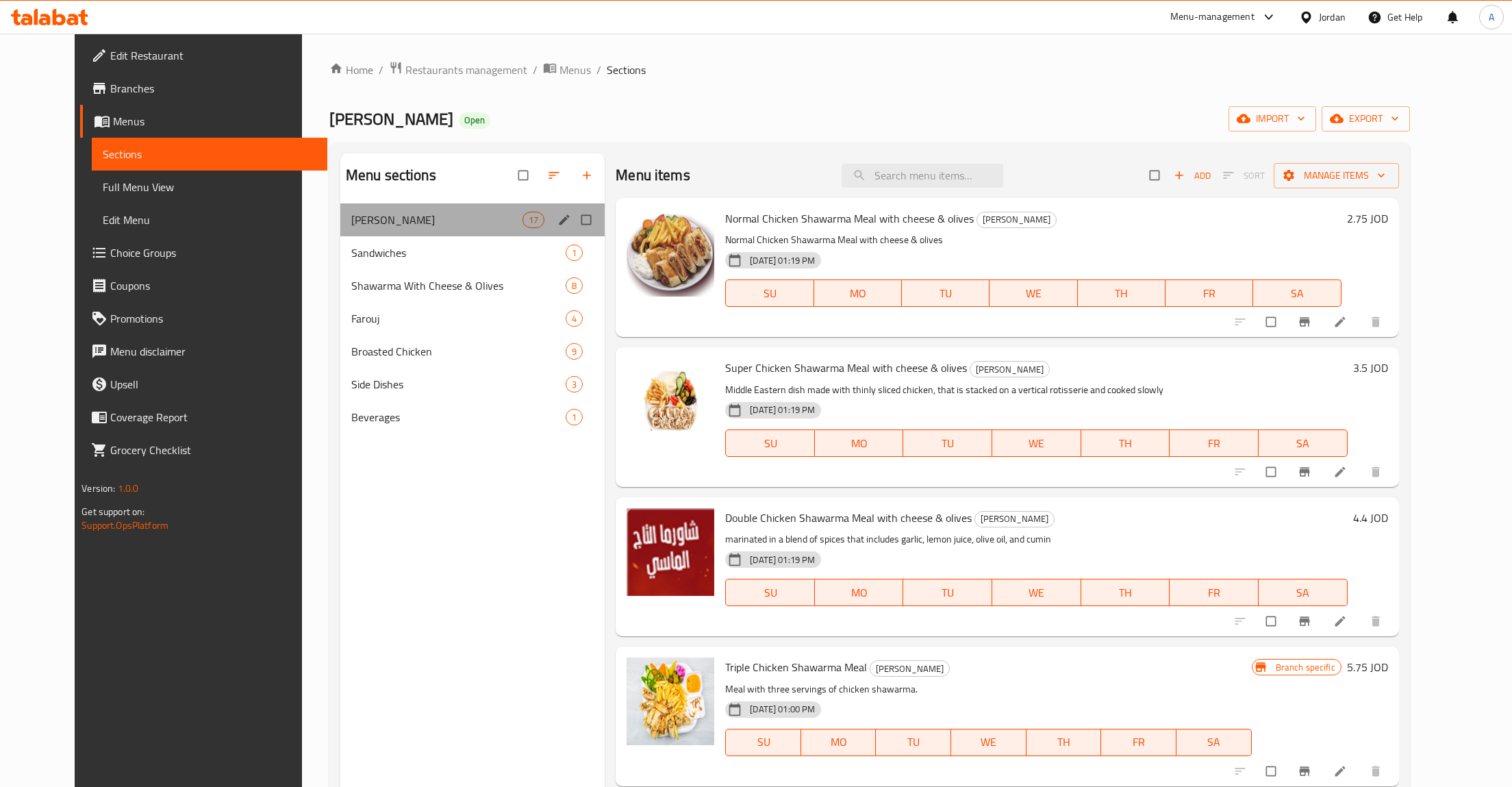
click at [536, 221] on div "[PERSON_NAME] 17" at bounding box center [472, 219] width 264 height 33
click at [533, 222] on div "[PERSON_NAME] 17" at bounding box center [472, 219] width 264 height 33
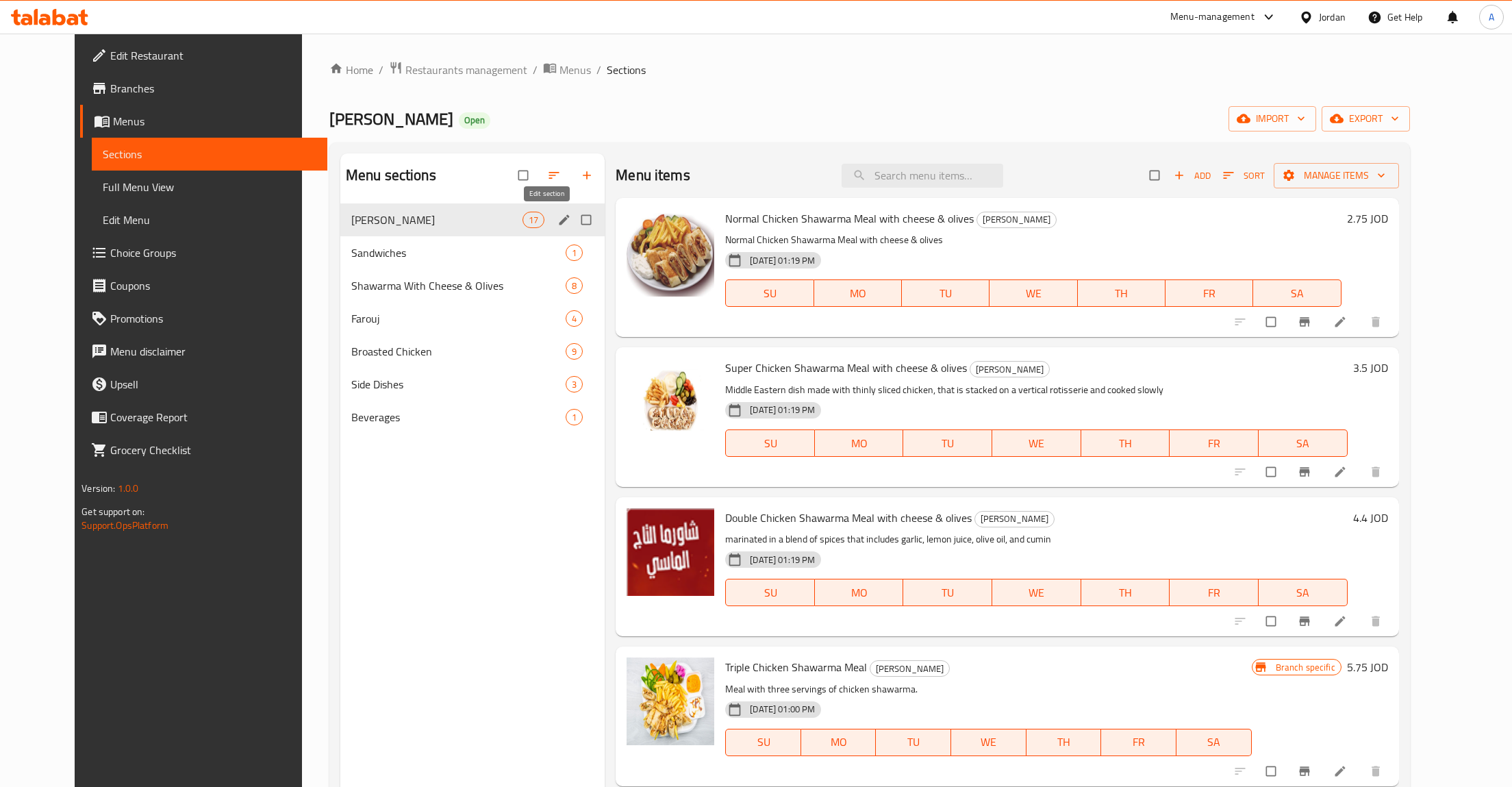
click at [558, 220] on icon "edit" at bounding box center [564, 219] width 14 height 14
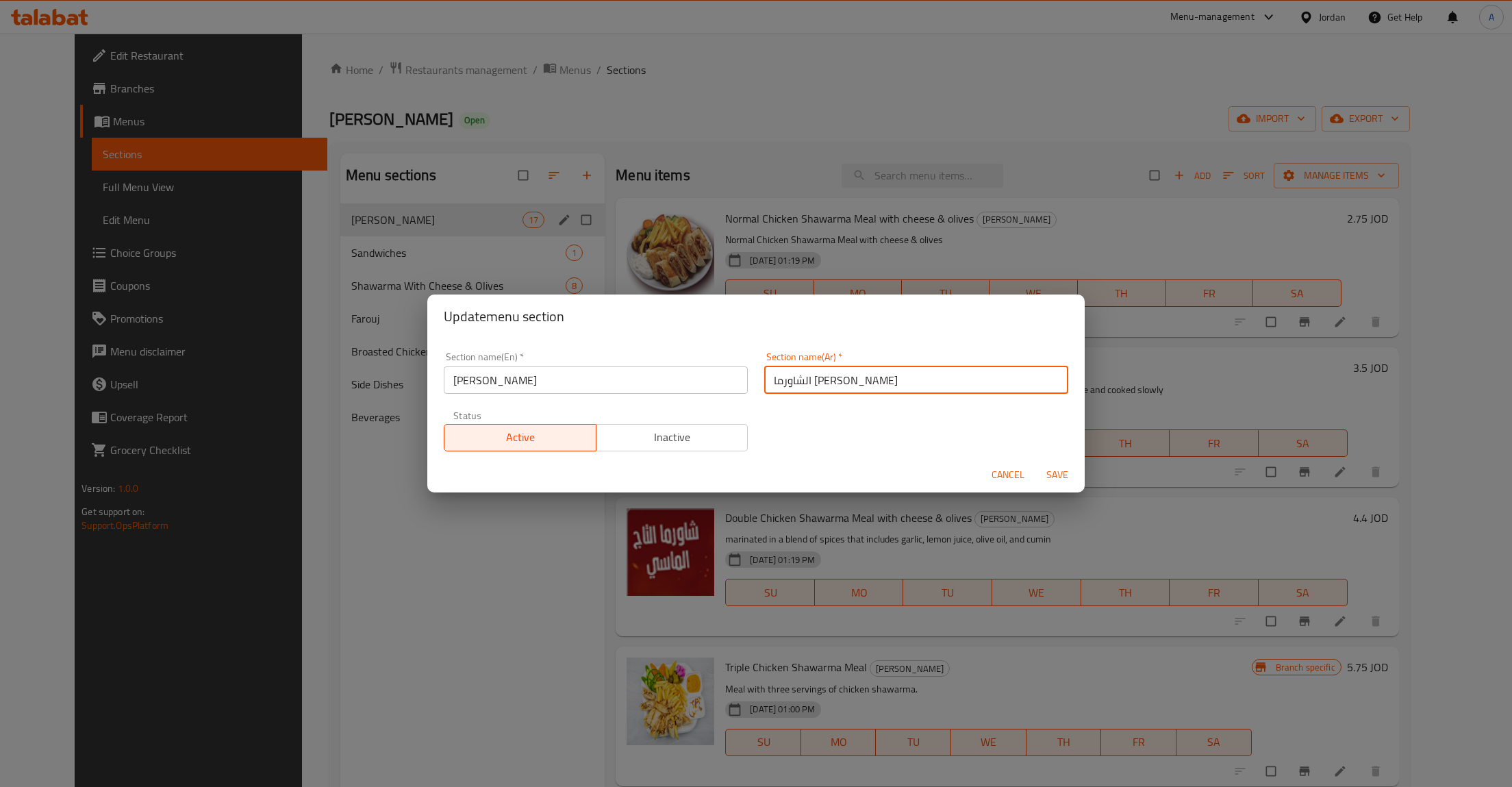
drag, startPoint x: 811, startPoint y: 375, endPoint x: 668, endPoint y: 373, distance: 143.0
click at [765, 373] on input "الشاورما [PERSON_NAME]" at bounding box center [917, 380] width 304 height 27
type input "الشاورما"
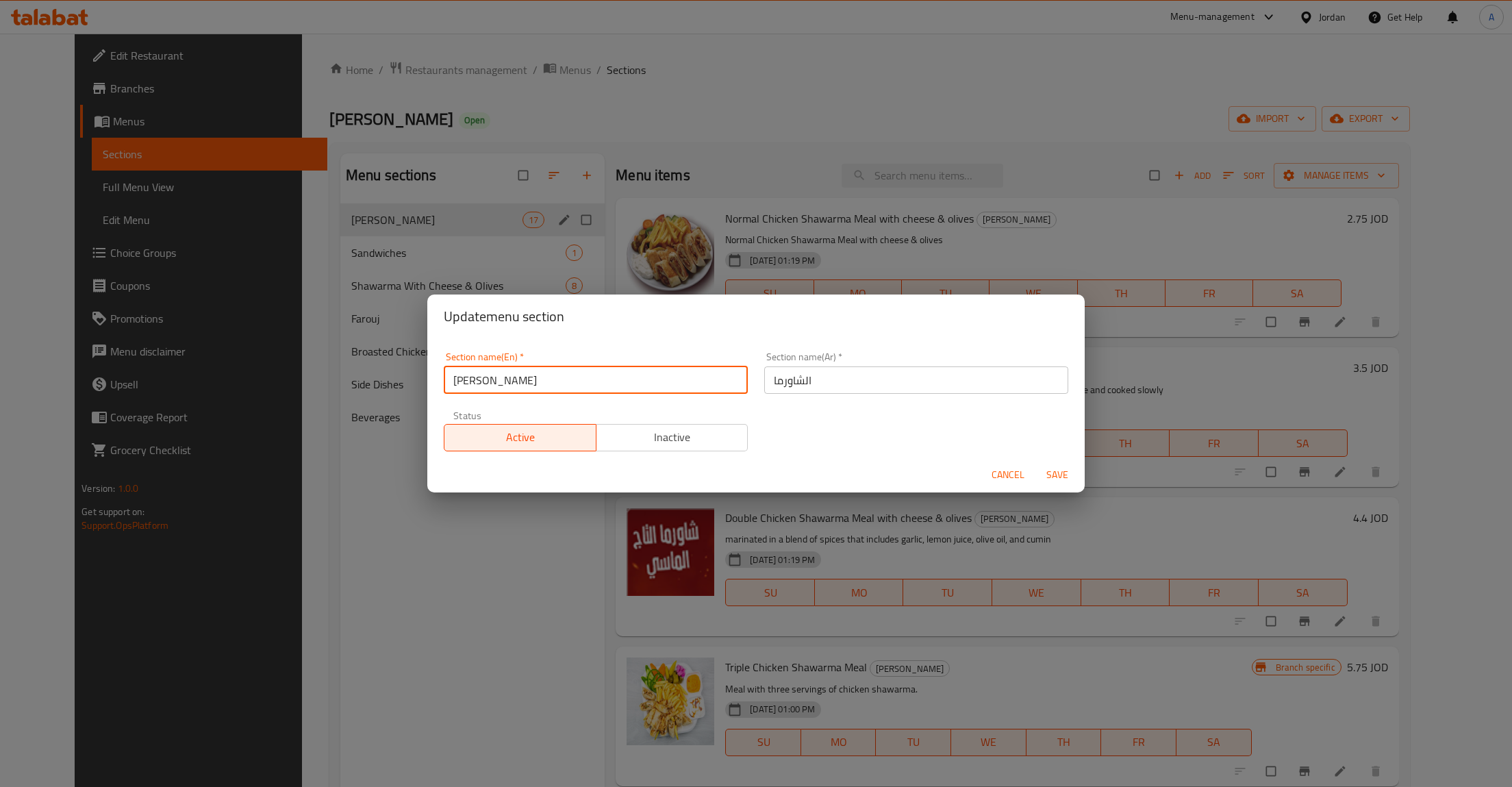
drag, startPoint x: 499, startPoint y: 378, endPoint x: 350, endPoint y: 373, distance: 149.1
click at [444, 373] on input "[PERSON_NAME]" at bounding box center [596, 380] width 304 height 27
type input "Shawarma"
click at [1056, 478] on span "Save" at bounding box center [1057, 475] width 33 height 17
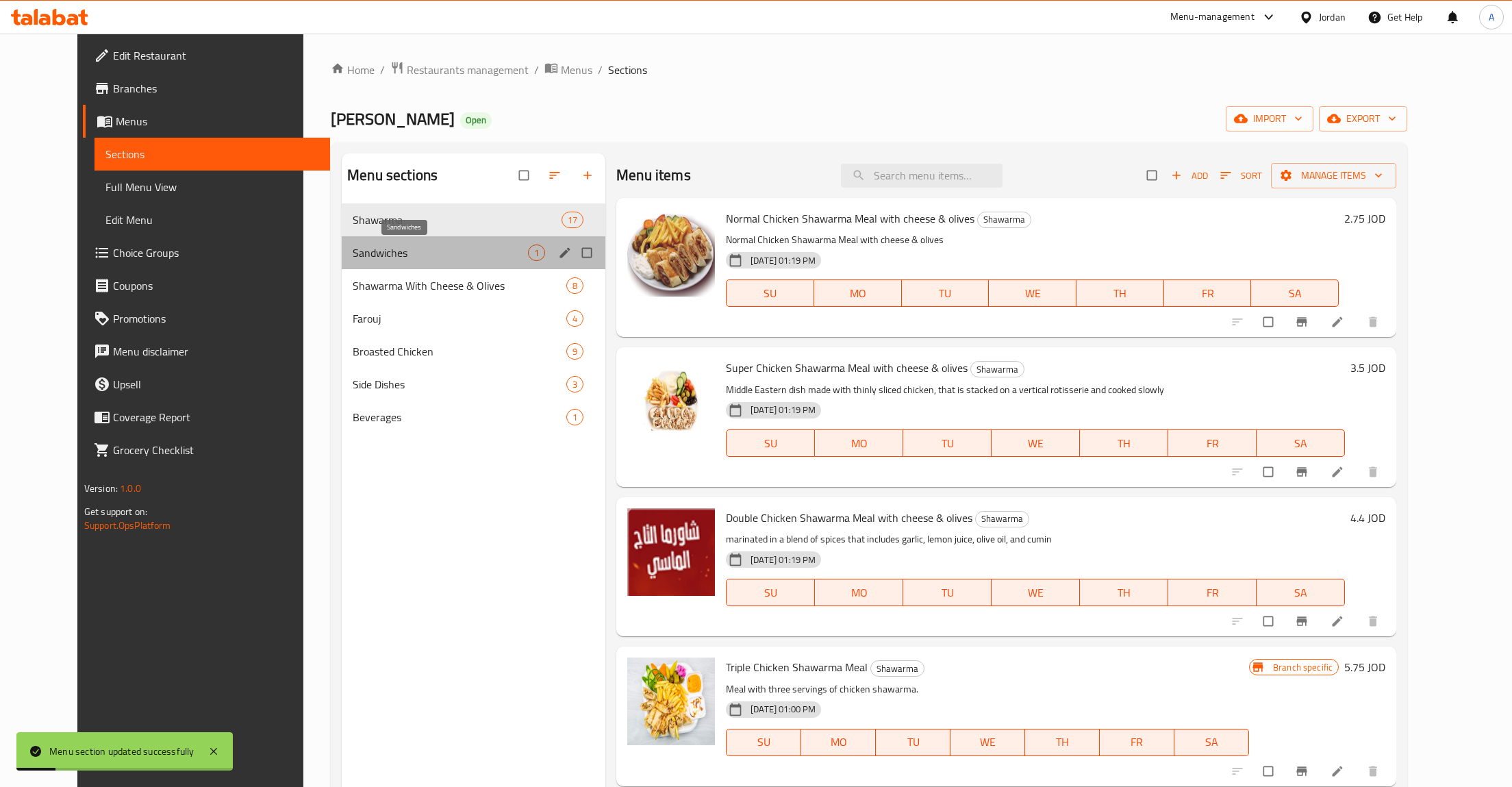
click at [383, 257] on span "Sandwiches" at bounding box center [440, 253] width 175 height 17
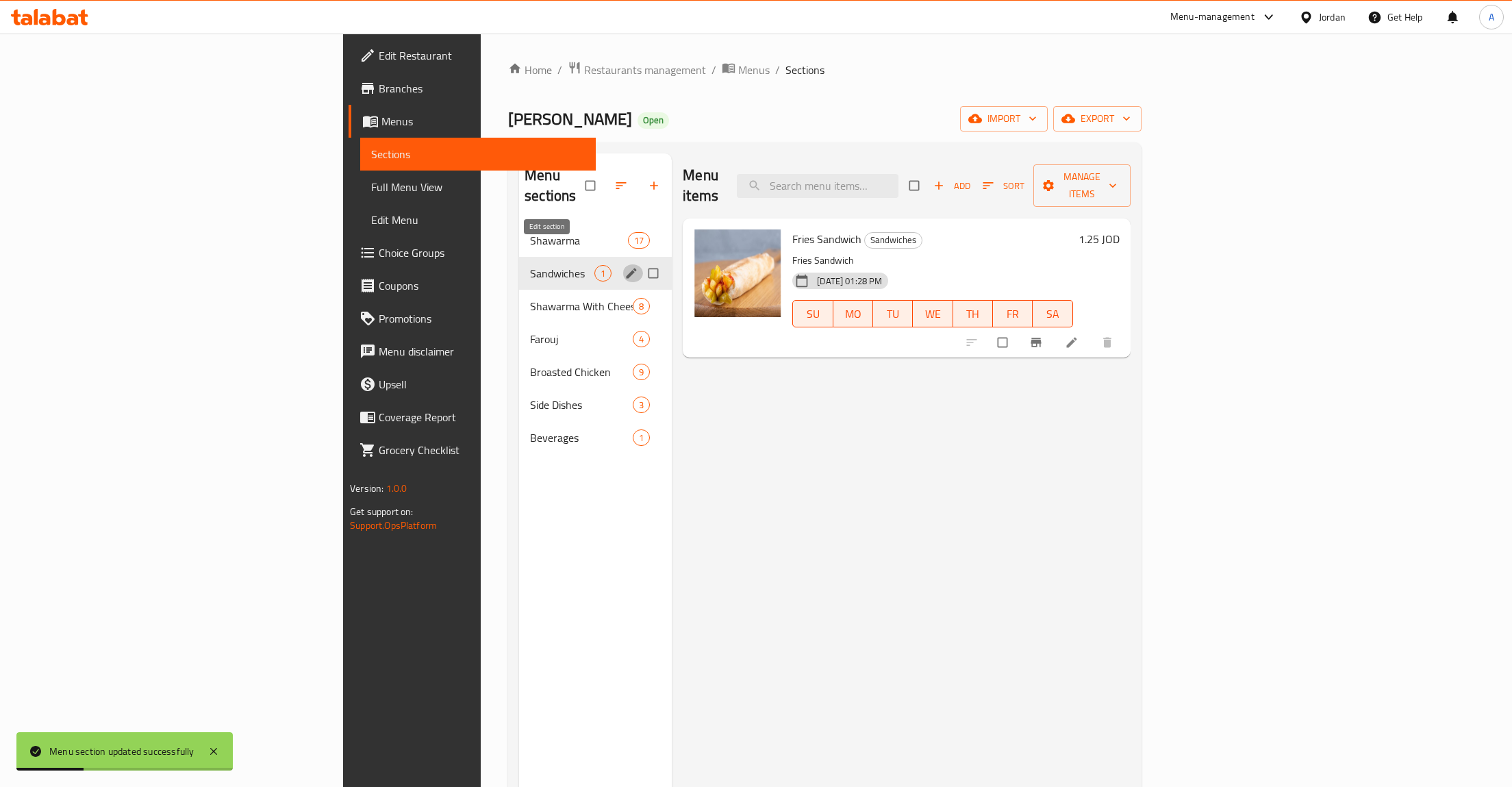
click at [625, 267] on icon "edit" at bounding box center [631, 273] width 14 height 14
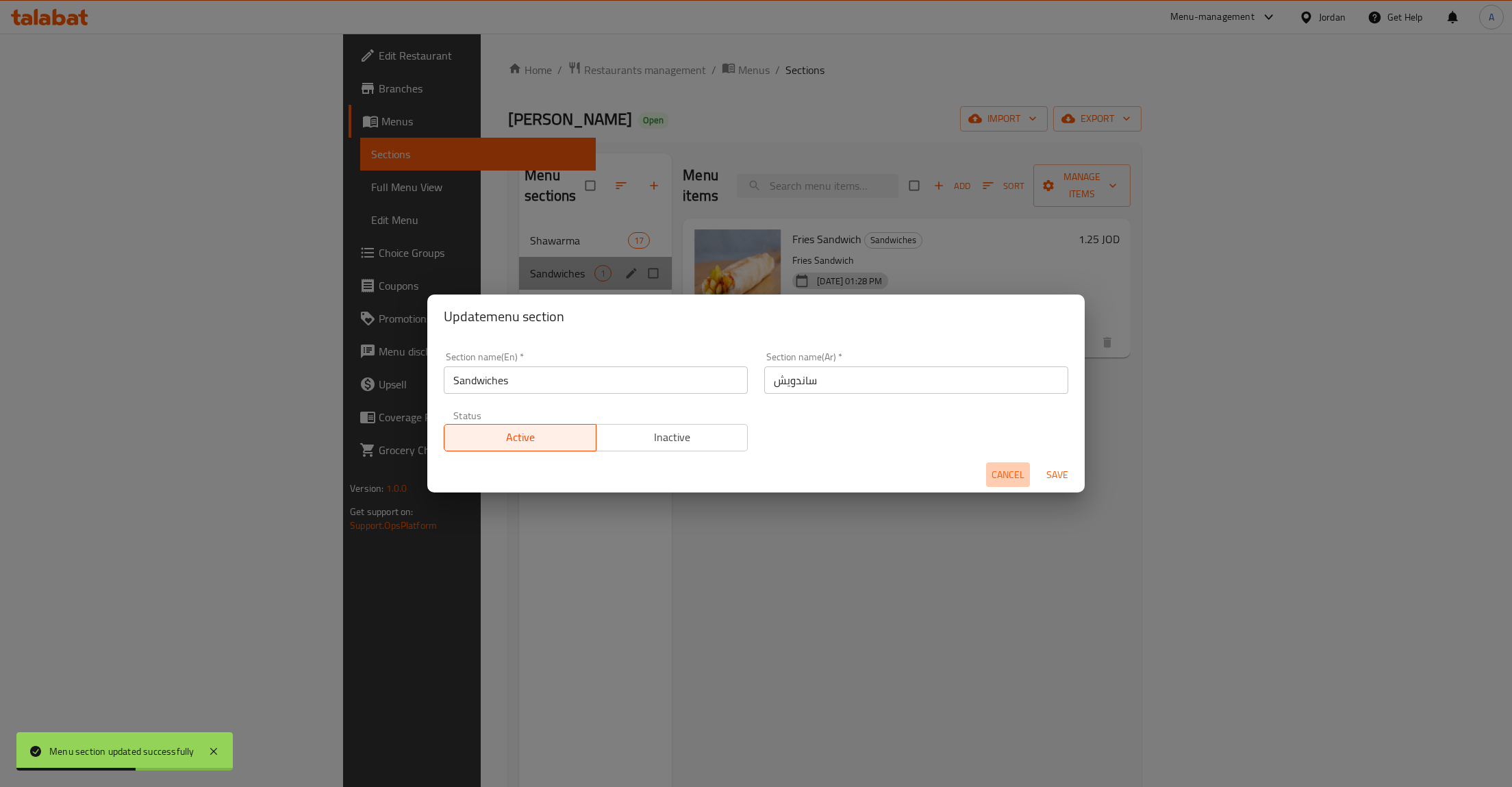
click at [1002, 477] on span "Cancel" at bounding box center [1007, 475] width 33 height 17
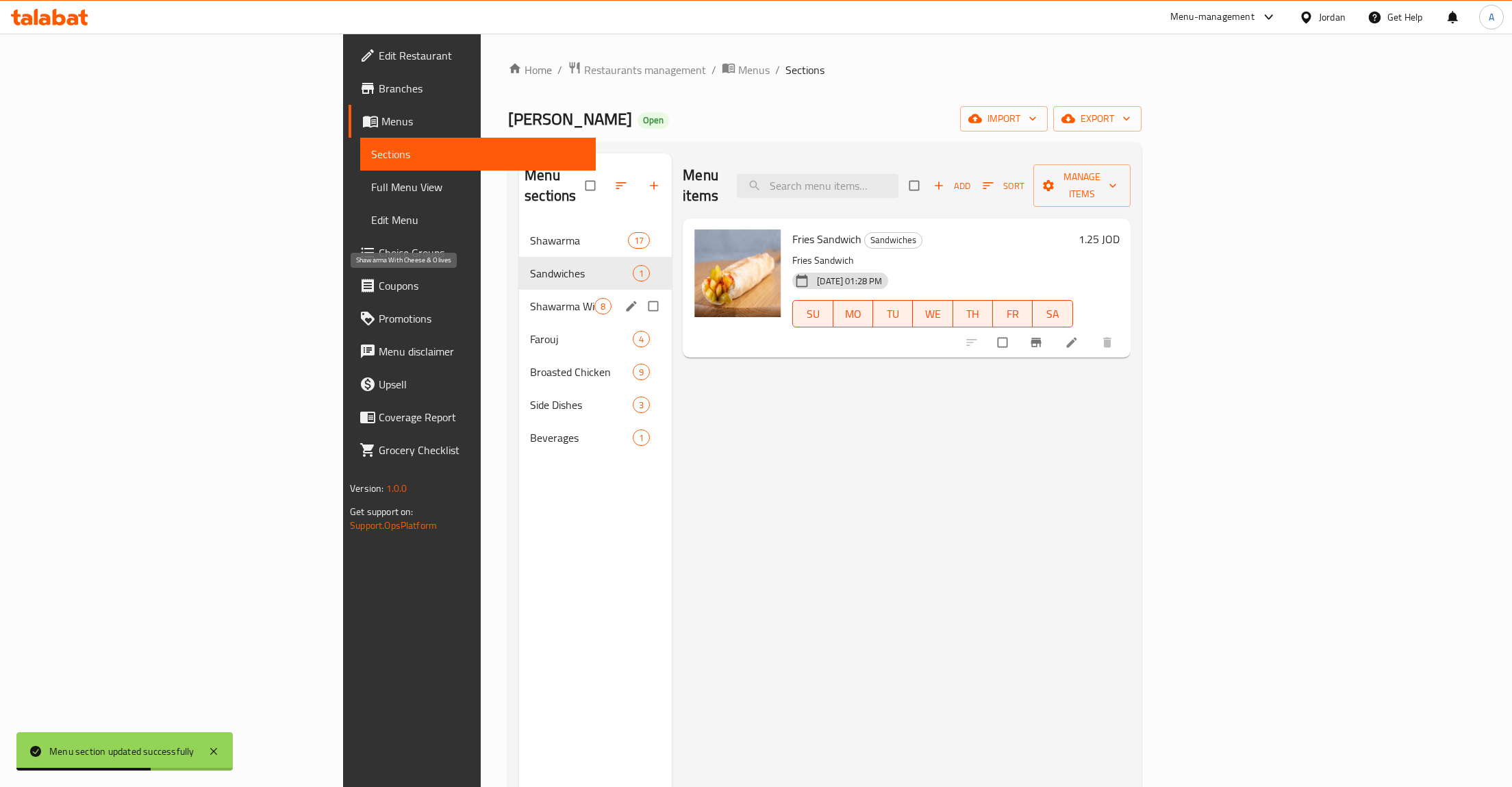
click at [530, 297] on span "Shawarma With Cheese & Olives" at bounding box center [562, 306] width 64 height 17
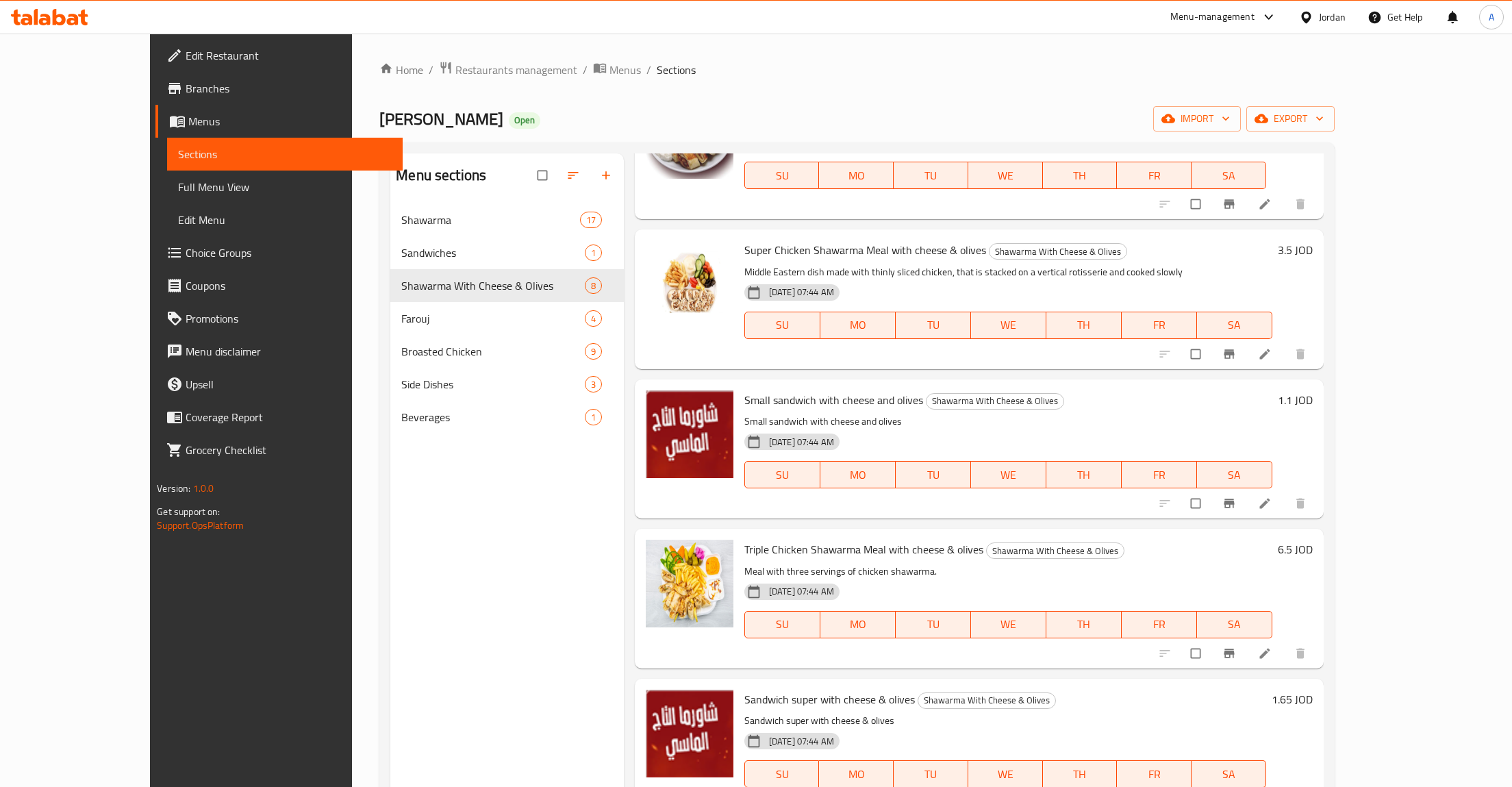
scroll to position [478, 0]
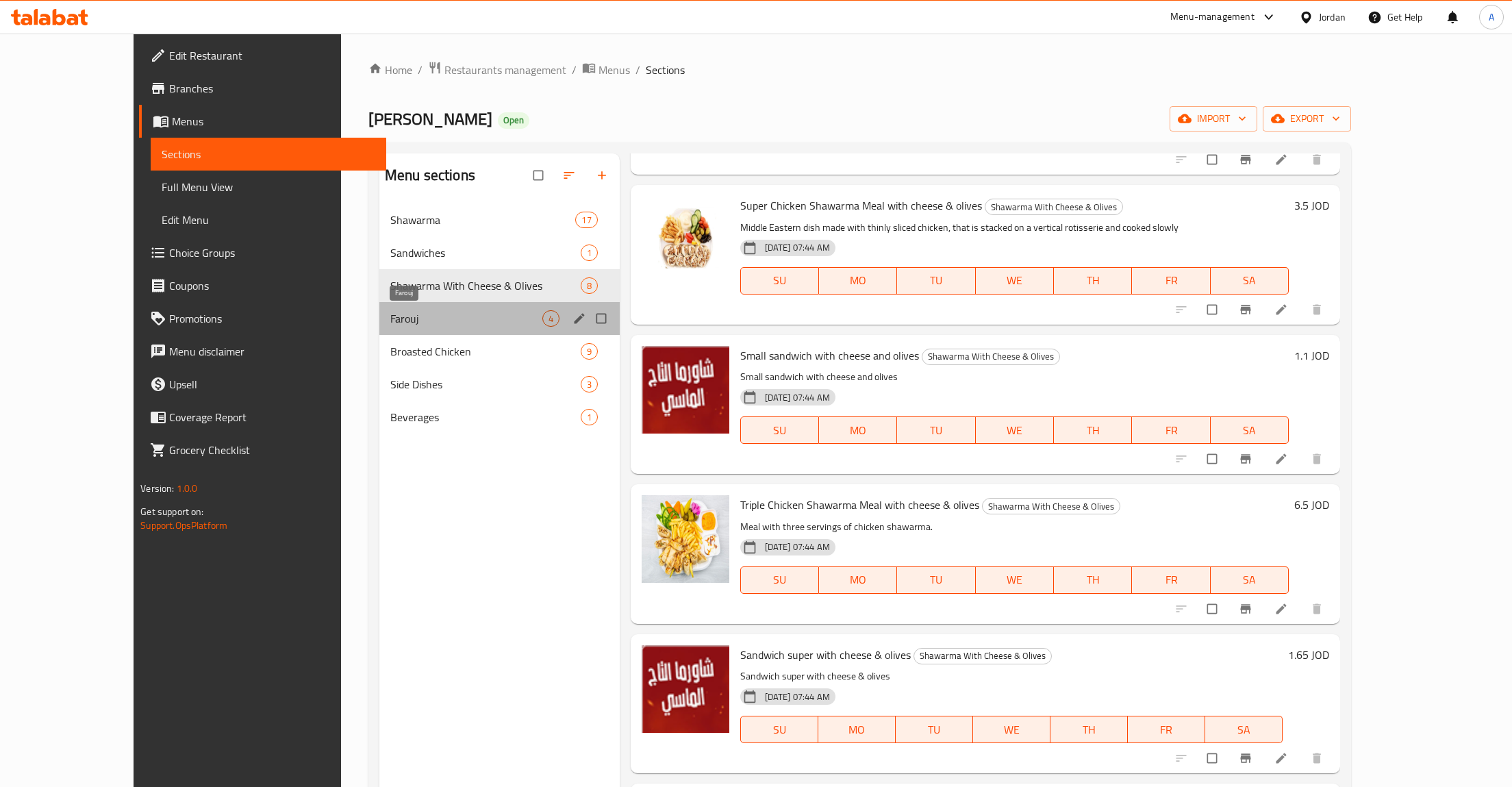
click at [392, 324] on span "Farouj" at bounding box center [466, 319] width 152 height 17
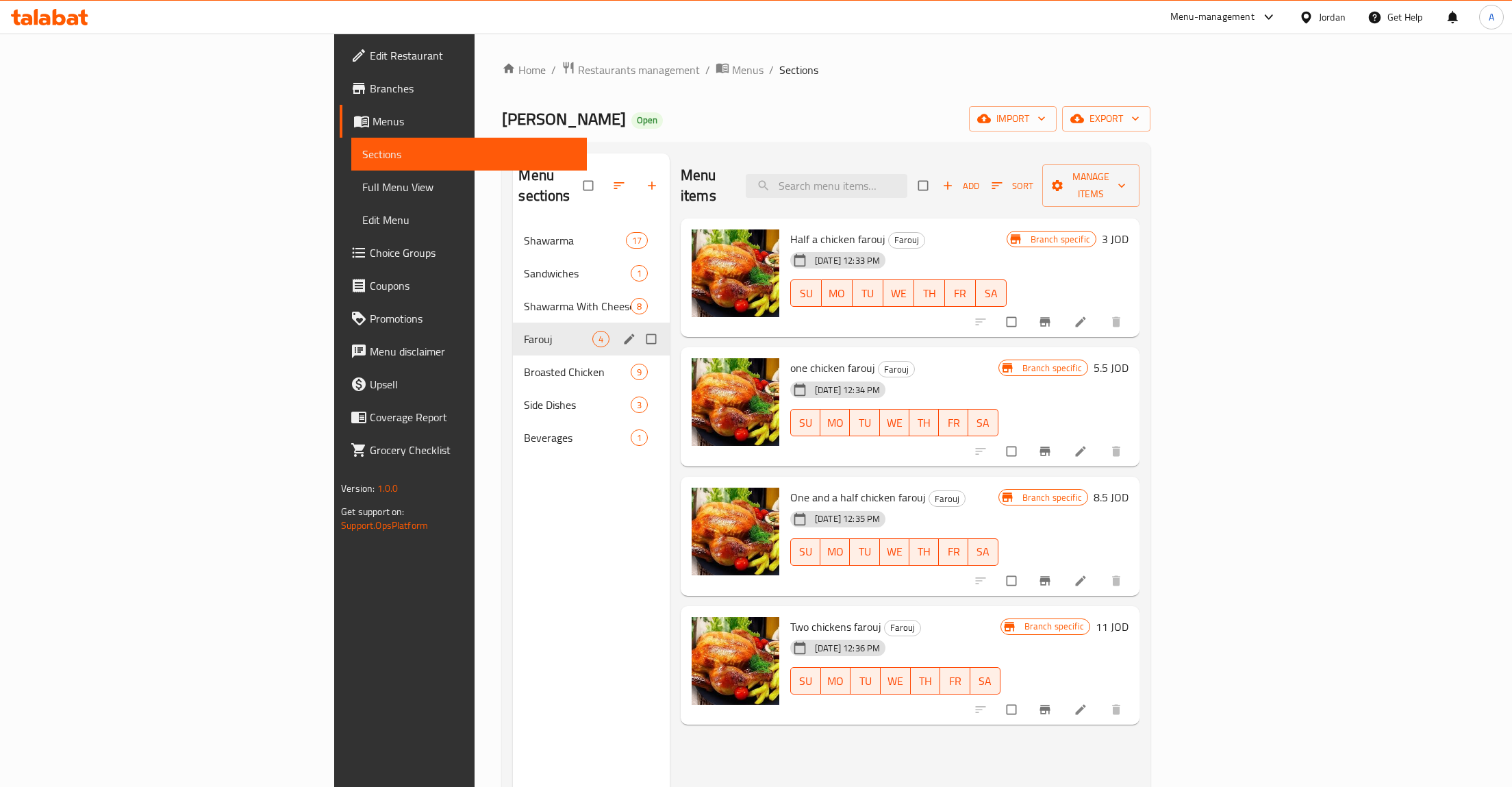
click at [638, 326] on input "Menu sections" at bounding box center [652, 339] width 29 height 26
checkbox input "true"
click at [623, 332] on icon "edit" at bounding box center [630, 338] width 14 height 14
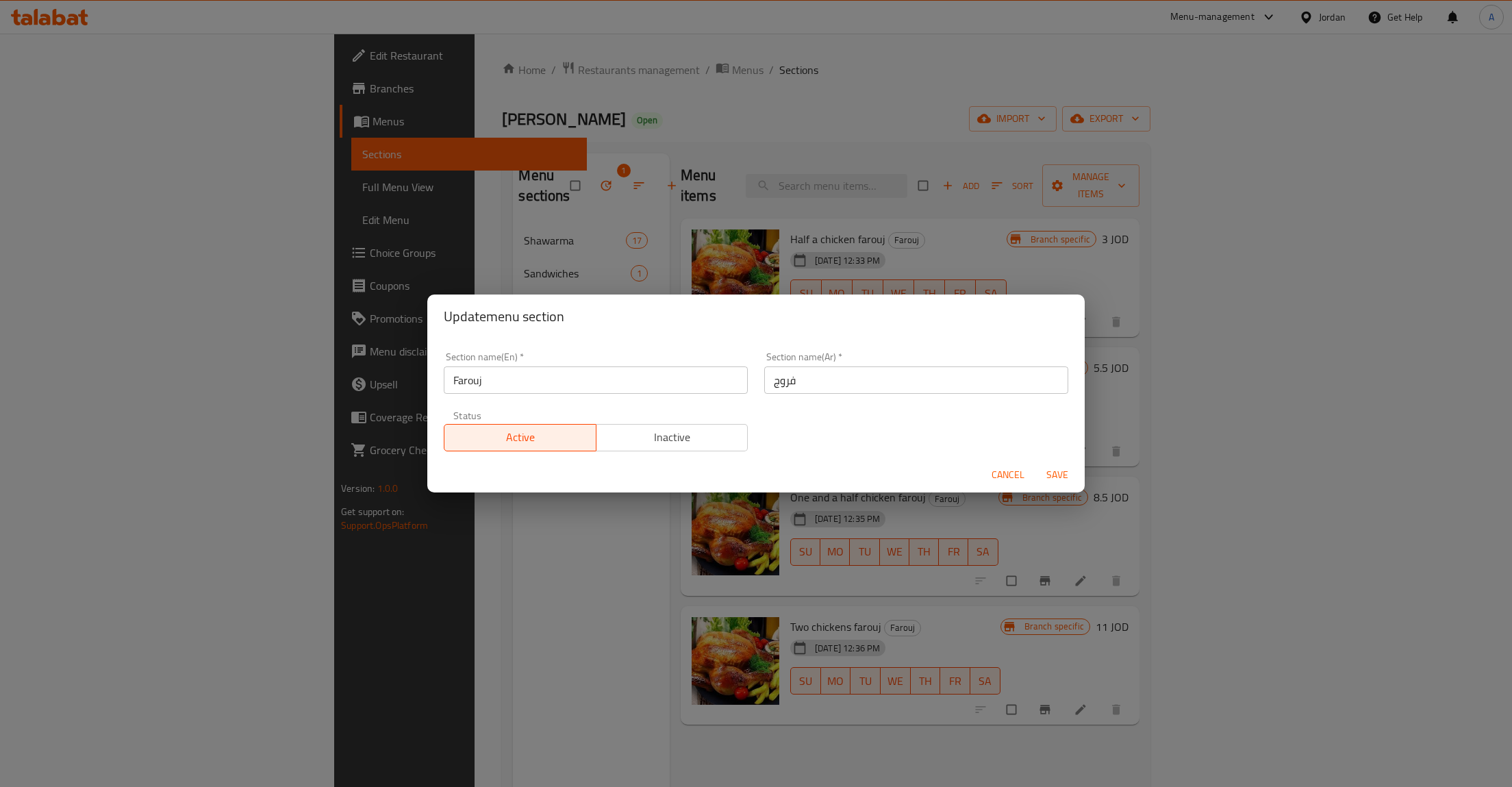
click at [625, 426] on button "Inactive" at bounding box center [673, 437] width 153 height 27
click at [1079, 475] on button "Save" at bounding box center [1057, 475] width 44 height 25
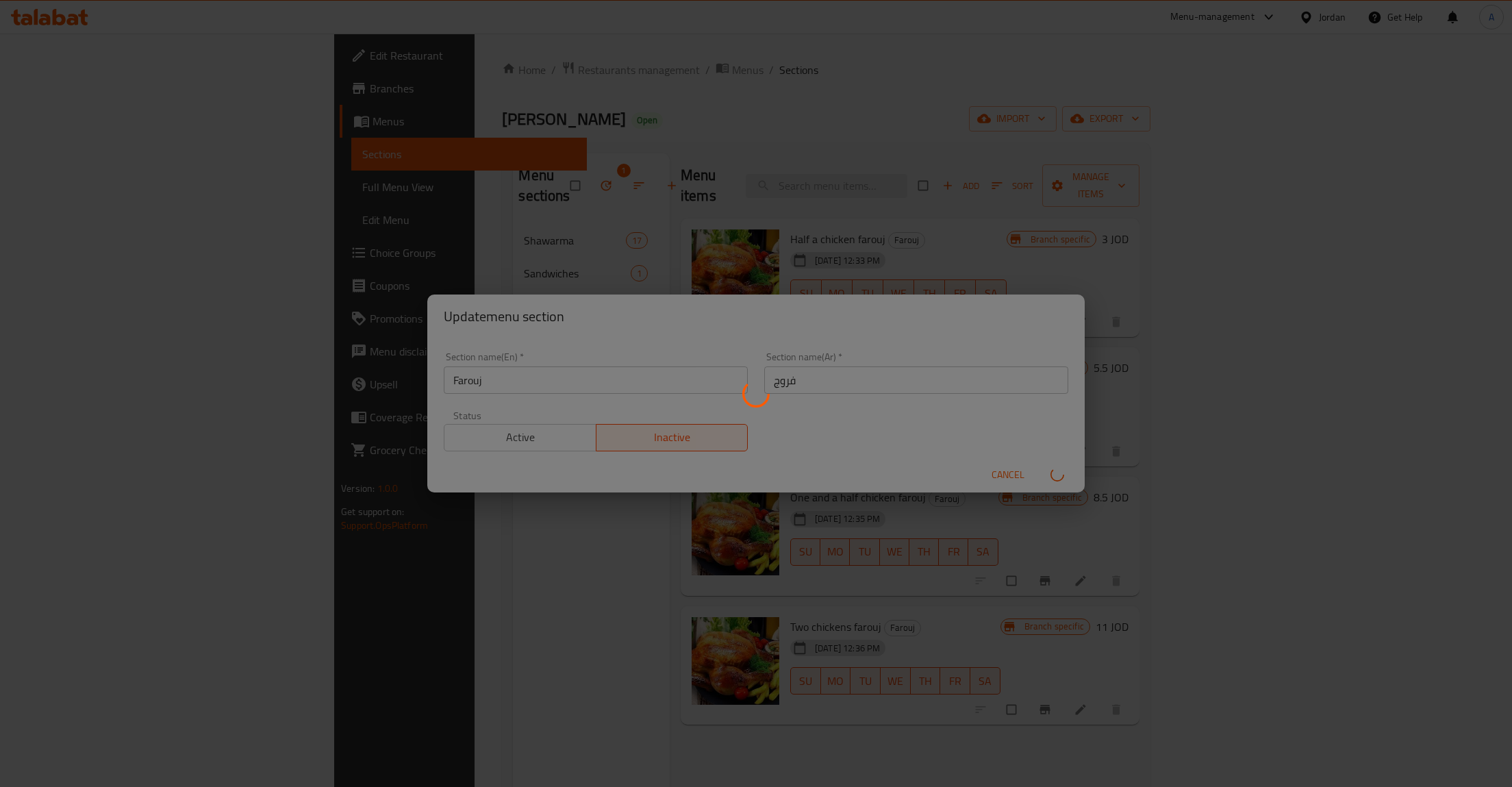
click at [1068, 472] on div "Menu sections" at bounding box center [756, 394] width 1512 height 787
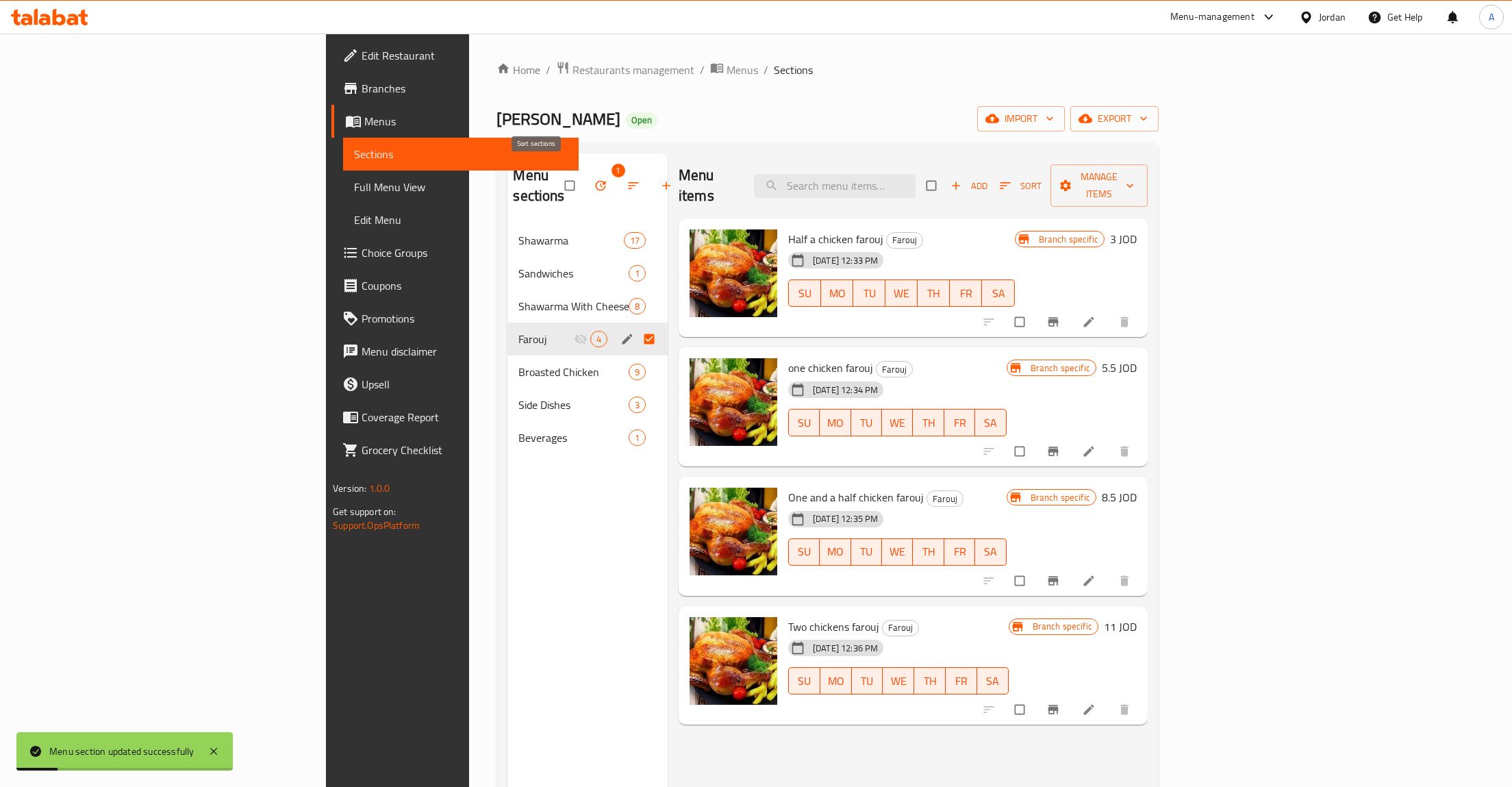
click at [627, 179] on icon "button" at bounding box center [633, 186] width 14 height 14
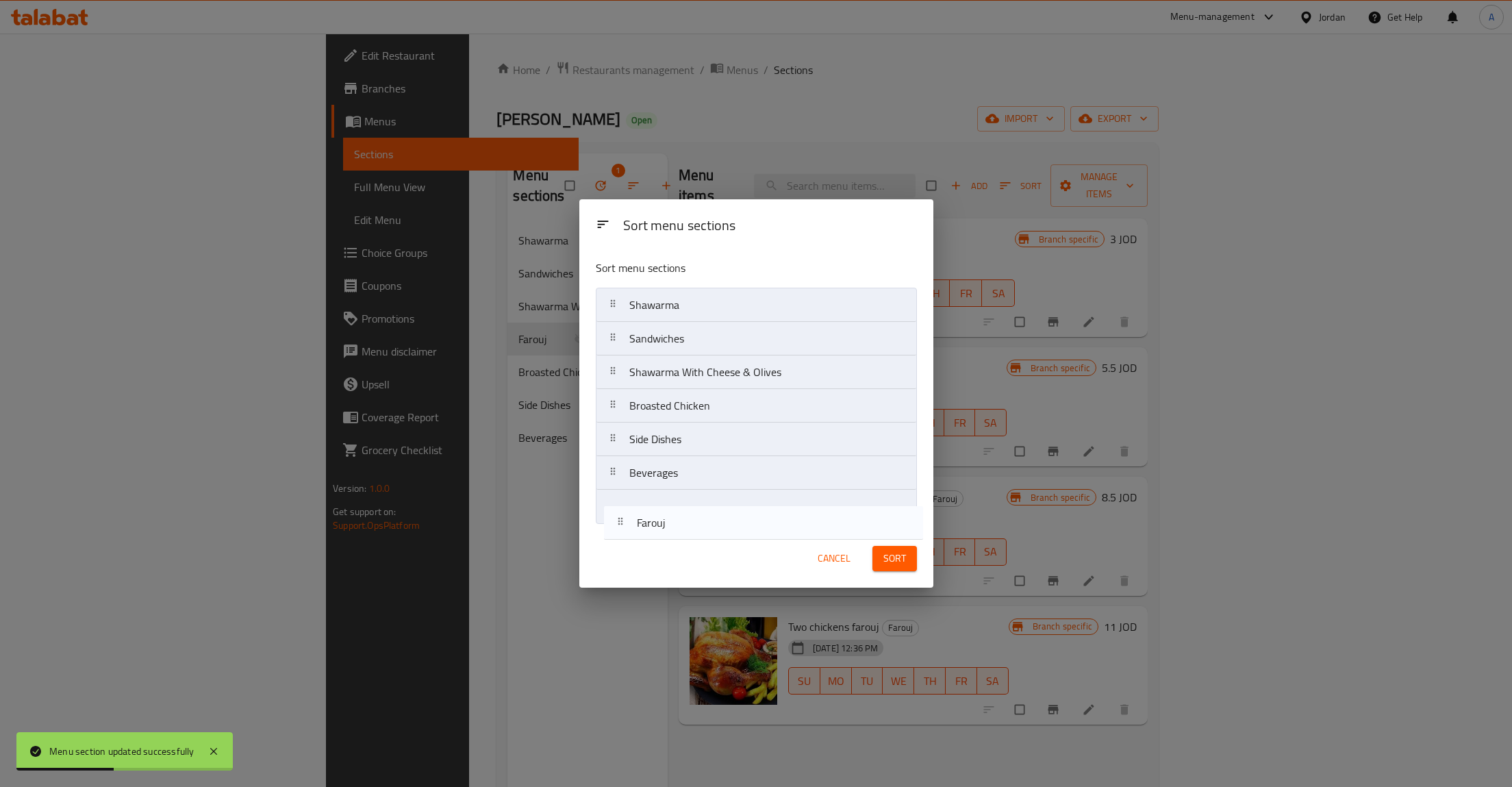
drag, startPoint x: 610, startPoint y: 406, endPoint x: 617, endPoint y: 541, distance: 135.2
click at [617, 541] on div "Sort menu sections Sort menu sections Shawarma Sandwiches Shawarma With Cheese …" at bounding box center [756, 394] width 354 height 388
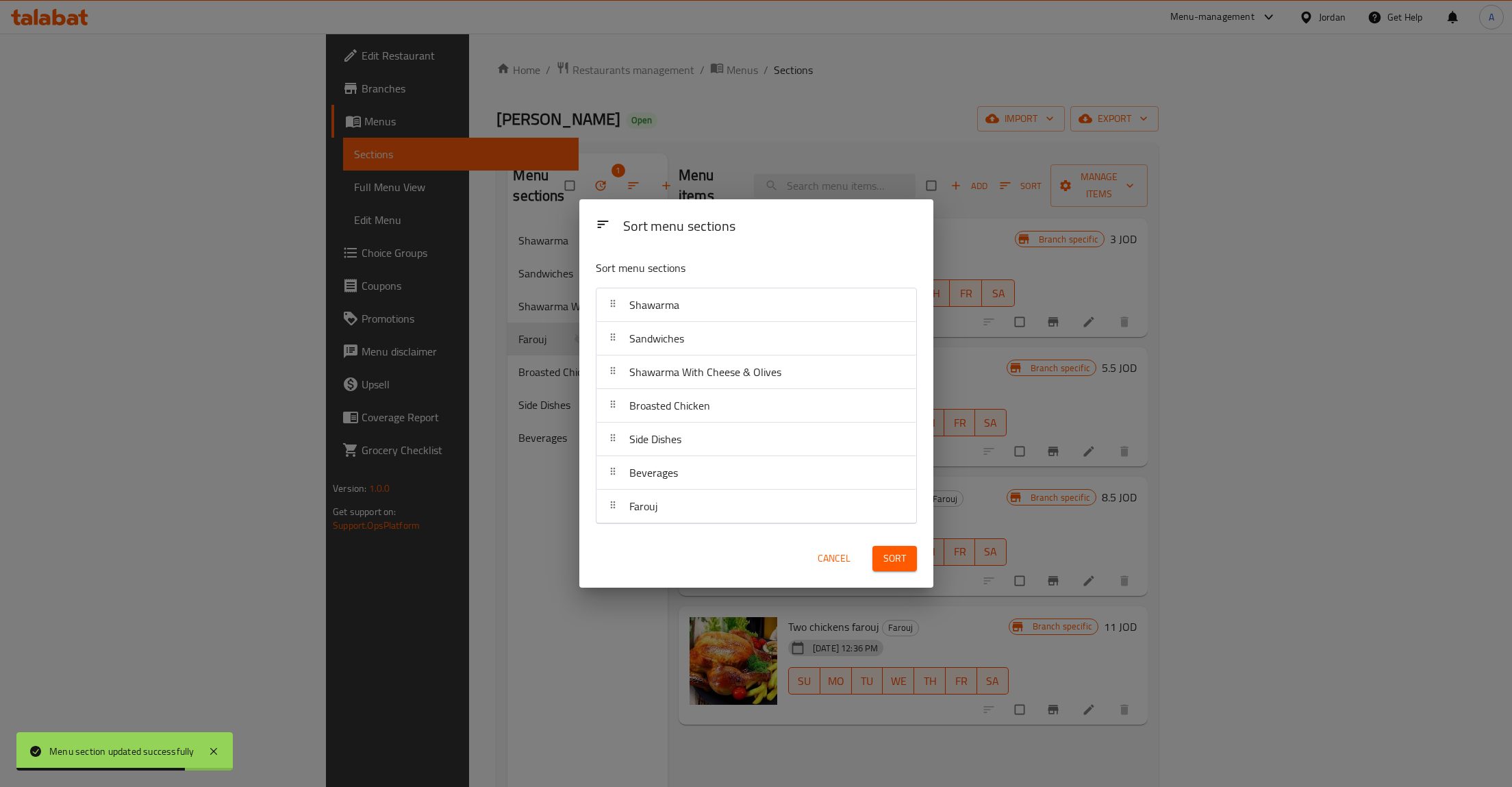
click at [882, 553] on button "Sort" at bounding box center [895, 558] width 45 height 25
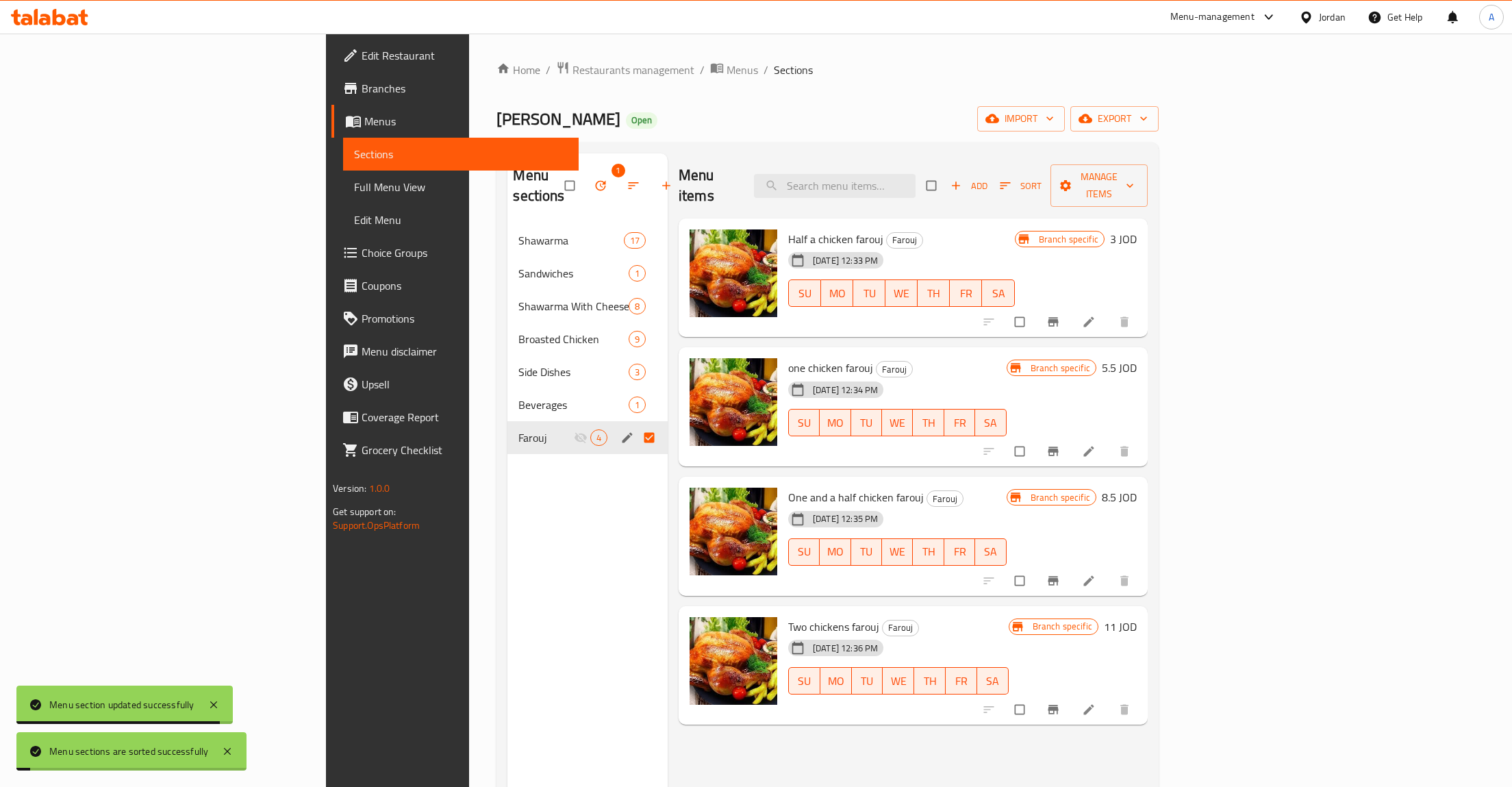
click at [507, 453] on div "Menu sections 1 Shawarma 17 Sandwiches 1 Shawarma With Cheese & Olives 8 Broast…" at bounding box center [588, 546] width 160 height 787
drag, startPoint x: 435, startPoint y: 535, endPoint x: 458, endPoint y: 481, distance: 58.7
click at [507, 535] on div "Menu sections 1 Shawarma 17 Sandwiches 1 Shawarma With Cheese & Olives 8 Broast…" at bounding box center [588, 546] width 160 height 787
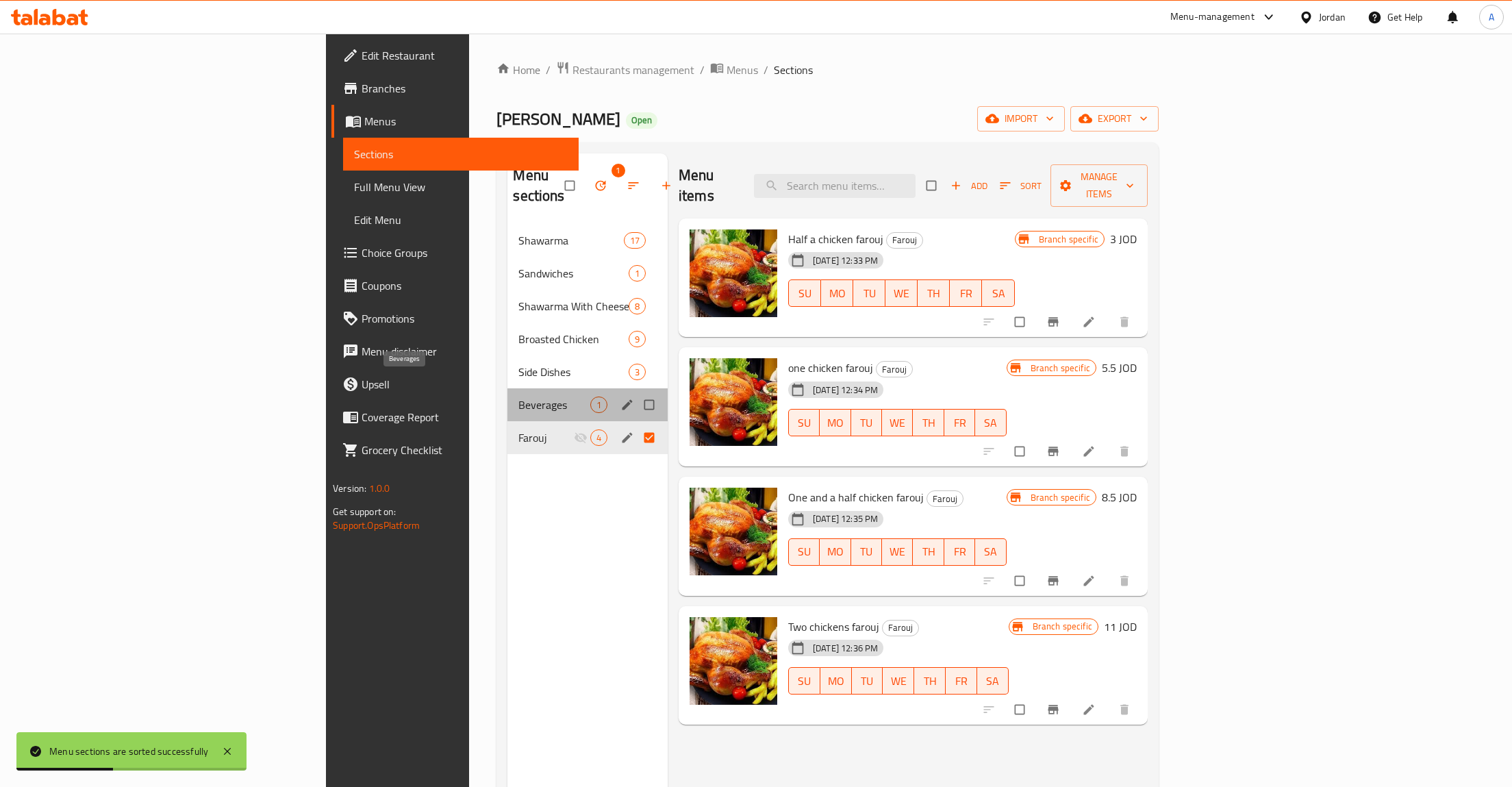
click at [519, 396] on span "Beverages" at bounding box center [554, 405] width 71 height 17
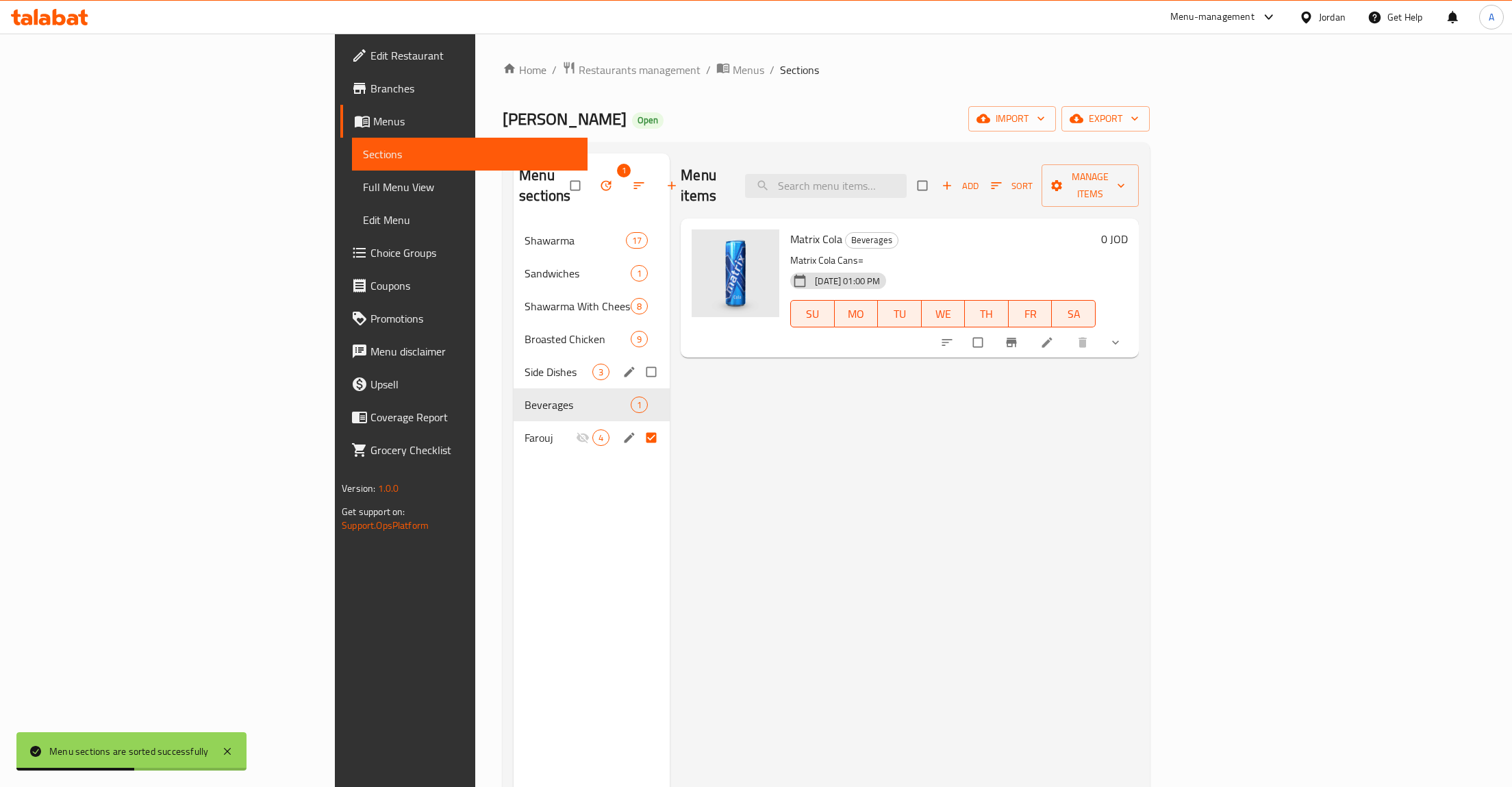
click at [514, 360] on div "Side Dishes 3" at bounding box center [591, 371] width 156 height 33
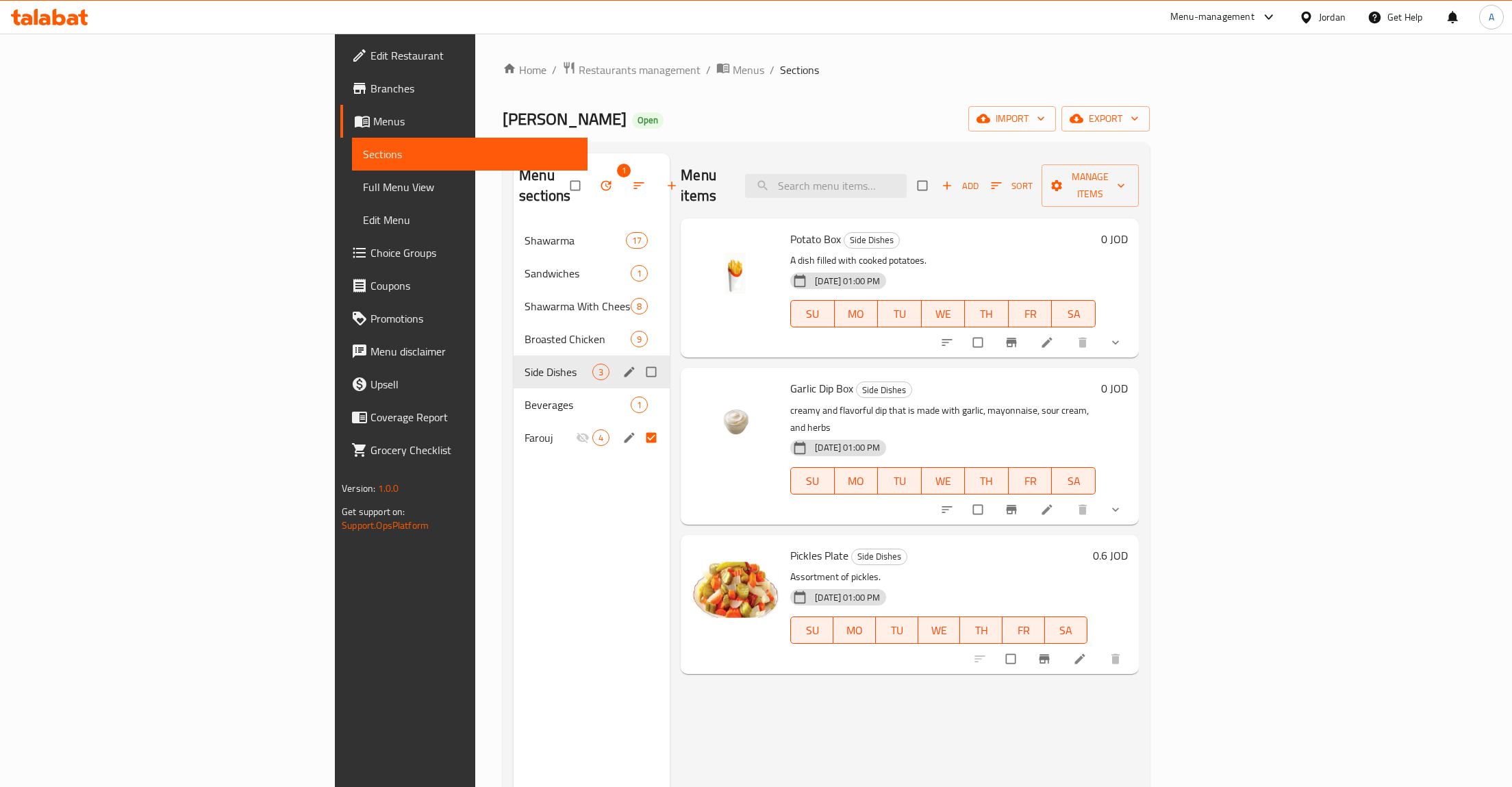
click at [514, 333] on div "Broasted Chicken 9" at bounding box center [591, 338] width 156 height 33
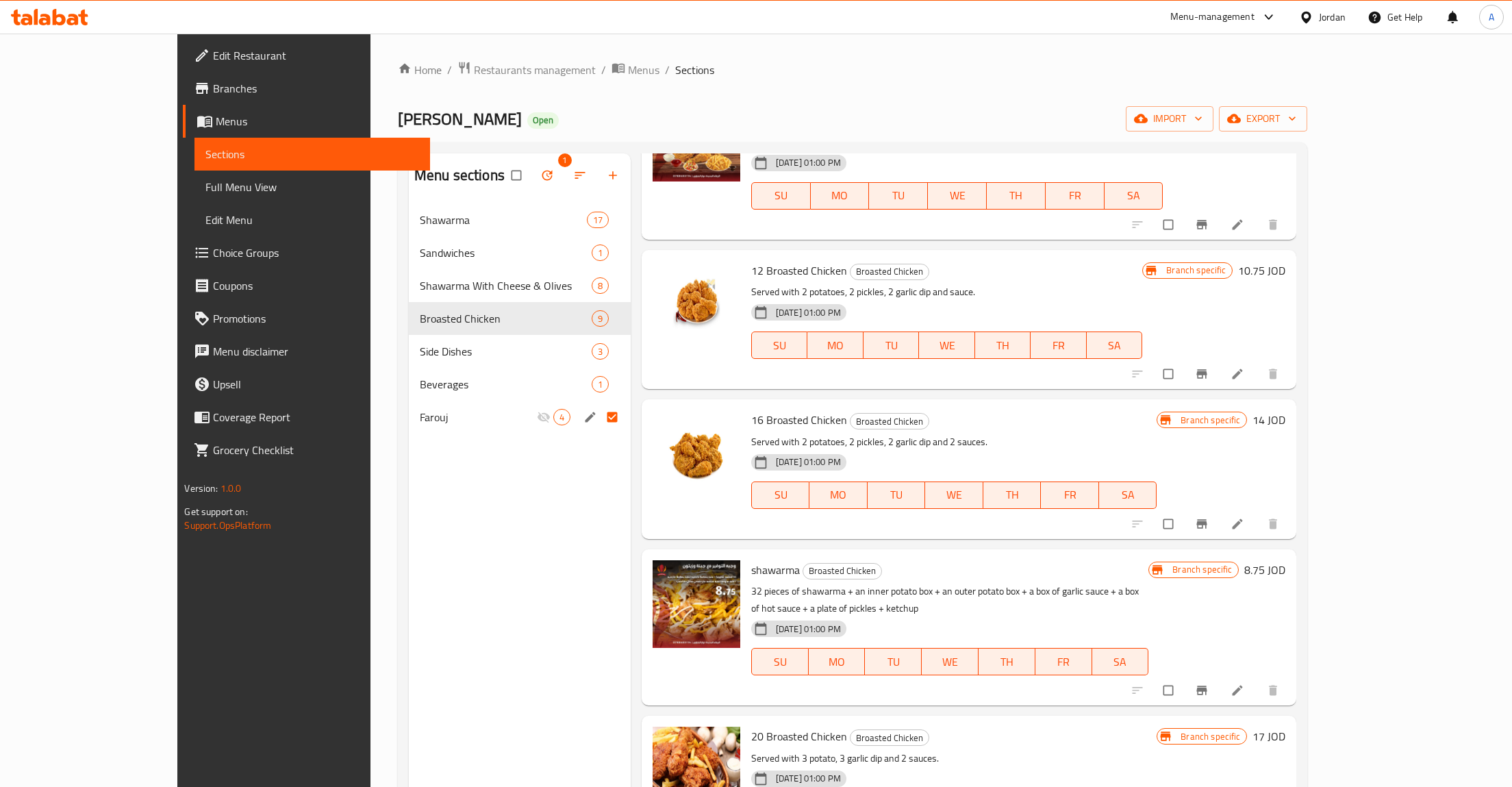
scroll to position [594, 0]
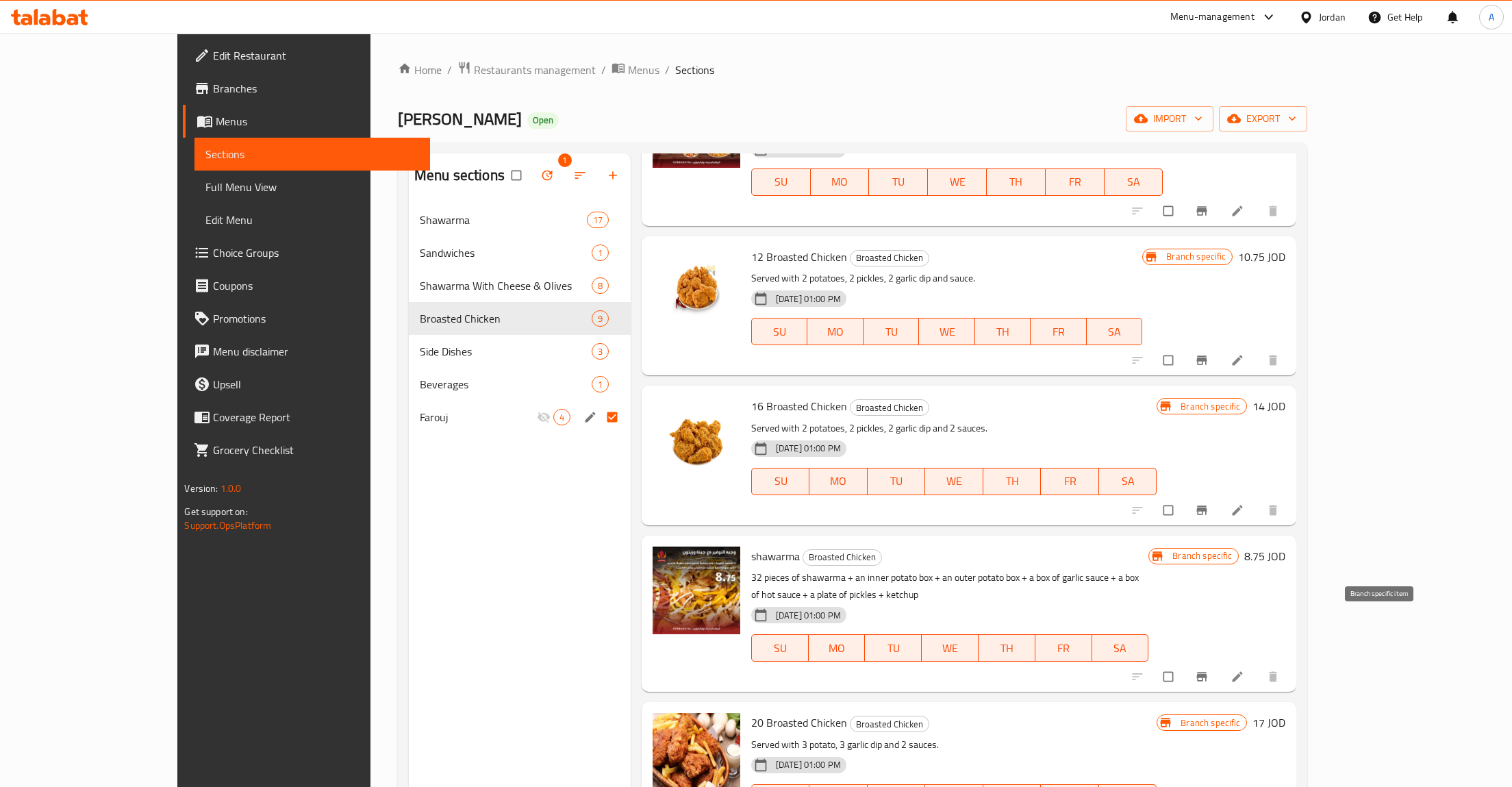
click at [1207, 671] on icon "Branch-specific-item" at bounding box center [1201, 676] width 10 height 9
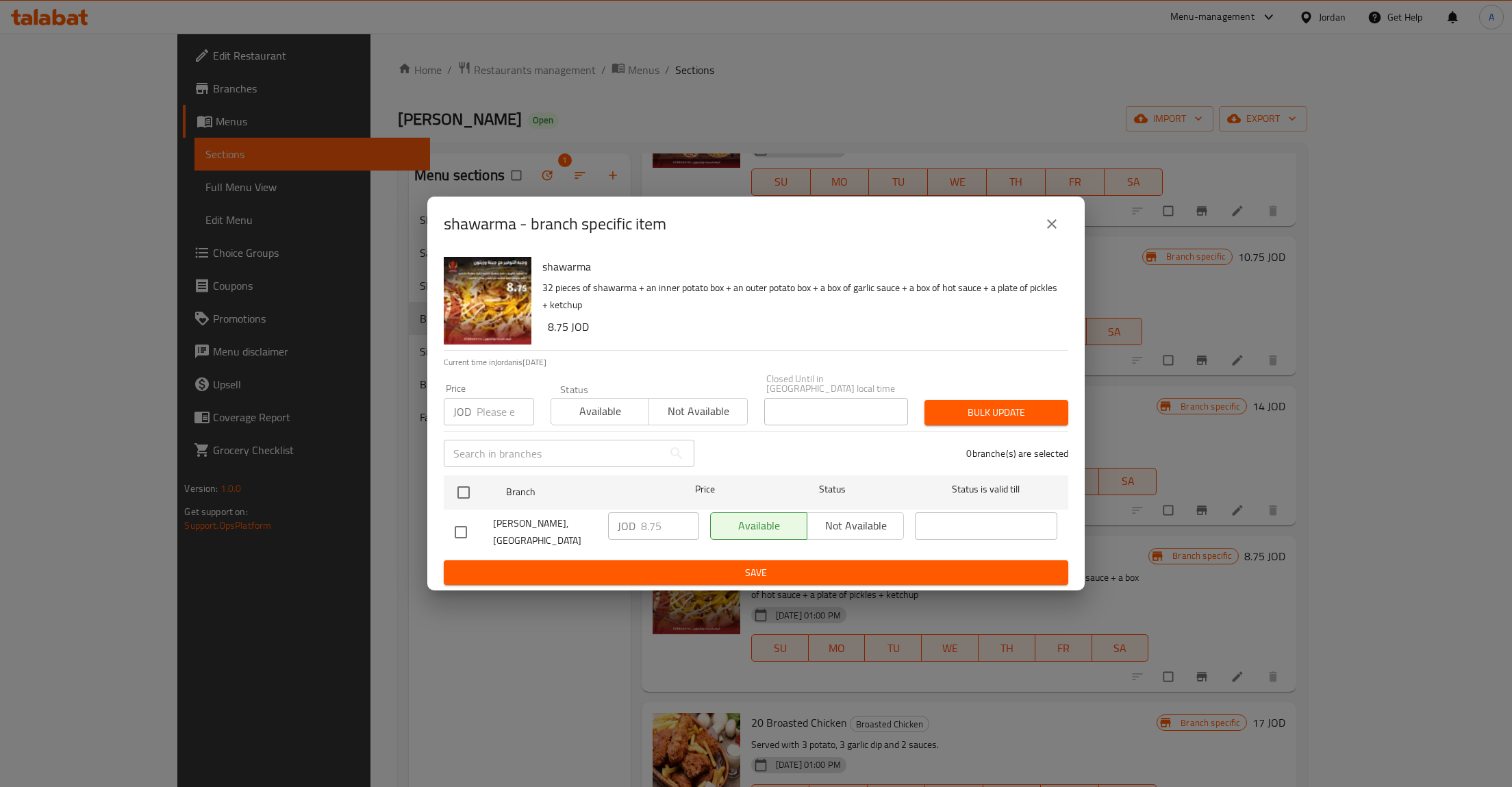
click at [783, 512] on div "Available Not available" at bounding box center [808, 525] width 194 height 27
drag, startPoint x: 1041, startPoint y: 211, endPoint x: 1046, endPoint y: 224, distance: 13.9
click at [1041, 216] on div "shawarma - branch specific item" at bounding box center [756, 224] width 658 height 55
click at [1047, 226] on icon "close" at bounding box center [1052, 224] width 17 height 17
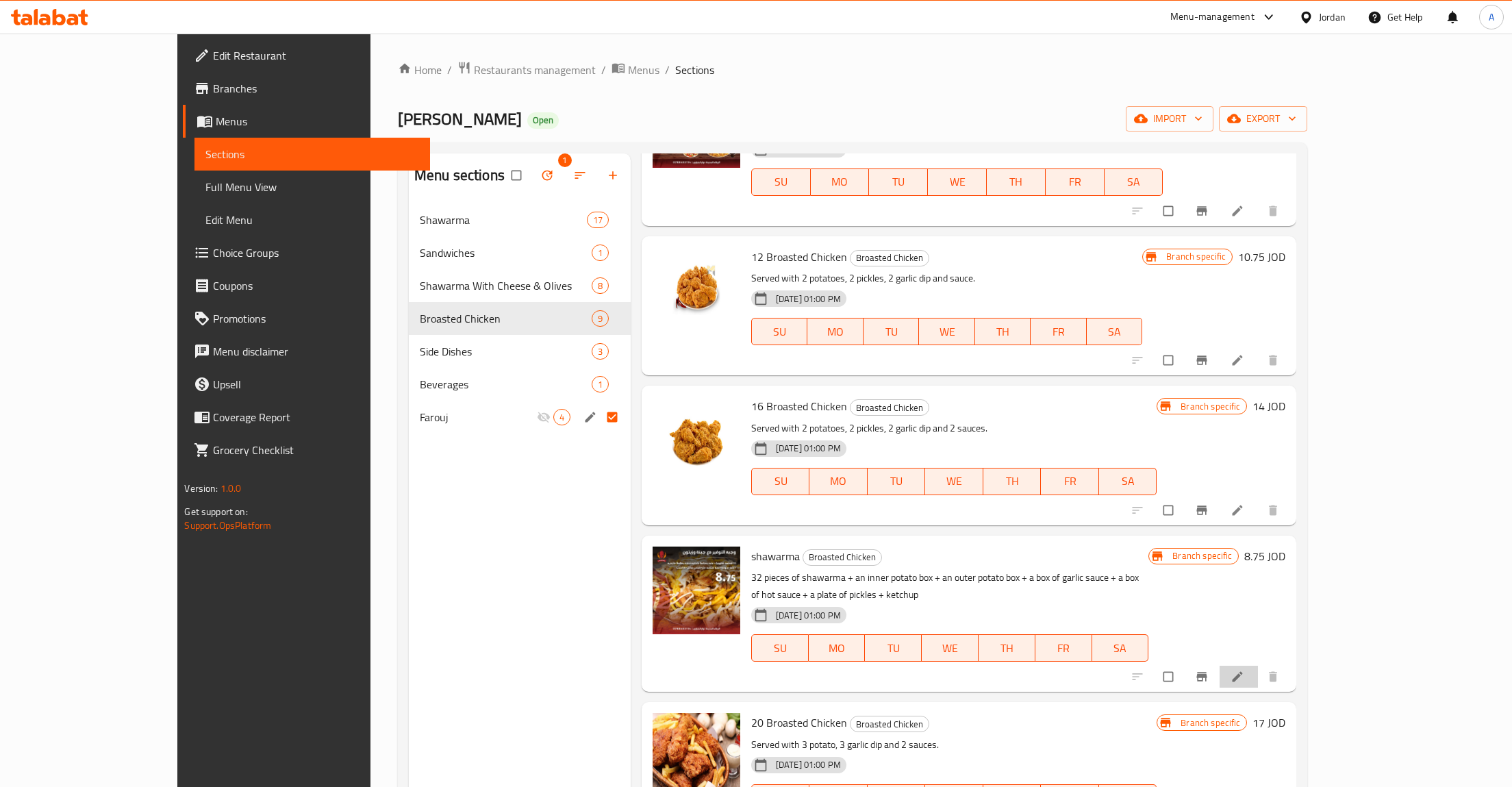
click at [1258, 666] on li at bounding box center [1239, 676] width 38 height 21
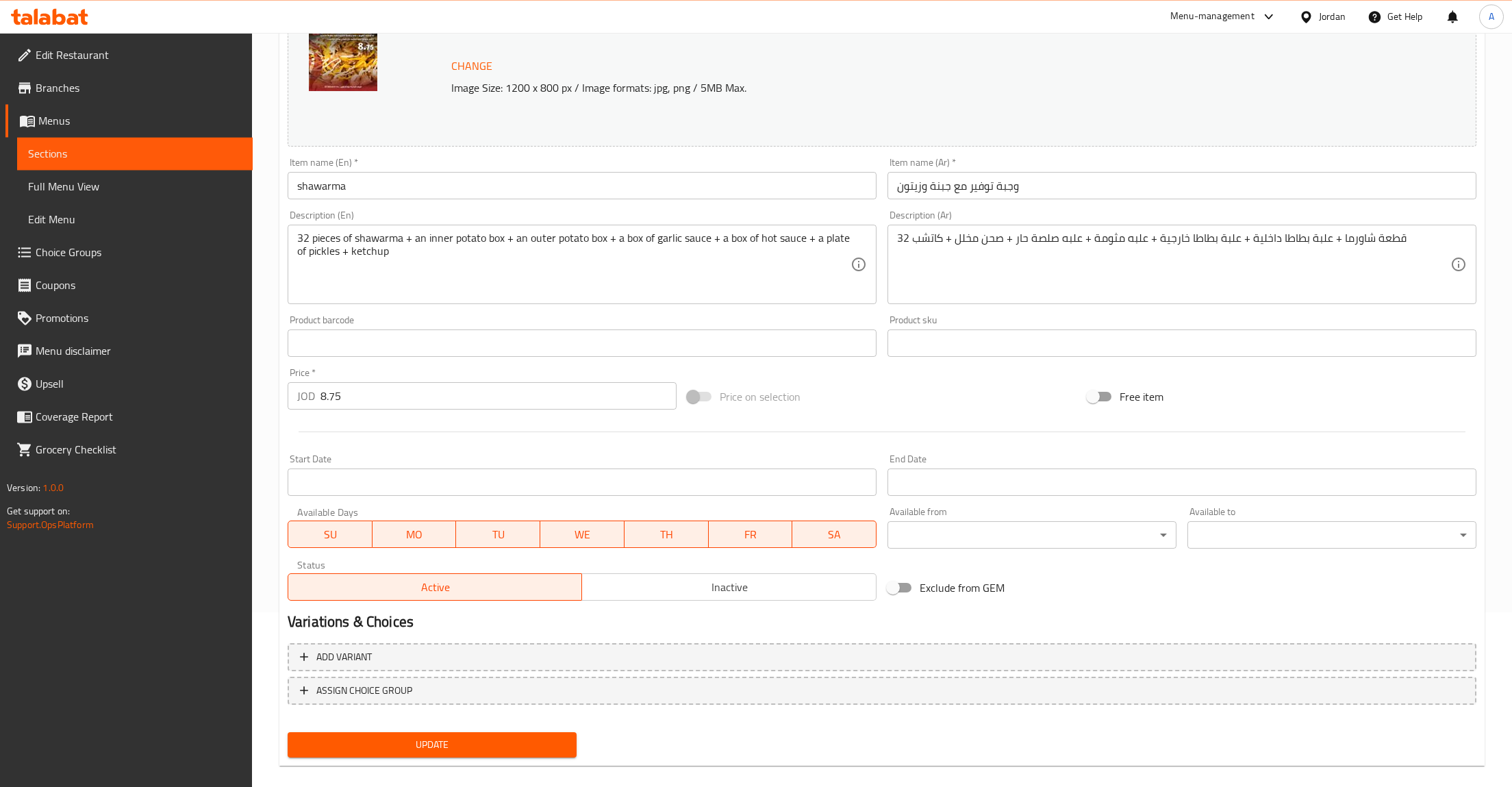
scroll to position [189, 0]
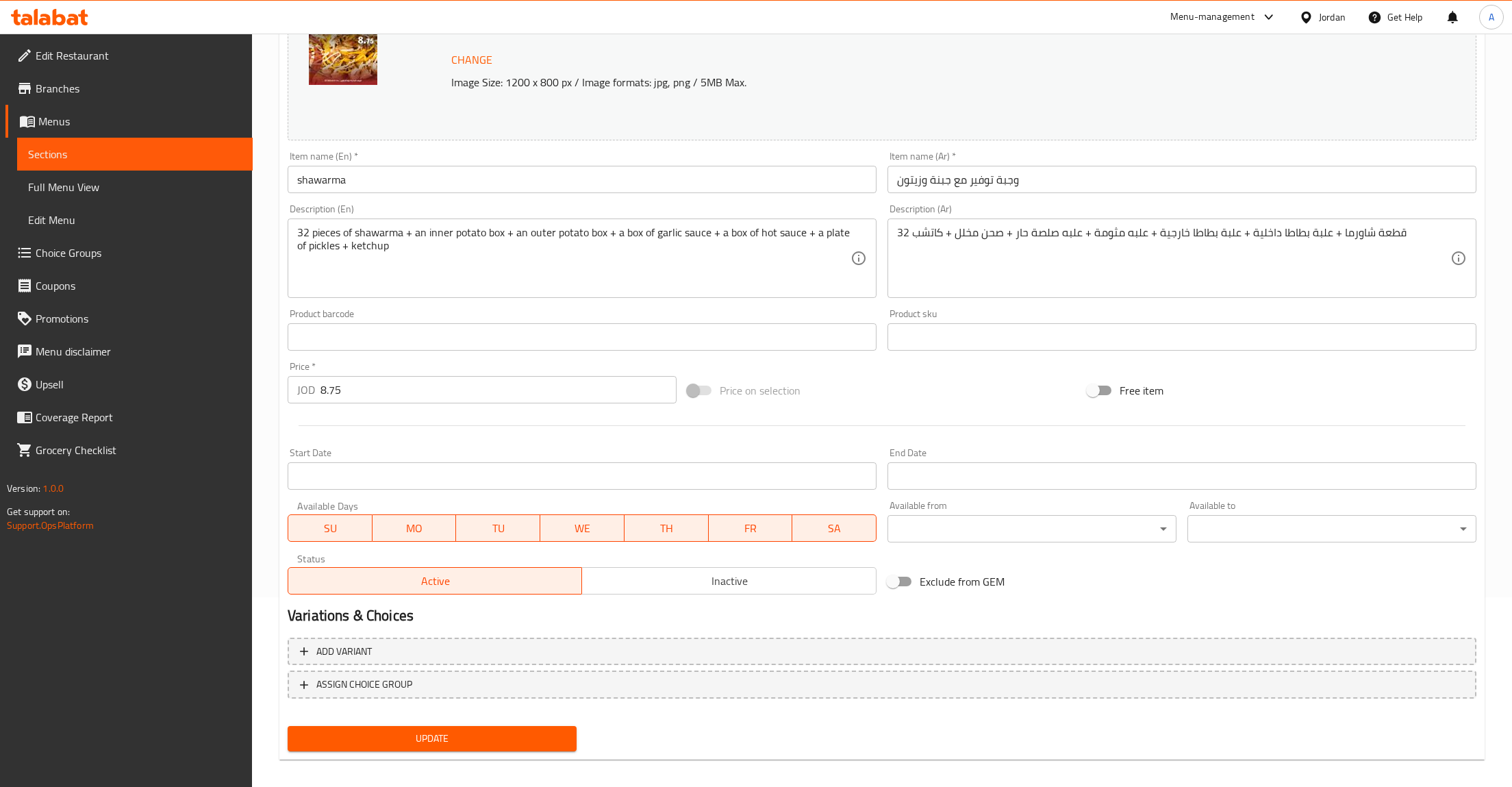
click at [702, 585] on span "Inactive" at bounding box center [728, 580] width 283 height 20
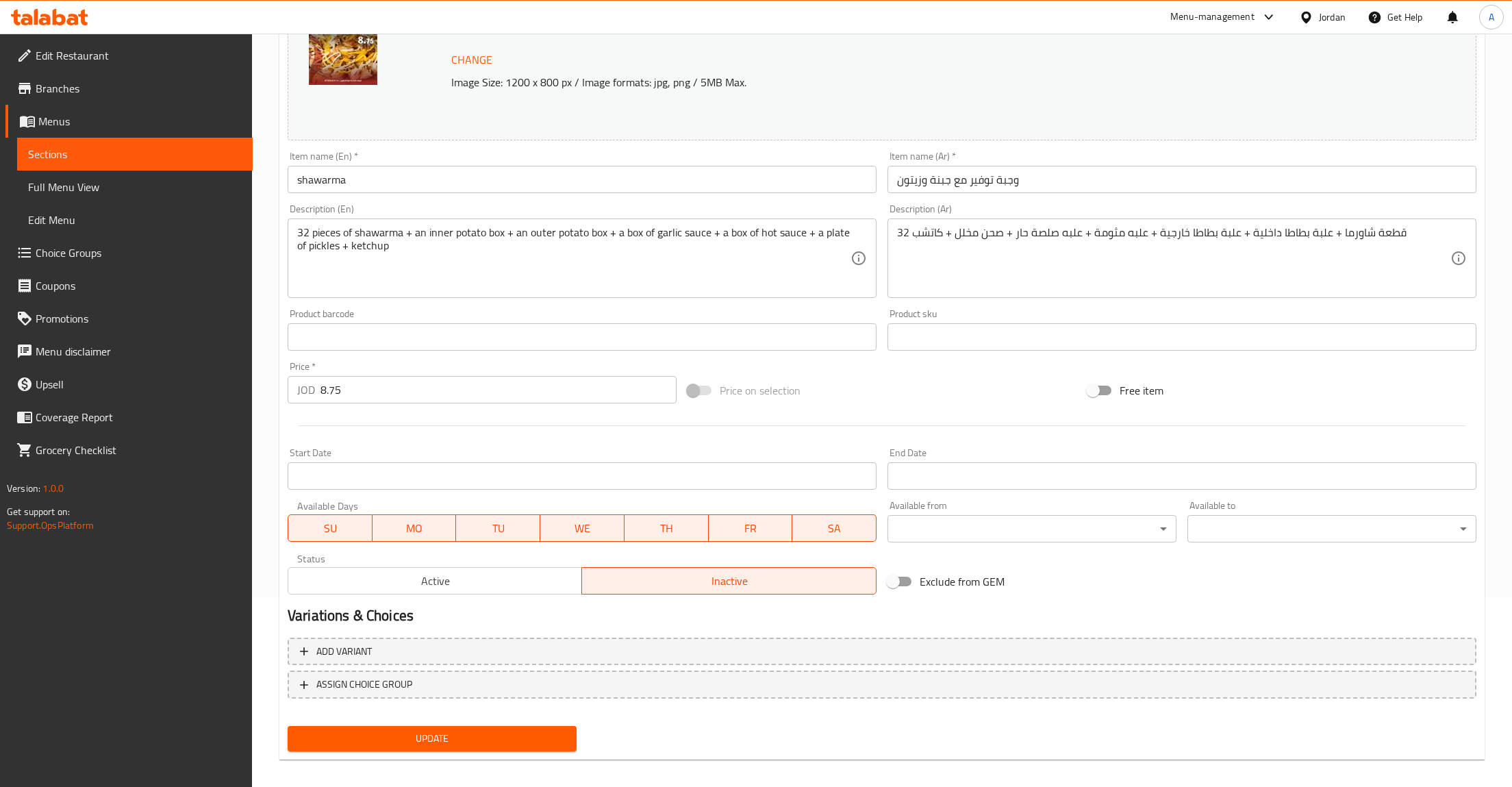
click at [479, 741] on div "Update" at bounding box center [433, 739] width 300 height 36
click at [534, 733] on span "Update" at bounding box center [432, 739] width 267 height 17
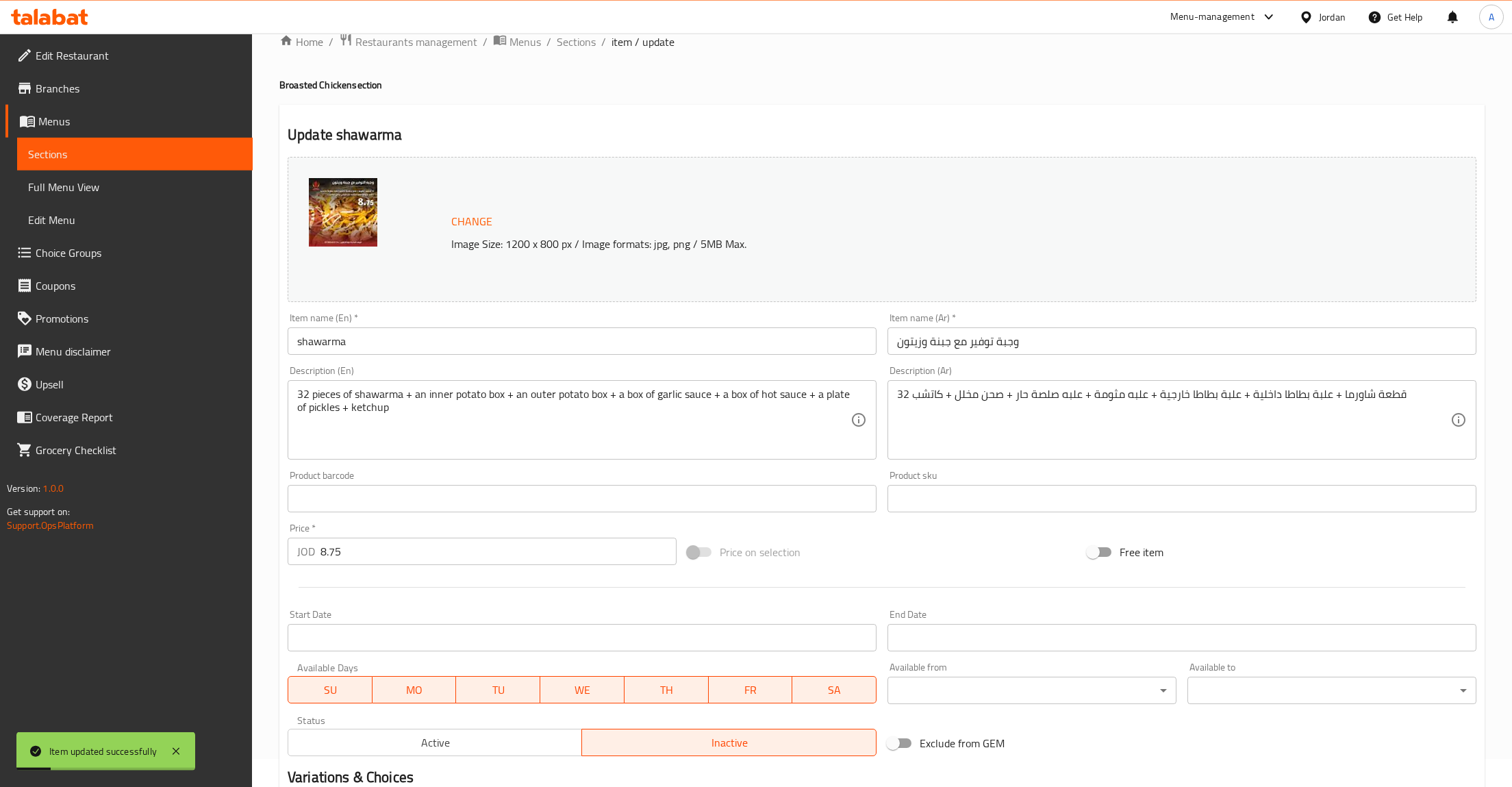
scroll to position [0, 0]
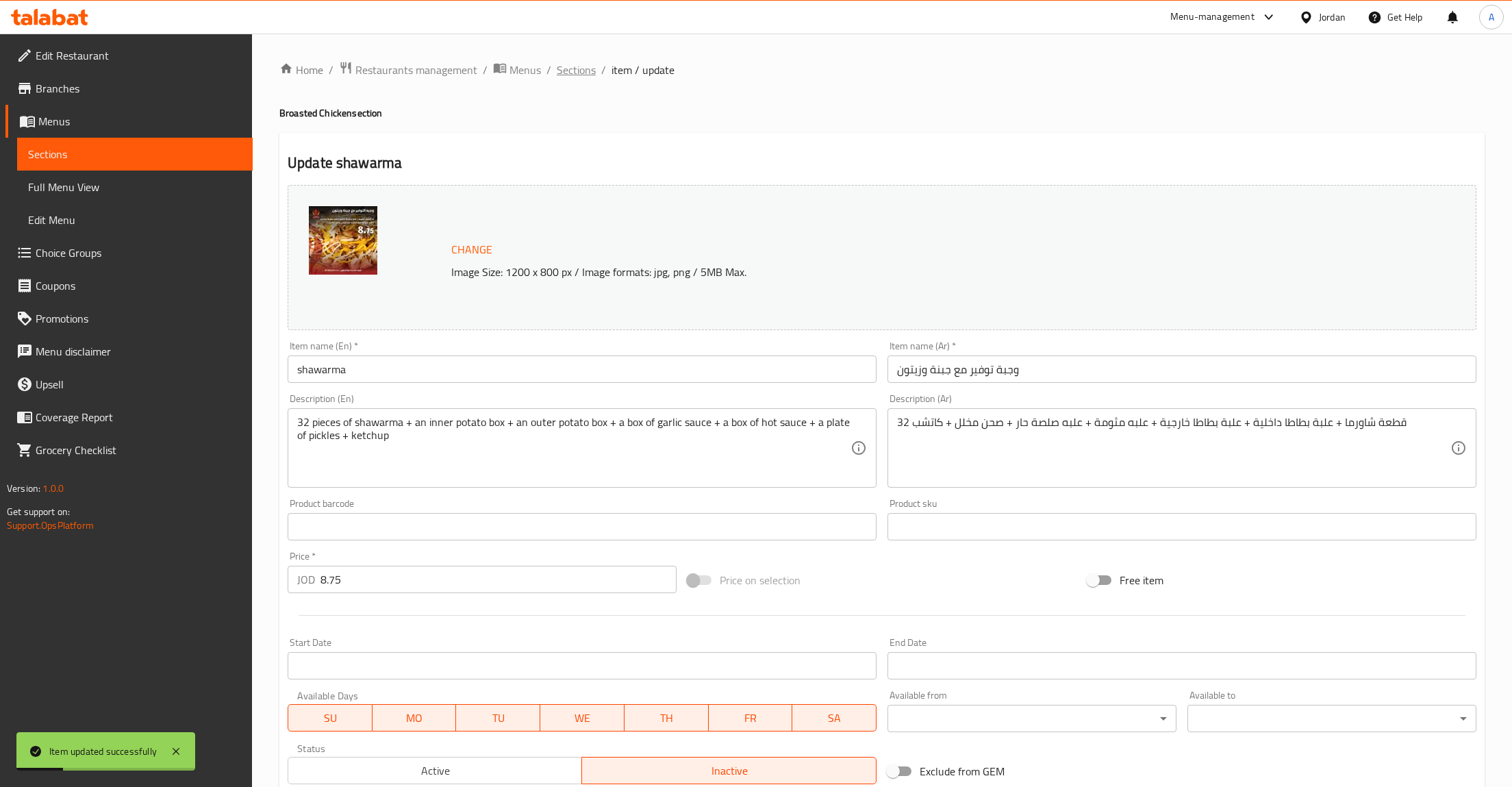
click at [566, 69] on span "Sections" at bounding box center [576, 70] width 39 height 17
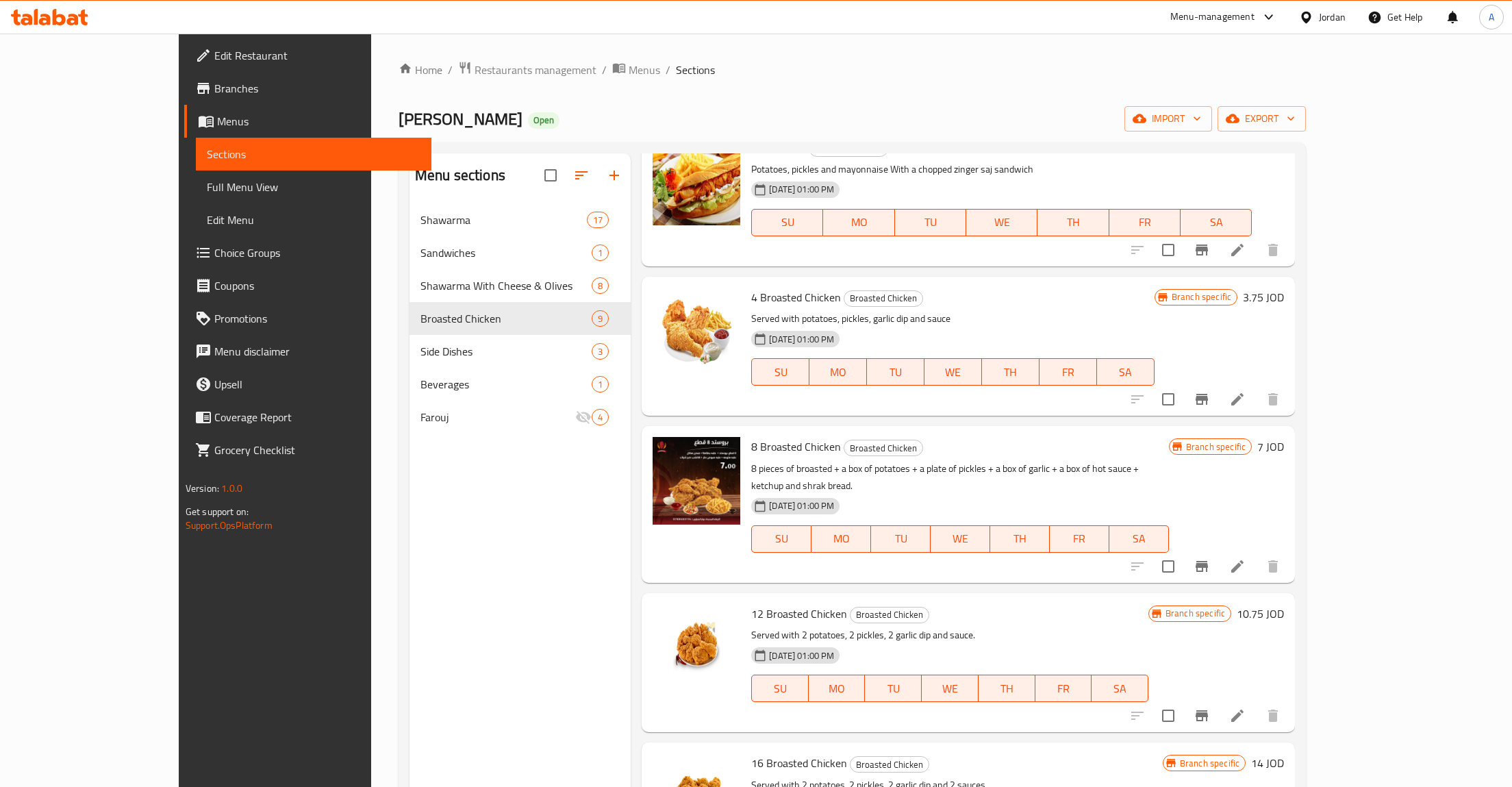
scroll to position [326, 0]
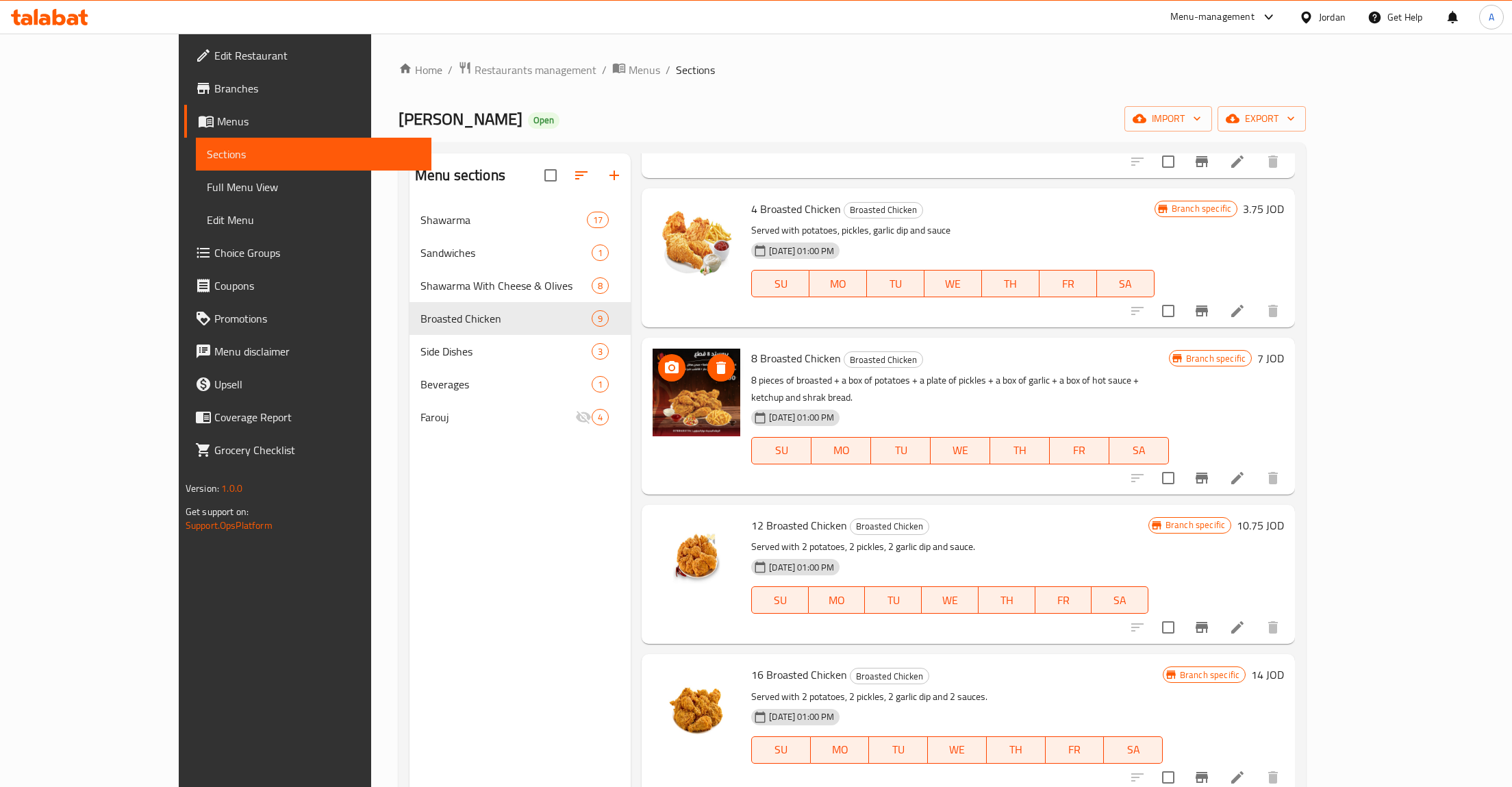
click at [665, 349] on img at bounding box center [697, 393] width 88 height 88
click at [708, 360] on span "delete image" at bounding box center [721, 368] width 27 height 17
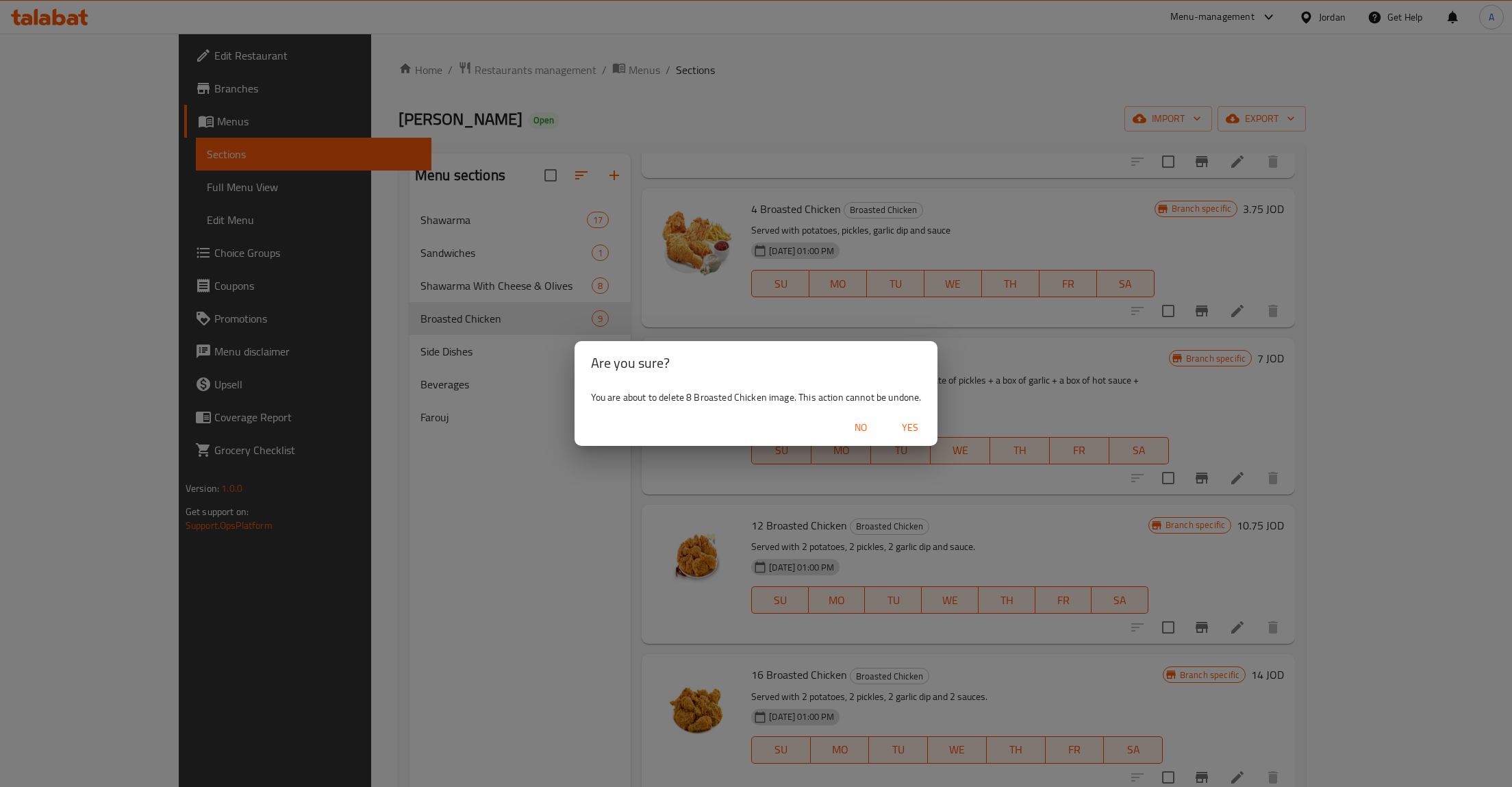
click at [894, 419] on button "Yes" at bounding box center [909, 427] width 44 height 25
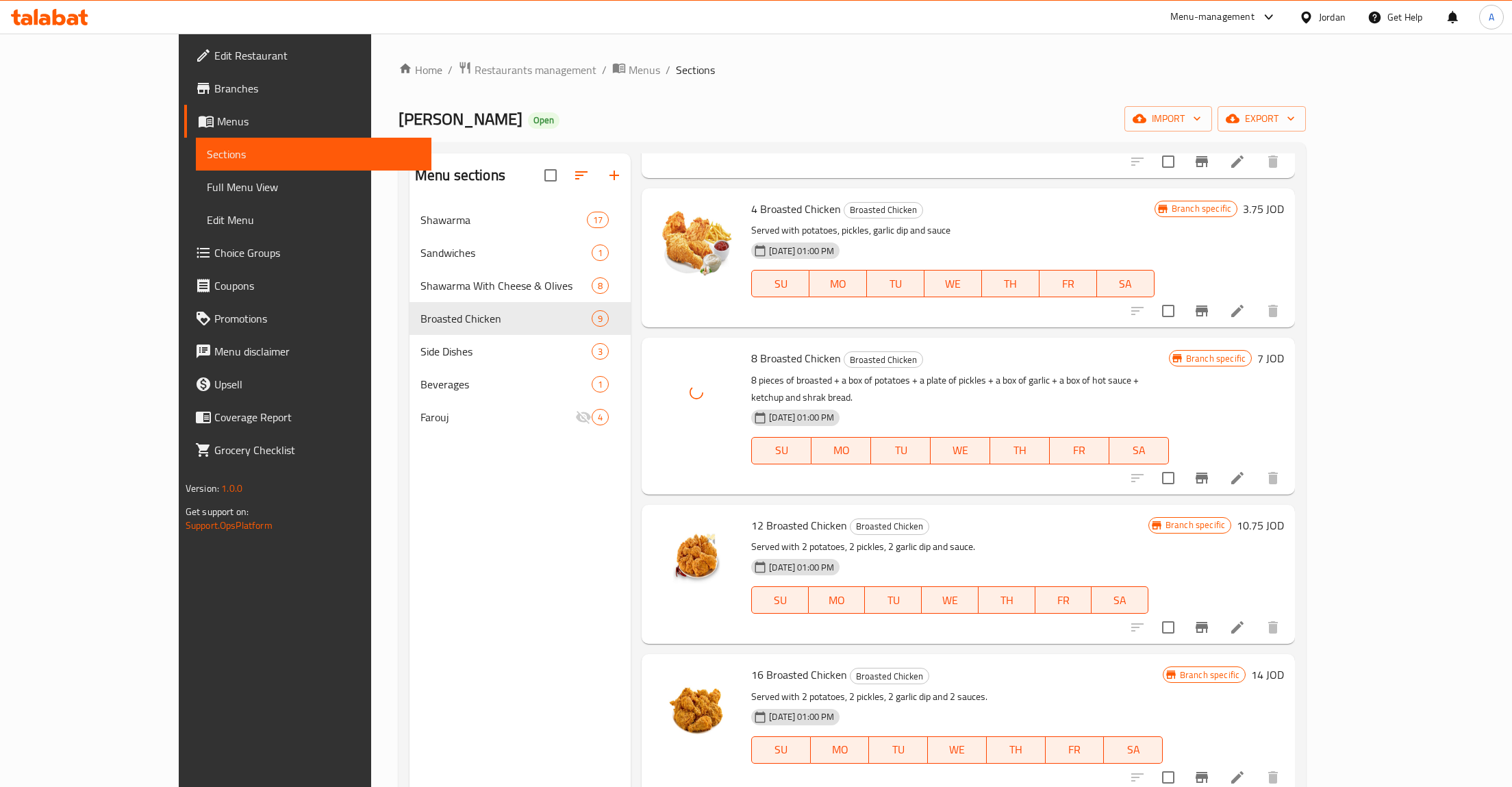
click at [909, 440] on span "TU" at bounding box center [901, 449] width 49 height 20
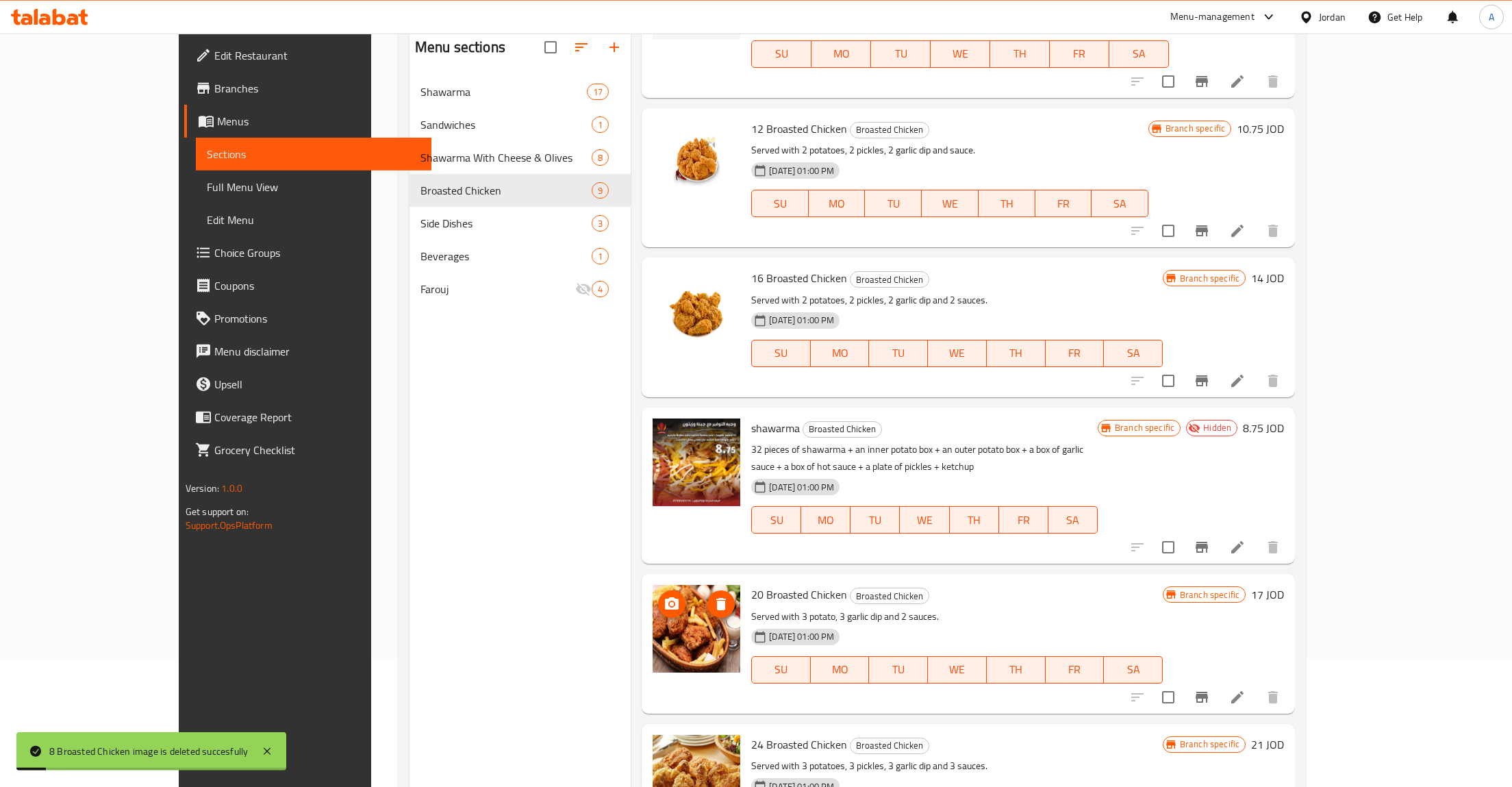
scroll to position [192, 0]
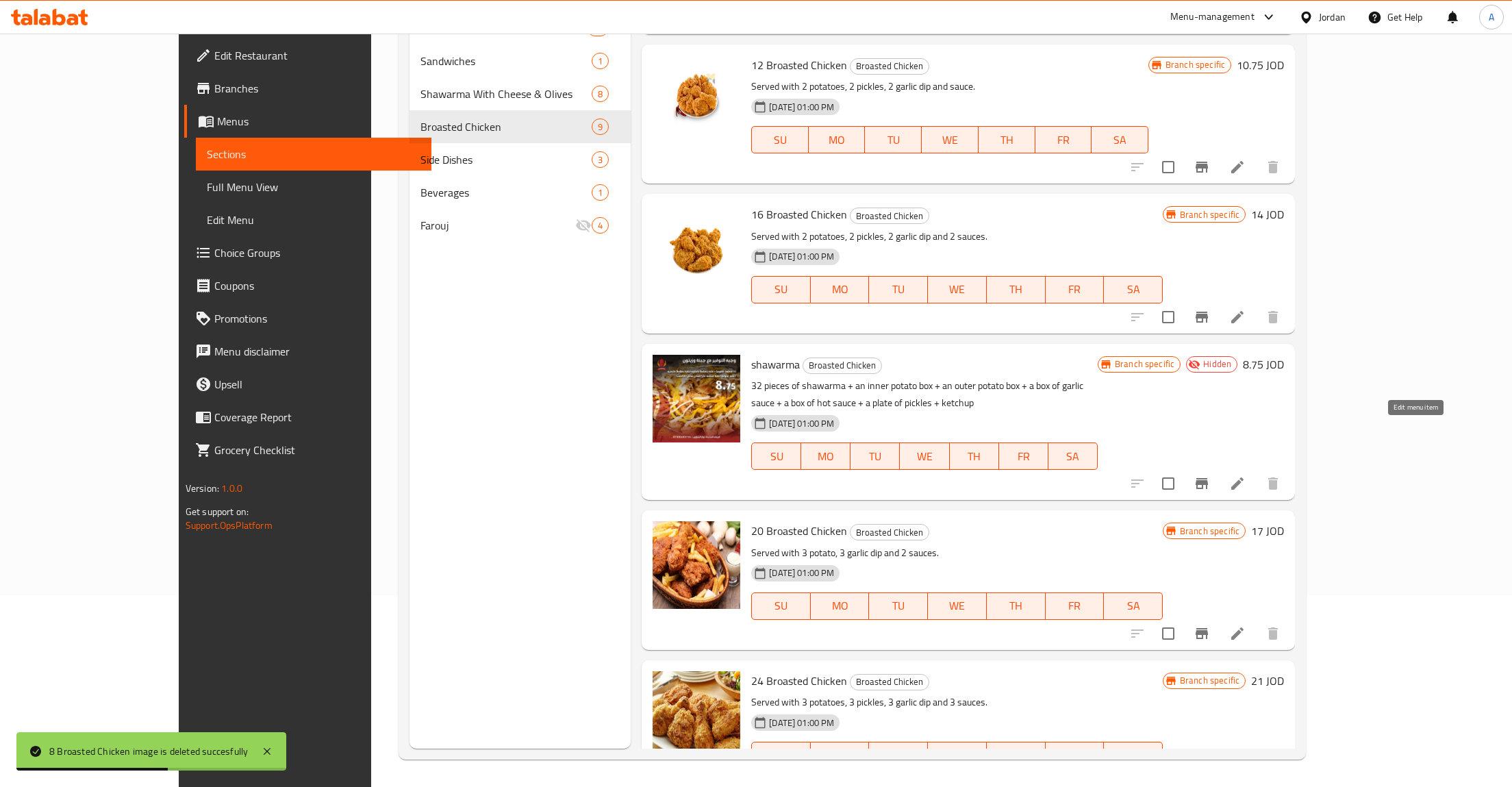
click at [1246, 476] on icon at bounding box center [1238, 484] width 17 height 17
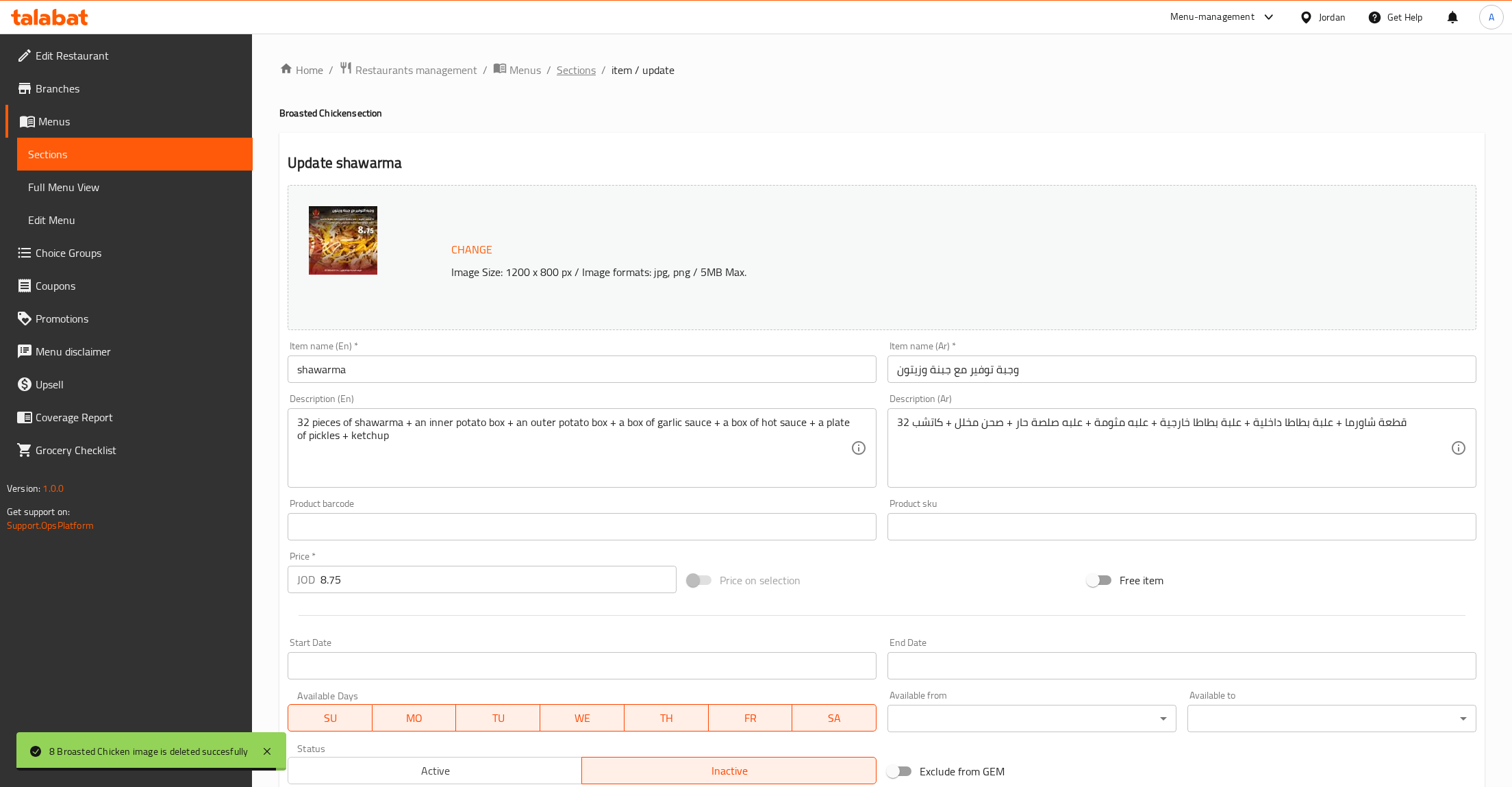
click at [571, 74] on span "Sections" at bounding box center [576, 70] width 39 height 17
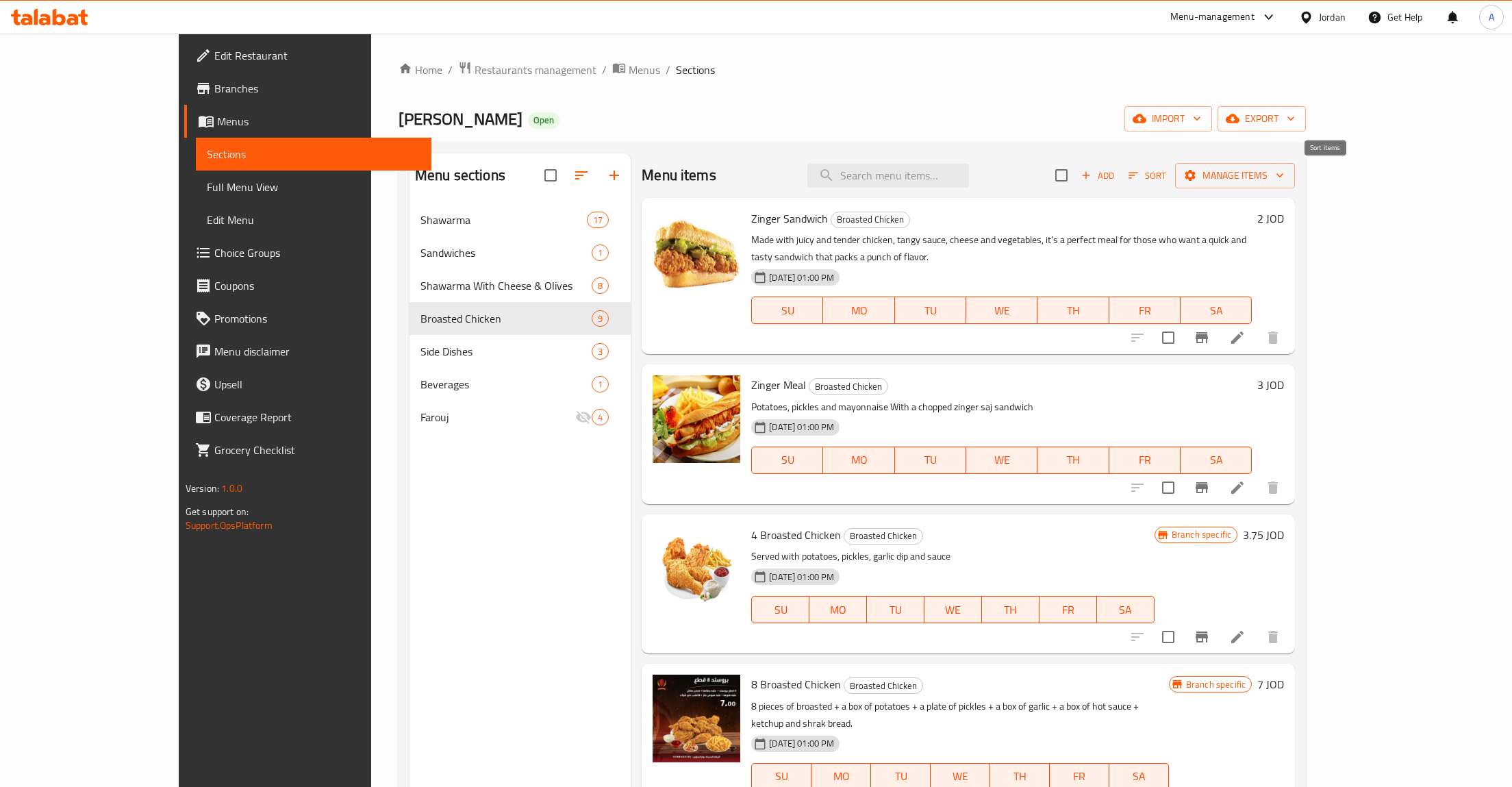
click at [1138, 173] on icon "button" at bounding box center [1133, 175] width 9 height 7
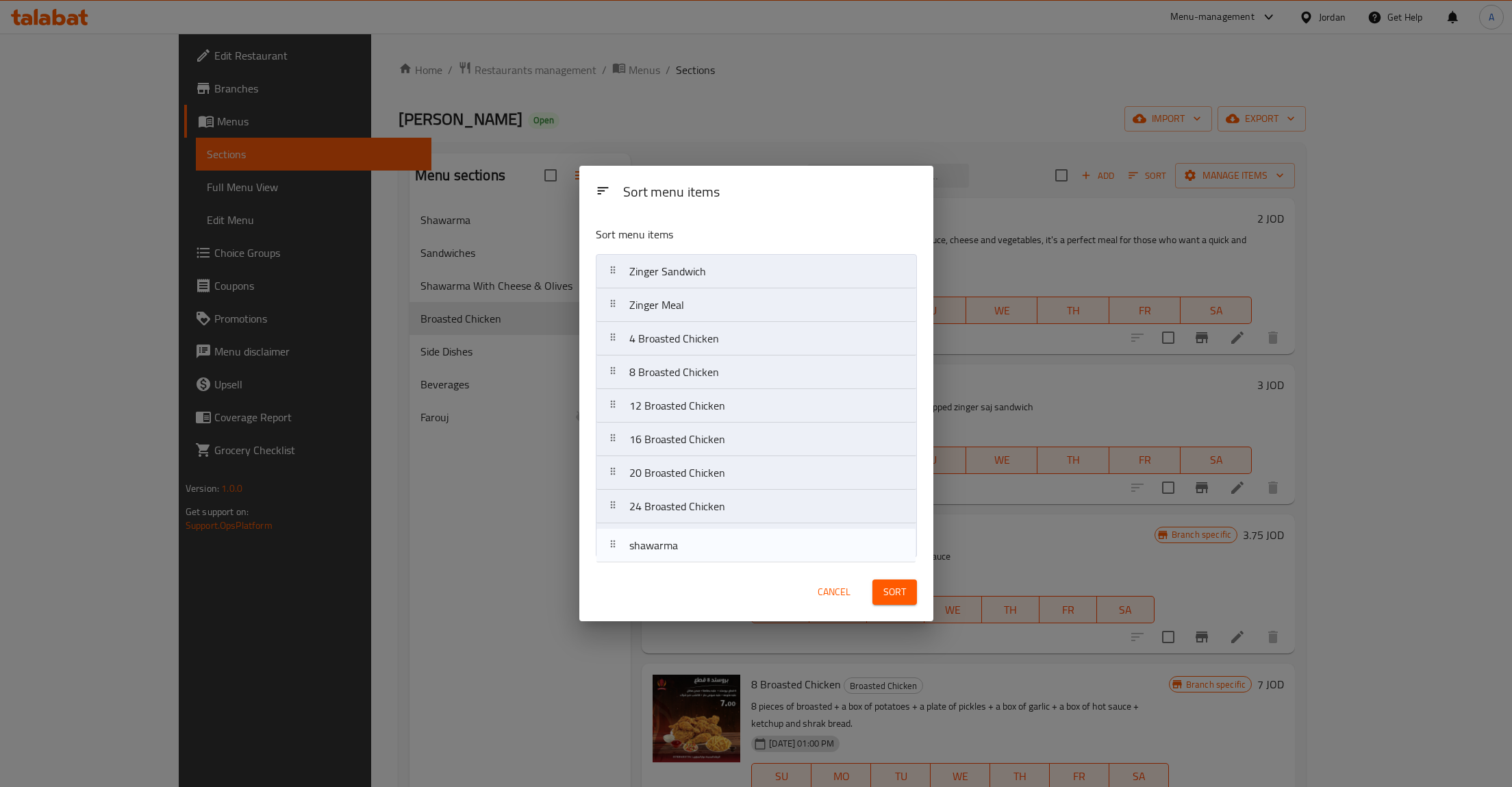
drag, startPoint x: 609, startPoint y: 470, endPoint x: 608, endPoint y: 546, distance: 76.0
click at [608, 546] on nav "Zinger Sandwich Zinger Meal 4 Broasted Chicken 8 Broasted Chicken 12 Broasted C…" at bounding box center [756, 405] width 321 height 303
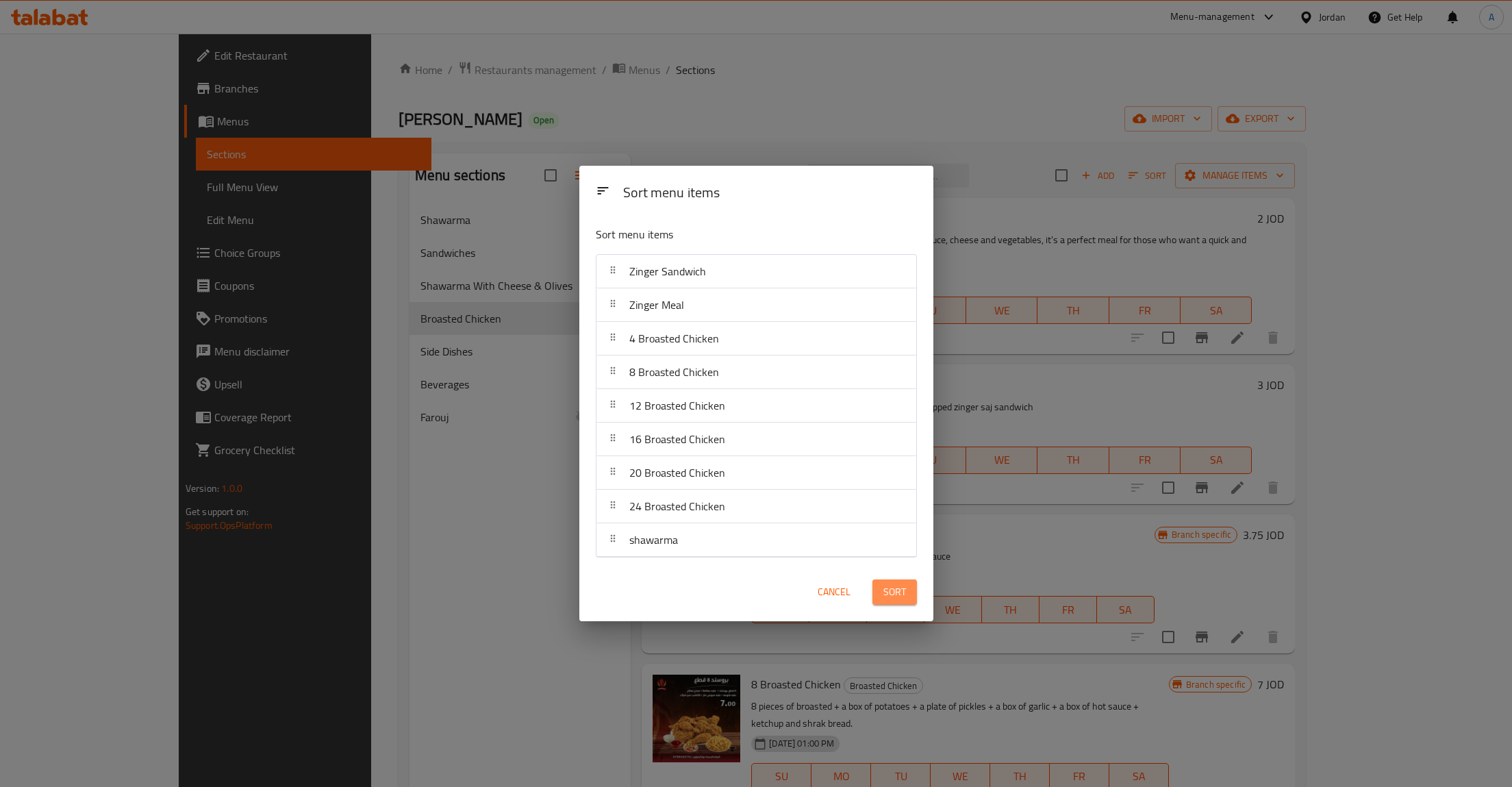
click at [895, 600] on span "Sort" at bounding box center [895, 592] width 22 height 17
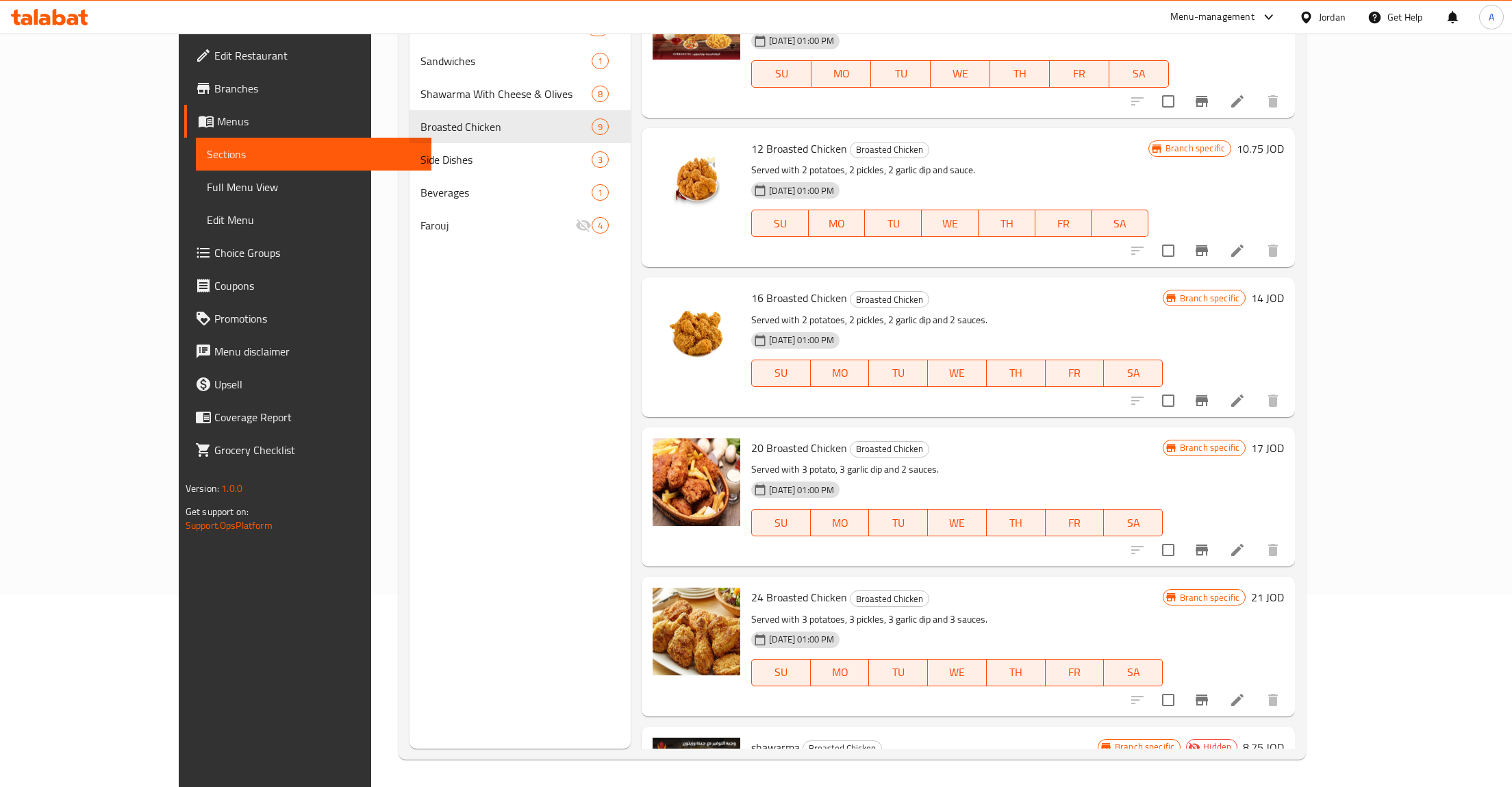
scroll to position [377, 0]
